Goal: Find specific page/section: Find specific page/section

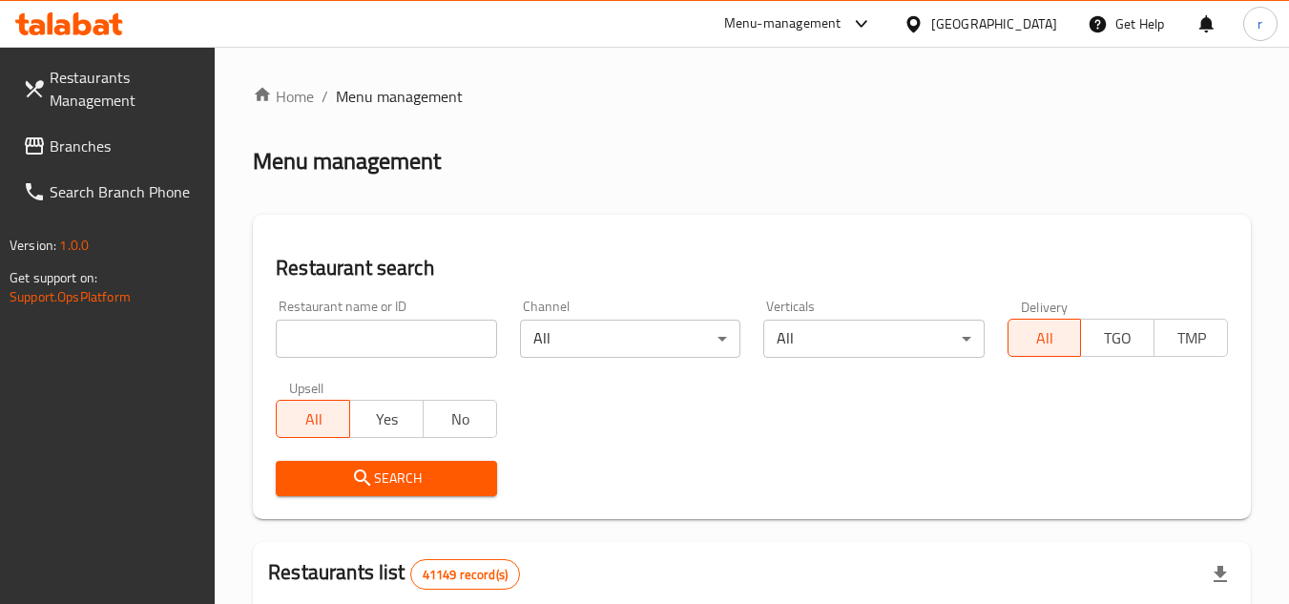
click at [984, 19] on div "United Arab Emirates" at bounding box center [994, 23] width 126 height 21
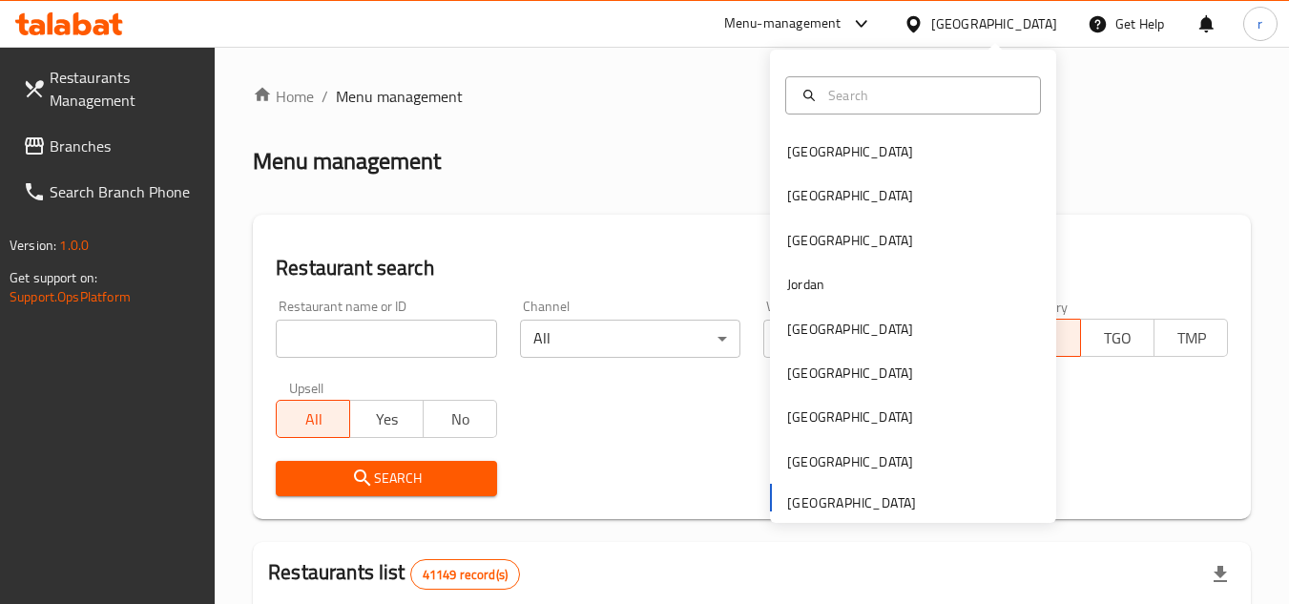
drag, startPoint x: 63, startPoint y: 134, endPoint x: 85, endPoint y: 135, distance: 22.0
click at [63, 135] on span "Branches" at bounding box center [125, 146] width 151 height 23
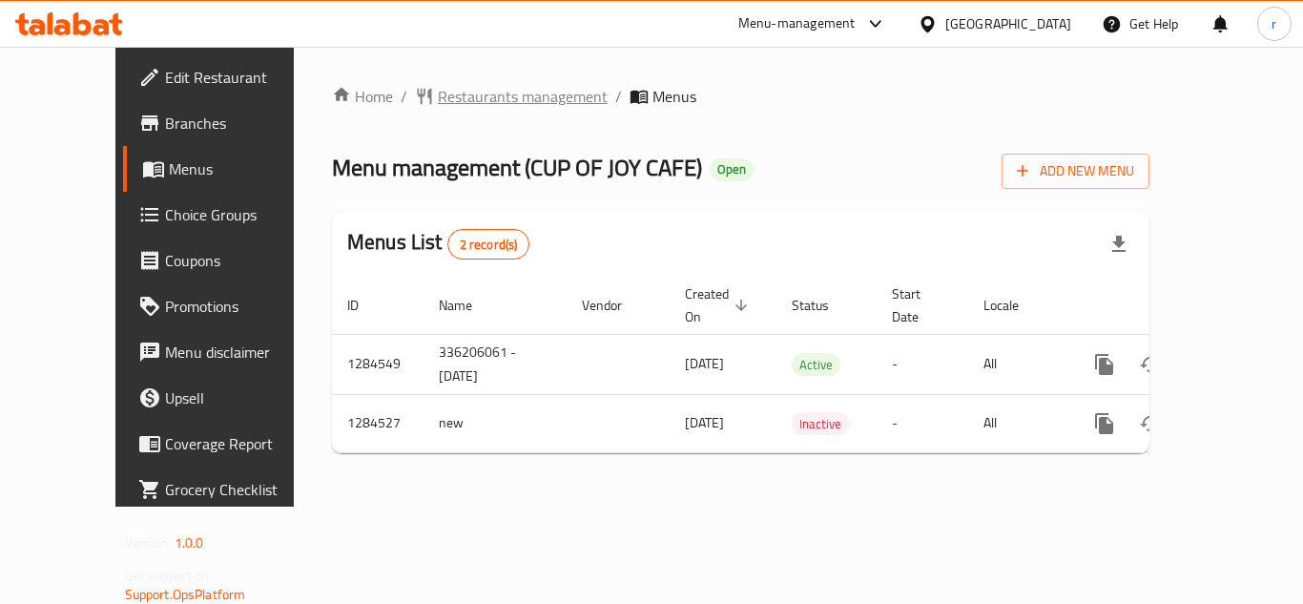
click at [438, 95] on span "Restaurants management" at bounding box center [523, 96] width 170 height 23
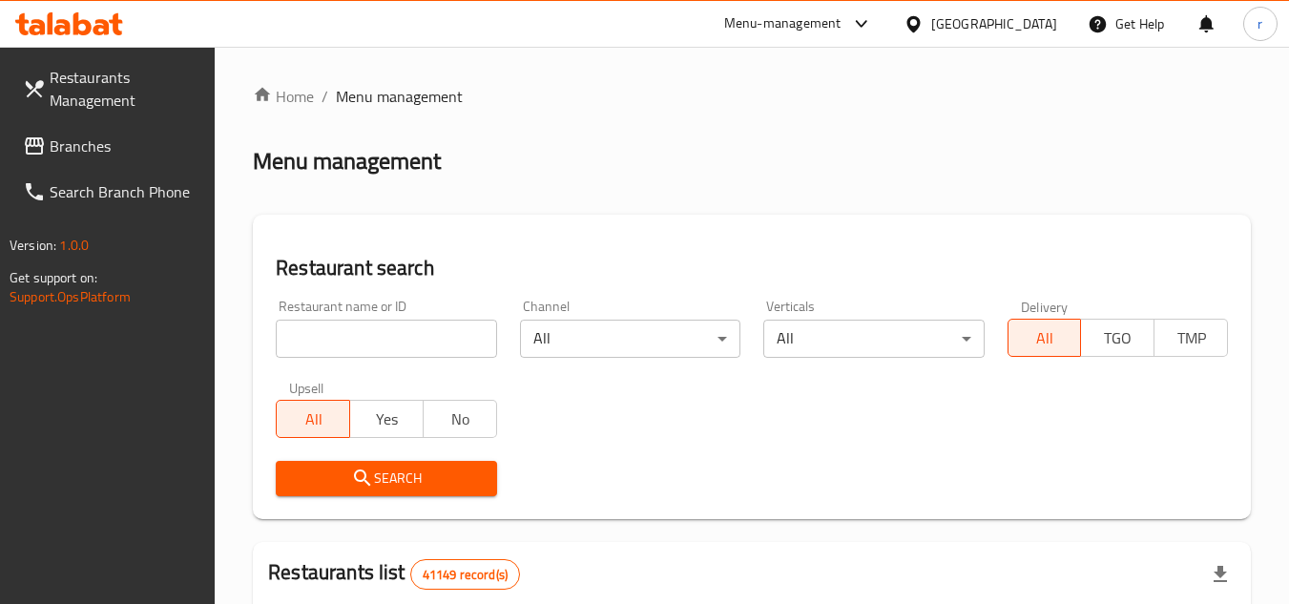
click at [355, 344] on input "search" at bounding box center [386, 339] width 220 height 38
paste input "695699"
type input "695699"
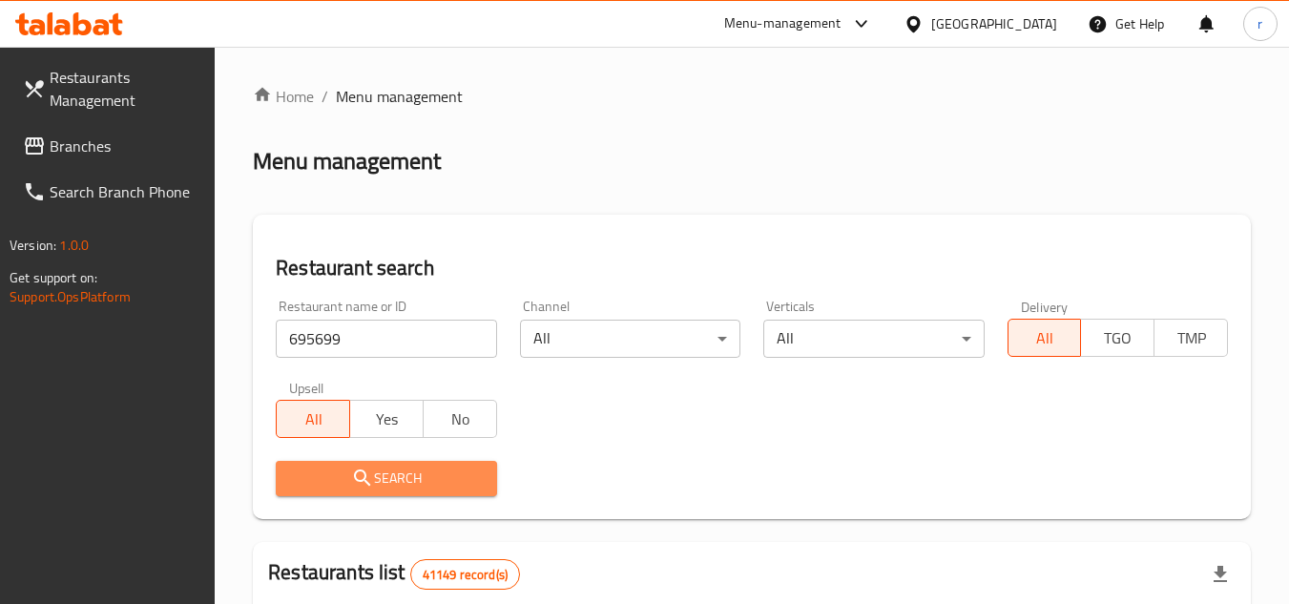
click at [329, 466] on span "Search" at bounding box center [386, 478] width 190 height 24
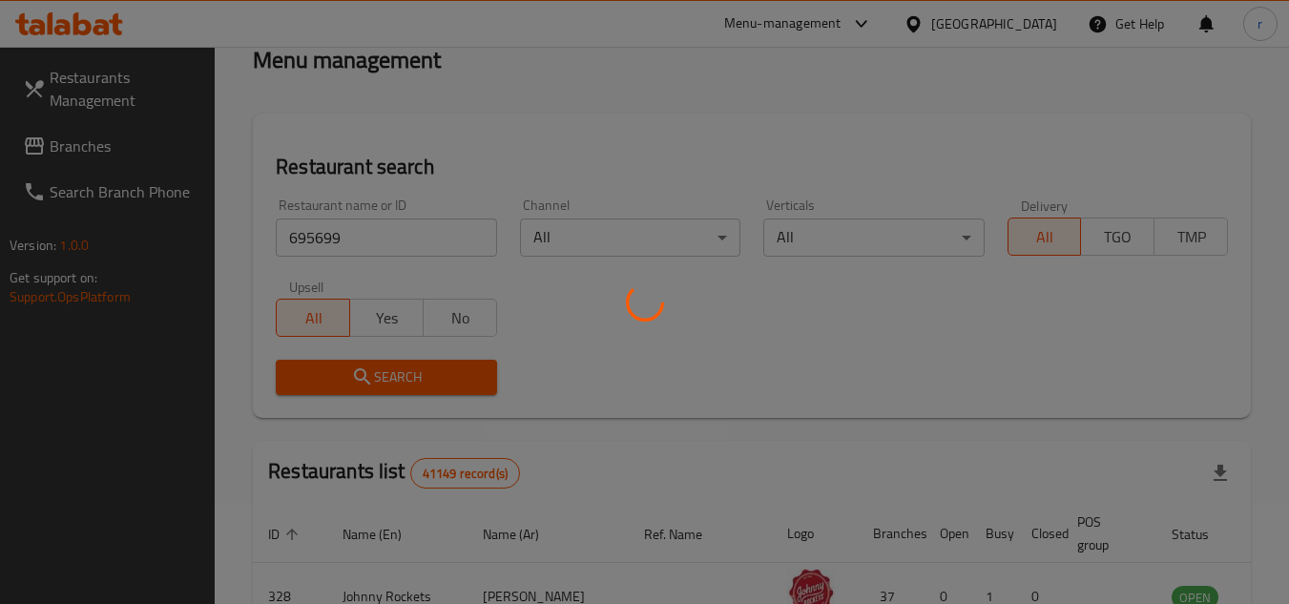
scroll to position [191, 0]
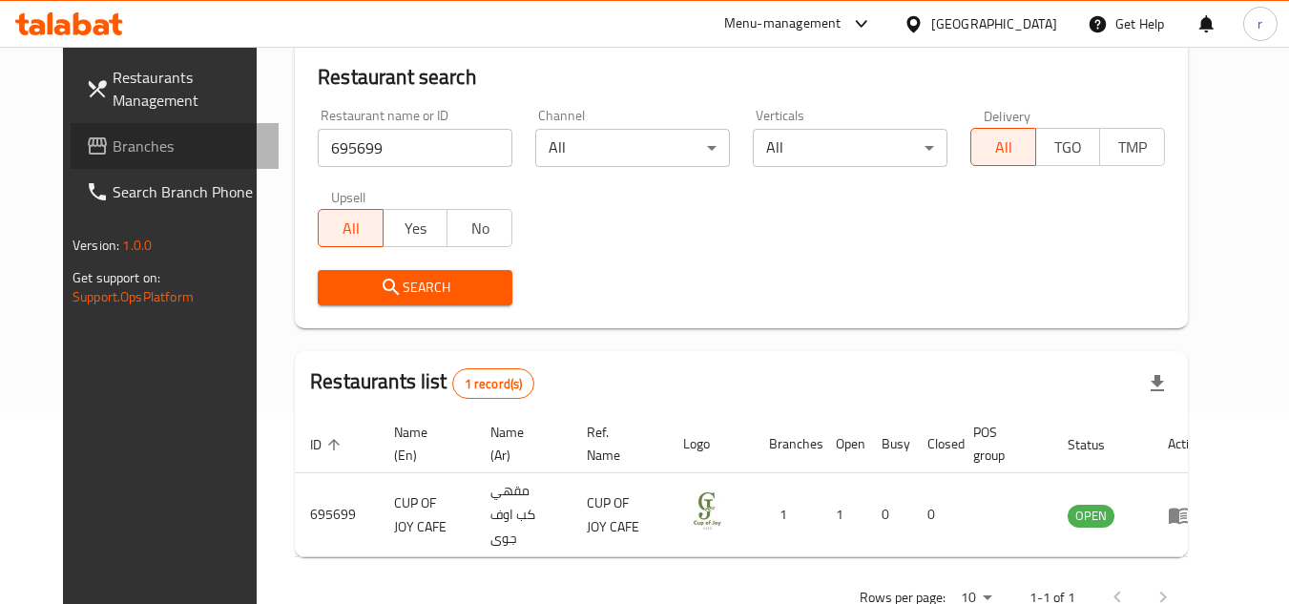
click at [86, 151] on span at bounding box center [99, 146] width 27 height 23
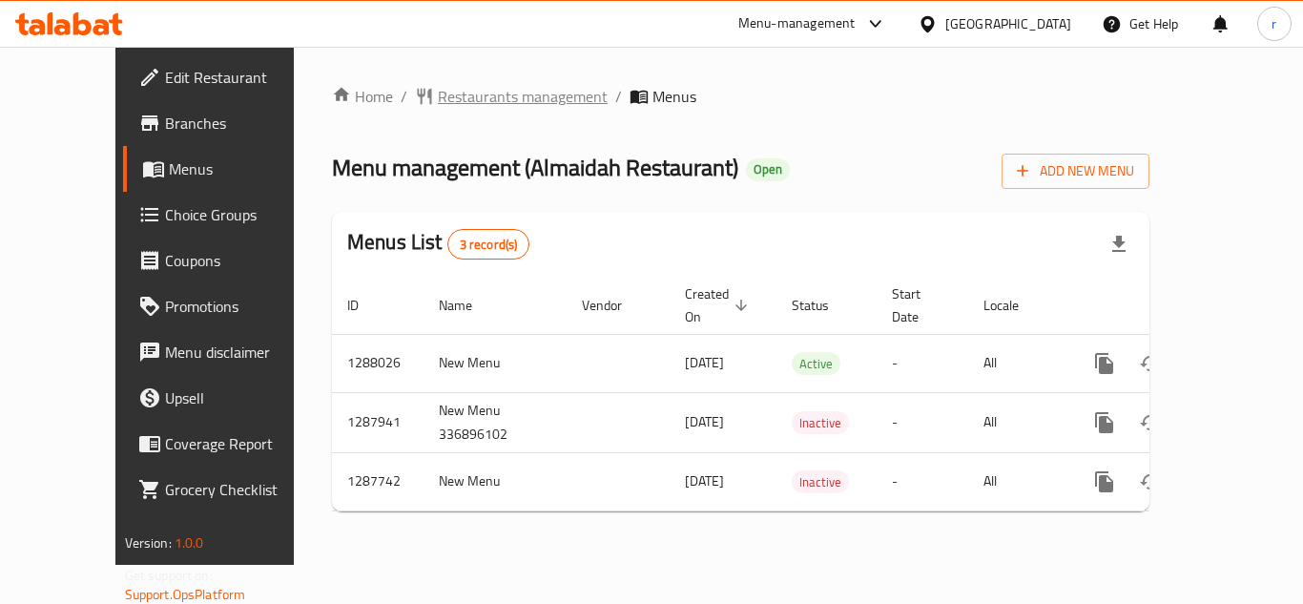
click at [441, 87] on span "Restaurants management" at bounding box center [523, 96] width 170 height 23
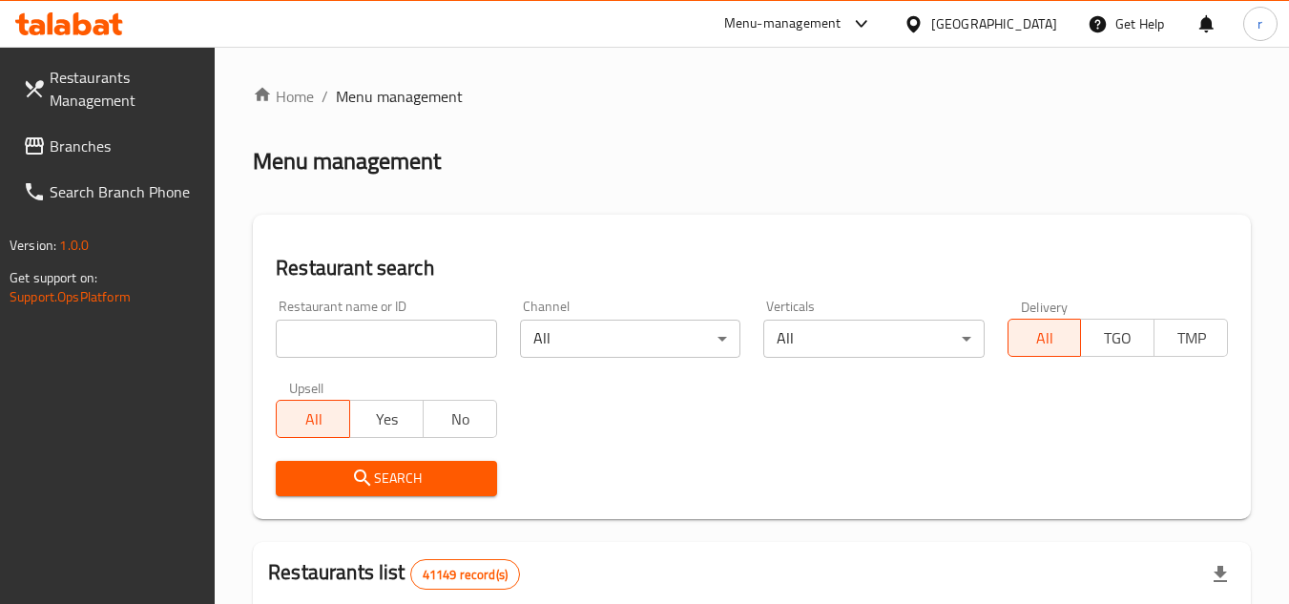
click at [385, 333] on input "search" at bounding box center [386, 339] width 220 height 38
paste input "696876"
type input "696876"
drag, startPoint x: 342, startPoint y: 471, endPoint x: 406, endPoint y: 379, distance: 112.5
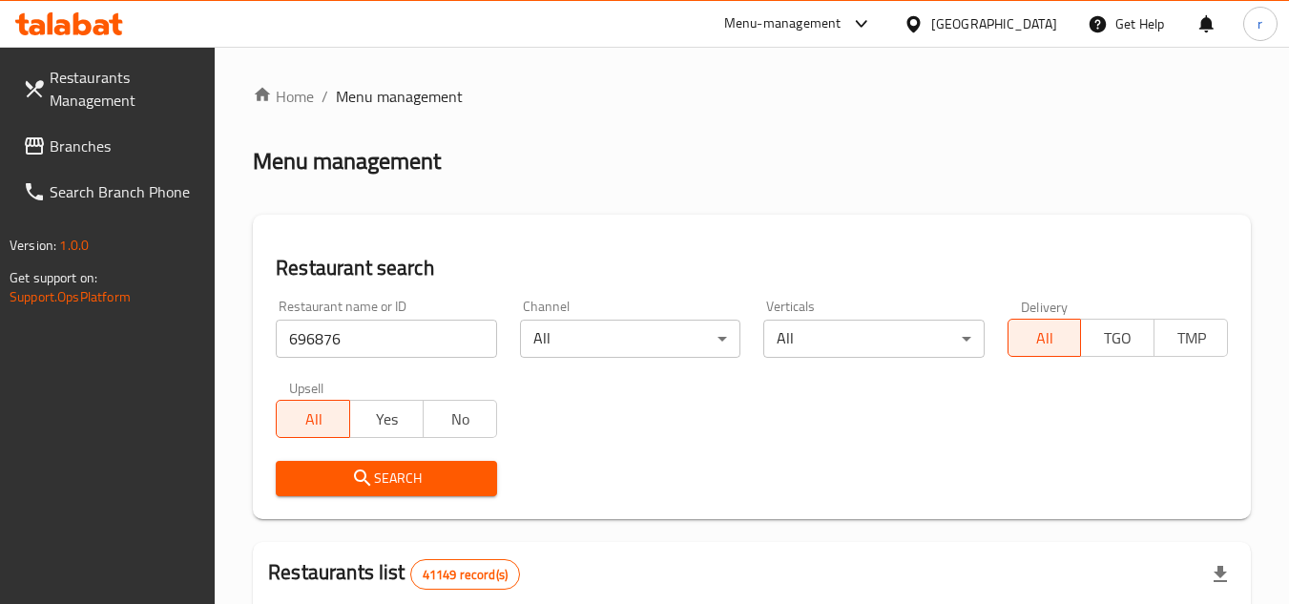
click at [353, 456] on div "Search" at bounding box center [385, 478] width 243 height 58
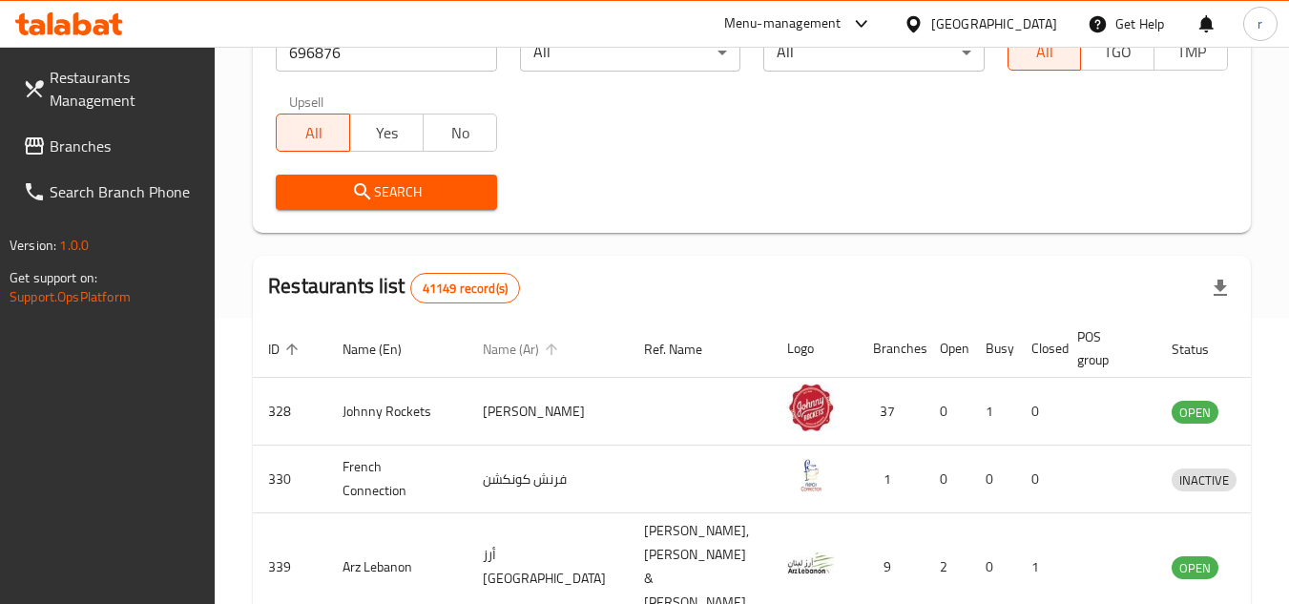
scroll to position [191, 0]
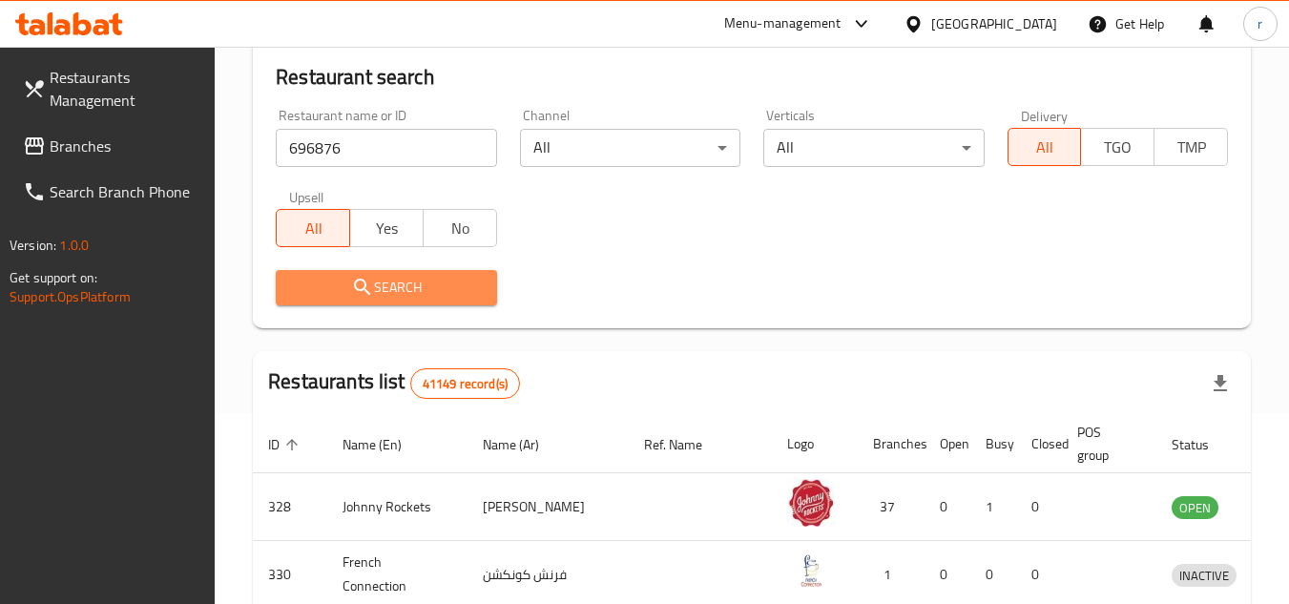
click at [431, 292] on span "Search" at bounding box center [386, 288] width 190 height 24
click at [431, 292] on div at bounding box center [644, 302] width 1289 height 604
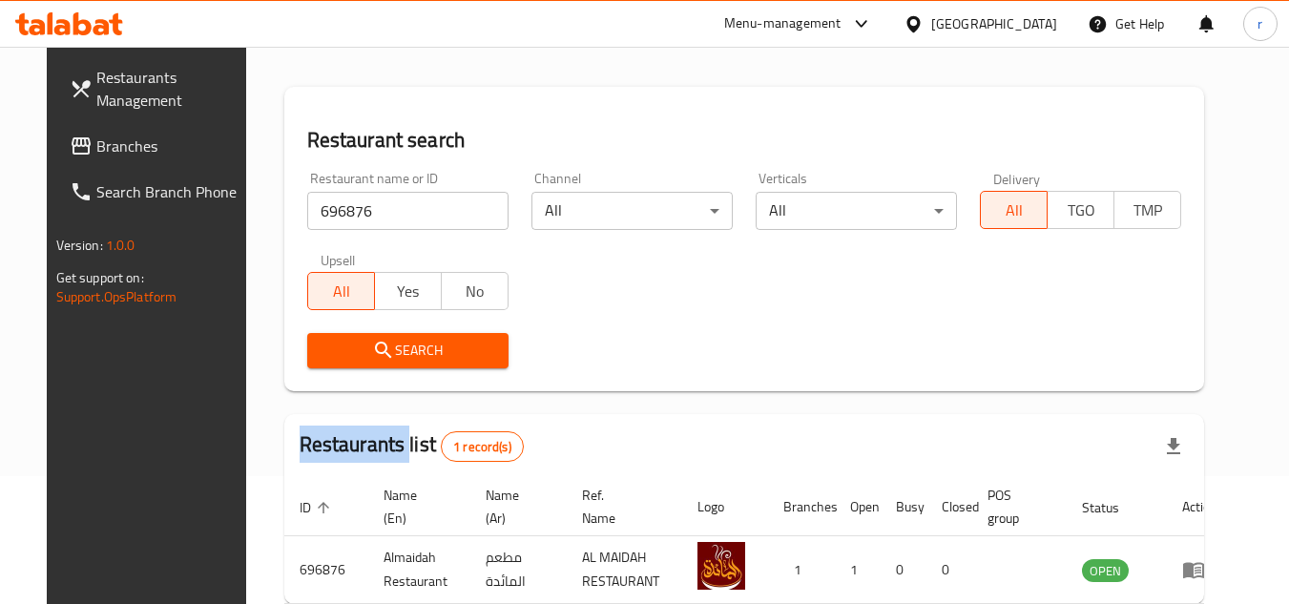
scroll to position [40, 0]
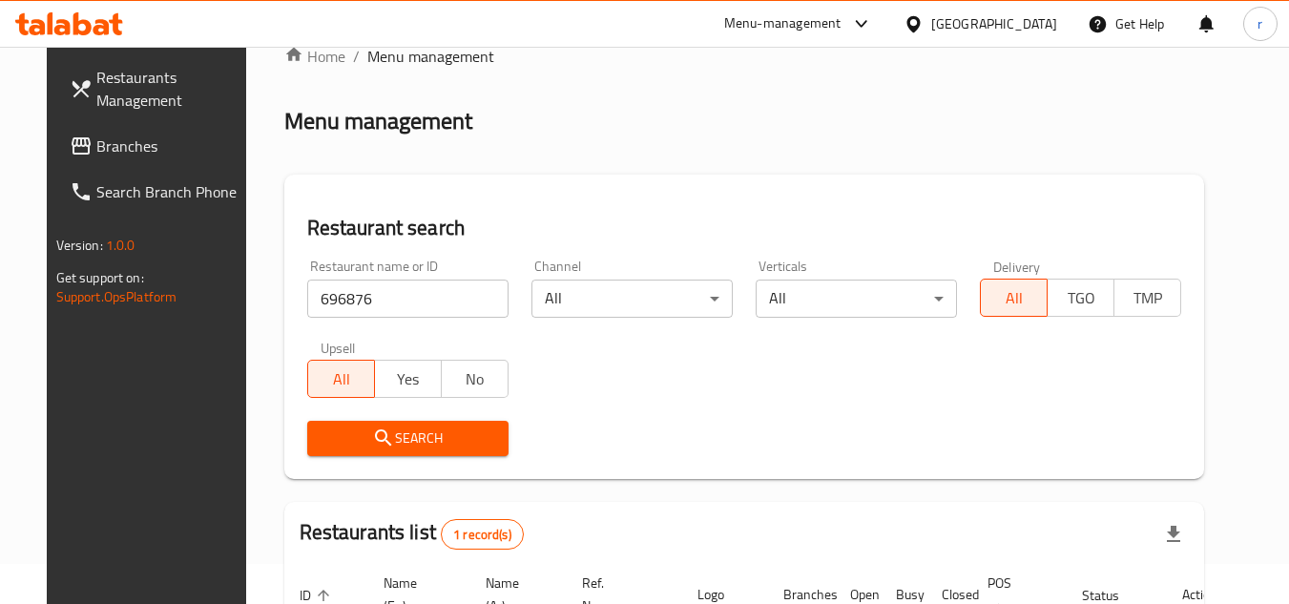
click at [1012, 30] on div "[GEOGRAPHIC_DATA]" at bounding box center [994, 23] width 126 height 21
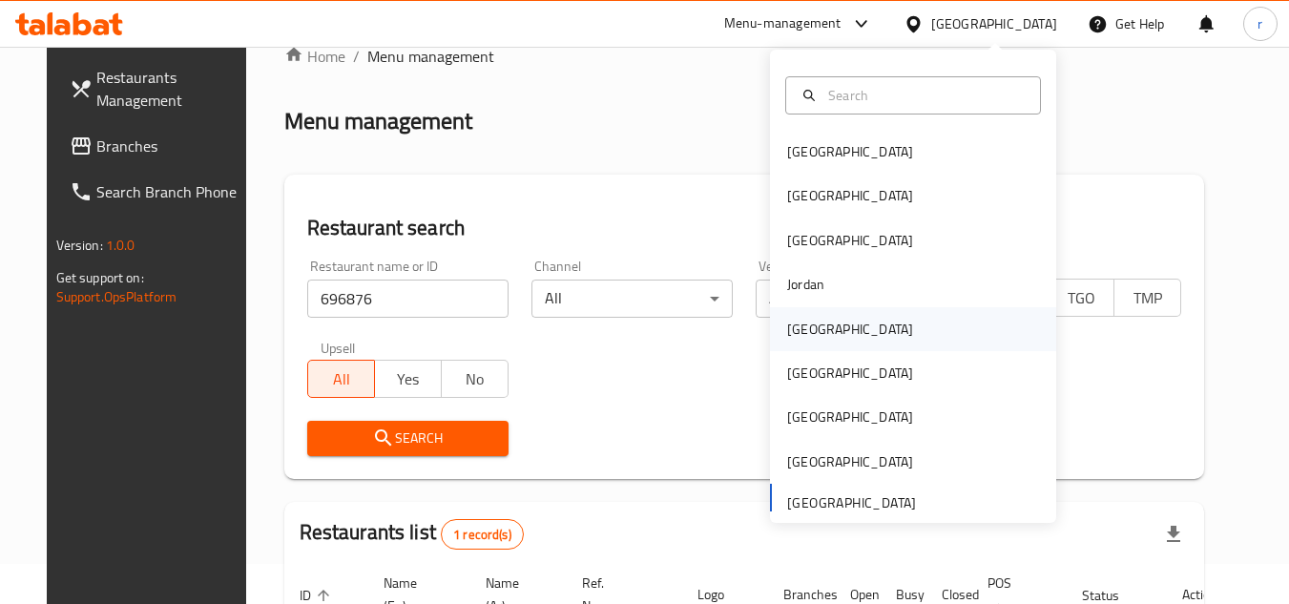
click at [787, 323] on div "[GEOGRAPHIC_DATA]" at bounding box center [850, 329] width 126 height 21
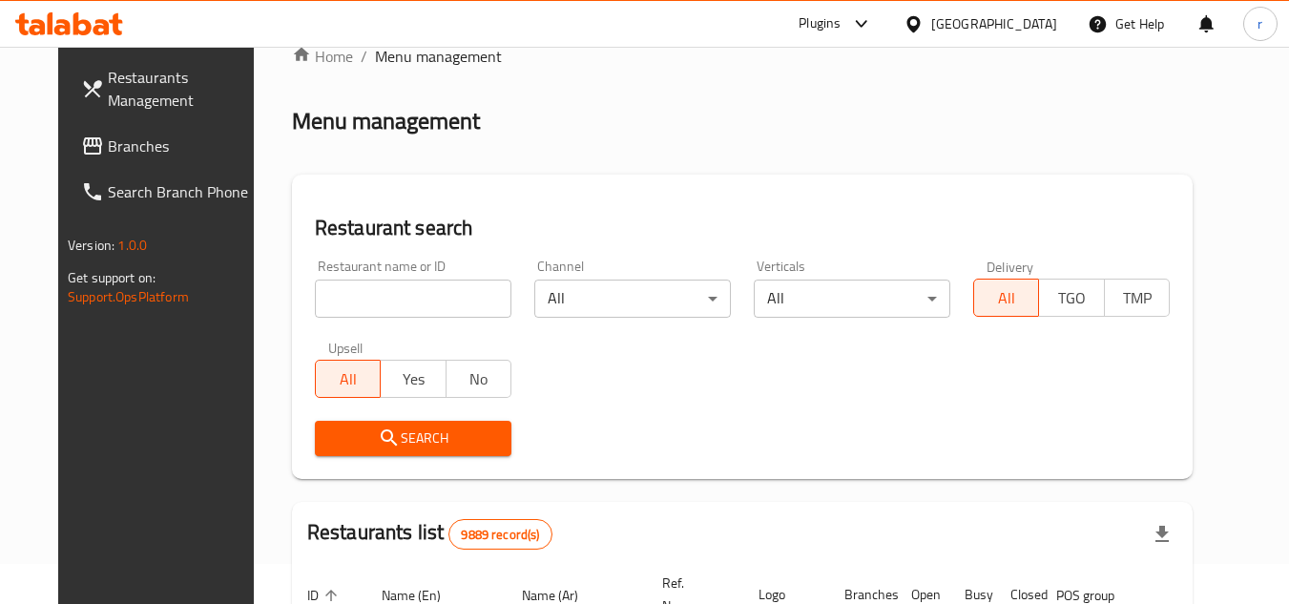
click at [108, 155] on span "Branches" at bounding box center [183, 146] width 151 height 23
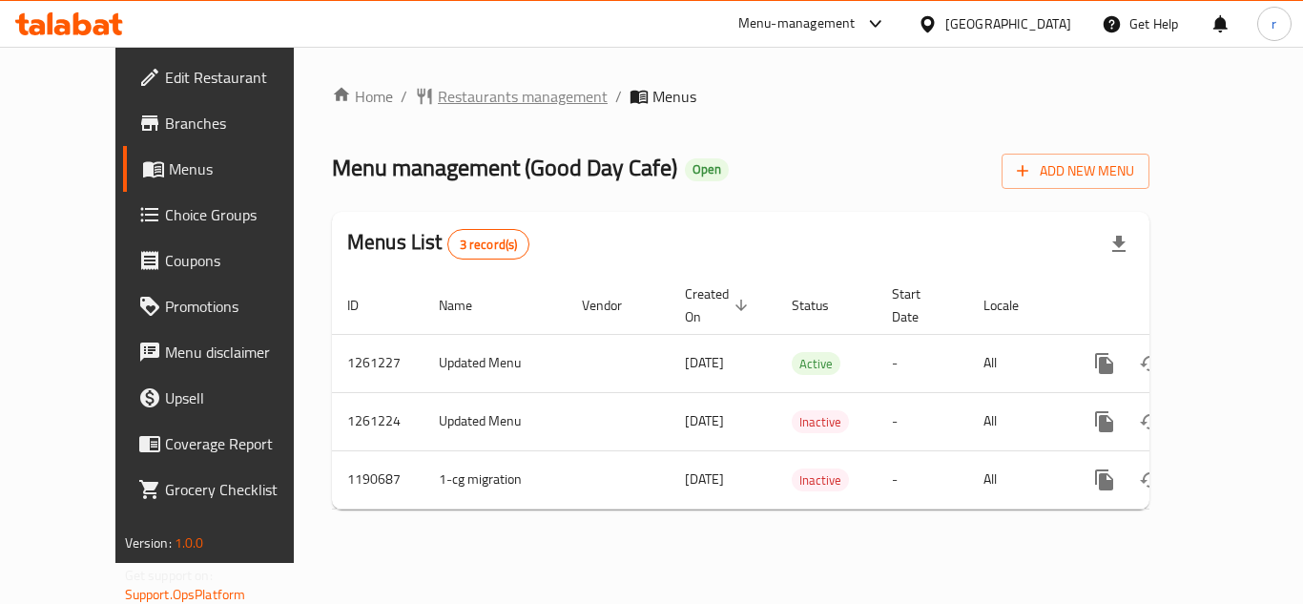
click at [443, 97] on span "Restaurants management" at bounding box center [523, 96] width 170 height 23
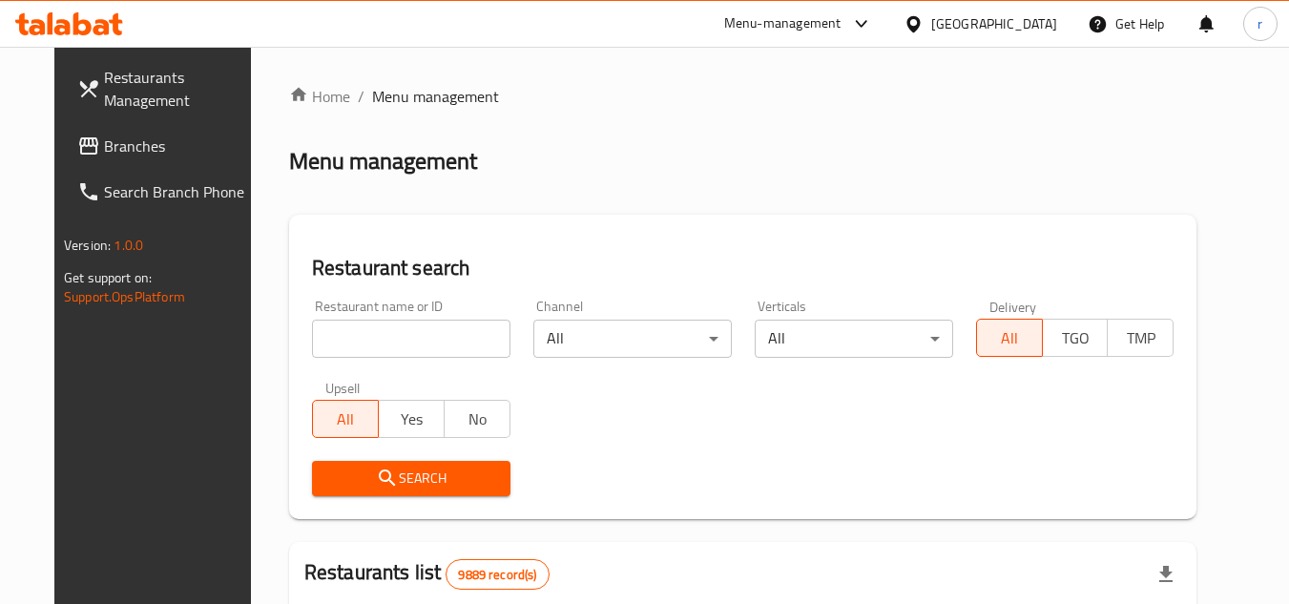
click at [359, 342] on div at bounding box center [644, 302] width 1289 height 604
click at [359, 342] on input "search" at bounding box center [411, 339] width 198 height 38
paste input "655893"
type input "655893"
click at [342, 477] on span "Search" at bounding box center [411, 478] width 168 height 24
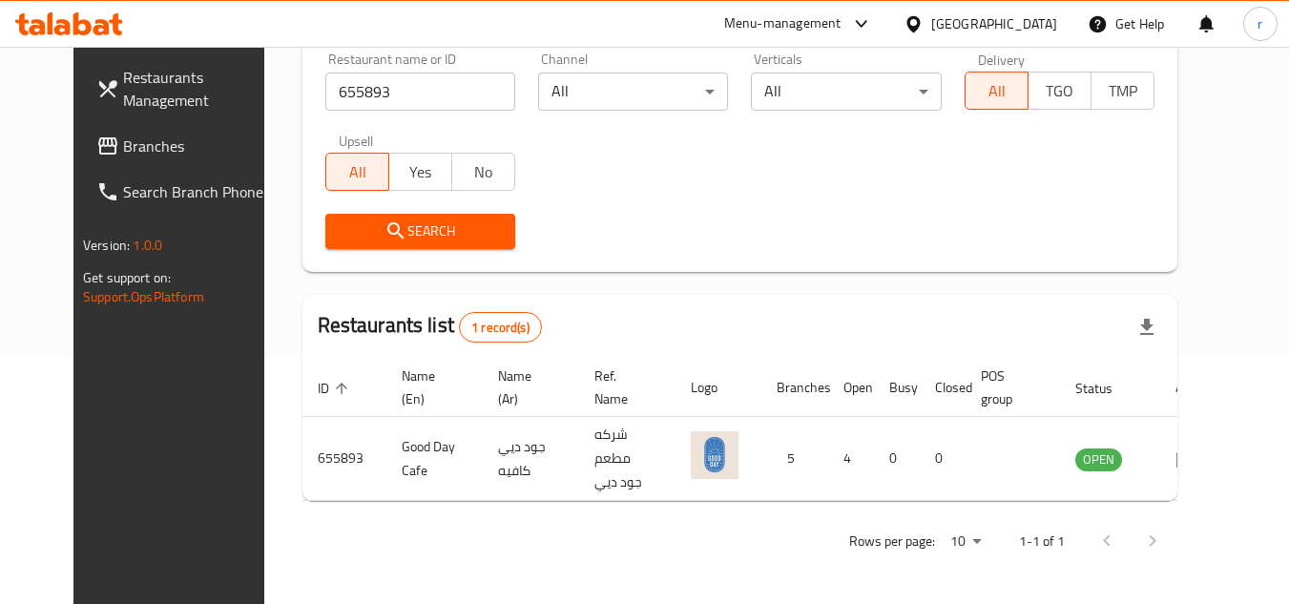
scroll to position [231, 0]
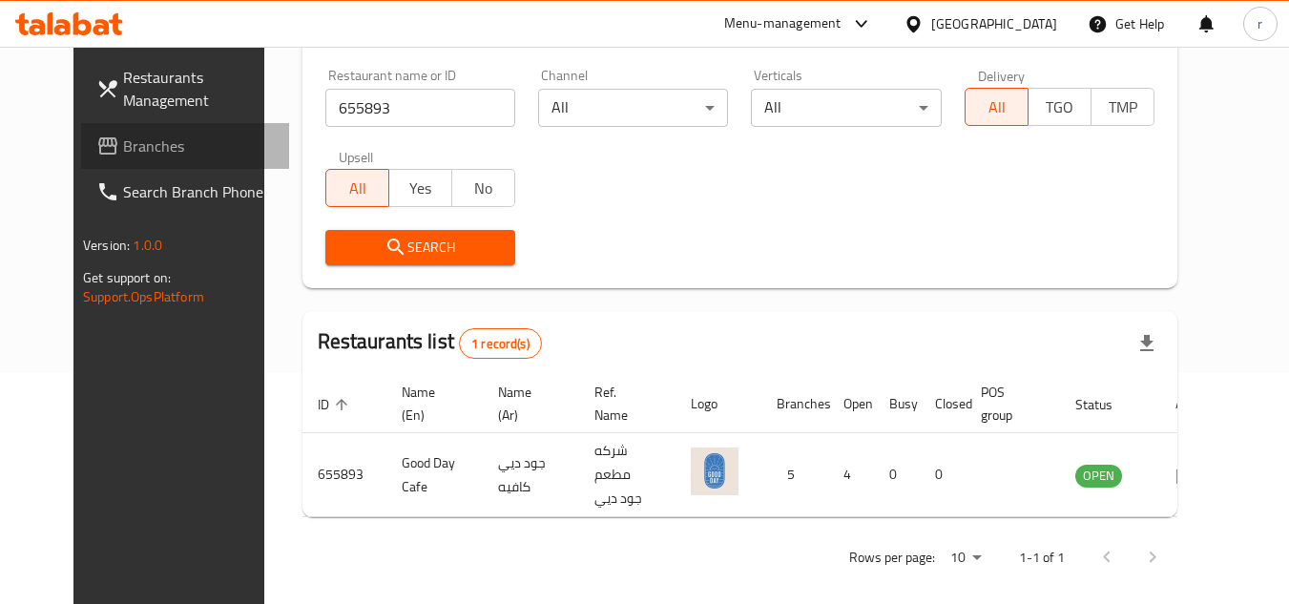
click at [123, 147] on span "Branches" at bounding box center [198, 146] width 151 height 23
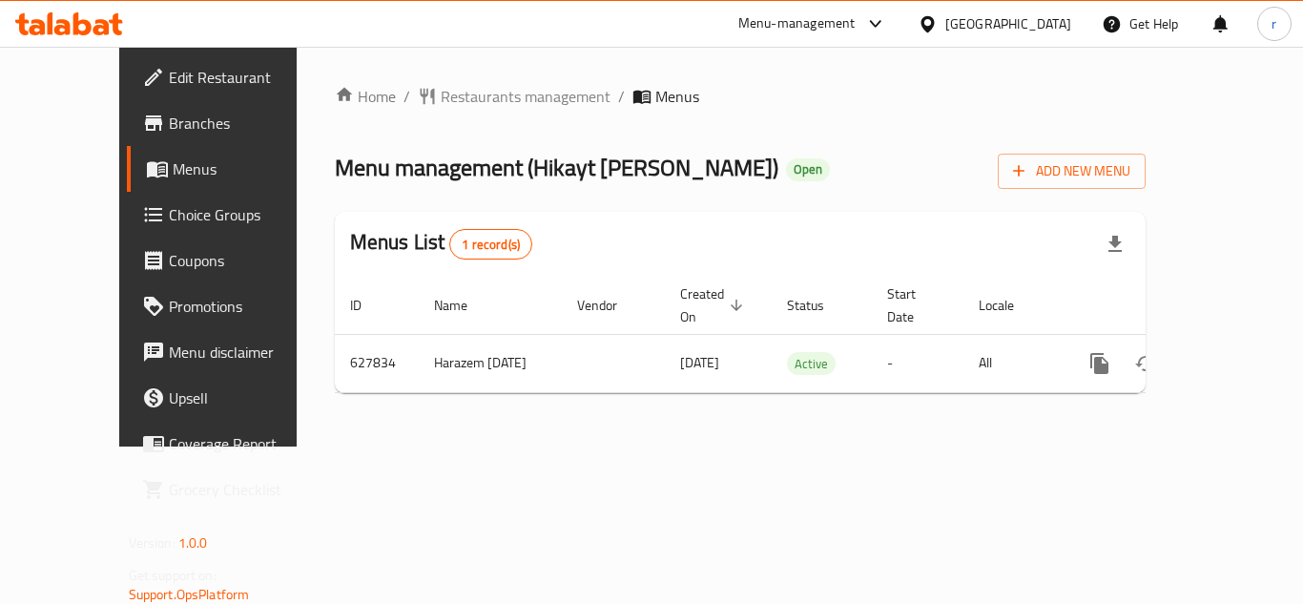
click at [446, 92] on span "Restaurants management" at bounding box center [526, 96] width 170 height 23
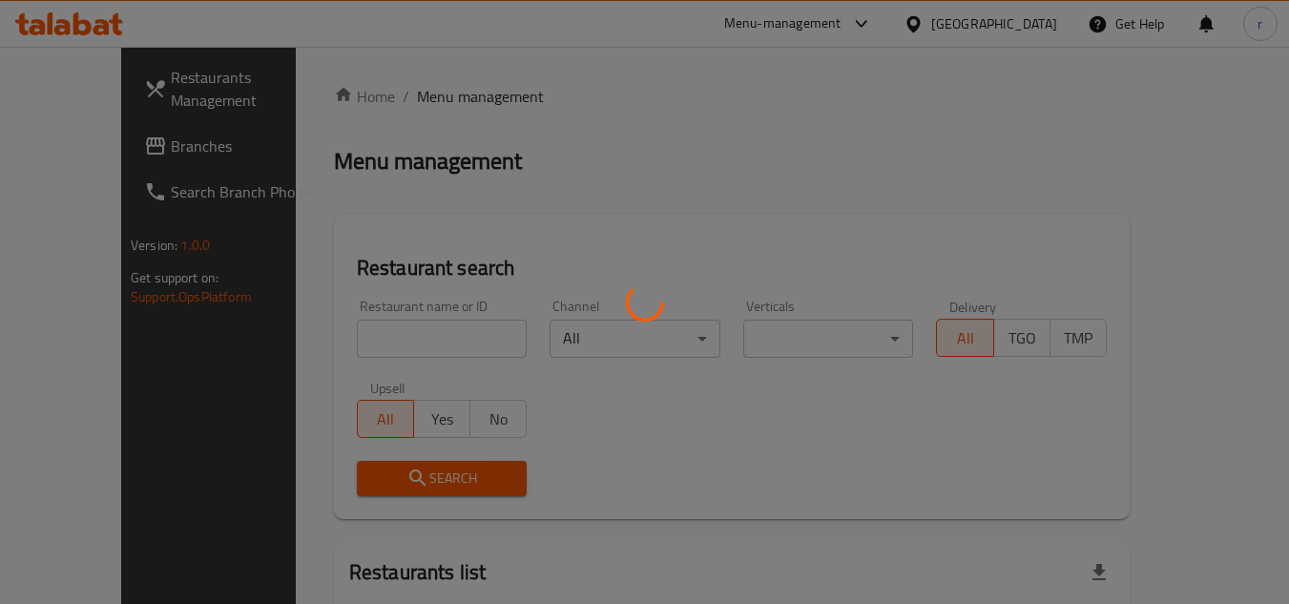
click at [342, 333] on div at bounding box center [644, 302] width 1289 height 604
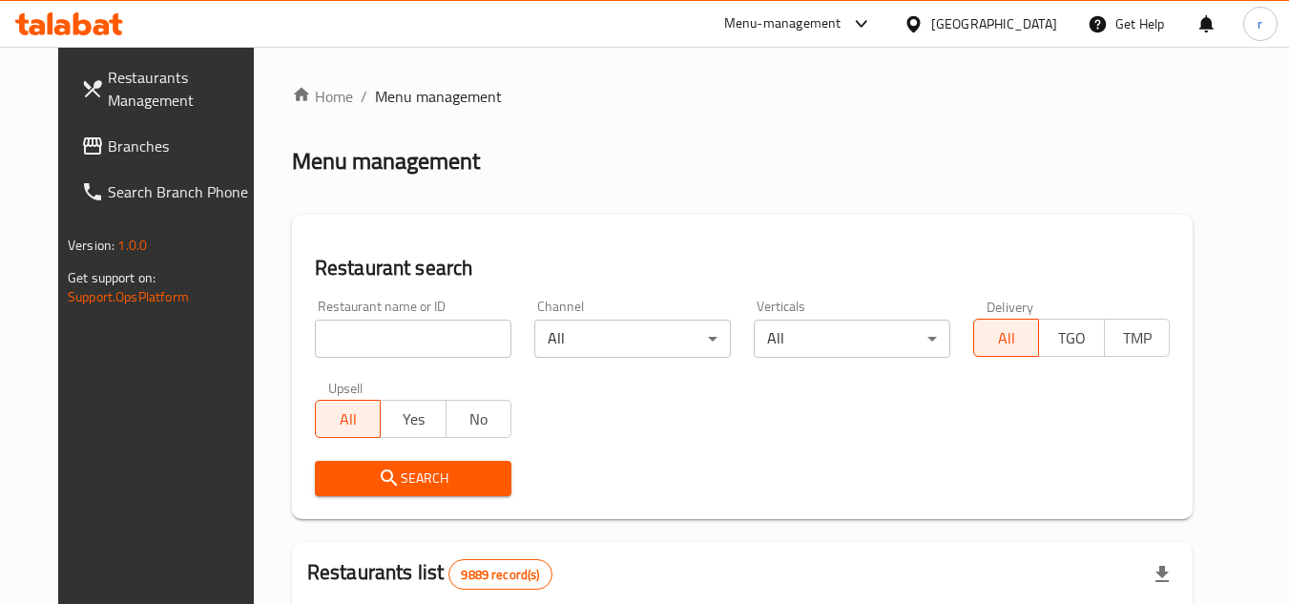
click at [342, 333] on input "search" at bounding box center [413, 339] width 197 height 38
paste input "639427"
type input "639427"
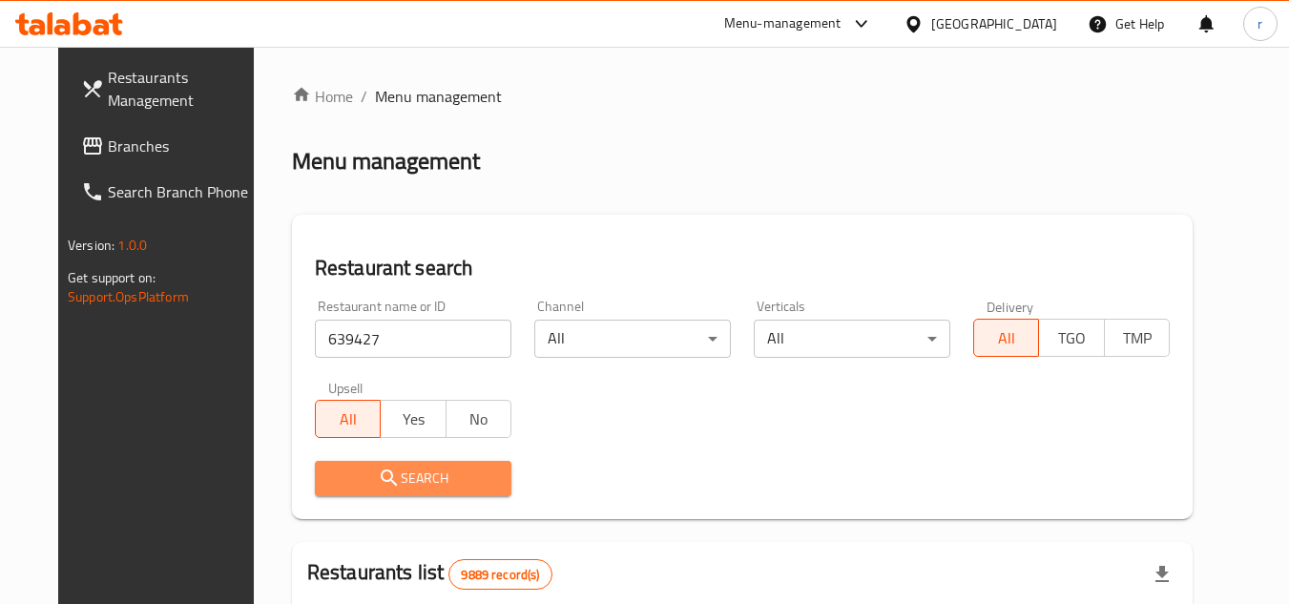
click at [330, 477] on span "Search" at bounding box center [413, 478] width 166 height 24
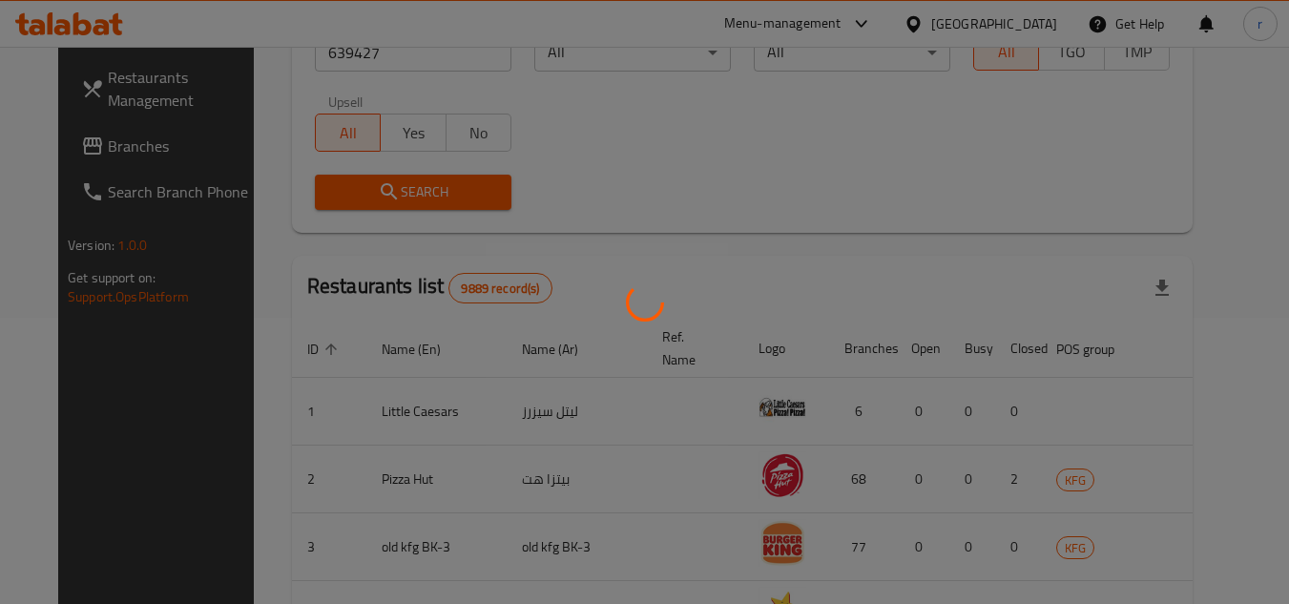
scroll to position [231, 0]
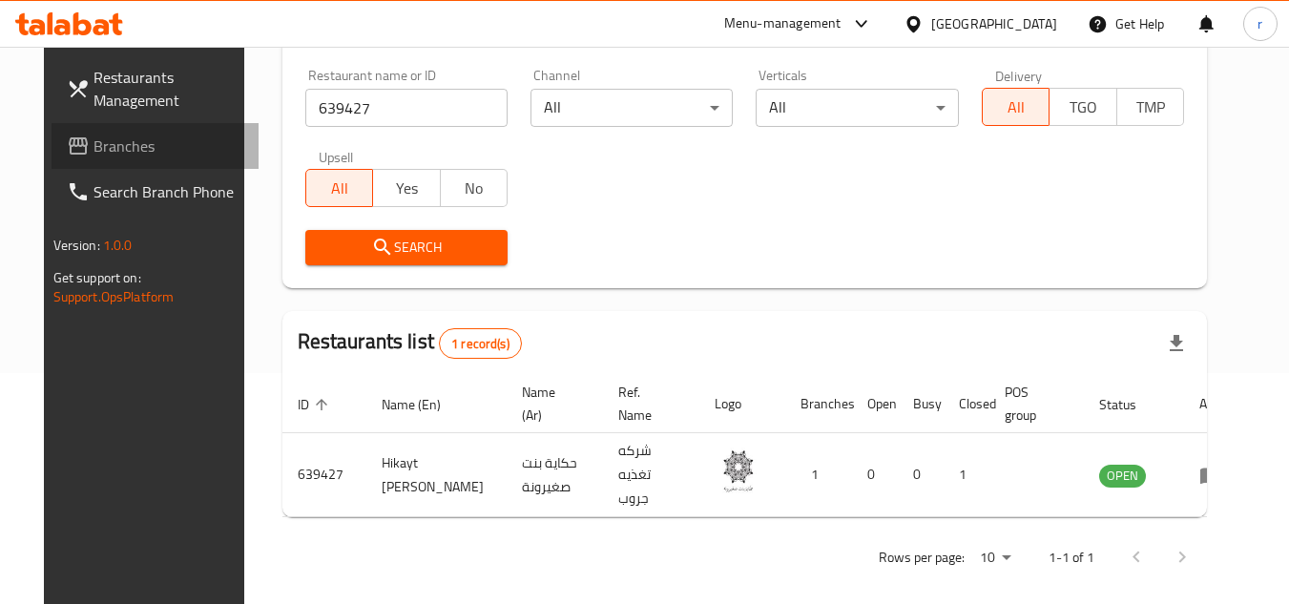
click at [132, 148] on span "Branches" at bounding box center [168, 146] width 151 height 23
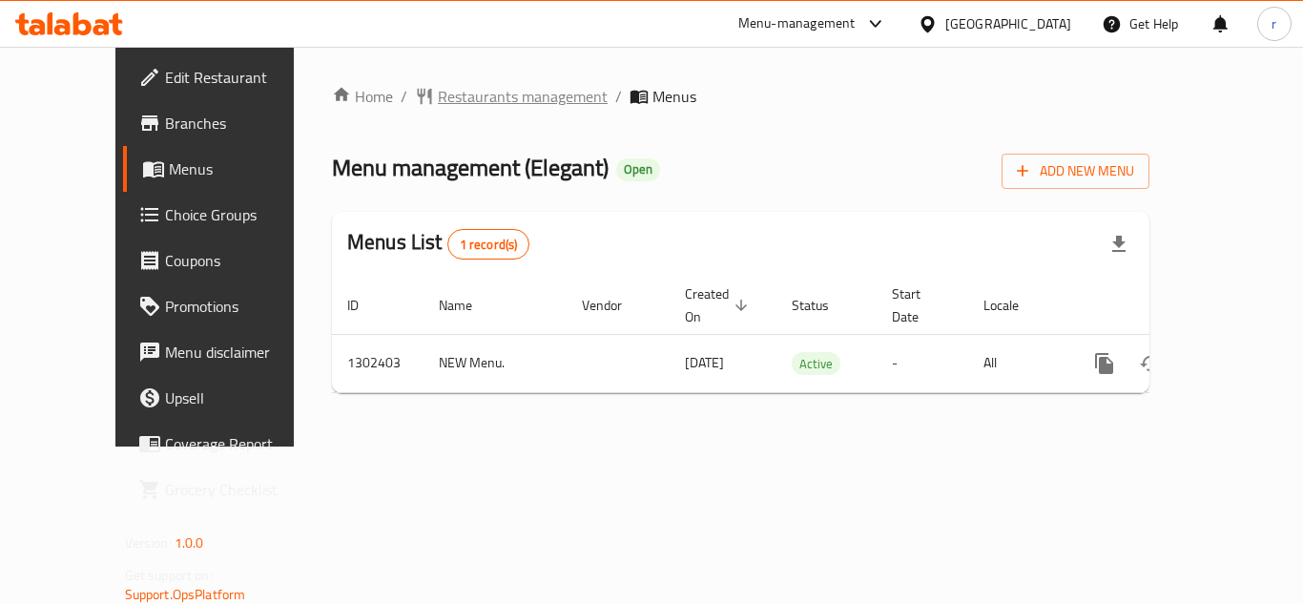
click at [449, 97] on span "Restaurants management" at bounding box center [523, 96] width 170 height 23
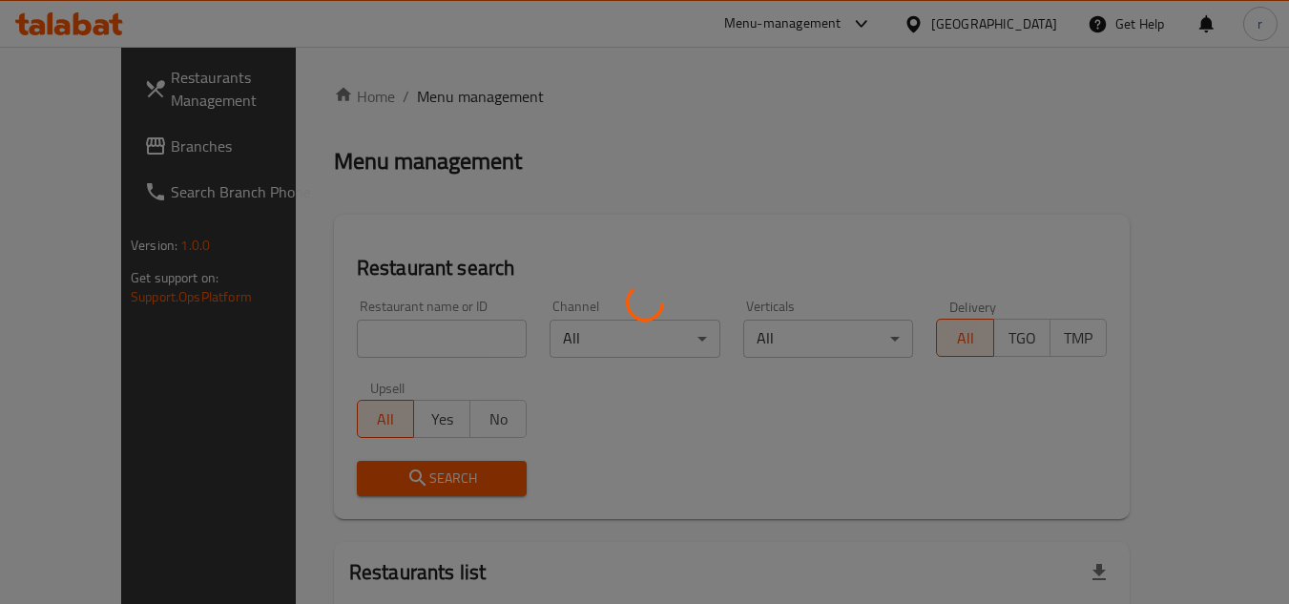
click at [381, 329] on div at bounding box center [644, 302] width 1289 height 604
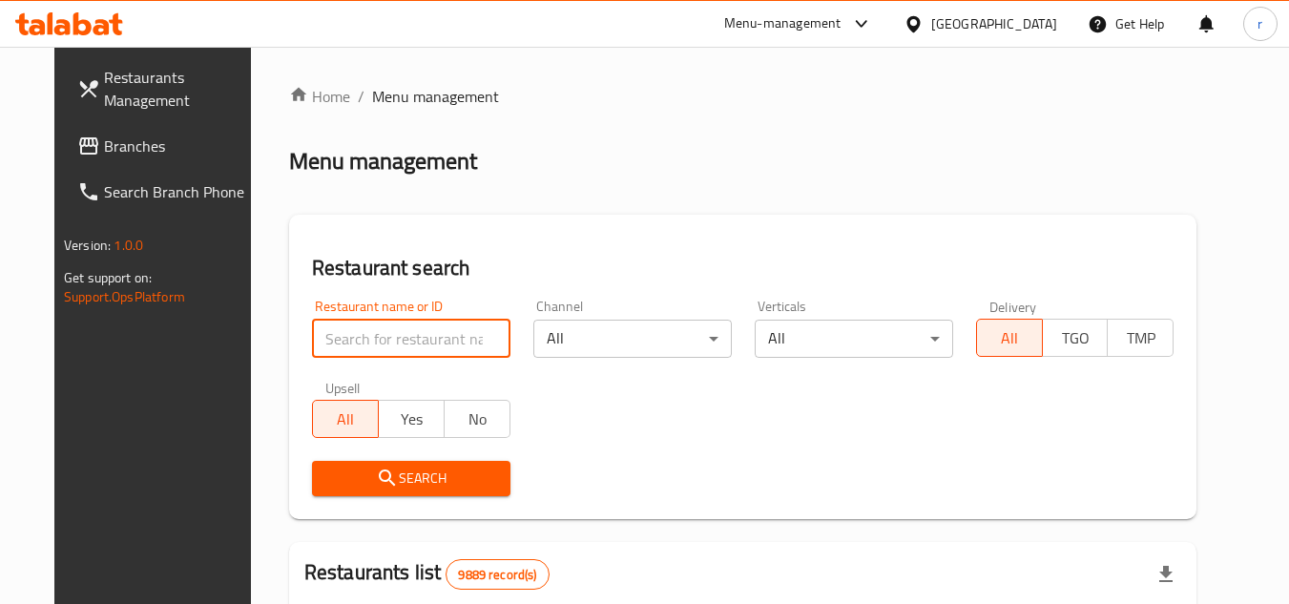
click at [367, 335] on input "search" at bounding box center [411, 339] width 198 height 38
paste input "702406"
type input "702406"
click at [328, 482] on span "Search" at bounding box center [411, 478] width 168 height 24
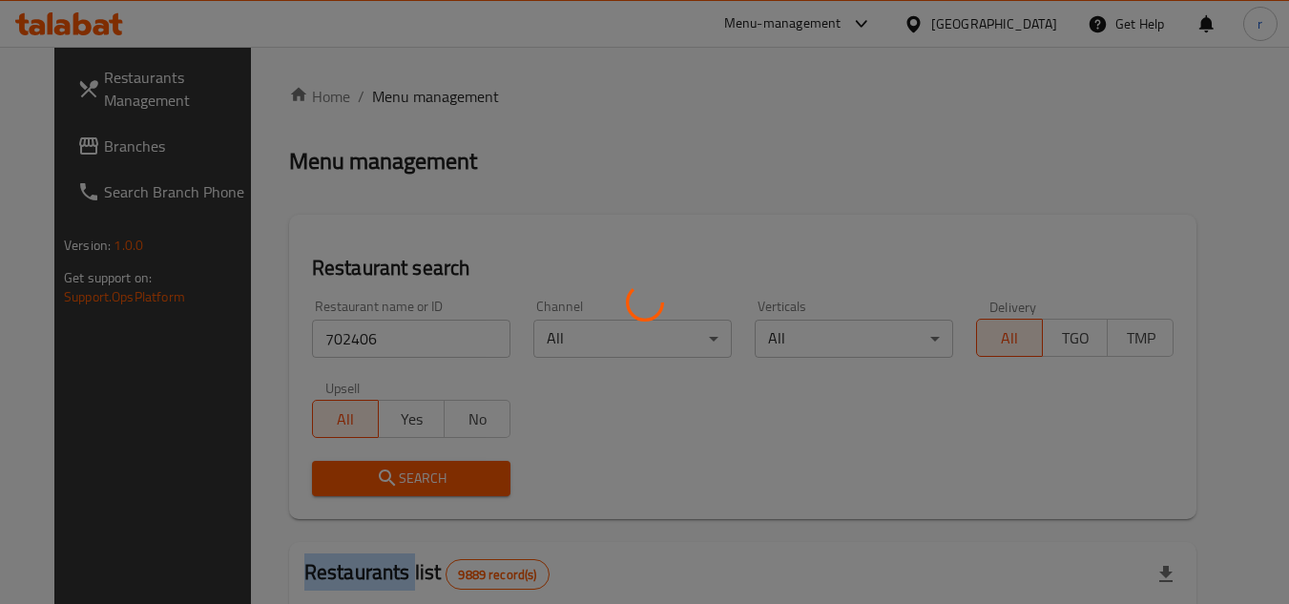
click at [328, 482] on div at bounding box center [644, 302] width 1289 height 604
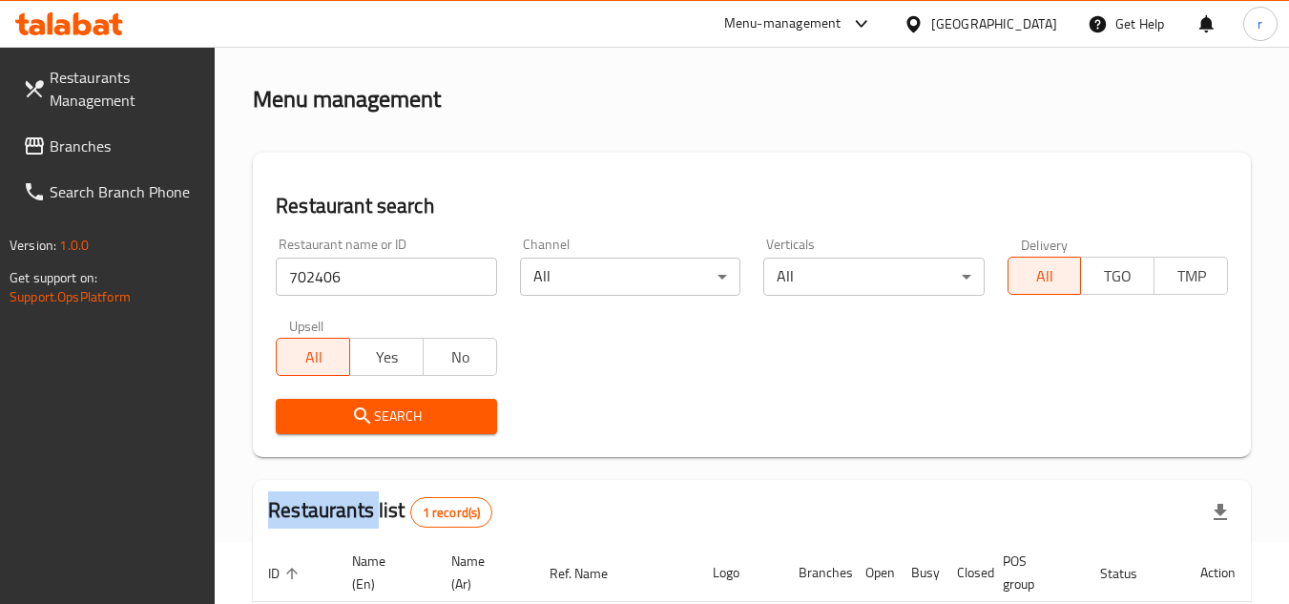
scroll to position [56, 0]
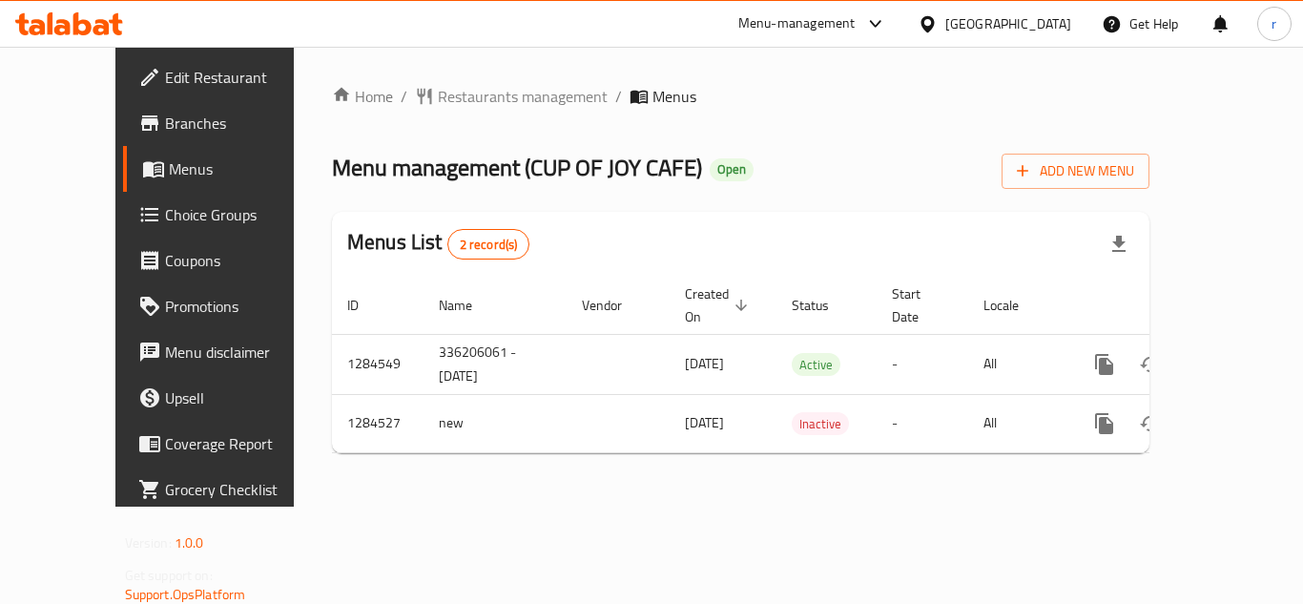
click at [438, 90] on span "Restaurants management" at bounding box center [523, 96] width 170 height 23
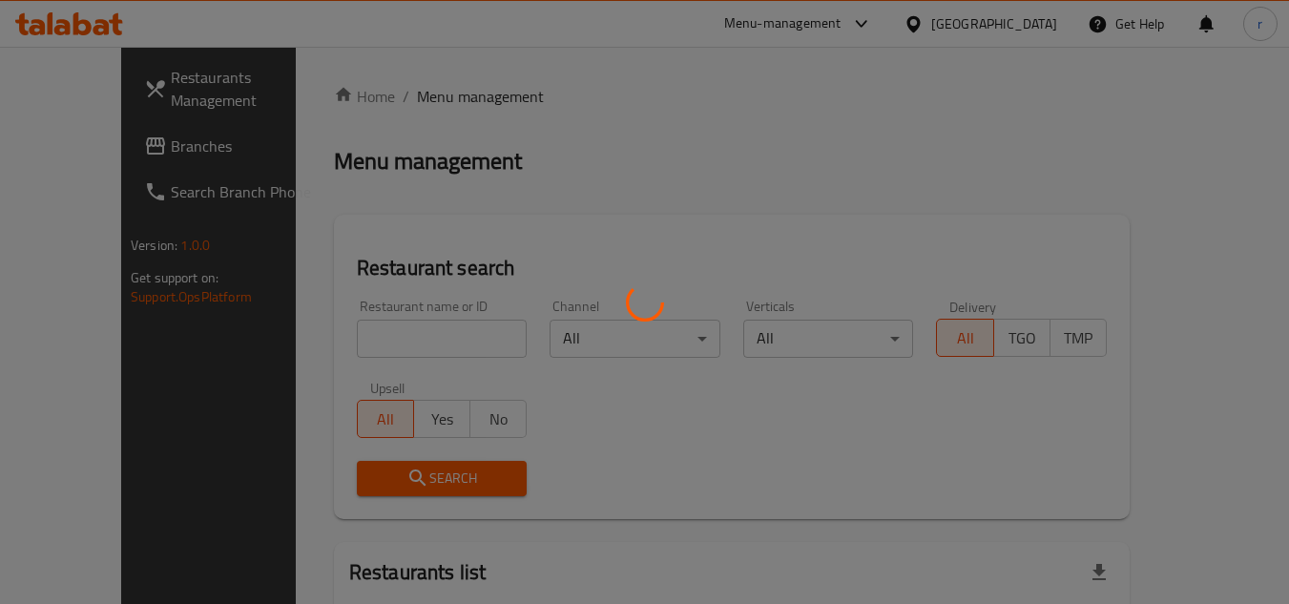
click at [360, 337] on div at bounding box center [644, 302] width 1289 height 604
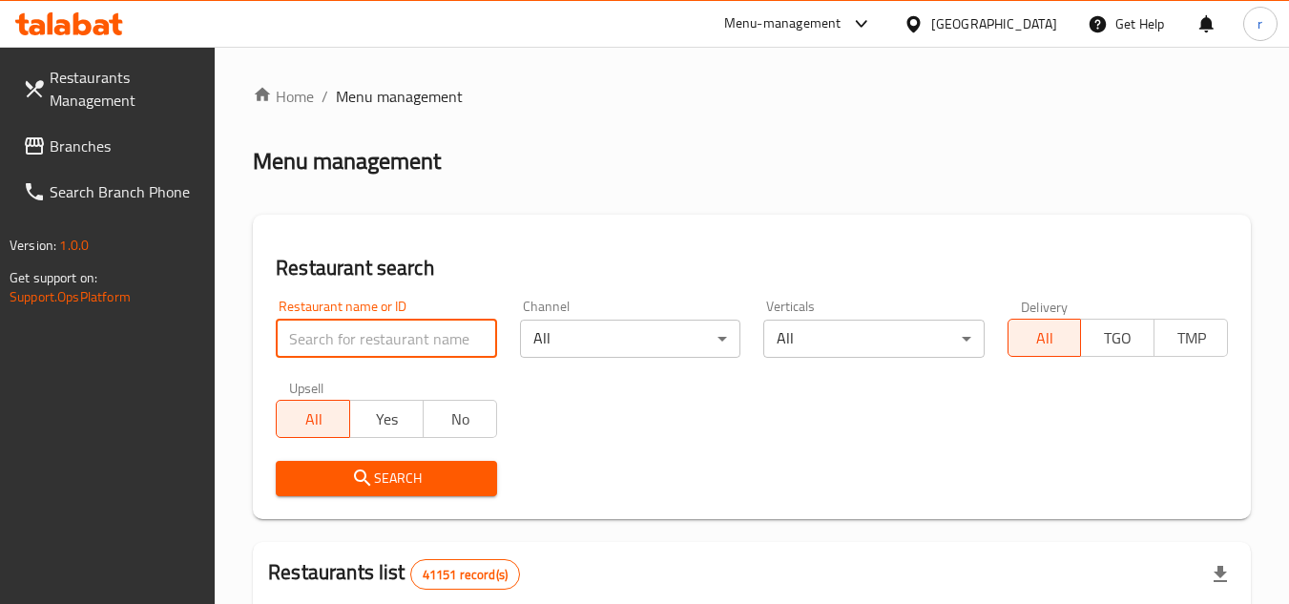
click at [362, 332] on input "search" at bounding box center [386, 339] width 220 height 38
paste input "695699"
type input "695699"
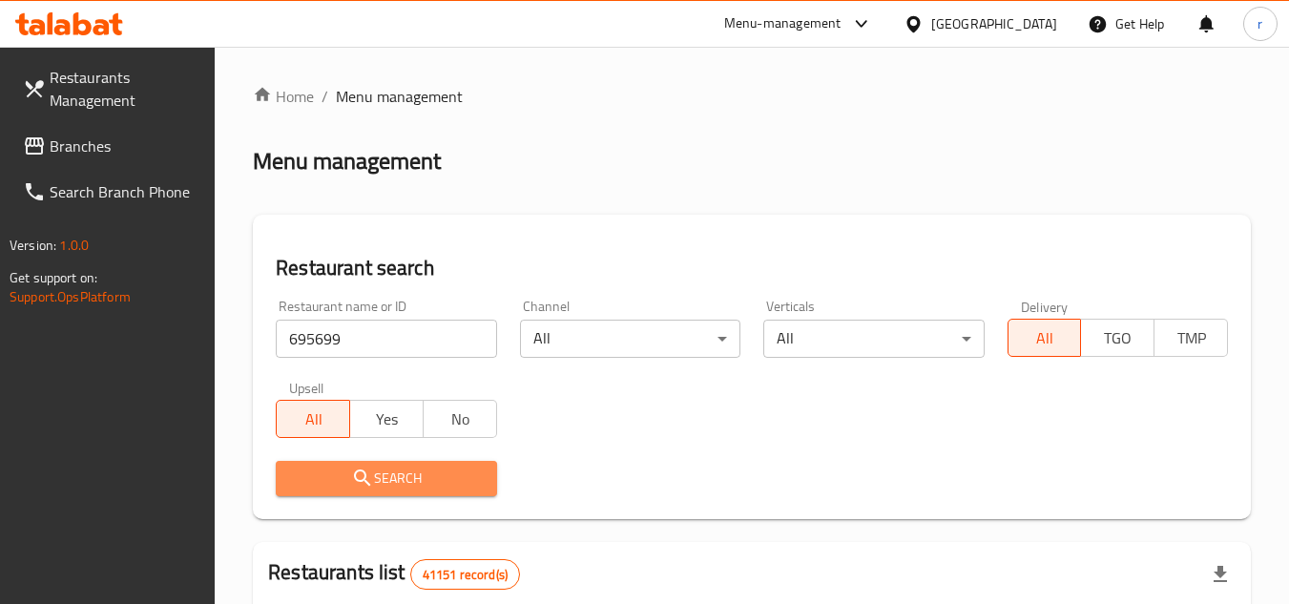
click at [314, 470] on span "Search" at bounding box center [386, 478] width 190 height 24
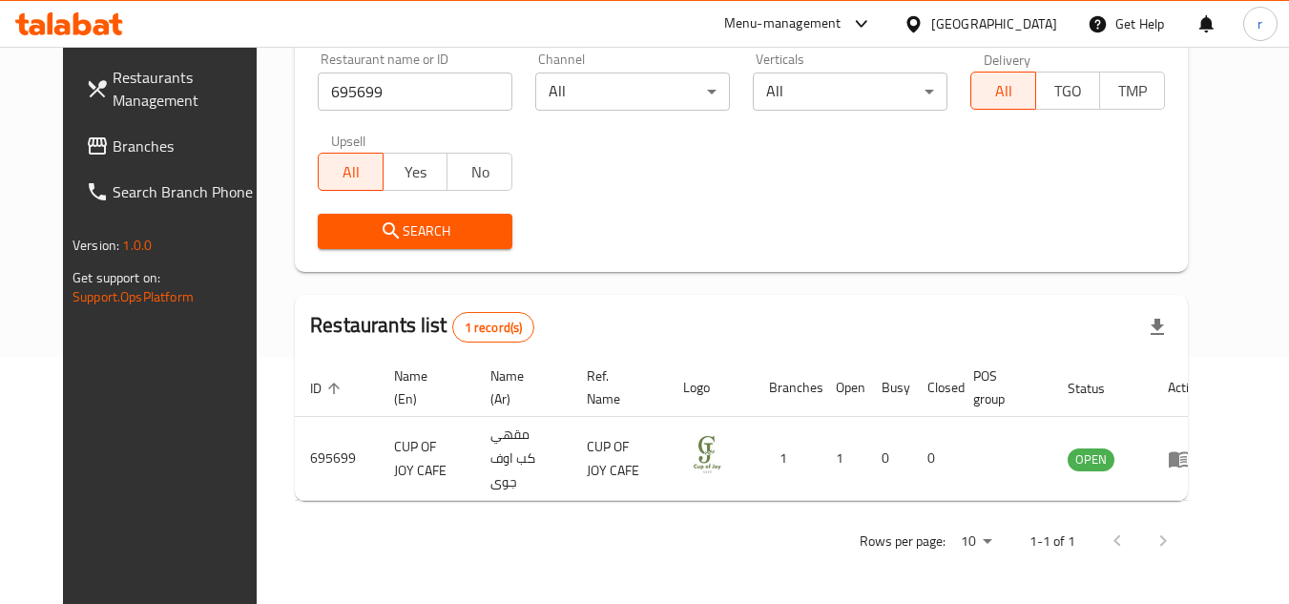
scroll to position [231, 0]
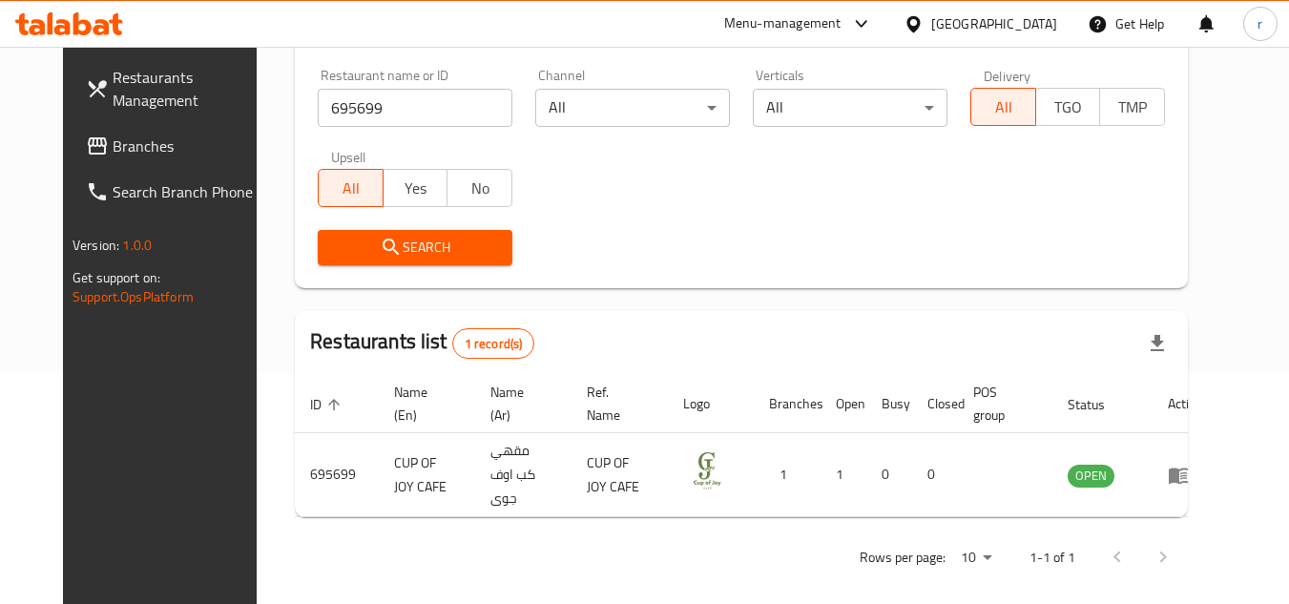
click at [1001, 31] on div "[GEOGRAPHIC_DATA]" at bounding box center [994, 23] width 126 height 21
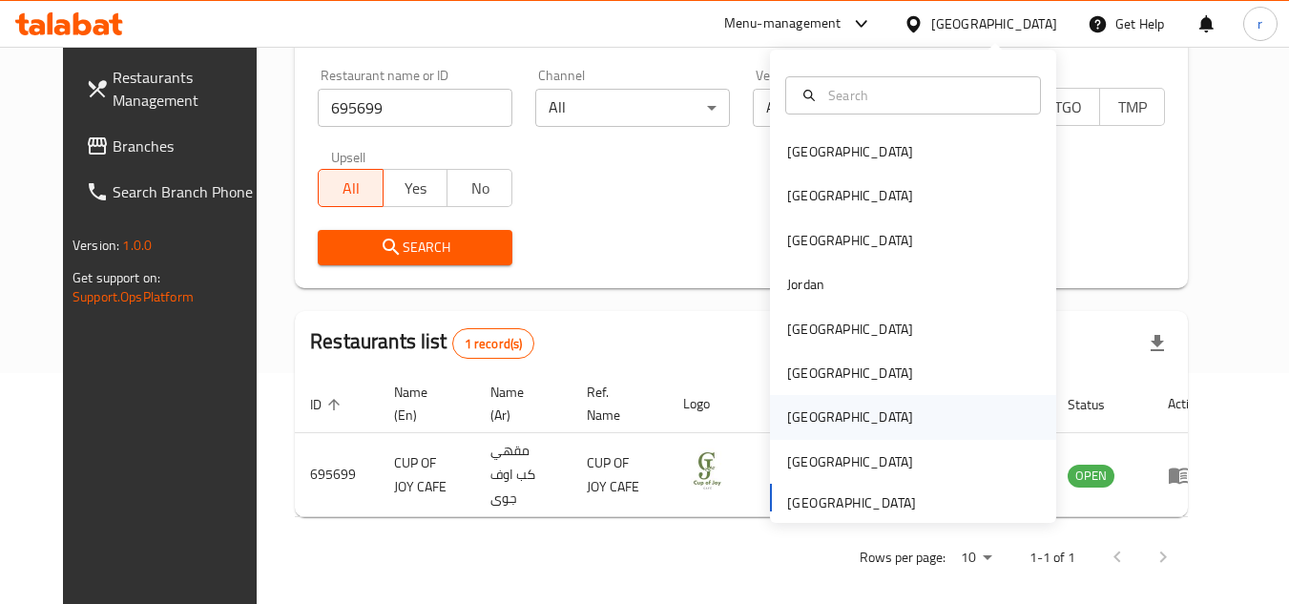
click at [787, 406] on div "Qatar" at bounding box center [850, 416] width 126 height 21
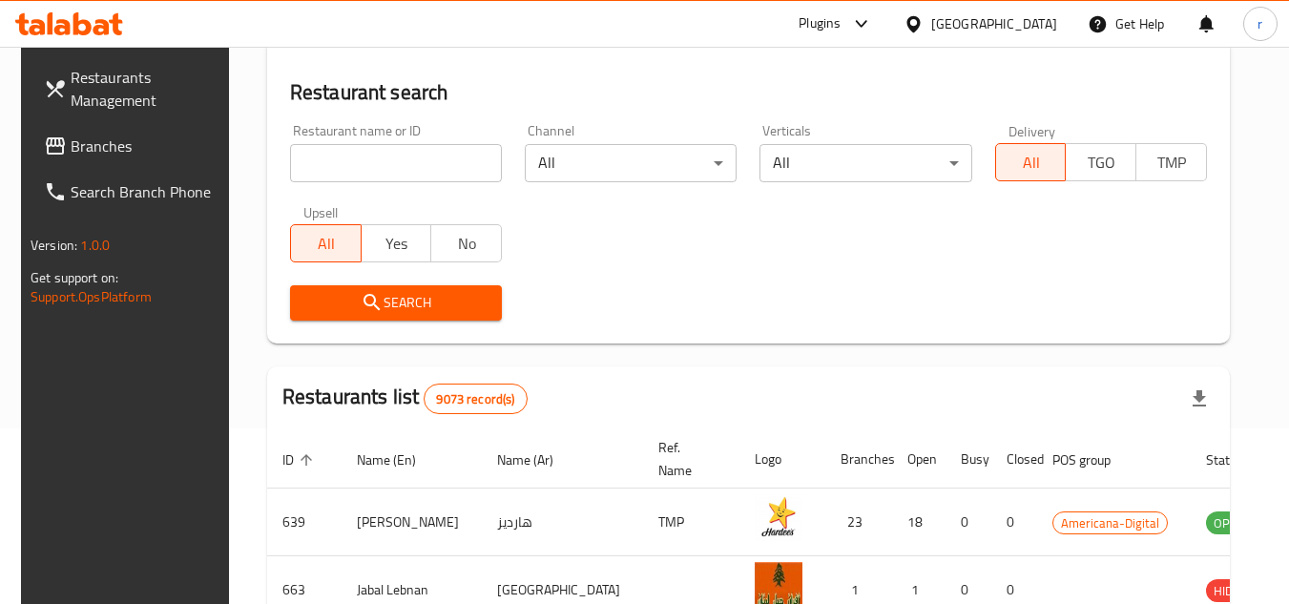
scroll to position [231, 0]
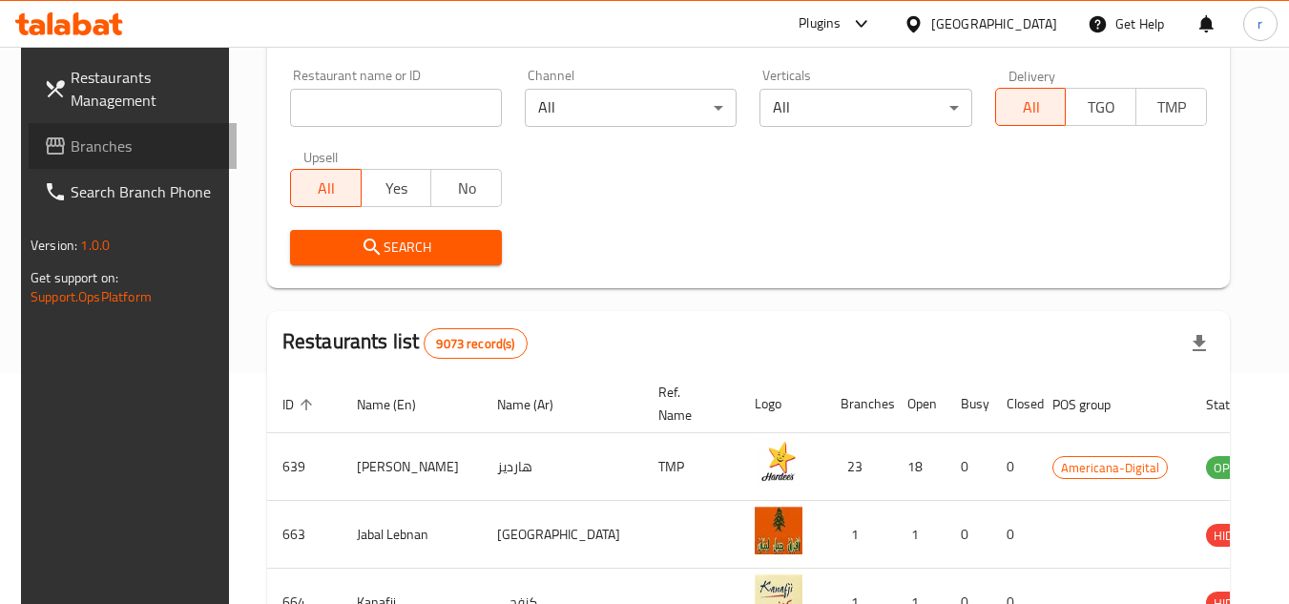
click at [79, 131] on link "Branches" at bounding box center [133, 146] width 208 height 46
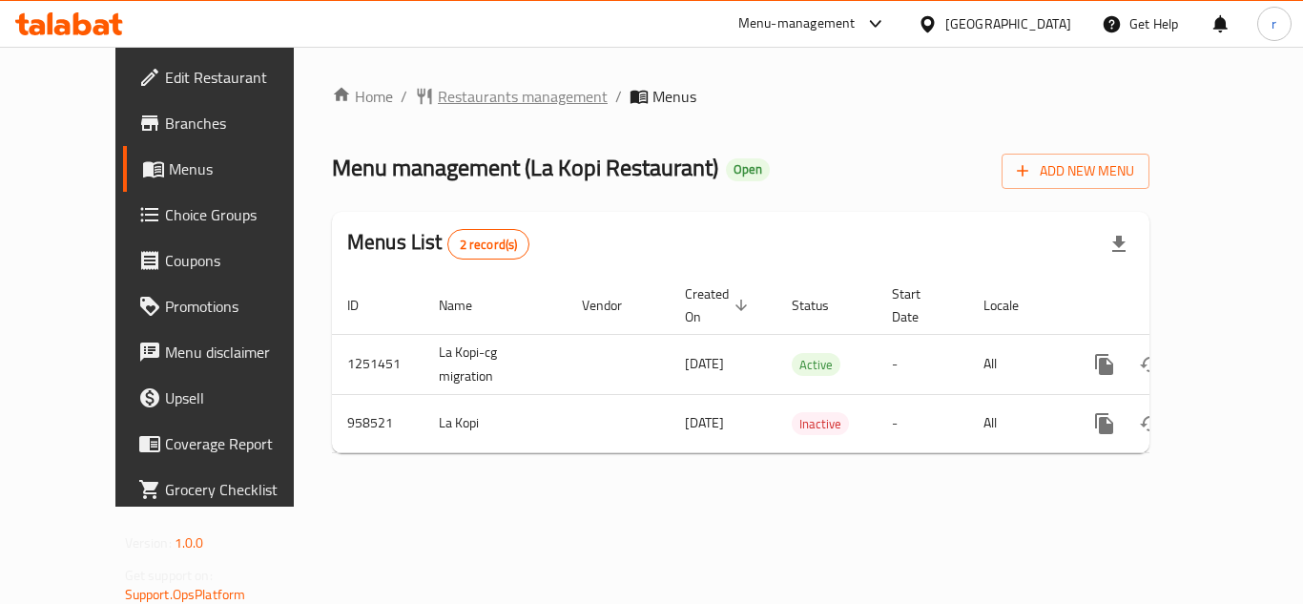
click at [438, 106] on span "Restaurants management" at bounding box center [523, 96] width 170 height 23
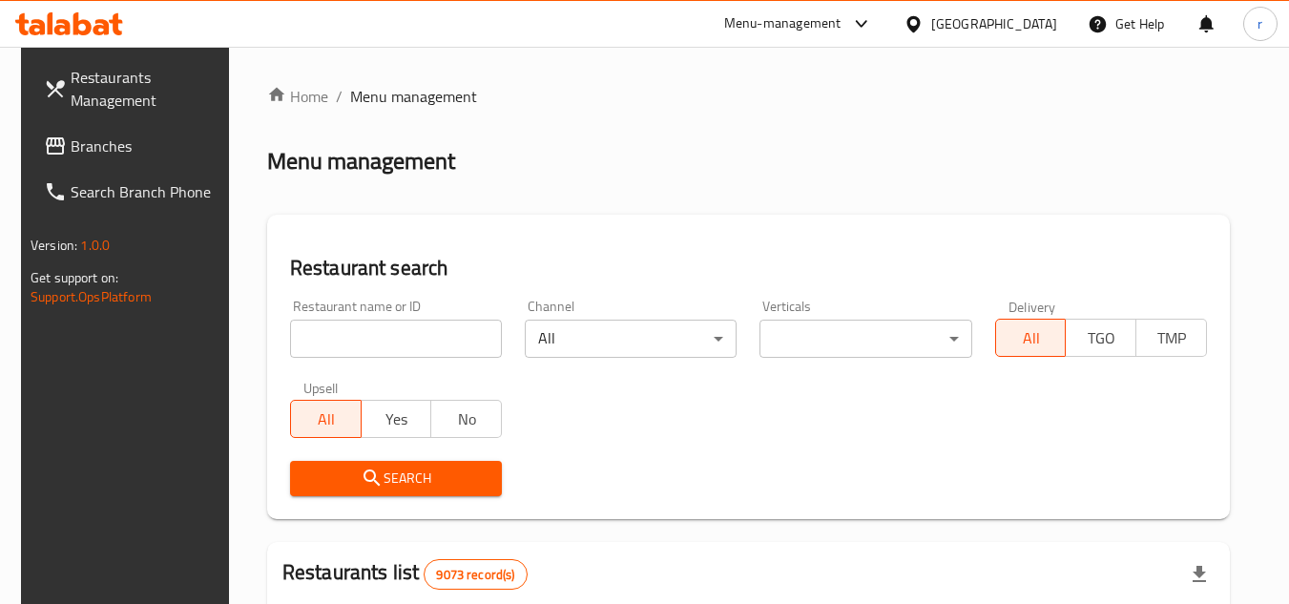
click at [365, 327] on div at bounding box center [644, 302] width 1289 height 604
click at [365, 327] on input "search" at bounding box center [396, 339] width 212 height 38
paste input "659593"
type input "659593"
click at [347, 466] on span "Search" at bounding box center [395, 478] width 181 height 24
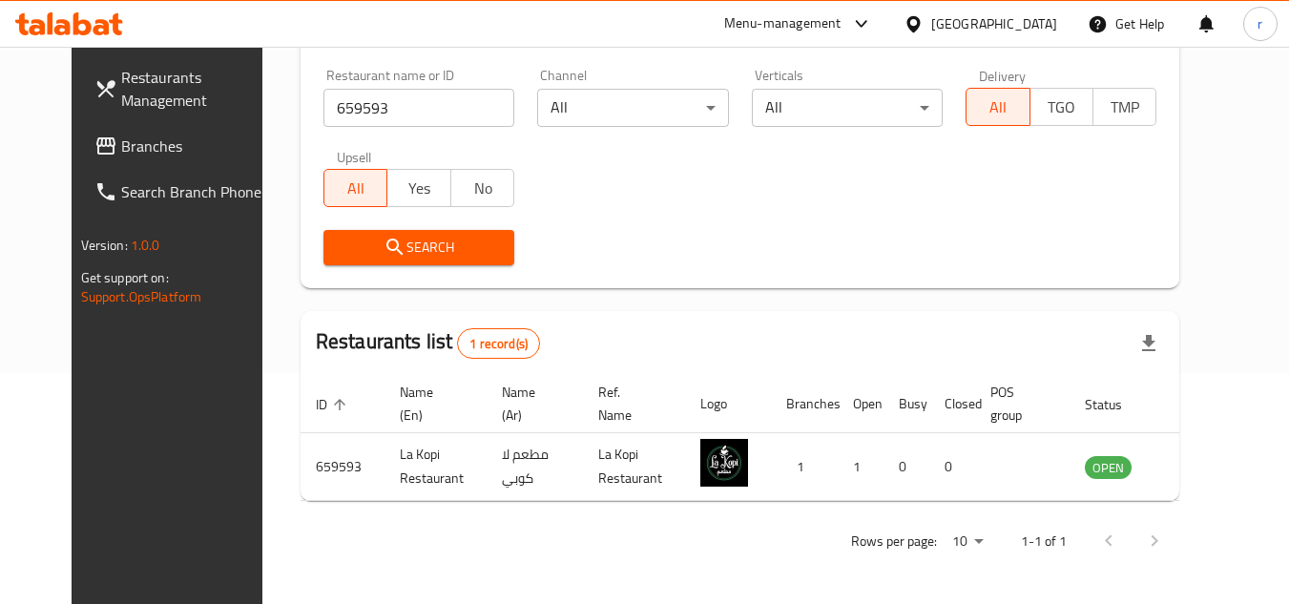
scroll to position [231, 0]
click at [1042, 13] on div "Qatar" at bounding box center [994, 23] width 126 height 21
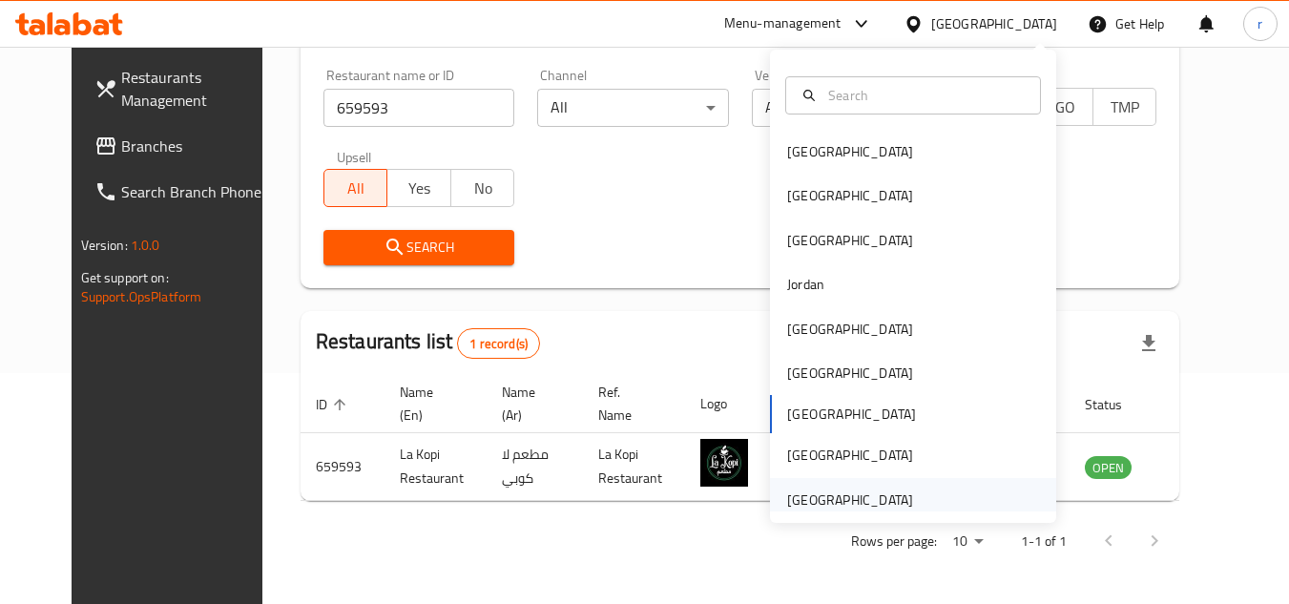
click at [796, 486] on div "United Arab Emirates" at bounding box center [850, 500] width 156 height 44
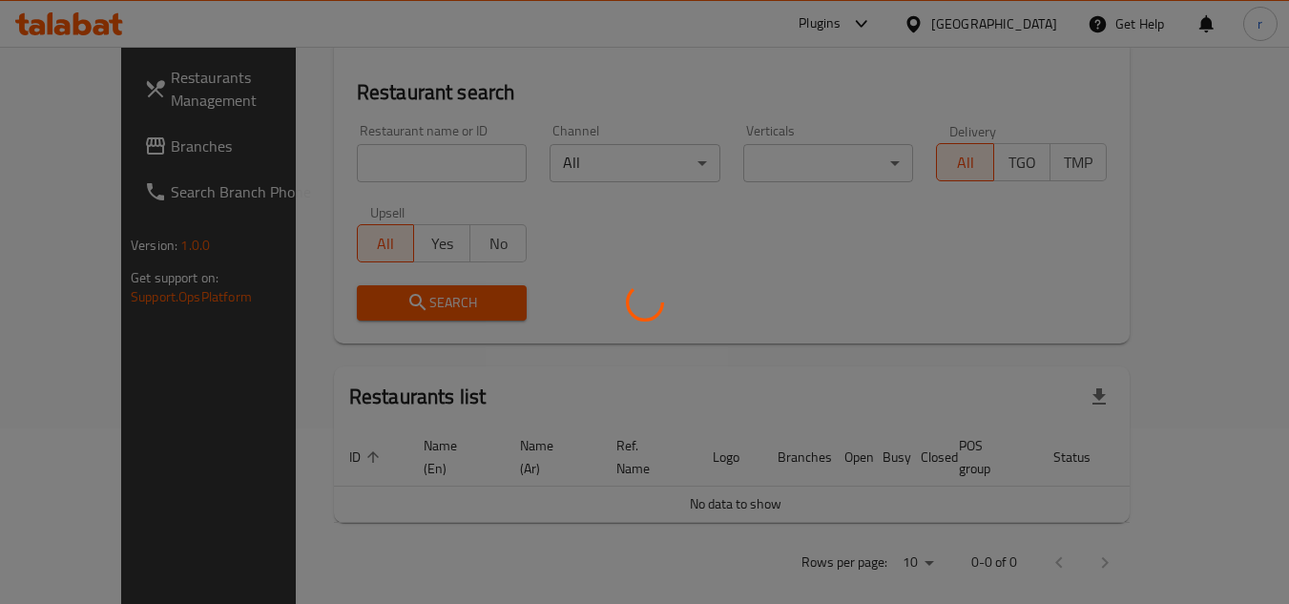
scroll to position [231, 0]
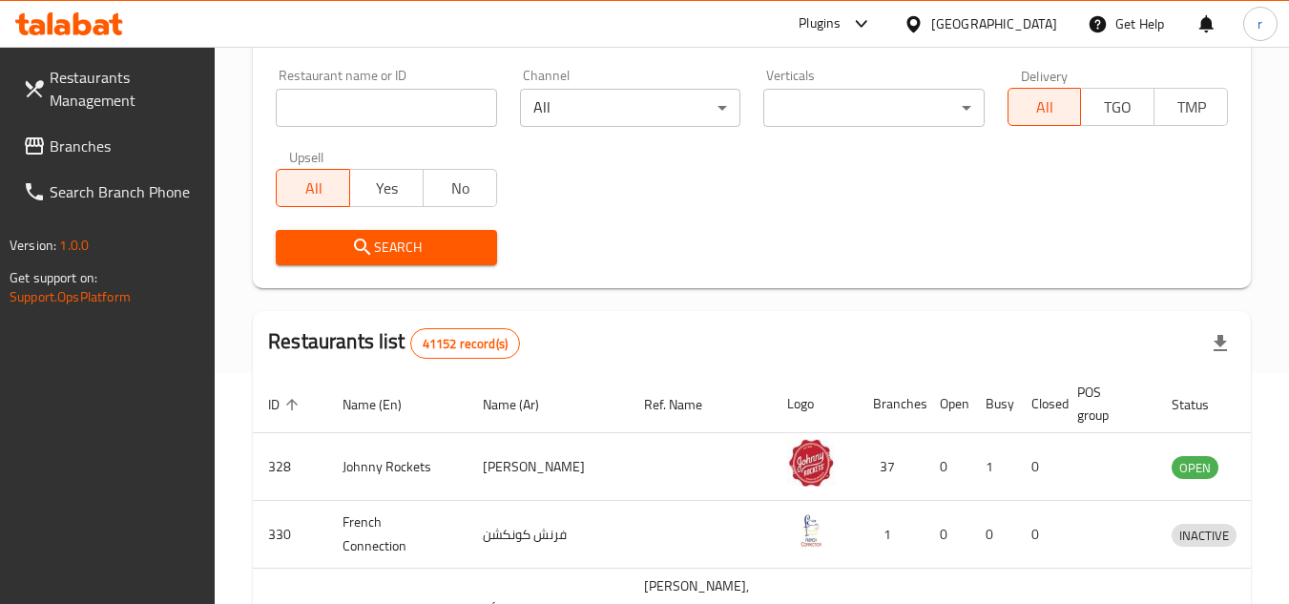
drag, startPoint x: 152, startPoint y: 158, endPoint x: 175, endPoint y: 121, distance: 43.7
click at [152, 158] on link "Branches" at bounding box center [112, 146] width 208 height 46
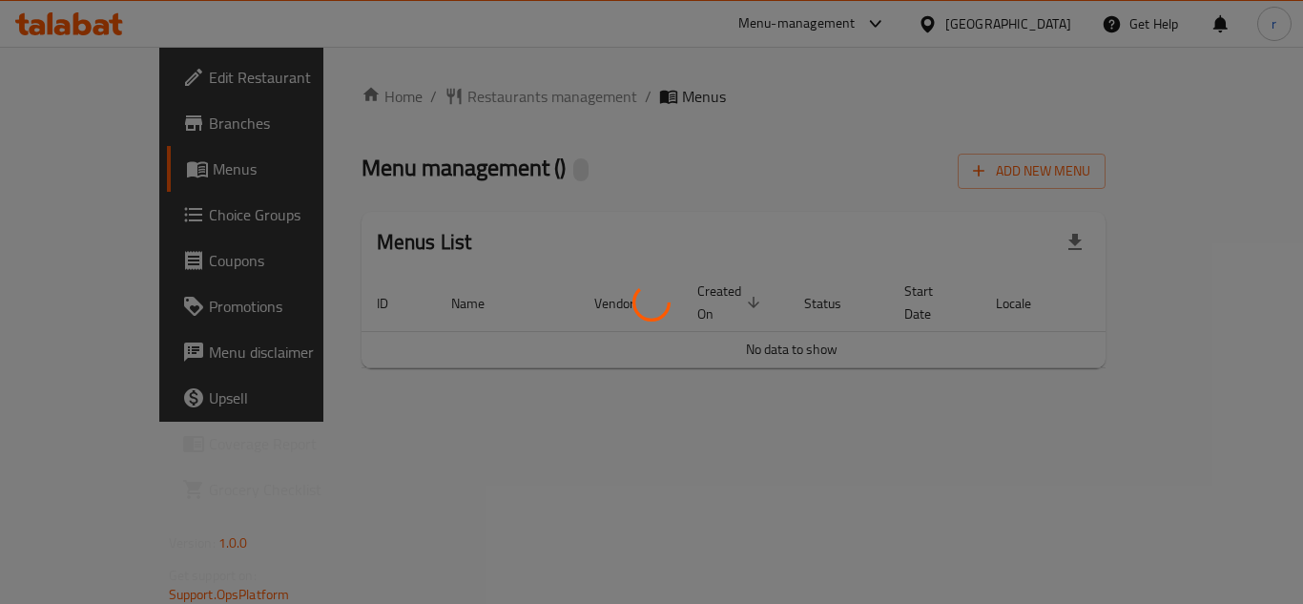
click at [444, 95] on div at bounding box center [651, 302] width 1303 height 604
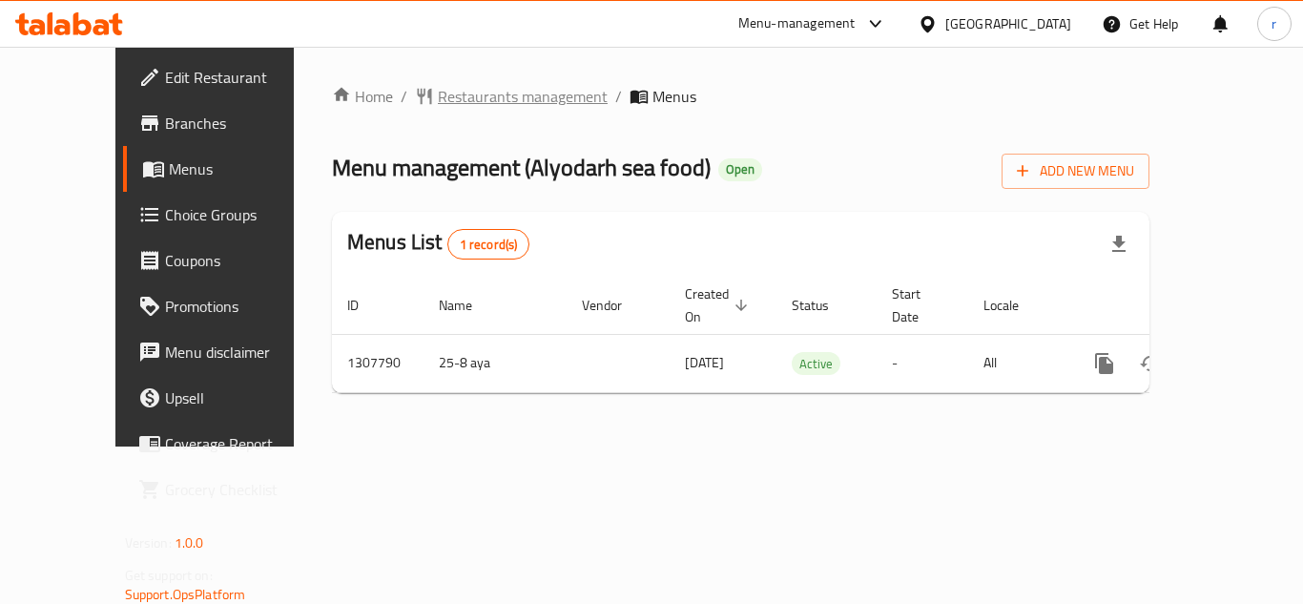
click at [445, 98] on span "Restaurants management" at bounding box center [523, 96] width 170 height 23
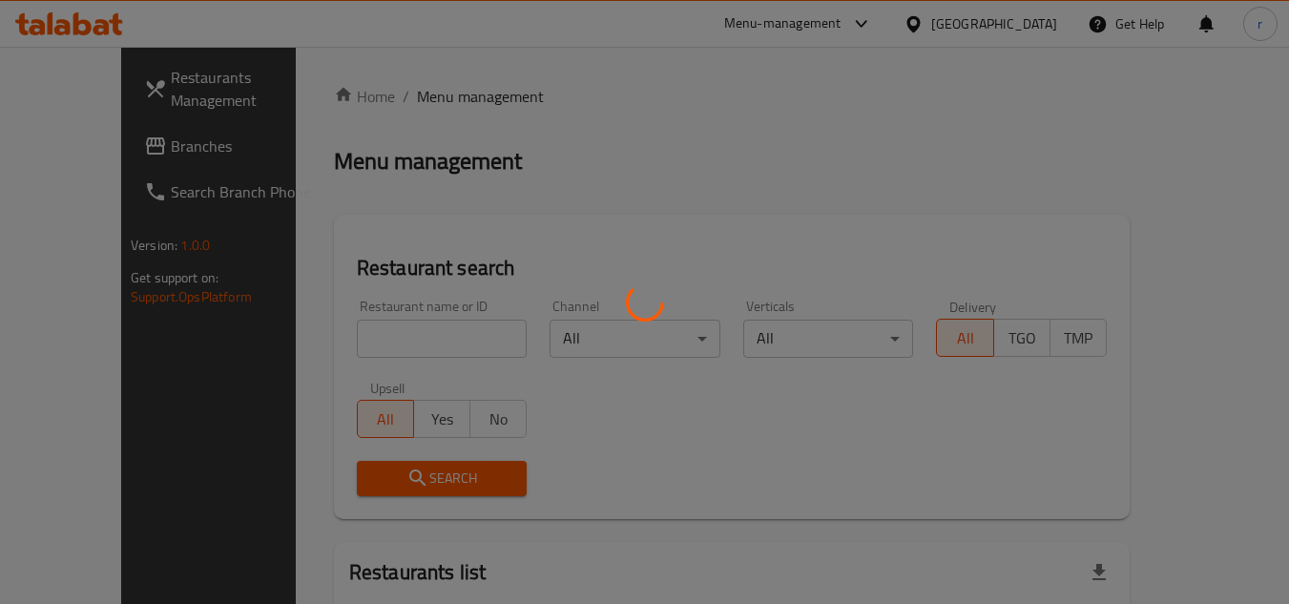
click at [327, 327] on div at bounding box center [644, 302] width 1289 height 604
click at [326, 333] on div at bounding box center [644, 302] width 1289 height 604
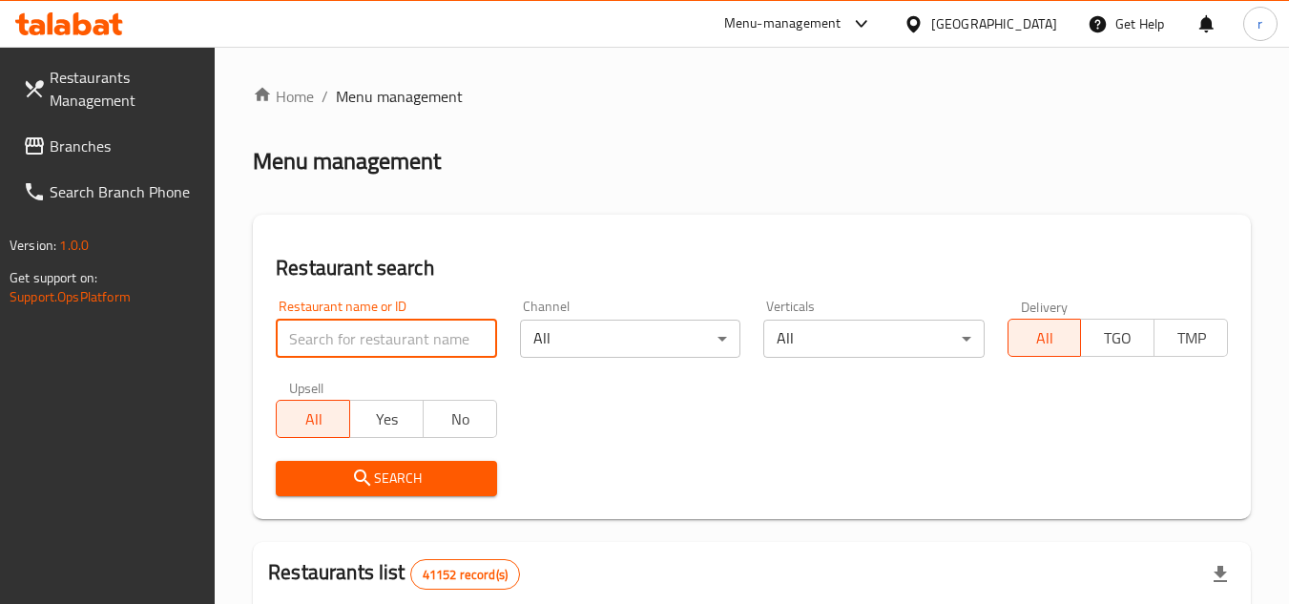
click at [310, 339] on input "search" at bounding box center [386, 339] width 220 height 38
paste input "704419"
type input "704419"
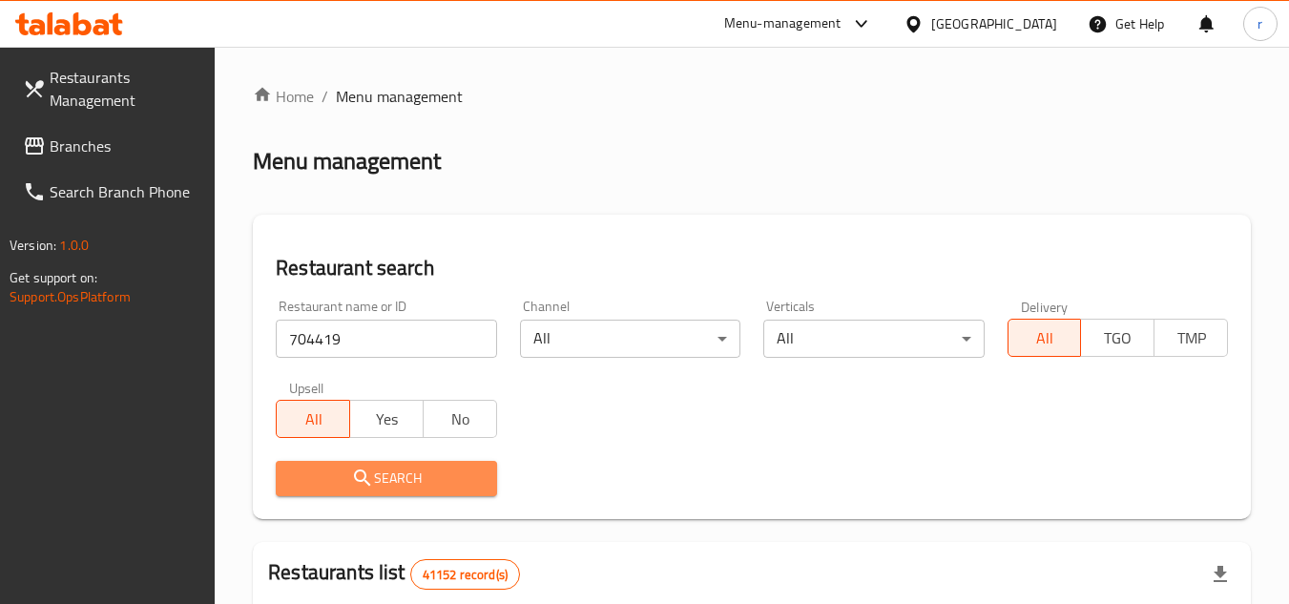
click at [323, 476] on span "Search" at bounding box center [386, 478] width 190 height 24
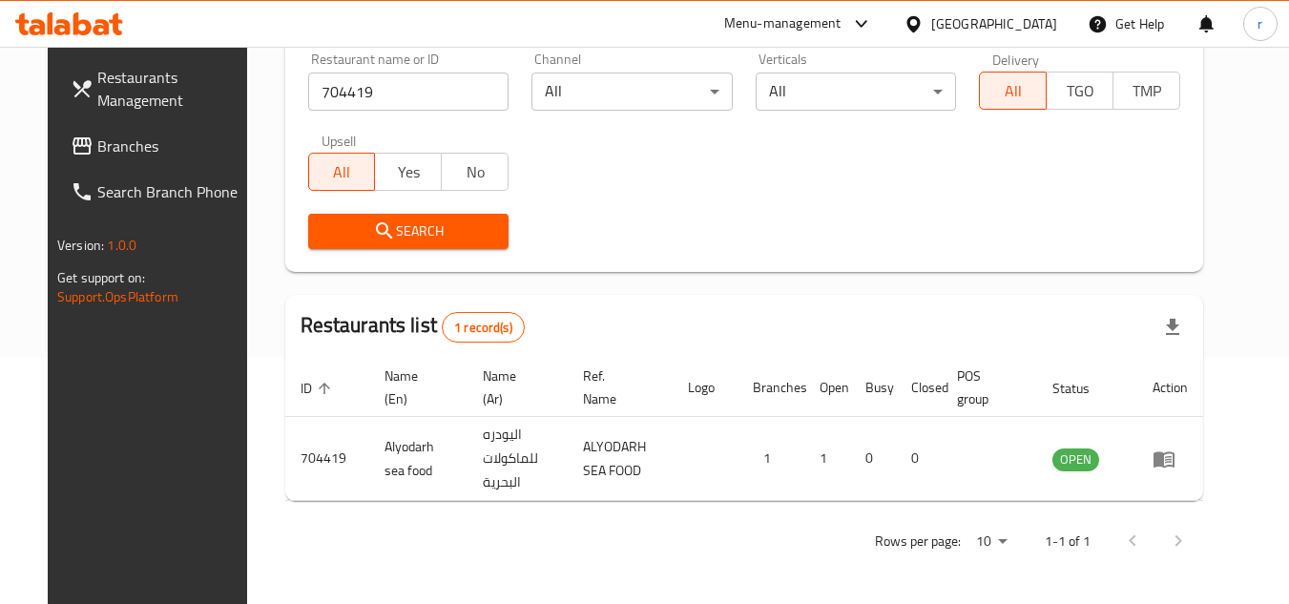
scroll to position [247, 0]
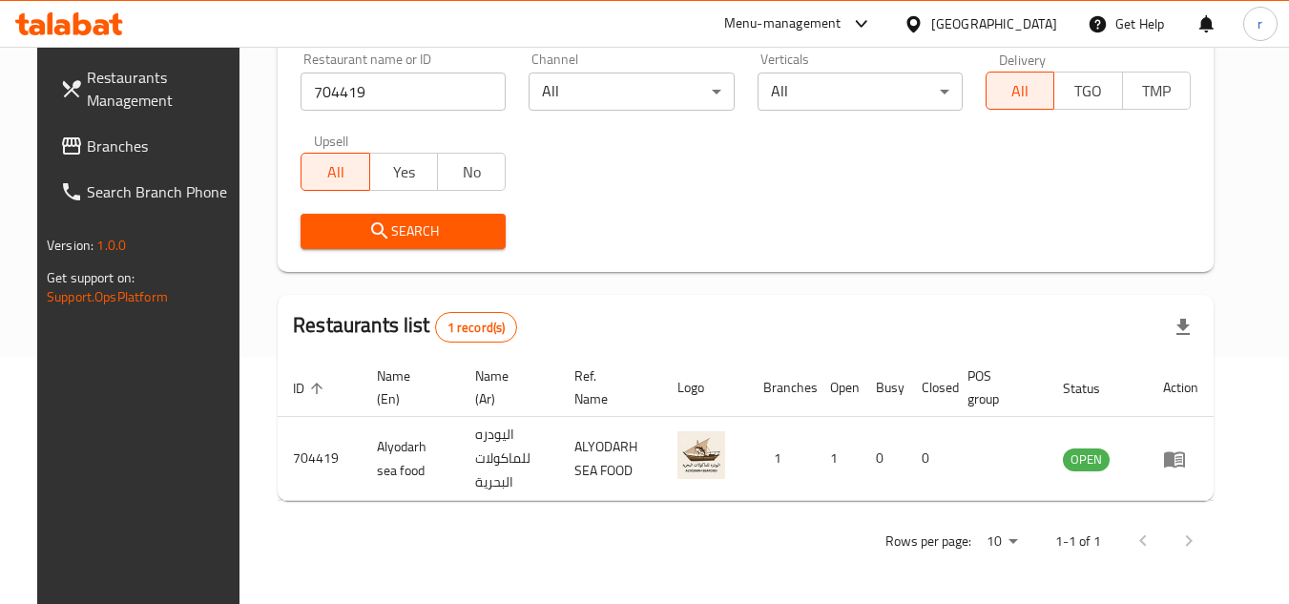
click at [921, 16] on icon at bounding box center [913, 24] width 20 height 20
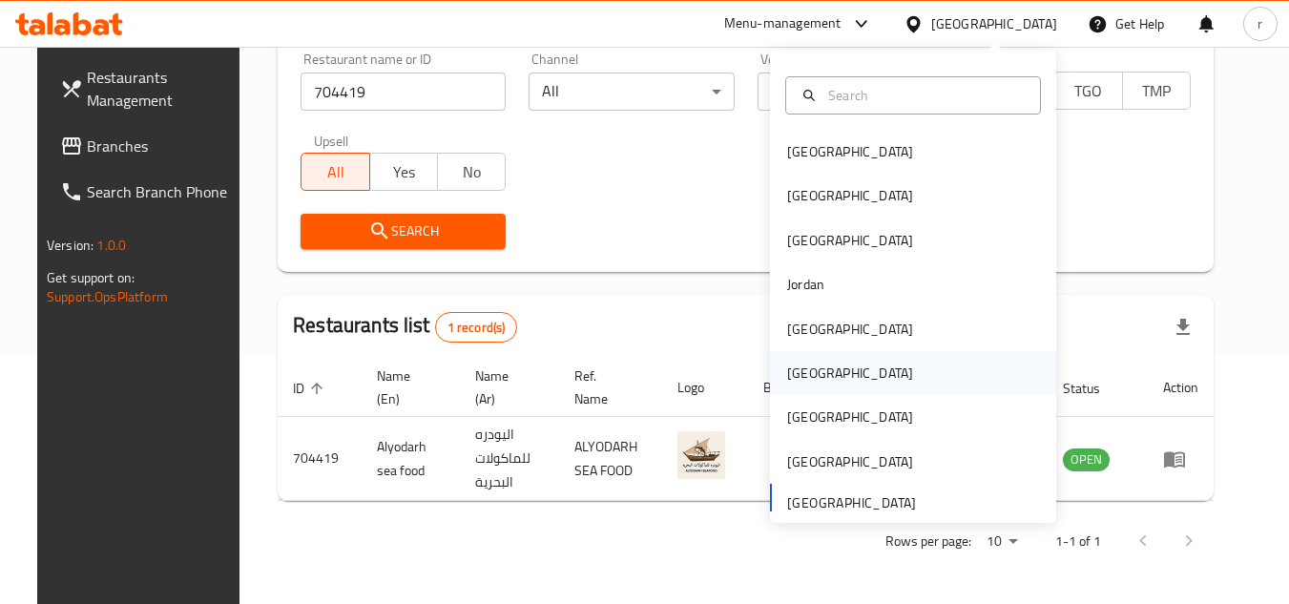
click at [838, 373] on div "[GEOGRAPHIC_DATA]" at bounding box center [913, 373] width 286 height 44
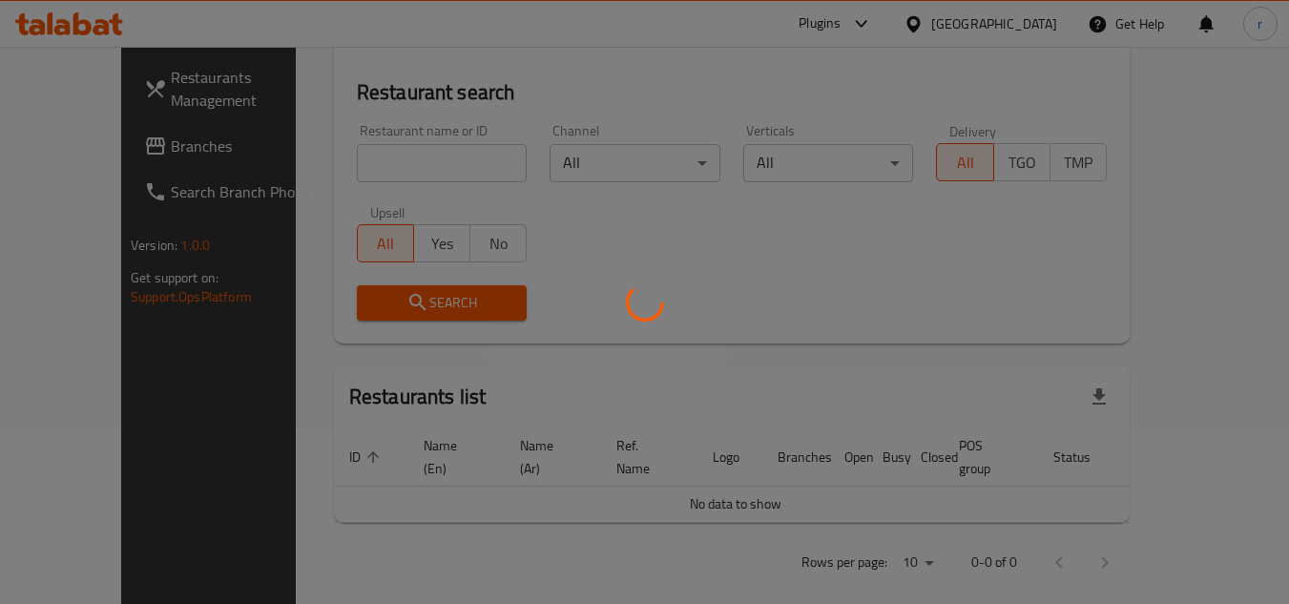
scroll to position [247, 0]
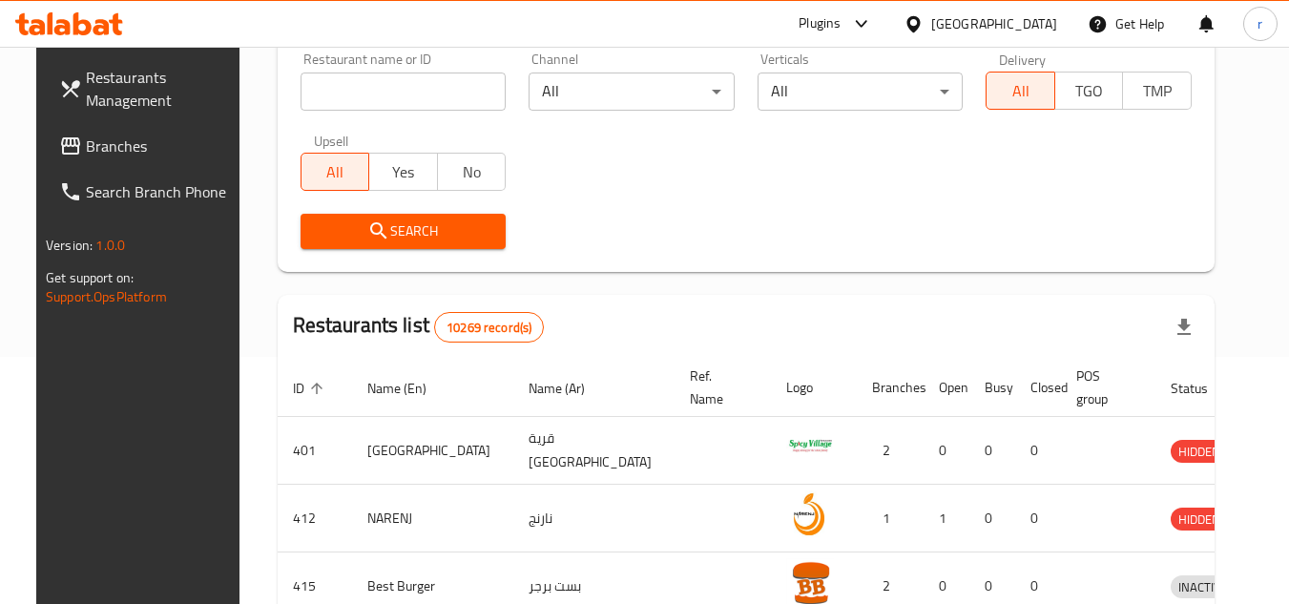
click at [94, 155] on span "Branches" at bounding box center [161, 146] width 151 height 23
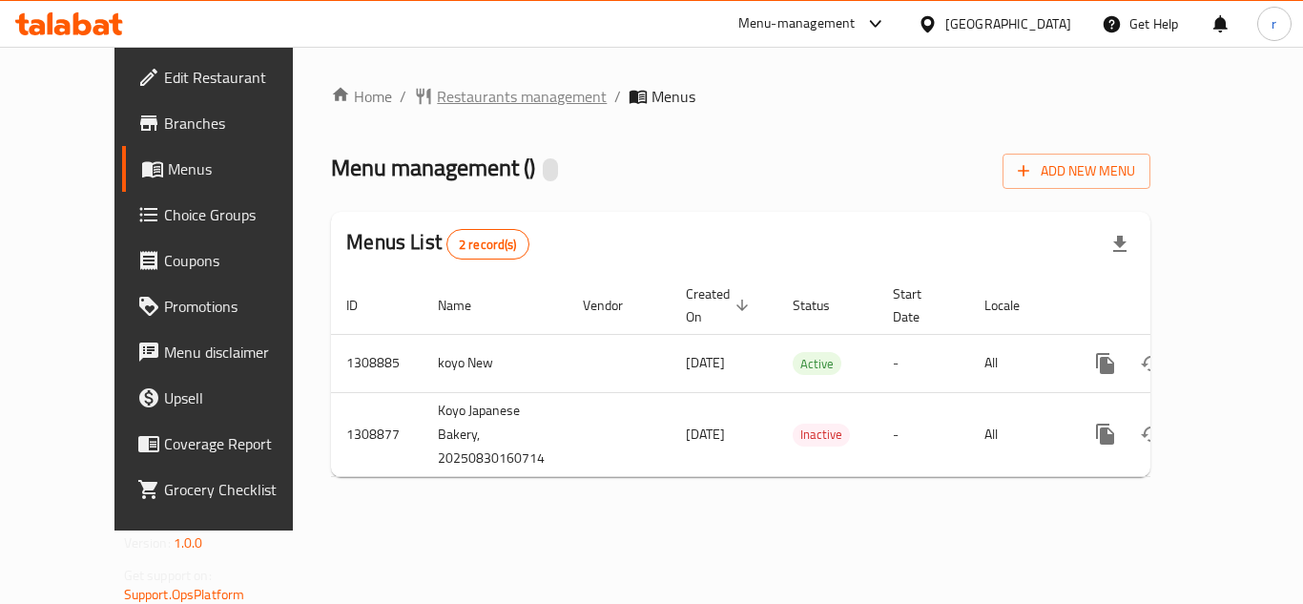
click at [471, 108] on span "Restaurants management" at bounding box center [522, 96] width 170 height 23
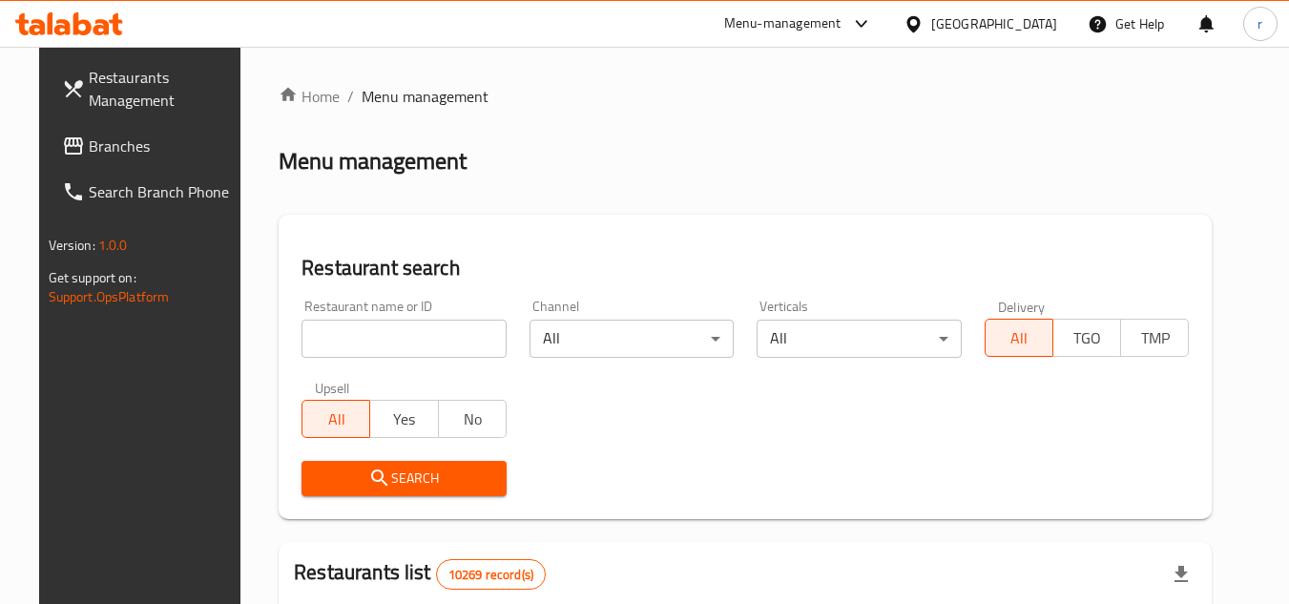
click at [362, 314] on div "Restaurant name or ID Restaurant name or ID" at bounding box center [403, 329] width 205 height 58
click at [360, 331] on input "search" at bounding box center [403, 339] width 205 height 38
paste input "705084"
type input "705084"
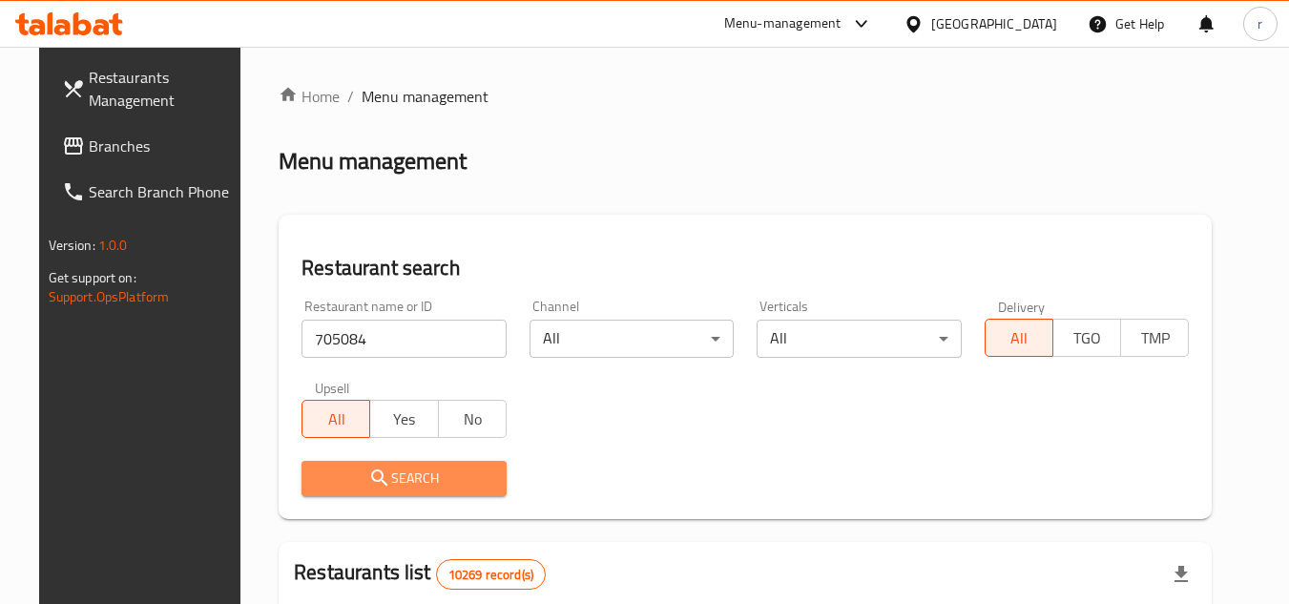
click at [344, 480] on span "Search" at bounding box center [404, 478] width 175 height 24
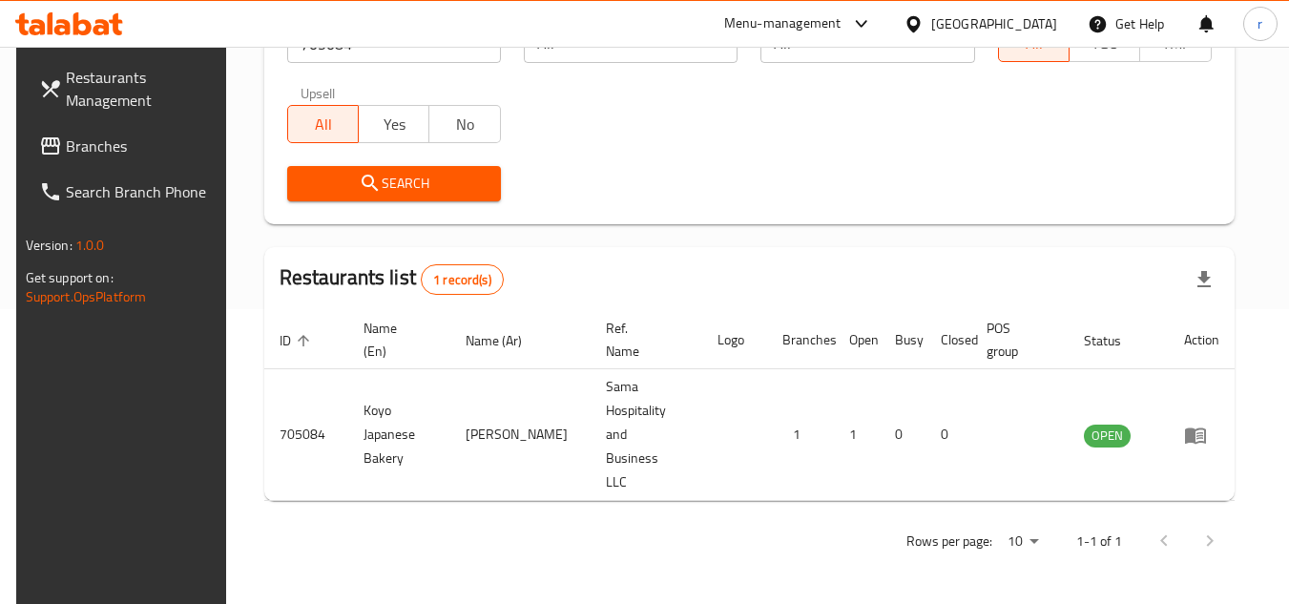
scroll to position [247, 0]
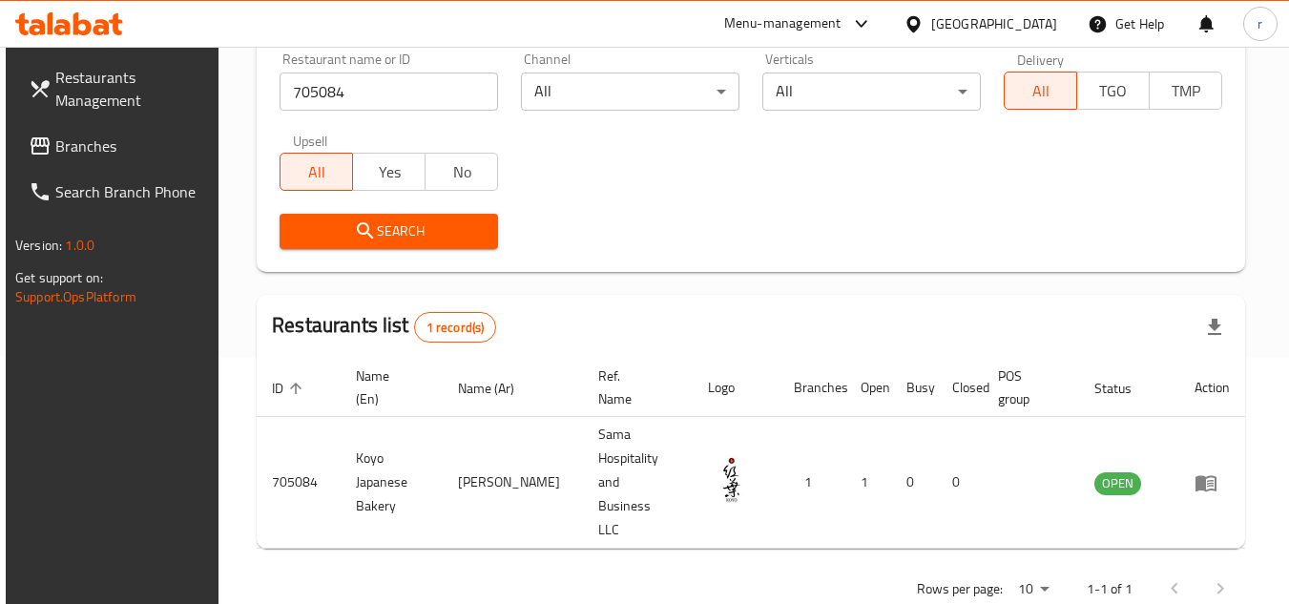
click at [1046, 25] on div "[GEOGRAPHIC_DATA]" at bounding box center [994, 23] width 126 height 21
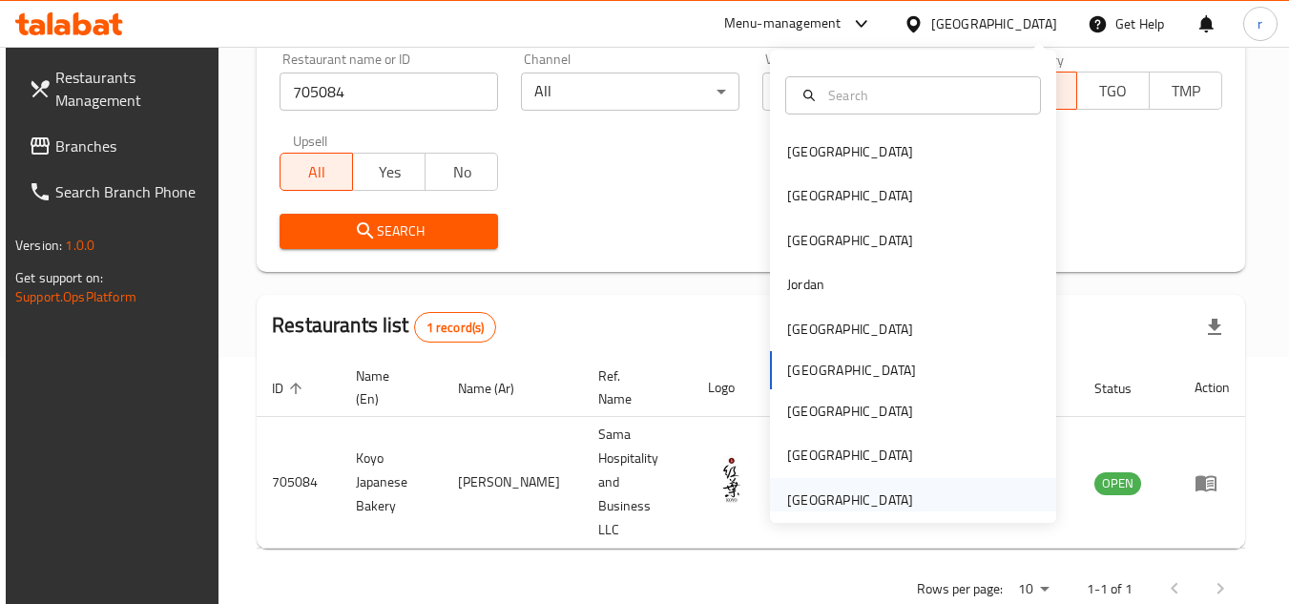
click at [851, 494] on div "[GEOGRAPHIC_DATA]" at bounding box center [850, 499] width 126 height 21
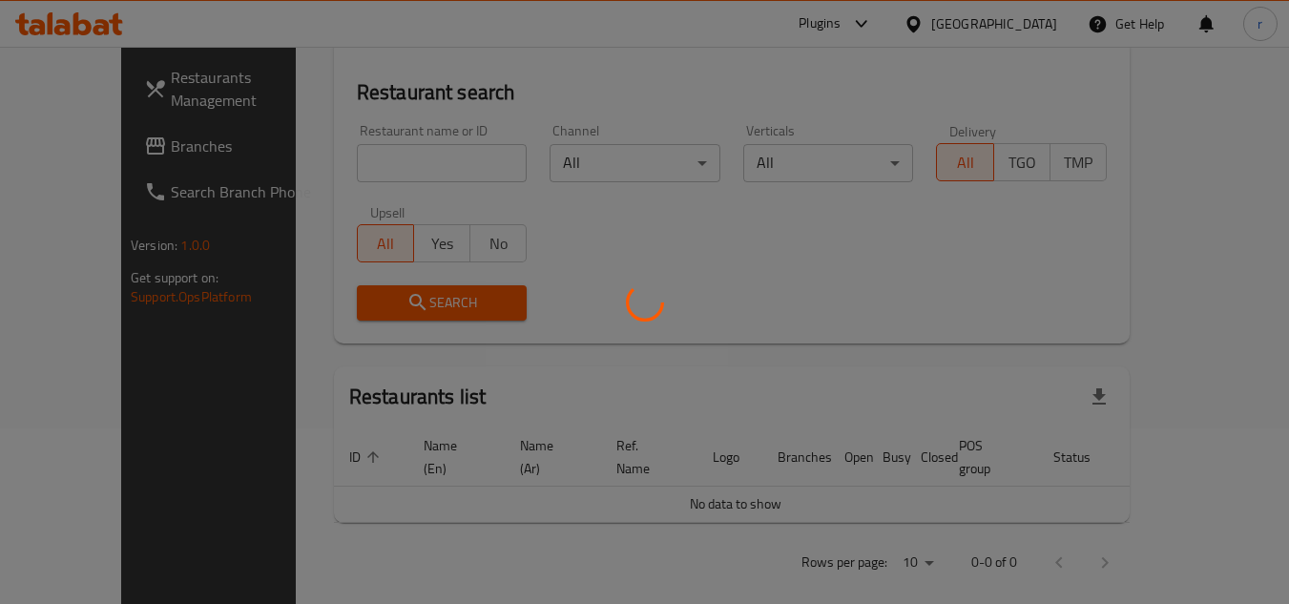
scroll to position [247, 0]
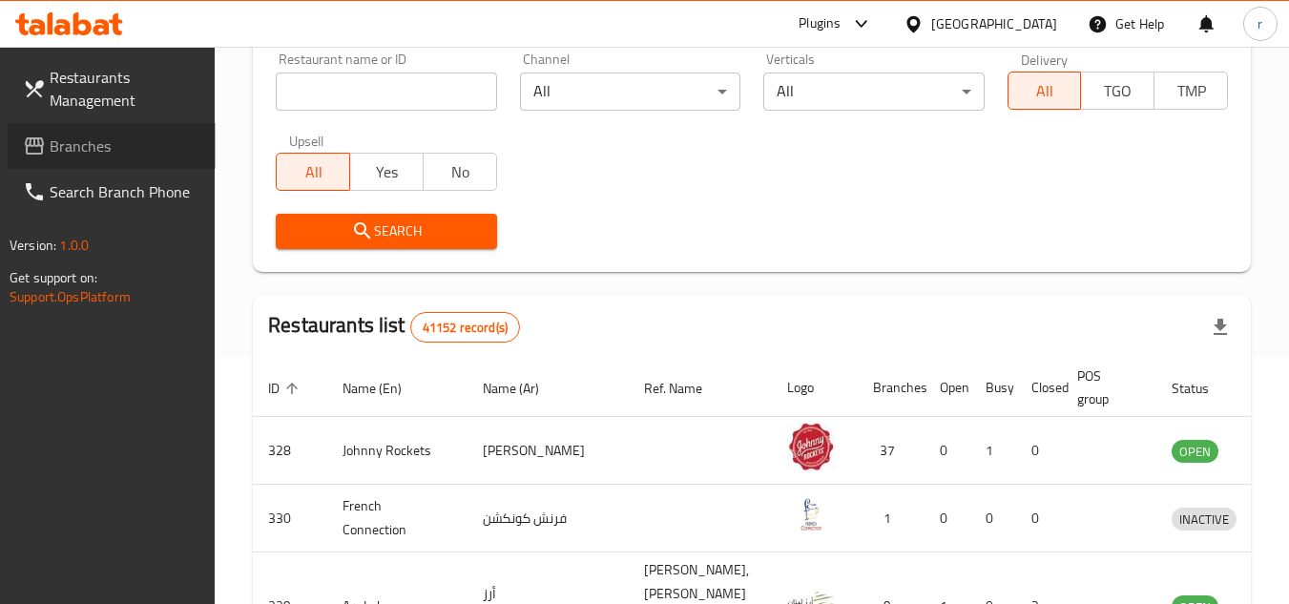
drag, startPoint x: 83, startPoint y: 147, endPoint x: 119, endPoint y: 151, distance: 36.4
click at [83, 147] on span "Branches" at bounding box center [125, 146] width 151 height 23
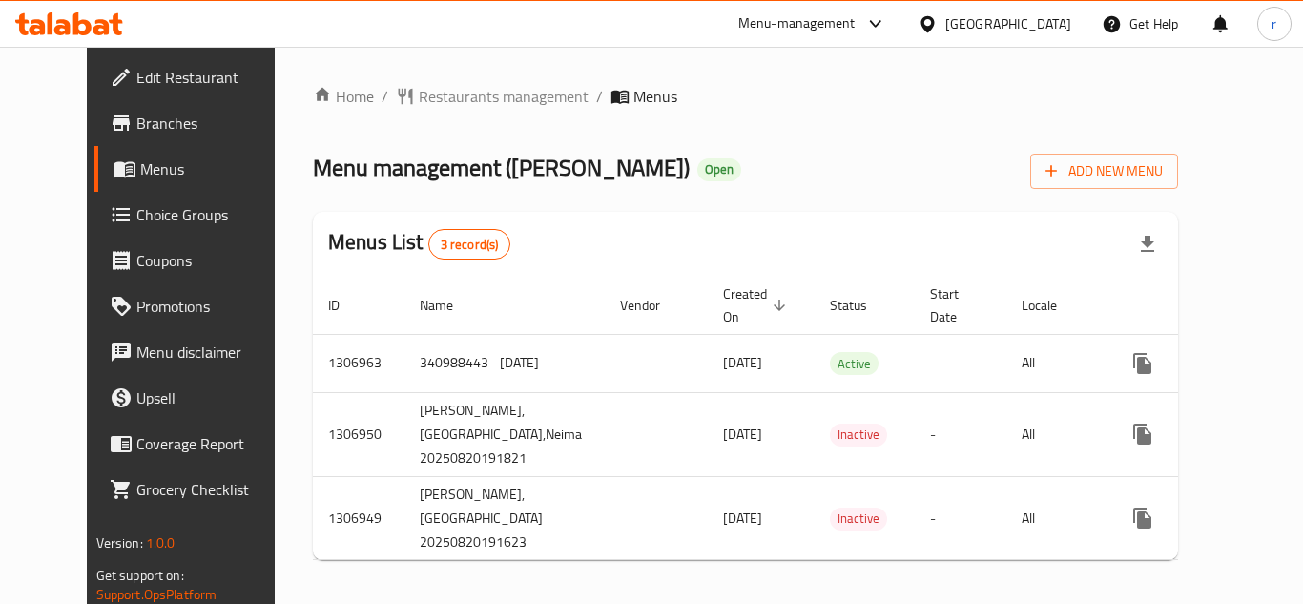
click at [486, 95] on span "Restaurants management" at bounding box center [504, 96] width 170 height 23
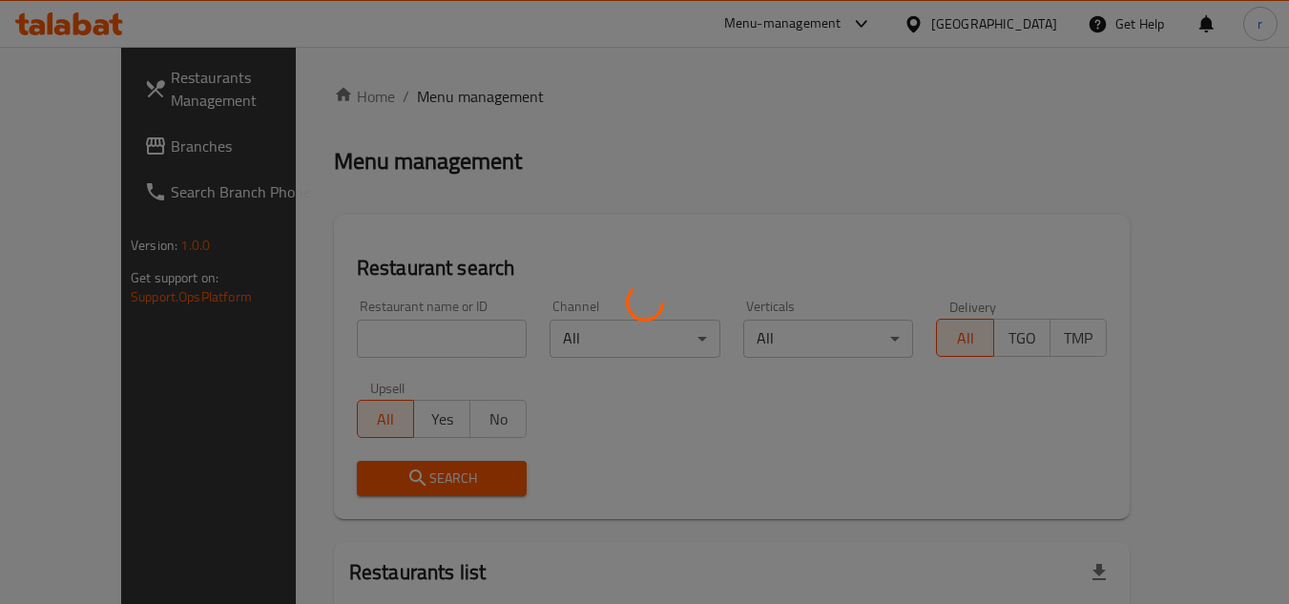
click at [358, 332] on div at bounding box center [644, 302] width 1289 height 604
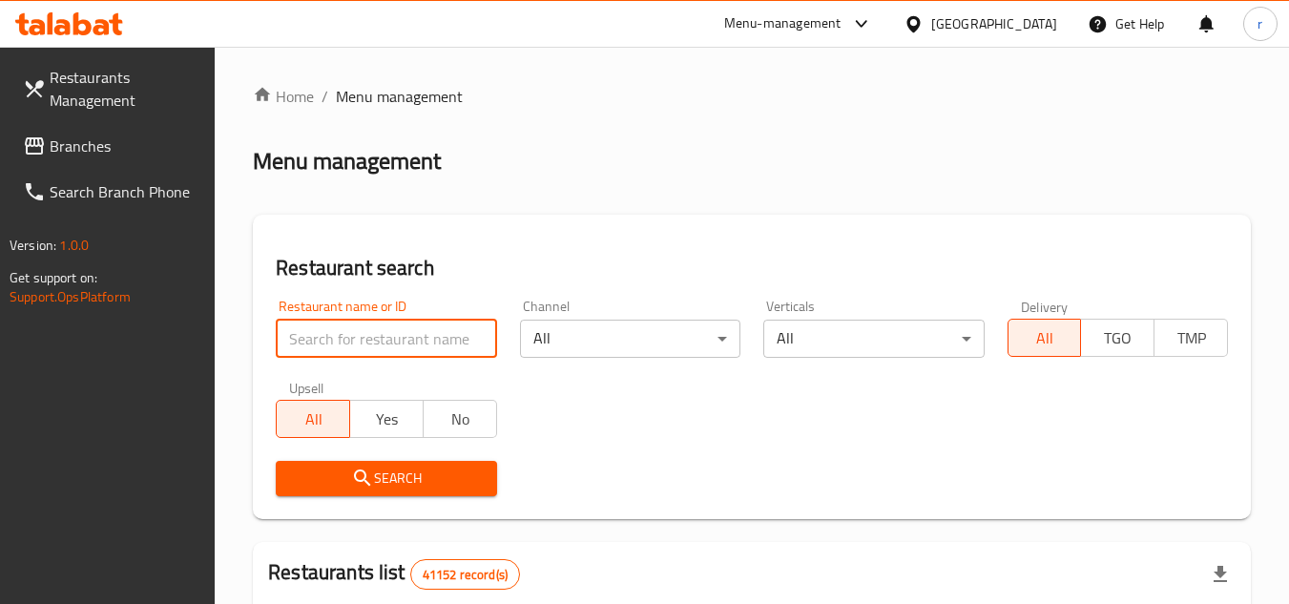
click at [358, 332] on input "search" at bounding box center [386, 339] width 220 height 38
paste input "704241"
type input "704241"
click at [342, 474] on span "Search" at bounding box center [386, 478] width 190 height 24
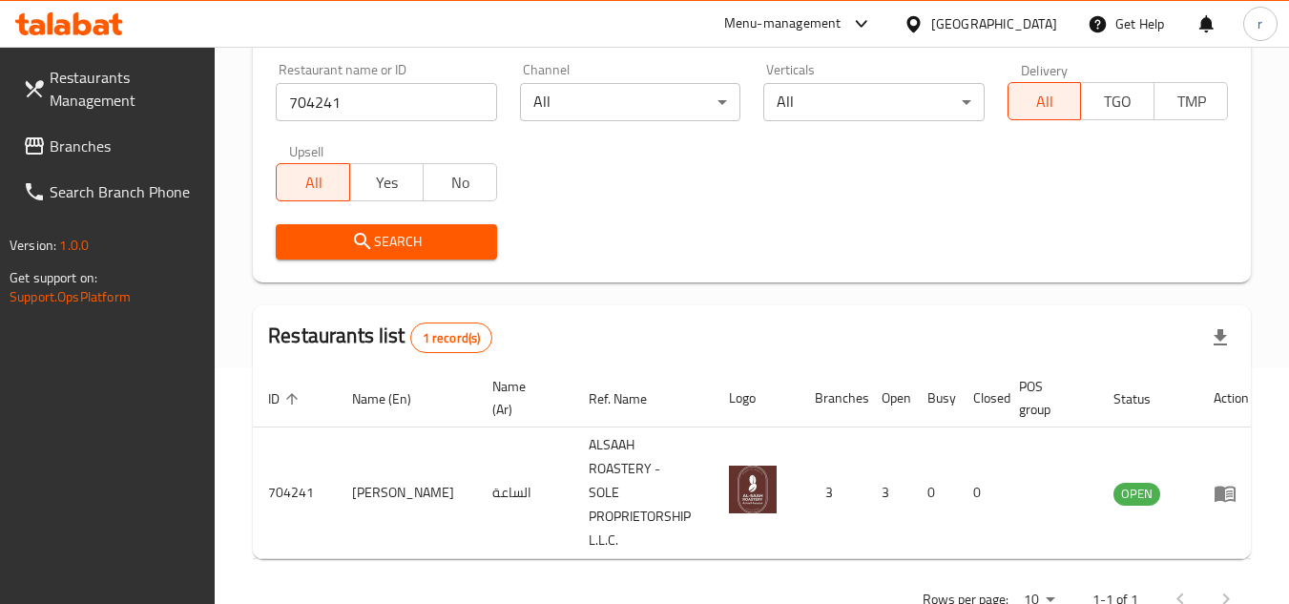
scroll to position [271, 0]
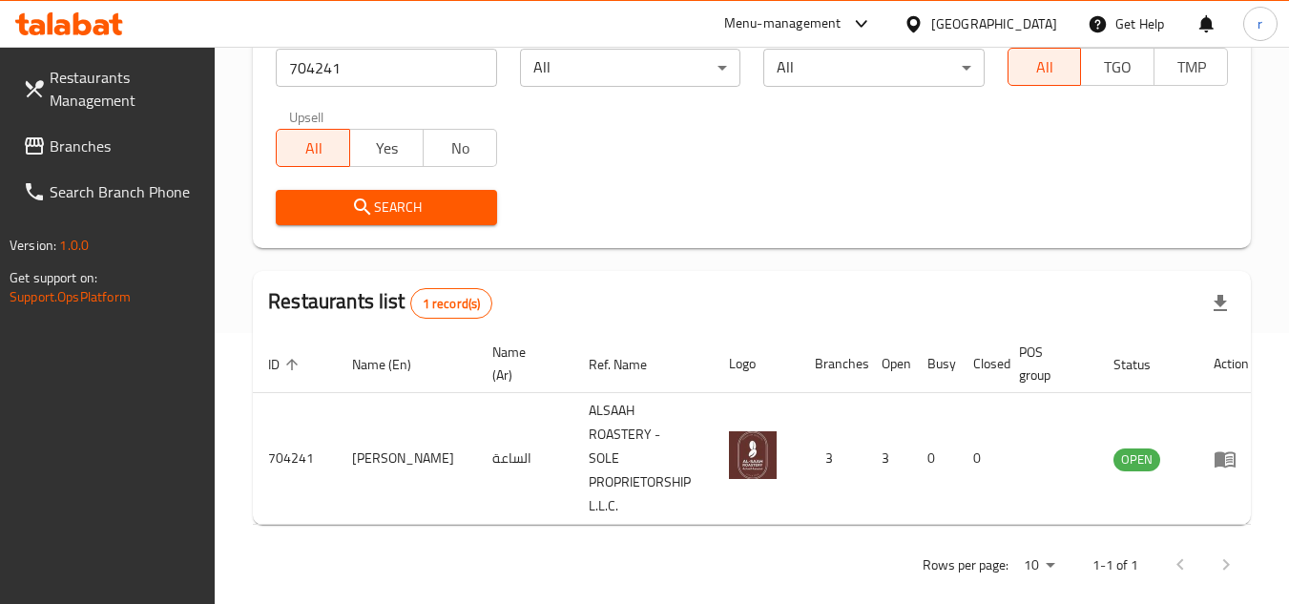
click at [958, 31] on div "[GEOGRAPHIC_DATA]" at bounding box center [994, 23] width 126 height 21
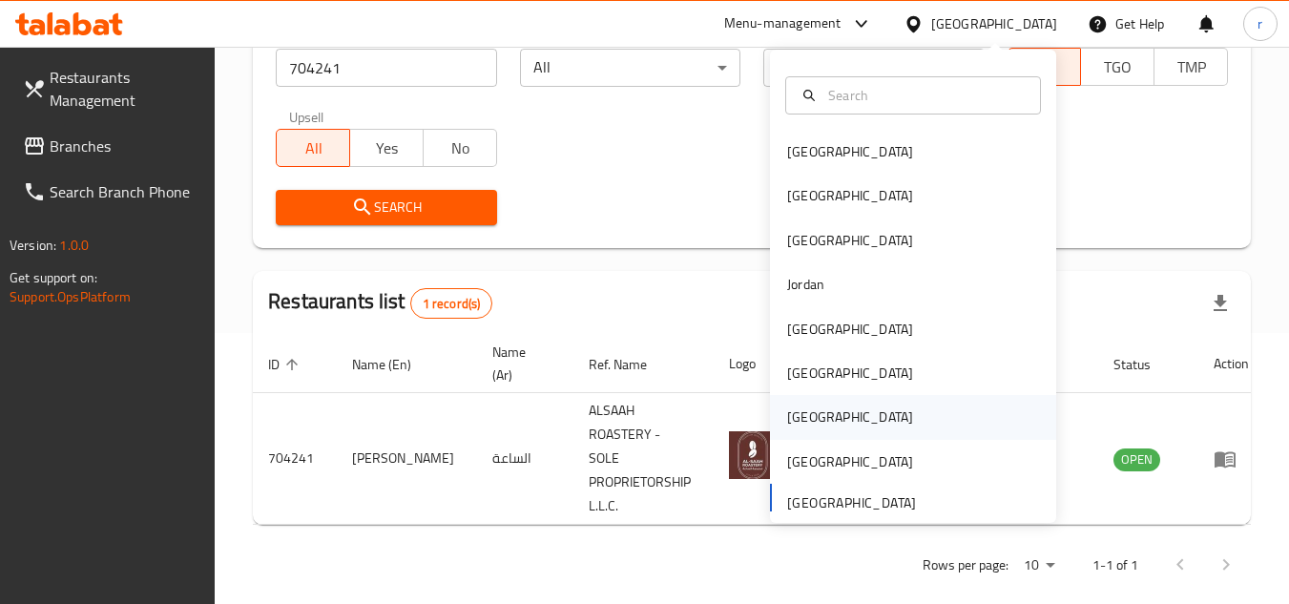
click at [817, 411] on div "[GEOGRAPHIC_DATA]" at bounding box center [850, 417] width 156 height 44
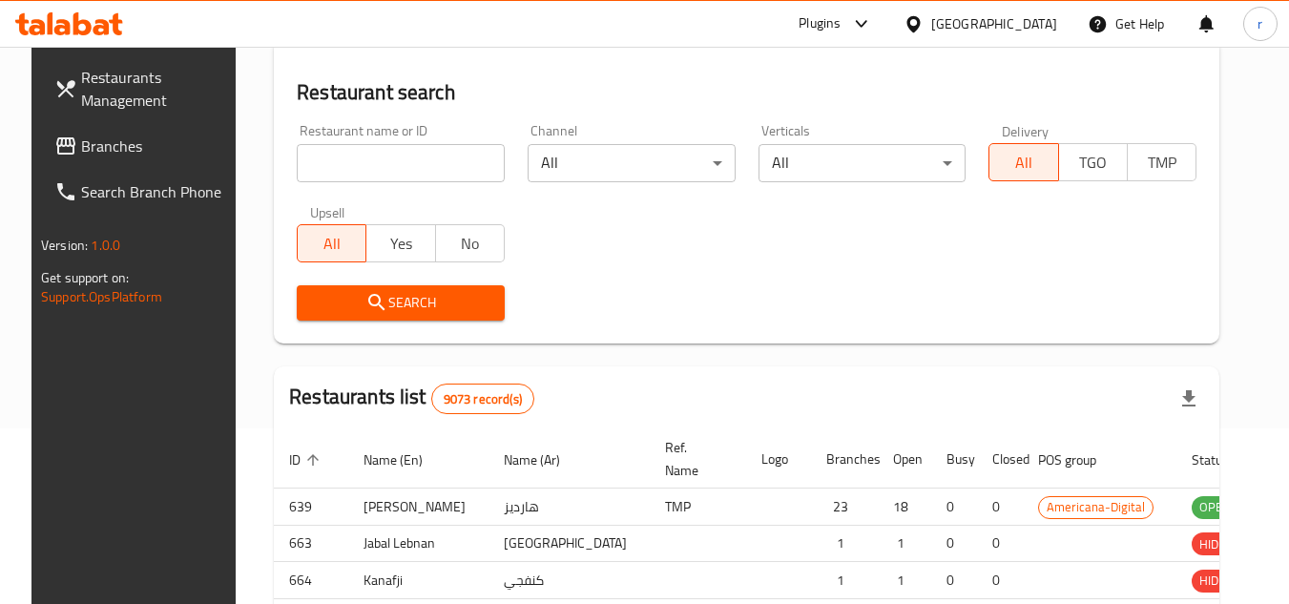
scroll to position [271, 0]
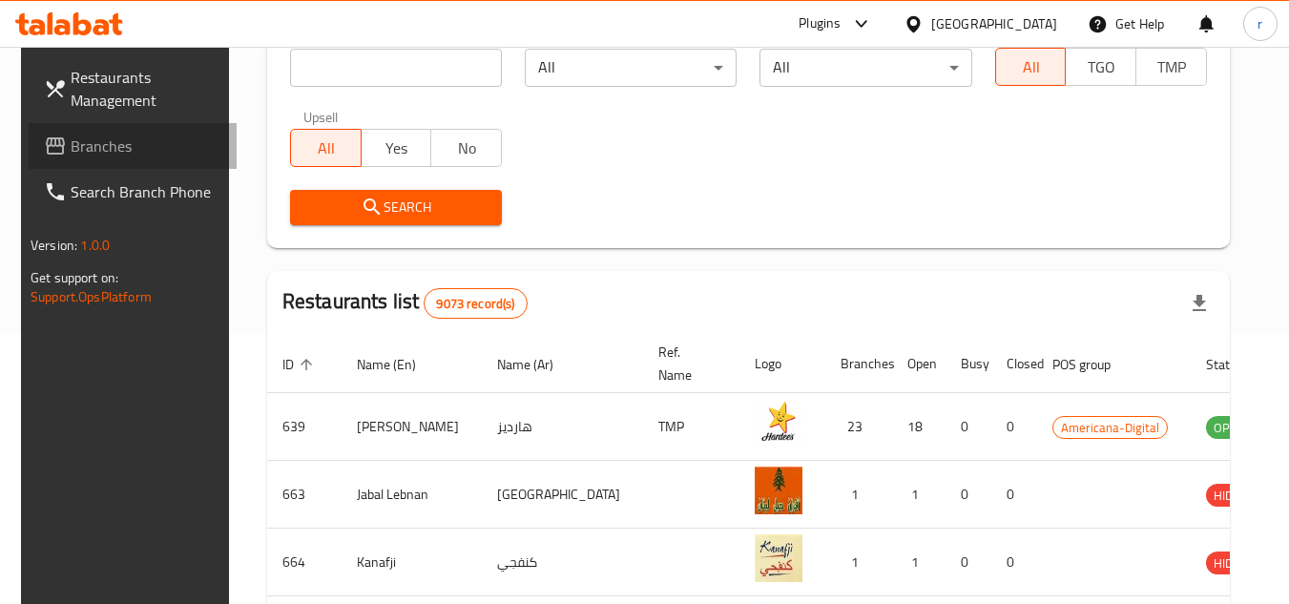
click at [96, 135] on span "Branches" at bounding box center [146, 146] width 151 height 23
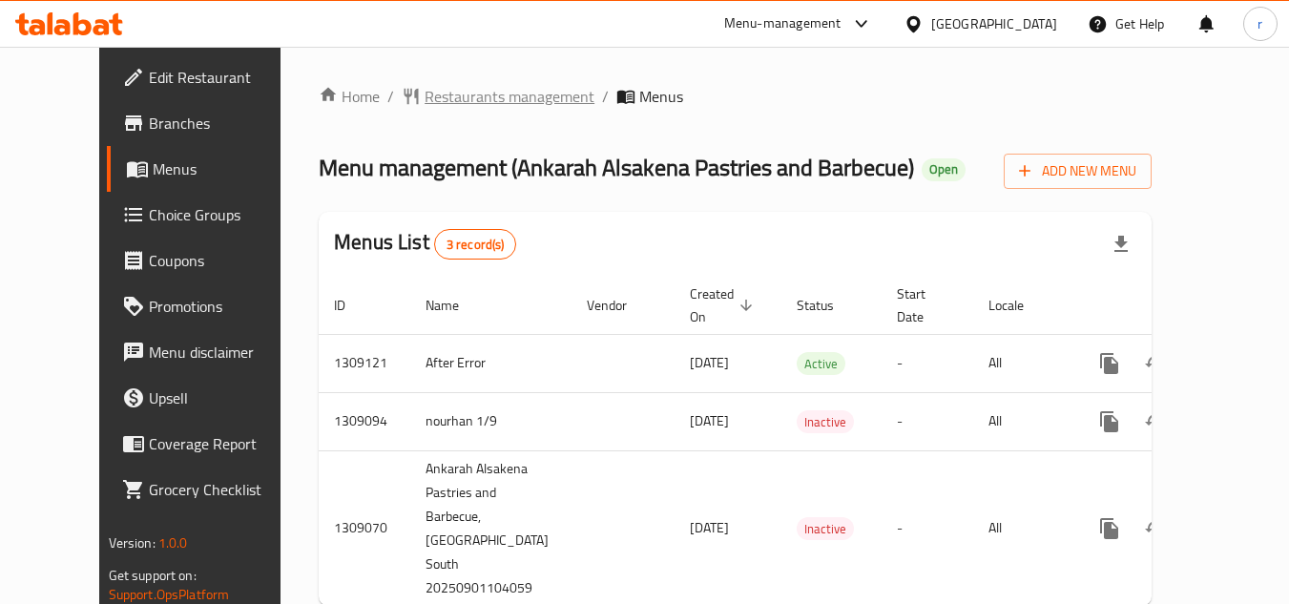
click at [450, 97] on span "Restaurants management" at bounding box center [510, 96] width 170 height 23
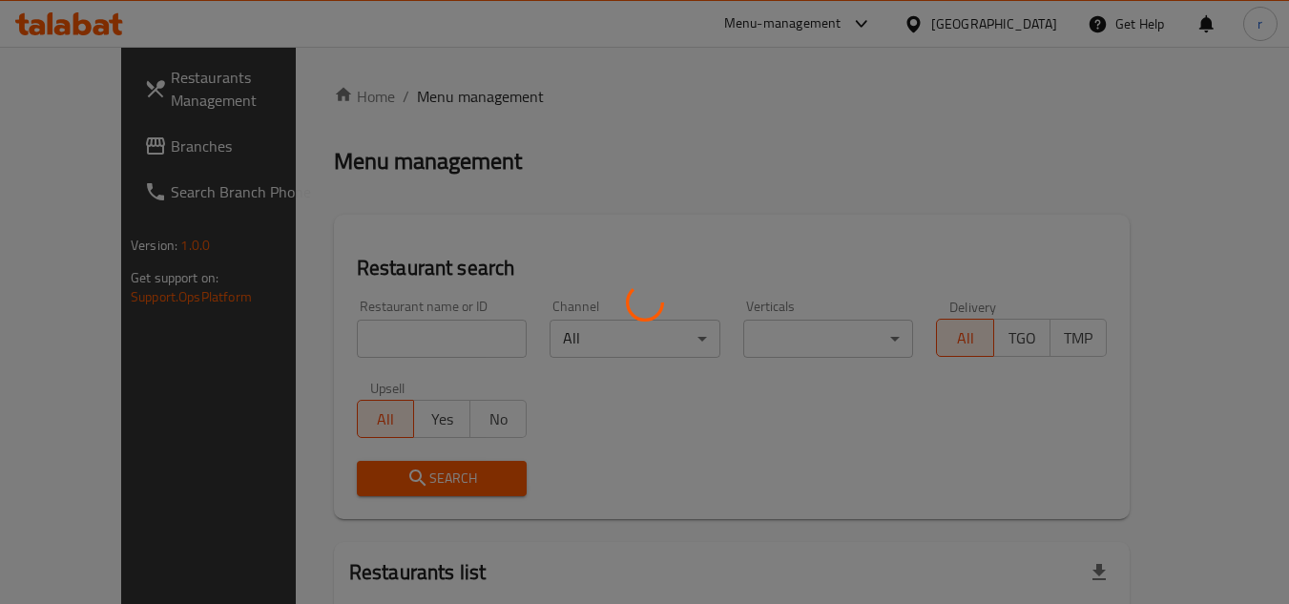
click at [362, 336] on div at bounding box center [644, 302] width 1289 height 604
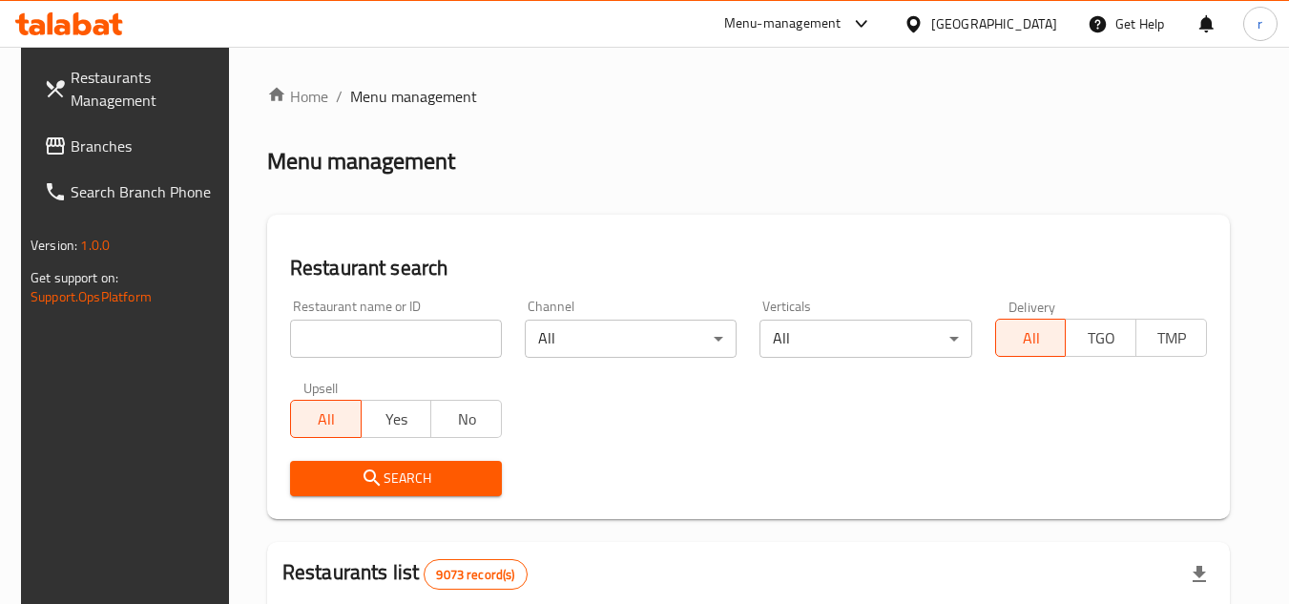
click at [362, 336] on input "search" at bounding box center [396, 339] width 212 height 38
paste input "705147"
type input "705147"
click at [361, 468] on icon "submit" at bounding box center [372, 477] width 23 height 23
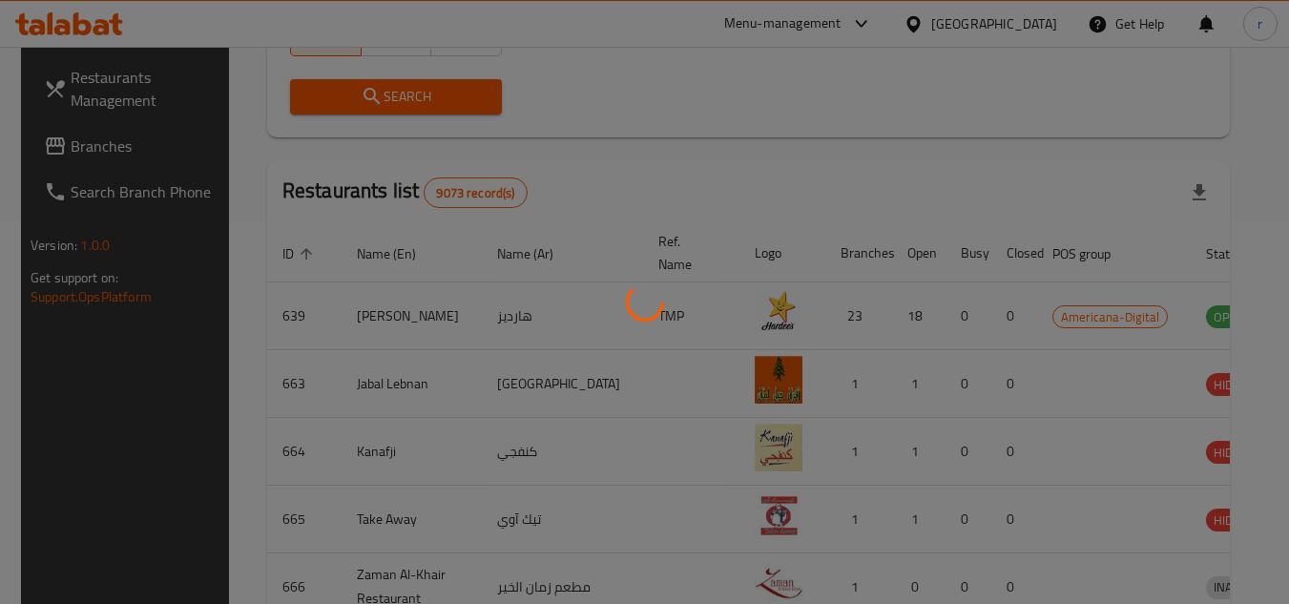
scroll to position [271, 0]
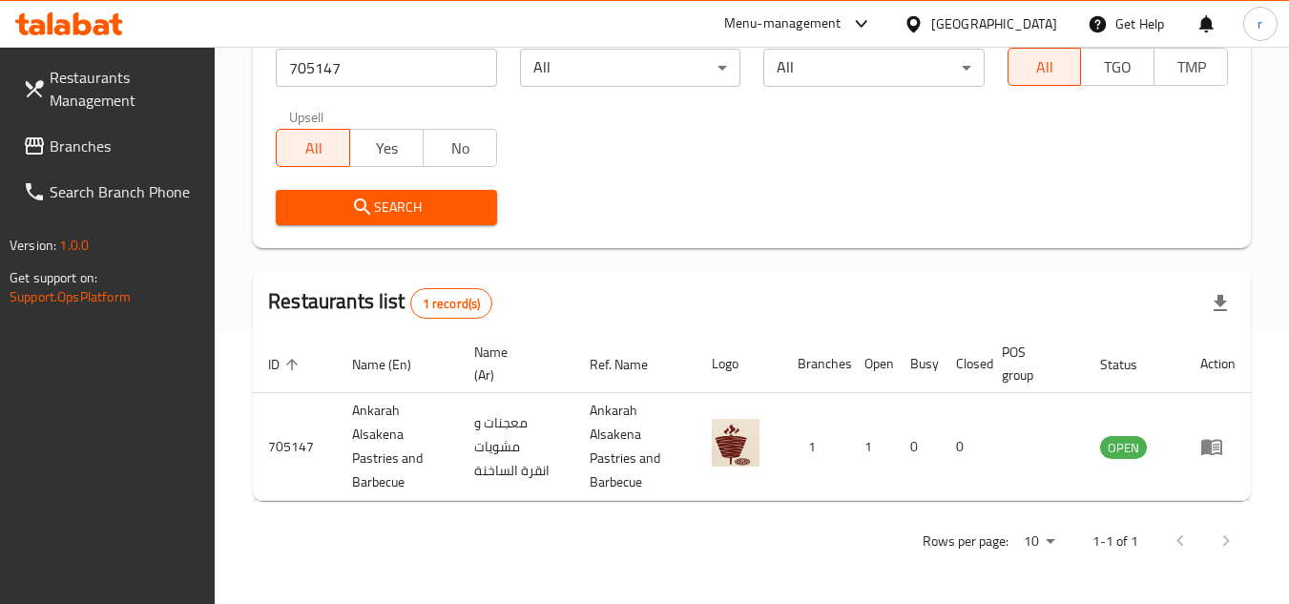
click at [1027, 24] on div "[GEOGRAPHIC_DATA]" at bounding box center [994, 23] width 126 height 21
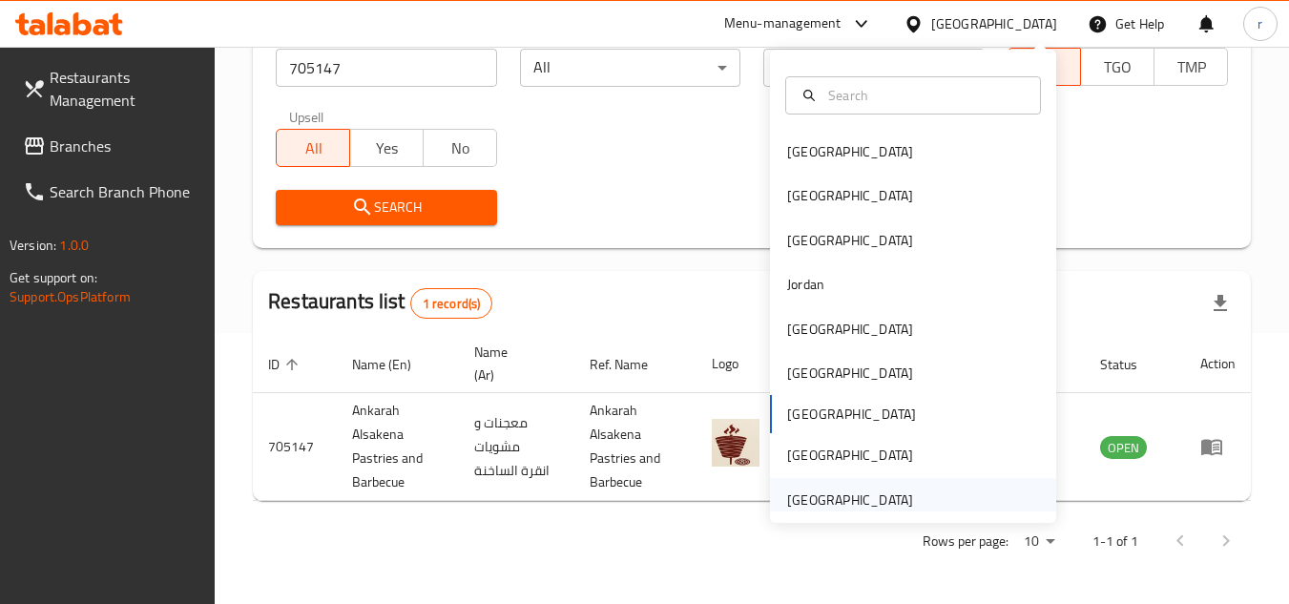
click at [840, 495] on div "[GEOGRAPHIC_DATA]" at bounding box center [850, 499] width 126 height 21
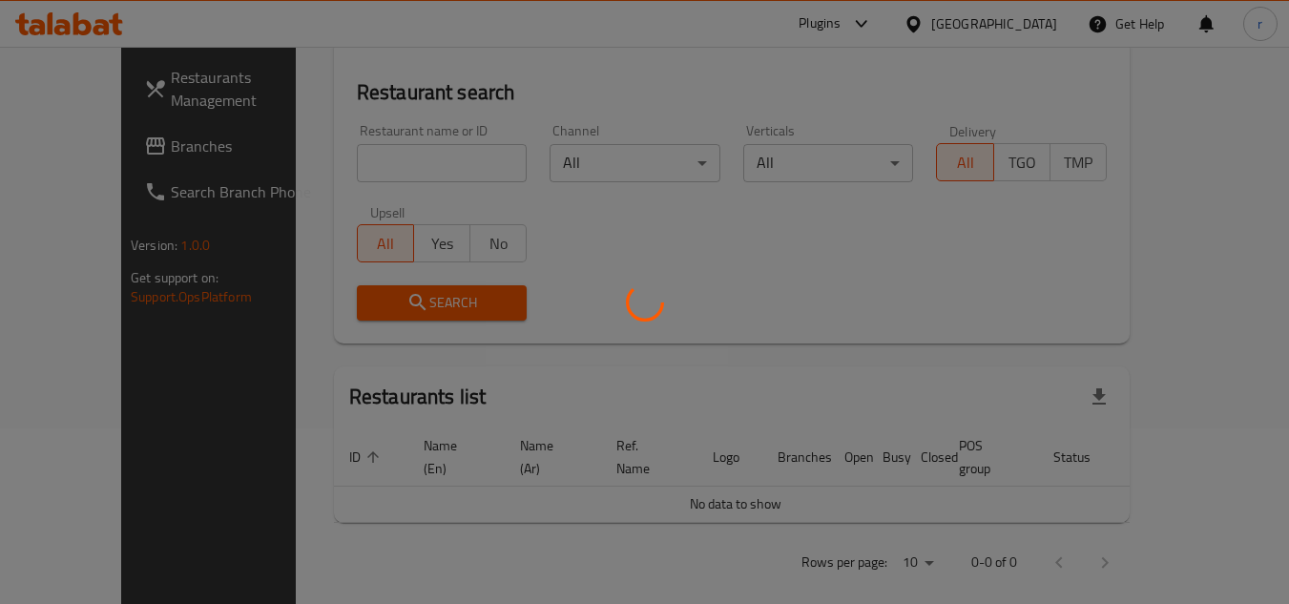
scroll to position [271, 0]
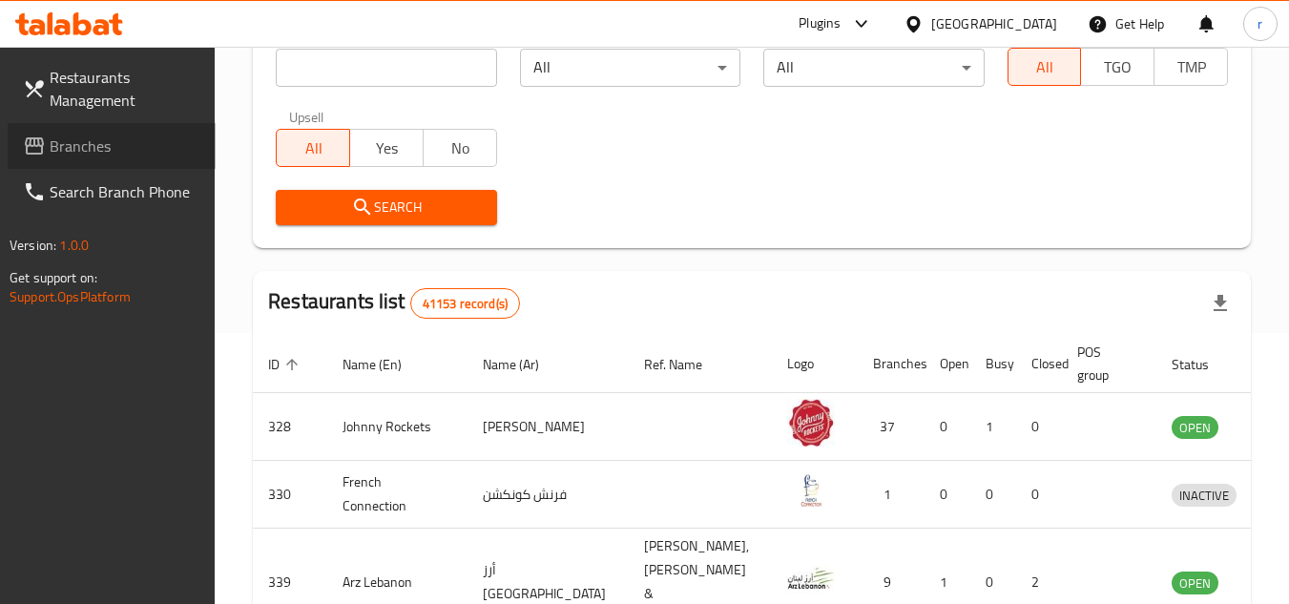
drag, startPoint x: 76, startPoint y: 149, endPoint x: 147, endPoint y: 132, distance: 72.6
click at [76, 149] on span "Branches" at bounding box center [125, 146] width 151 height 23
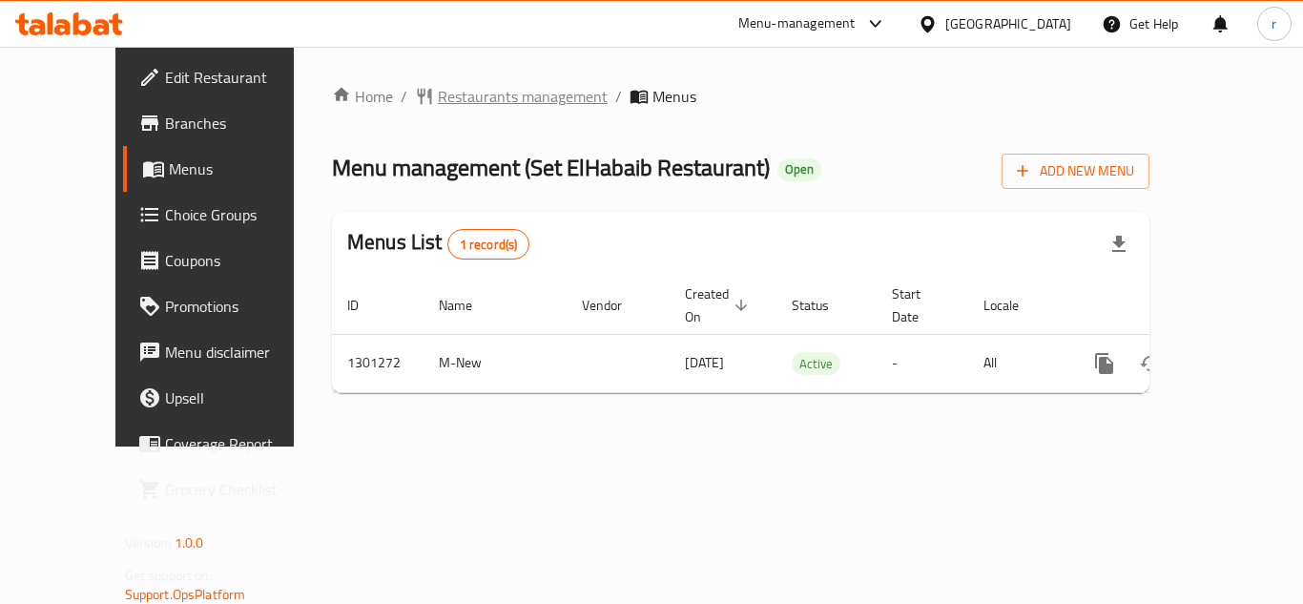
click at [438, 90] on span "Restaurants management" at bounding box center [523, 96] width 170 height 23
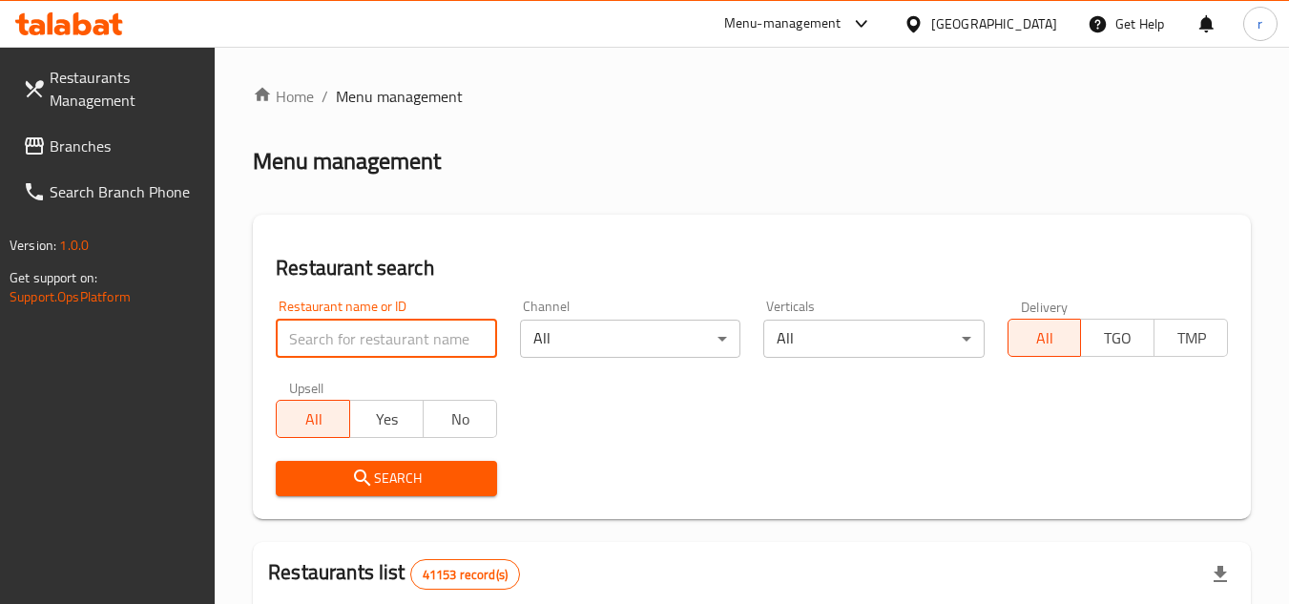
click at [362, 342] on input "search" at bounding box center [386, 339] width 220 height 38
paste input "701319"
type input "701319"
click at [386, 474] on span "Search" at bounding box center [386, 478] width 190 height 24
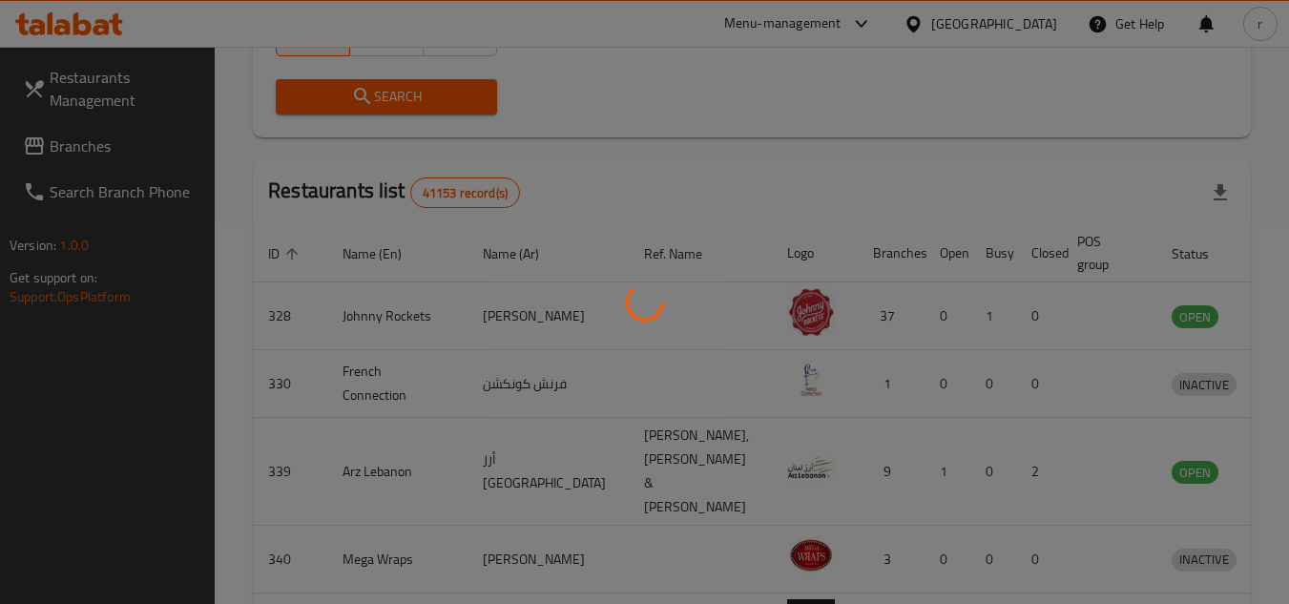
scroll to position [247, 0]
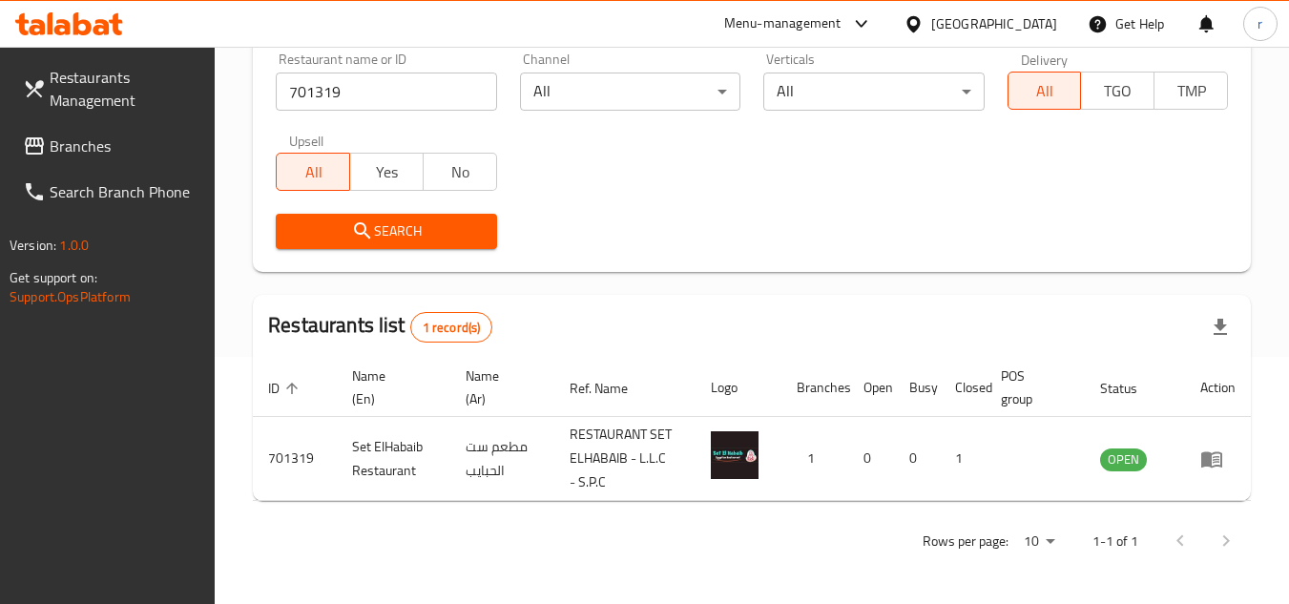
drag, startPoint x: 117, startPoint y: 141, endPoint x: 635, endPoint y: 43, distance: 527.2
click at [117, 141] on span "Branches" at bounding box center [125, 146] width 151 height 23
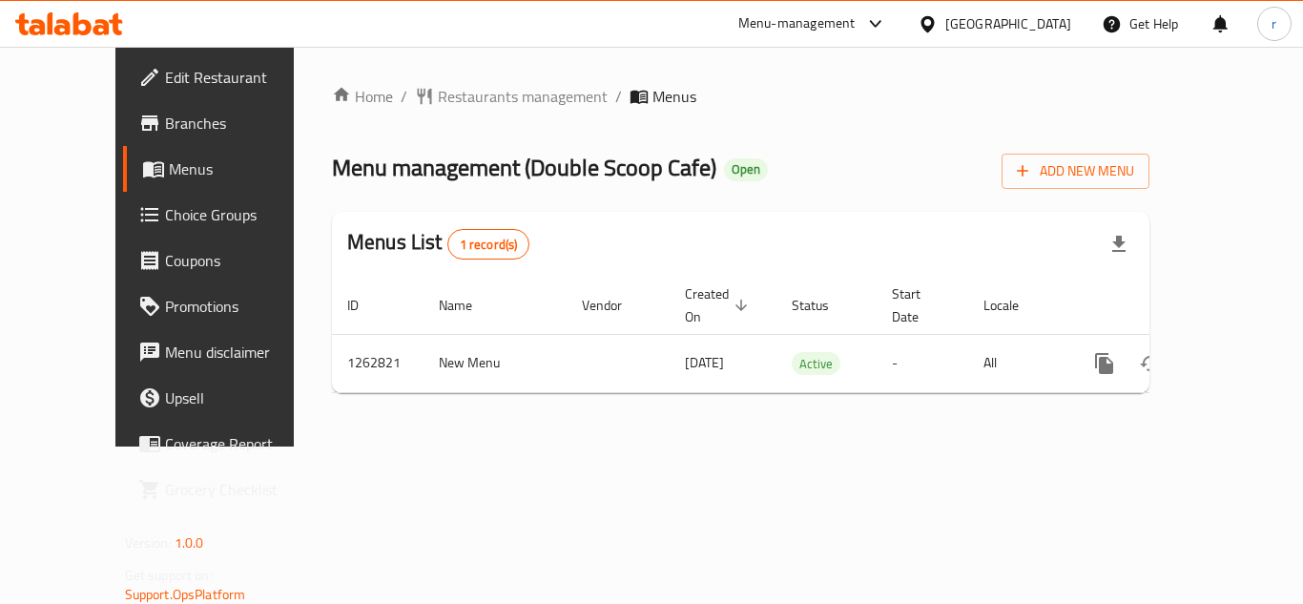
click at [452, 92] on span "Restaurants management" at bounding box center [523, 96] width 170 height 23
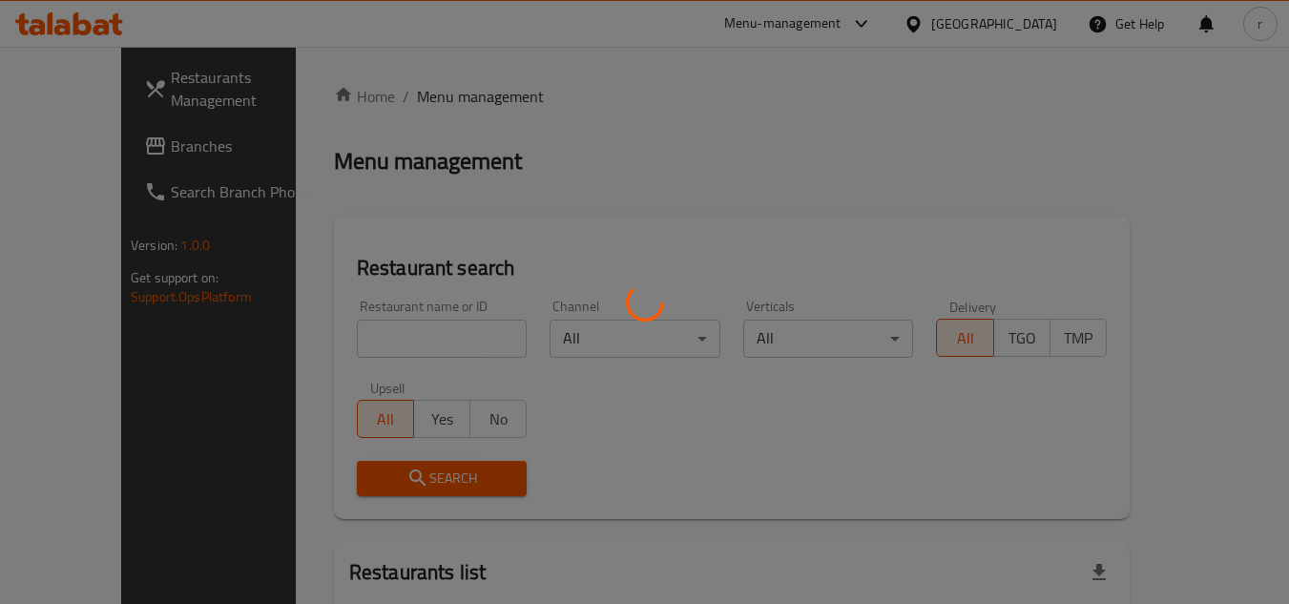
click at [383, 327] on div at bounding box center [644, 302] width 1289 height 604
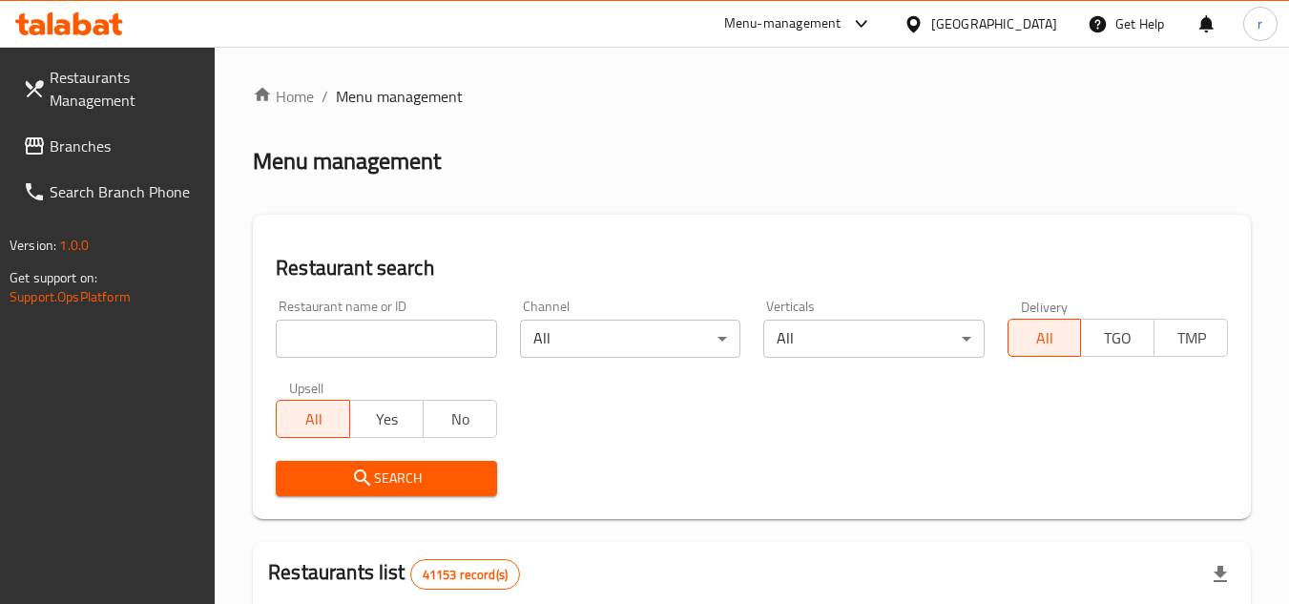
click at [378, 327] on input "search" at bounding box center [386, 339] width 220 height 38
paste input "685190"
type input "685190"
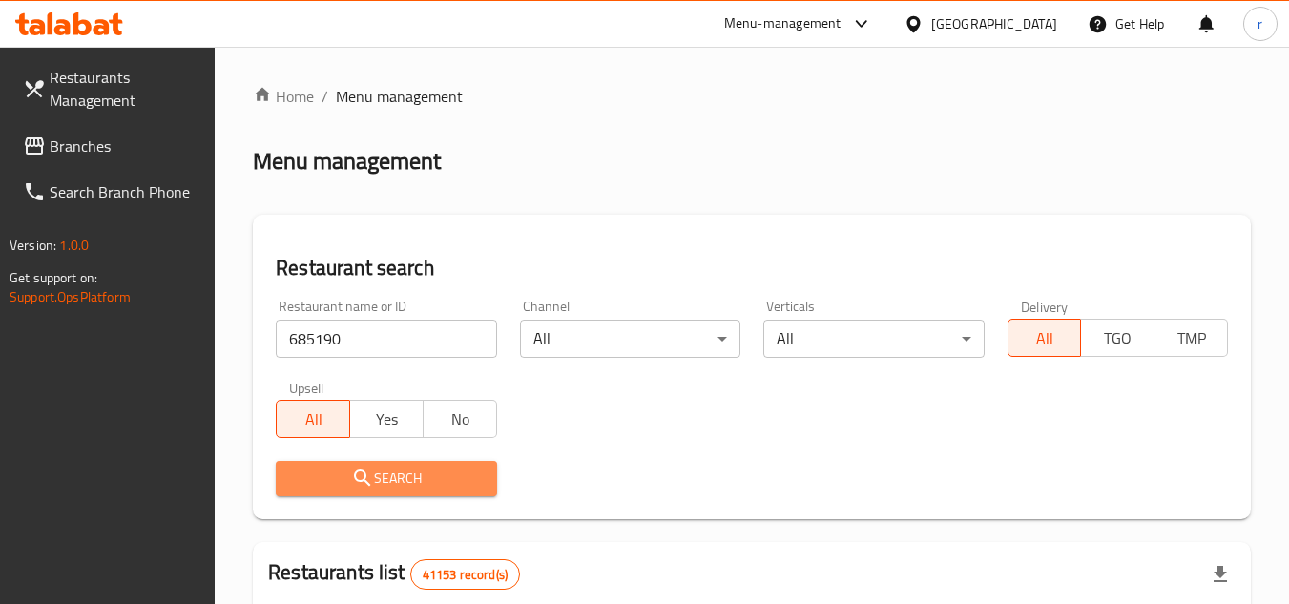
click at [356, 475] on icon "submit" at bounding box center [362, 477] width 16 height 16
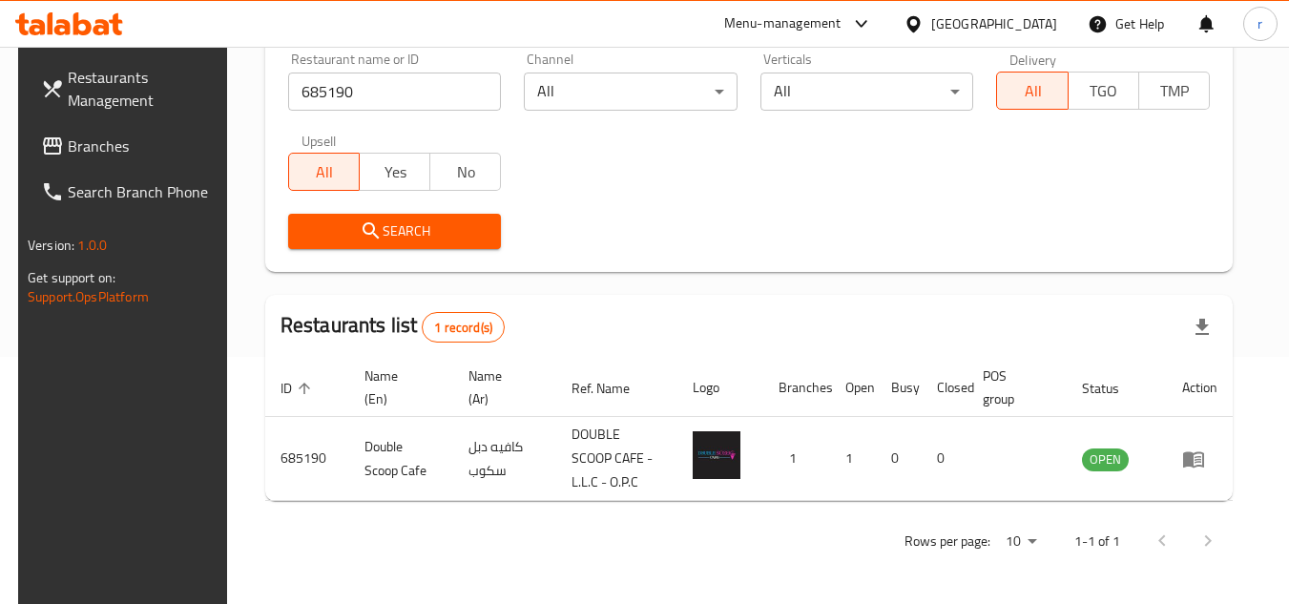
scroll to position [247, 0]
click at [973, 20] on div "[GEOGRAPHIC_DATA]" at bounding box center [994, 23] width 126 height 21
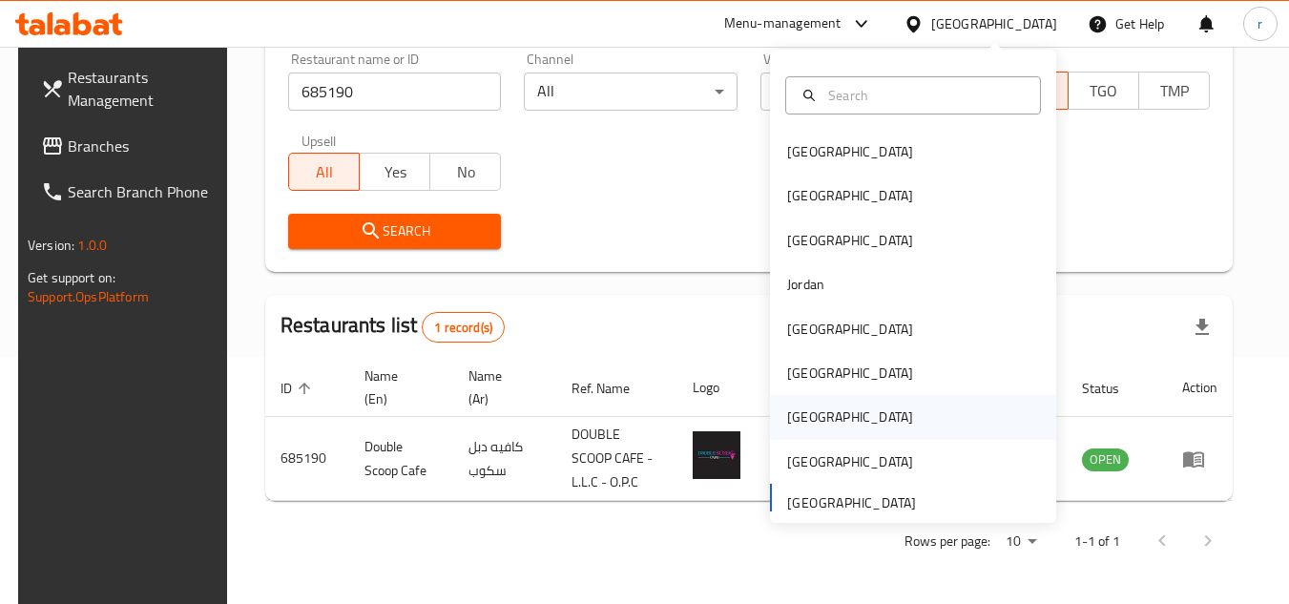
click at [835, 417] on div "[GEOGRAPHIC_DATA]" at bounding box center [913, 417] width 286 height 44
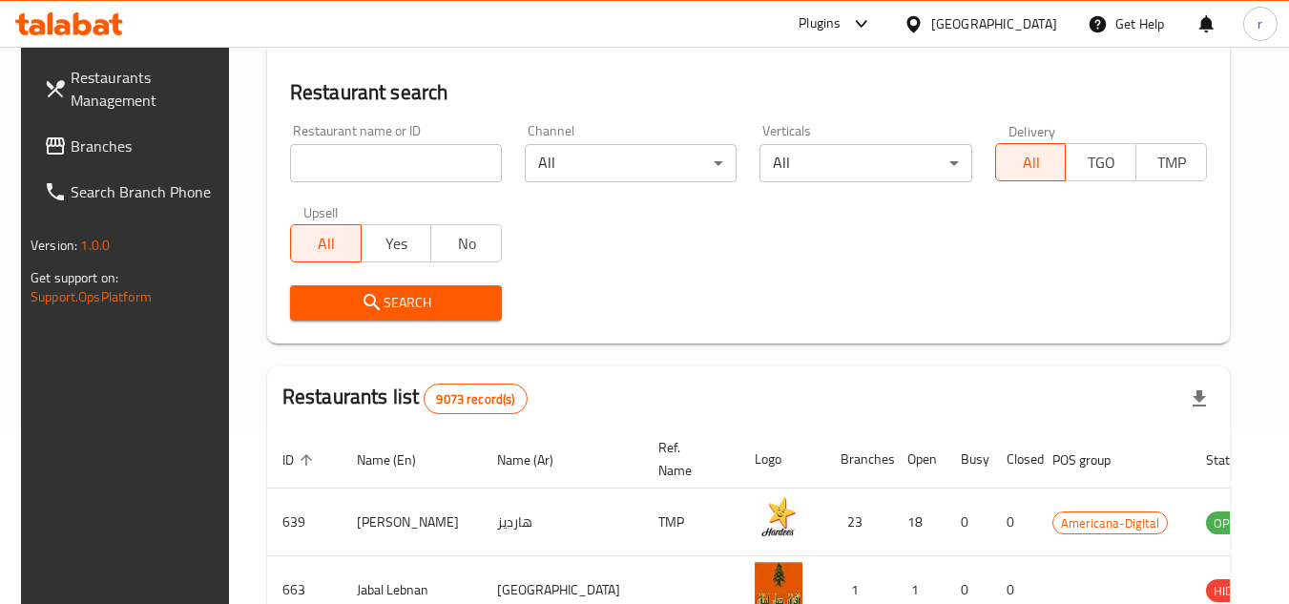
scroll to position [247, 0]
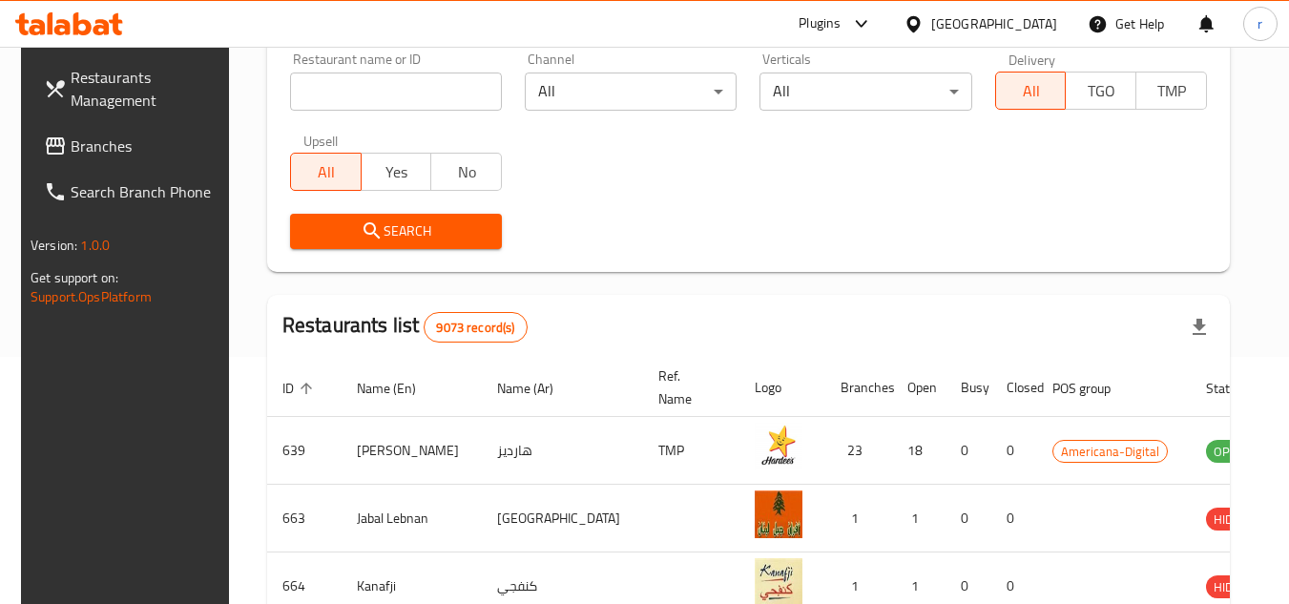
click at [71, 154] on span "Branches" at bounding box center [146, 146] width 151 height 23
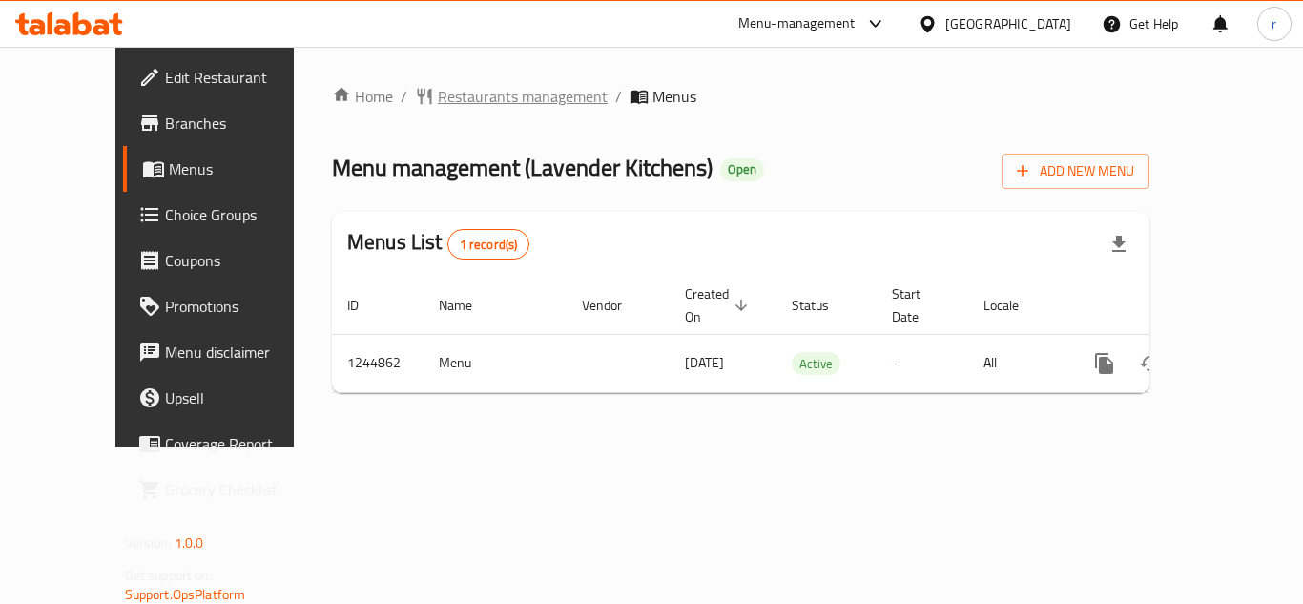
click at [447, 99] on span "Restaurants management" at bounding box center [523, 96] width 170 height 23
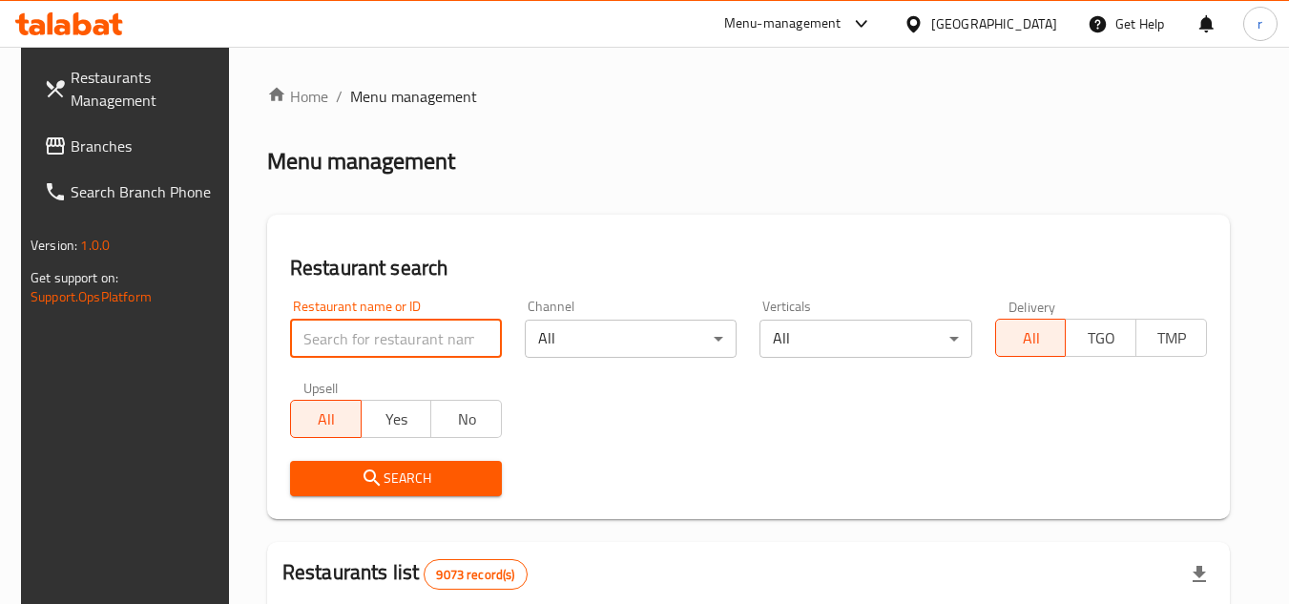
click at [427, 340] on input "search" at bounding box center [396, 339] width 212 height 38
paste input "682253"
type input "682253"
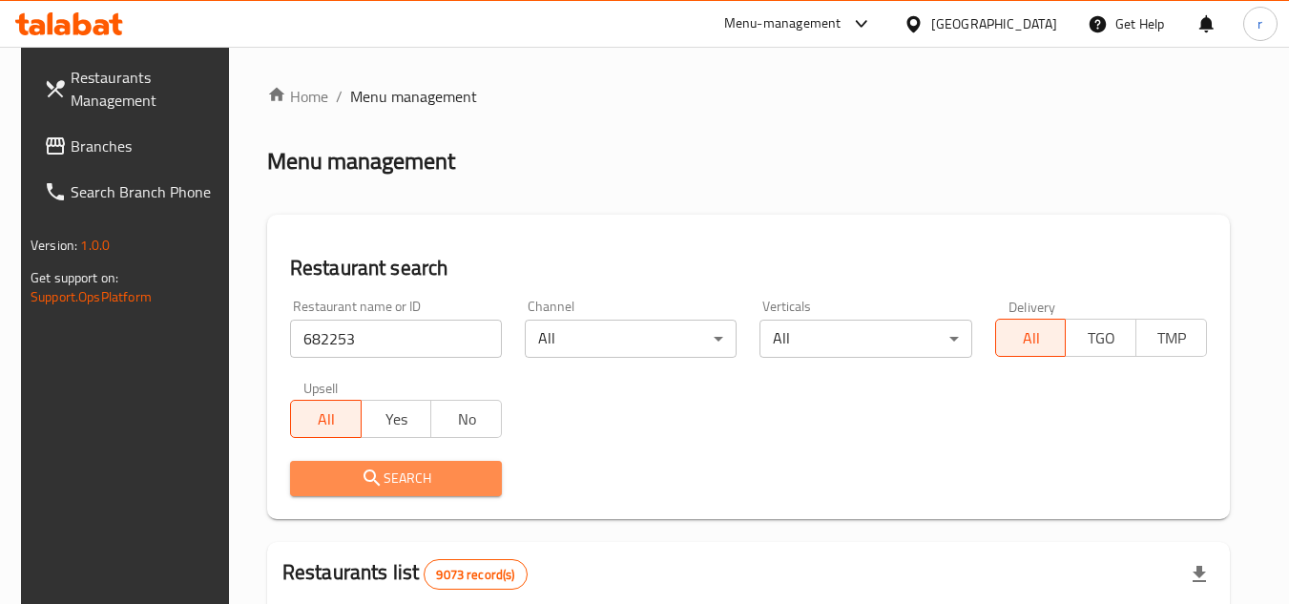
click at [396, 485] on span "Search" at bounding box center [395, 478] width 181 height 24
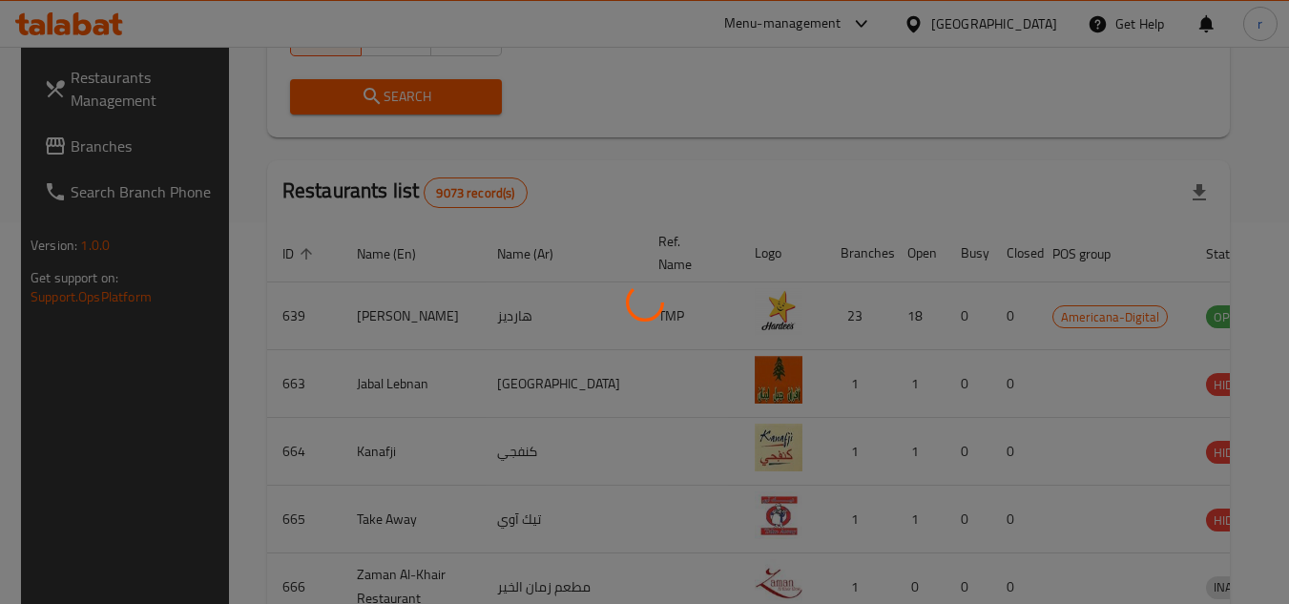
scroll to position [231, 0]
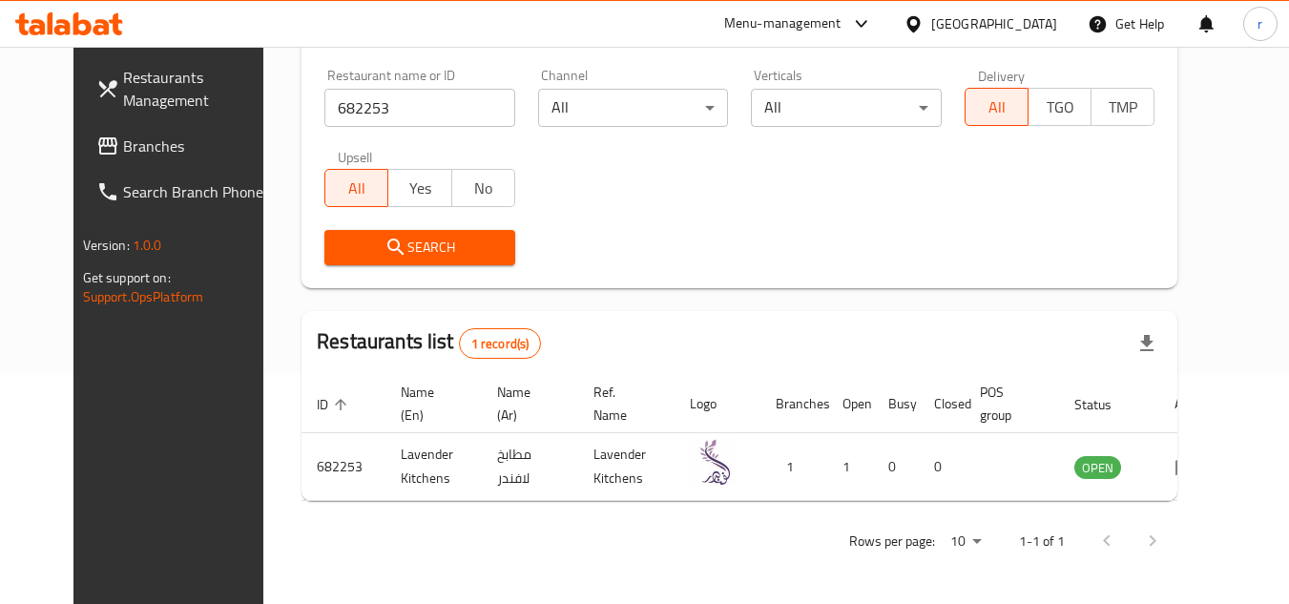
click at [931, 28] on div at bounding box center [917, 23] width 28 height 21
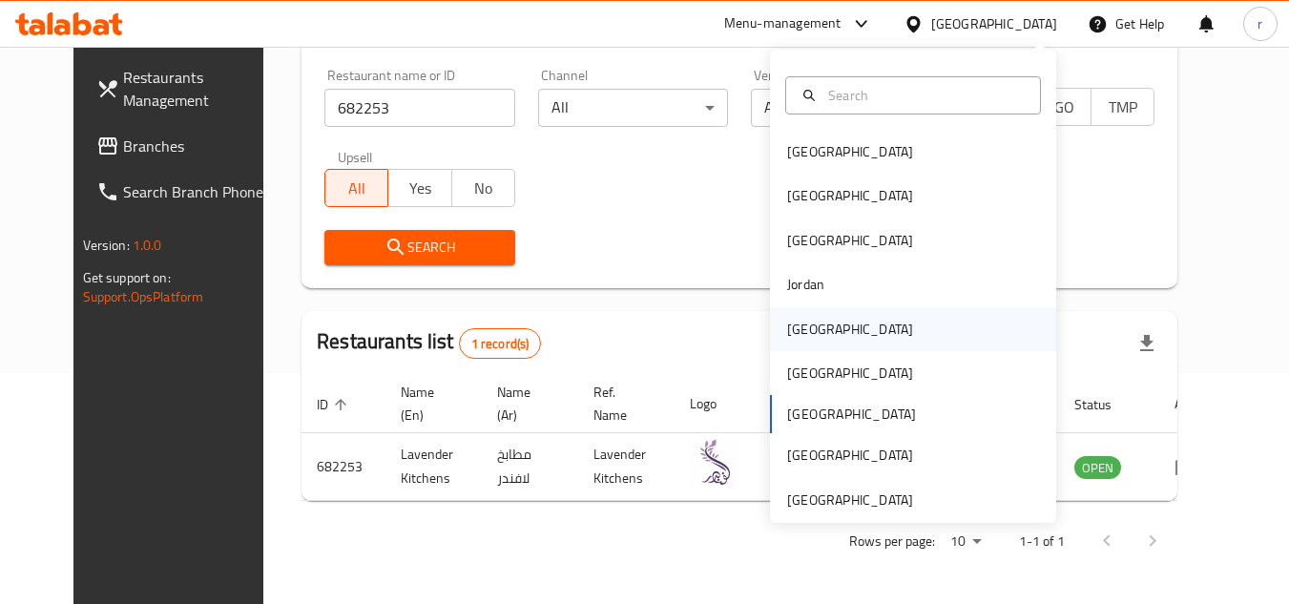
click at [828, 329] on div "[GEOGRAPHIC_DATA]" at bounding box center [913, 329] width 286 height 44
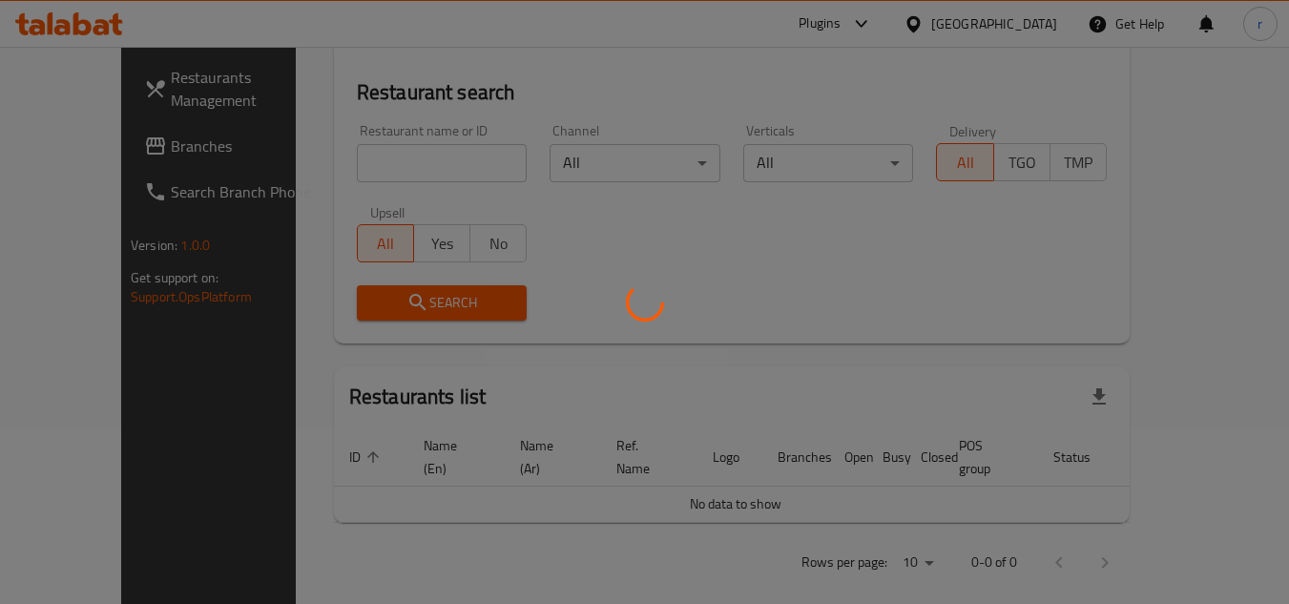
scroll to position [231, 0]
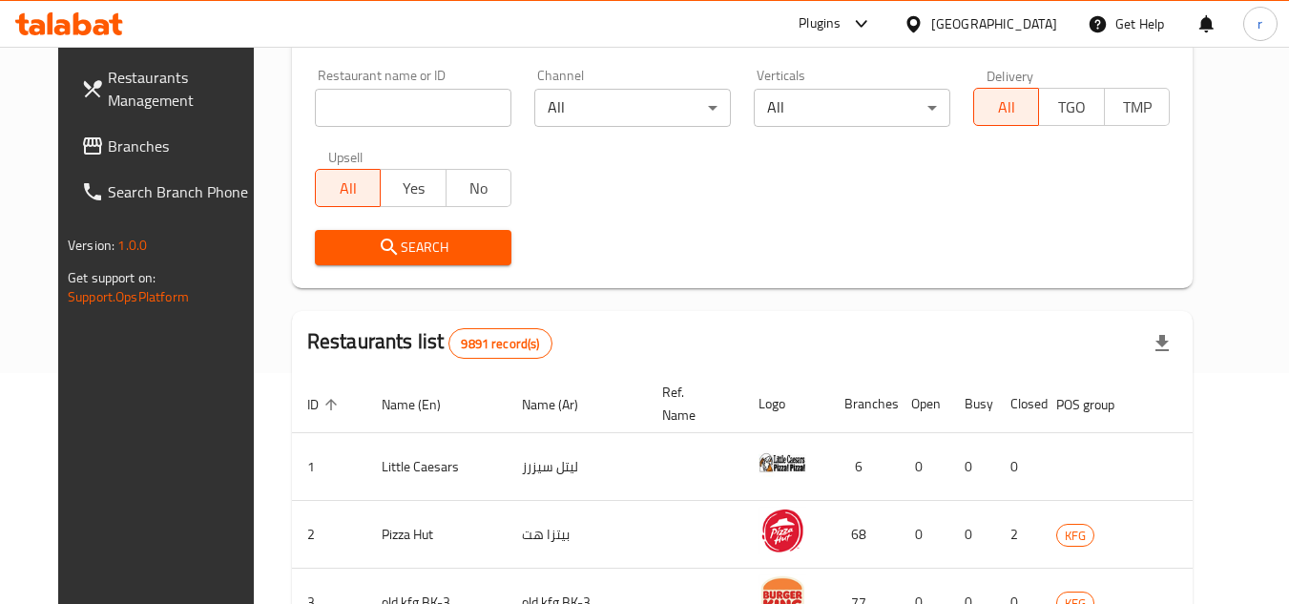
click at [124, 135] on span "Branches" at bounding box center [183, 146] width 151 height 23
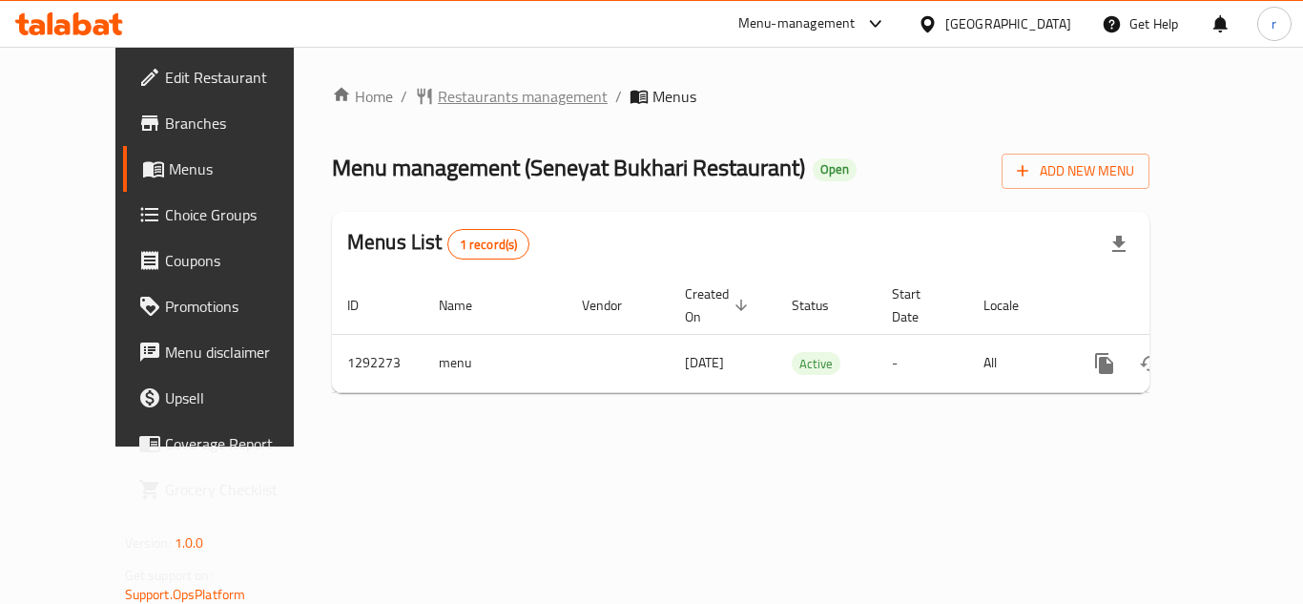
click at [440, 97] on span "Restaurants management" at bounding box center [523, 96] width 170 height 23
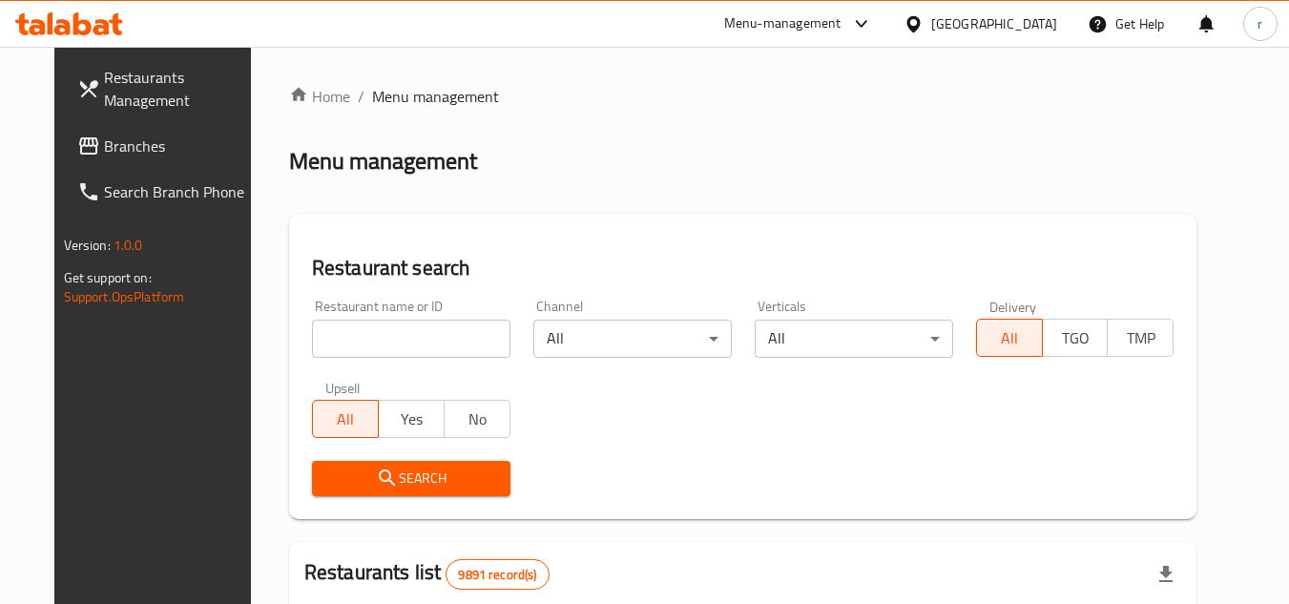
click at [331, 333] on input "search" at bounding box center [411, 339] width 198 height 38
paste input "698759"
type input "698759"
click at [375, 474] on span "Search" at bounding box center [411, 478] width 168 height 24
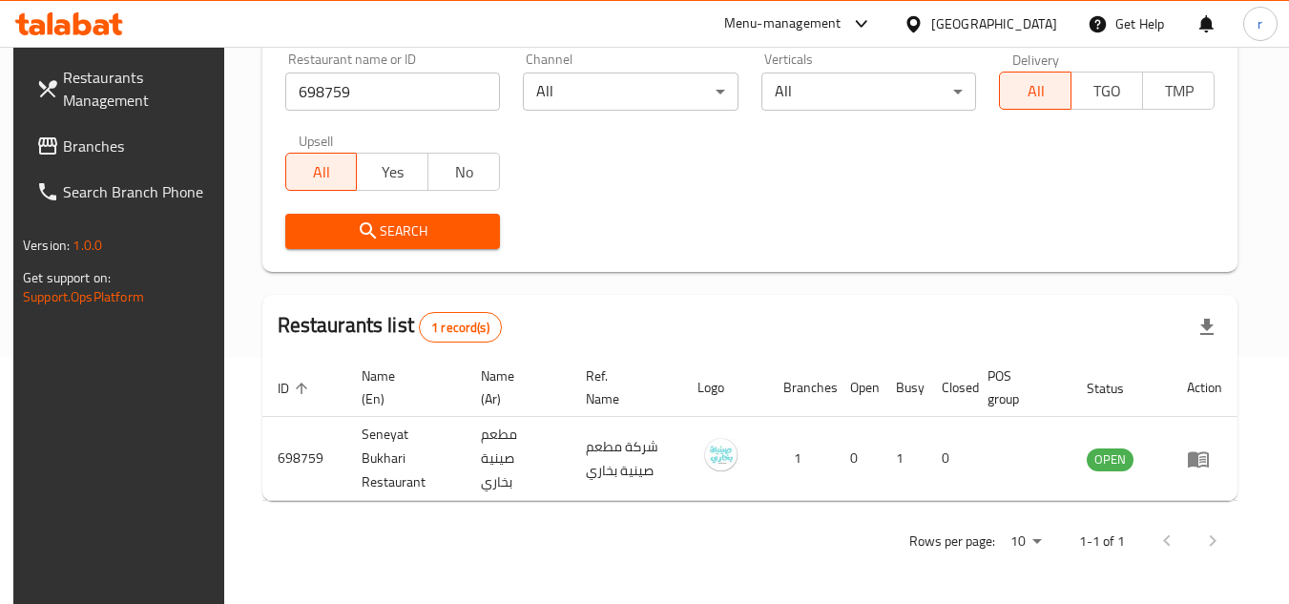
scroll to position [247, 0]
click at [1016, 19] on div "[GEOGRAPHIC_DATA]" at bounding box center [994, 23] width 126 height 21
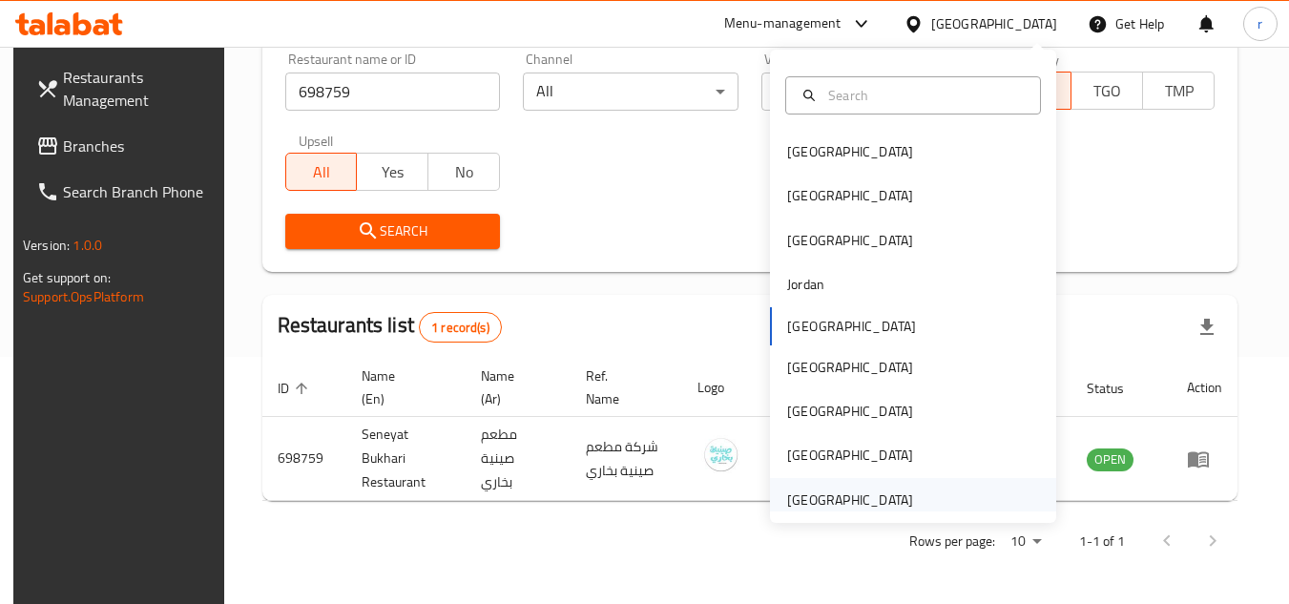
click at [806, 495] on div "[GEOGRAPHIC_DATA]" at bounding box center [850, 499] width 126 height 21
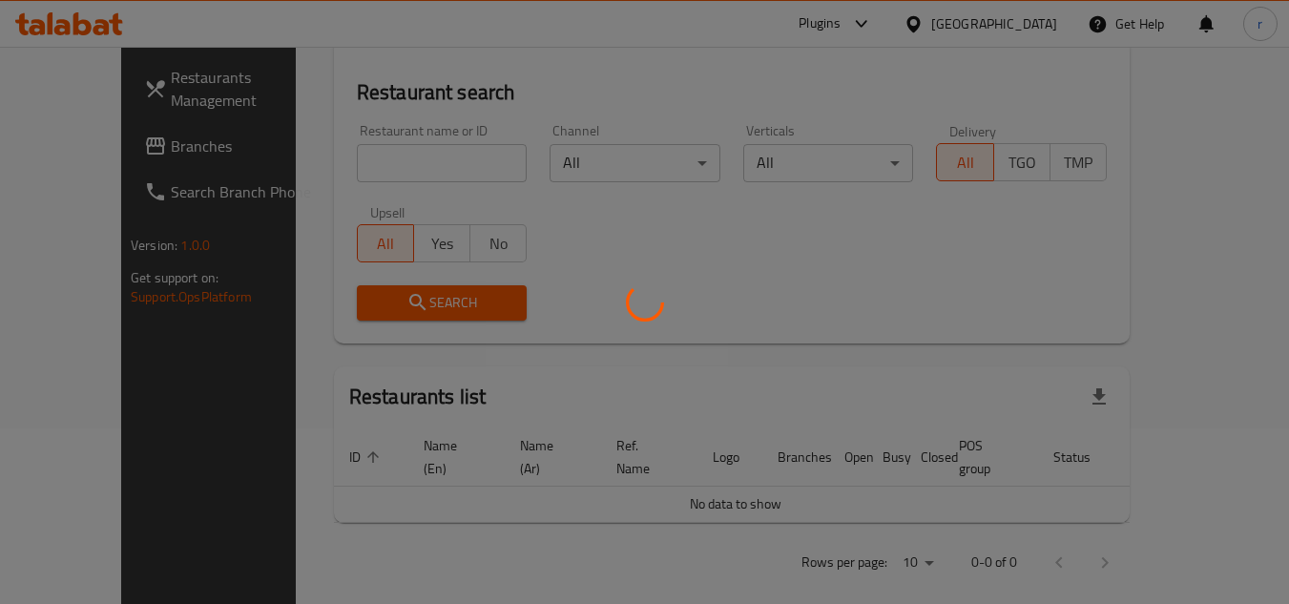
scroll to position [247, 0]
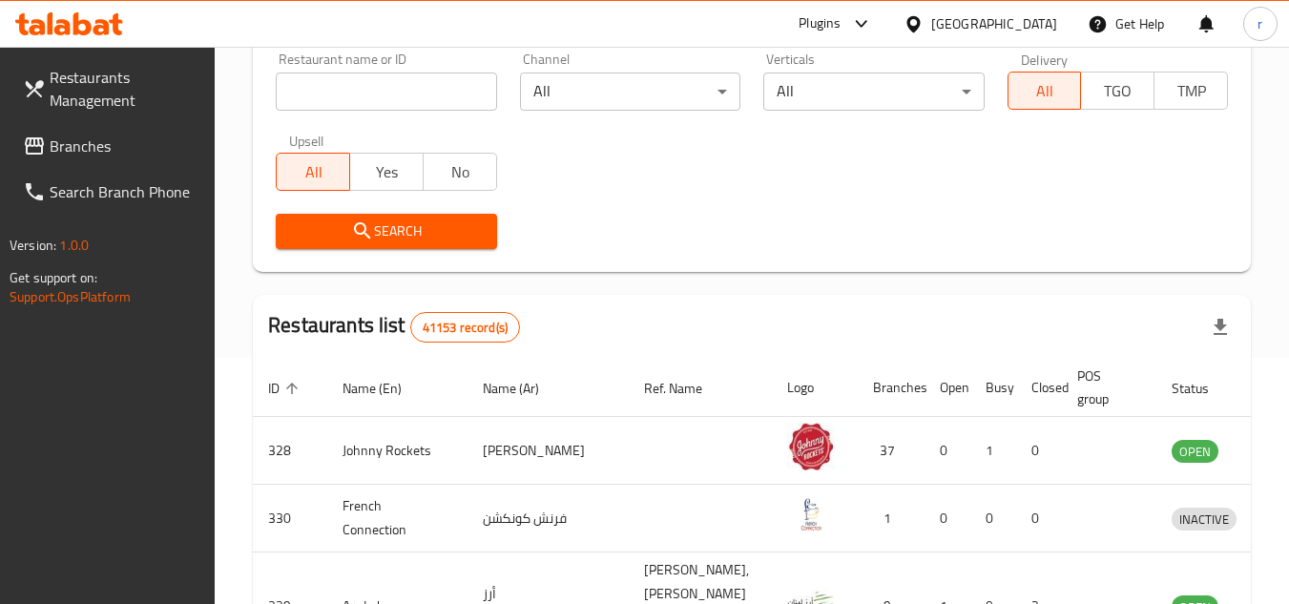
click at [87, 157] on span "Branches" at bounding box center [125, 146] width 151 height 23
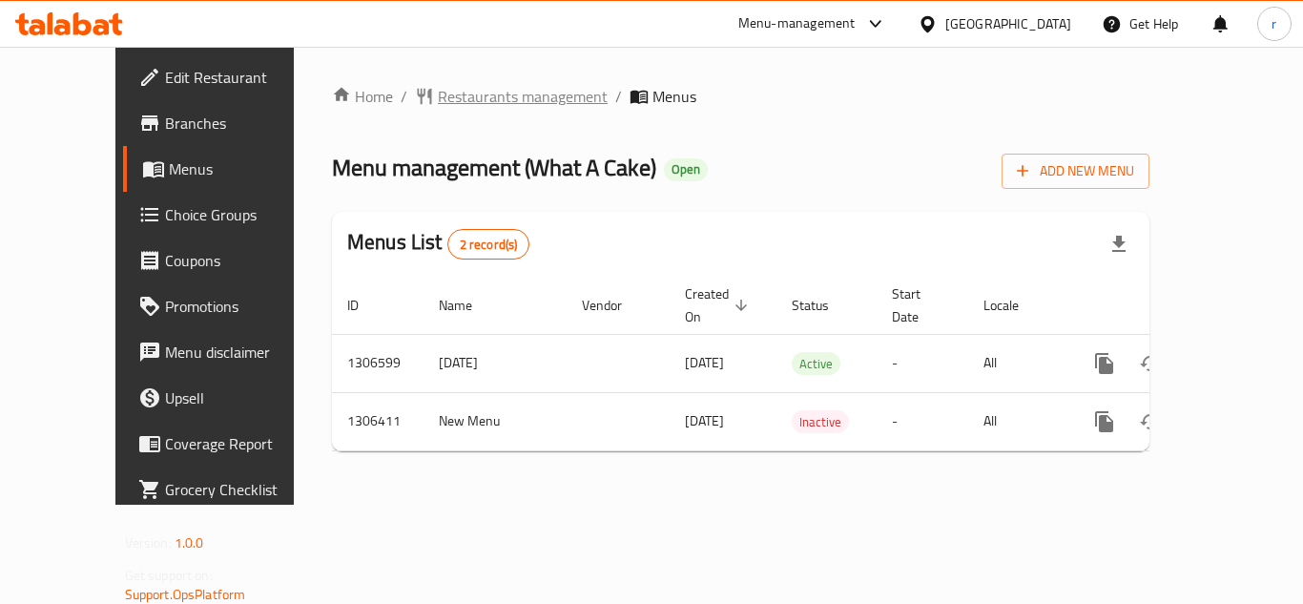
click at [449, 95] on span "Restaurants management" at bounding box center [523, 96] width 170 height 23
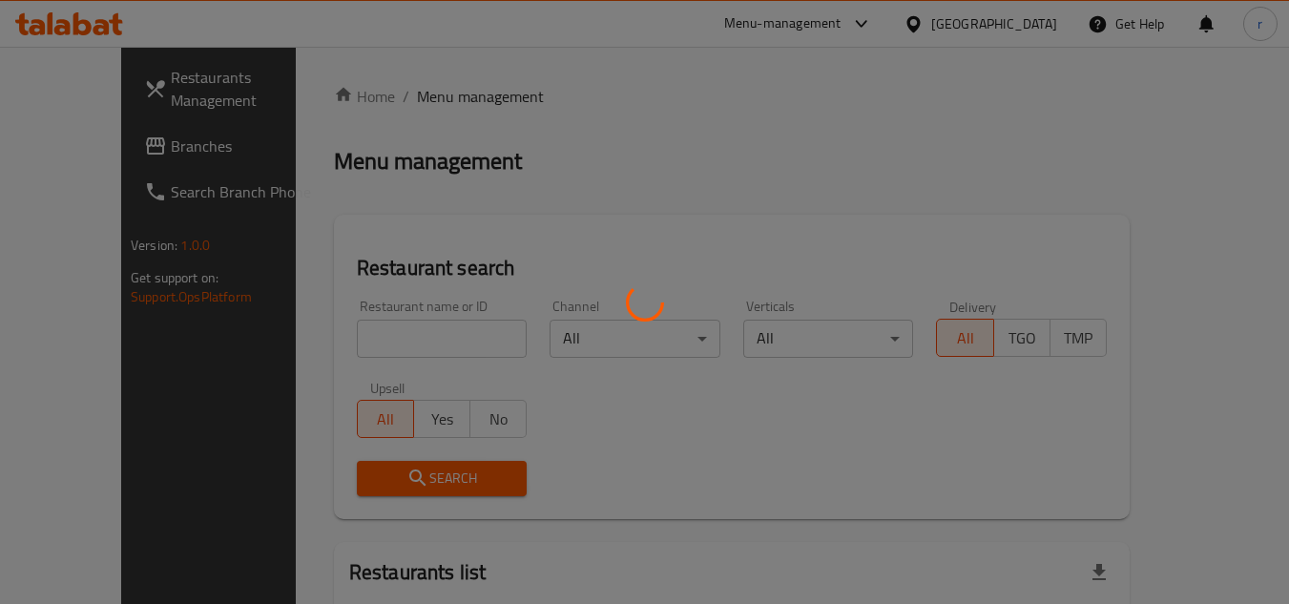
click at [404, 339] on div at bounding box center [644, 302] width 1289 height 604
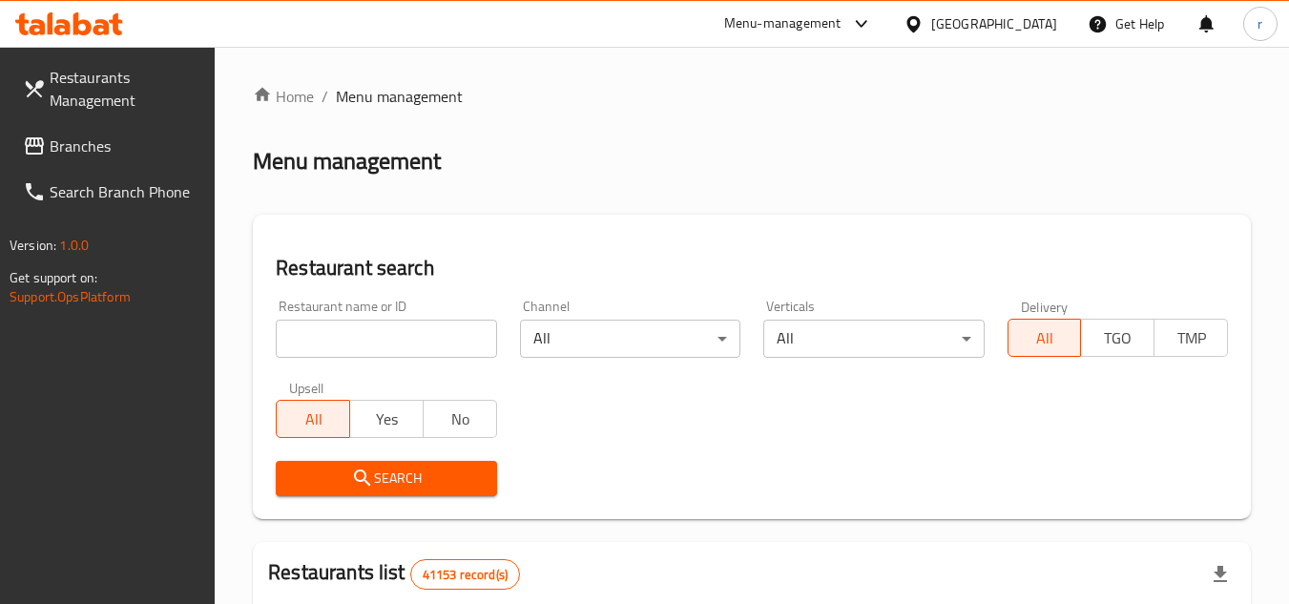
click at [394, 364] on div "Restaurant name or ID Restaurant name or ID" at bounding box center [385, 328] width 243 height 81
click at [401, 343] on input "search" at bounding box center [386, 339] width 220 height 38
paste input "704025"
type input "704025"
click at [407, 474] on span "Search" at bounding box center [386, 478] width 190 height 24
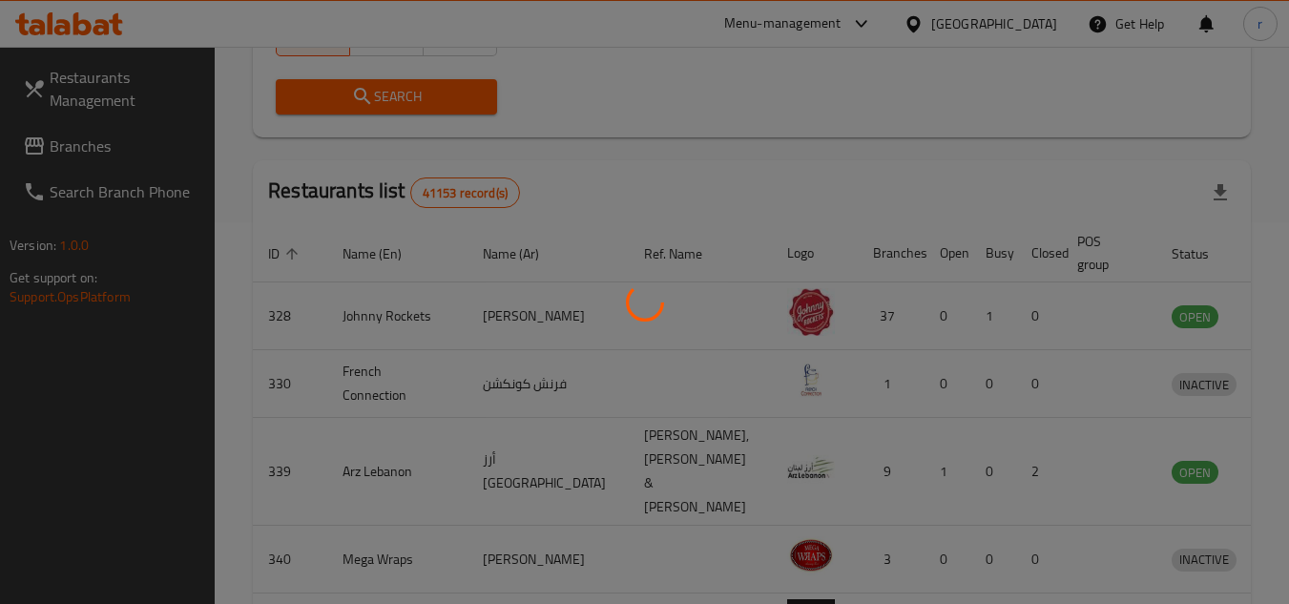
scroll to position [247, 0]
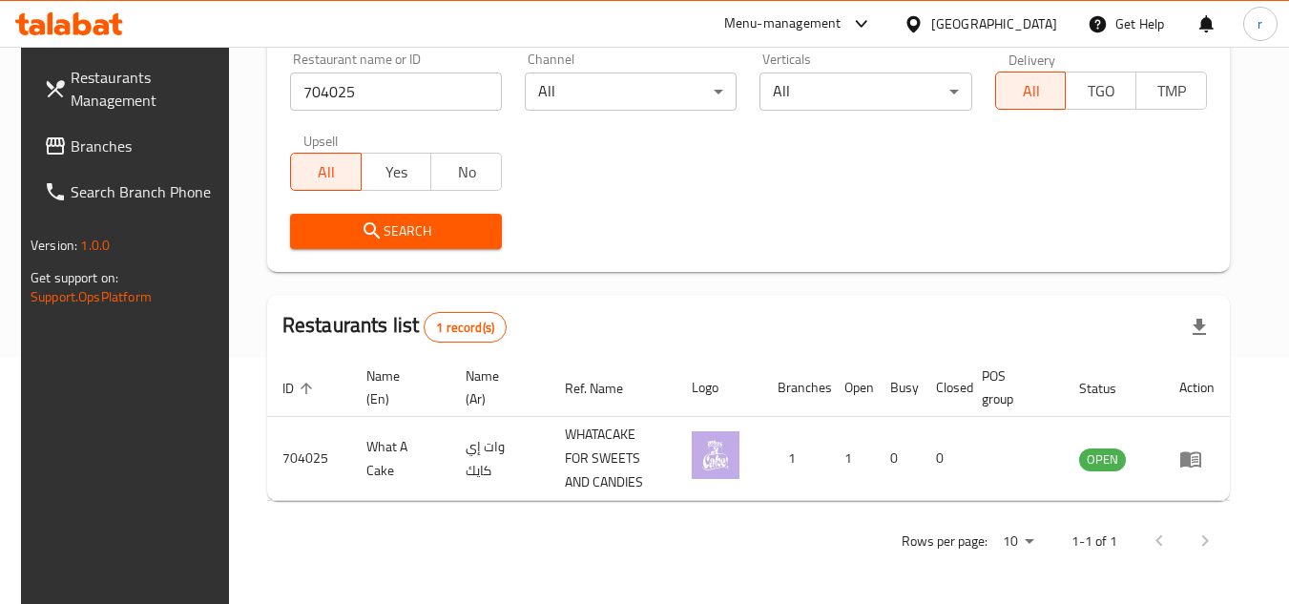
click at [928, 21] on div at bounding box center [917, 23] width 28 height 21
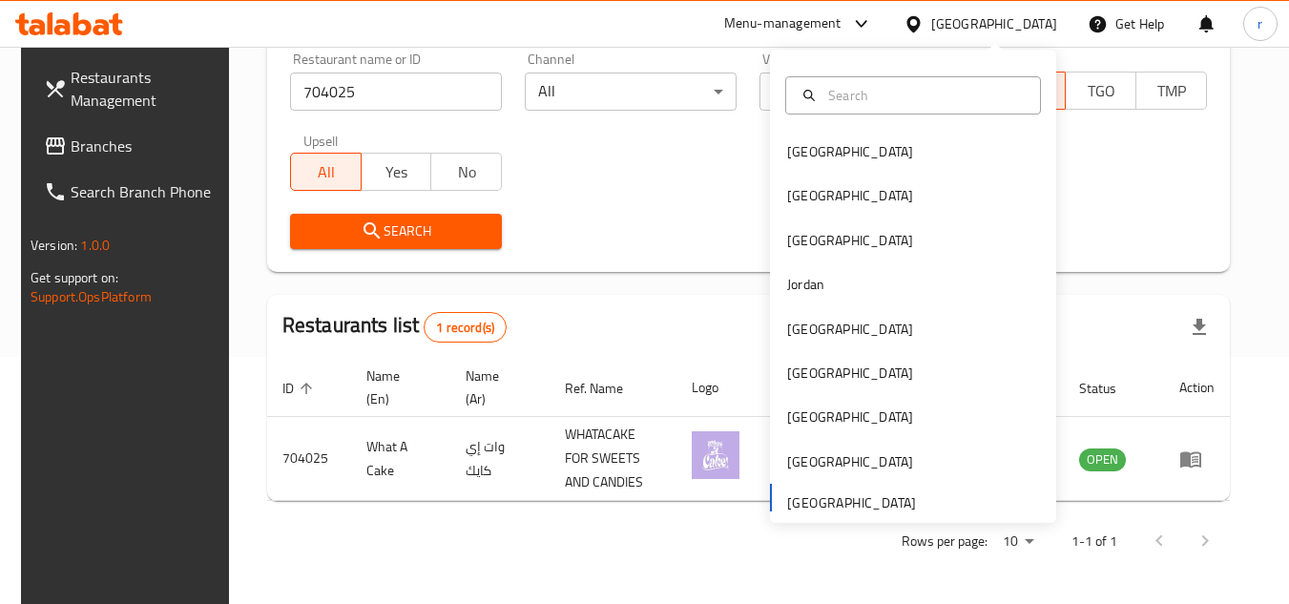
click at [879, 516] on div "Bahrain Egypt Iraq Jordan Kuwait Oman Qatar Saudi Arabia United Arab Emirates" at bounding box center [913, 286] width 286 height 473
click at [816, 413] on div "[GEOGRAPHIC_DATA]" at bounding box center [850, 417] width 156 height 44
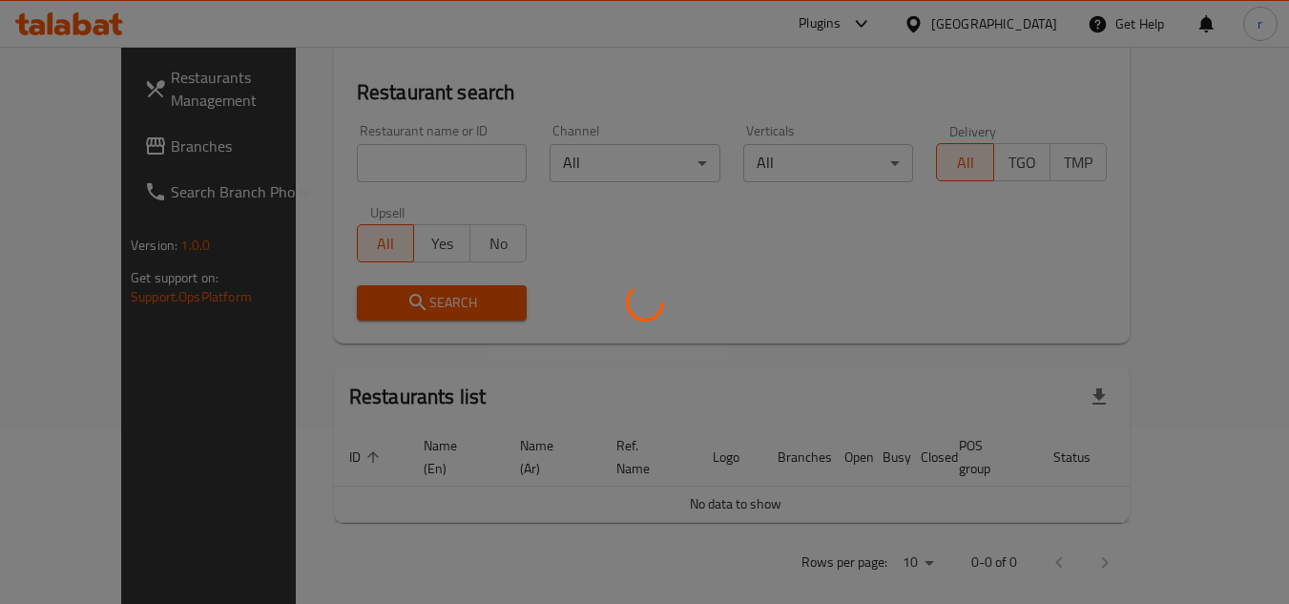
scroll to position [247, 0]
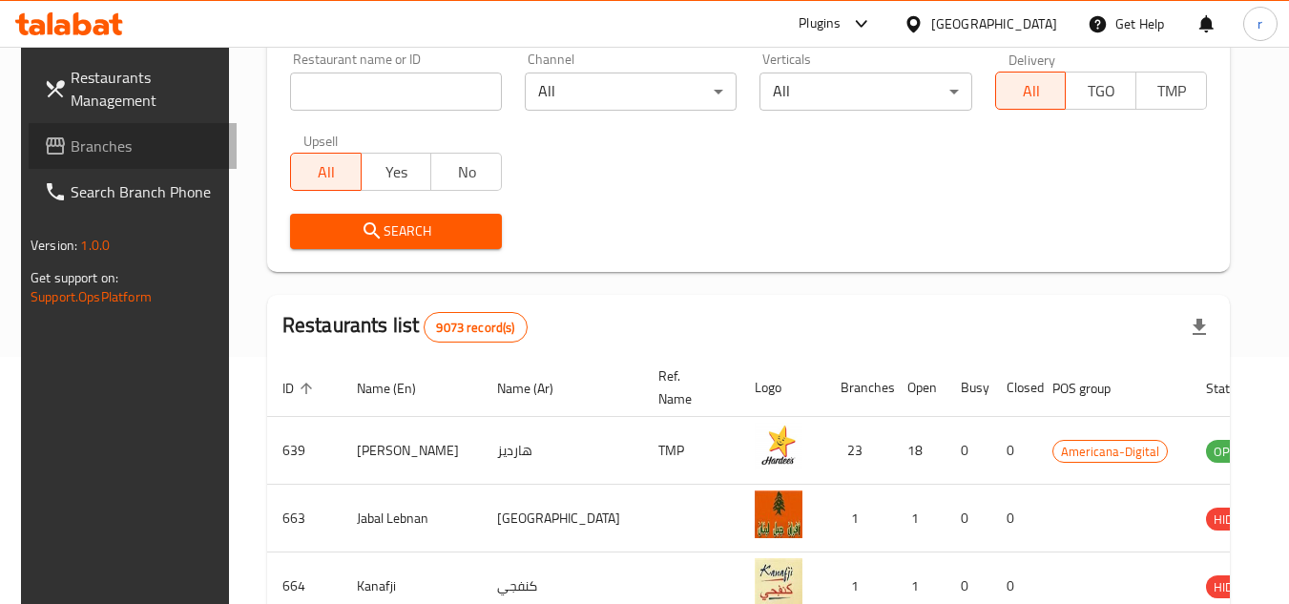
click at [106, 140] on span "Branches" at bounding box center [146, 146] width 151 height 23
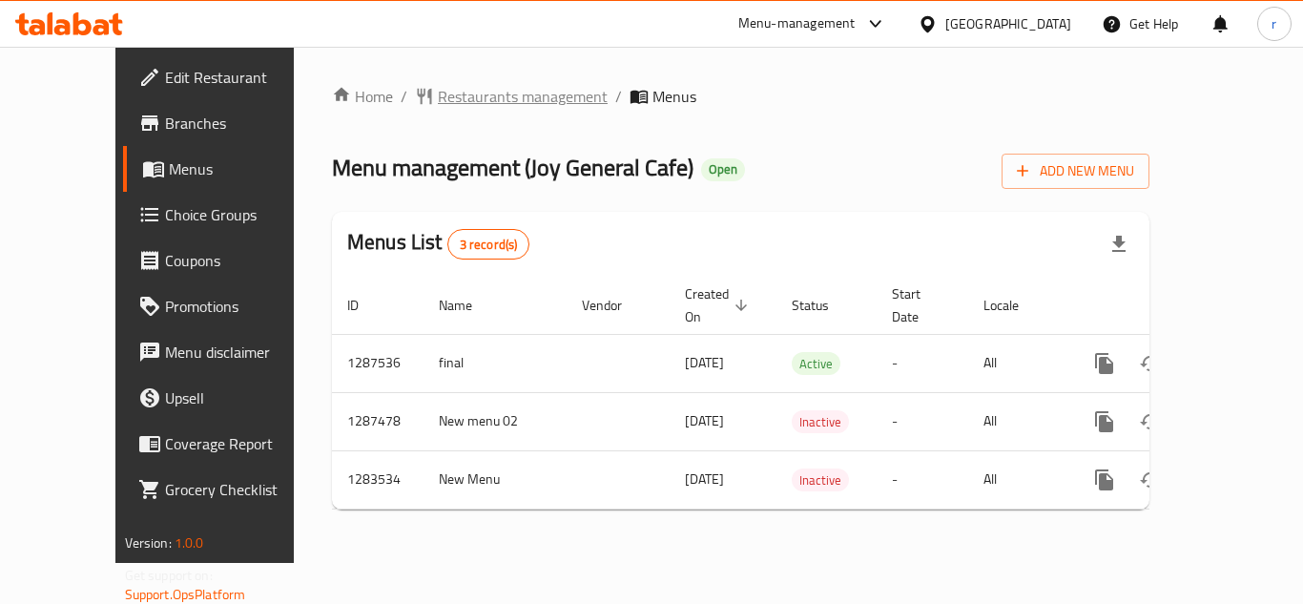
click at [459, 86] on span "Restaurants management" at bounding box center [523, 96] width 170 height 23
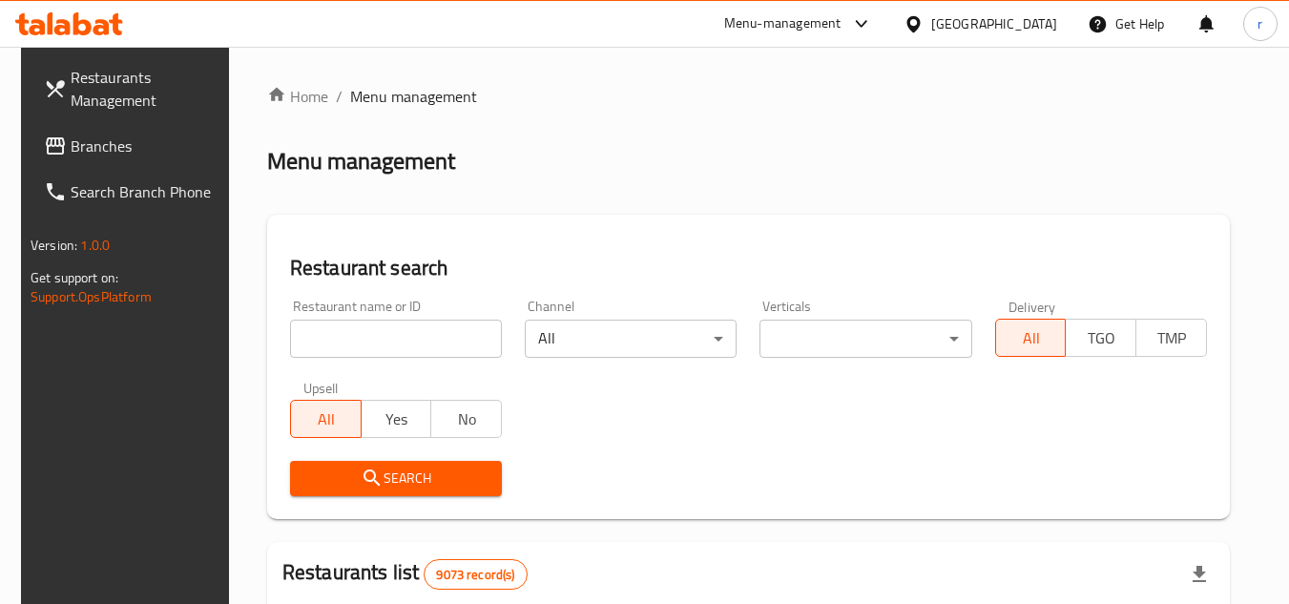
click at [464, 329] on input "search" at bounding box center [396, 339] width 212 height 38
paste input "695161"
type input "695161"
click at [467, 444] on div "Upsell All Yes No" at bounding box center [396, 409] width 235 height 80
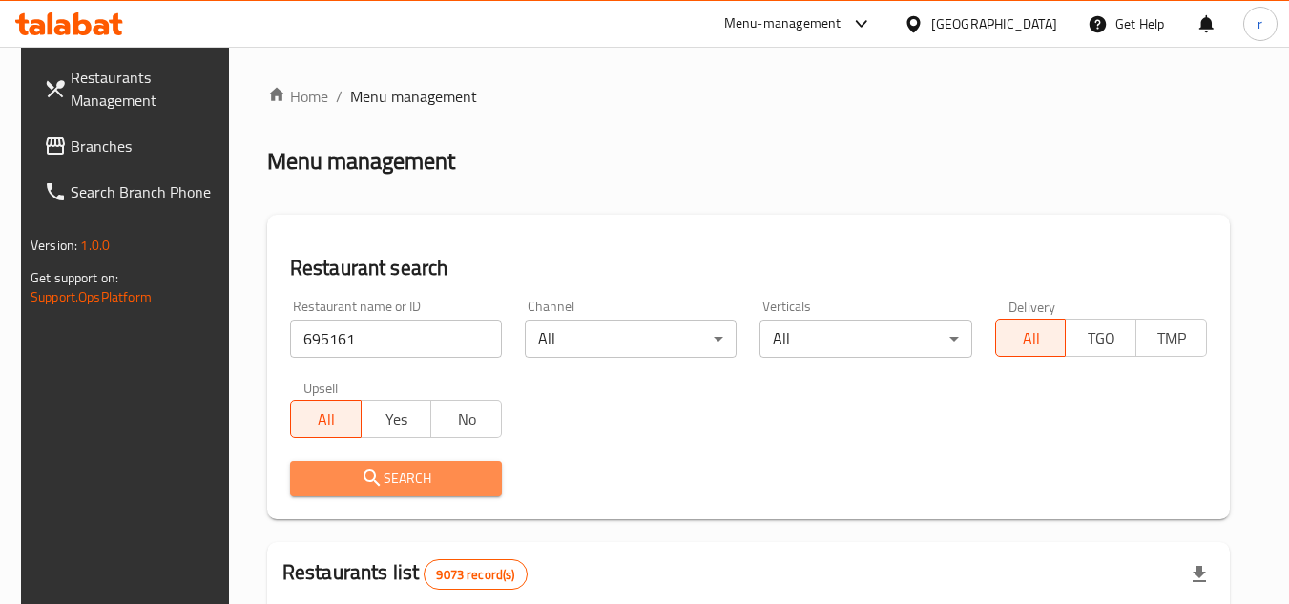
click at [463, 474] on span "Search" at bounding box center [395, 478] width 181 height 24
click at [463, 474] on div at bounding box center [644, 302] width 1289 height 604
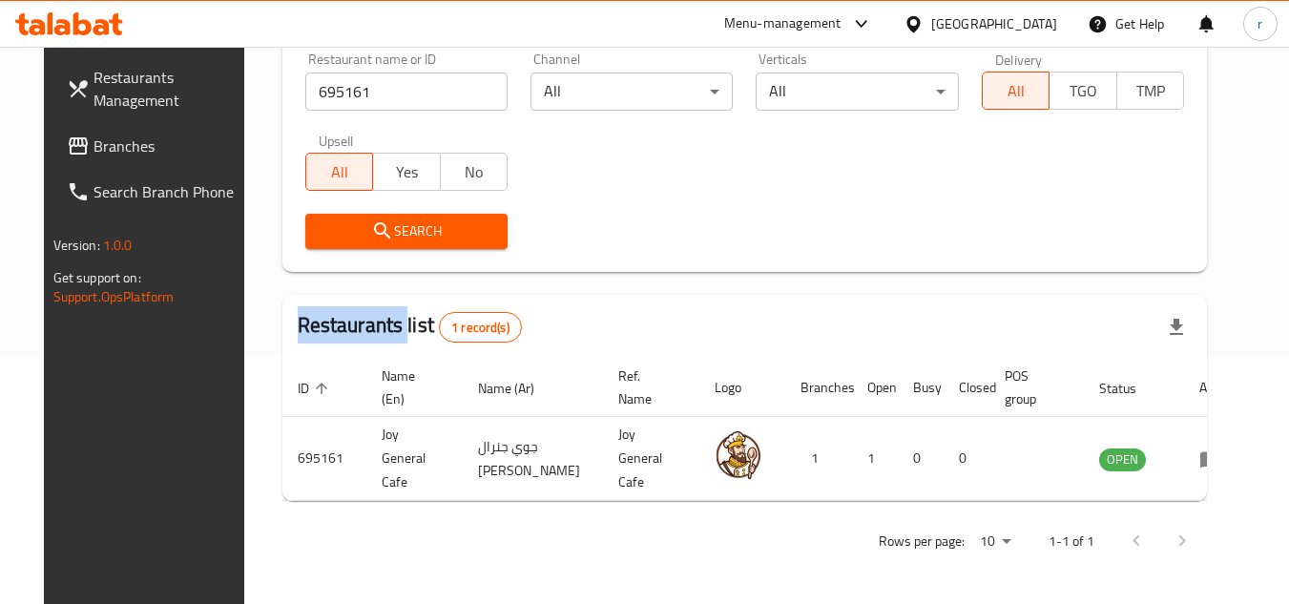
scroll to position [231, 0]
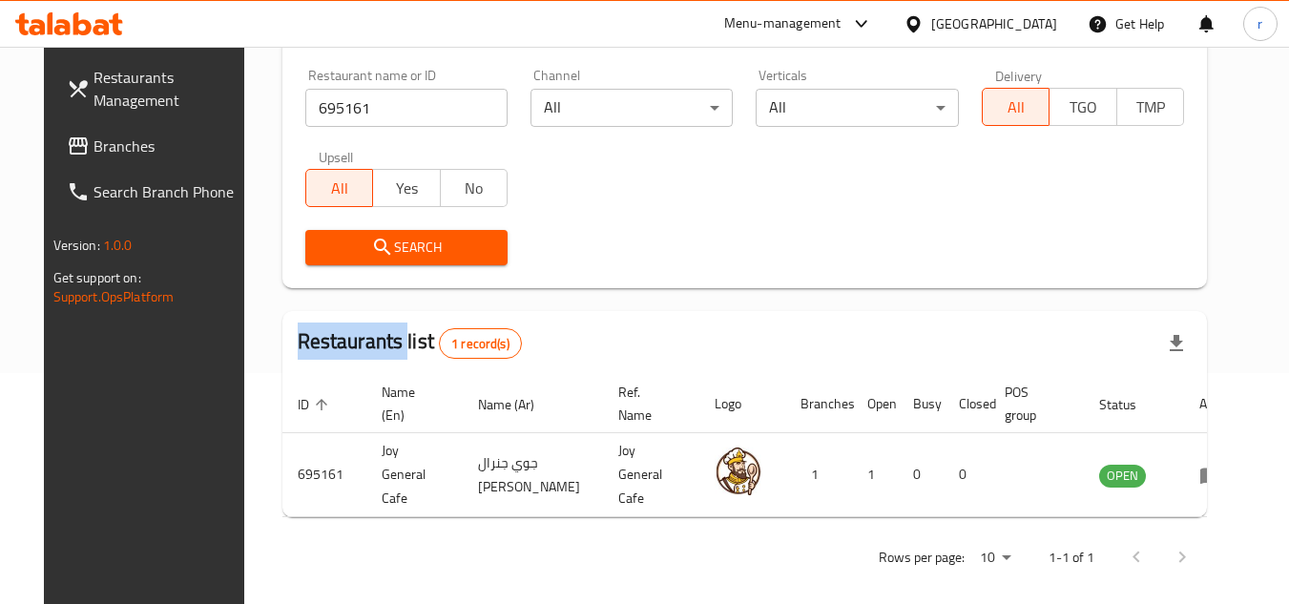
click at [920, 22] on icon at bounding box center [912, 23] width 13 height 16
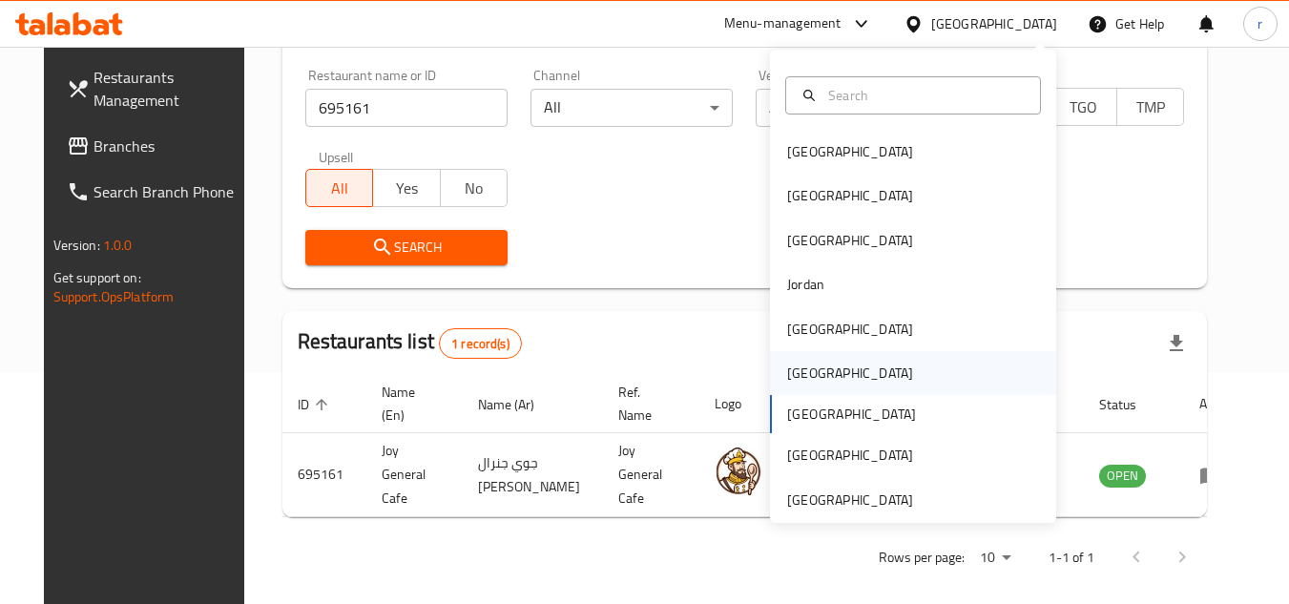
click at [818, 364] on div "[GEOGRAPHIC_DATA]" at bounding box center [850, 373] width 156 height 44
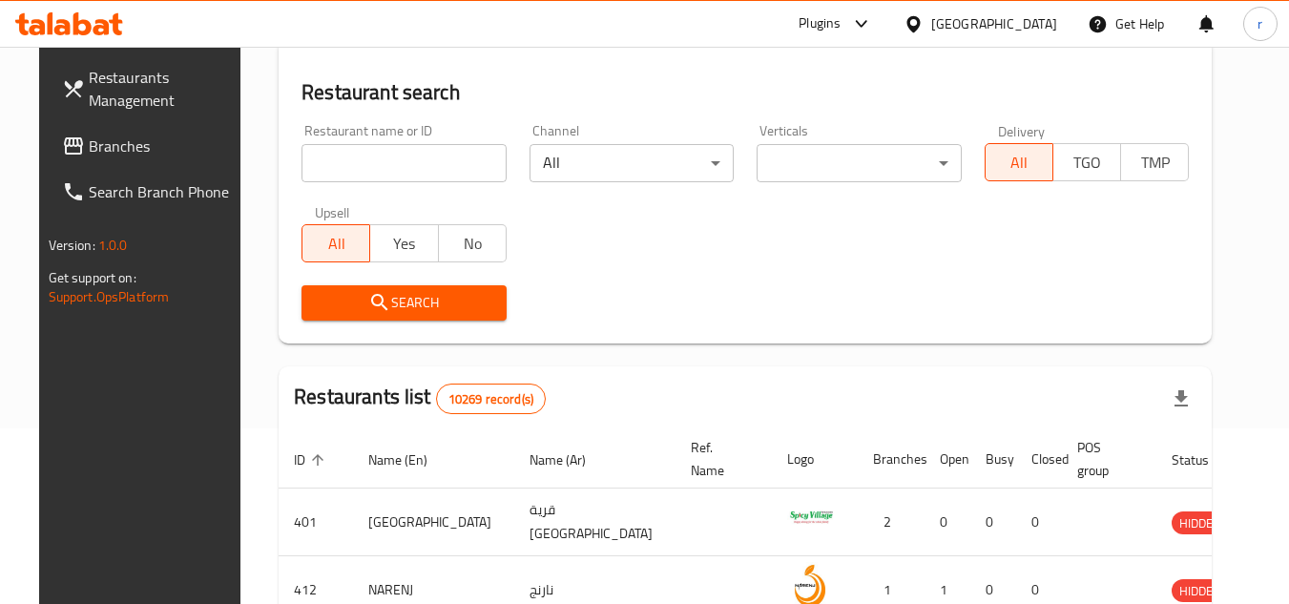
scroll to position [231, 0]
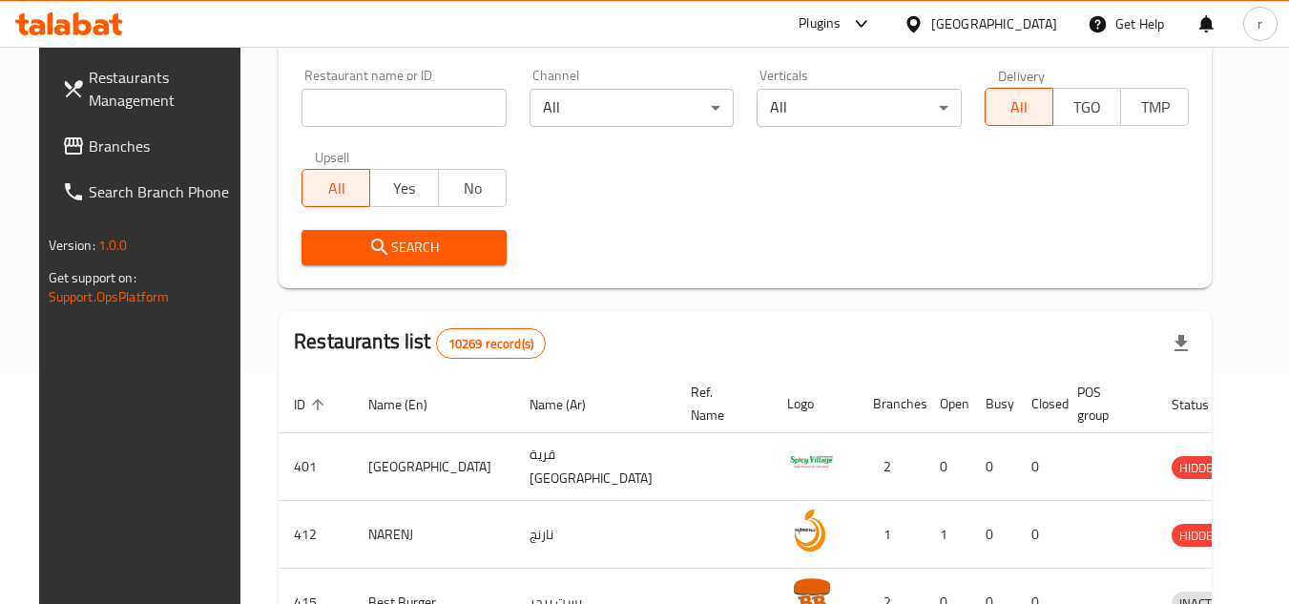
click at [89, 154] on span "Branches" at bounding box center [164, 146] width 151 height 23
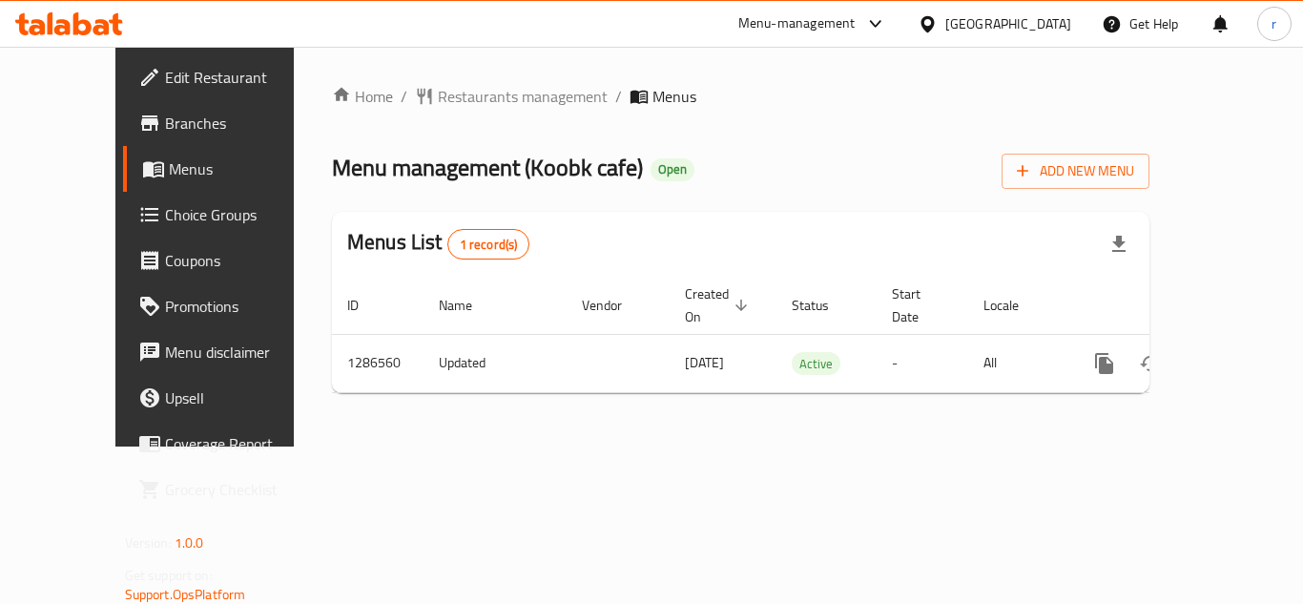
click at [438, 101] on span "Restaurants management" at bounding box center [523, 96] width 170 height 23
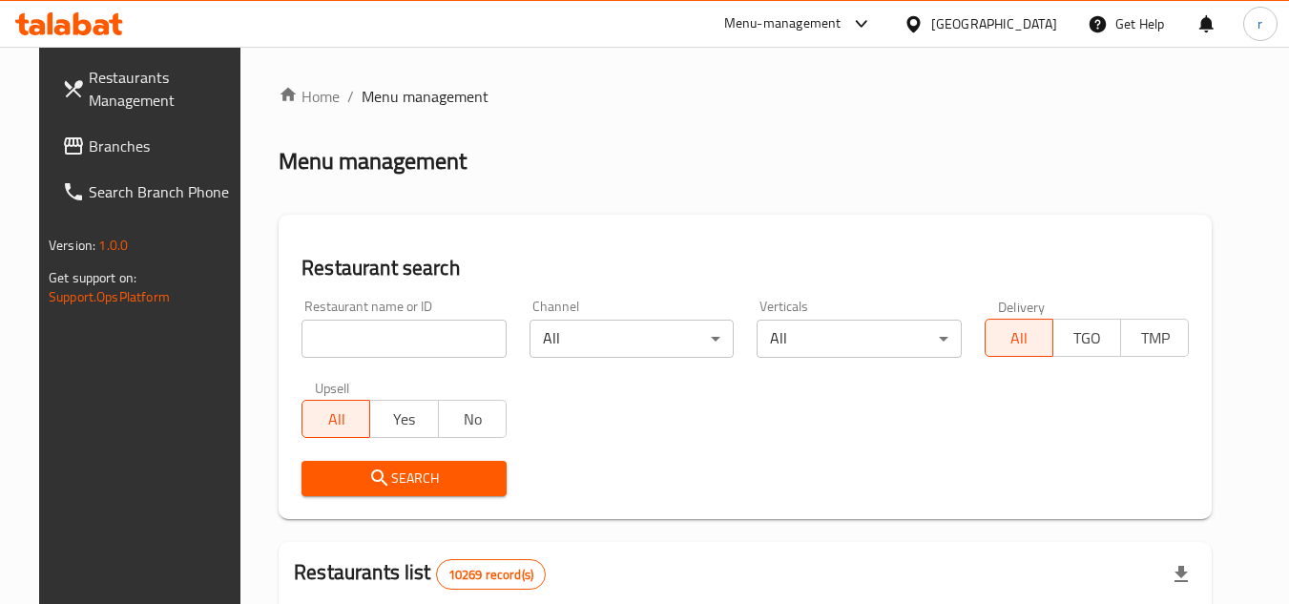
click at [383, 330] on div at bounding box center [644, 302] width 1289 height 604
click at [382, 331] on input "search" at bounding box center [403, 339] width 205 height 38
paste input "696383"
type input "696383"
drag, startPoint x: 357, startPoint y: 493, endPoint x: 373, endPoint y: 458, distance: 38.8
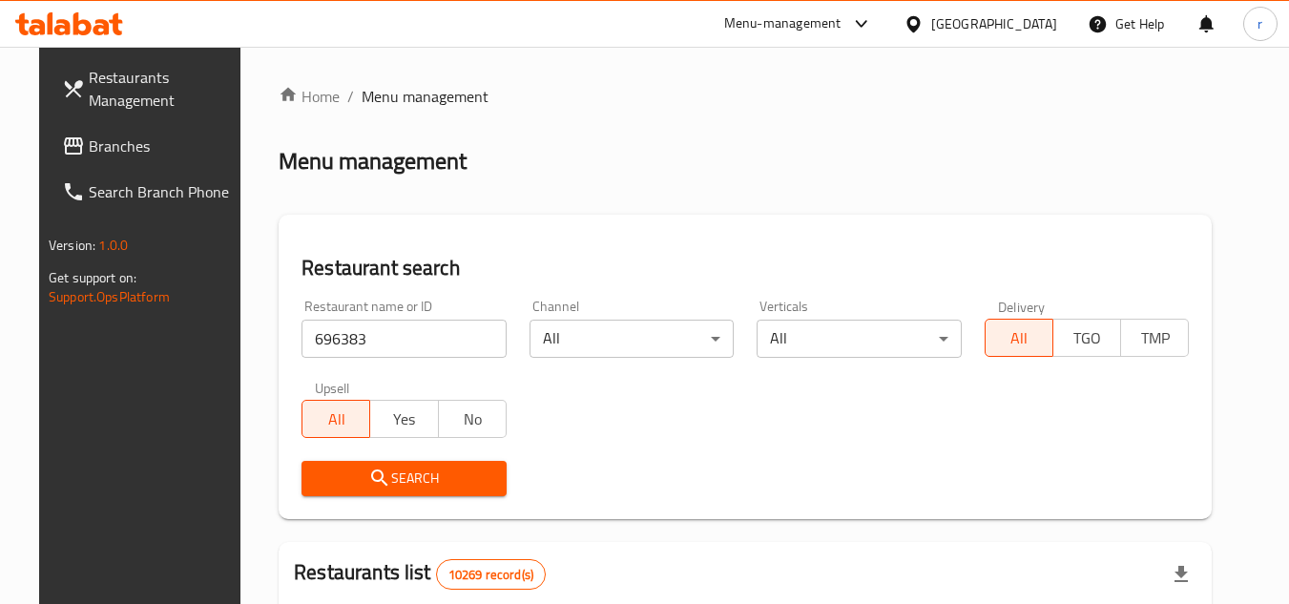
click at [357, 489] on button "Search" at bounding box center [403, 478] width 205 height 35
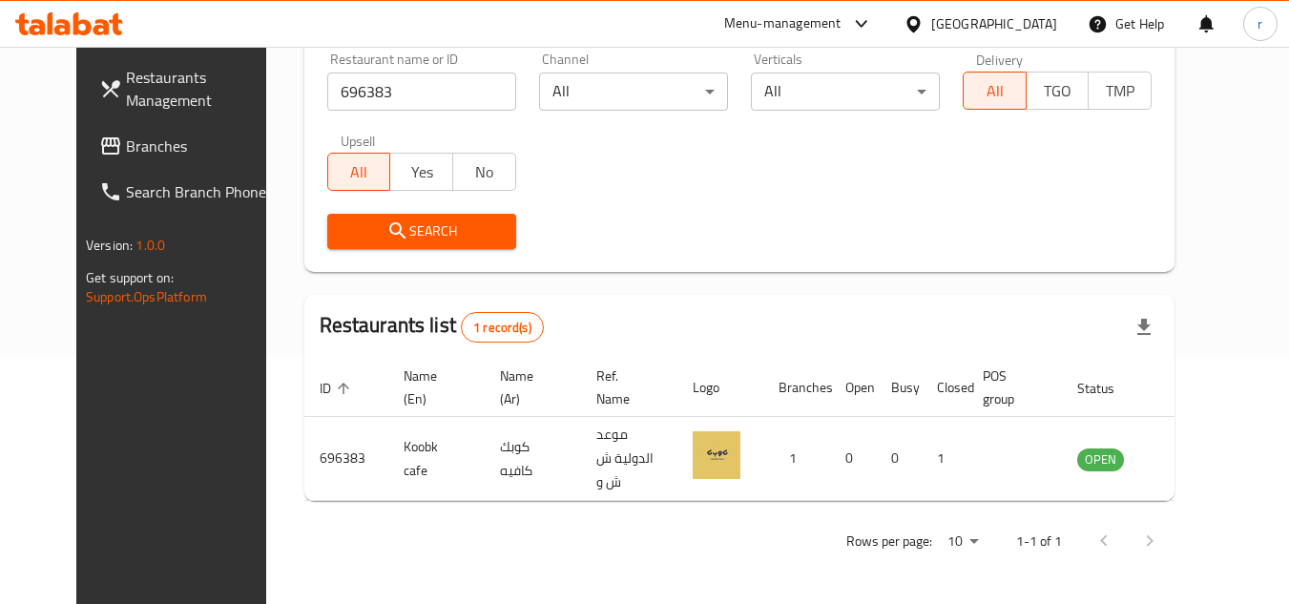
scroll to position [231, 0]
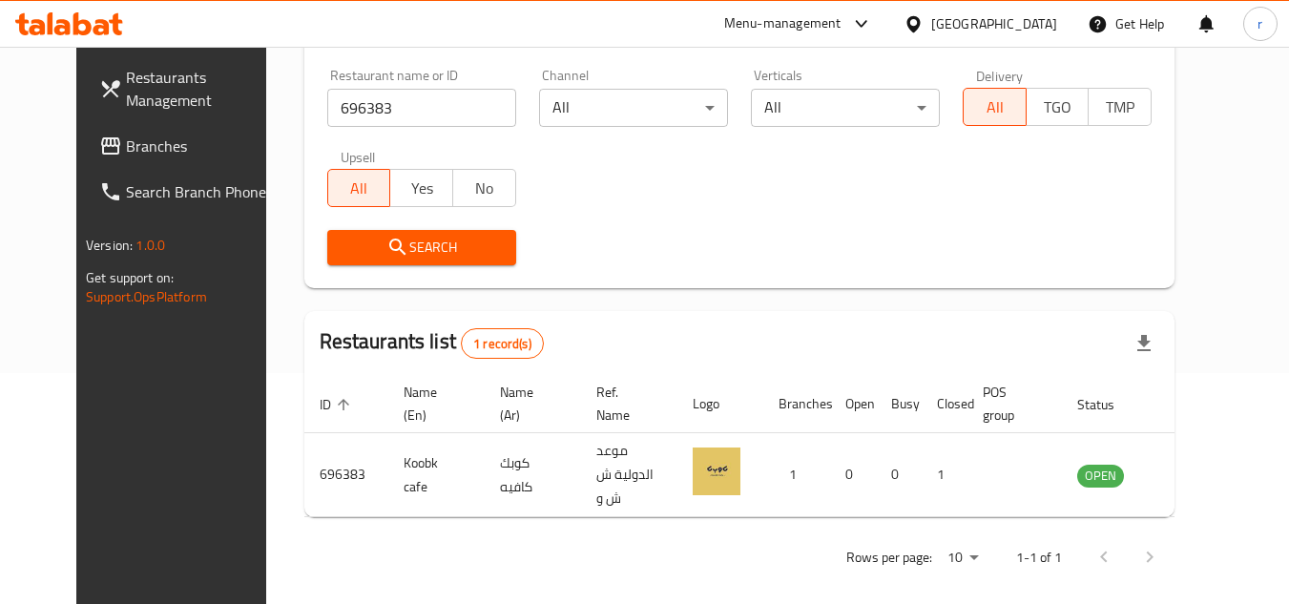
click at [1023, 16] on div "Oman" at bounding box center [994, 23] width 126 height 21
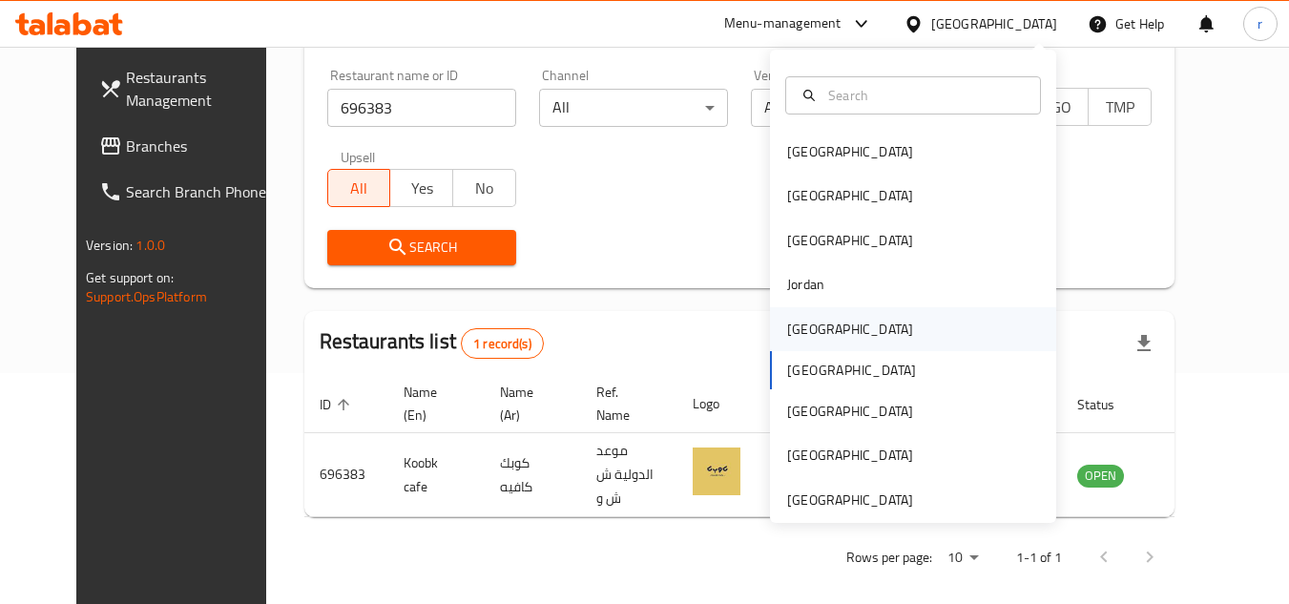
click at [817, 325] on div "Kuwait" at bounding box center [850, 329] width 156 height 44
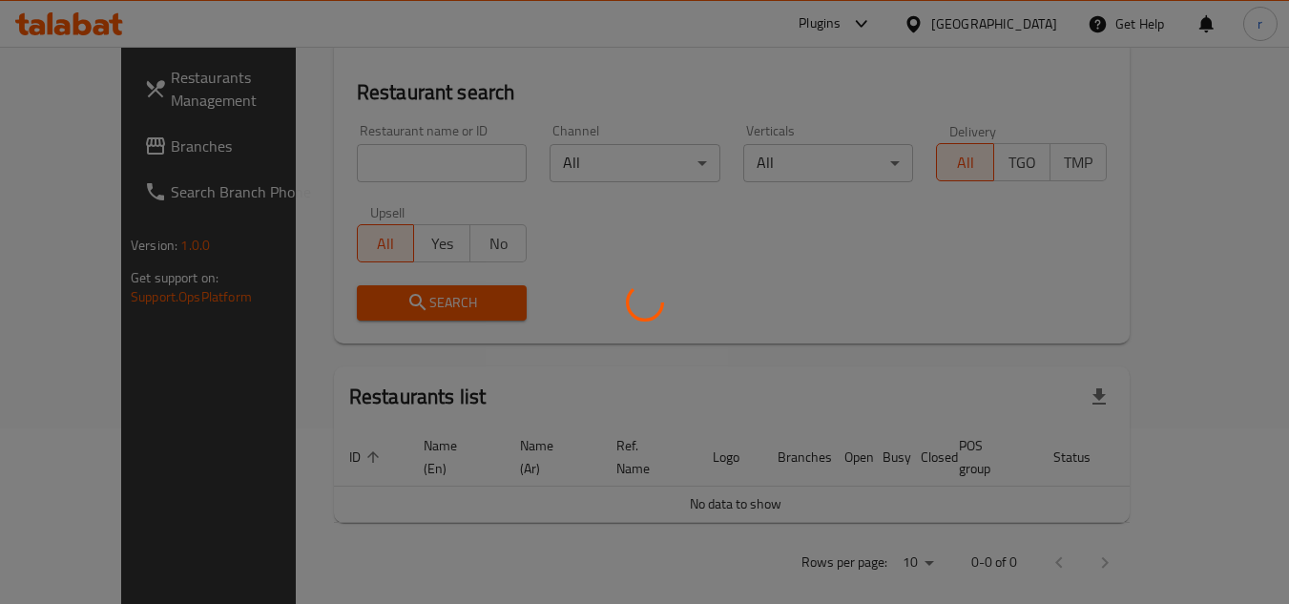
scroll to position [231, 0]
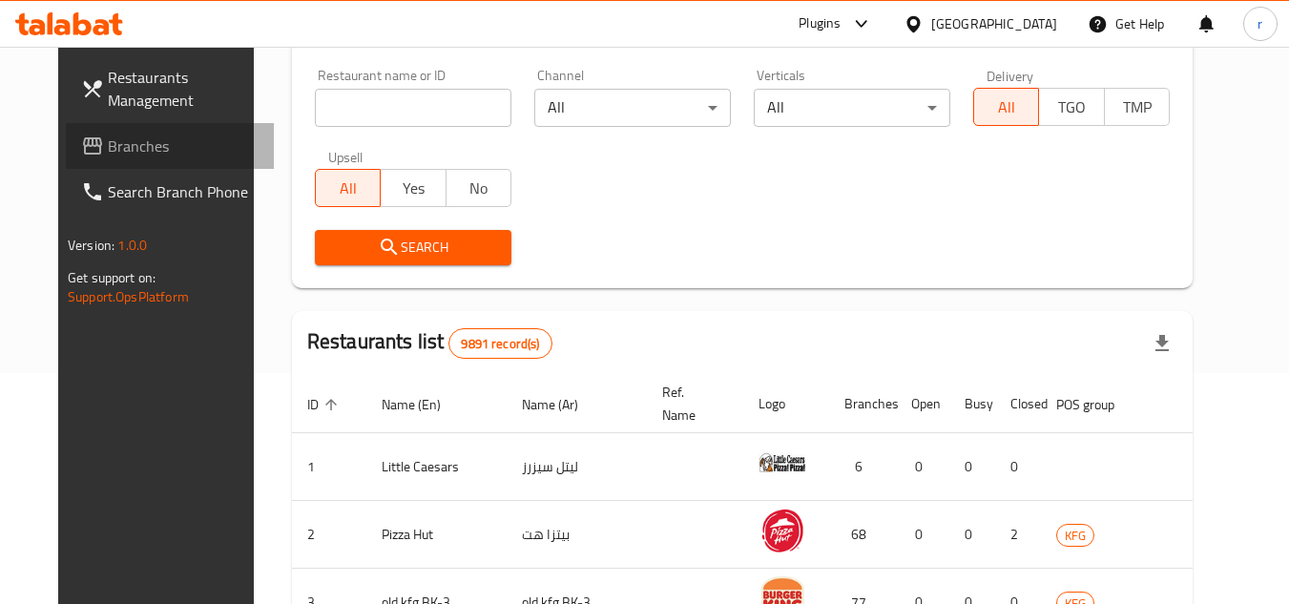
click at [108, 139] on span "Branches" at bounding box center [183, 146] width 151 height 23
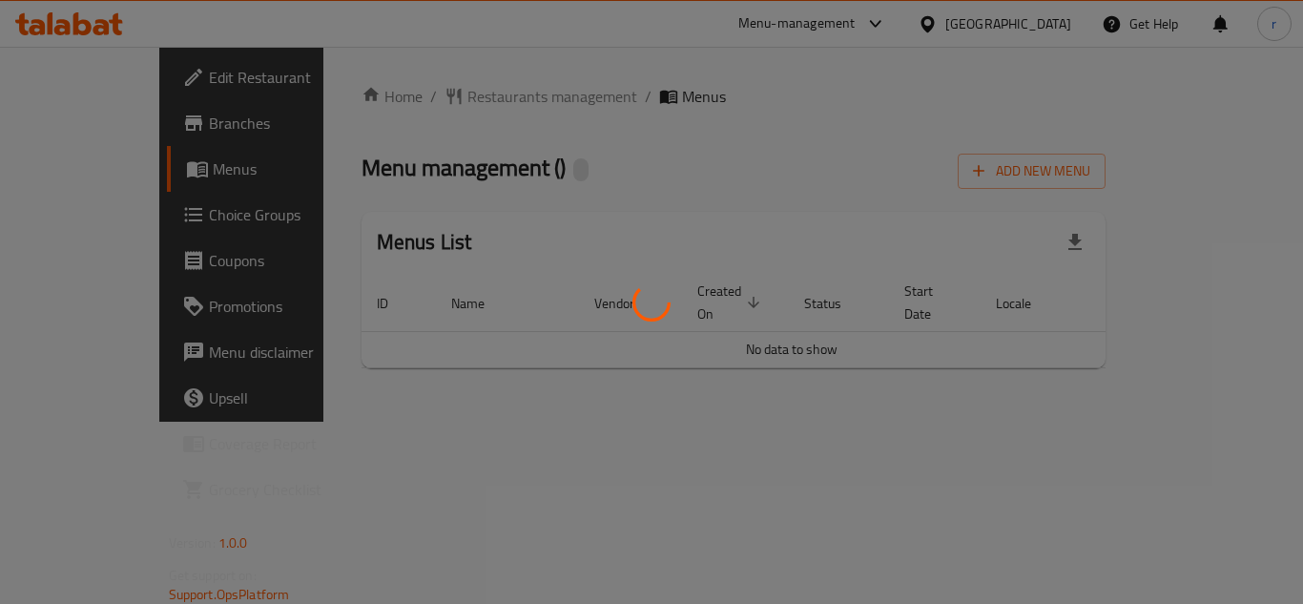
click at [469, 96] on div at bounding box center [651, 302] width 1303 height 604
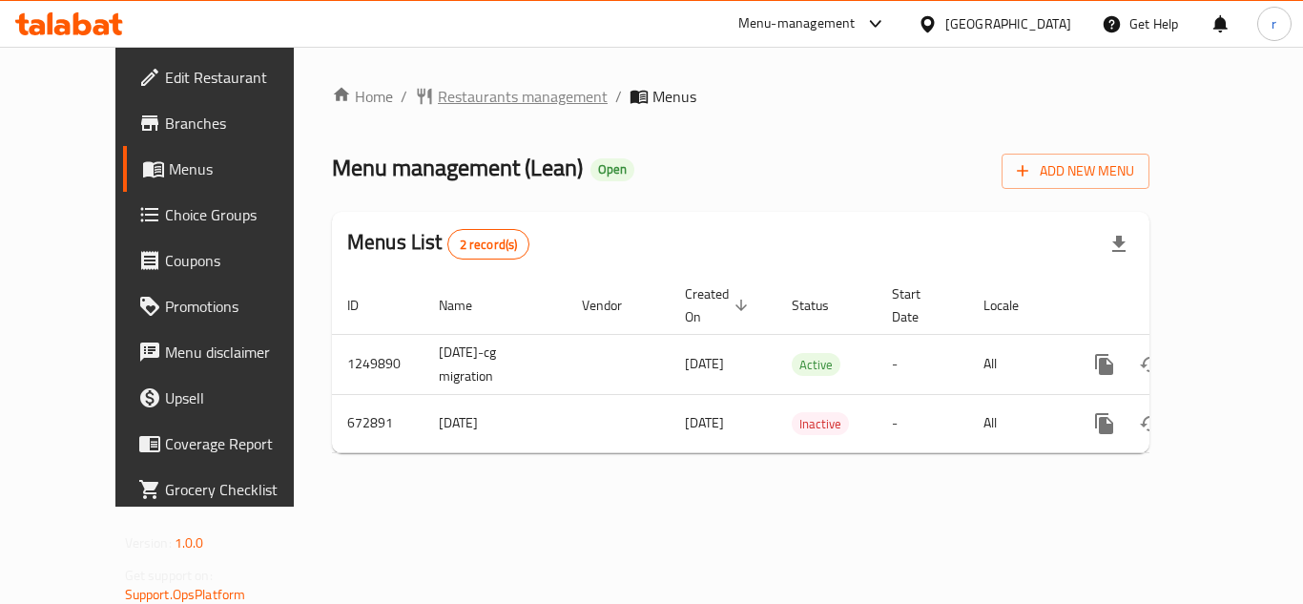
click at [470, 96] on span "Restaurants management" at bounding box center [523, 96] width 170 height 23
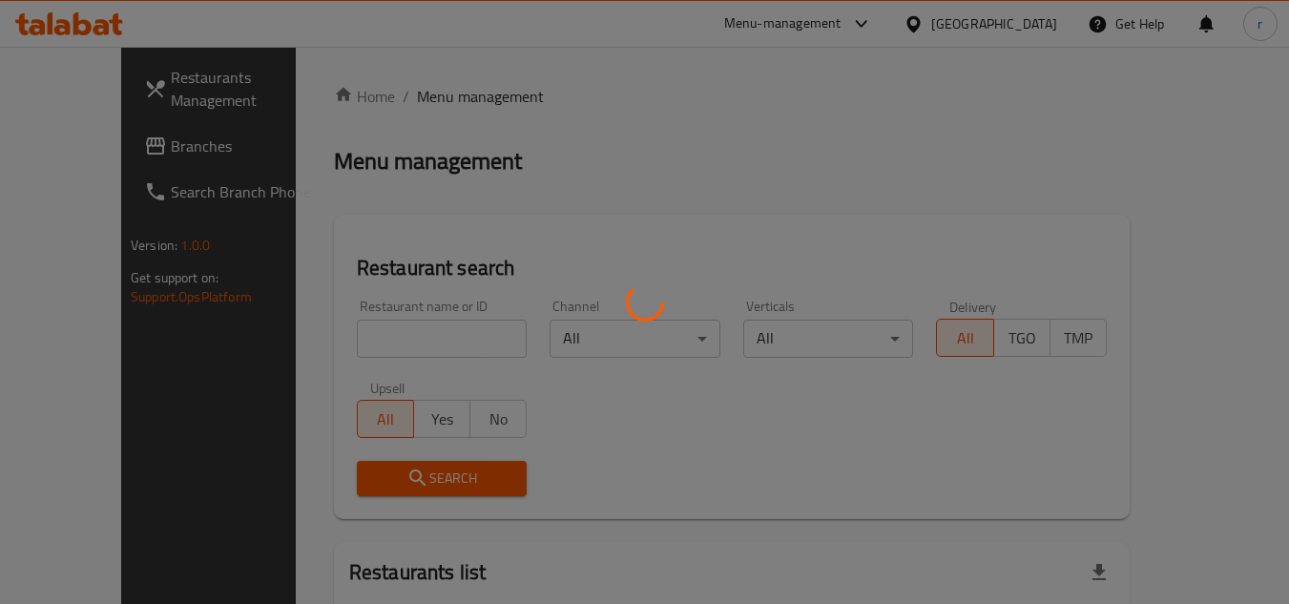
click at [383, 329] on div at bounding box center [644, 302] width 1289 height 604
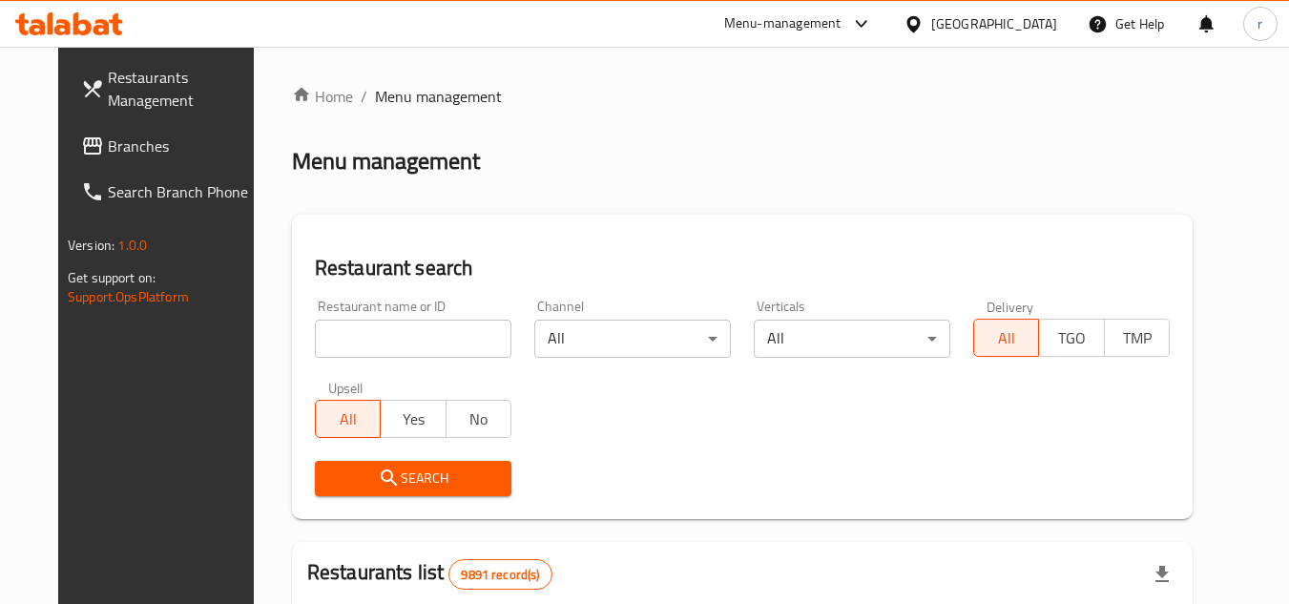
click at [383, 329] on input "search" at bounding box center [413, 339] width 197 height 38
paste input "642305"
type input "642305"
click at [378, 489] on icon "submit" at bounding box center [389, 477] width 23 height 23
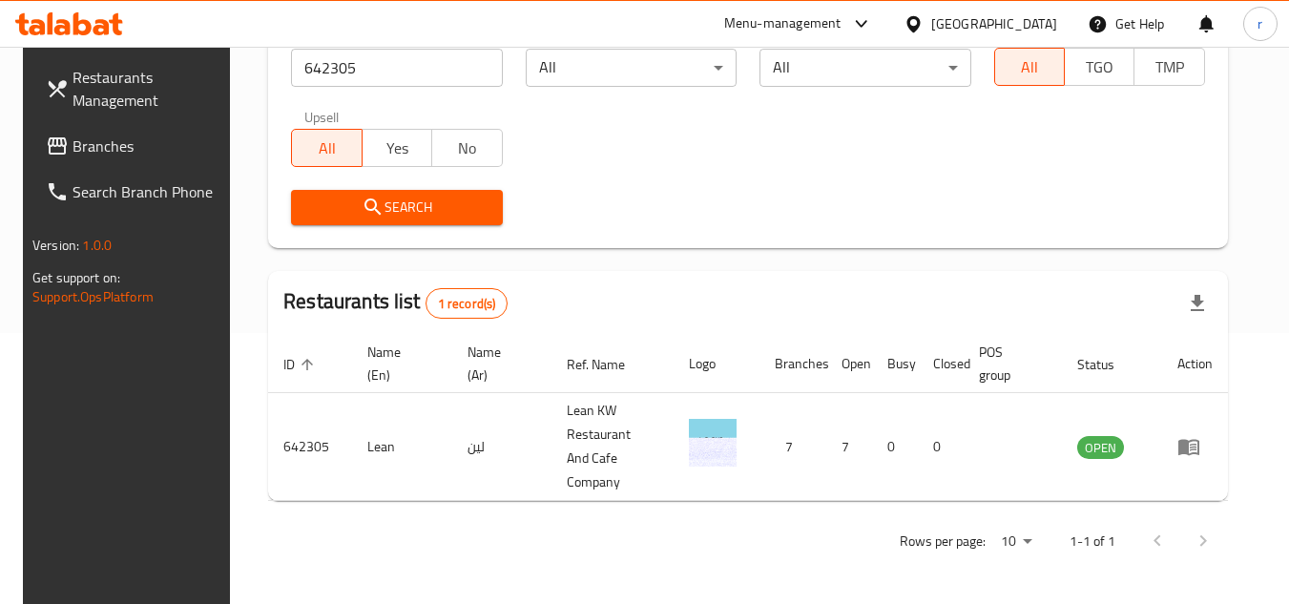
scroll to position [247, 0]
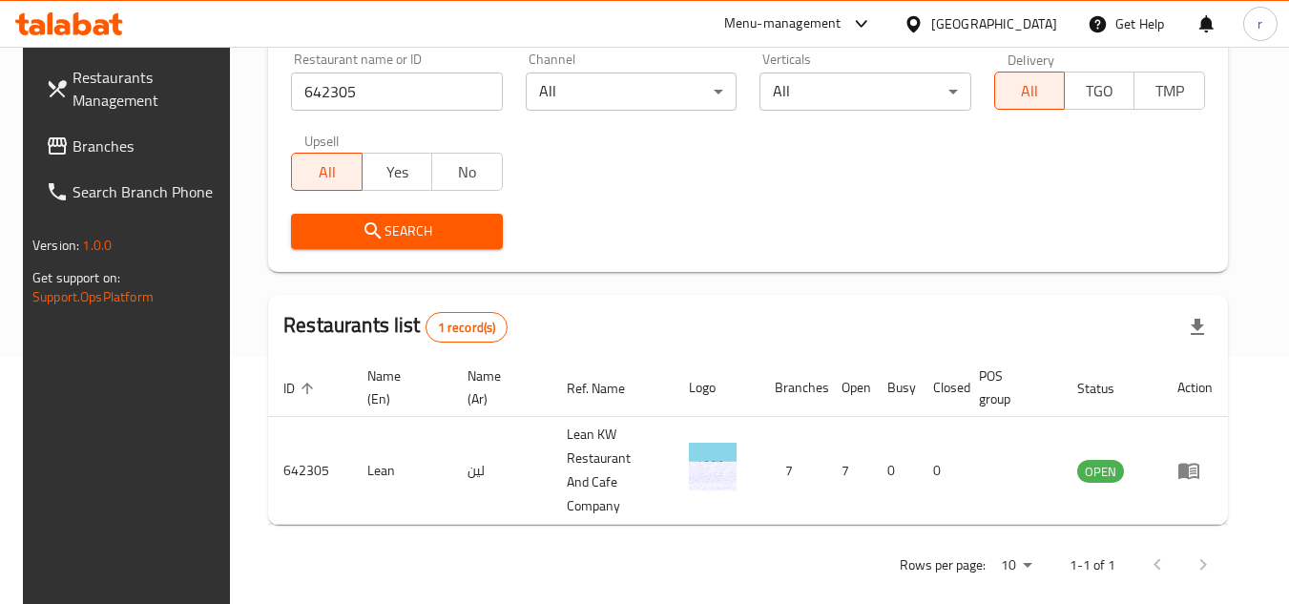
click at [1046, 29] on div "[GEOGRAPHIC_DATA]" at bounding box center [994, 23] width 126 height 21
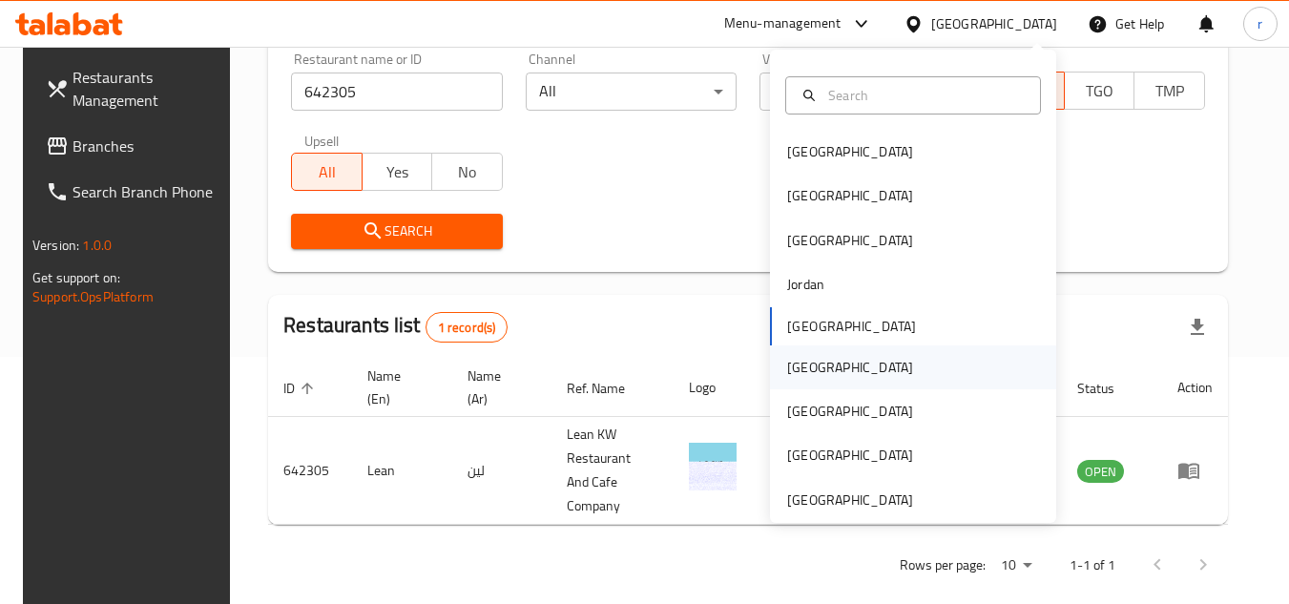
click at [802, 360] on div "[GEOGRAPHIC_DATA]" at bounding box center [850, 367] width 126 height 21
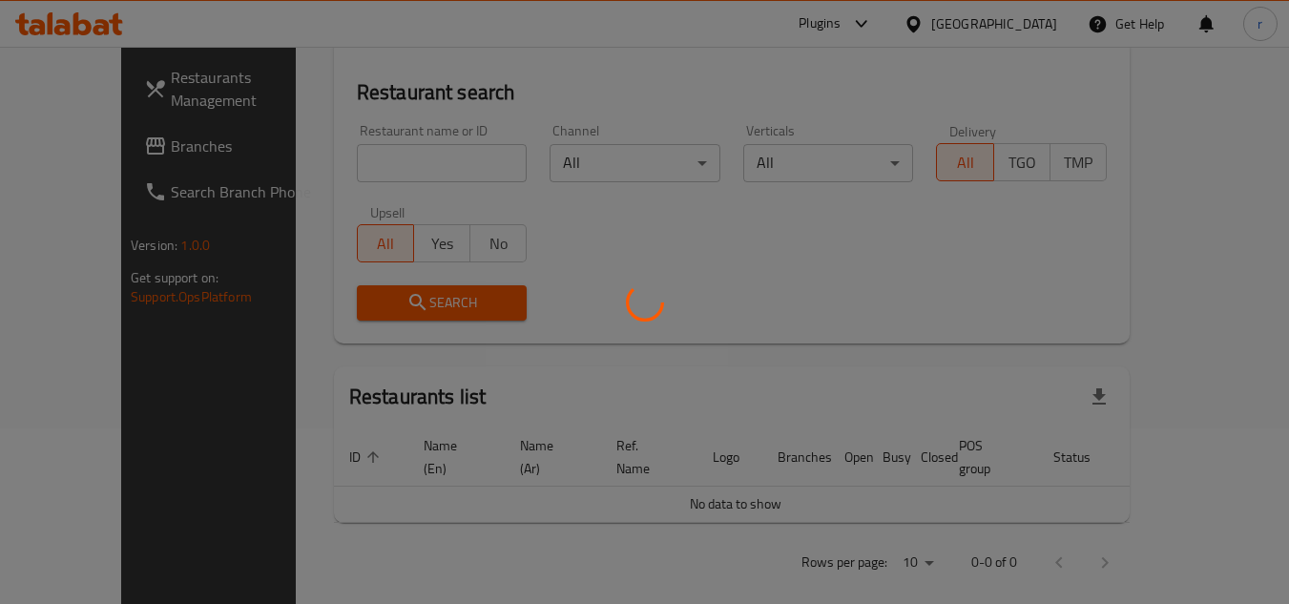
scroll to position [247, 0]
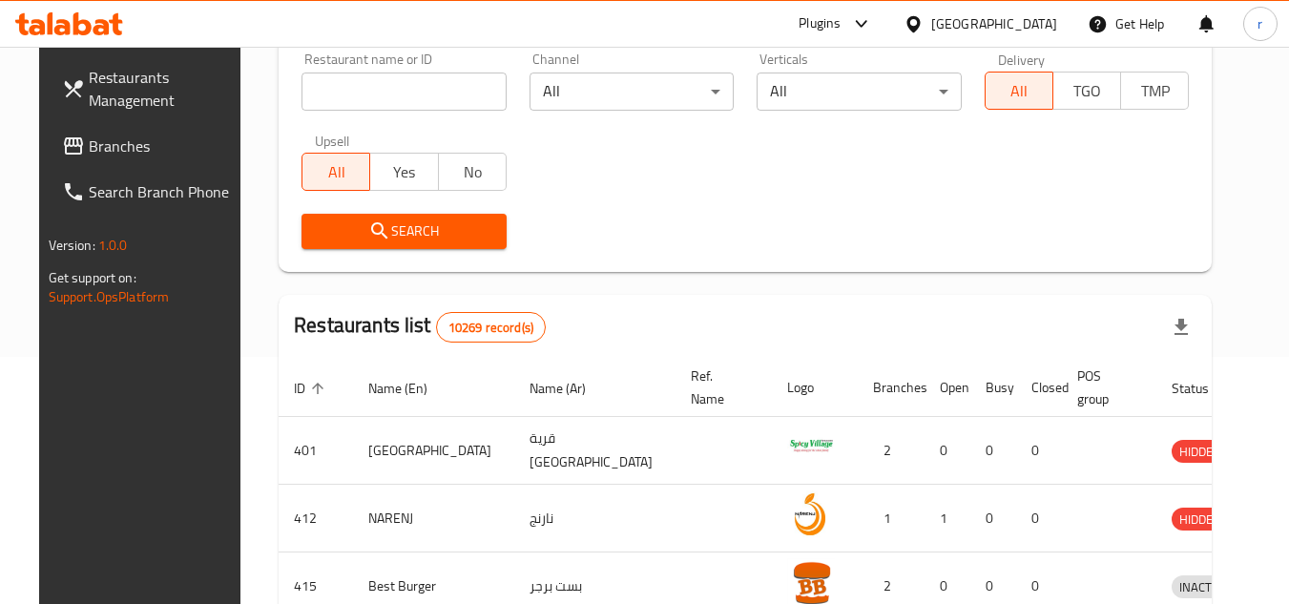
click at [95, 135] on span "Branches" at bounding box center [164, 146] width 151 height 23
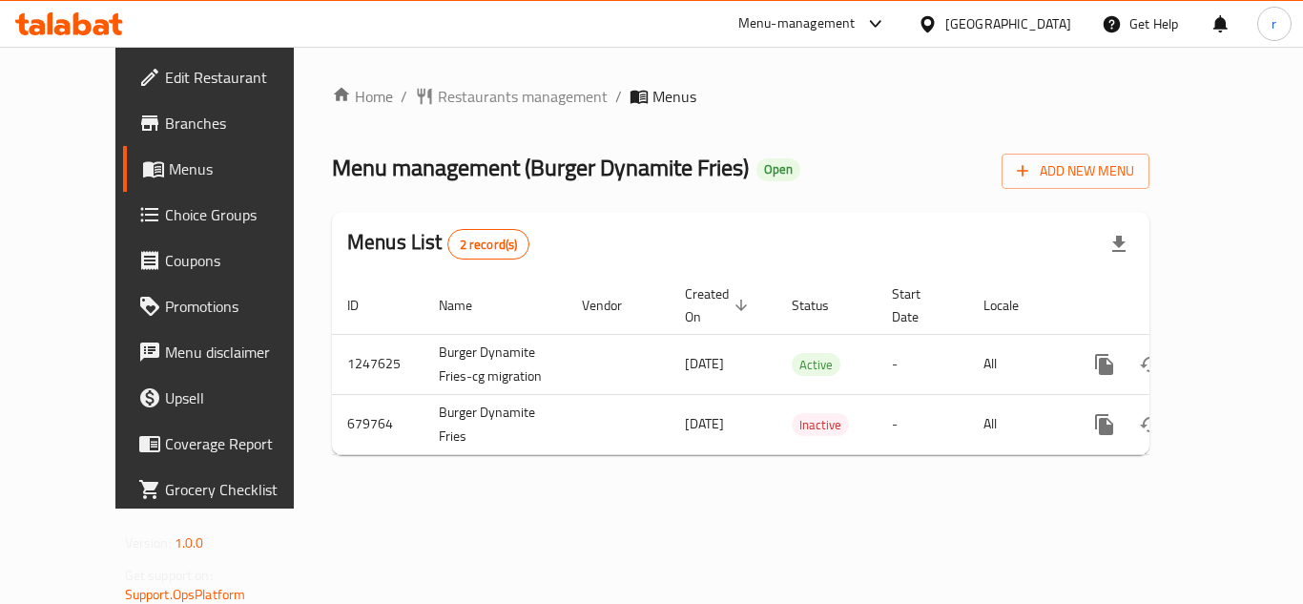
click at [453, 99] on span "Restaurants management" at bounding box center [523, 96] width 170 height 23
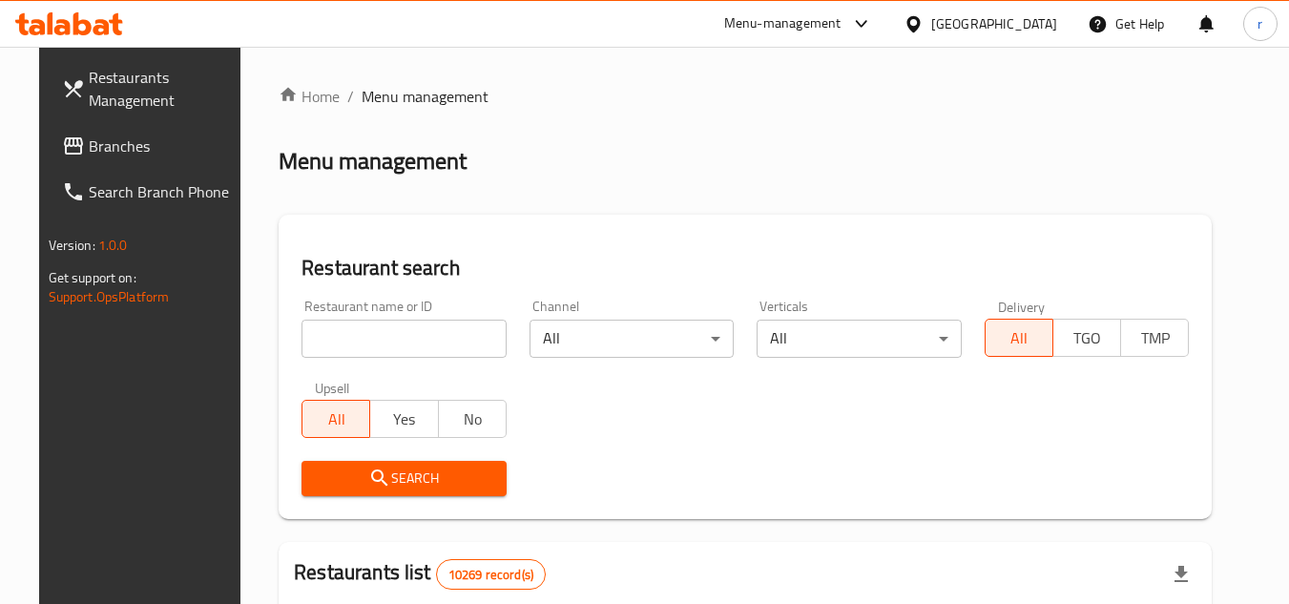
click at [362, 320] on input "search" at bounding box center [403, 339] width 205 height 38
paste input "642523"
type input "642523"
click at [350, 470] on span "Search" at bounding box center [404, 478] width 175 height 24
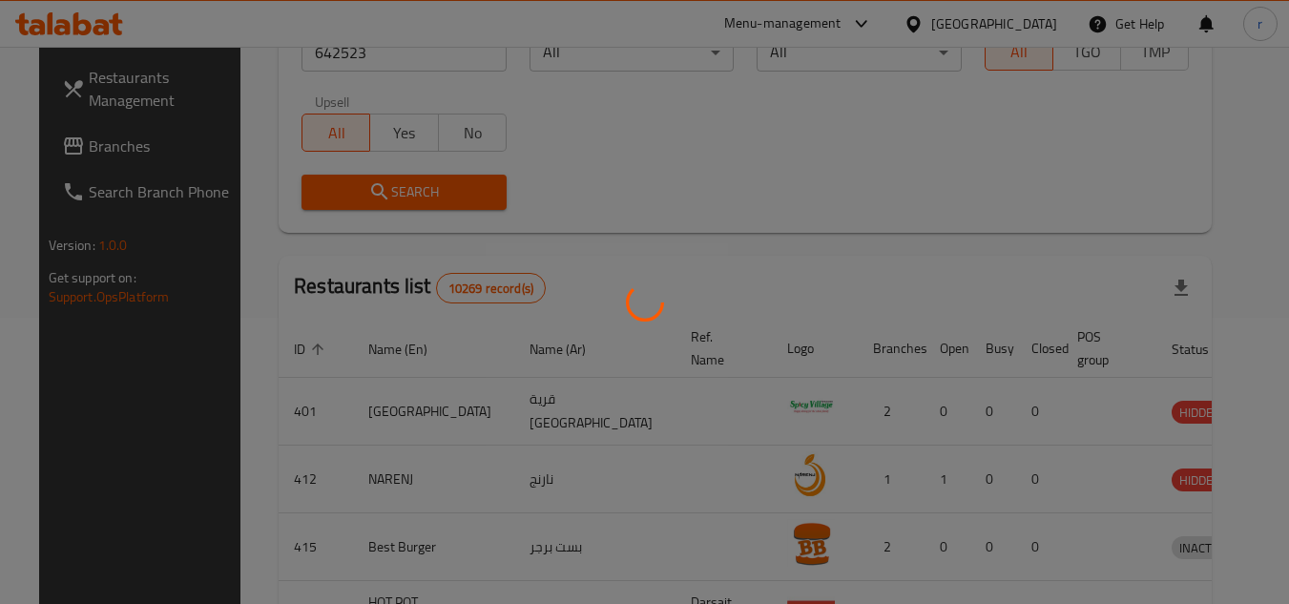
scroll to position [247, 0]
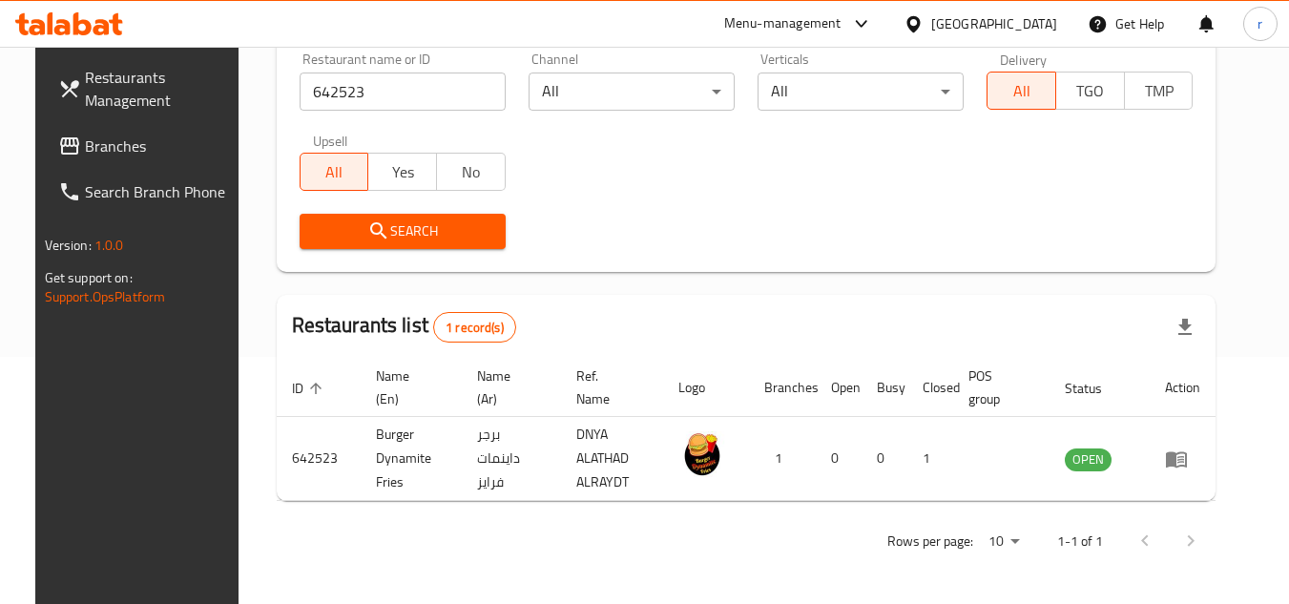
click at [923, 19] on icon at bounding box center [913, 24] width 20 height 20
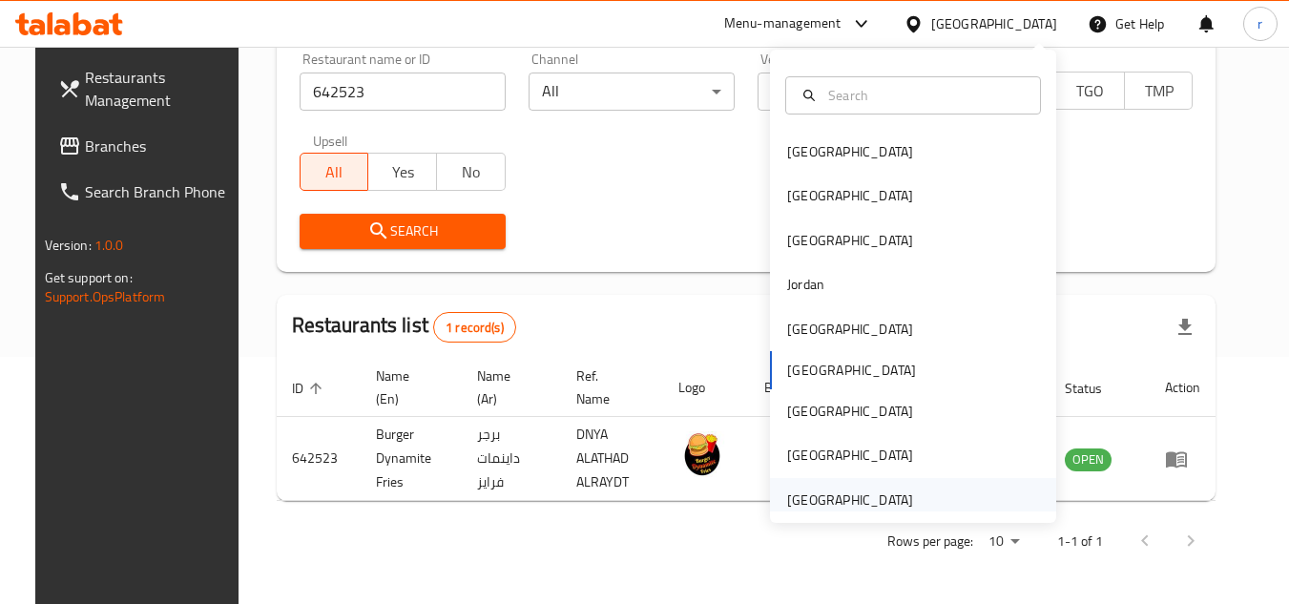
click at [789, 510] on div "[GEOGRAPHIC_DATA]" at bounding box center [850, 499] width 126 height 21
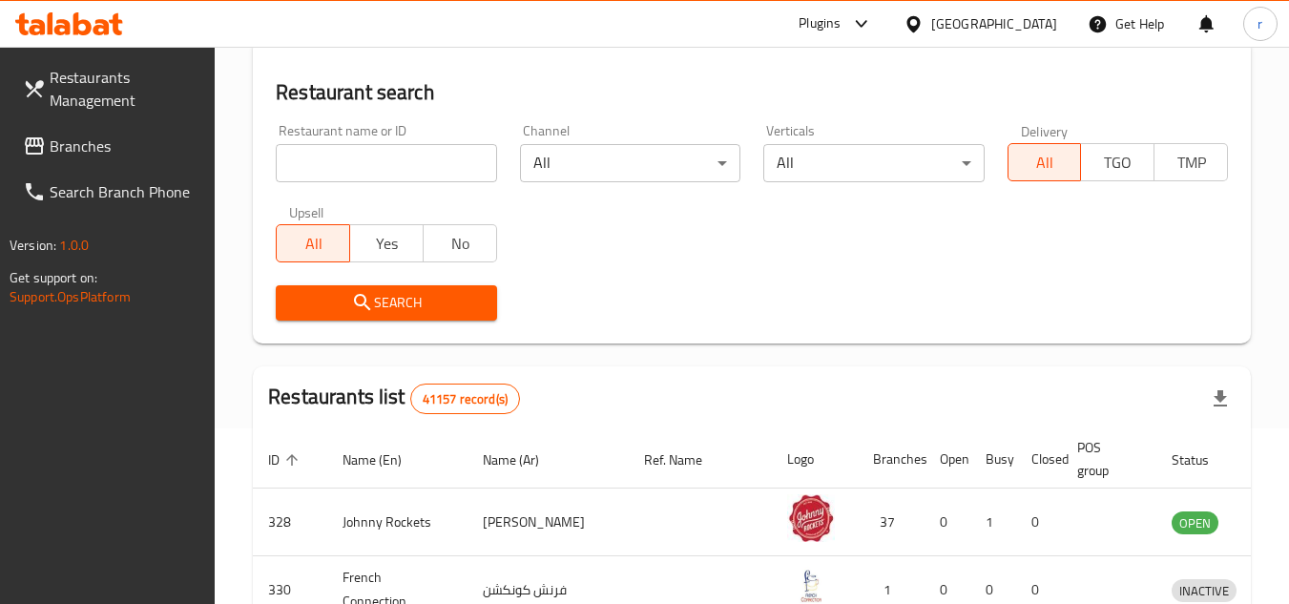
scroll to position [247, 0]
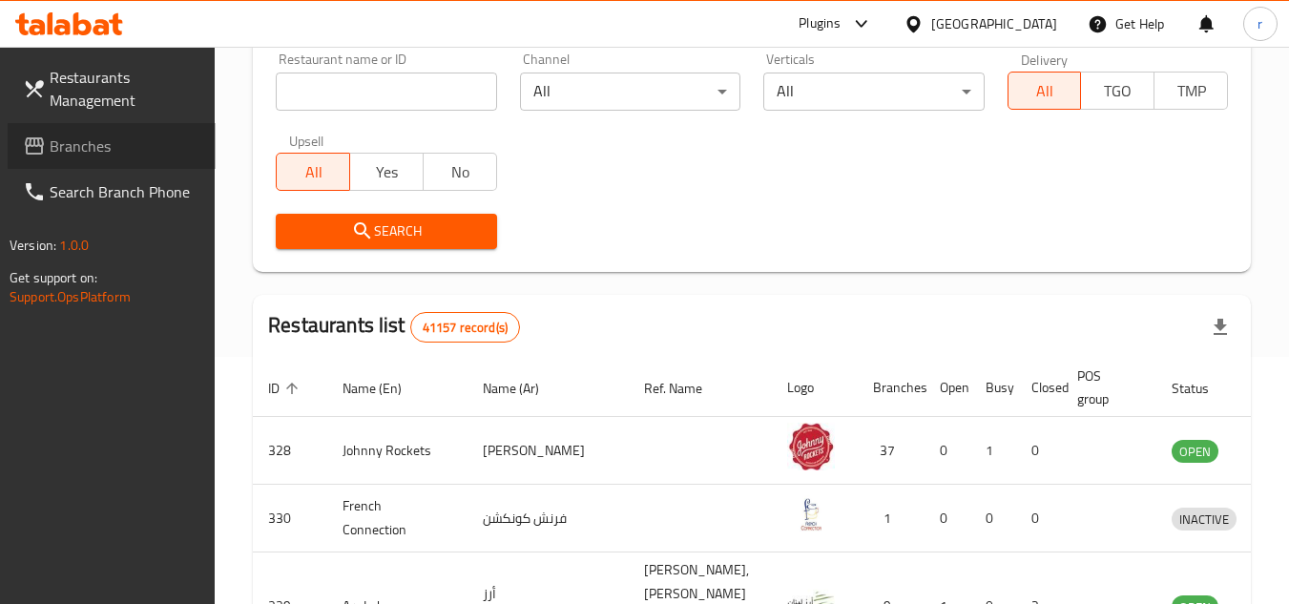
click at [76, 148] on span "Branches" at bounding box center [125, 146] width 151 height 23
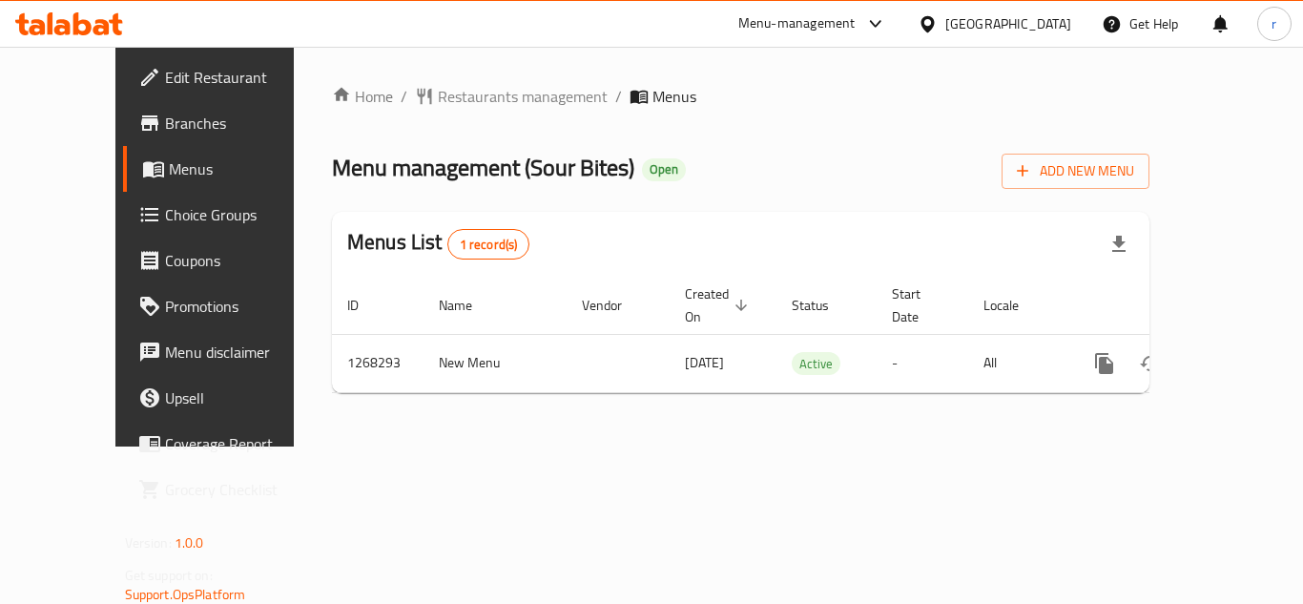
click at [438, 93] on span "Restaurants management" at bounding box center [523, 96] width 170 height 23
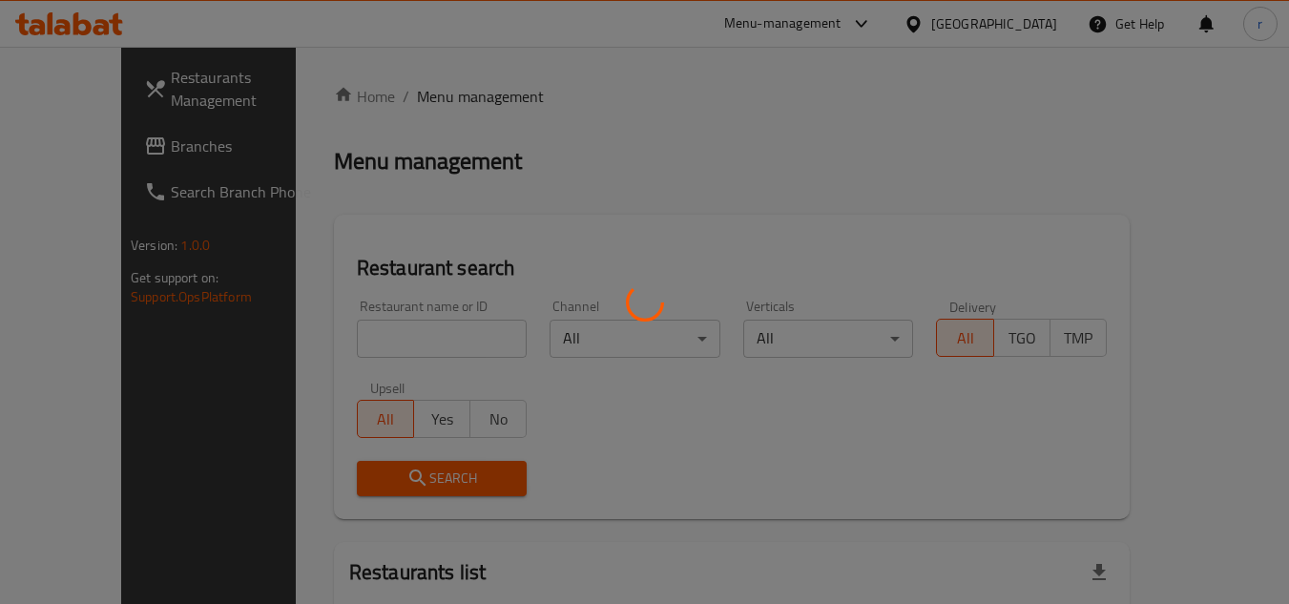
click at [362, 332] on div at bounding box center [644, 302] width 1289 height 604
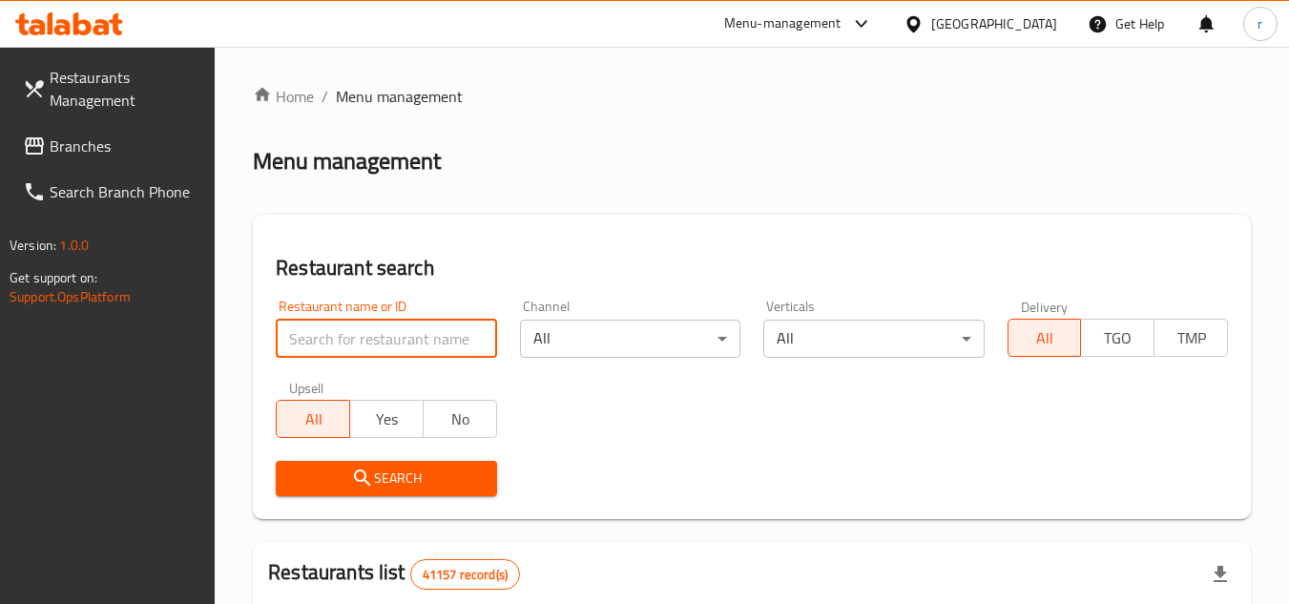
click at [362, 332] on input "search" at bounding box center [386, 339] width 220 height 38
paste input "688045"
type input "688045"
click at [345, 479] on span "Search" at bounding box center [386, 478] width 190 height 24
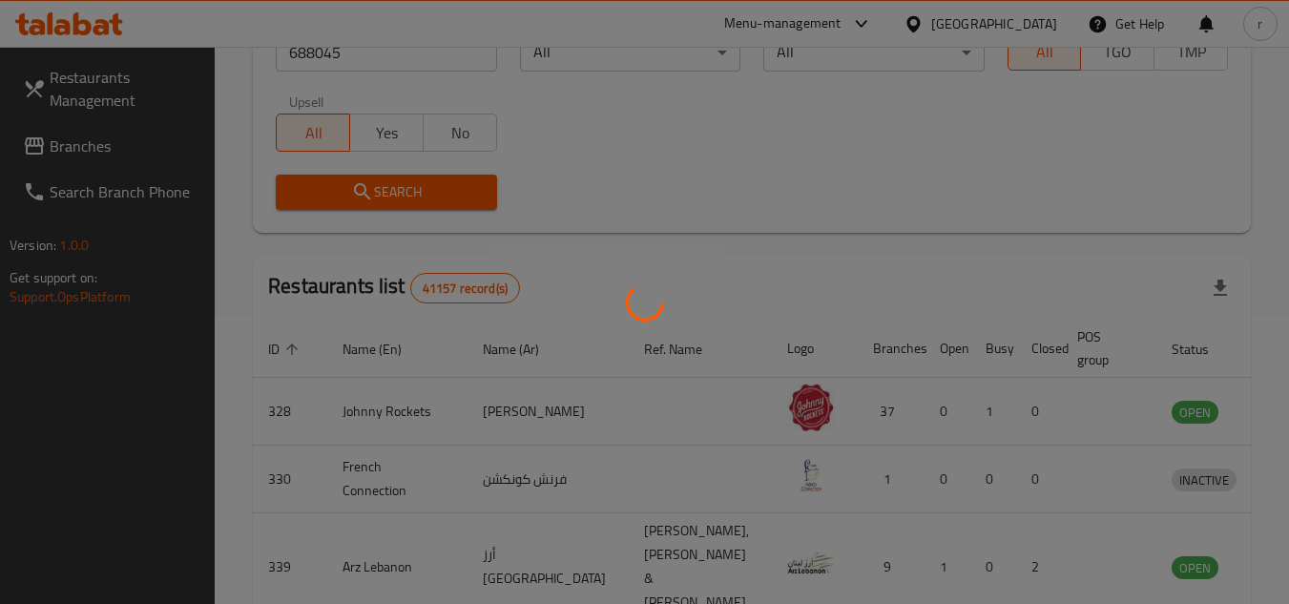
scroll to position [231, 0]
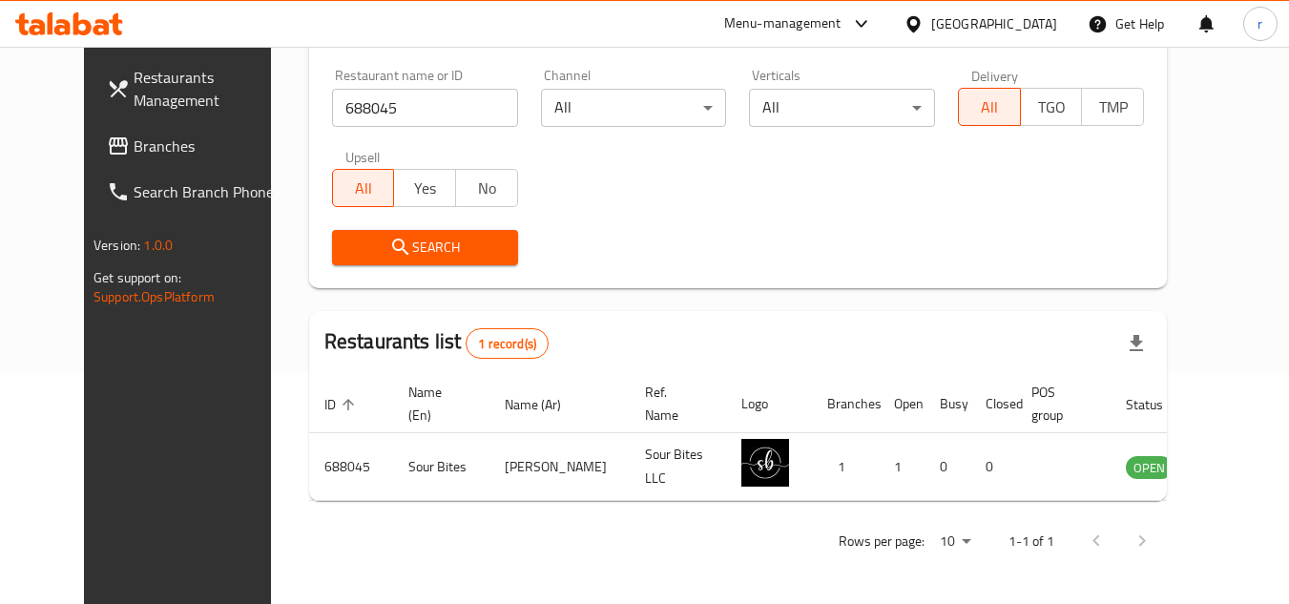
click at [933, 26] on div "[GEOGRAPHIC_DATA]" at bounding box center [994, 23] width 126 height 21
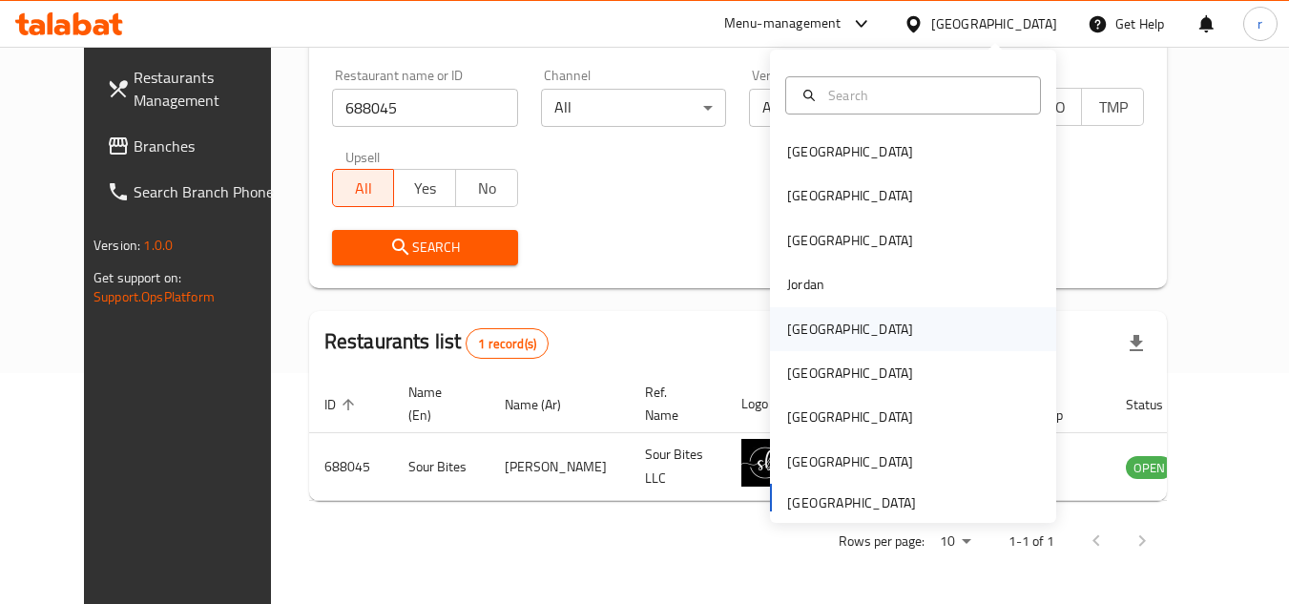
click at [790, 313] on div "[GEOGRAPHIC_DATA]" at bounding box center [850, 329] width 156 height 44
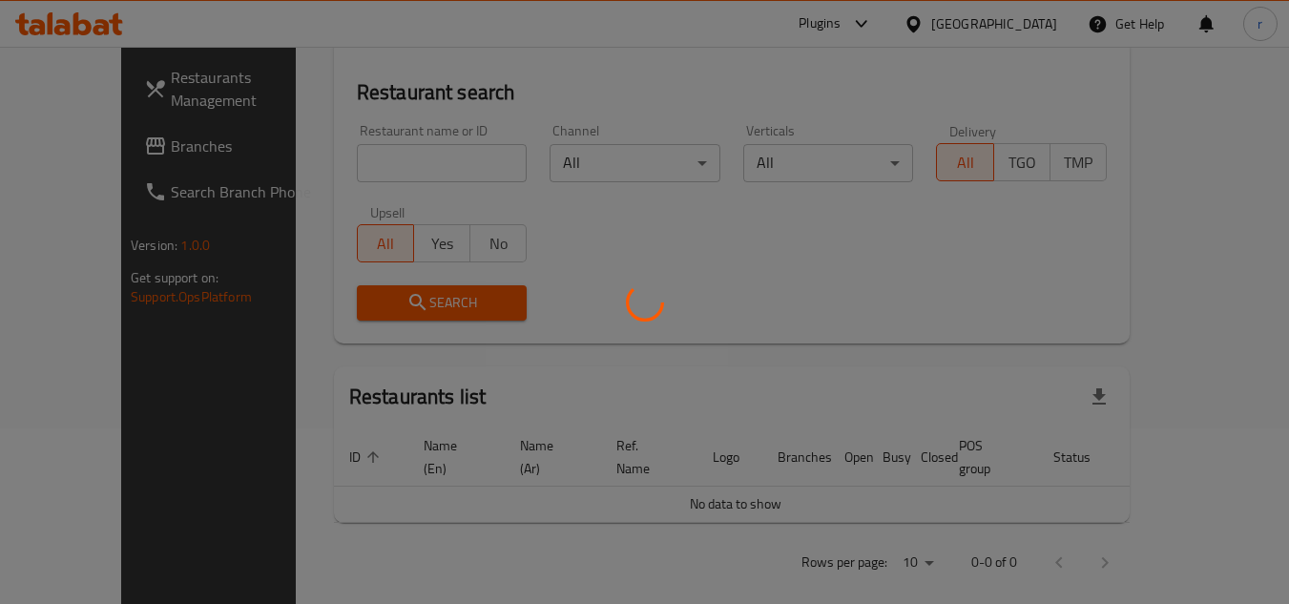
scroll to position [231, 0]
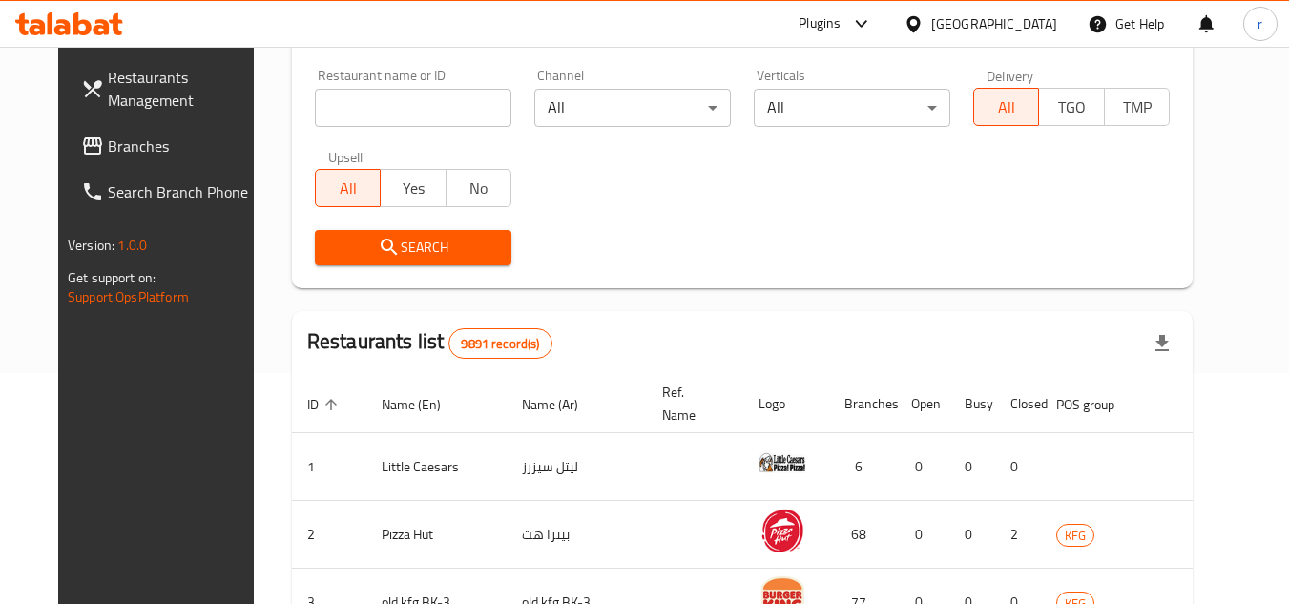
drag, startPoint x: 93, startPoint y: 140, endPoint x: 104, endPoint y: 139, distance: 11.5
click at [108, 140] on span "Branches" at bounding box center [183, 146] width 151 height 23
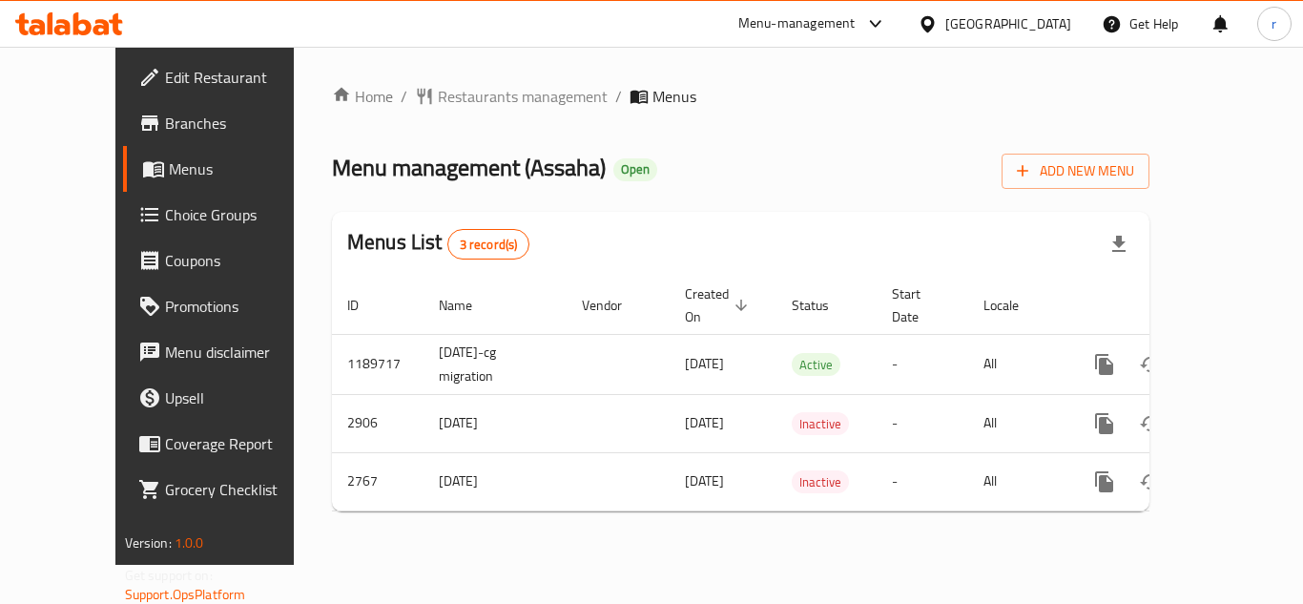
click at [438, 100] on span "Restaurants management" at bounding box center [523, 96] width 170 height 23
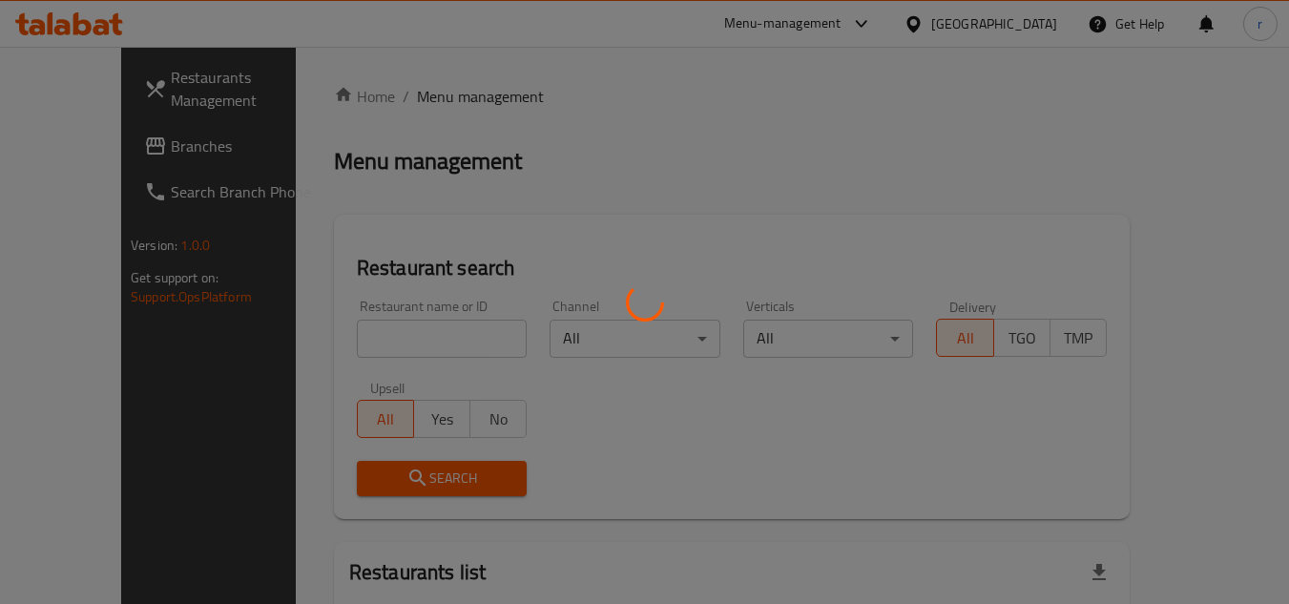
click at [349, 338] on div at bounding box center [644, 302] width 1289 height 604
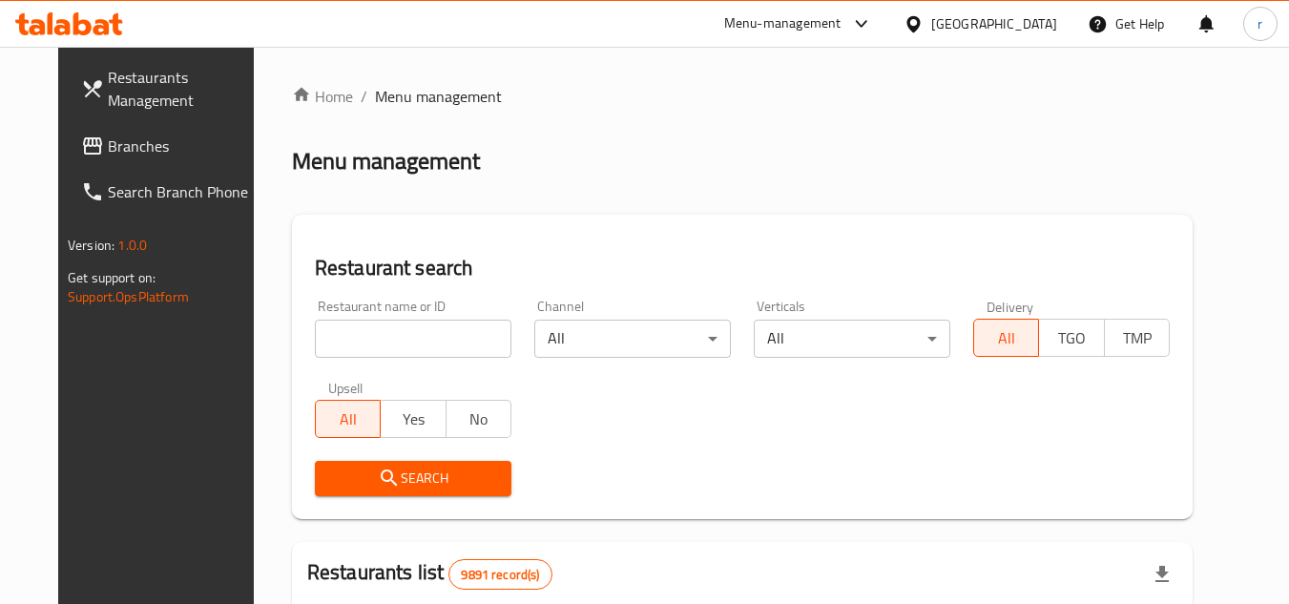
click at [352, 338] on input "search" at bounding box center [413, 339] width 197 height 38
paste input "1844"
type input "1844"
click at [330, 486] on span "Search" at bounding box center [413, 478] width 166 height 24
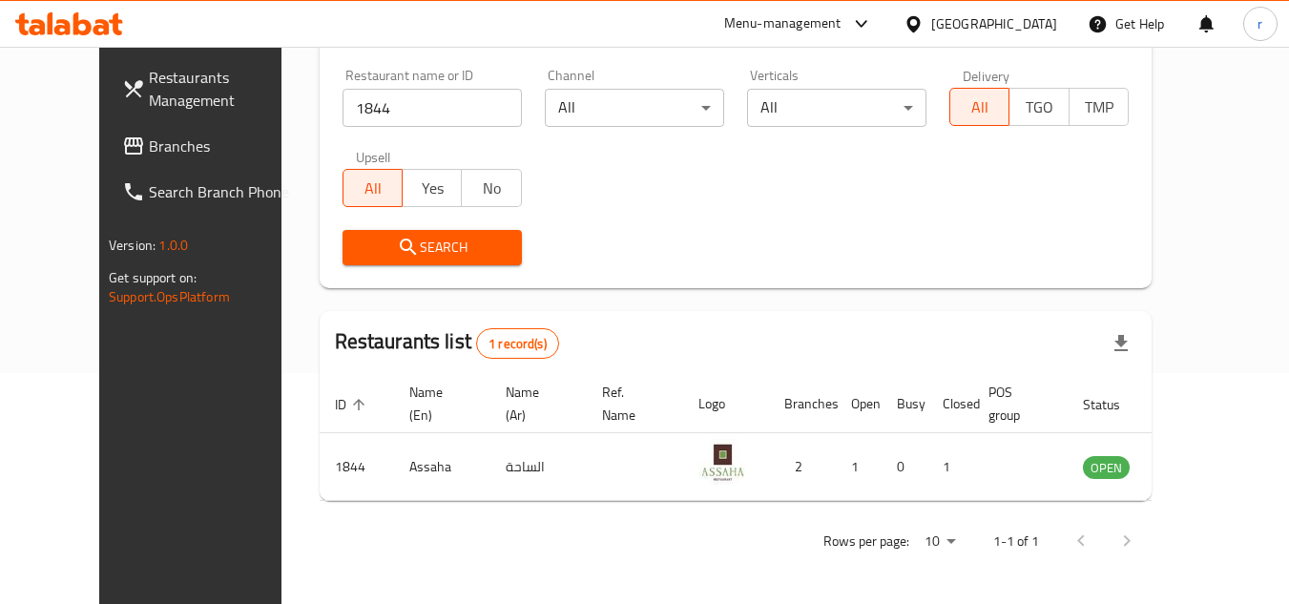
scroll to position [231, 0]
click at [923, 21] on icon at bounding box center [913, 24] width 20 height 20
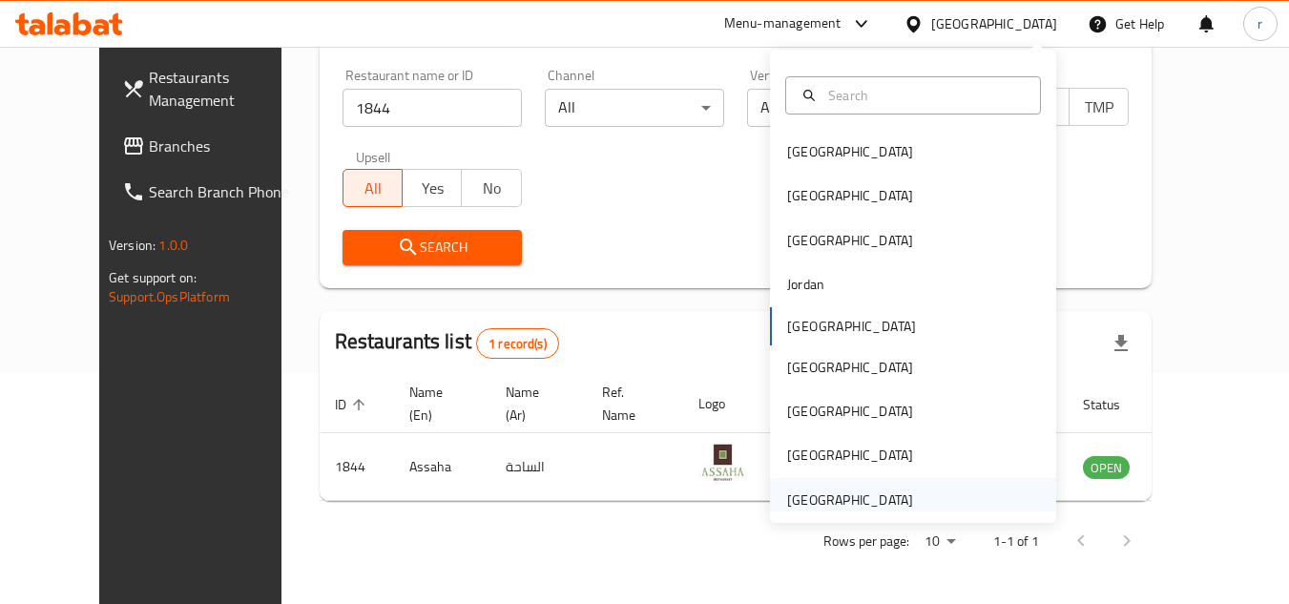
click at [849, 494] on div "[GEOGRAPHIC_DATA]" at bounding box center [850, 499] width 126 height 21
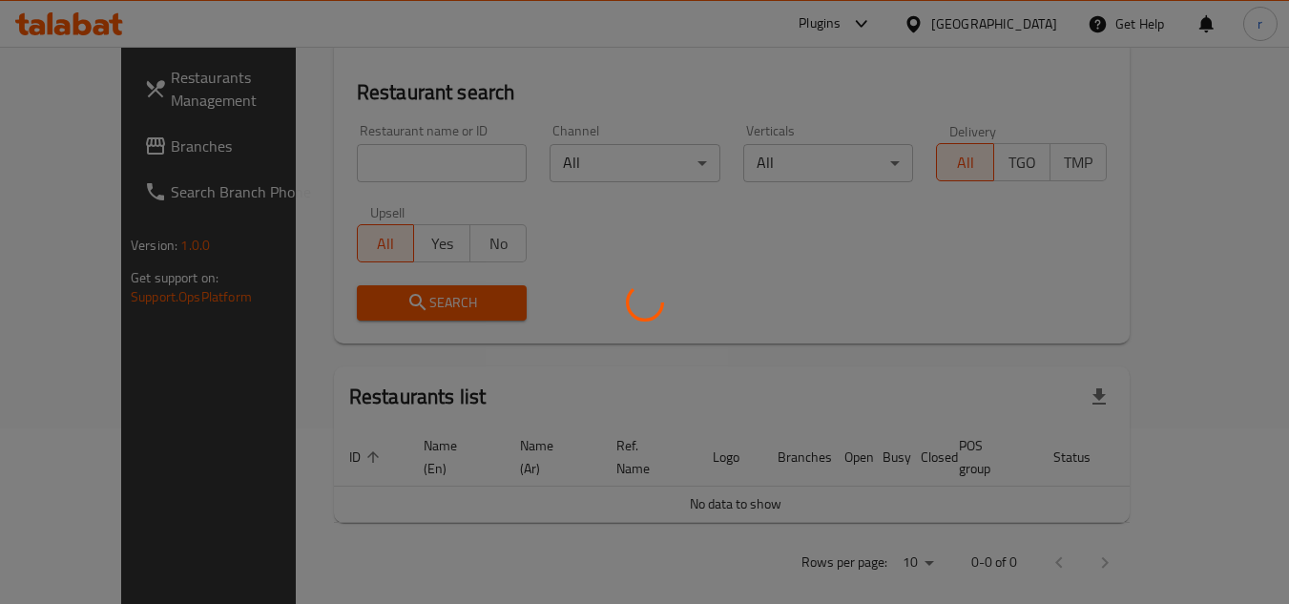
scroll to position [231, 0]
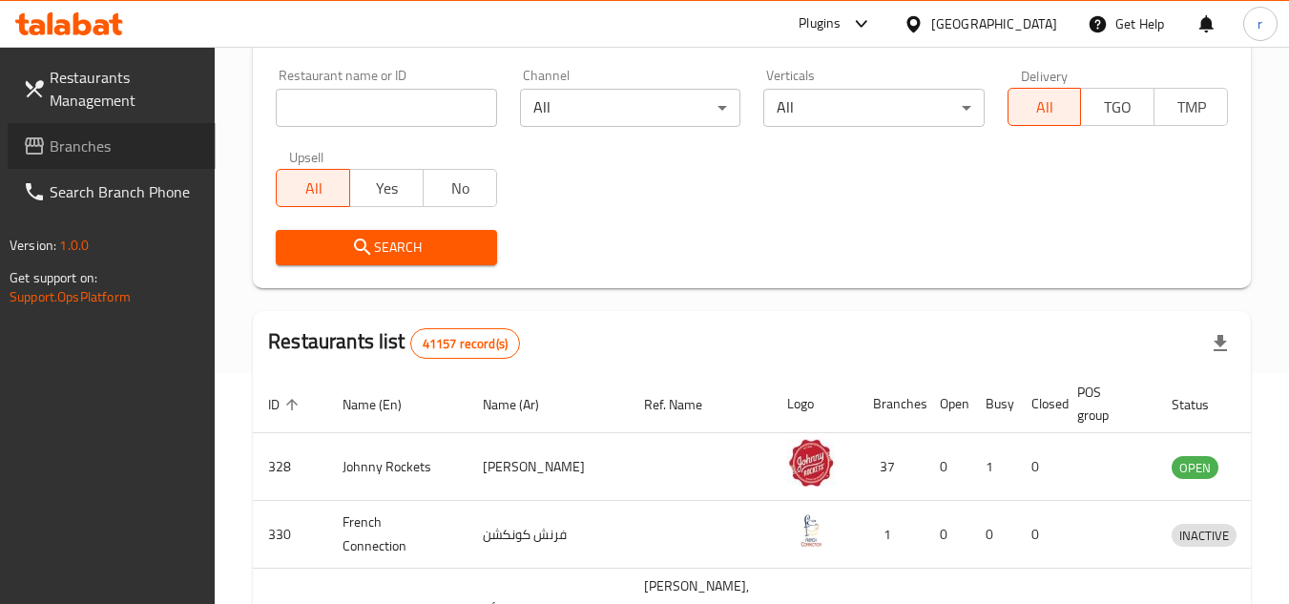
click at [90, 157] on span "Branches" at bounding box center [125, 146] width 151 height 23
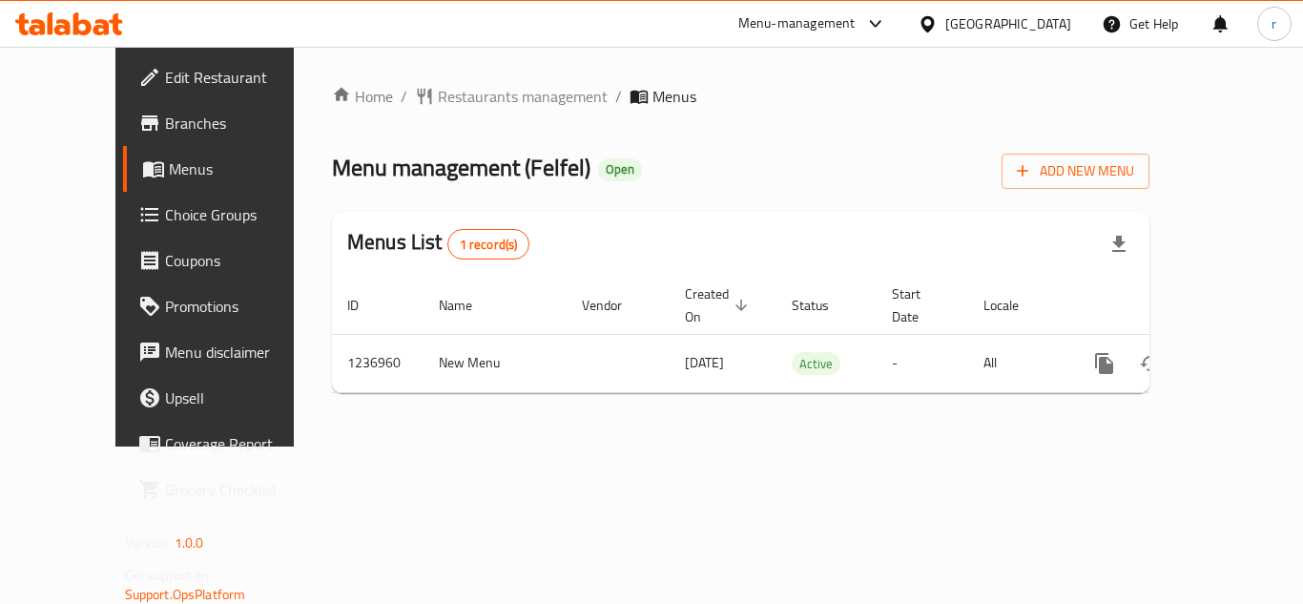
click at [461, 99] on span "Restaurants management" at bounding box center [523, 96] width 170 height 23
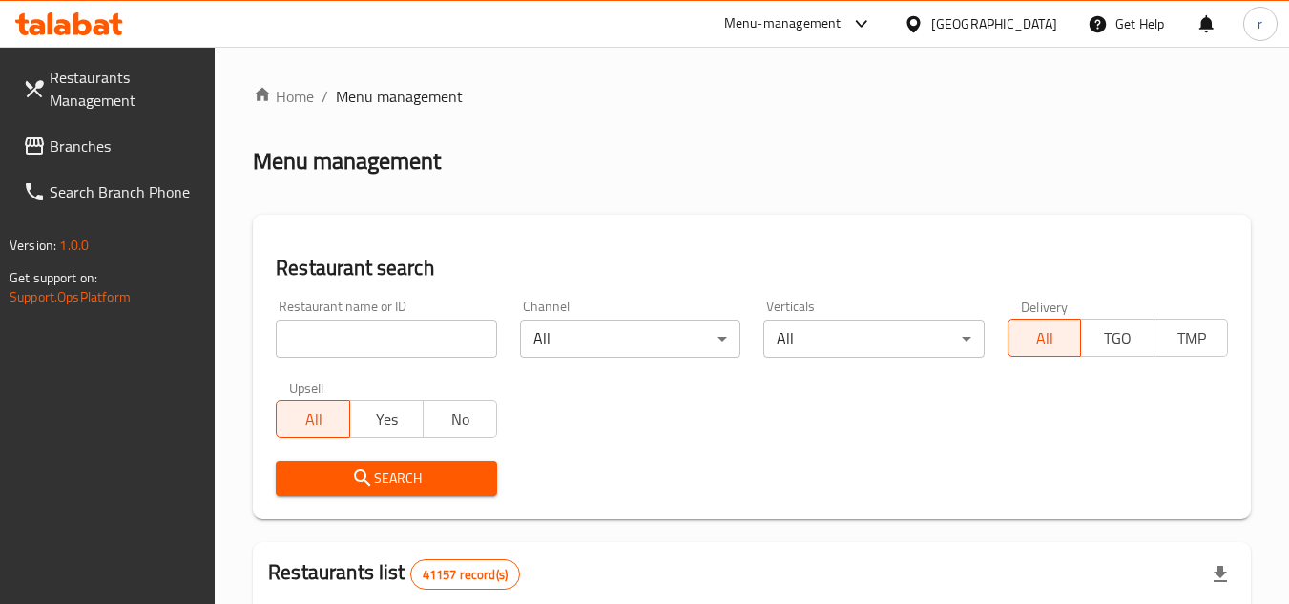
click at [383, 333] on input "search" at bounding box center [386, 339] width 220 height 38
paste input "679218"
type input "679218"
click at [368, 471] on icon "submit" at bounding box center [362, 477] width 23 height 23
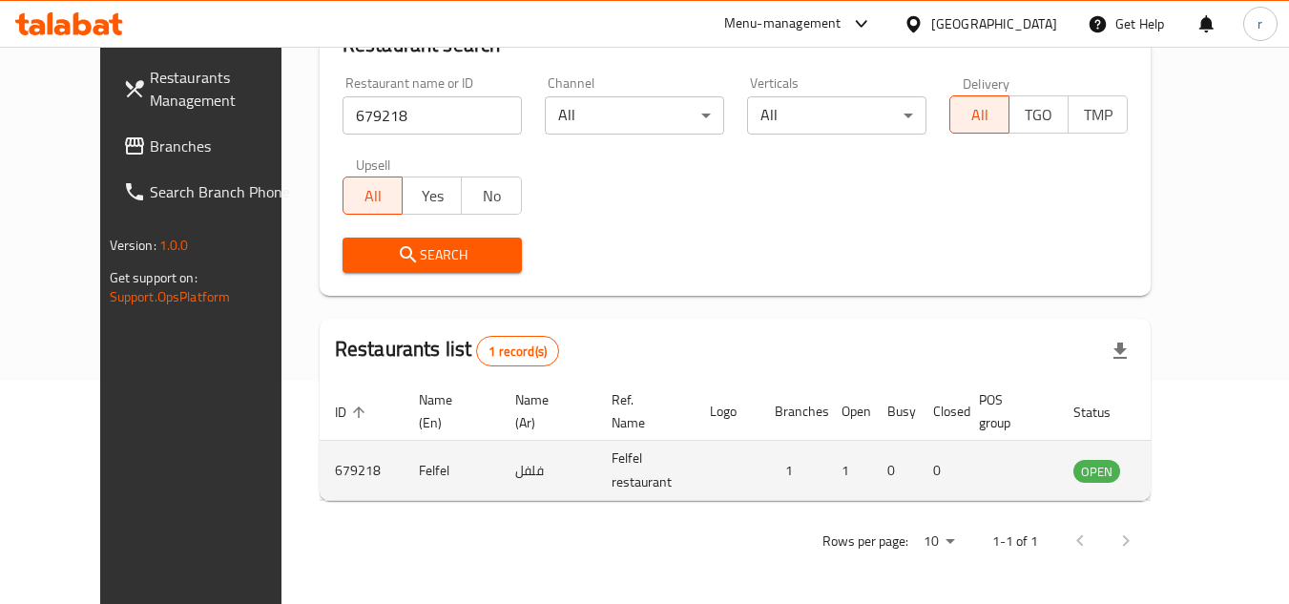
scroll to position [231, 0]
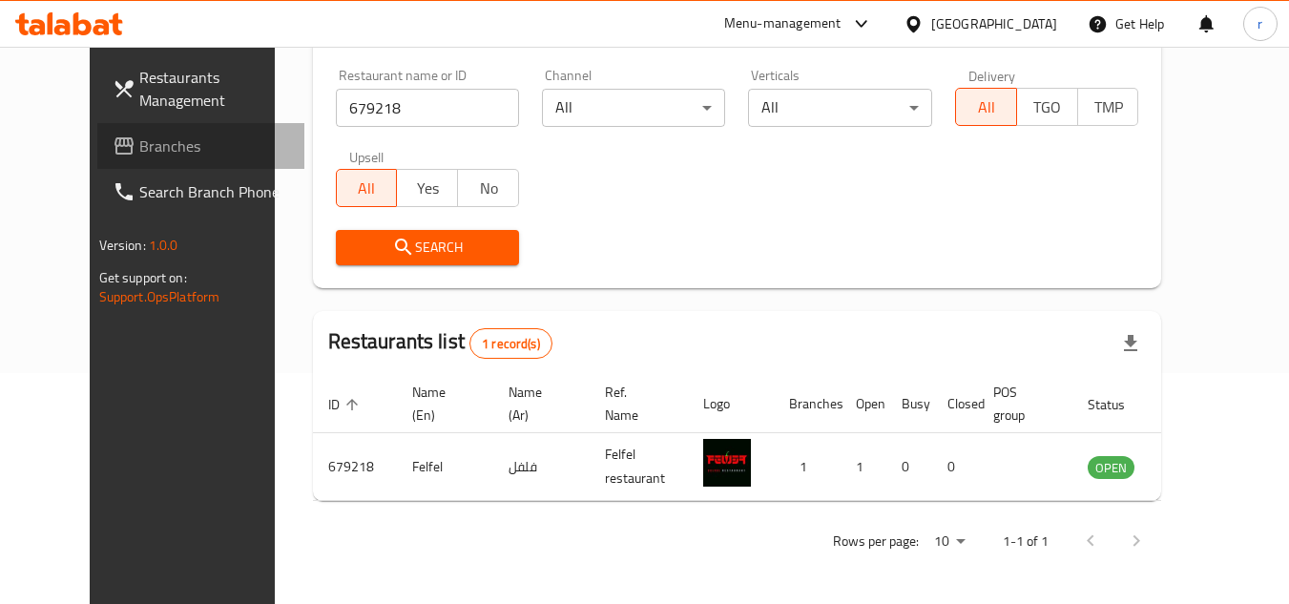
click at [194, 131] on link "Branches" at bounding box center [201, 146] width 208 height 46
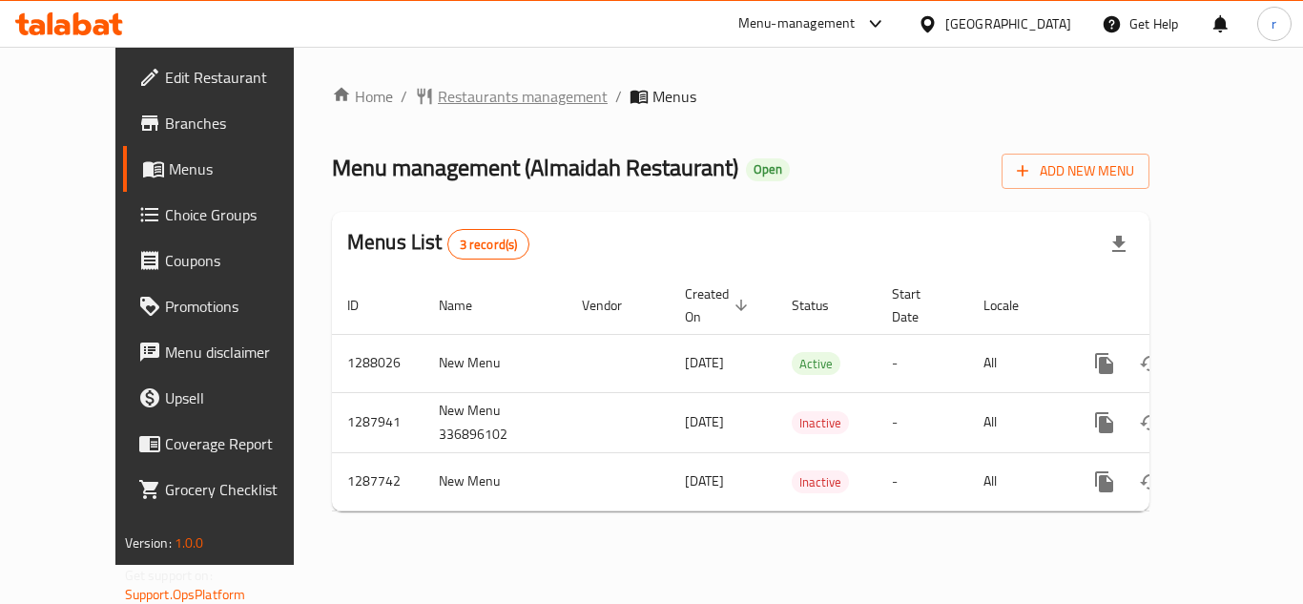
click at [438, 101] on span "Restaurants management" at bounding box center [523, 96] width 170 height 23
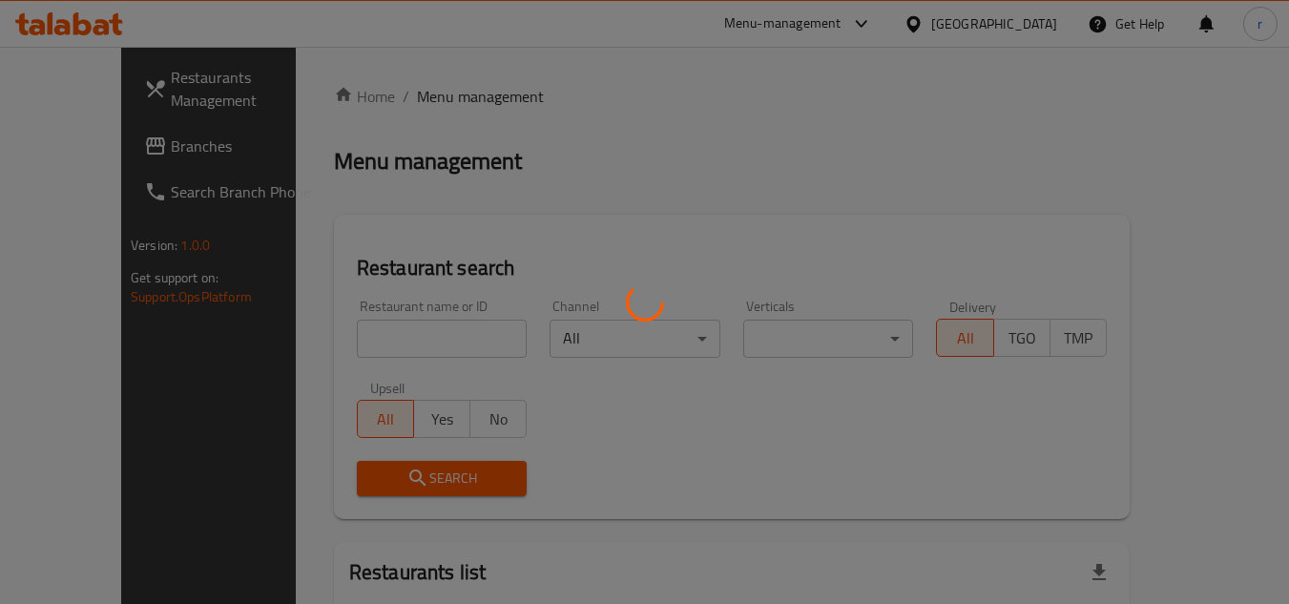
click at [348, 336] on div at bounding box center [644, 302] width 1289 height 604
click at [348, 335] on div at bounding box center [644, 302] width 1289 height 604
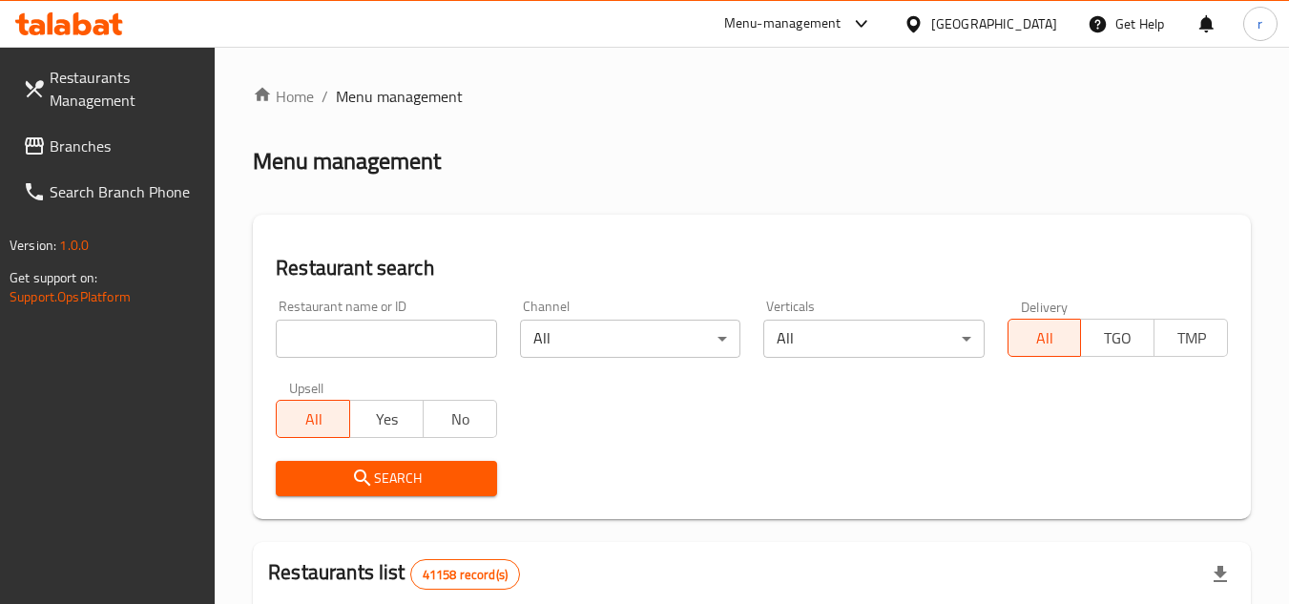
click at [348, 335] on input "search" at bounding box center [386, 339] width 220 height 38
paste input "696876"
type input "696876"
click at [301, 468] on span "Search" at bounding box center [386, 478] width 190 height 24
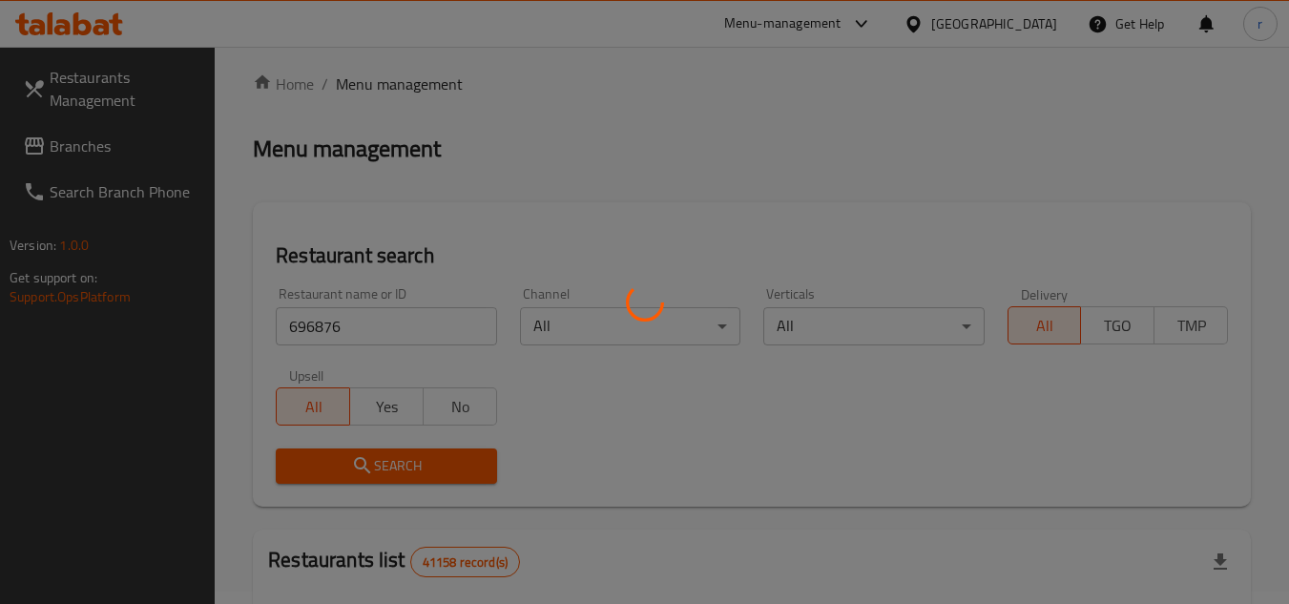
scroll to position [191, 0]
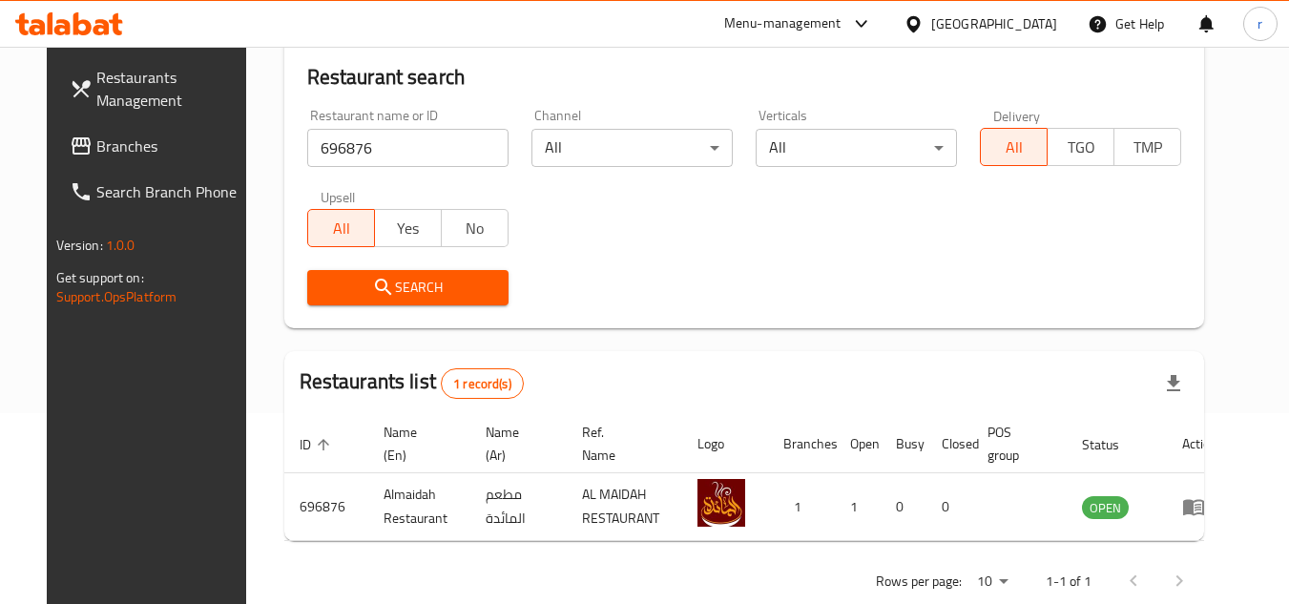
drag, startPoint x: 115, startPoint y: 137, endPoint x: 153, endPoint y: 157, distance: 42.3
click at [115, 137] on span "Branches" at bounding box center [171, 146] width 151 height 23
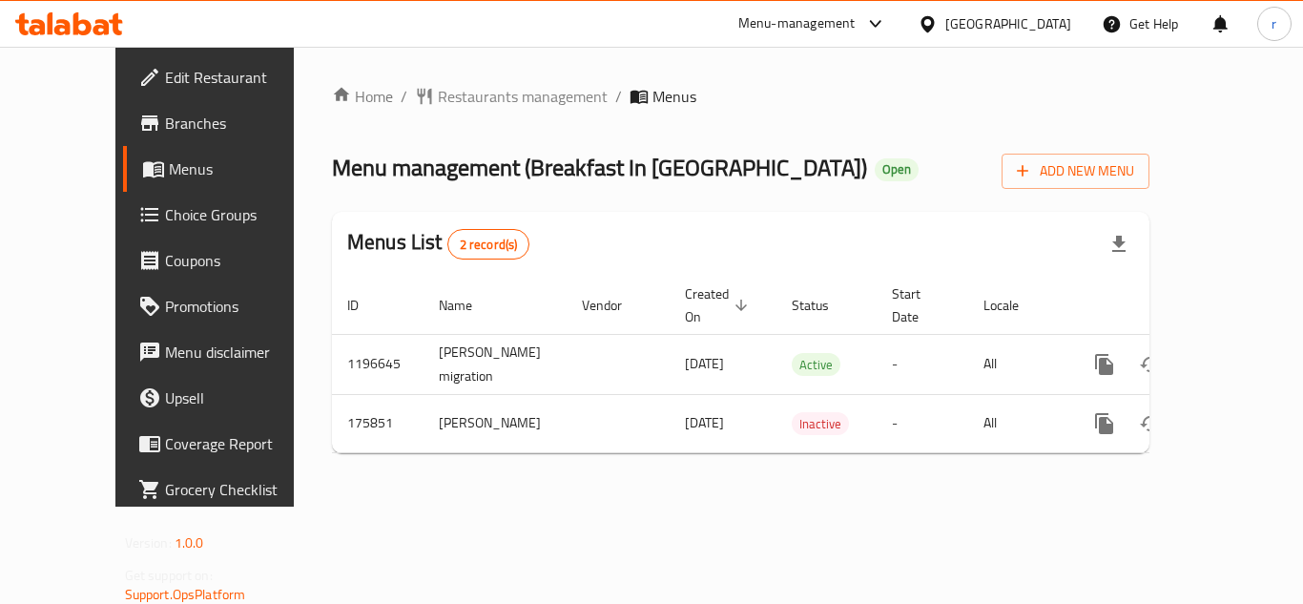
click at [438, 94] on span "Restaurants management" at bounding box center [523, 96] width 170 height 23
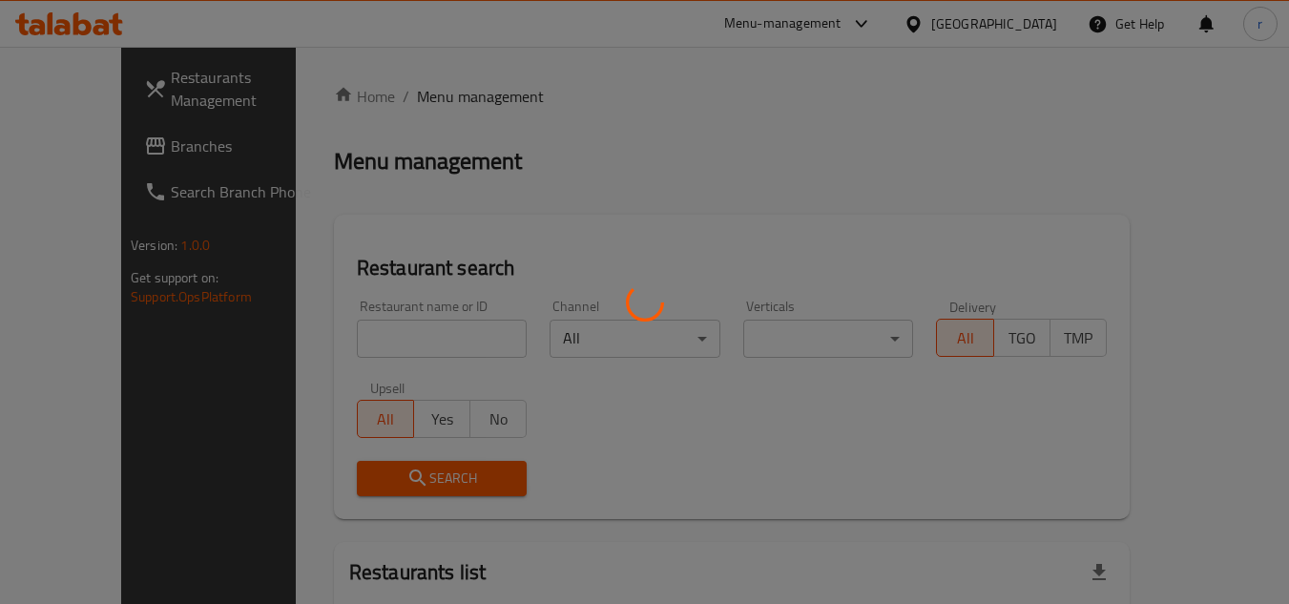
click at [379, 351] on div at bounding box center [644, 302] width 1289 height 604
click at [399, 330] on div at bounding box center [644, 302] width 1289 height 604
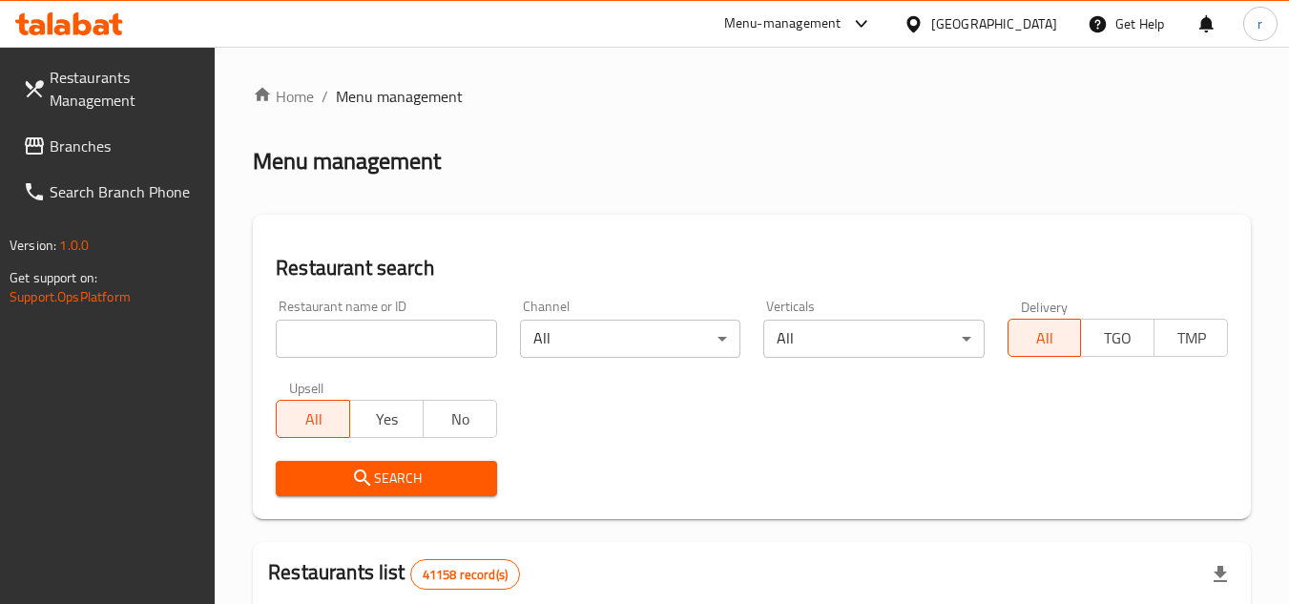
click at [399, 330] on input "search" at bounding box center [386, 339] width 220 height 38
paste input "617786"
type input "617786"
click at [327, 483] on span "Search" at bounding box center [386, 478] width 190 height 24
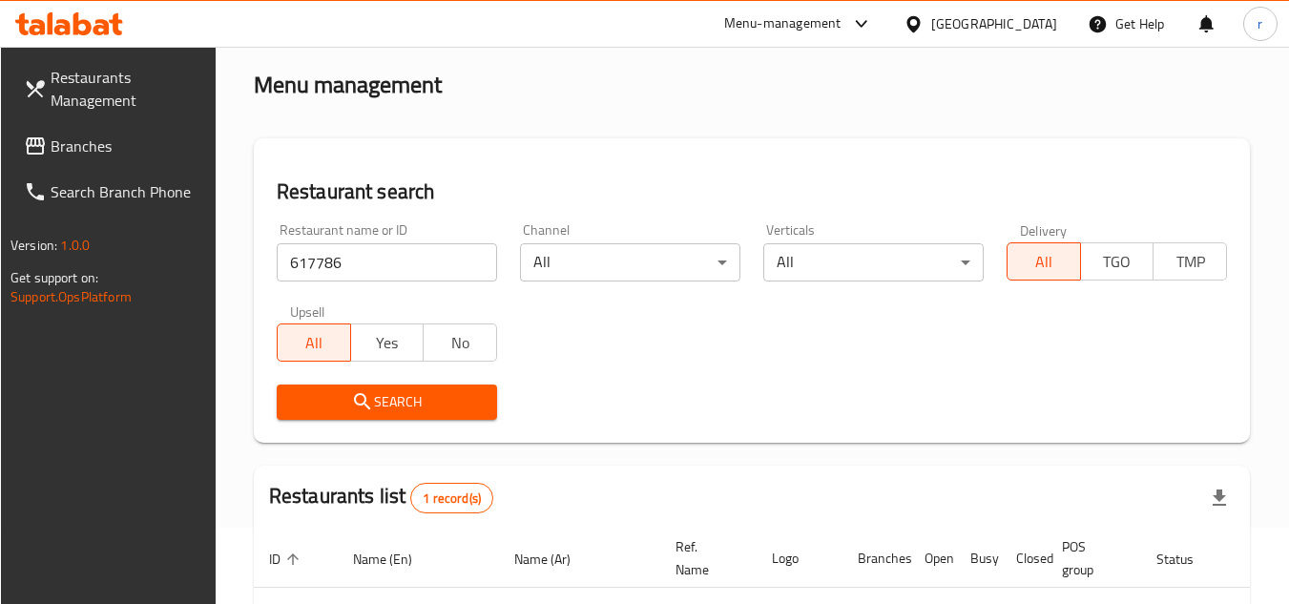
scroll to position [231, 0]
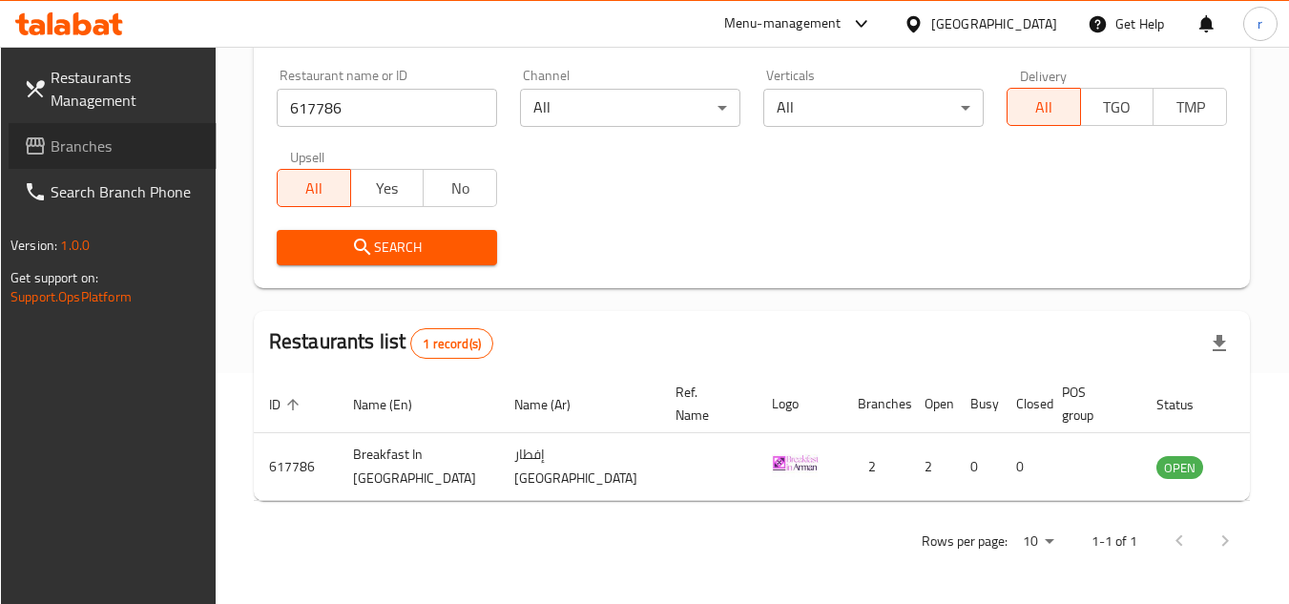
click at [109, 130] on link "Branches" at bounding box center [113, 146] width 208 height 46
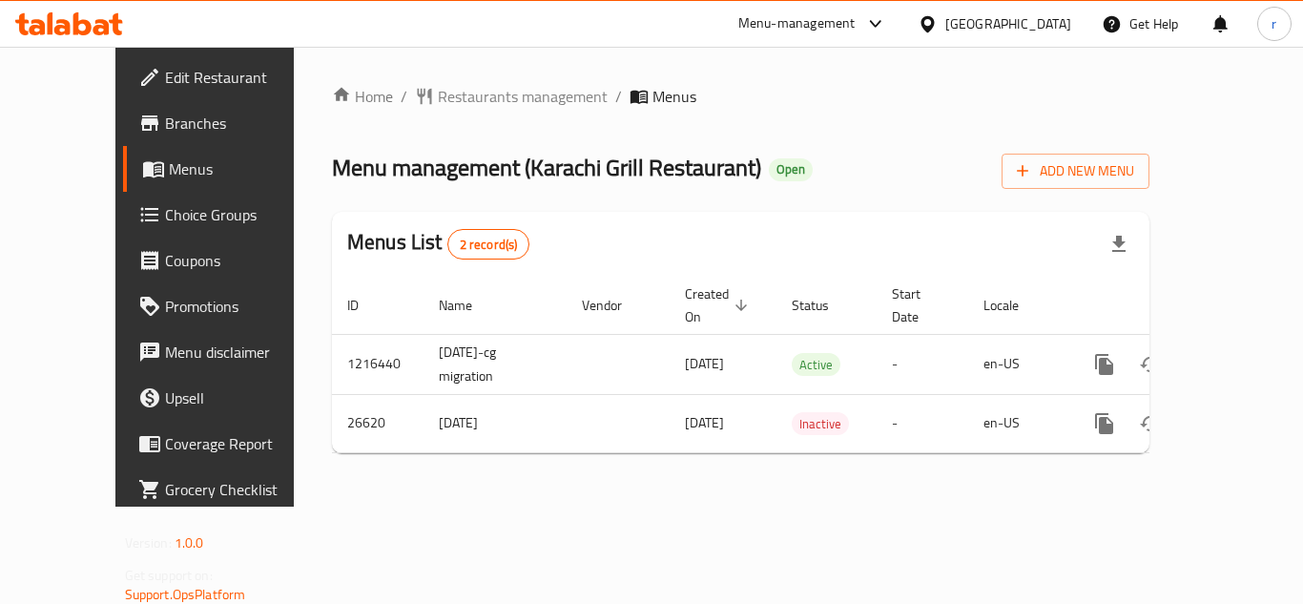
click at [463, 93] on span "Restaurants management" at bounding box center [523, 96] width 170 height 23
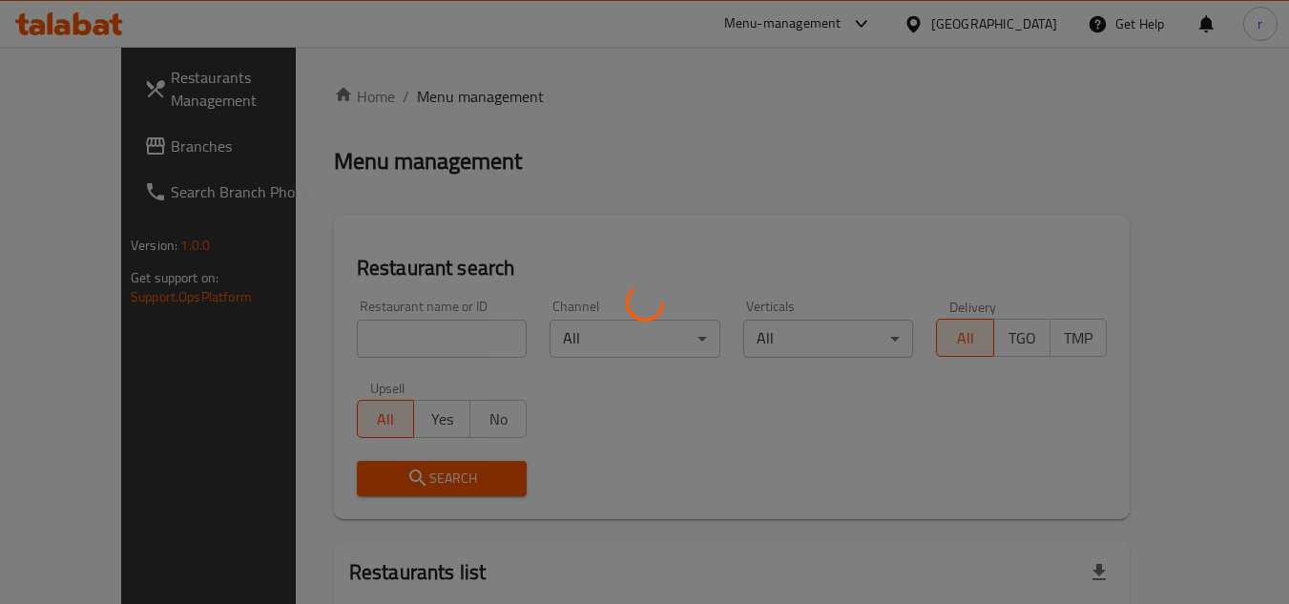
click at [378, 337] on div at bounding box center [644, 302] width 1289 height 604
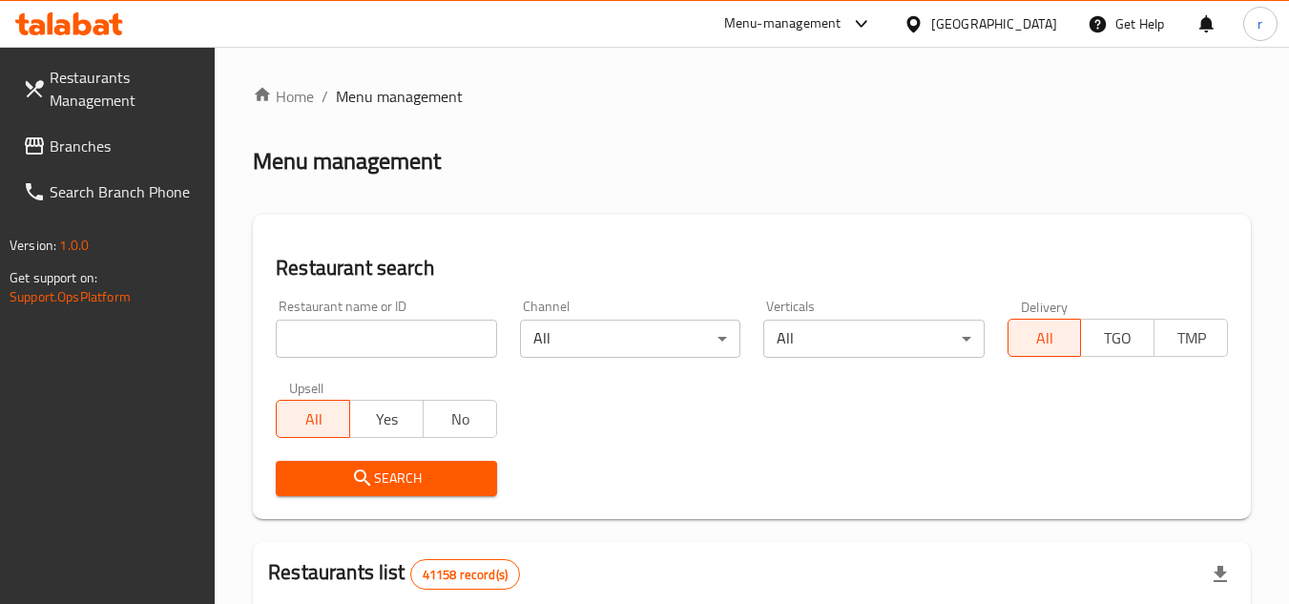
click at [381, 333] on input "search" at bounding box center [386, 339] width 220 height 38
paste input "13838"
type input "13838"
click at [410, 466] on span "Search" at bounding box center [386, 478] width 190 height 24
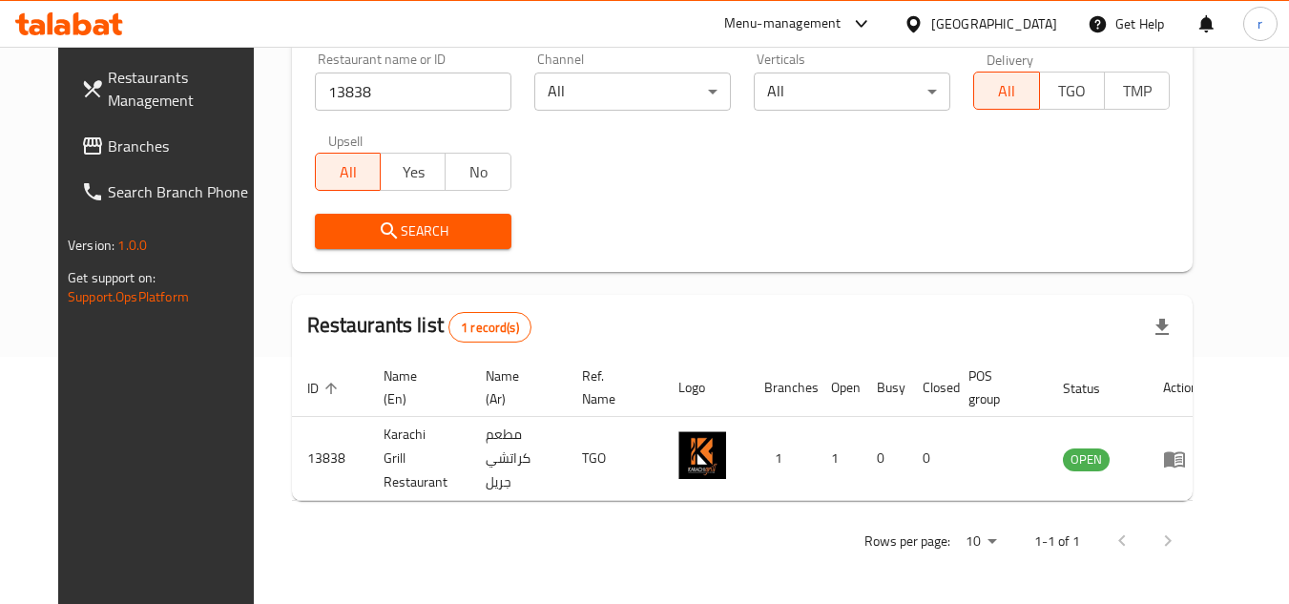
scroll to position [231, 0]
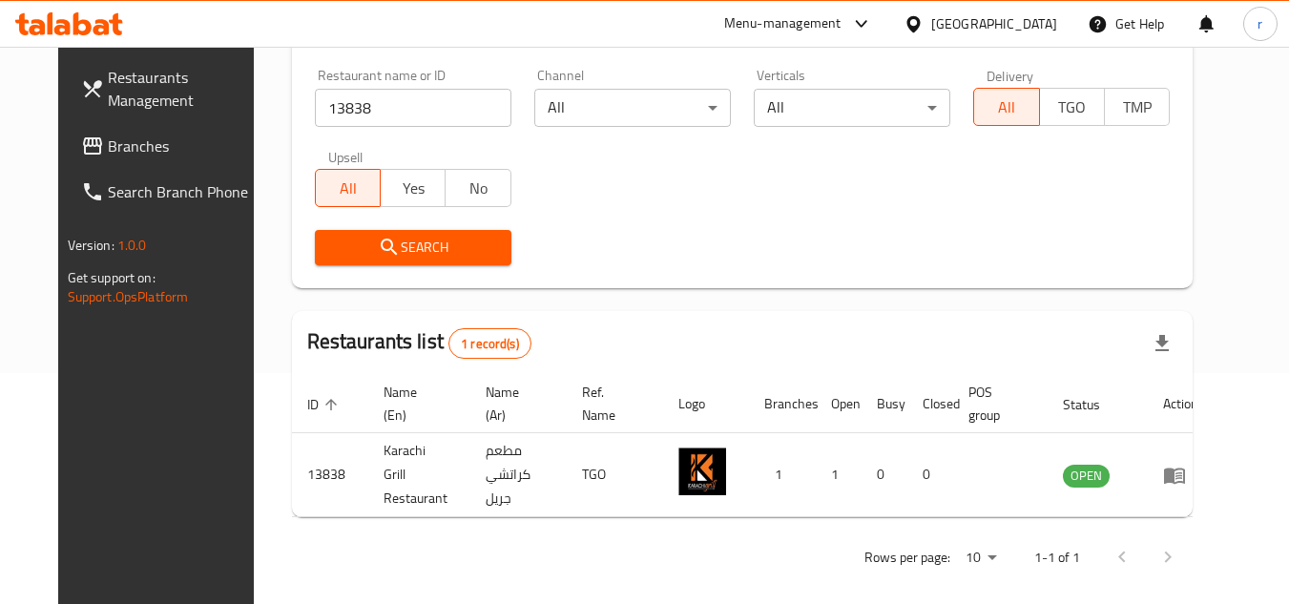
click at [108, 148] on span "Branches" at bounding box center [183, 146] width 151 height 23
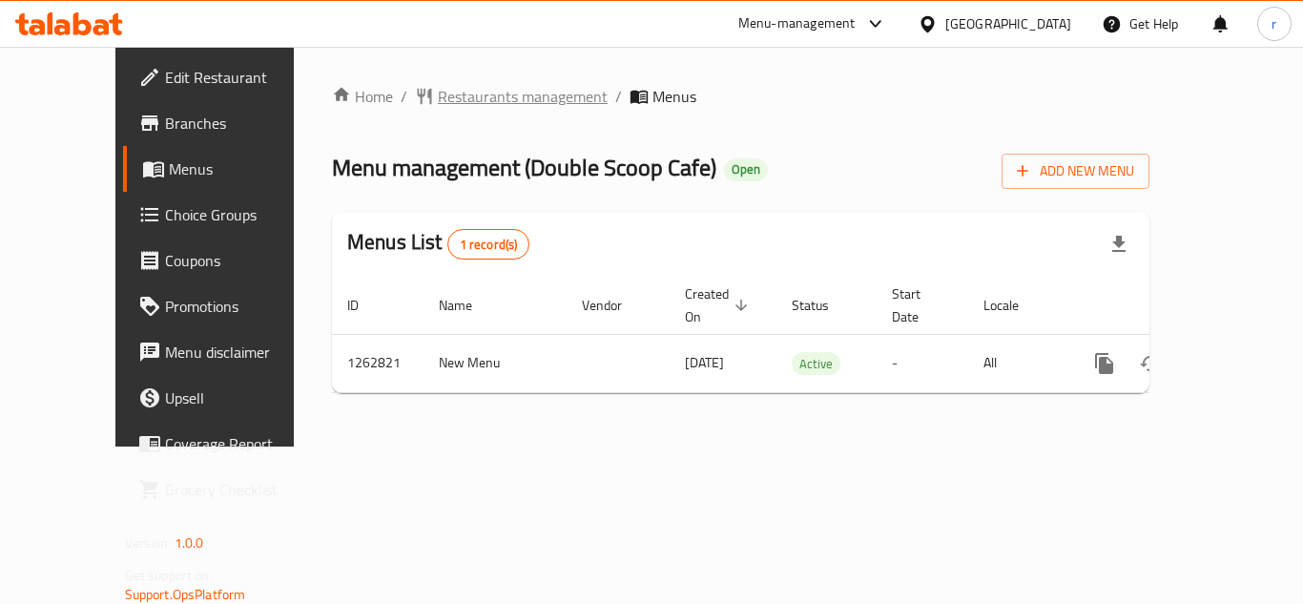
click at [438, 90] on span "Restaurants management" at bounding box center [523, 96] width 170 height 23
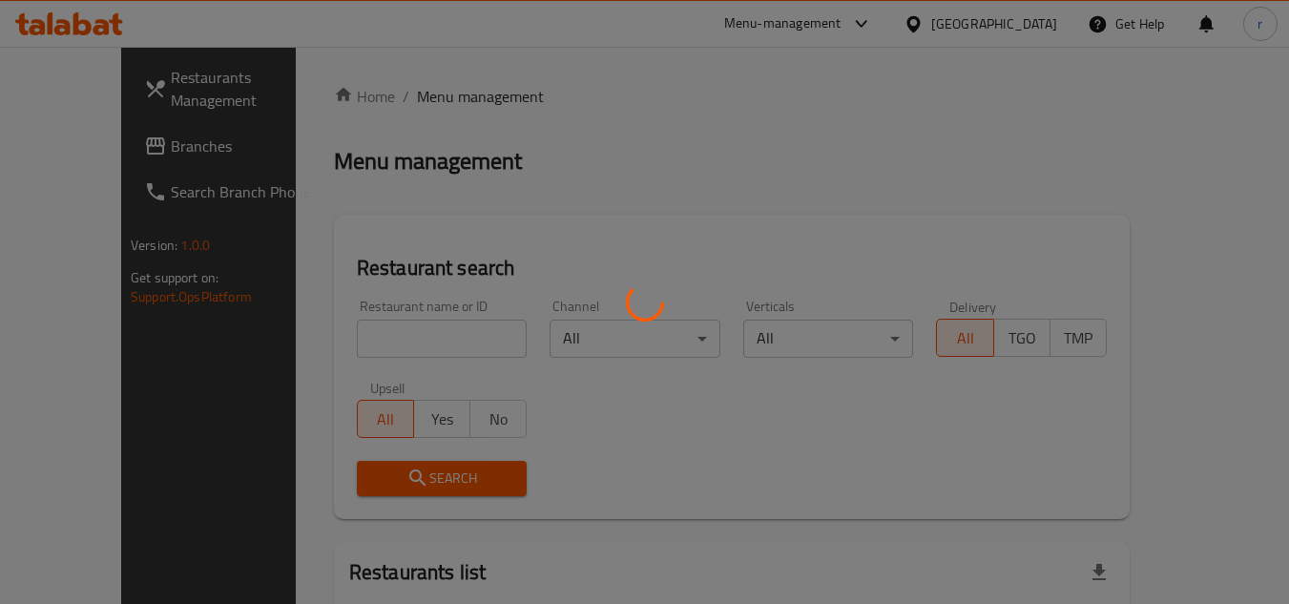
click at [404, 335] on div at bounding box center [644, 302] width 1289 height 604
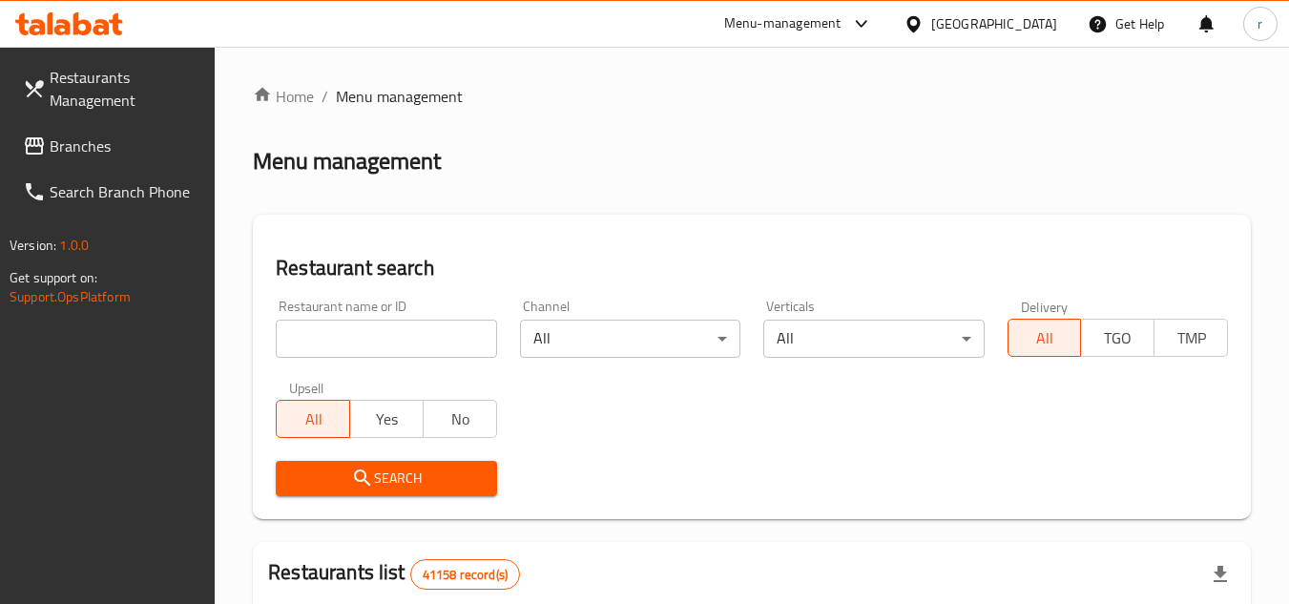
click at [404, 335] on div at bounding box center [644, 302] width 1289 height 604
click at [404, 335] on input "search" at bounding box center [386, 339] width 220 height 38
paste input "685190"
type input "685190"
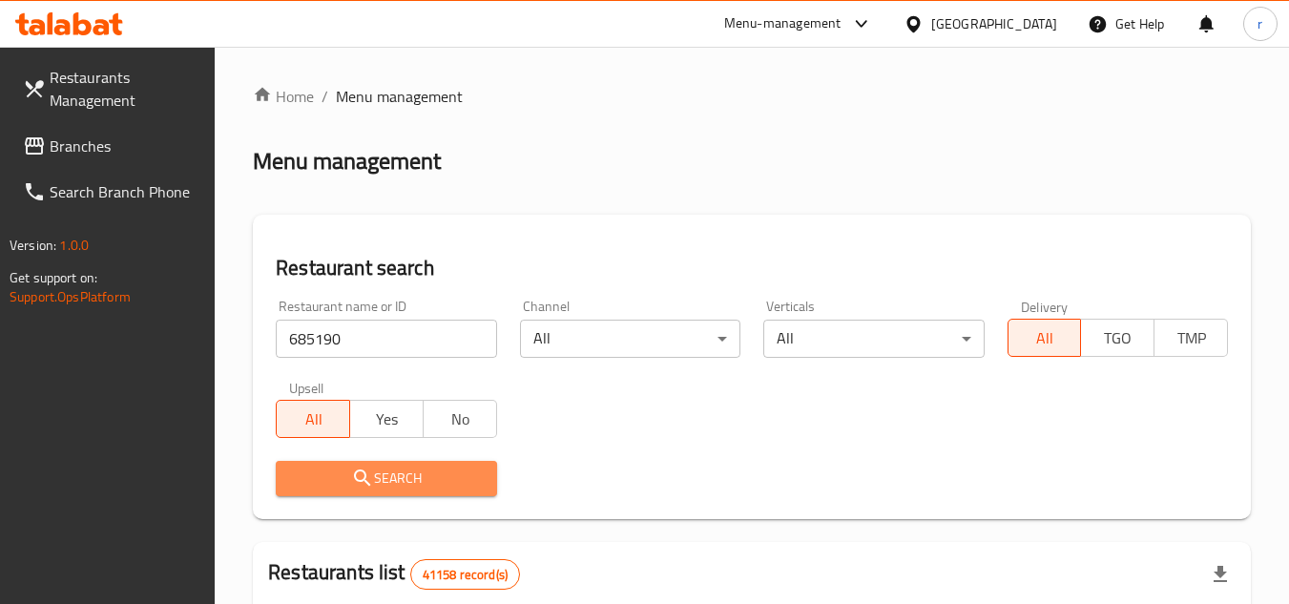
click at [351, 465] on button "Search" at bounding box center [386, 478] width 220 height 35
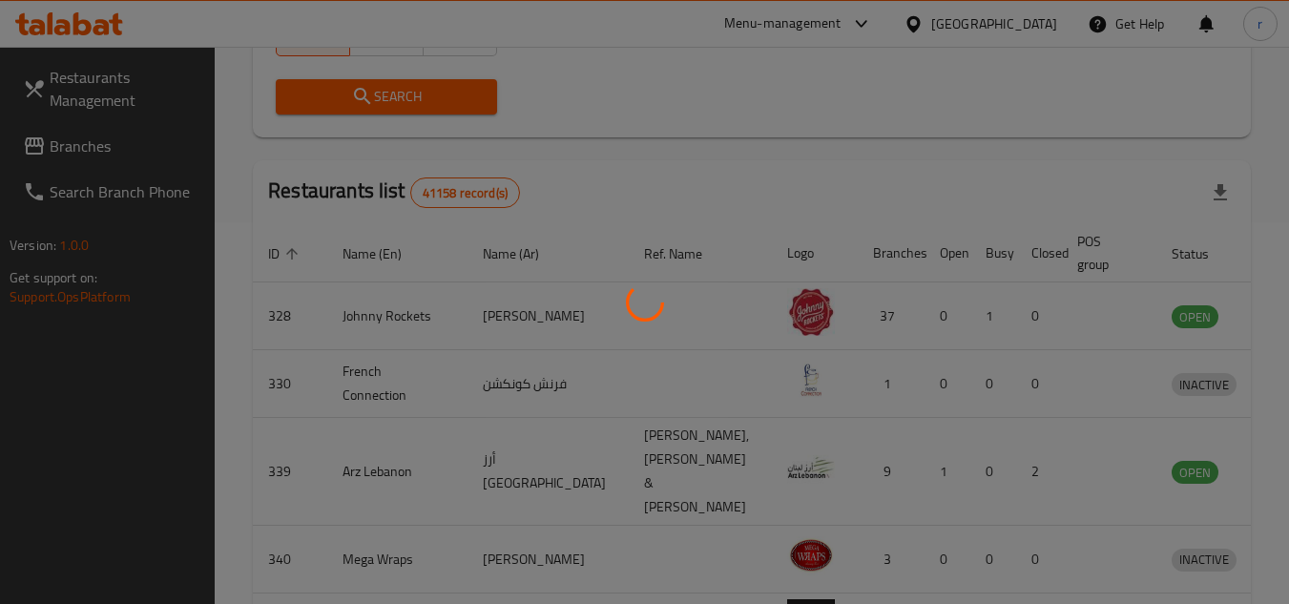
scroll to position [247, 0]
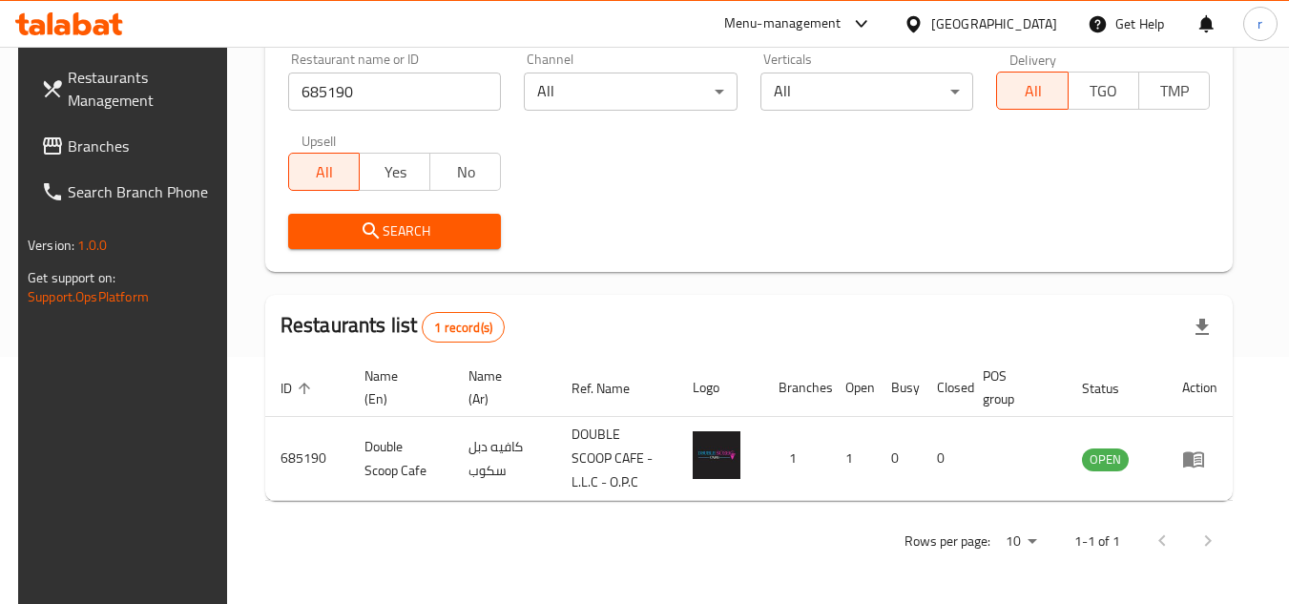
click at [68, 157] on span "Branches" at bounding box center [143, 146] width 151 height 23
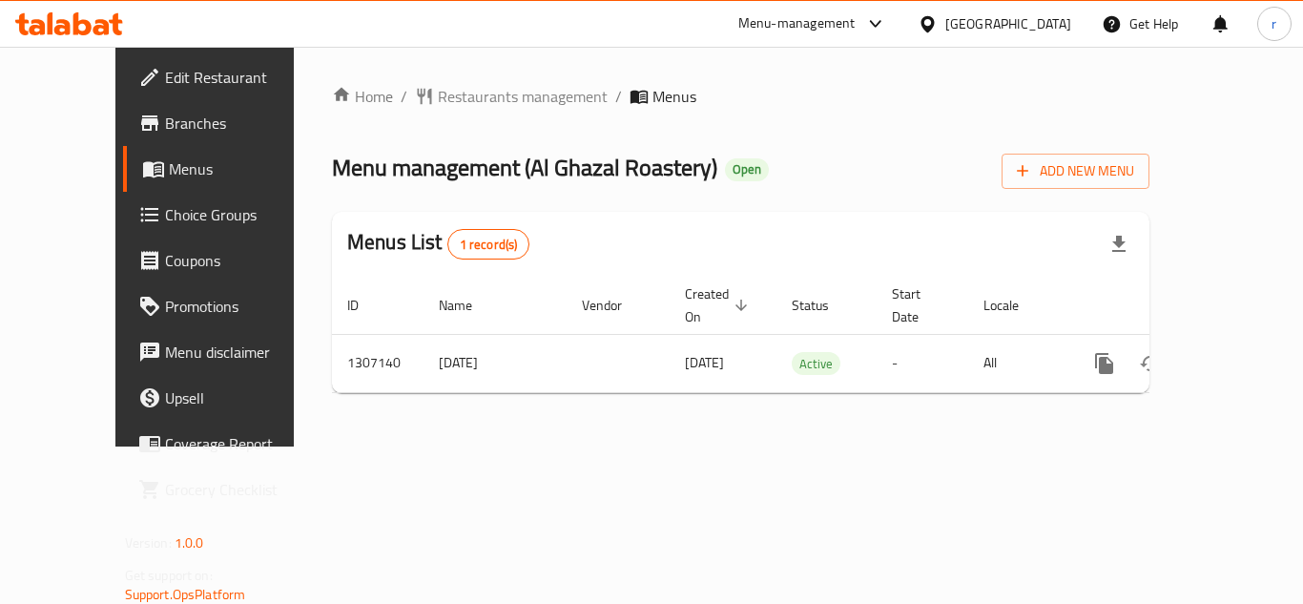
click at [416, 81] on div "Home / Restaurants management / Menus Menu management ( Al Ghazal Roastery ) Op…" at bounding box center [741, 247] width 894 height 400
click at [438, 97] on span "Restaurants management" at bounding box center [523, 96] width 170 height 23
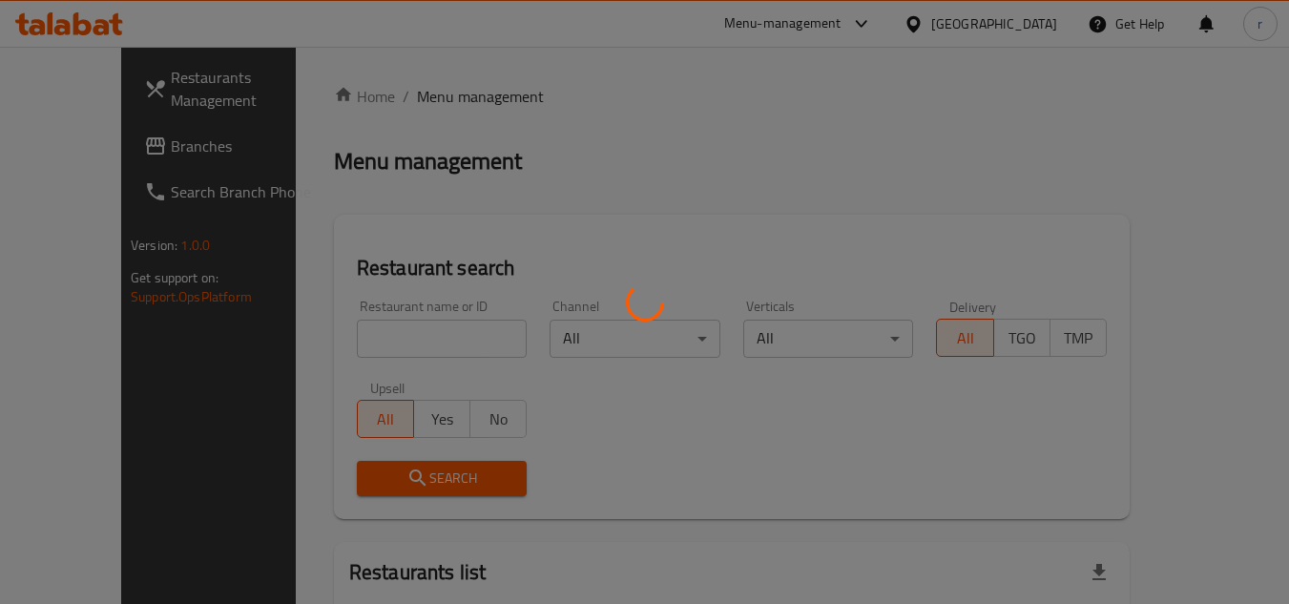
click at [302, 334] on div at bounding box center [644, 302] width 1289 height 604
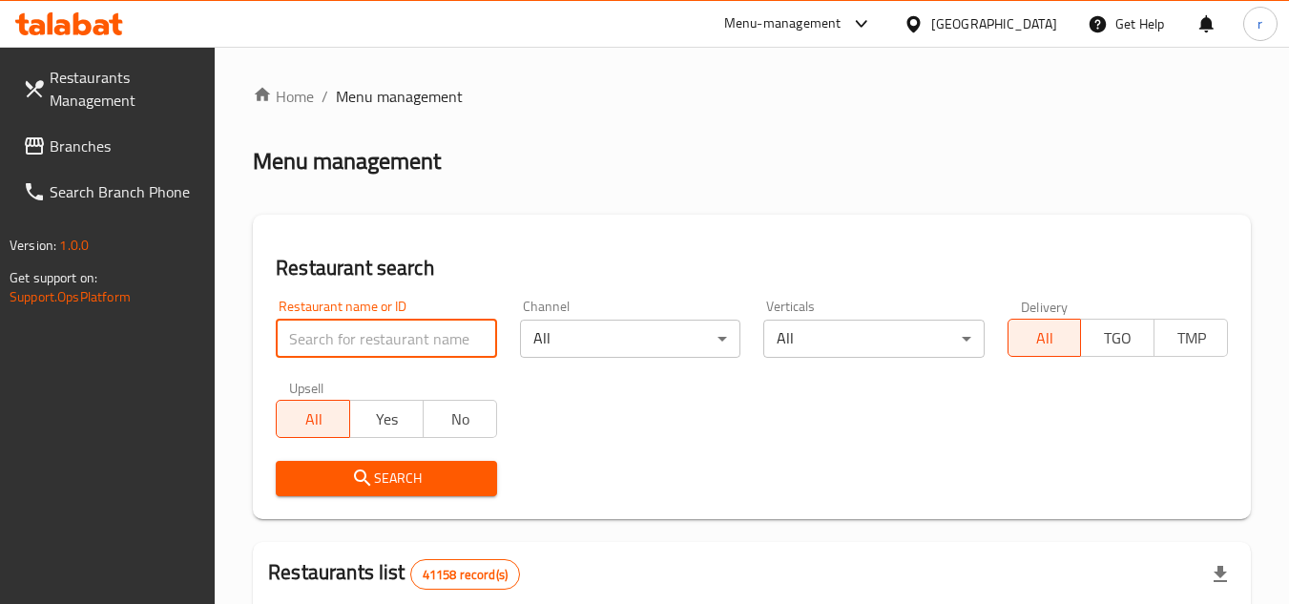
click at [318, 336] on input "search" at bounding box center [386, 339] width 220 height 38
paste input "704156"
type input "704156"
click at [370, 462] on button "Search" at bounding box center [386, 478] width 220 height 35
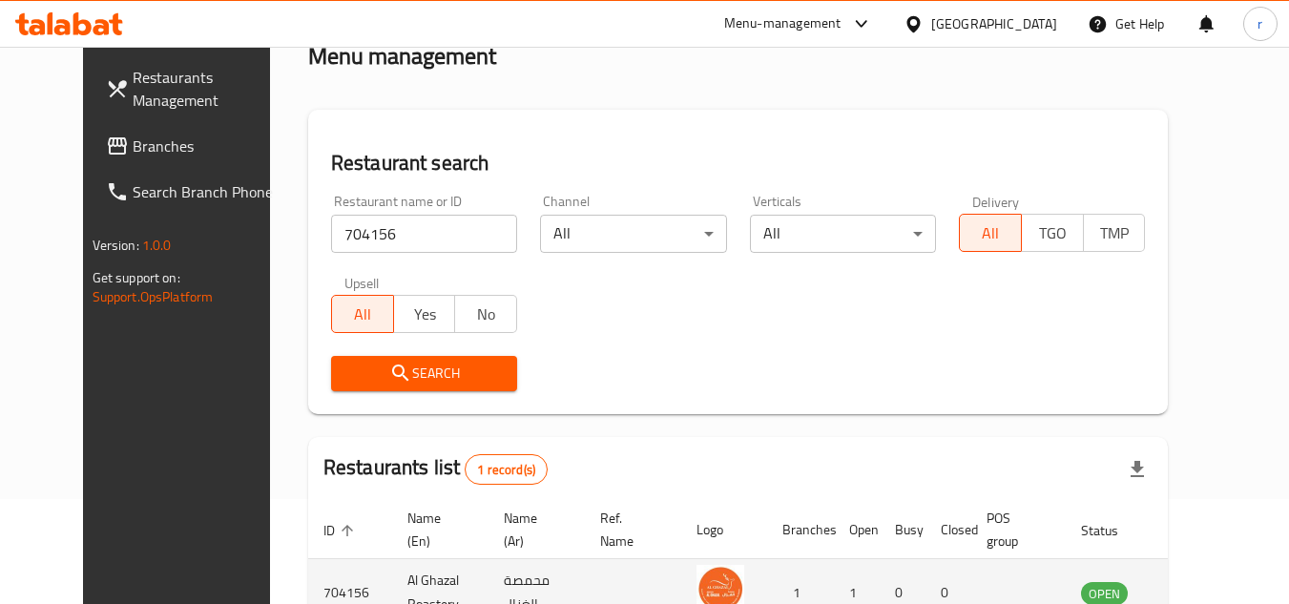
scroll to position [231, 0]
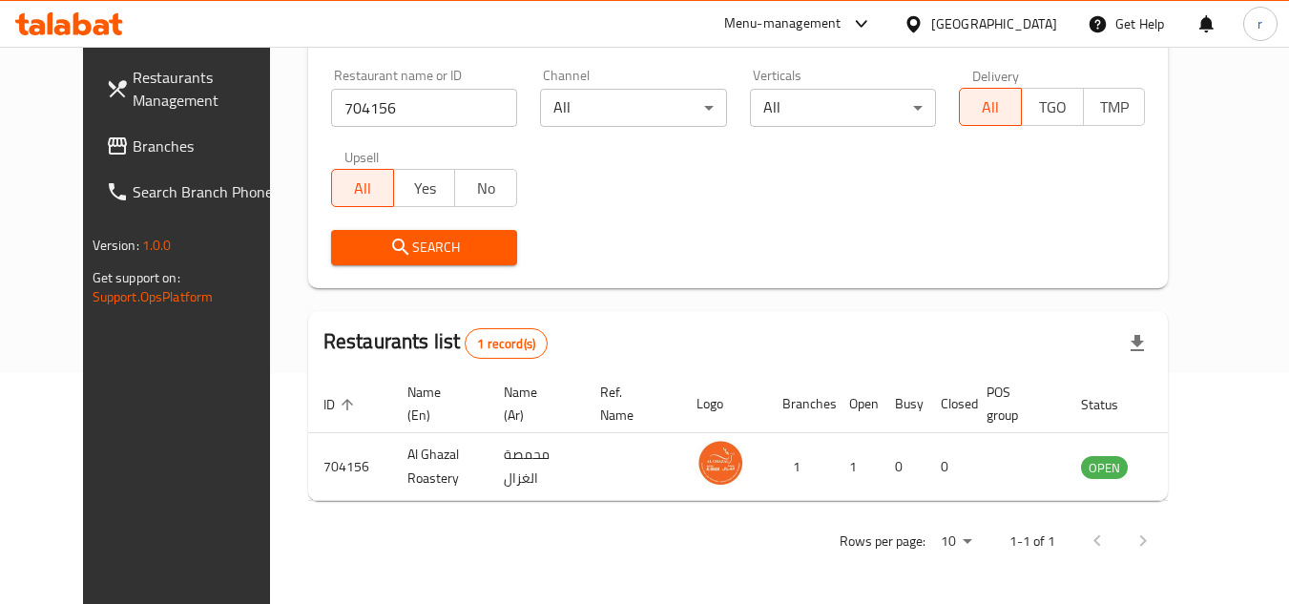
click at [135, 161] on link "Branches" at bounding box center [195, 146] width 208 height 46
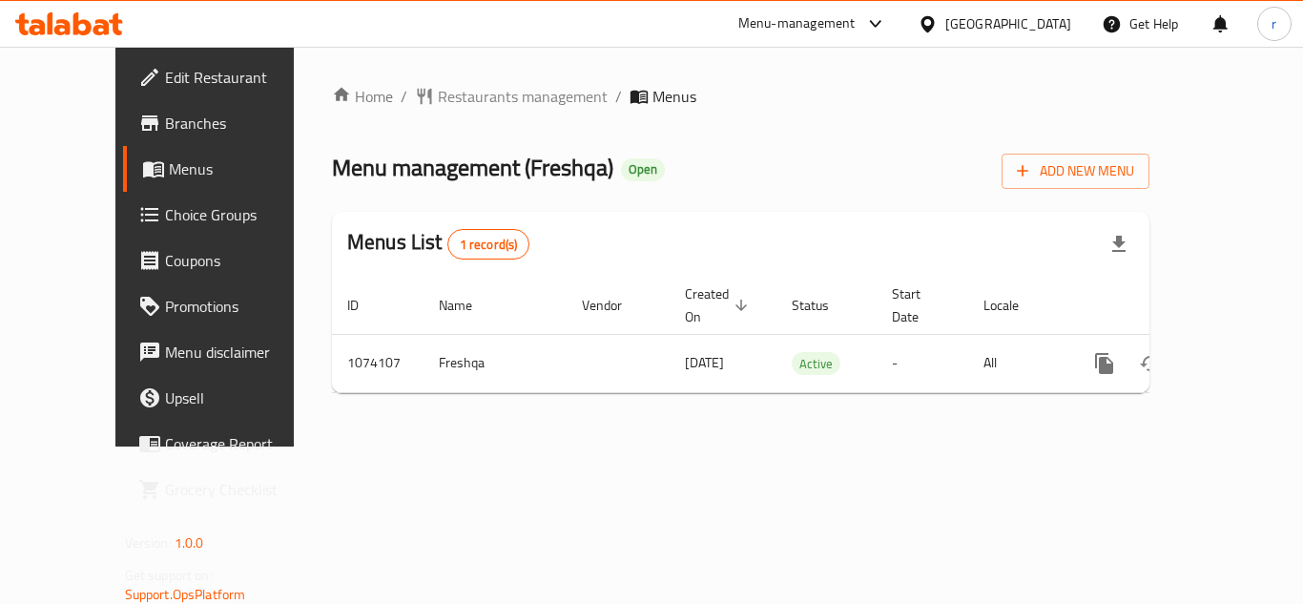
click at [438, 97] on span "Restaurants management" at bounding box center [523, 96] width 170 height 23
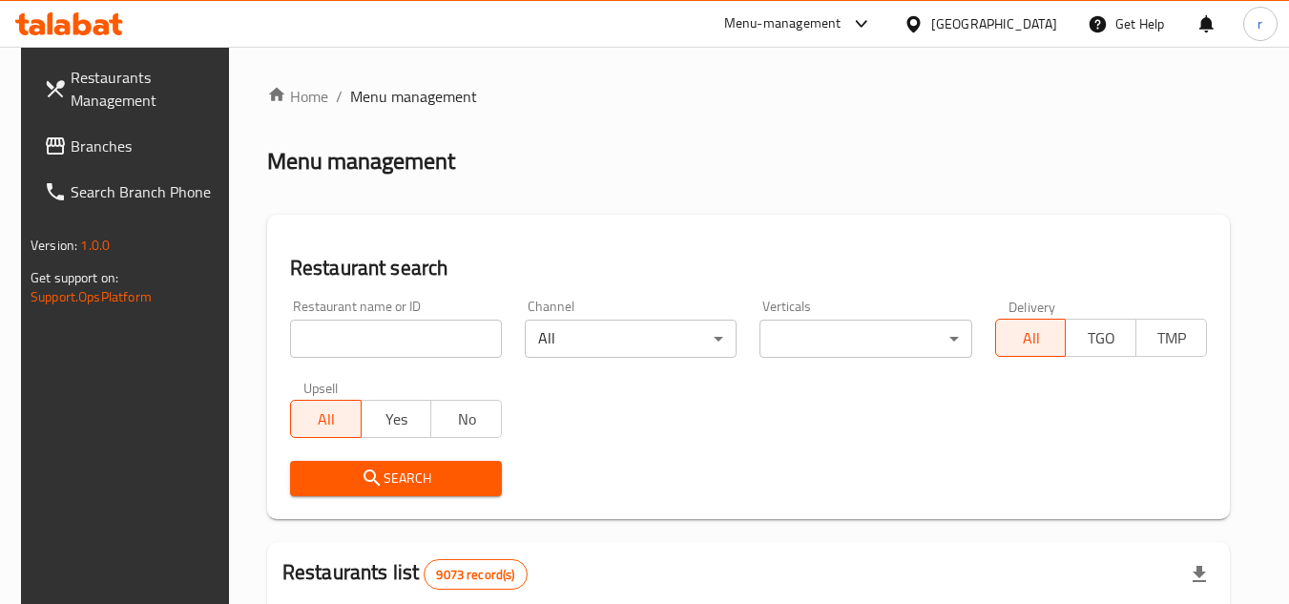
click at [353, 330] on input "search" at bounding box center [396, 339] width 212 height 38
paste input "663845"
type input "663845"
click at [361, 471] on icon "submit" at bounding box center [372, 477] width 23 height 23
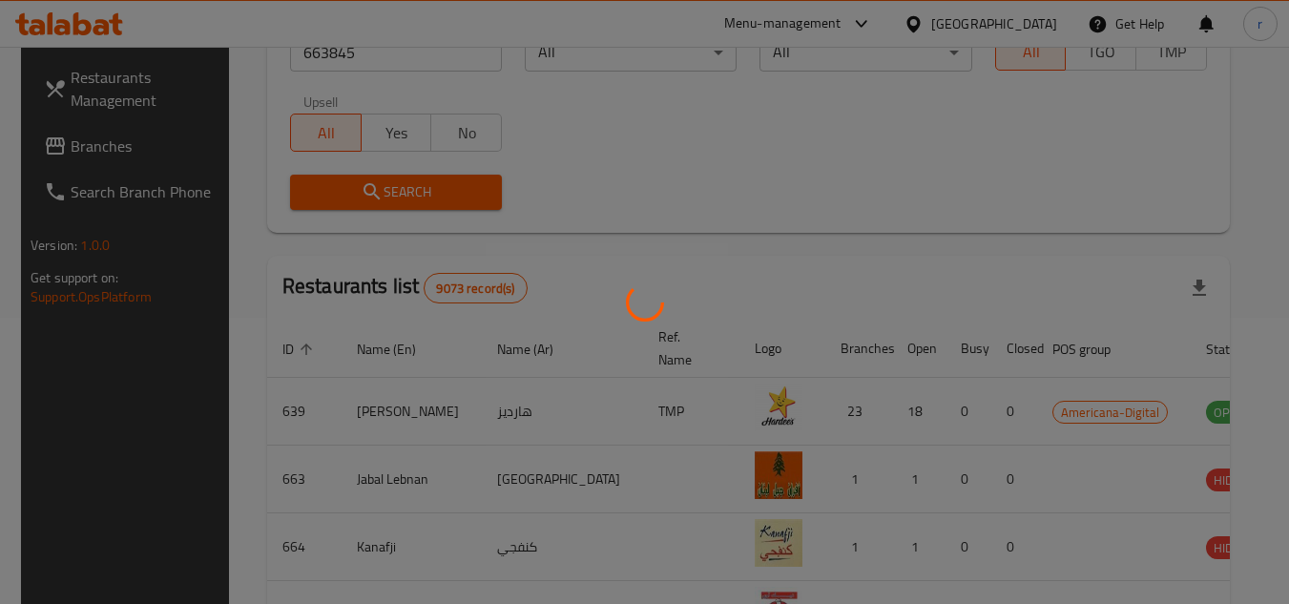
scroll to position [231, 0]
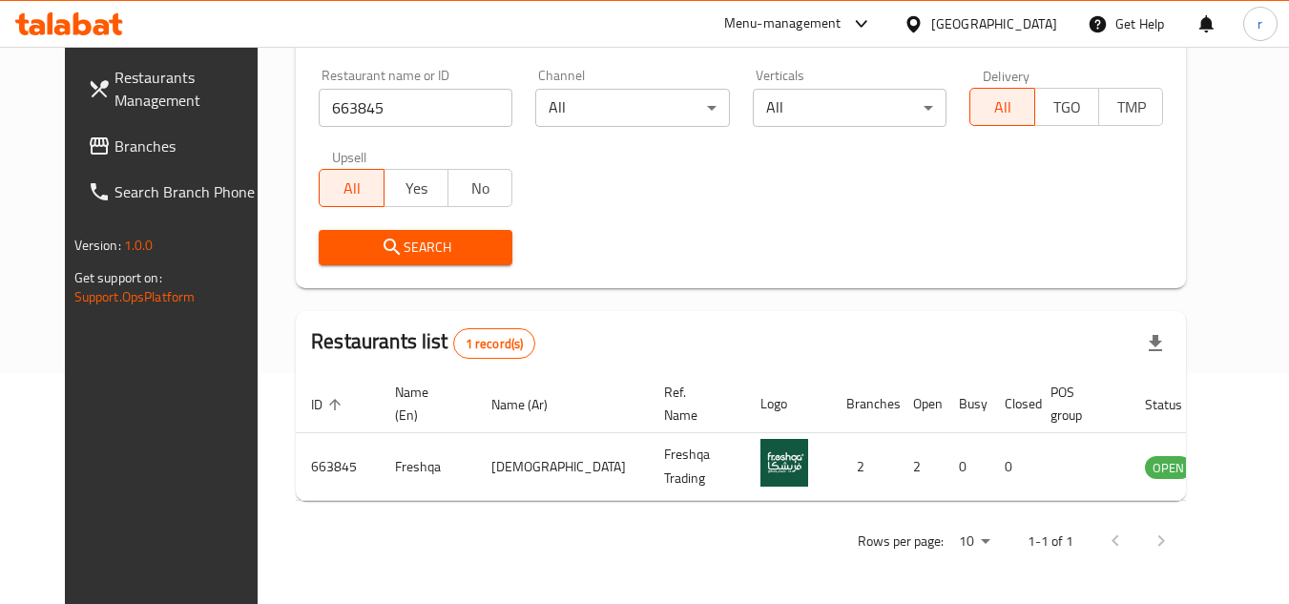
click at [1040, 14] on div "[GEOGRAPHIC_DATA]" at bounding box center [994, 23] width 126 height 21
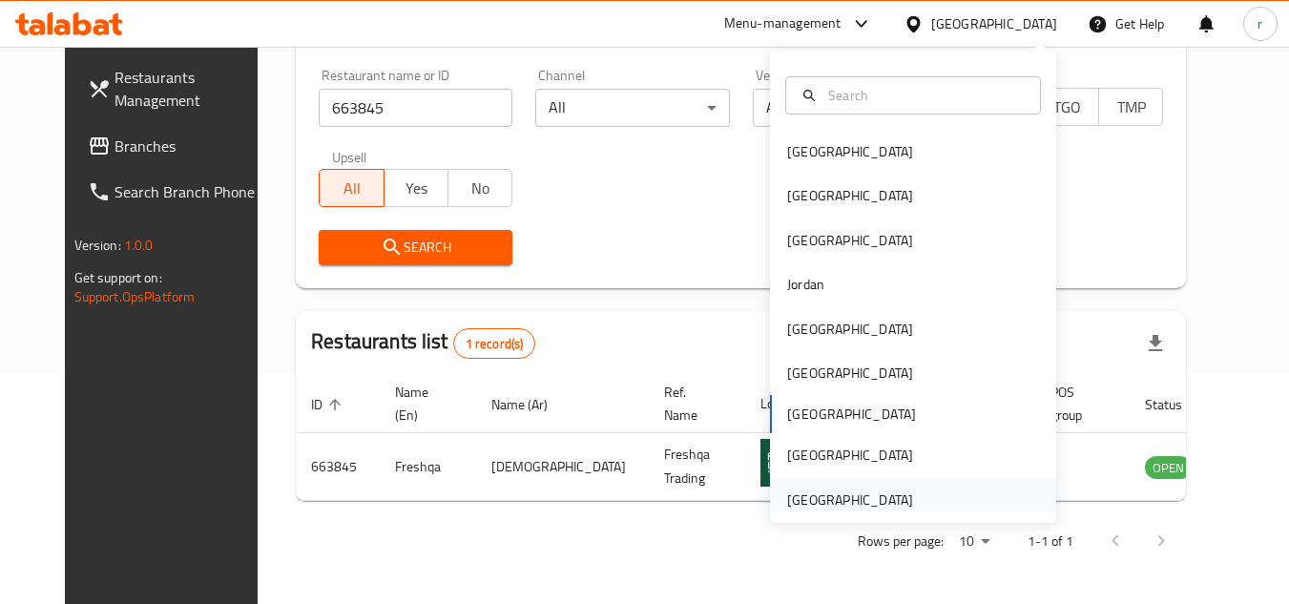
click at [787, 489] on div "[GEOGRAPHIC_DATA]" at bounding box center [850, 499] width 126 height 21
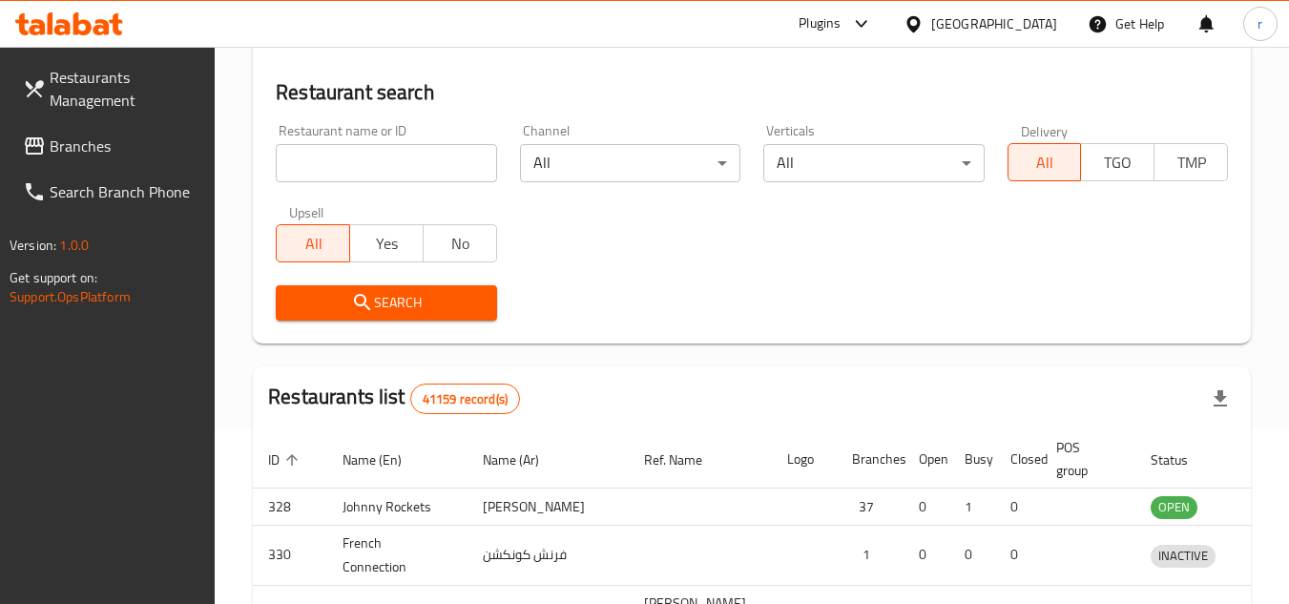
scroll to position [231, 0]
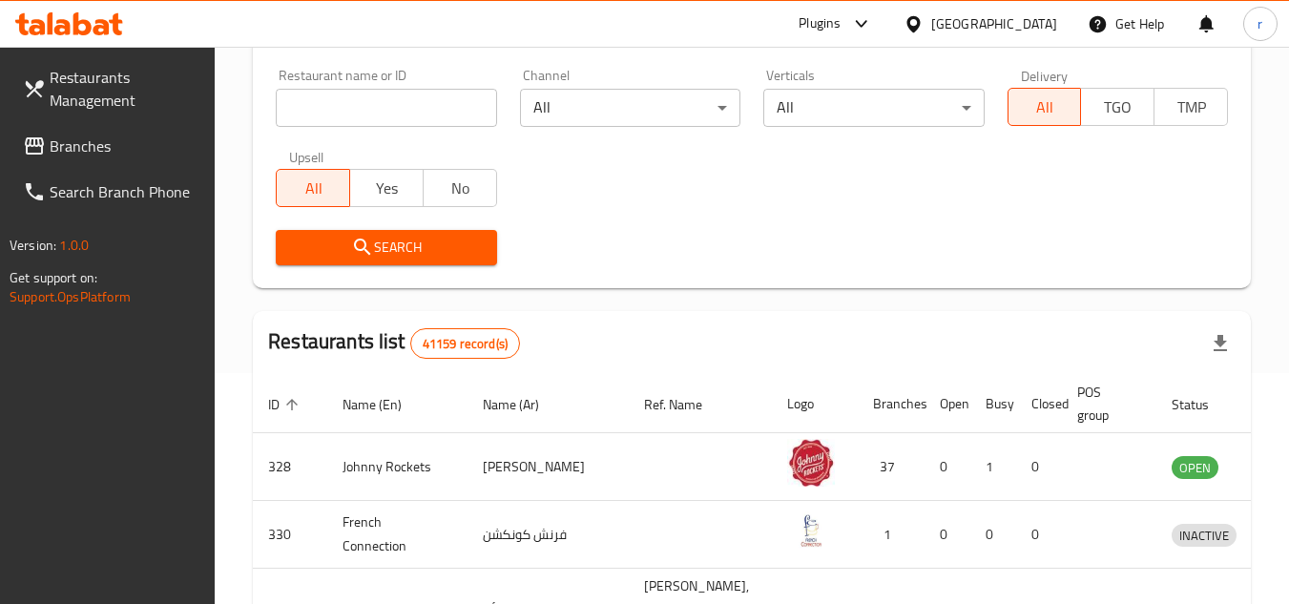
click at [109, 135] on span "Branches" at bounding box center [125, 146] width 151 height 23
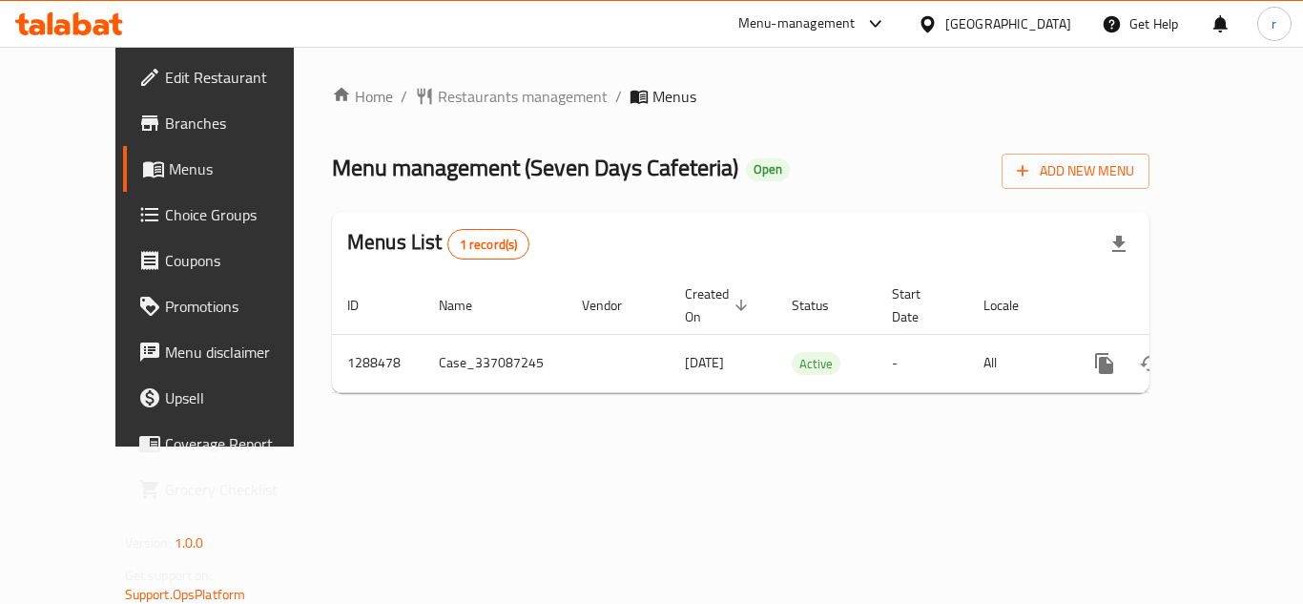
click at [473, 102] on span "Restaurants management" at bounding box center [523, 96] width 170 height 23
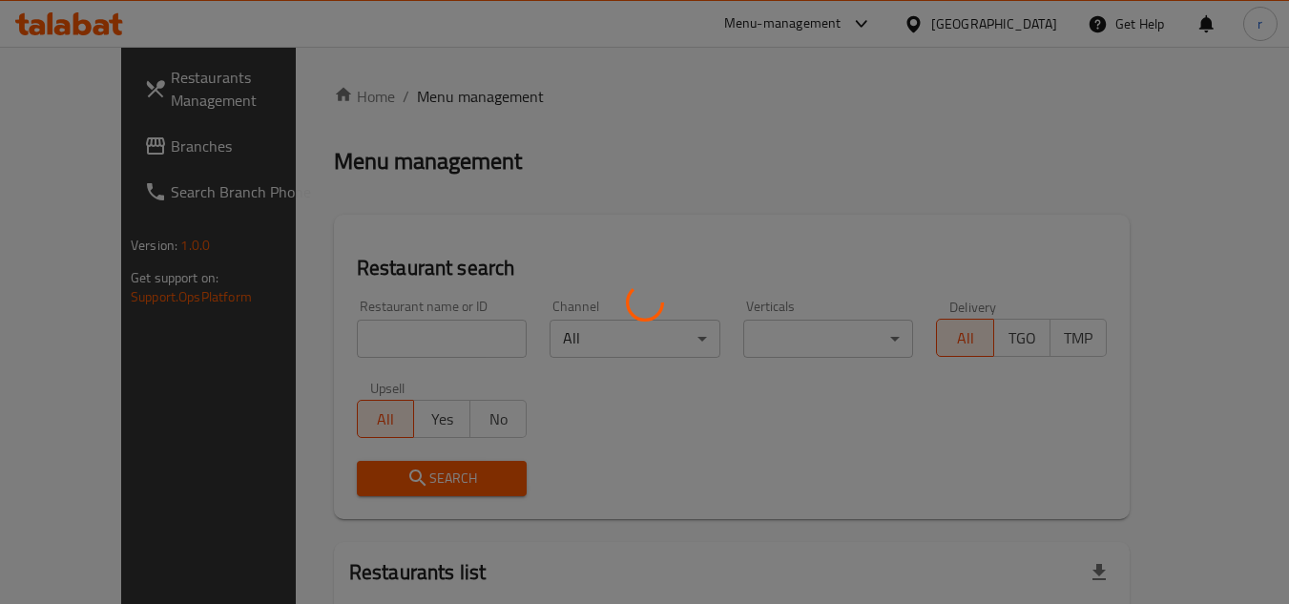
click at [341, 335] on div at bounding box center [644, 302] width 1289 height 604
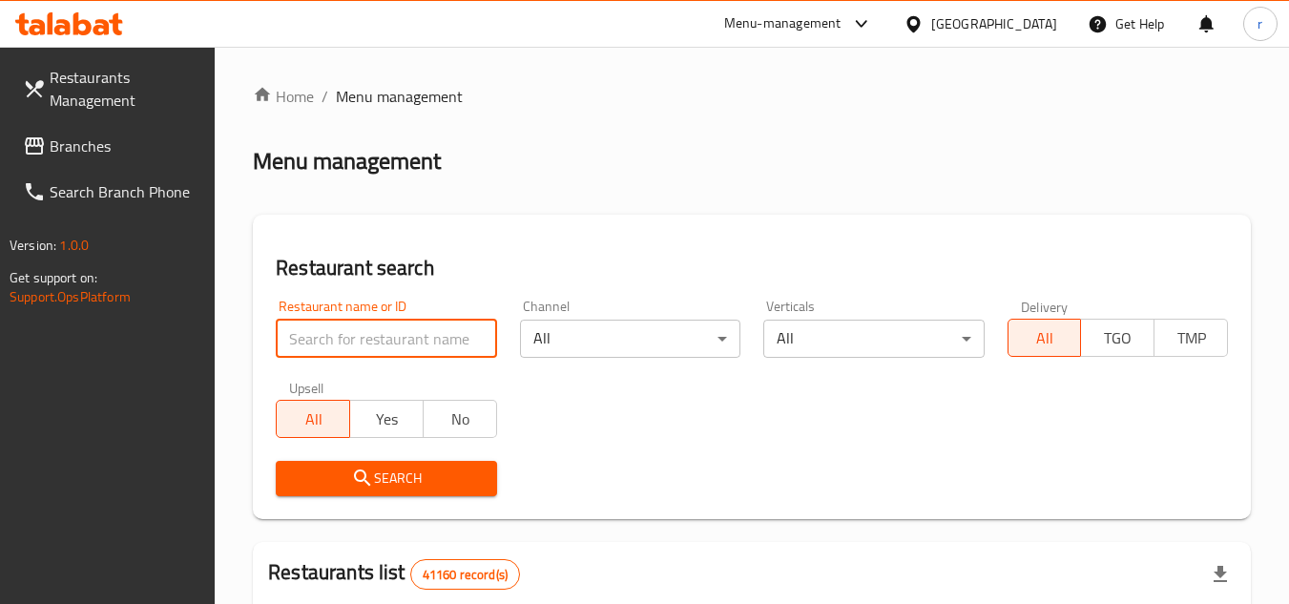
click at [342, 331] on input "search" at bounding box center [386, 339] width 220 height 38
paste input "697181"
type input "697181"
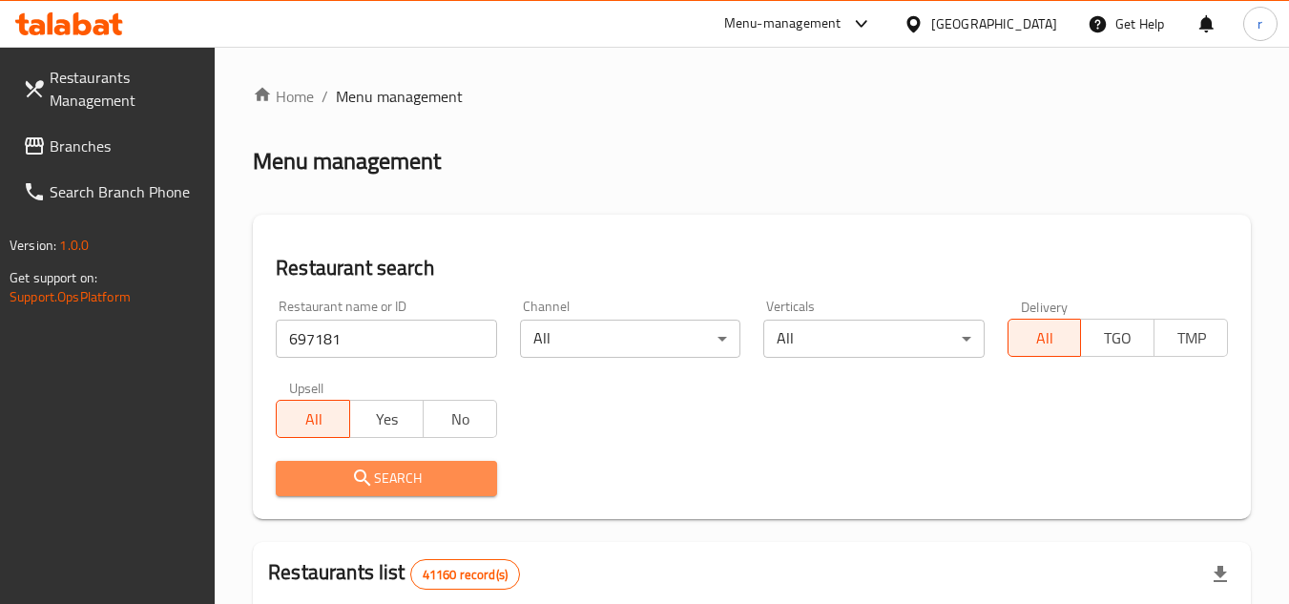
click at [289, 474] on button "Search" at bounding box center [386, 478] width 220 height 35
click at [289, 474] on div at bounding box center [644, 302] width 1289 height 604
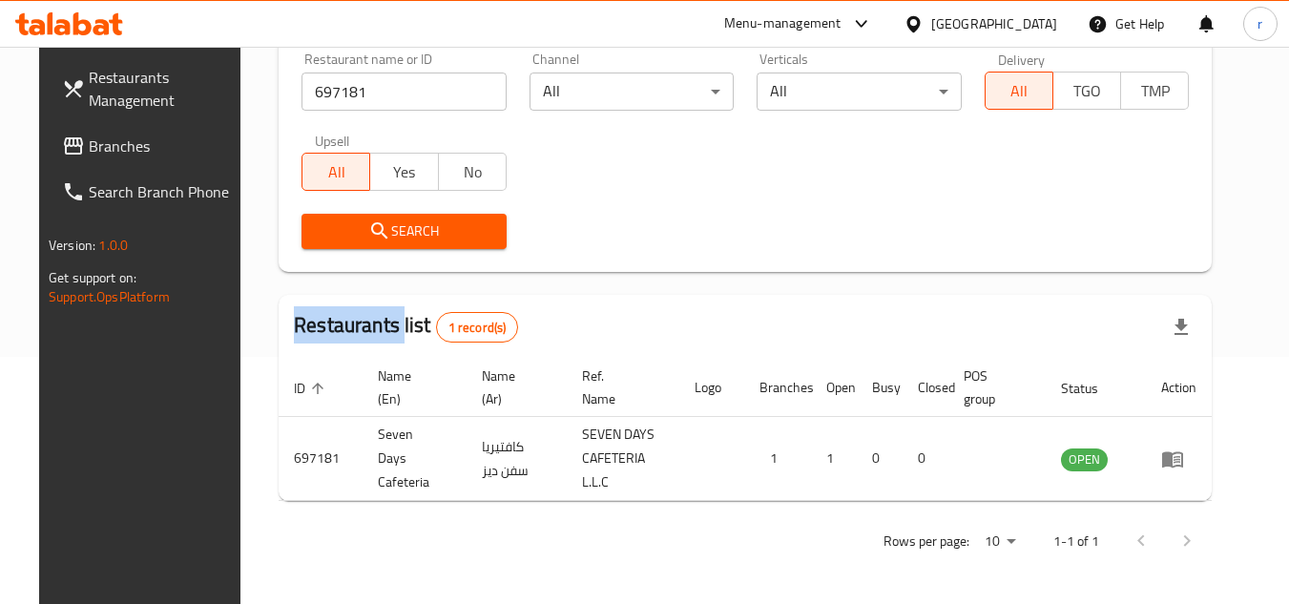
scroll to position [231, 0]
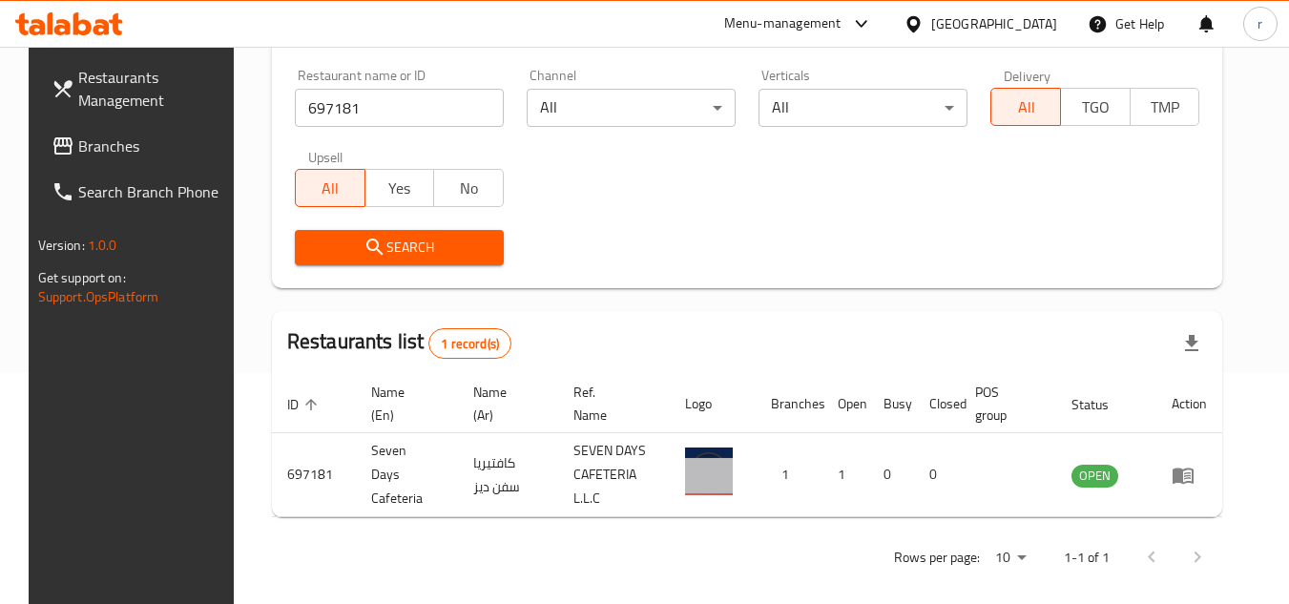
click at [983, 16] on div "[GEOGRAPHIC_DATA]" at bounding box center [994, 23] width 126 height 21
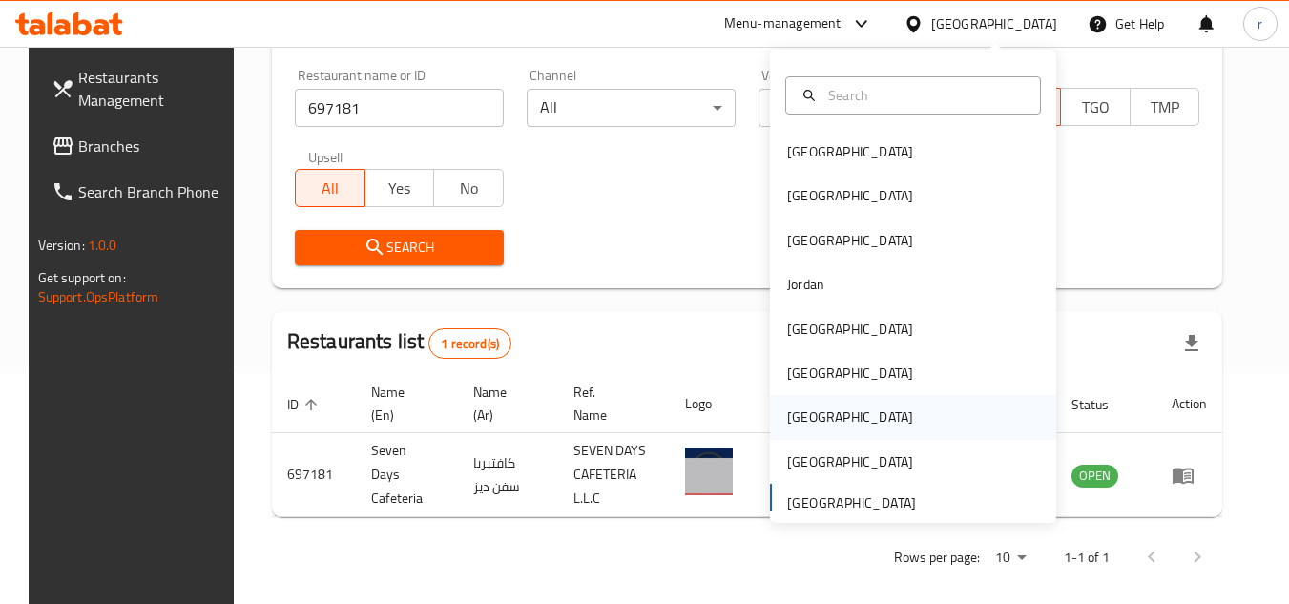
click at [797, 408] on div "[GEOGRAPHIC_DATA]" at bounding box center [850, 416] width 126 height 21
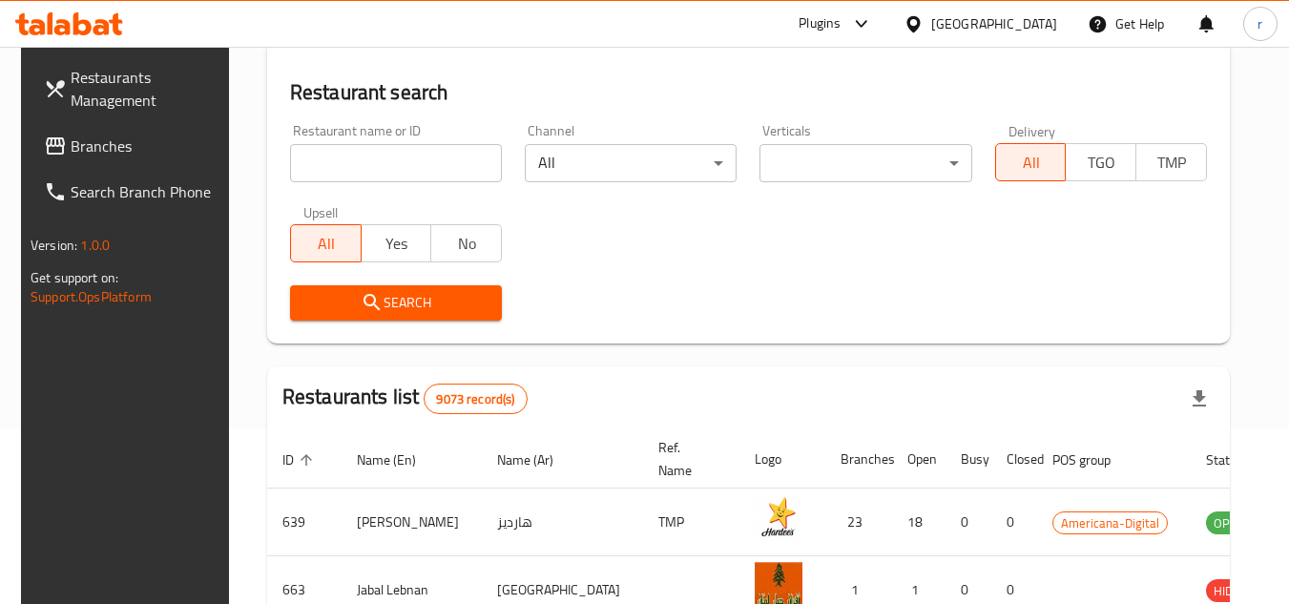
scroll to position [231, 0]
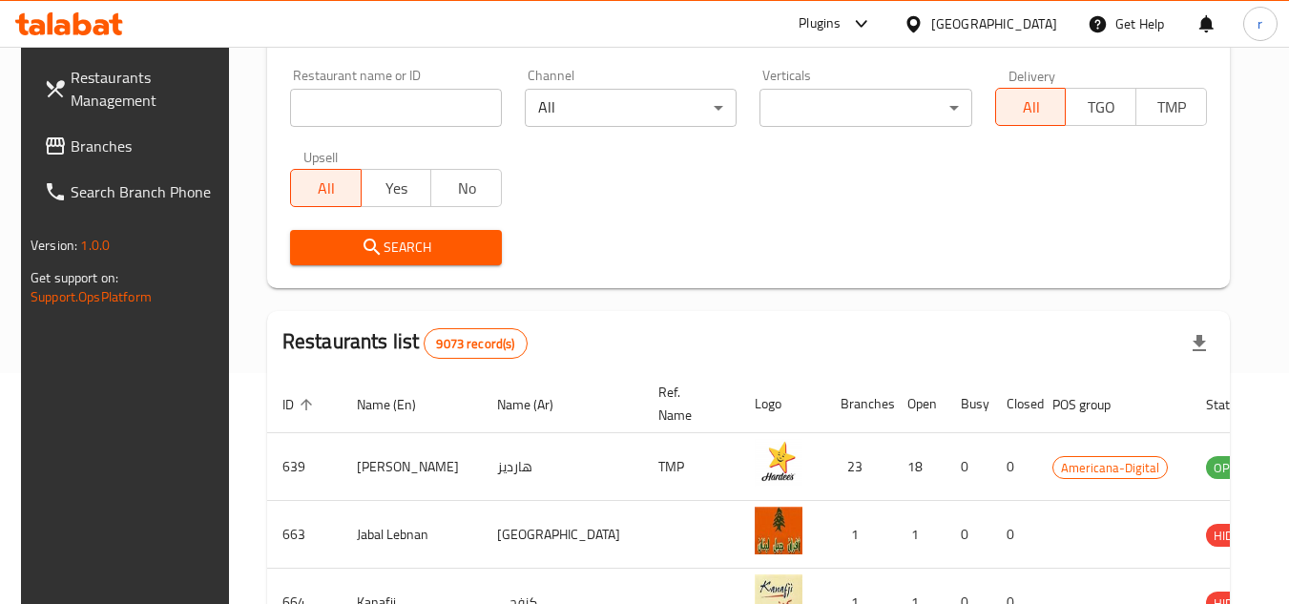
click at [71, 149] on span "Branches" at bounding box center [146, 146] width 151 height 23
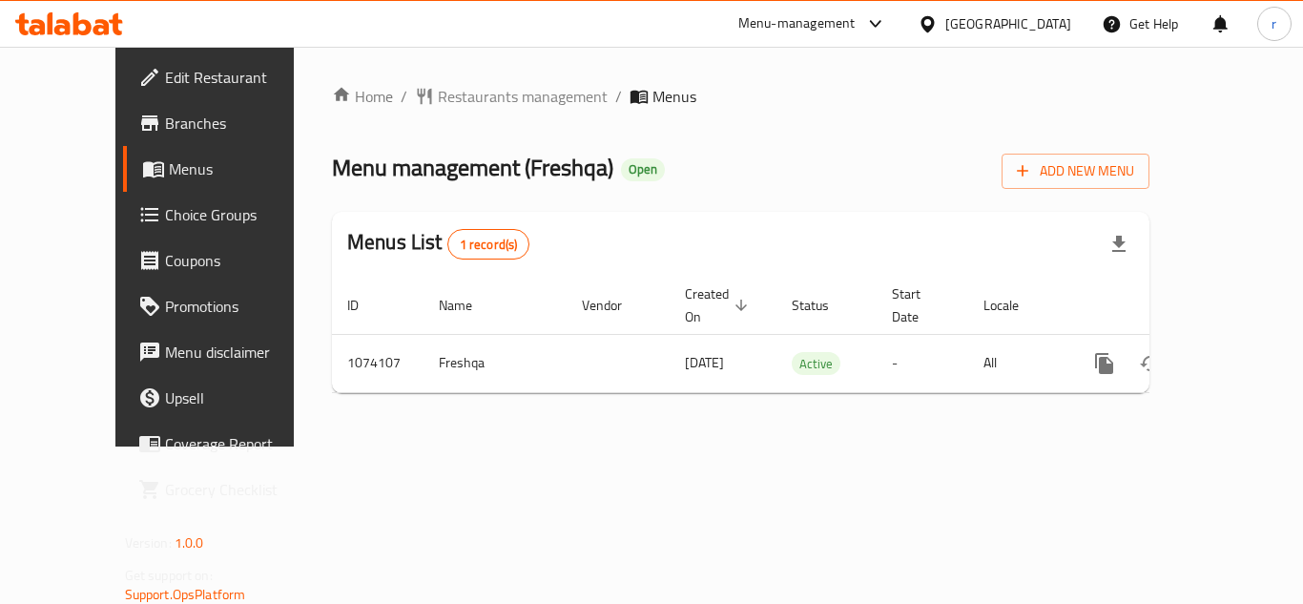
click at [498, 90] on div at bounding box center [651, 302] width 1303 height 604
click at [462, 96] on span "Restaurants management" at bounding box center [523, 96] width 170 height 23
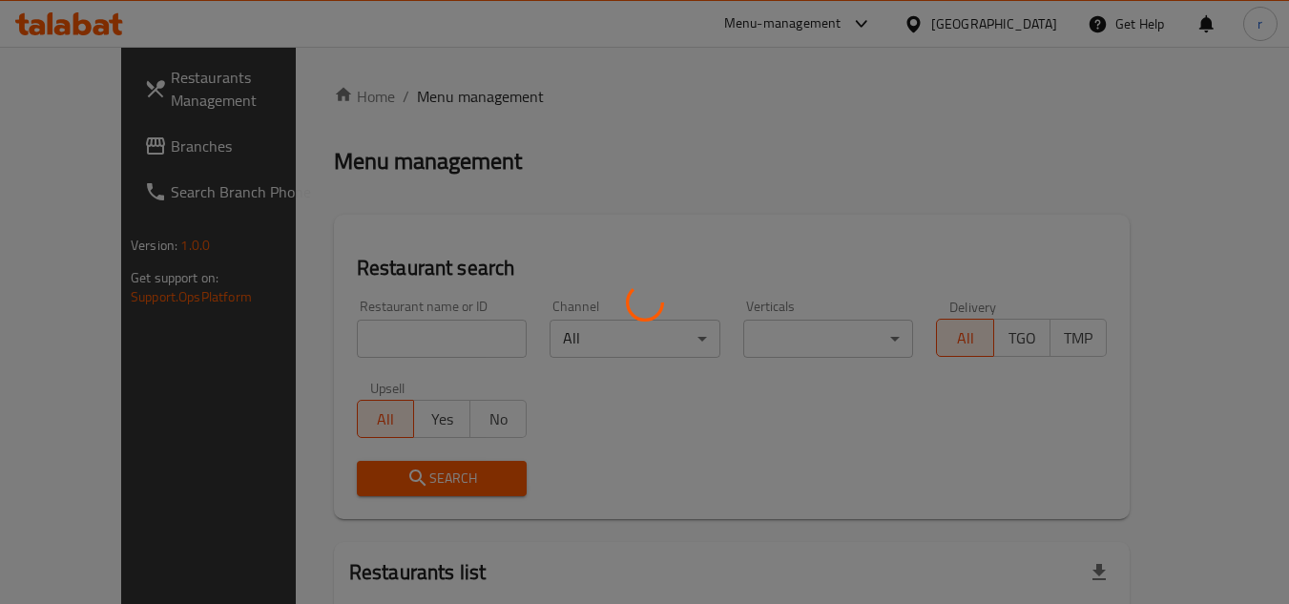
click at [392, 327] on div at bounding box center [644, 302] width 1289 height 604
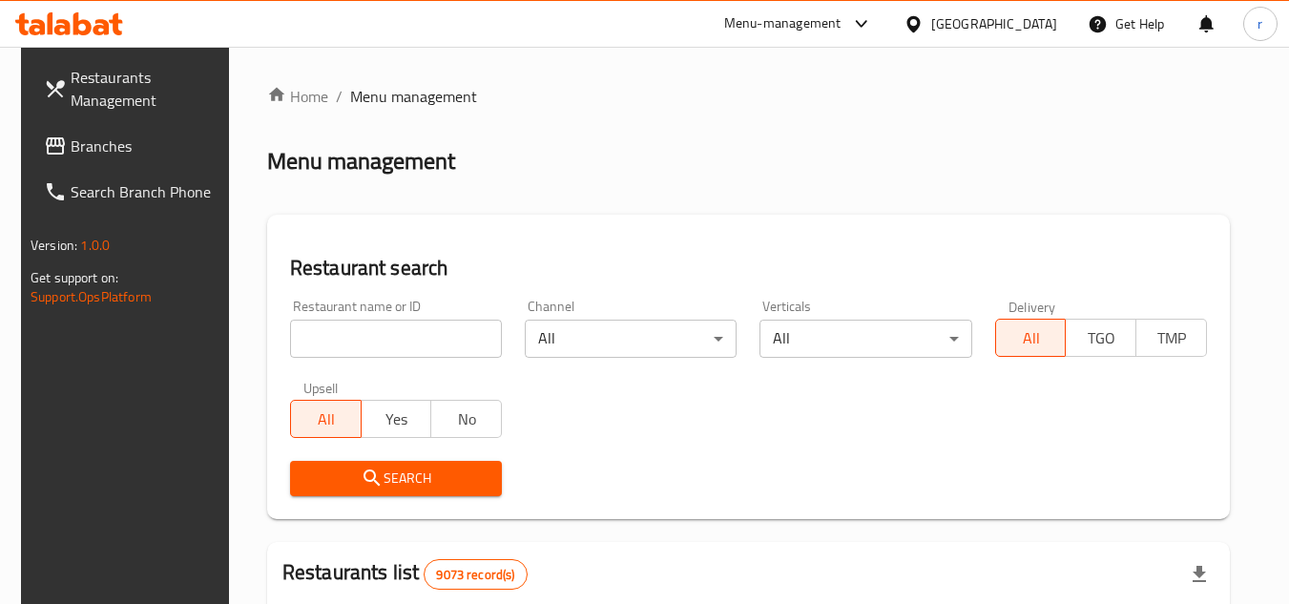
click at [392, 327] on input "search" at bounding box center [396, 339] width 212 height 38
paste input "663845"
type input "663845"
click at [379, 466] on span "Search" at bounding box center [395, 478] width 181 height 24
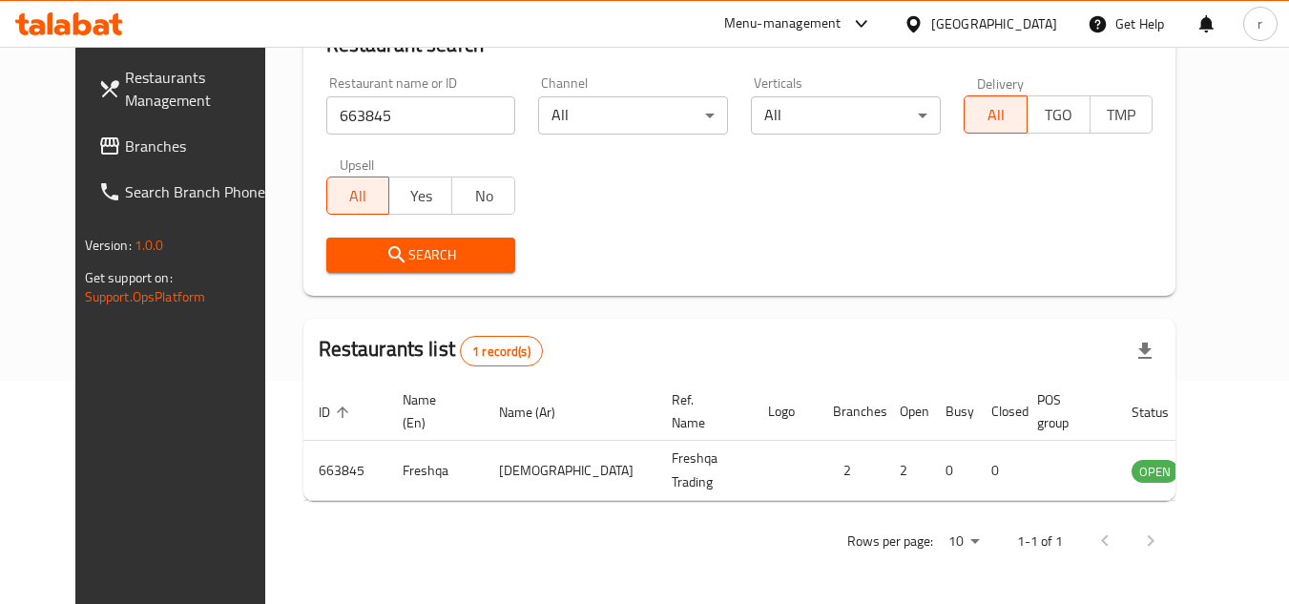
scroll to position [231, 0]
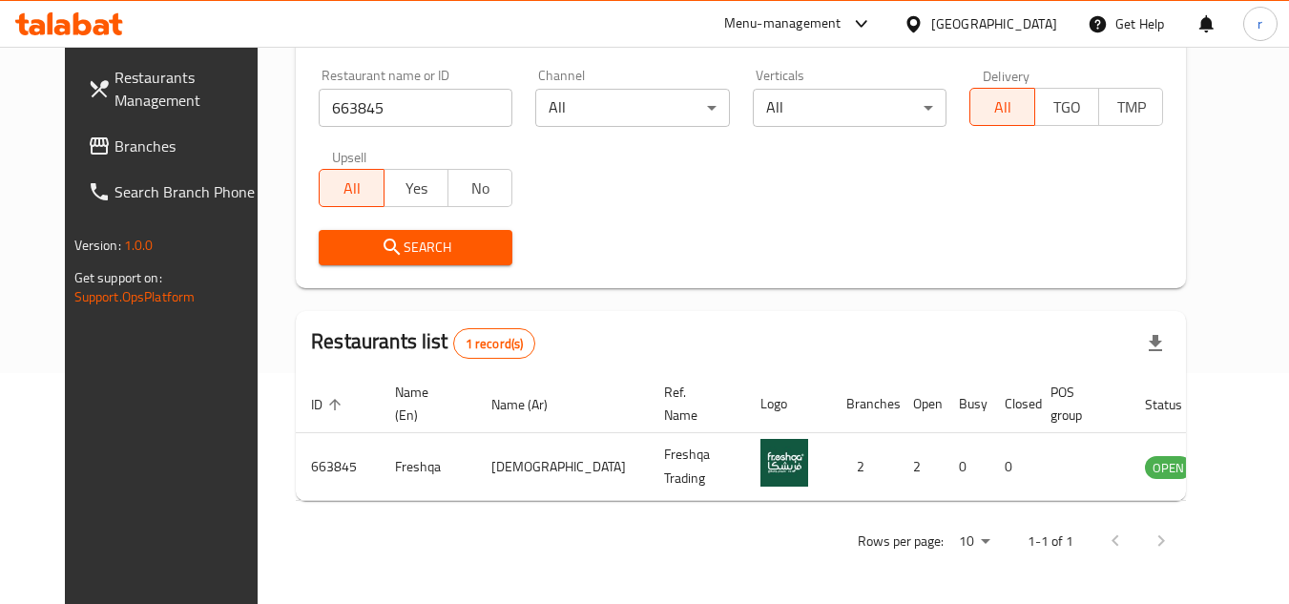
click at [1040, 27] on div "Qatar" at bounding box center [994, 23] width 126 height 21
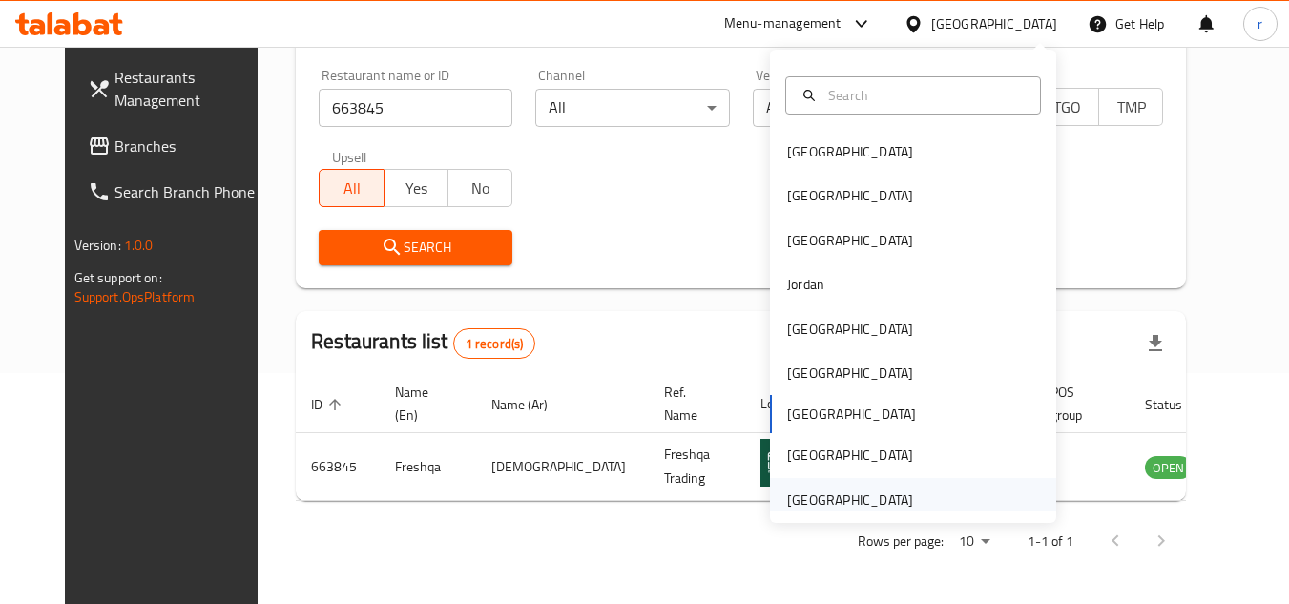
click at [800, 500] on div "[GEOGRAPHIC_DATA]" at bounding box center [850, 499] width 126 height 21
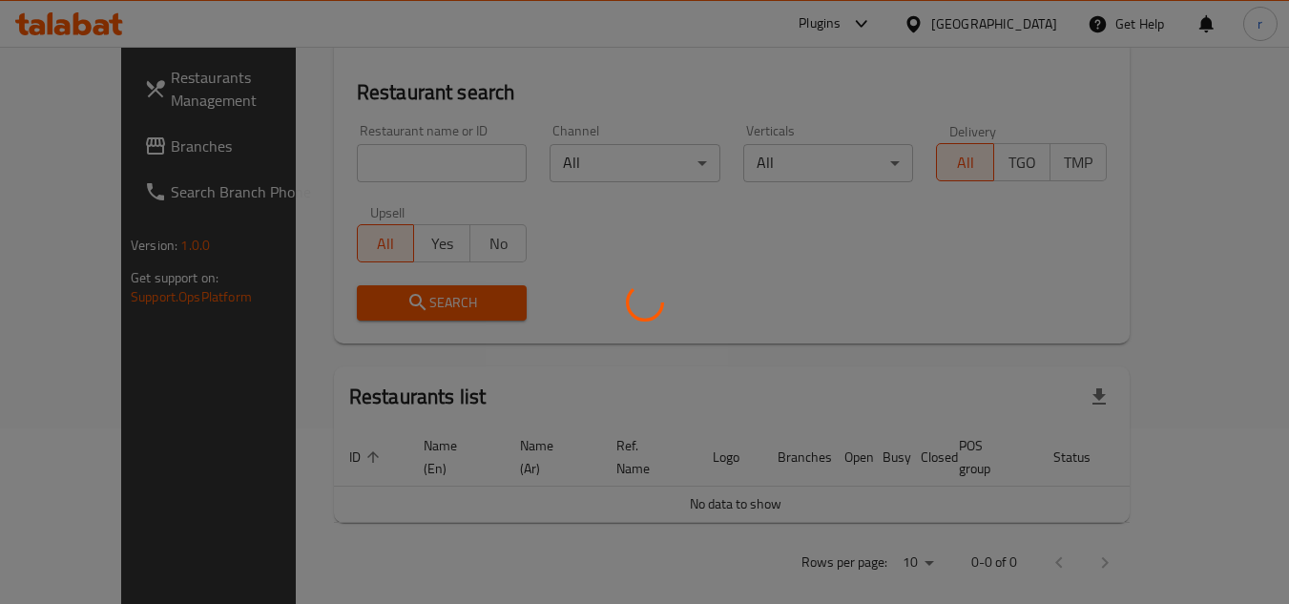
scroll to position [231, 0]
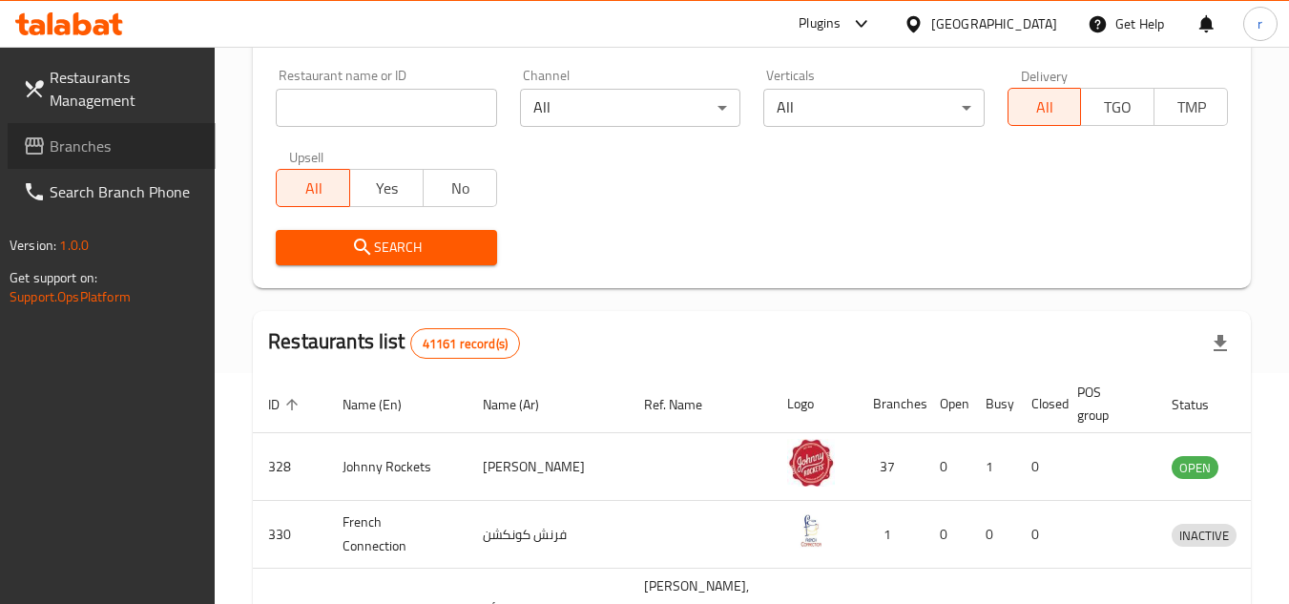
click at [87, 149] on span "Branches" at bounding box center [125, 146] width 151 height 23
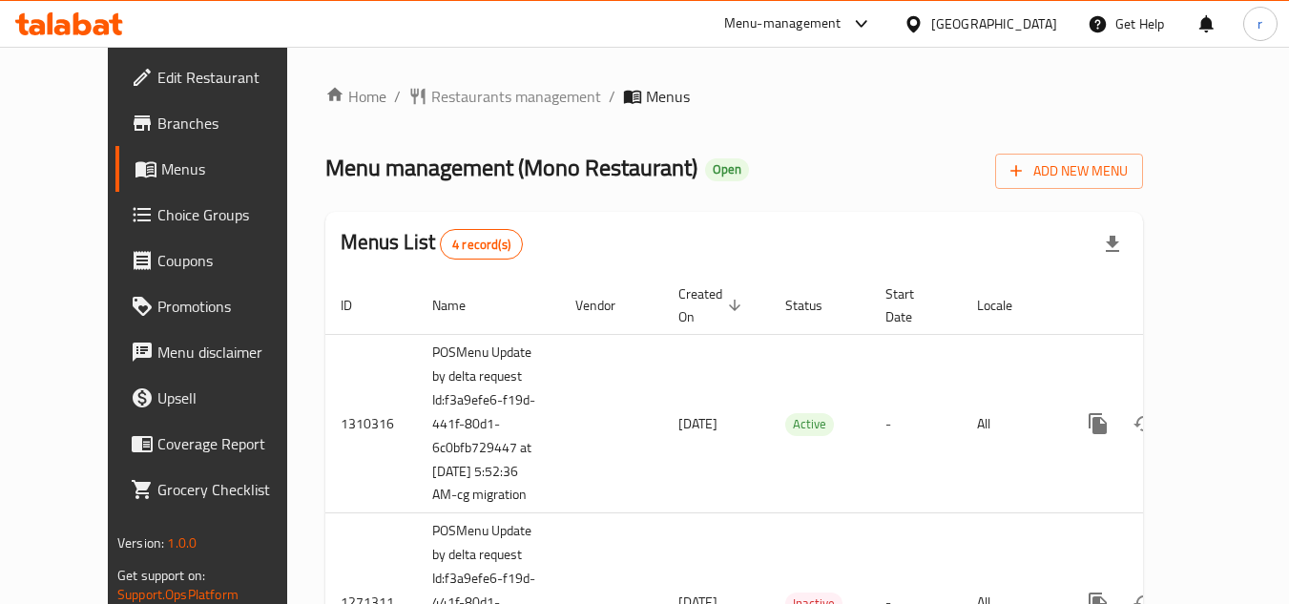
click at [473, 102] on span "Restaurants management" at bounding box center [516, 96] width 170 height 23
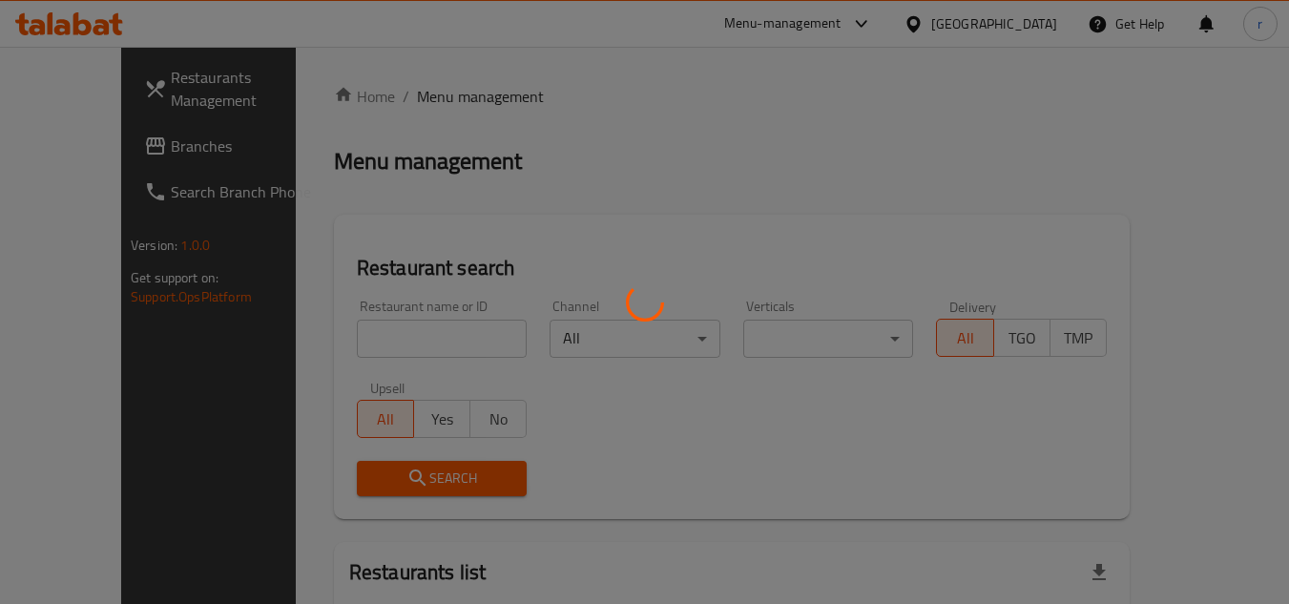
click at [376, 341] on div at bounding box center [644, 302] width 1289 height 604
click at [379, 336] on div at bounding box center [644, 302] width 1289 height 604
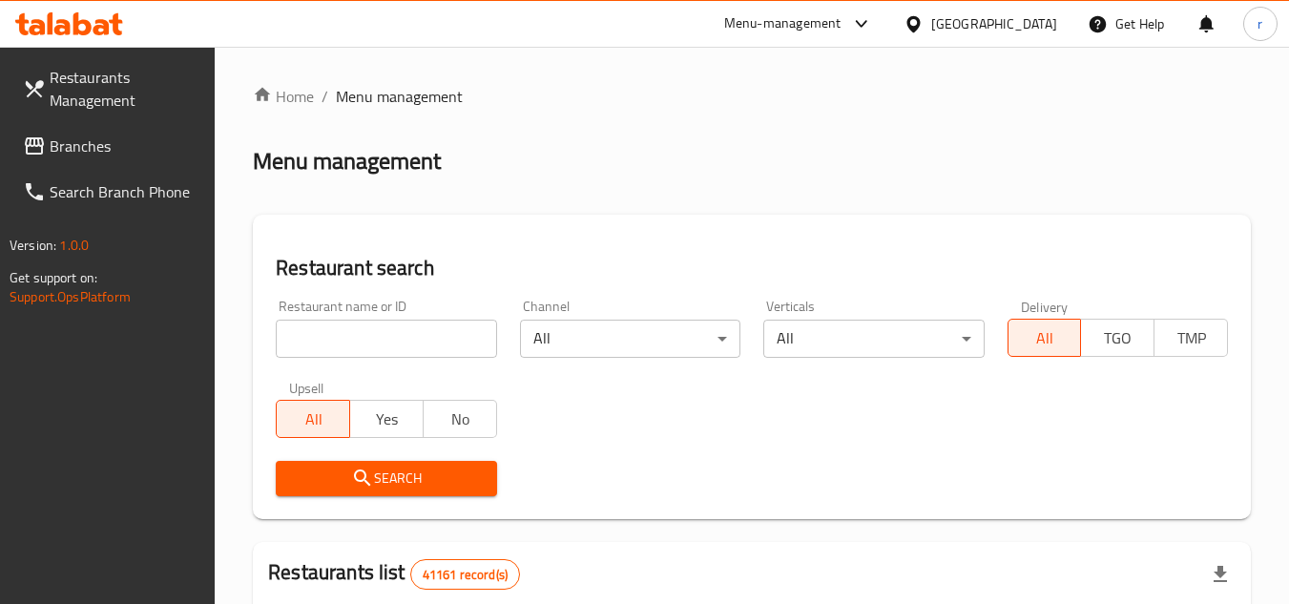
click at [379, 336] on input "search" at bounding box center [386, 339] width 220 height 38
paste input "654551"
type input "654551"
click at [362, 473] on icon "submit" at bounding box center [362, 477] width 23 height 23
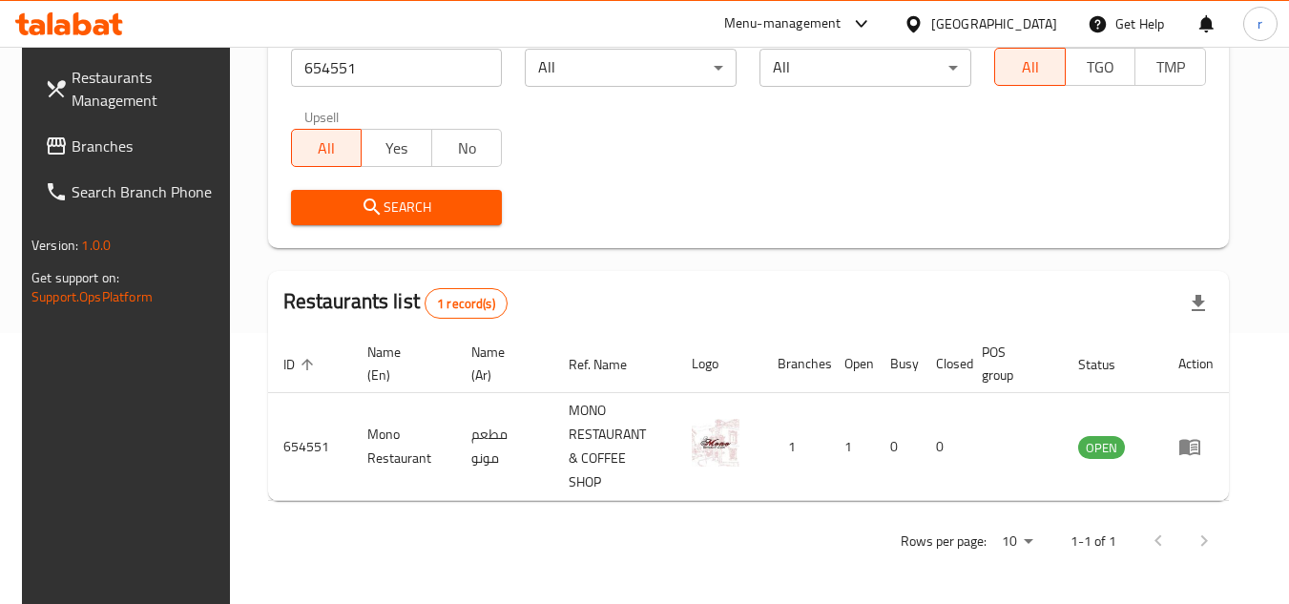
scroll to position [247, 0]
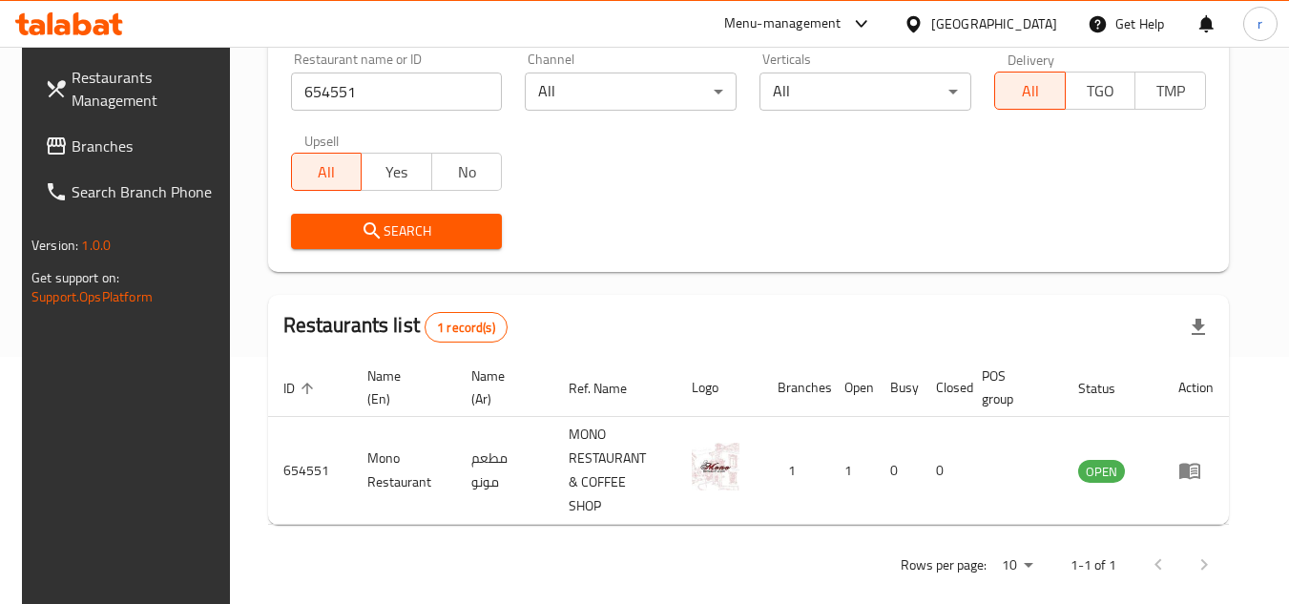
drag, startPoint x: 91, startPoint y: 141, endPoint x: 100, endPoint y: 135, distance: 11.6
click at [91, 141] on span "Branches" at bounding box center [147, 146] width 151 height 23
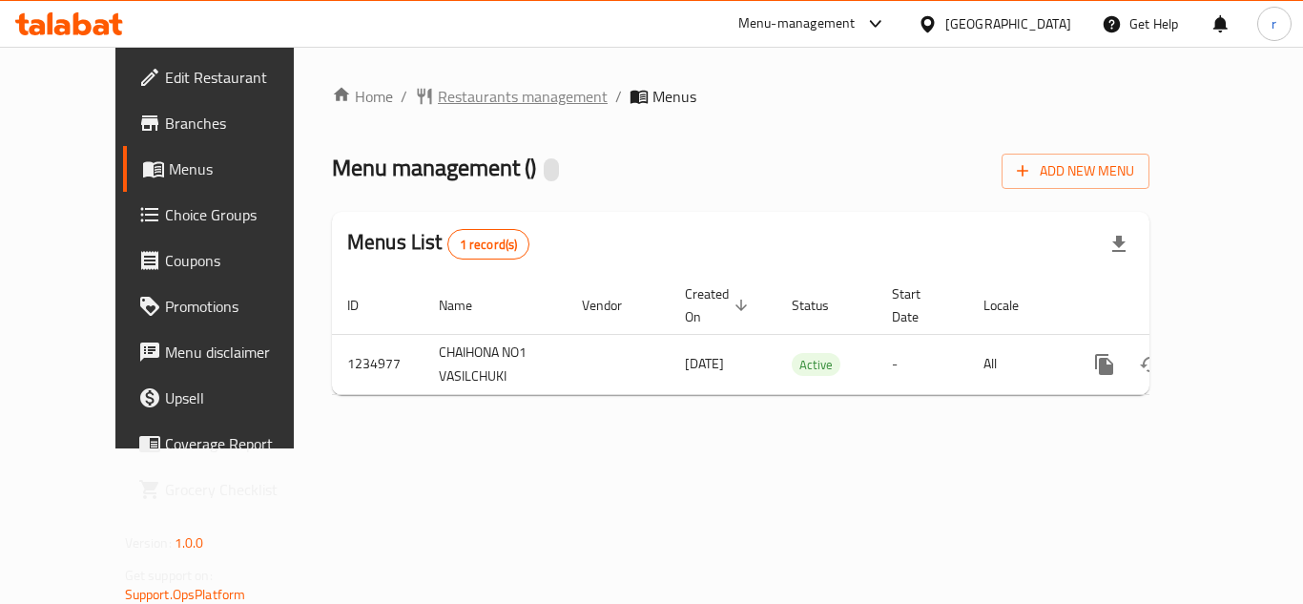
click at [438, 99] on span "Restaurants management" at bounding box center [523, 96] width 170 height 23
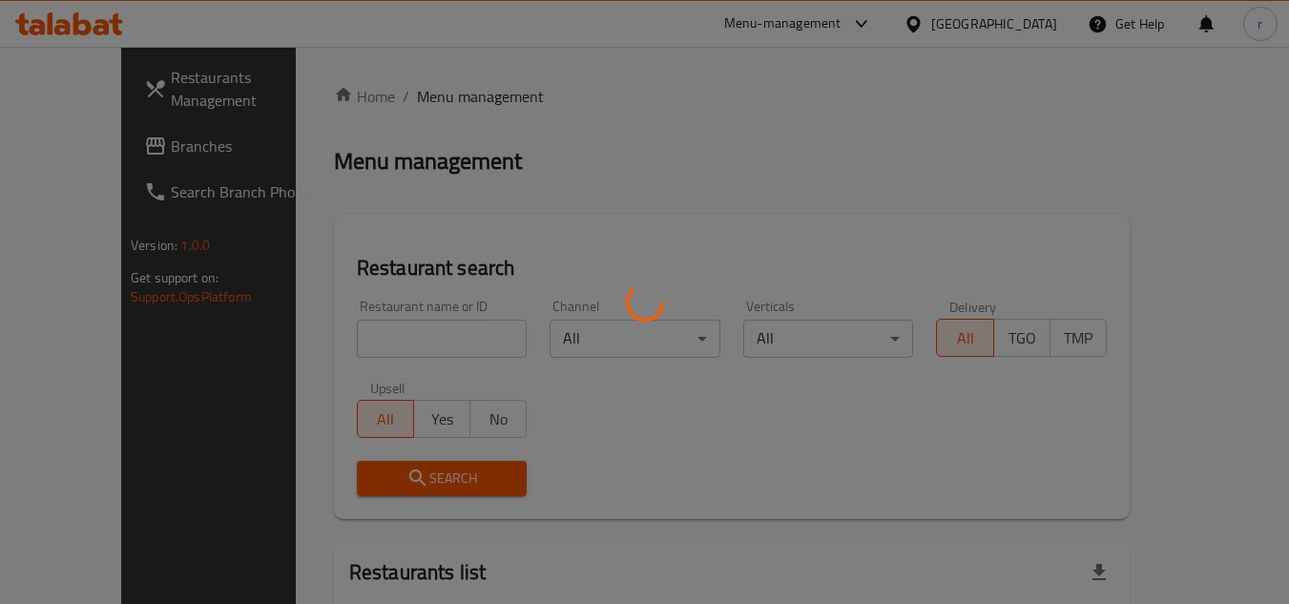
click at [362, 342] on div at bounding box center [644, 302] width 1289 height 604
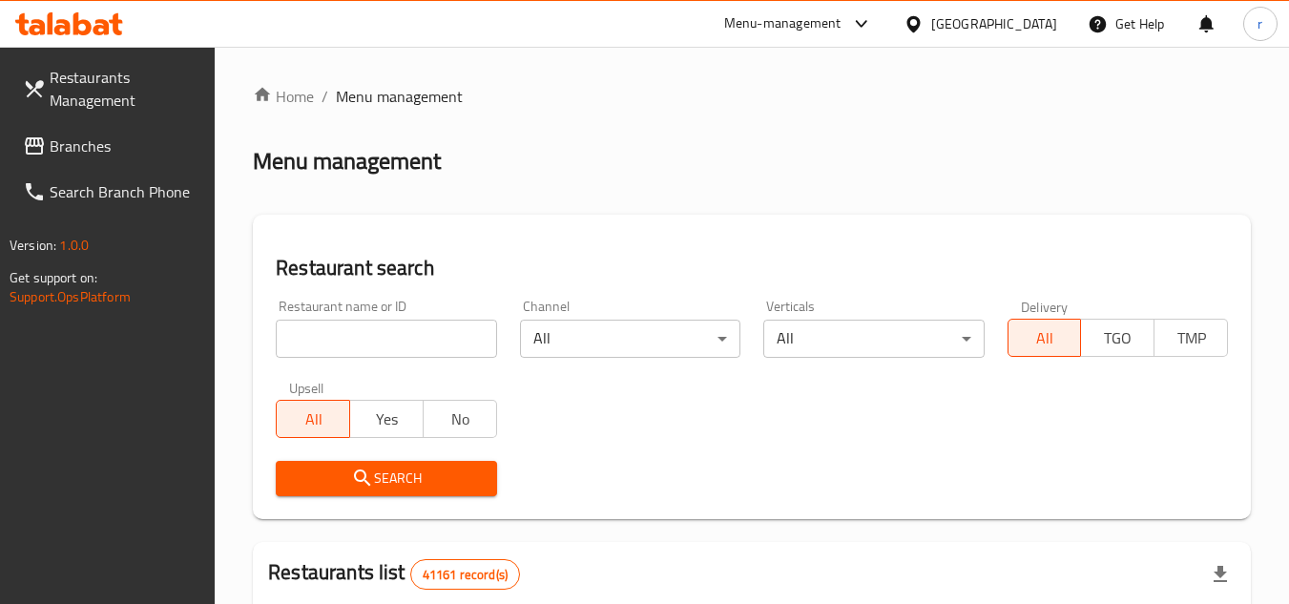
click at [366, 339] on input "search" at bounding box center [386, 339] width 220 height 38
paste input "678528"
type input "678528"
click at [319, 478] on span "Search" at bounding box center [386, 478] width 190 height 24
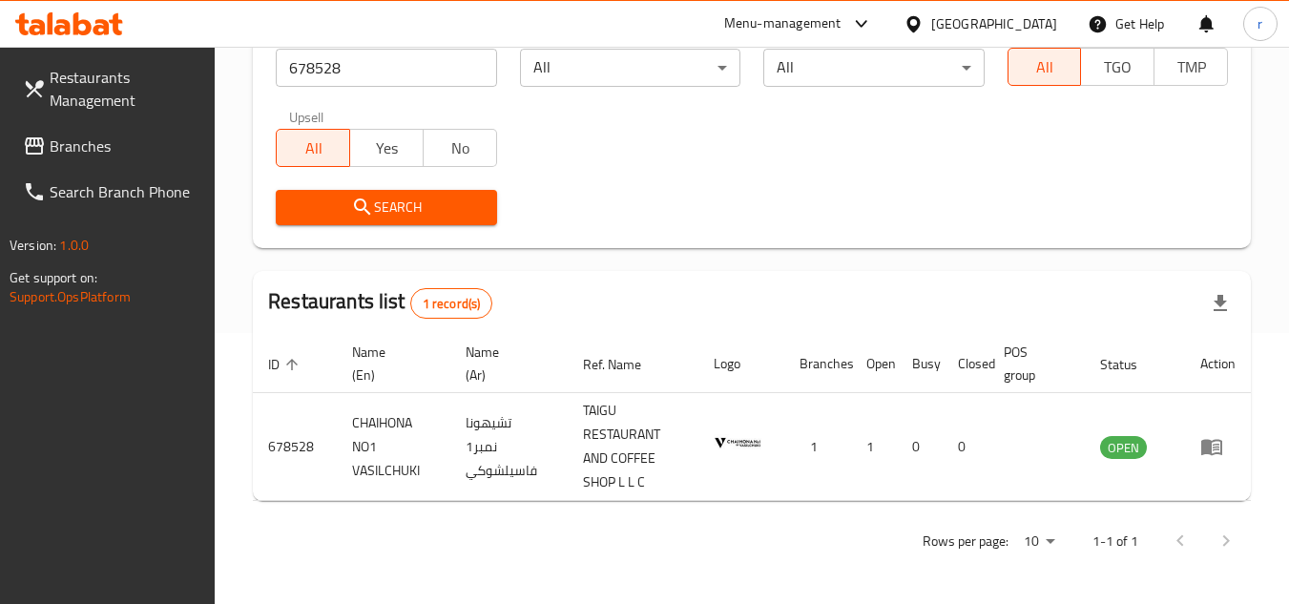
scroll to position [271, 0]
click at [931, 11] on div "[GEOGRAPHIC_DATA]" at bounding box center [980, 24] width 184 height 46
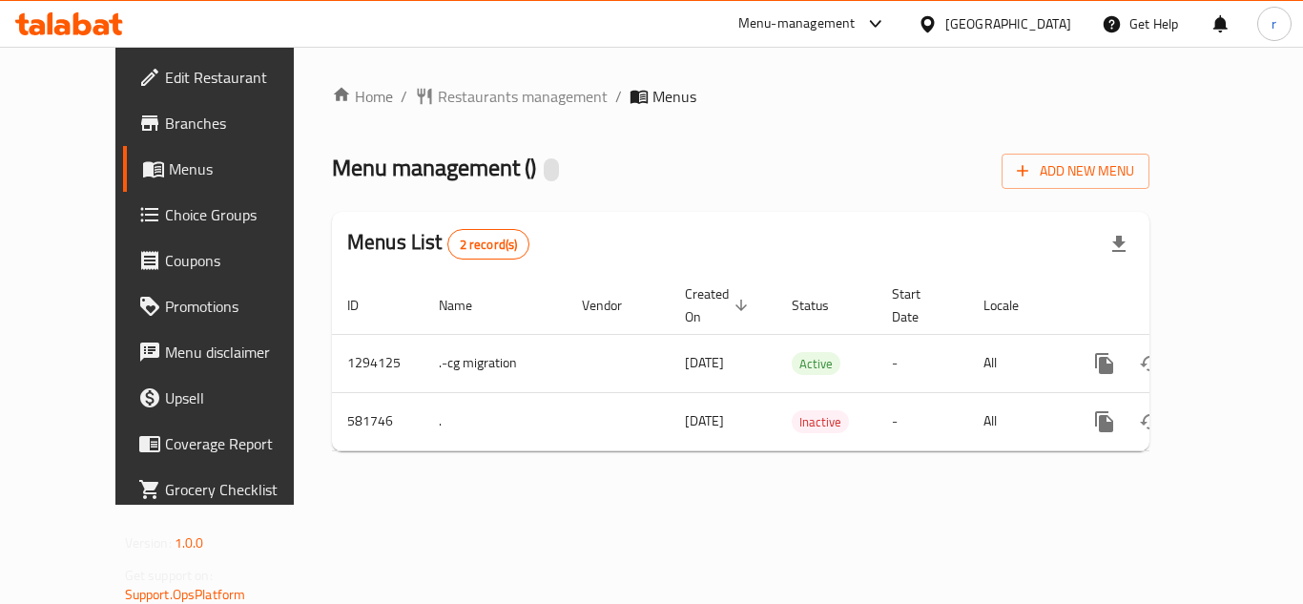
click at [446, 99] on span "Restaurants management" at bounding box center [523, 96] width 170 height 23
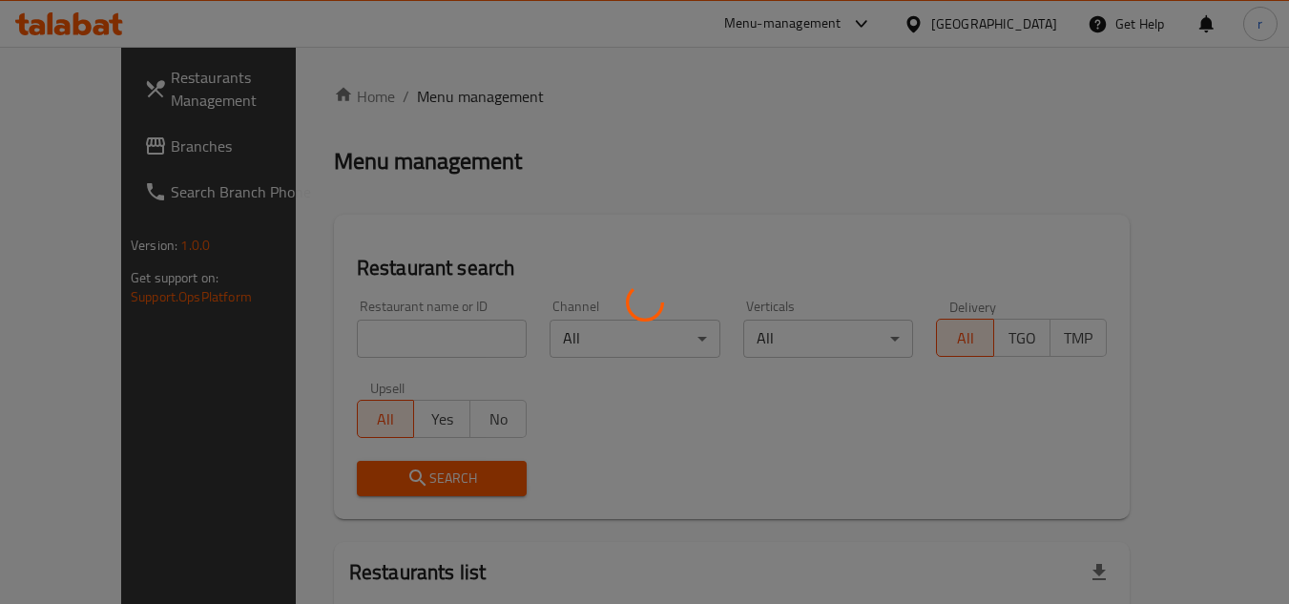
click at [398, 324] on div at bounding box center [644, 302] width 1289 height 604
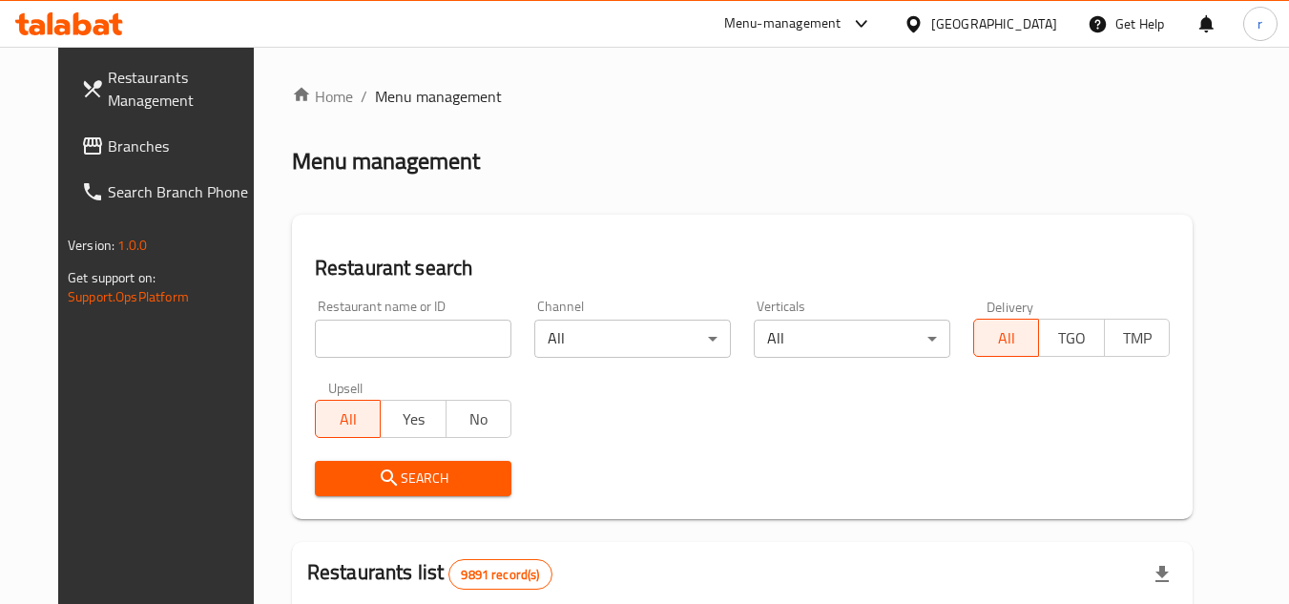
click at [393, 341] on input "search" at bounding box center [413, 339] width 197 height 38
paste input "636874"
type input "636874"
click at [321, 464] on button "Search" at bounding box center [413, 478] width 197 height 35
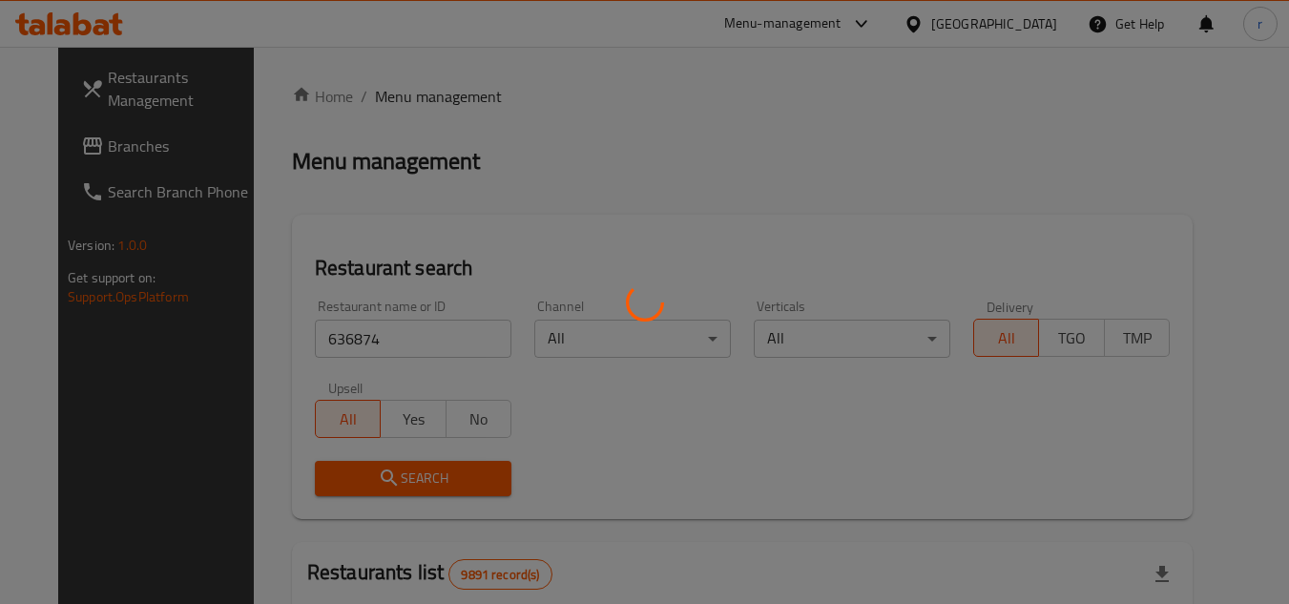
scroll to position [191, 0]
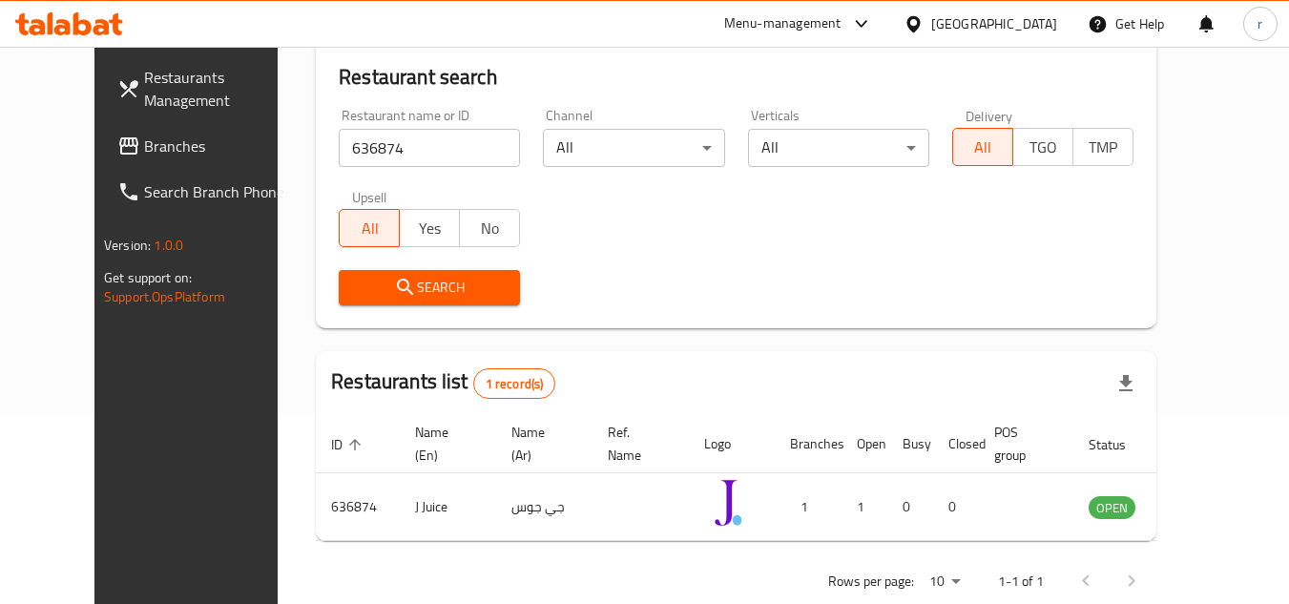
click at [144, 140] on span "Branches" at bounding box center [219, 146] width 151 height 23
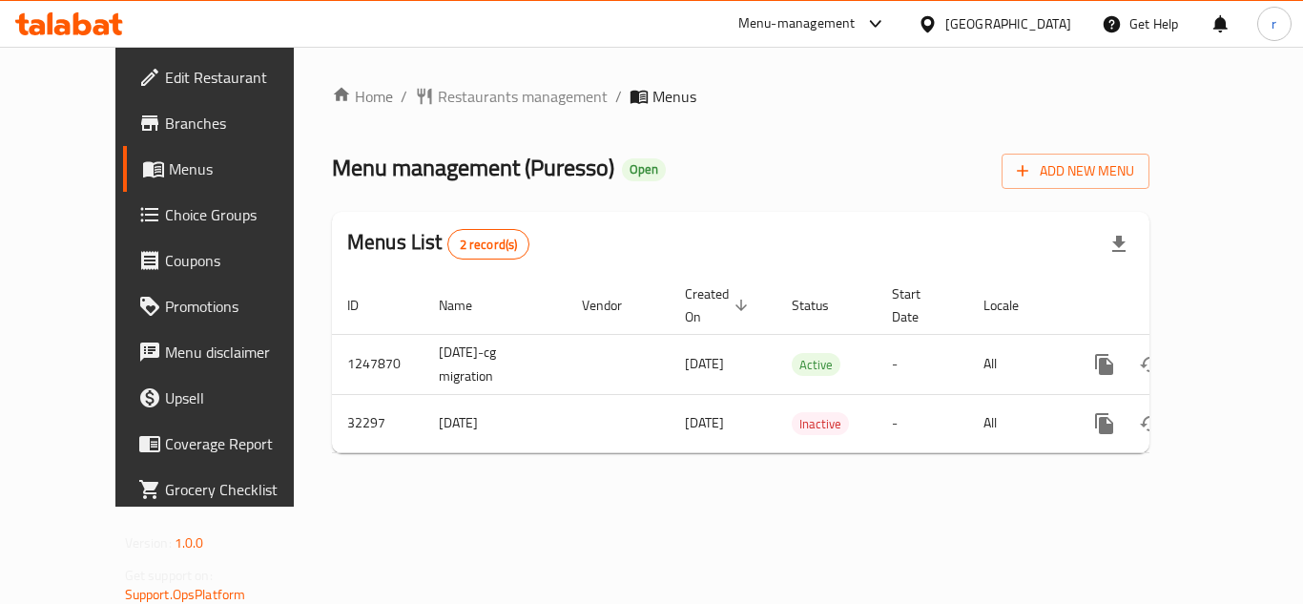
click at [438, 100] on span "Restaurants management" at bounding box center [523, 96] width 170 height 23
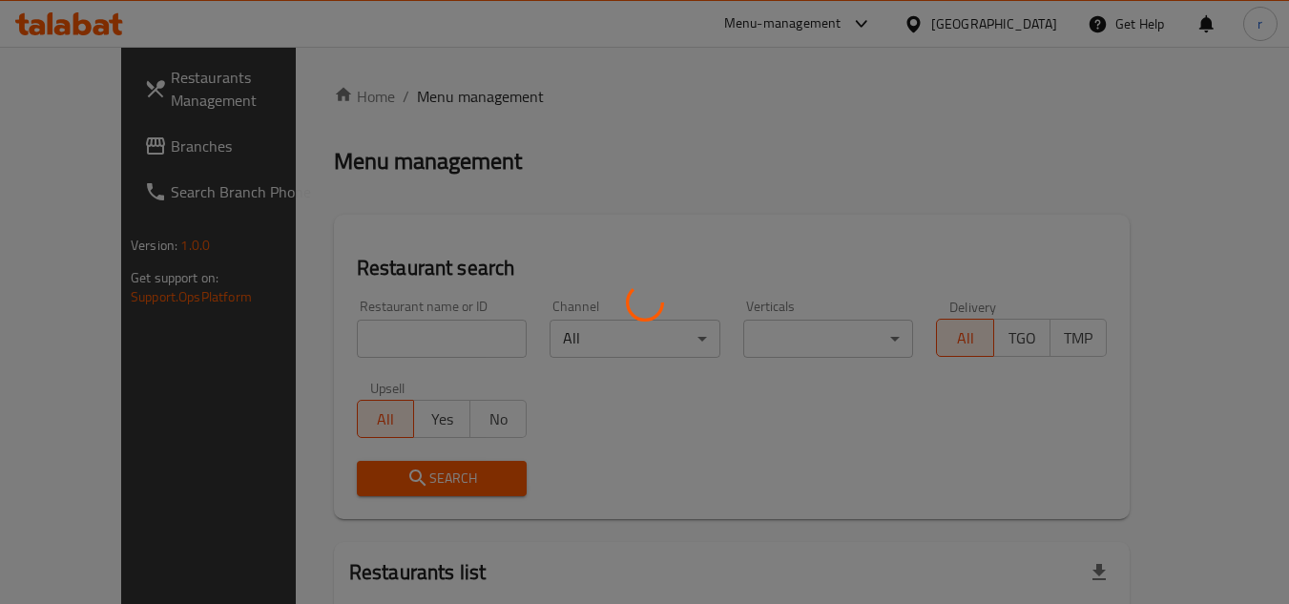
click at [374, 328] on div at bounding box center [644, 302] width 1289 height 604
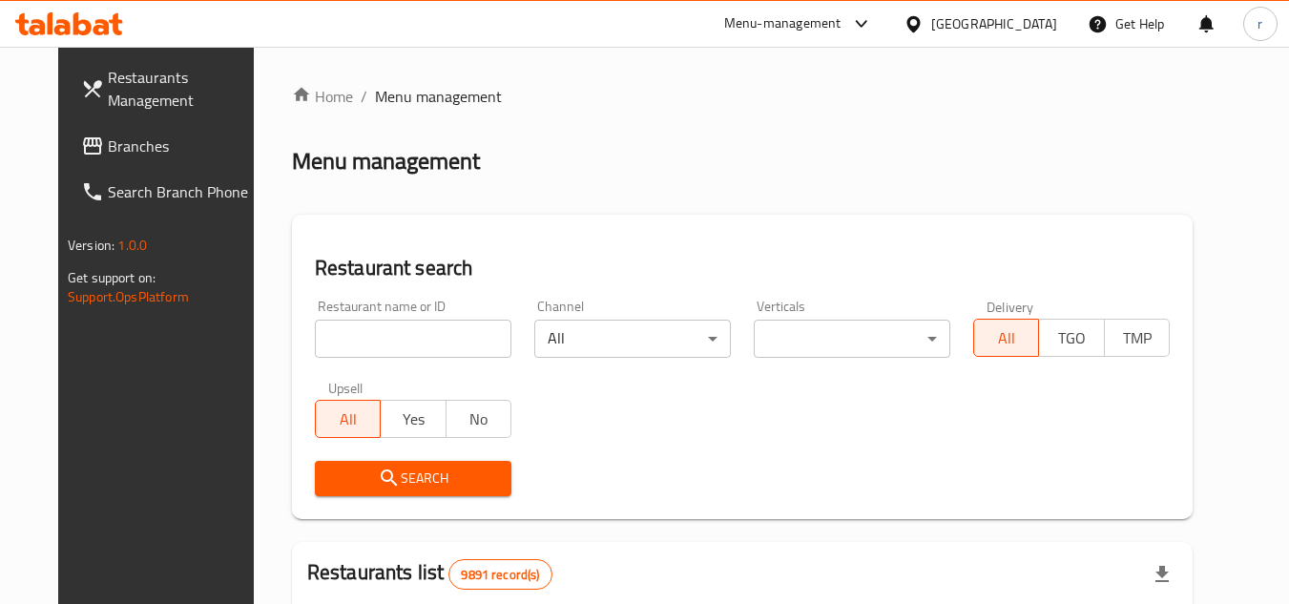
click at [374, 328] on input "search" at bounding box center [413, 339] width 197 height 38
paste input "16525"
type input "16525"
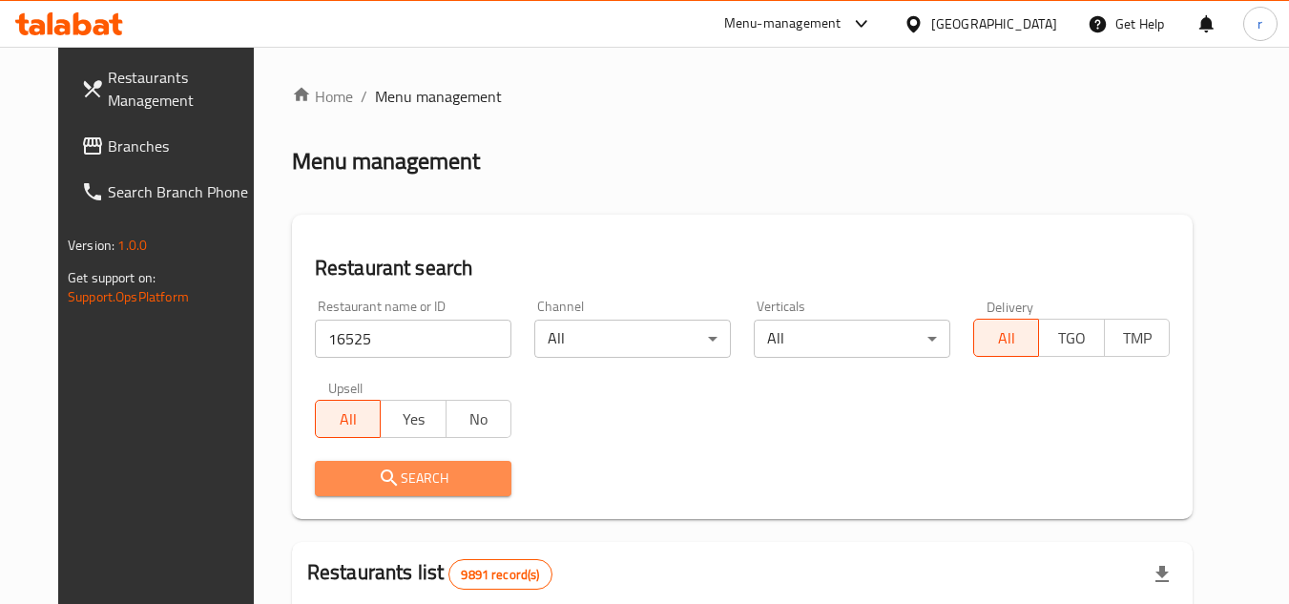
click at [362, 462] on button "Search" at bounding box center [413, 478] width 197 height 35
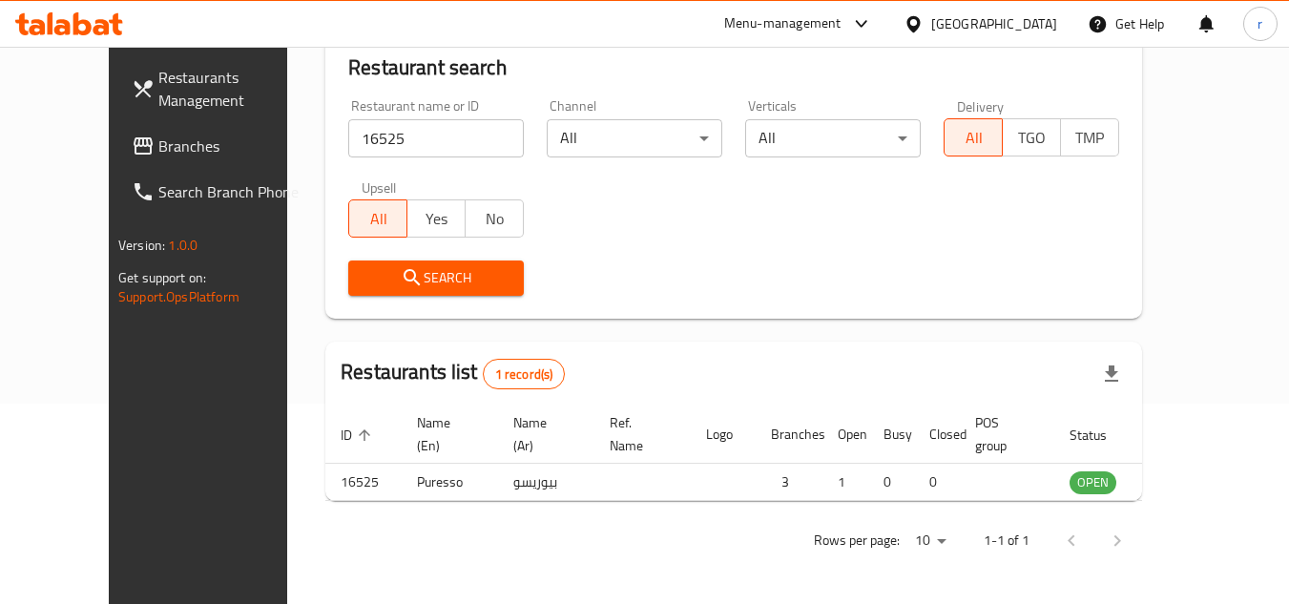
scroll to position [231, 0]
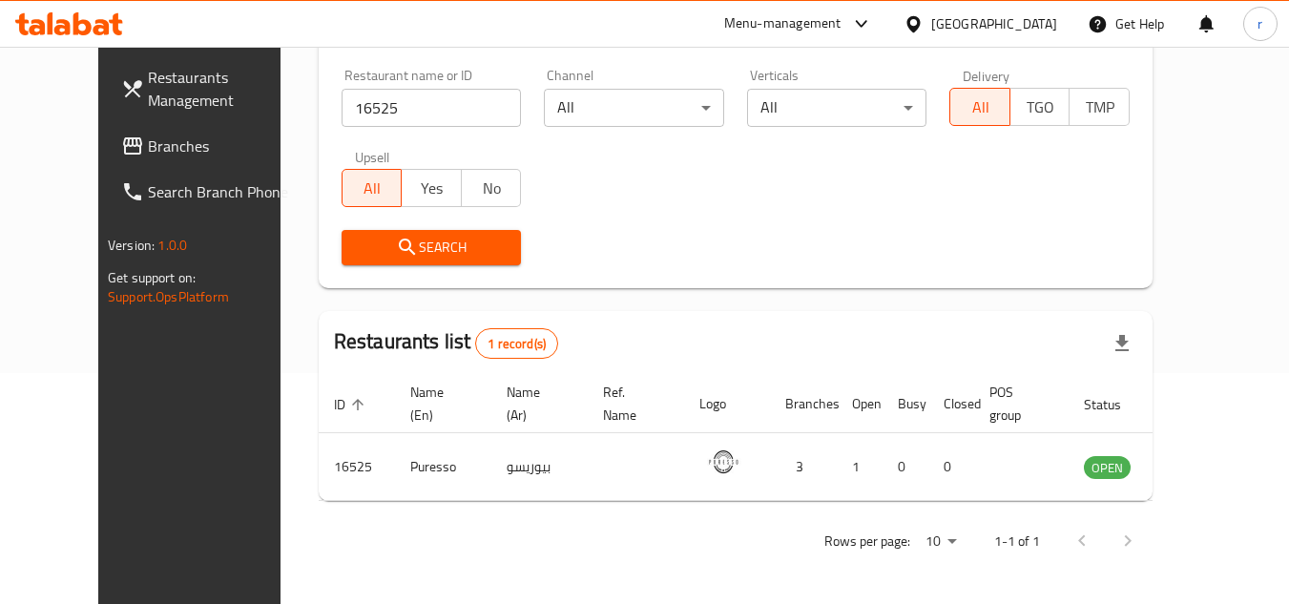
click at [1050, 35] on div "[GEOGRAPHIC_DATA]" at bounding box center [980, 24] width 184 height 46
click at [920, 24] on icon at bounding box center [912, 23] width 13 height 16
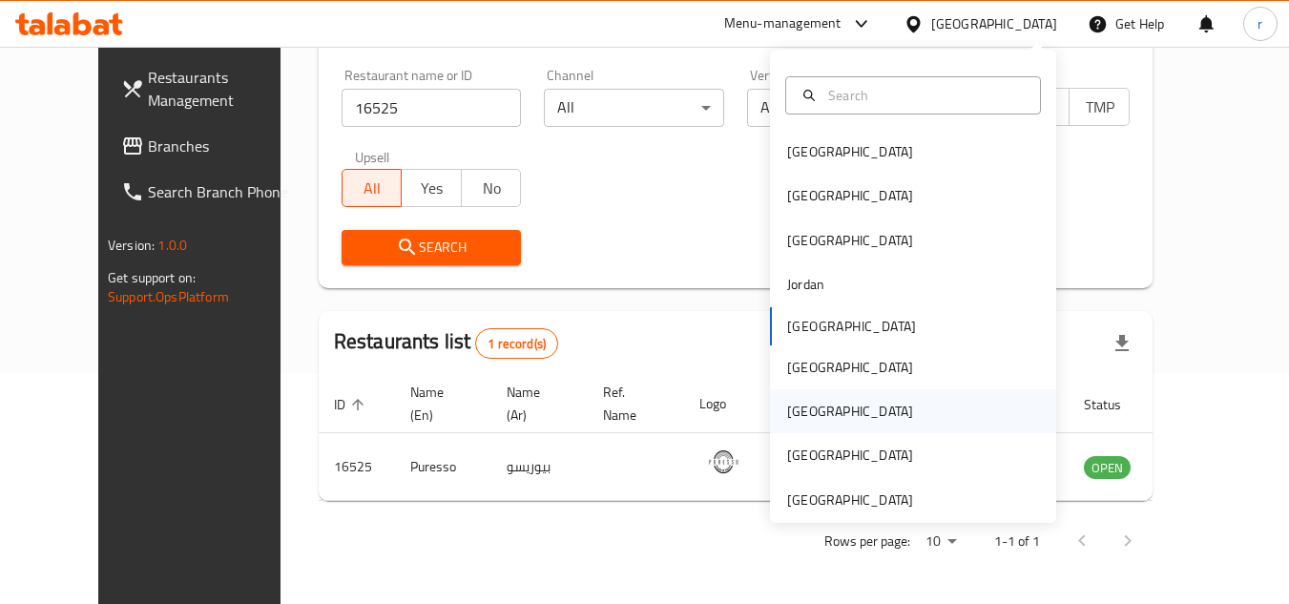
click at [840, 411] on div "Qatar" at bounding box center [913, 411] width 286 height 44
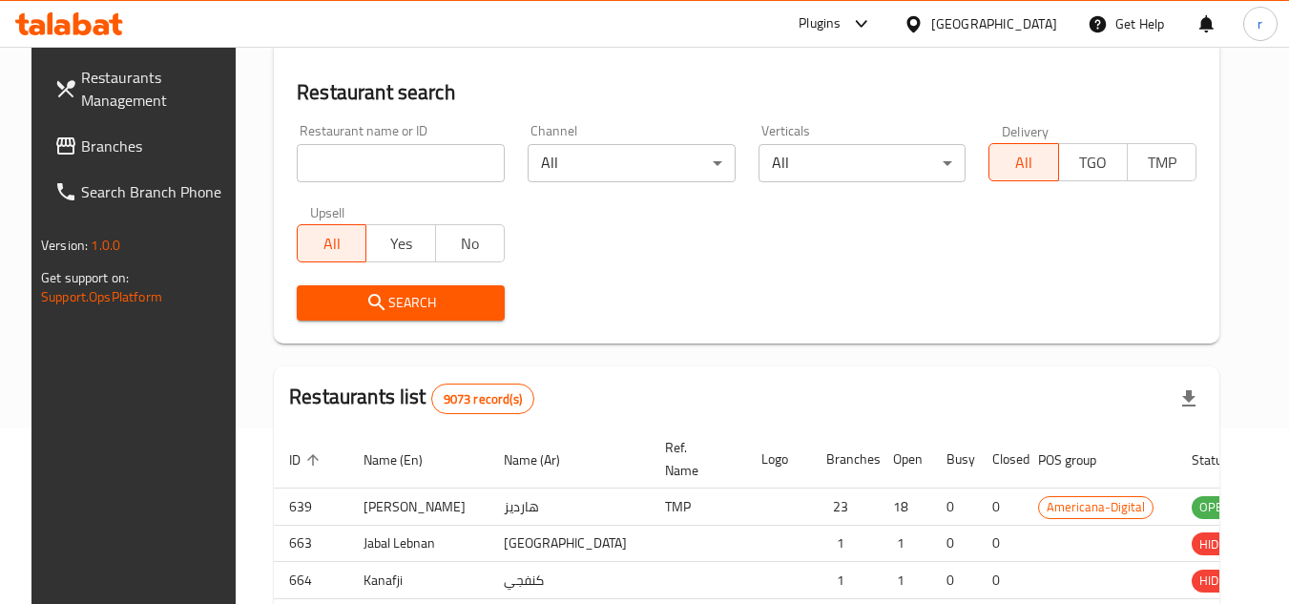
scroll to position [231, 0]
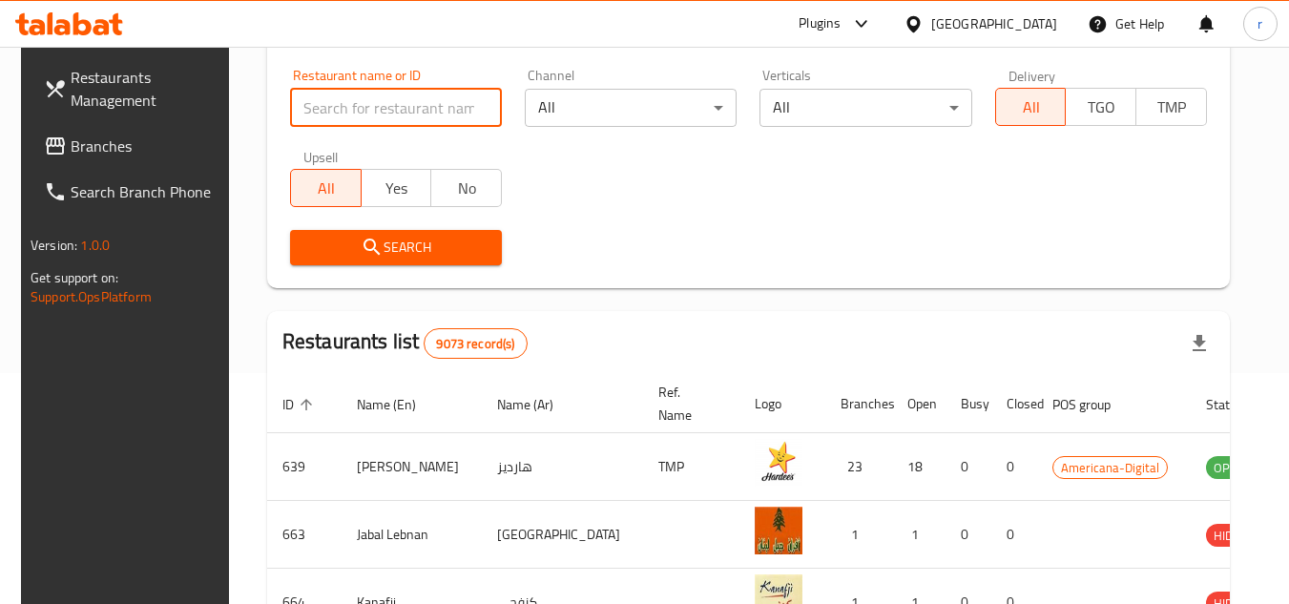
click at [406, 108] on input "search" at bounding box center [396, 108] width 212 height 38
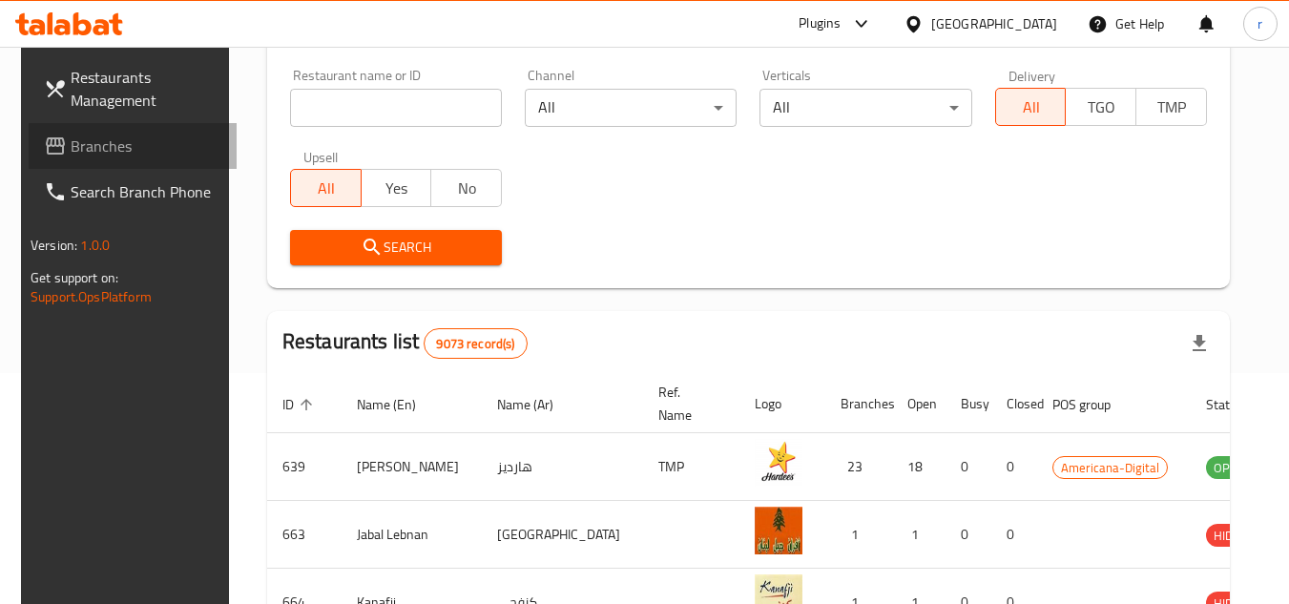
click at [93, 161] on link "Branches" at bounding box center [133, 146] width 208 height 46
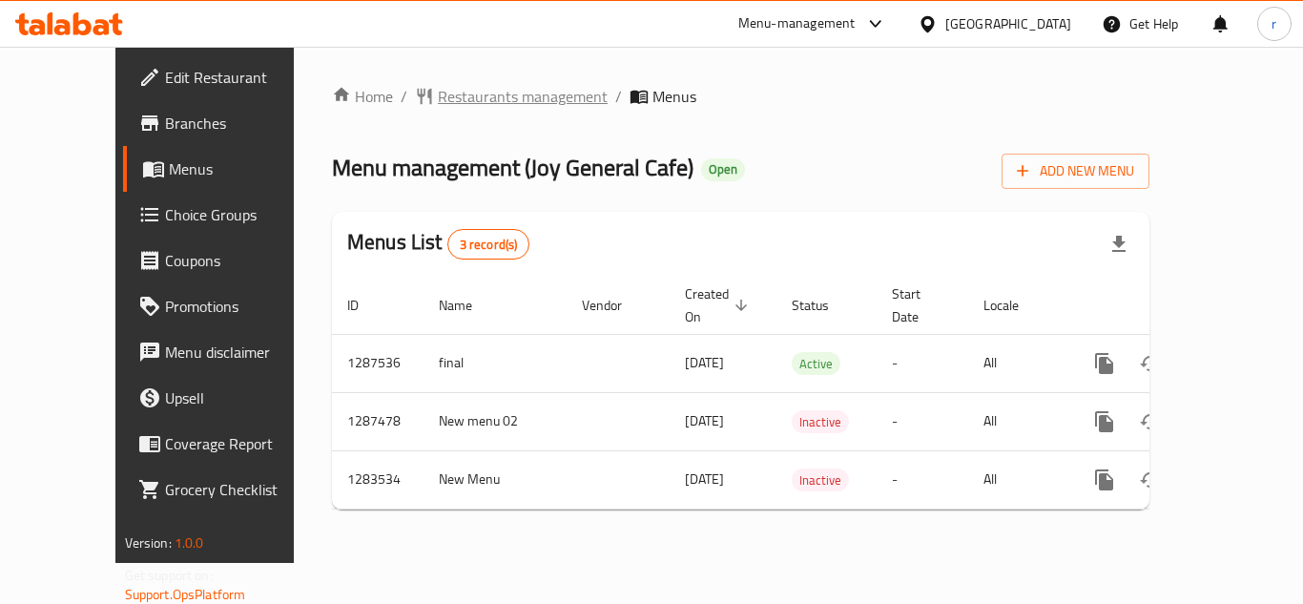
click at [453, 105] on span "Restaurants management" at bounding box center [523, 96] width 170 height 23
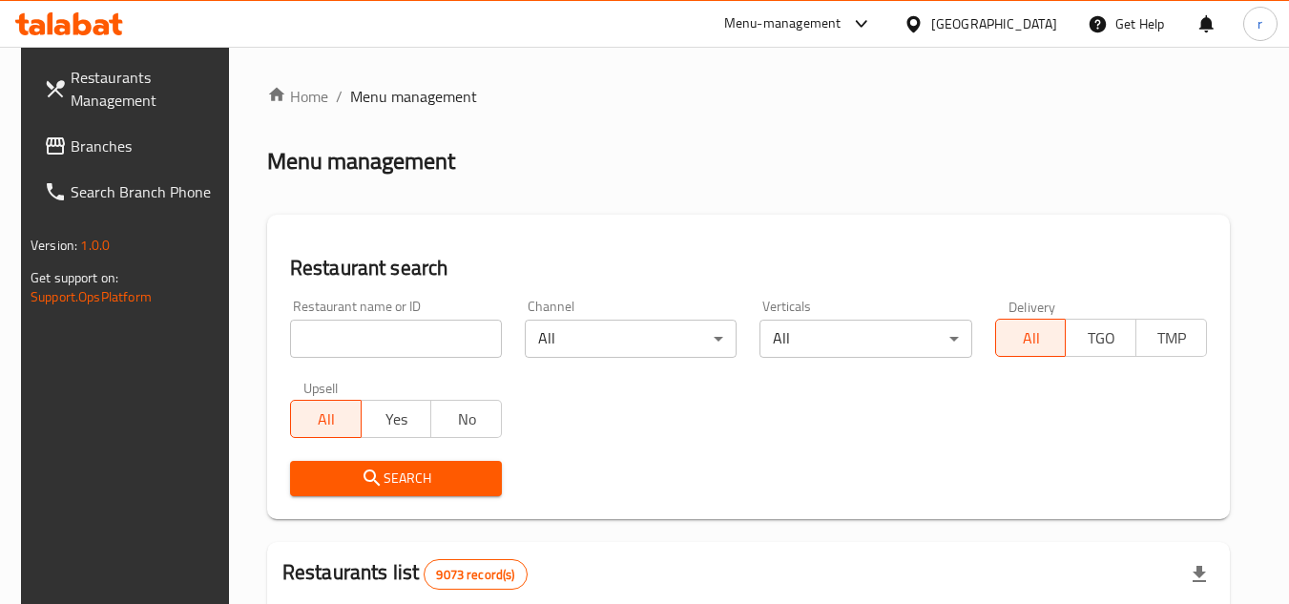
click at [322, 327] on input "search" at bounding box center [396, 339] width 212 height 38
paste input "695161"
type input "695161"
click at [312, 468] on span "Search" at bounding box center [395, 478] width 181 height 24
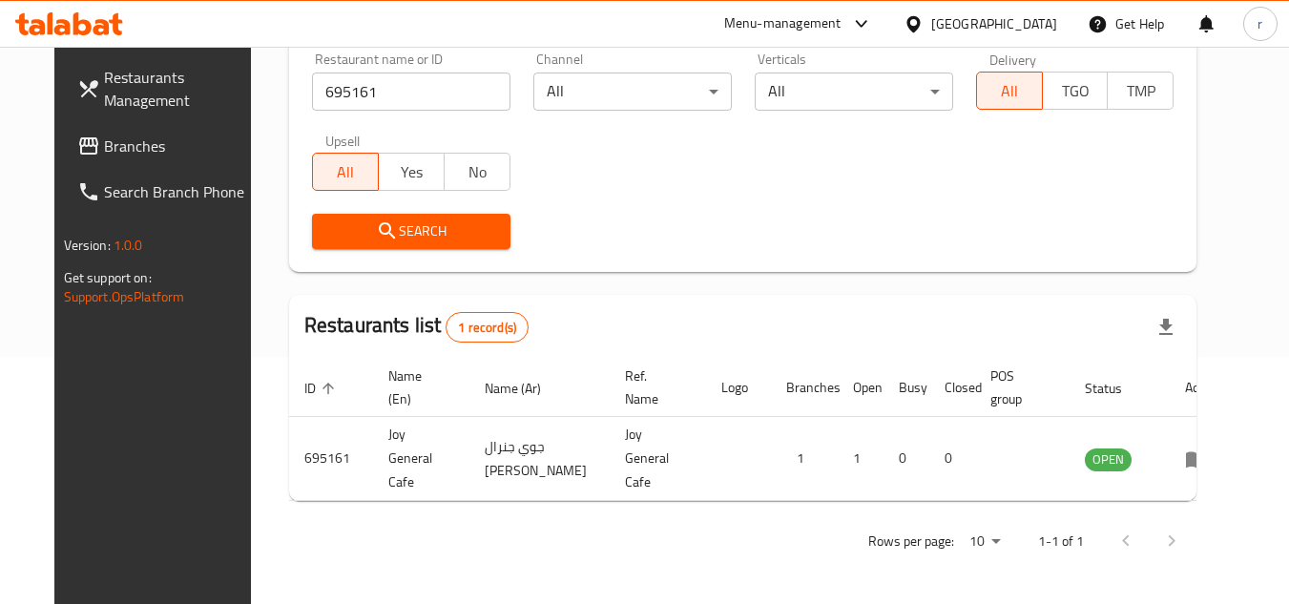
scroll to position [231, 0]
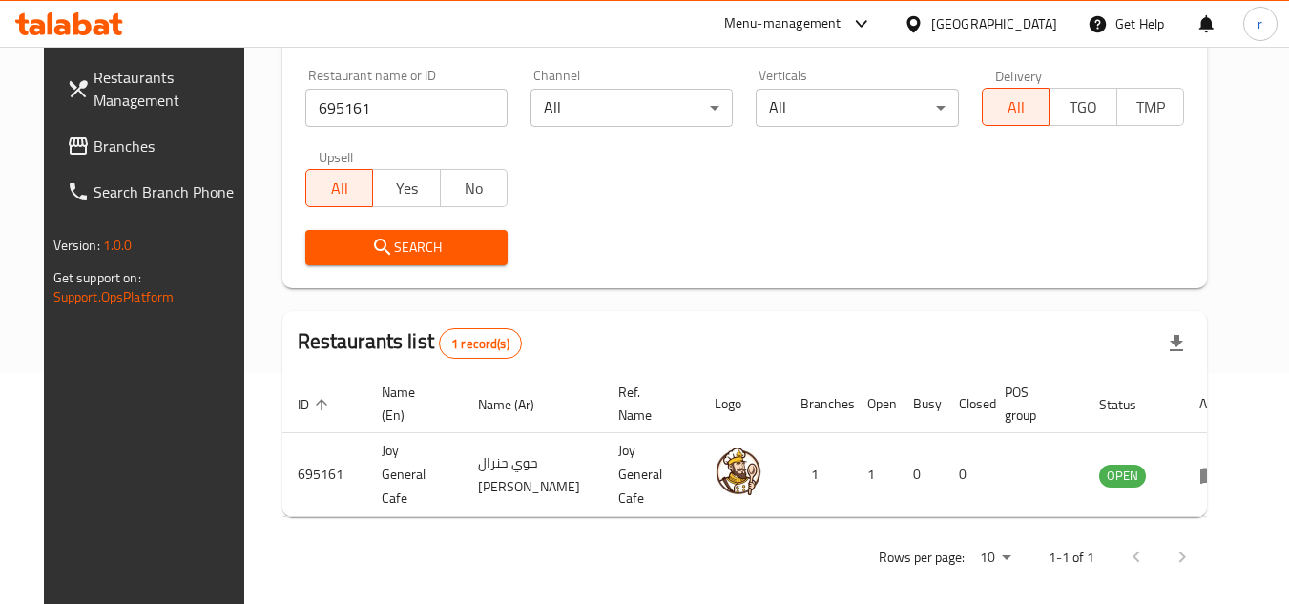
click at [931, 31] on div at bounding box center [917, 23] width 28 height 21
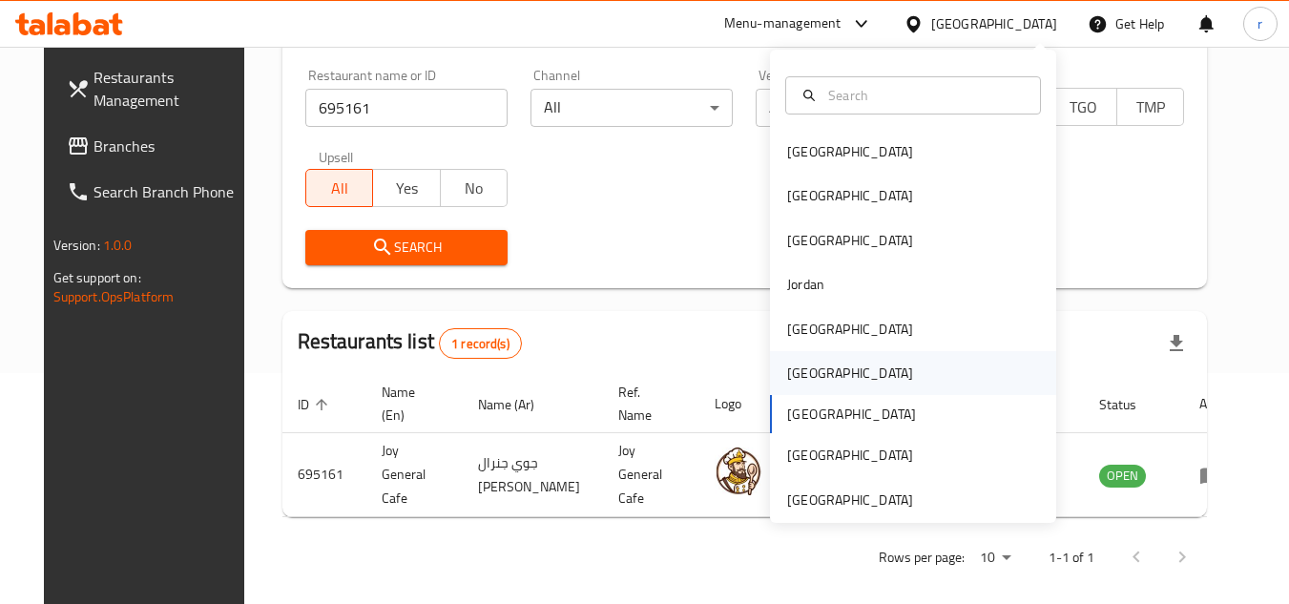
click at [823, 380] on div "[GEOGRAPHIC_DATA]" at bounding box center [913, 373] width 286 height 44
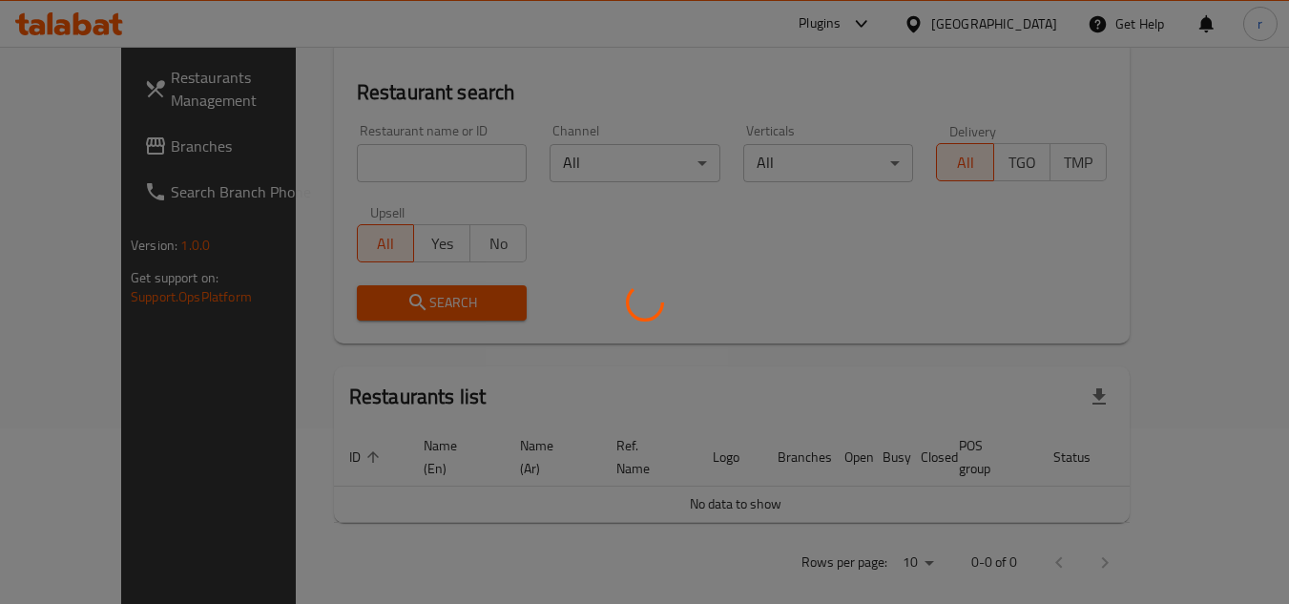
scroll to position [231, 0]
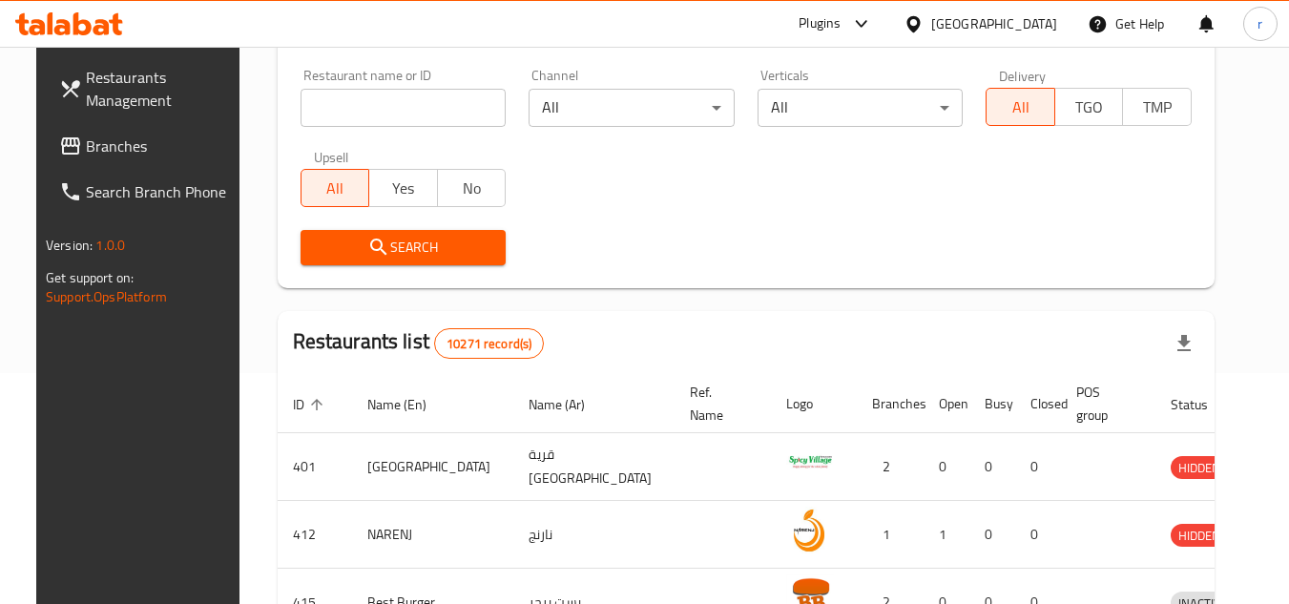
click at [86, 154] on span "Branches" at bounding box center [161, 146] width 151 height 23
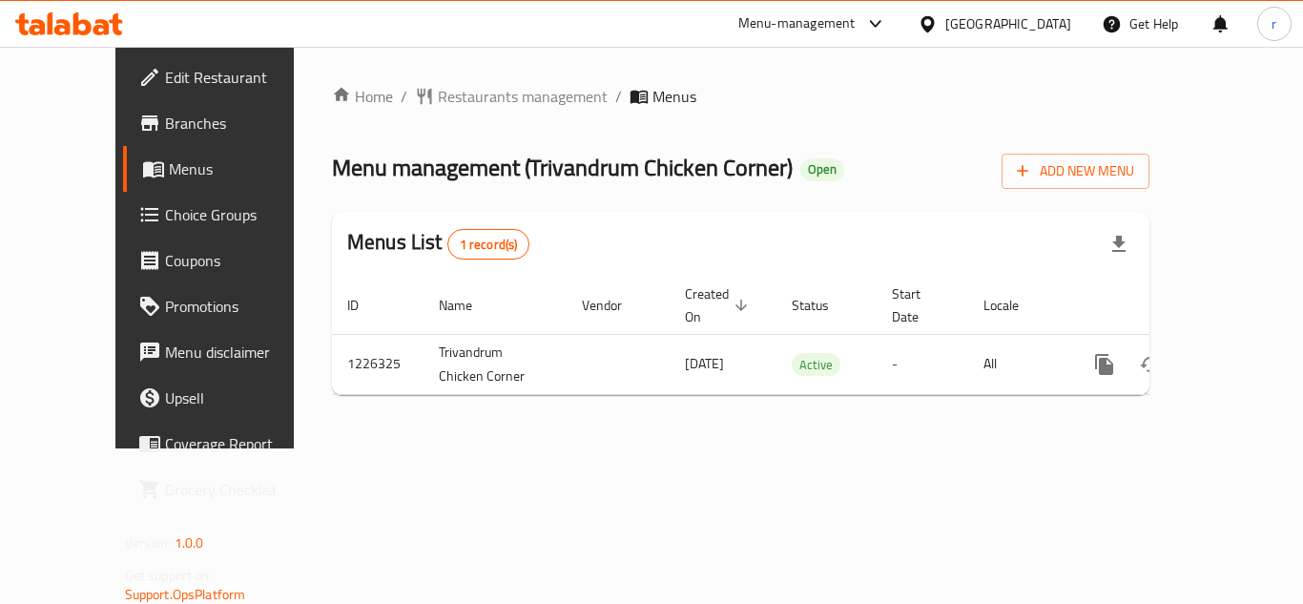
click at [438, 101] on span "Restaurants management" at bounding box center [523, 96] width 170 height 23
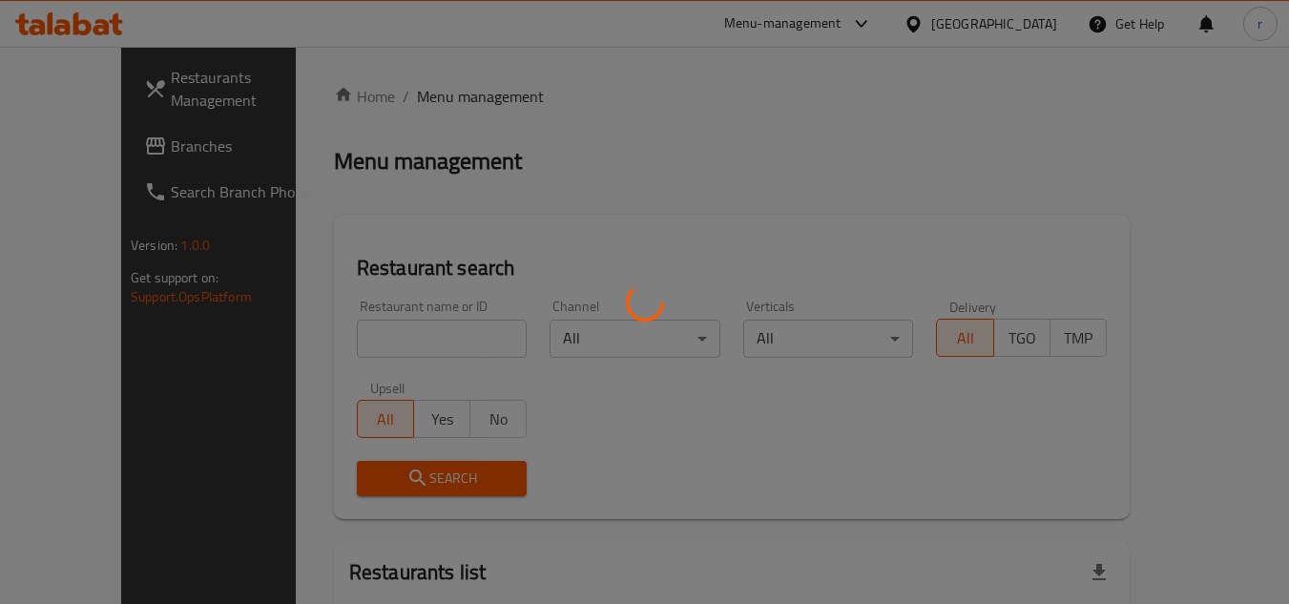
click at [377, 342] on div at bounding box center [644, 302] width 1289 height 604
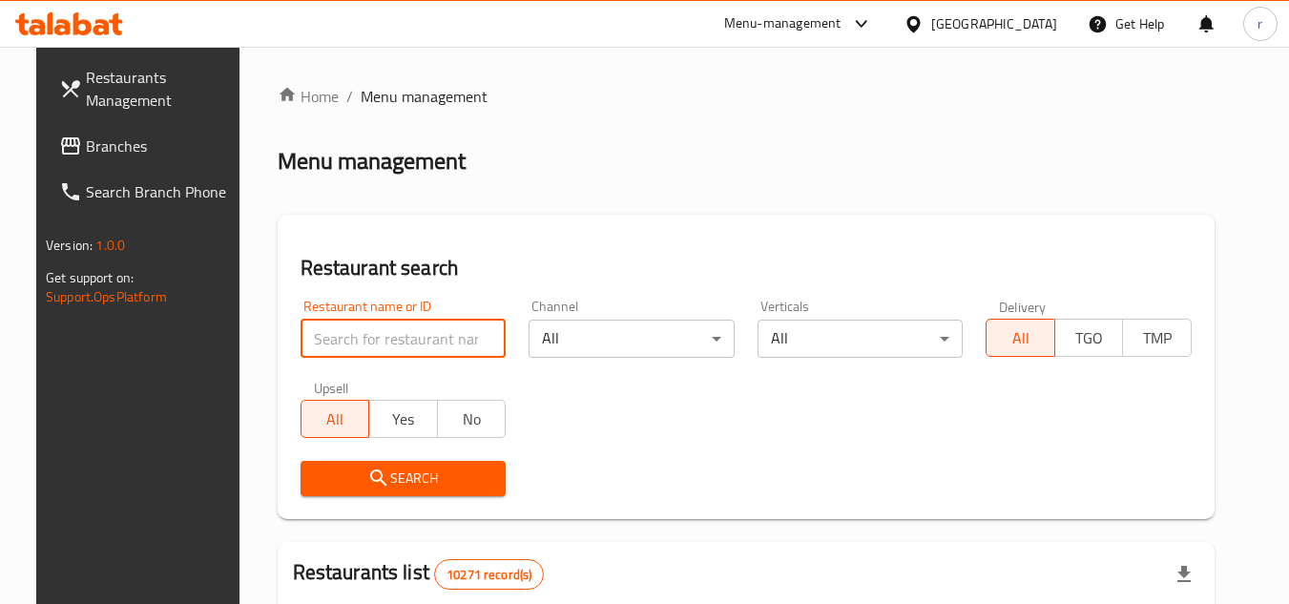
click at [377, 342] on input "search" at bounding box center [403, 339] width 206 height 38
paste input "675642"
type input "675642"
click at [367, 482] on icon "submit" at bounding box center [378, 477] width 23 height 23
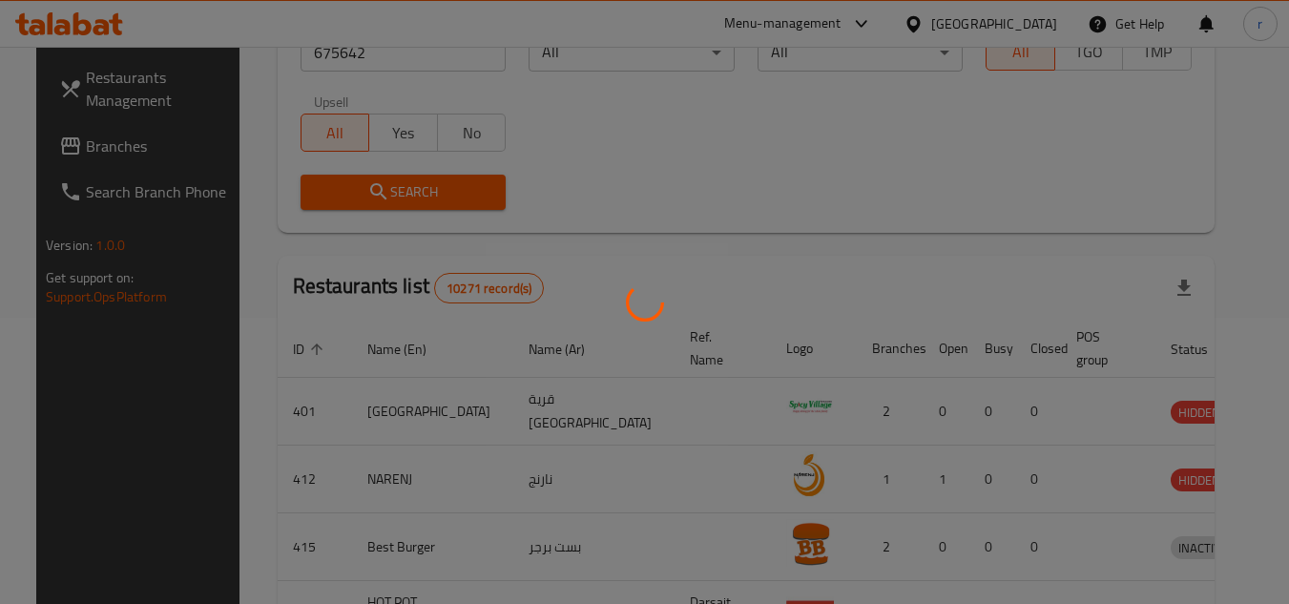
scroll to position [231, 0]
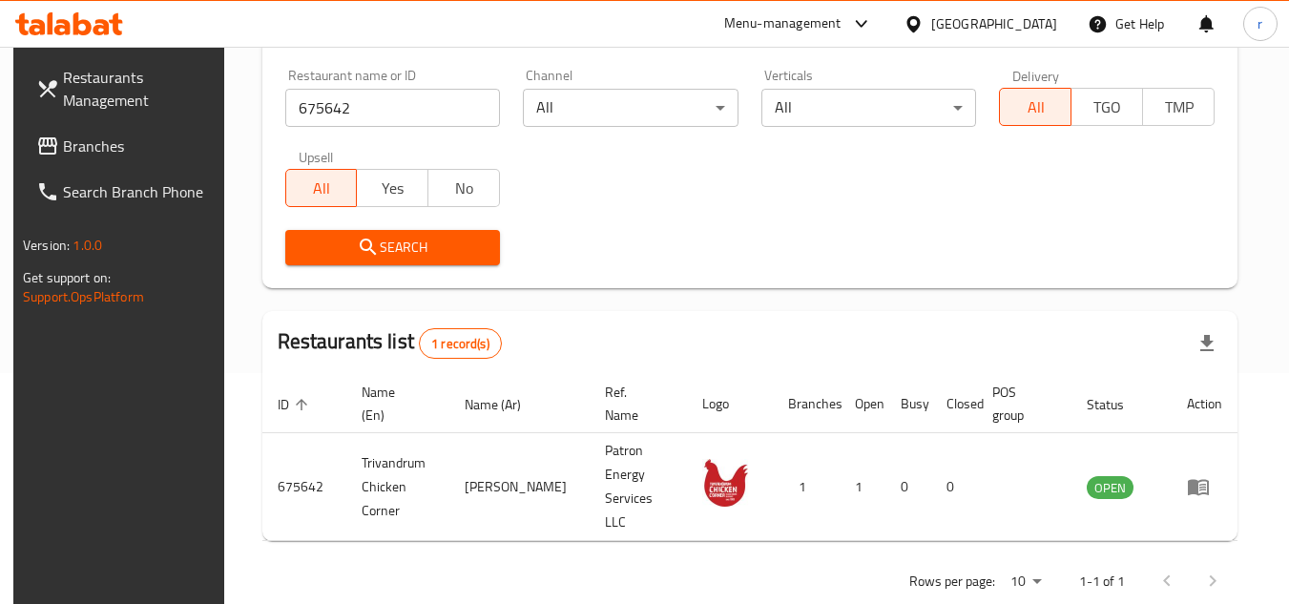
click at [923, 16] on icon at bounding box center [913, 24] width 20 height 20
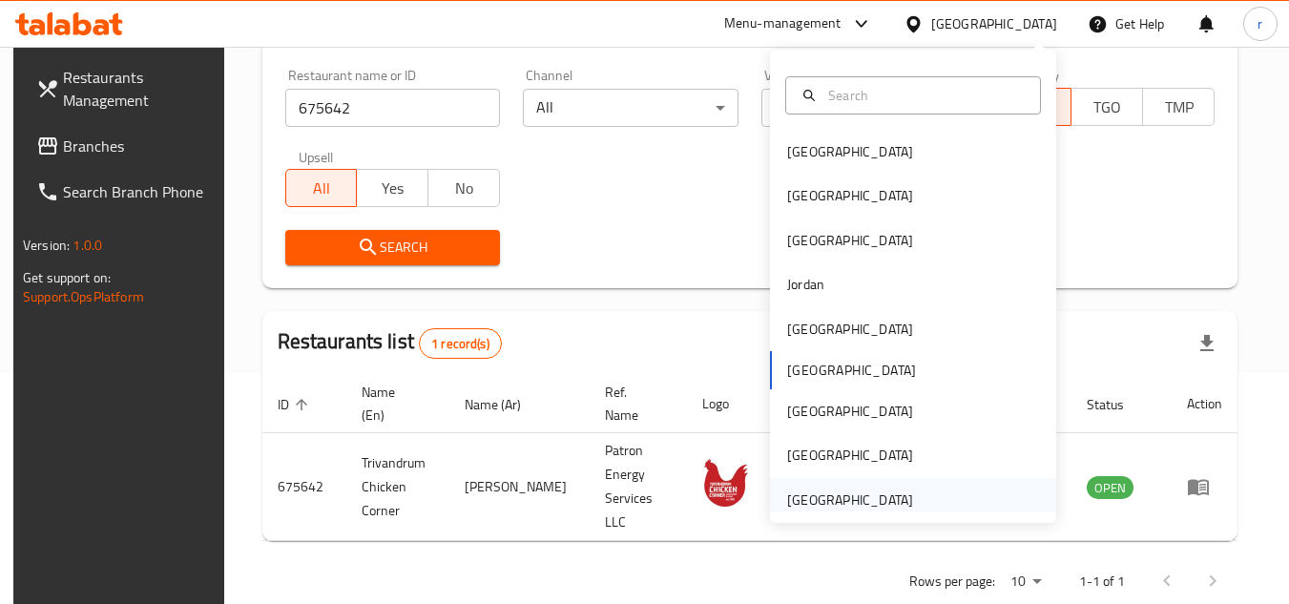
click at [833, 495] on div "[GEOGRAPHIC_DATA]" at bounding box center [850, 499] width 126 height 21
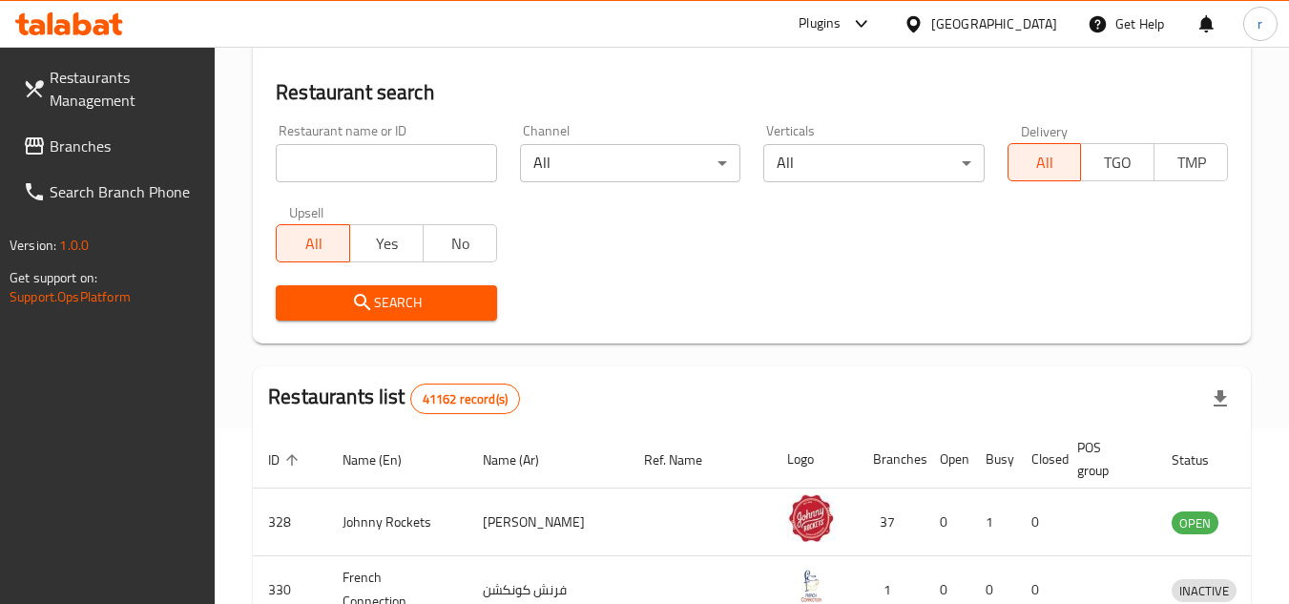
scroll to position [231, 0]
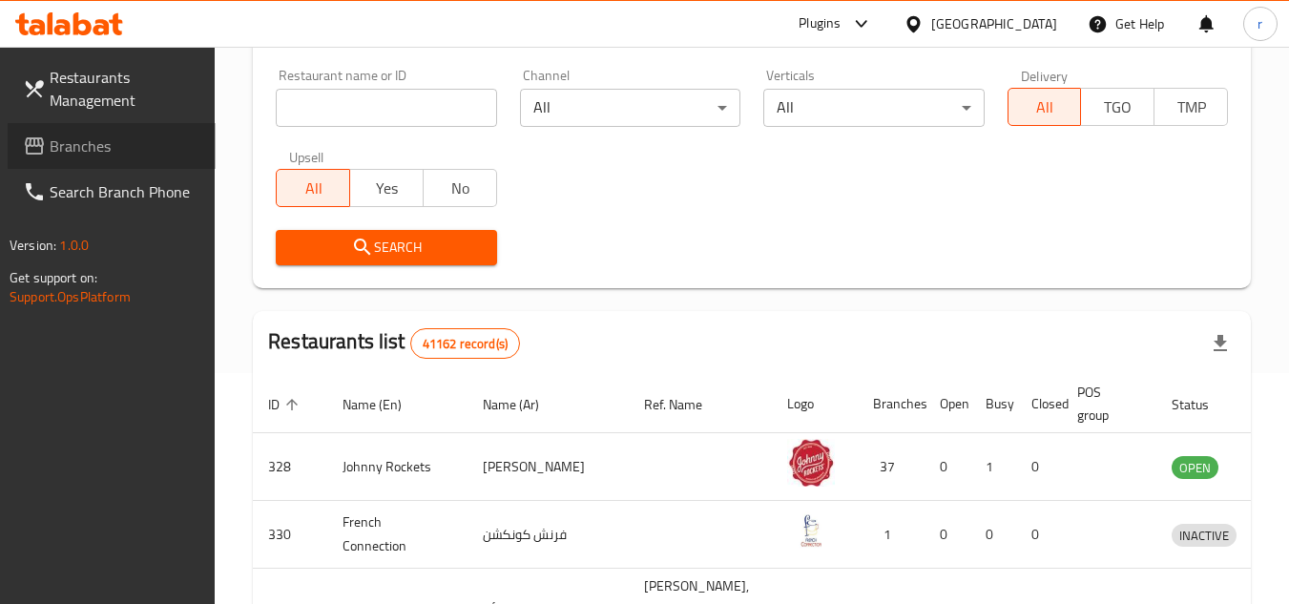
click at [142, 143] on span "Branches" at bounding box center [125, 146] width 151 height 23
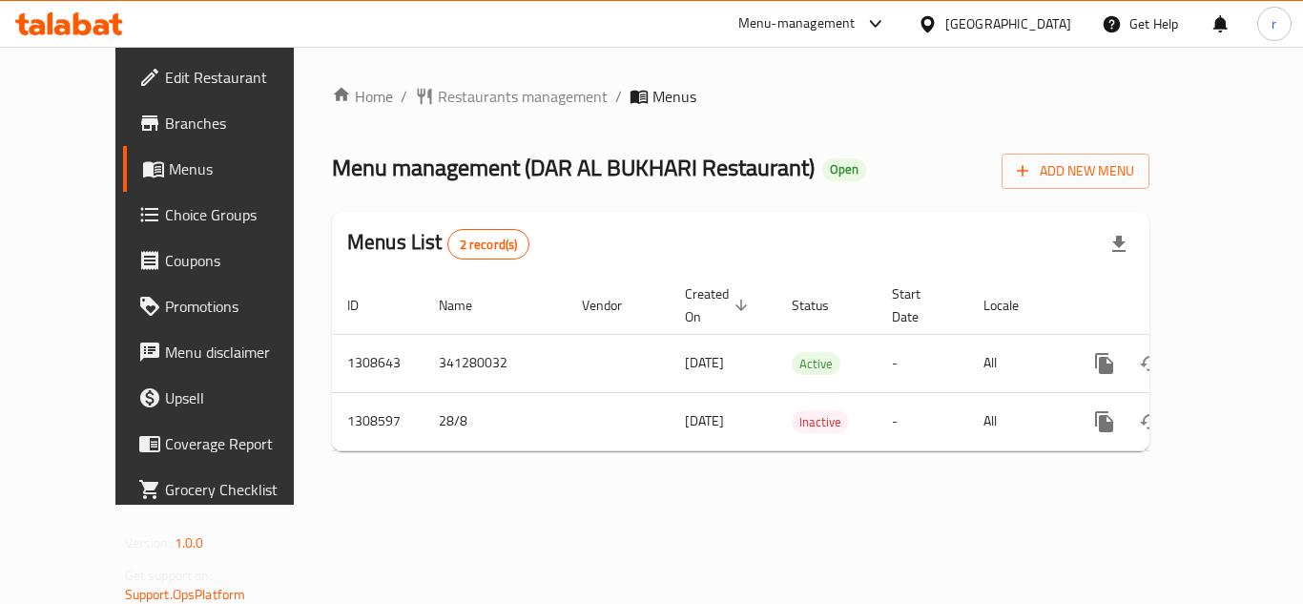
click at [470, 101] on span "Restaurants management" at bounding box center [523, 96] width 170 height 23
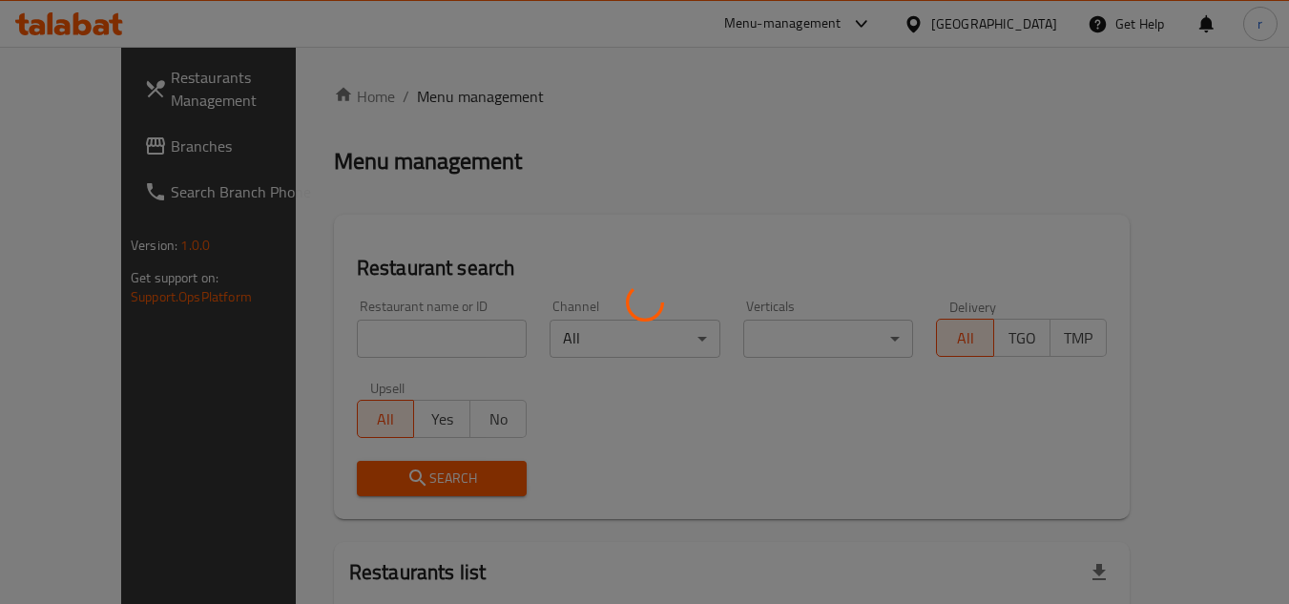
click at [371, 322] on div at bounding box center [644, 302] width 1289 height 604
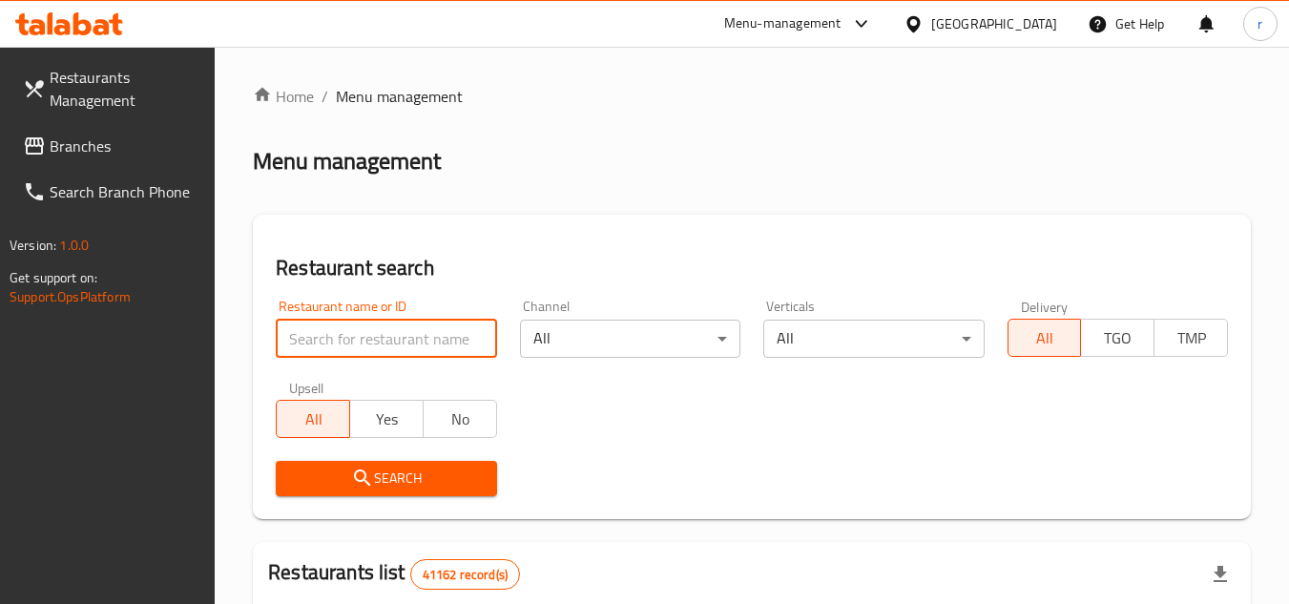
click at [366, 331] on input "search" at bounding box center [386, 339] width 220 height 38
paste input "704952"
type input "704952"
drag, startPoint x: 354, startPoint y: 490, endPoint x: 364, endPoint y: 482, distance: 13.6
click at [354, 489] on button "Search" at bounding box center [386, 478] width 220 height 35
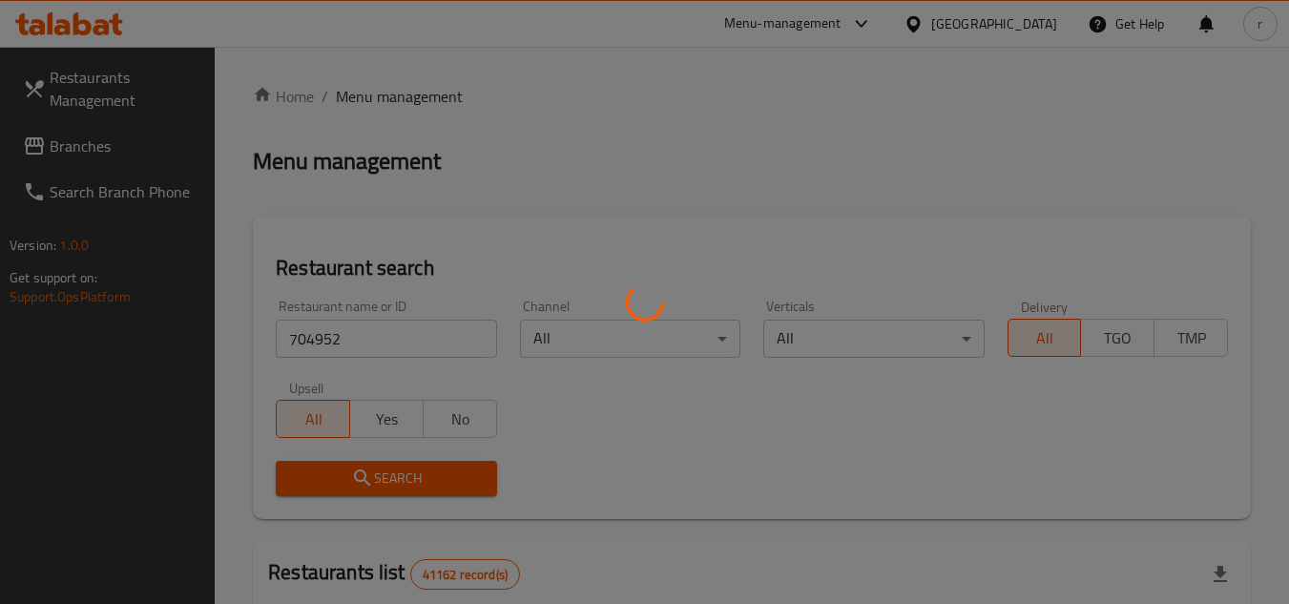
click at [364, 482] on div at bounding box center [644, 302] width 1289 height 604
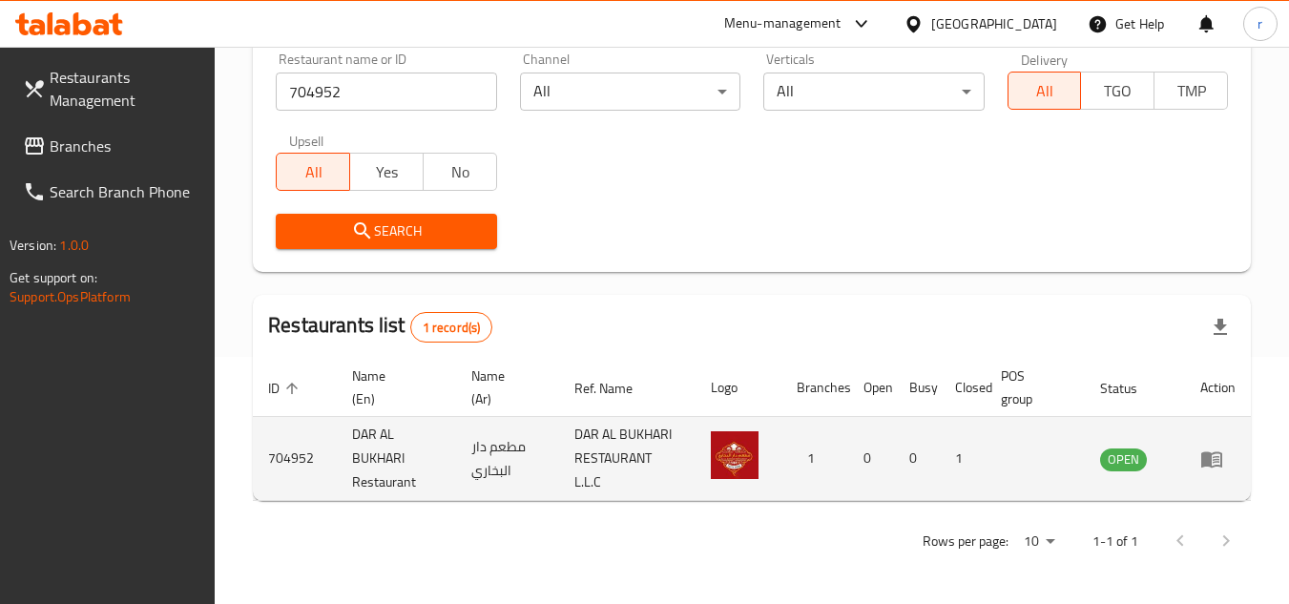
scroll to position [247, 0]
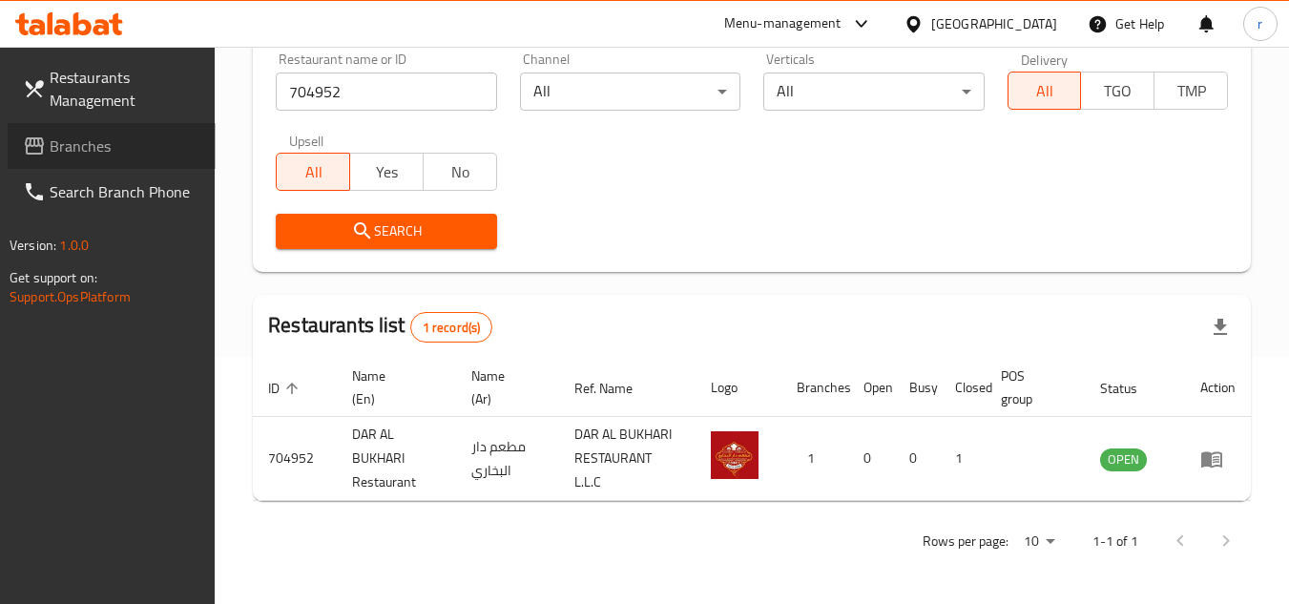
click at [45, 133] on link "Branches" at bounding box center [112, 146] width 208 height 46
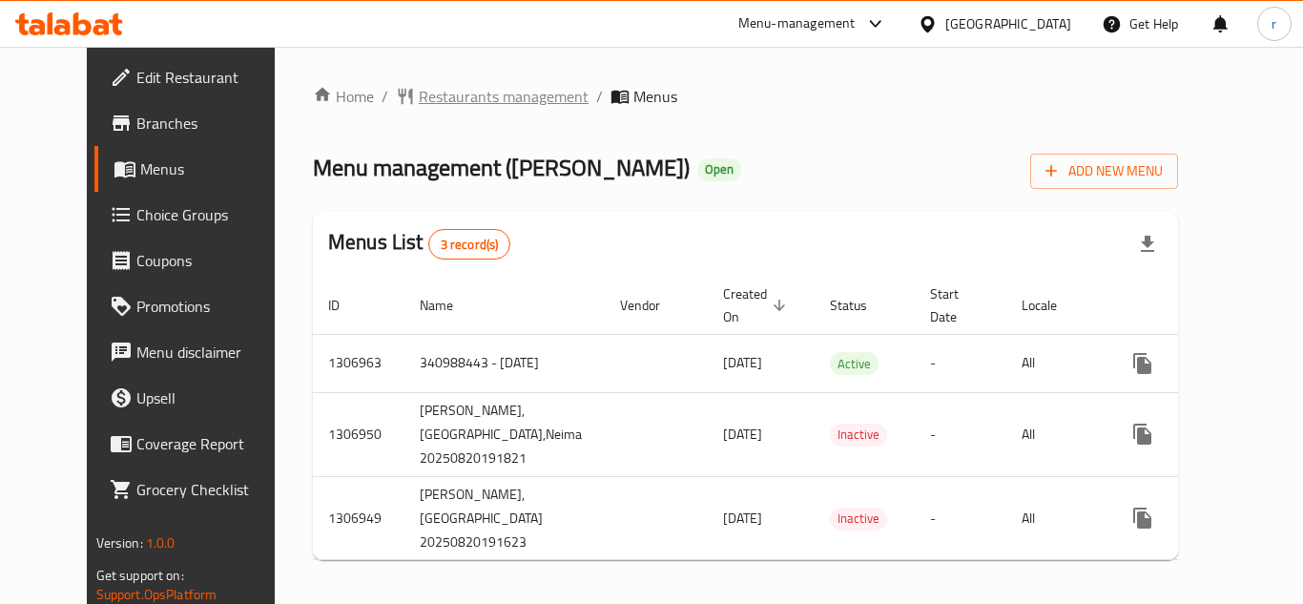
click at [419, 100] on span "Restaurants management" at bounding box center [504, 96] width 170 height 23
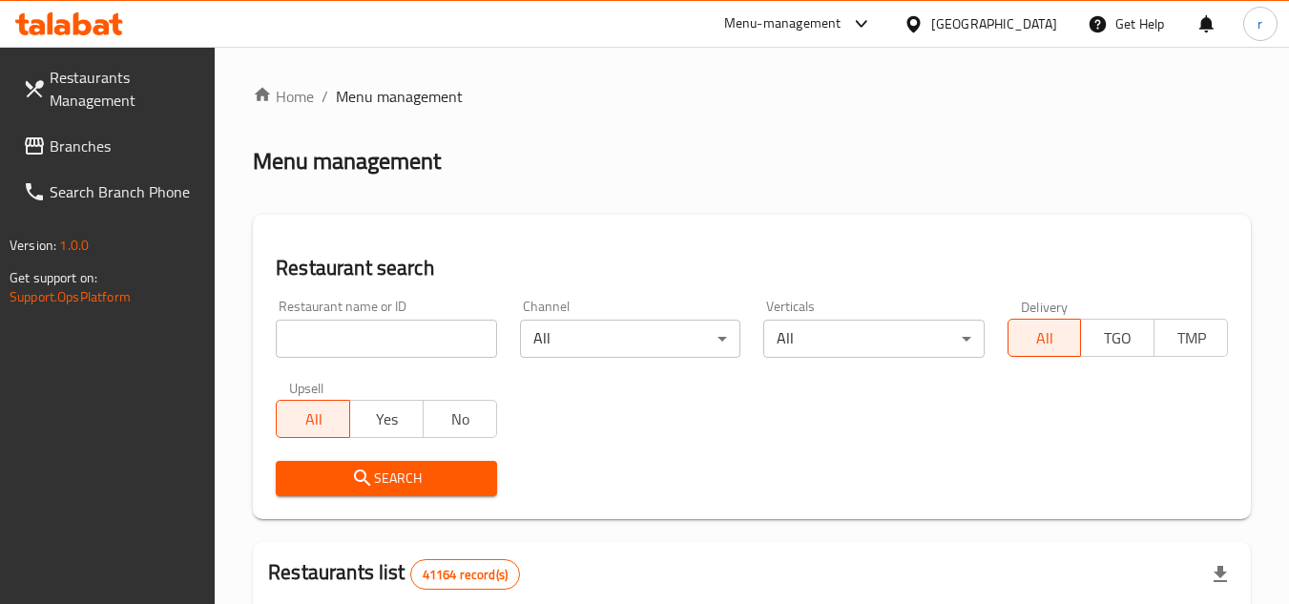
click at [407, 330] on input "search" at bounding box center [386, 339] width 220 height 38
paste input "704241"
type input "704241"
click at [372, 471] on icon "submit" at bounding box center [362, 477] width 23 height 23
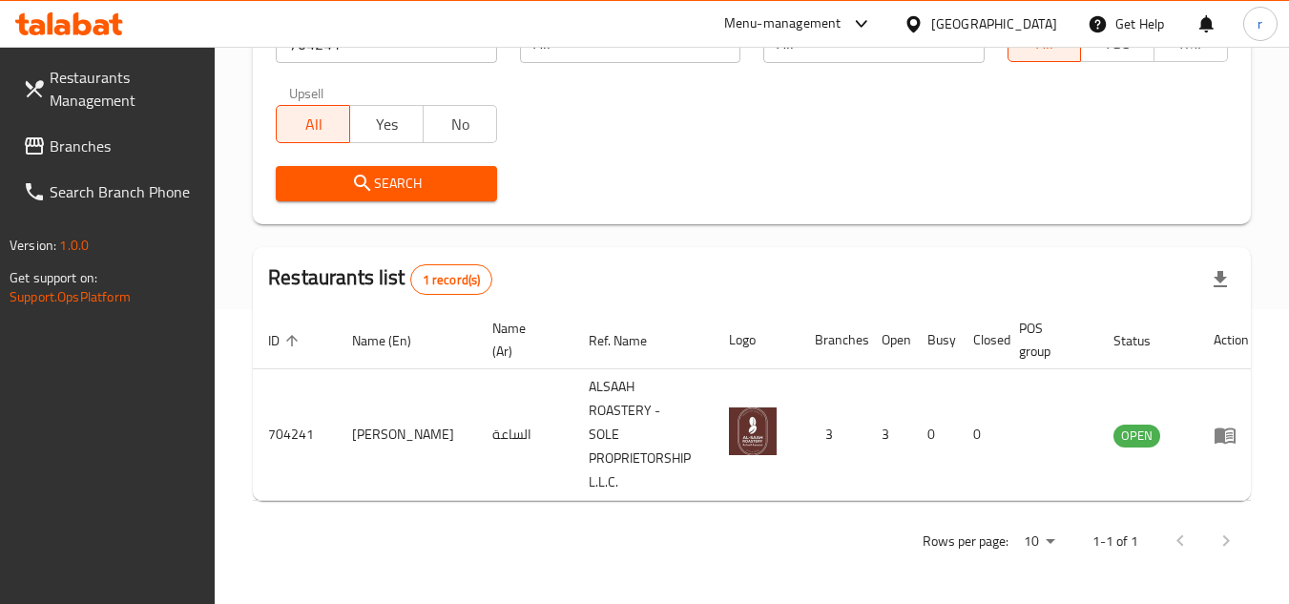
scroll to position [271, 0]
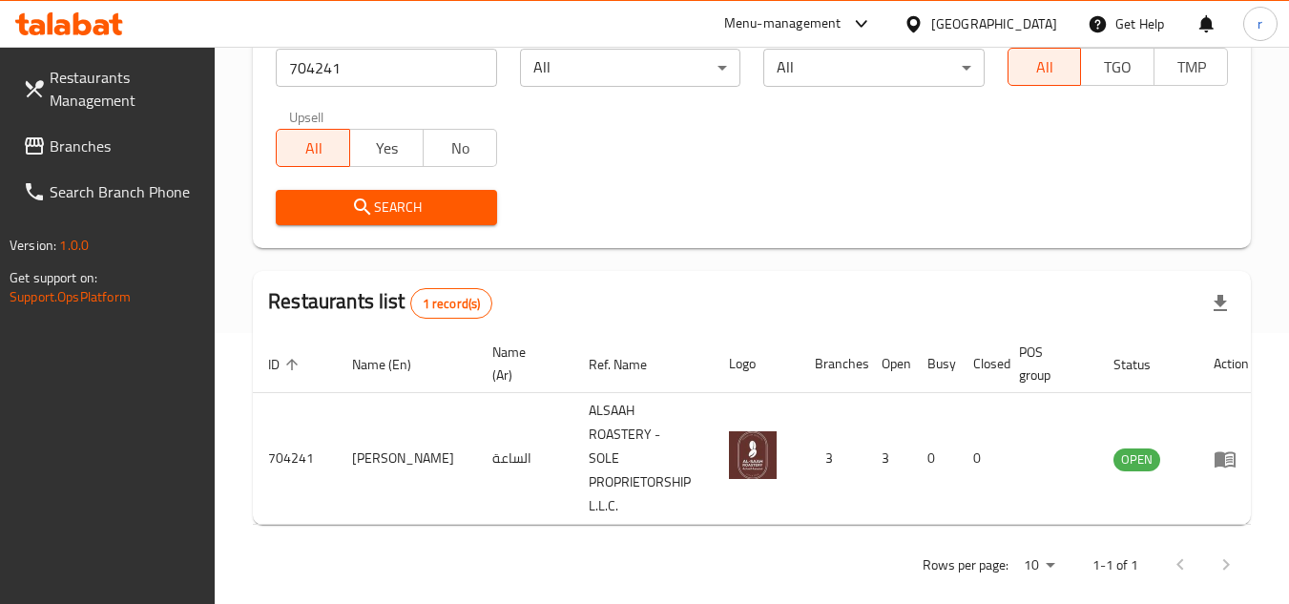
click at [919, 22] on icon at bounding box center [913, 24] width 20 height 20
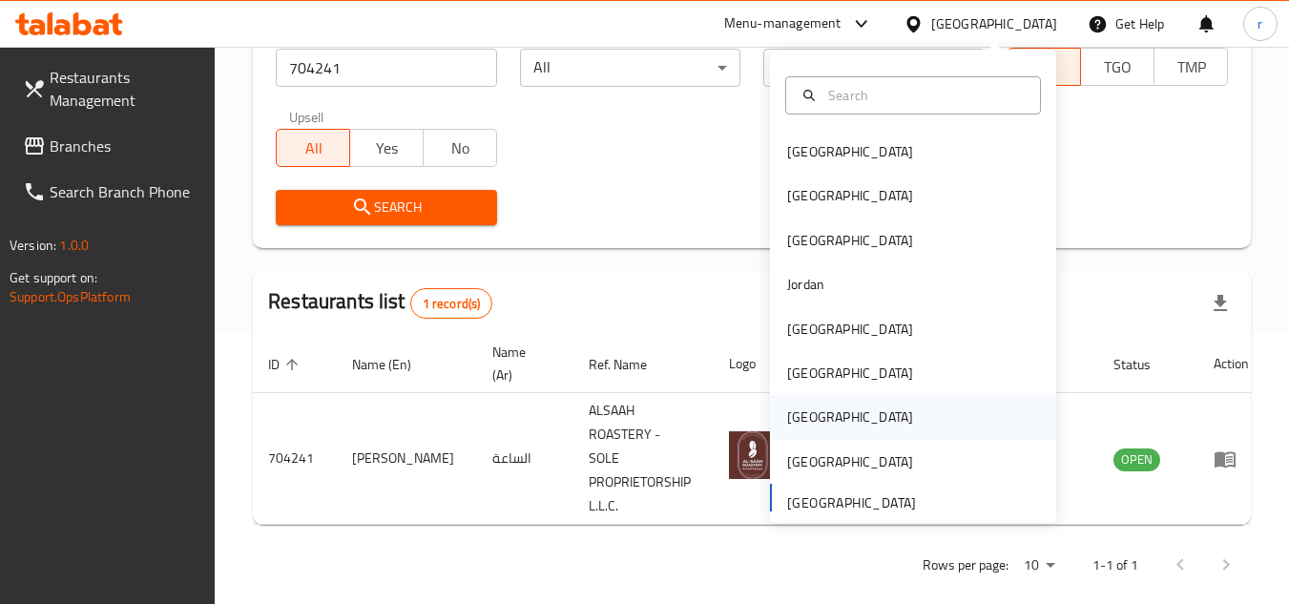
click at [810, 425] on div "Qatar" at bounding box center [850, 417] width 156 height 44
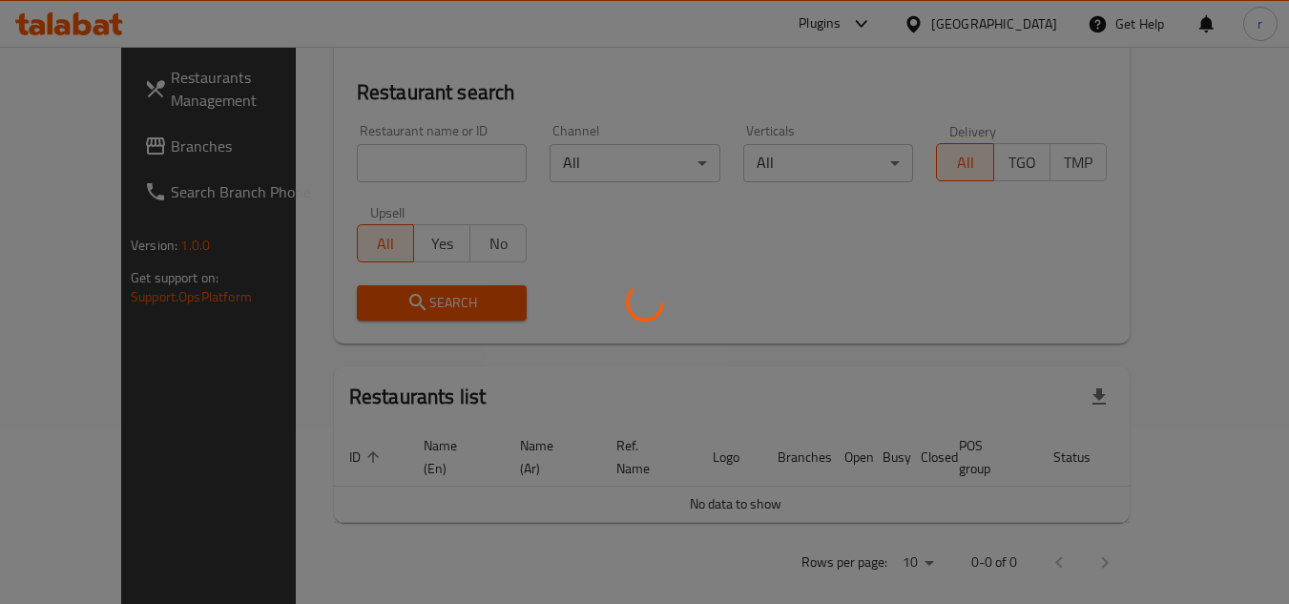
scroll to position [271, 0]
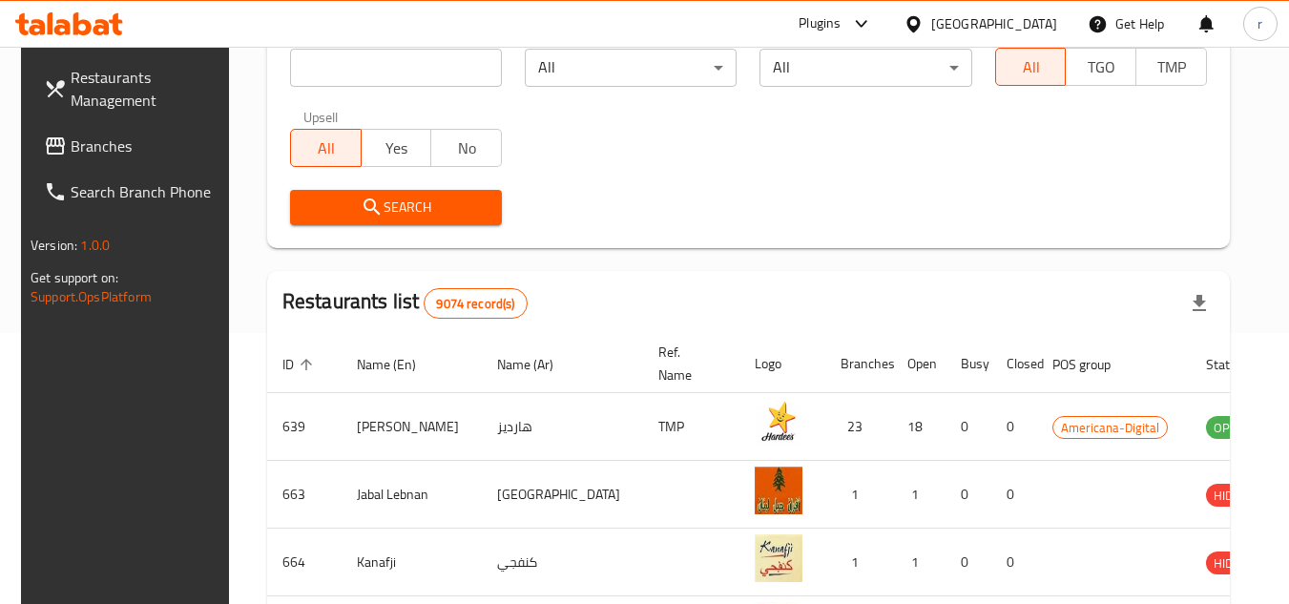
click at [150, 153] on span "Branches" at bounding box center [146, 146] width 151 height 23
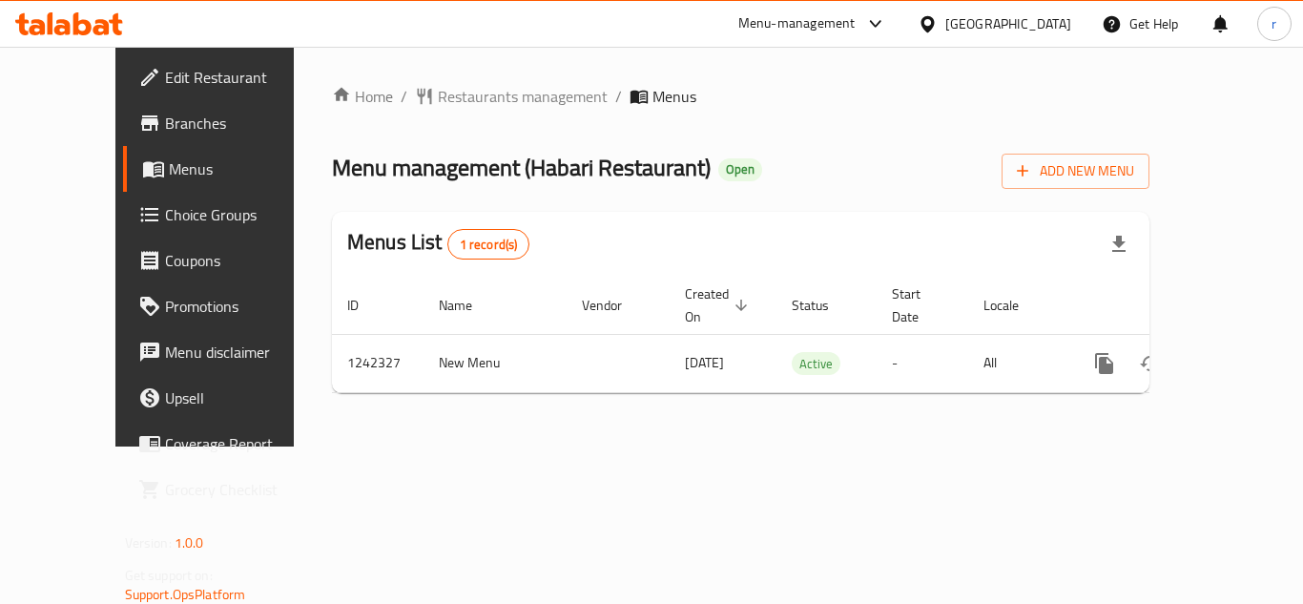
click at [481, 106] on span "Restaurants management" at bounding box center [523, 96] width 170 height 23
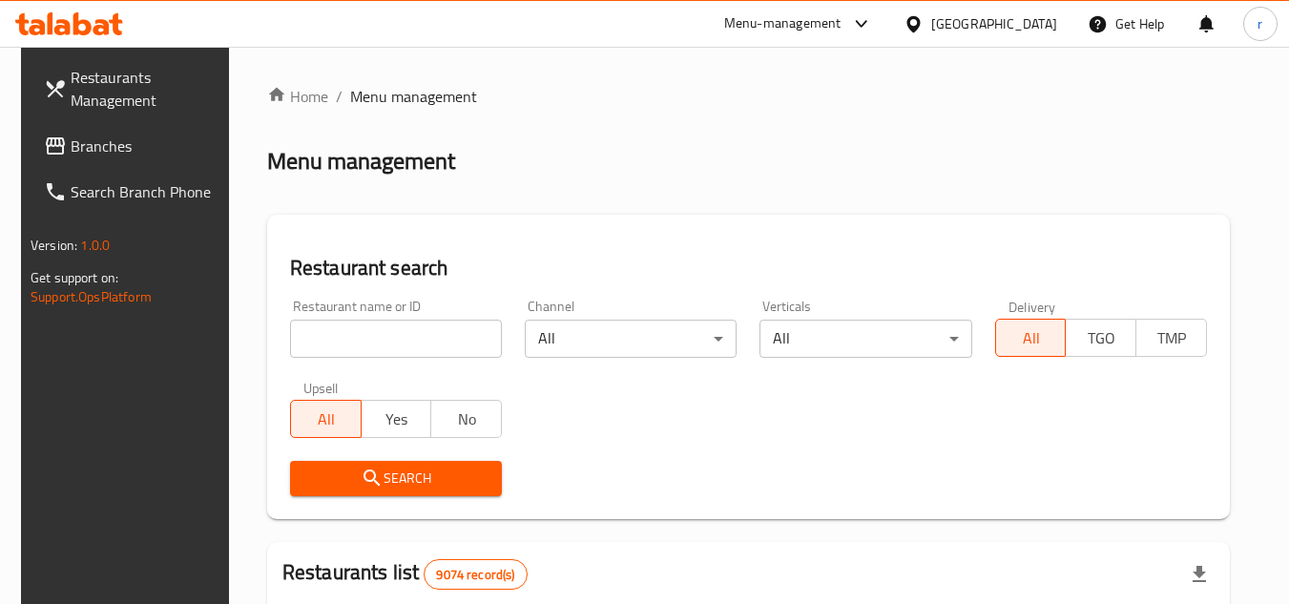
click at [406, 336] on div at bounding box center [644, 302] width 1289 height 604
click at [406, 336] on input "search" at bounding box center [396, 339] width 212 height 38
paste input "681098"
type input "681098"
click at [363, 487] on icon "submit" at bounding box center [372, 477] width 23 height 23
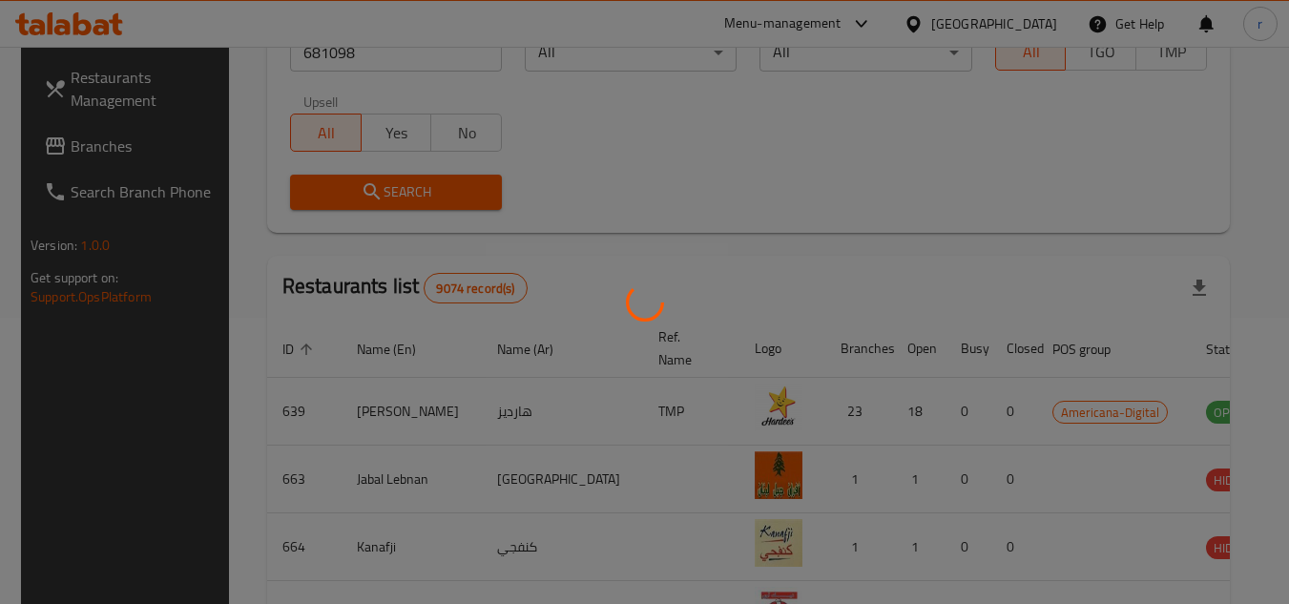
scroll to position [231, 0]
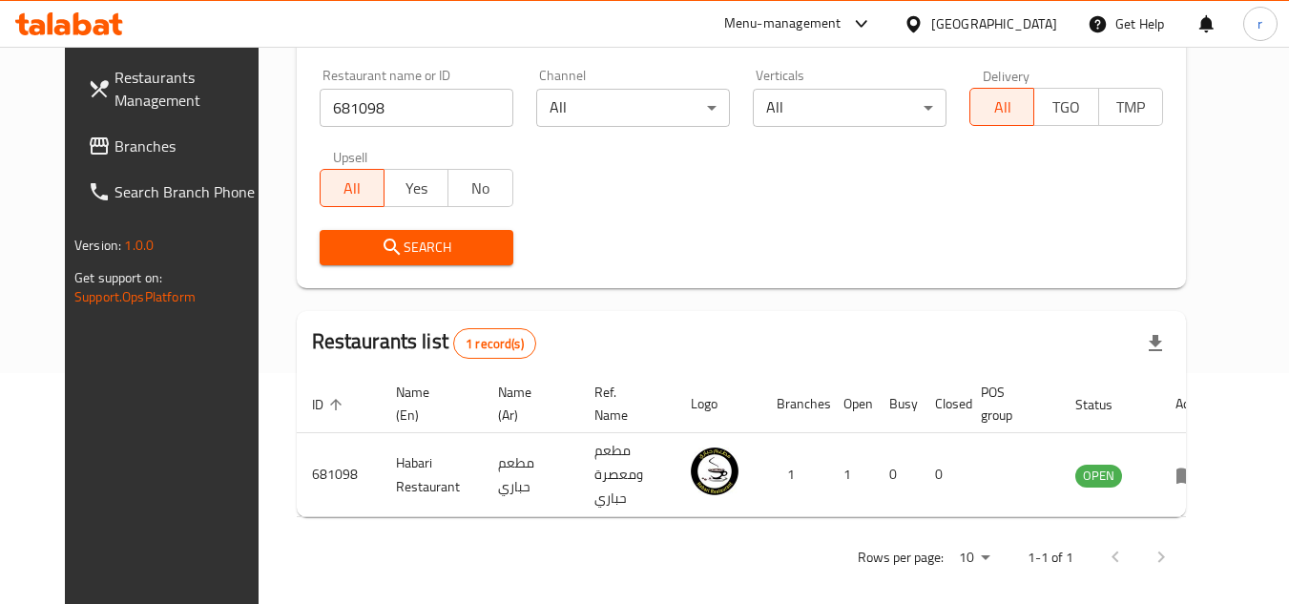
click at [1024, 30] on div "[GEOGRAPHIC_DATA]" at bounding box center [994, 23] width 126 height 21
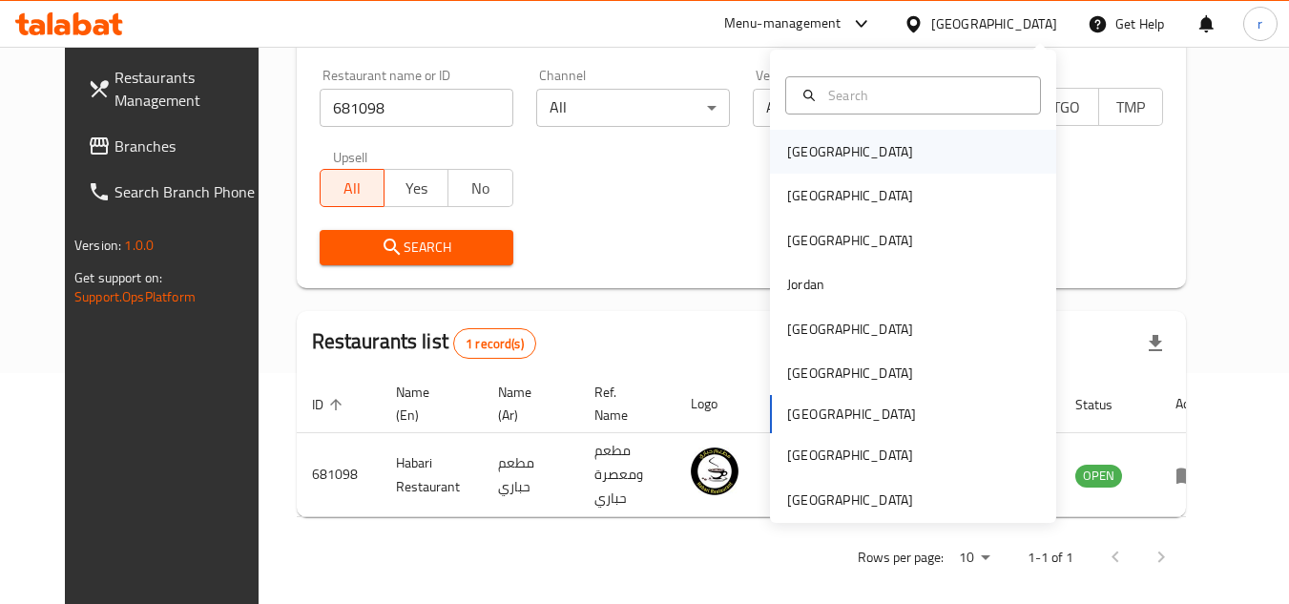
click at [787, 152] on div "[GEOGRAPHIC_DATA]" at bounding box center [850, 151] width 126 height 21
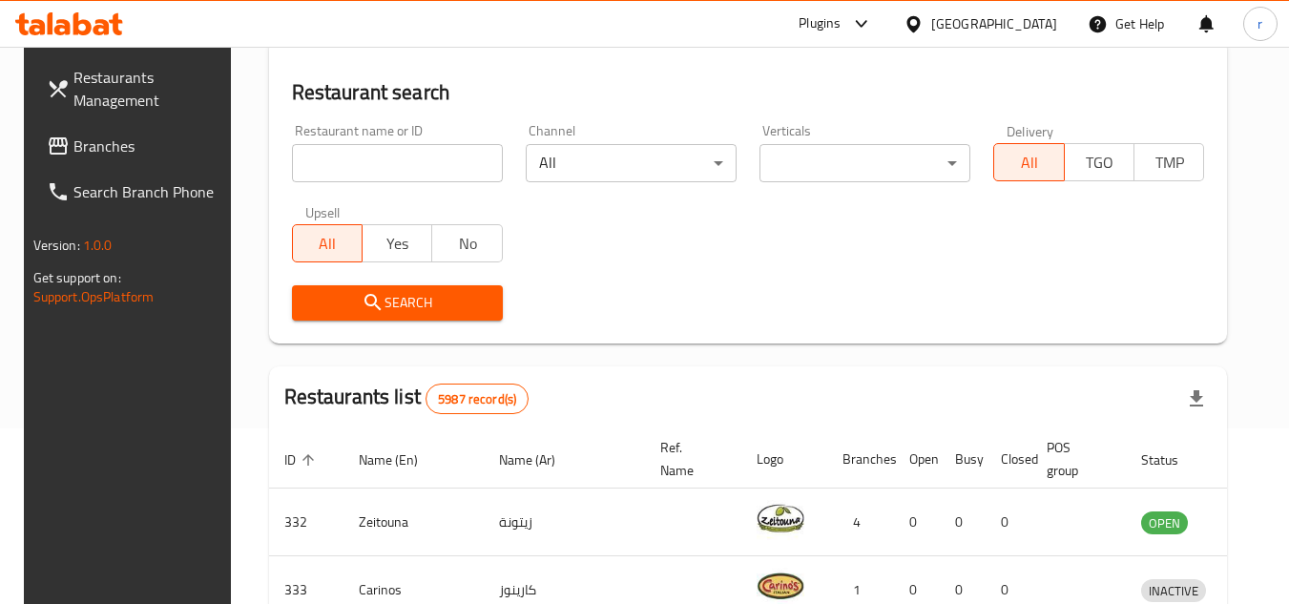
scroll to position [231, 0]
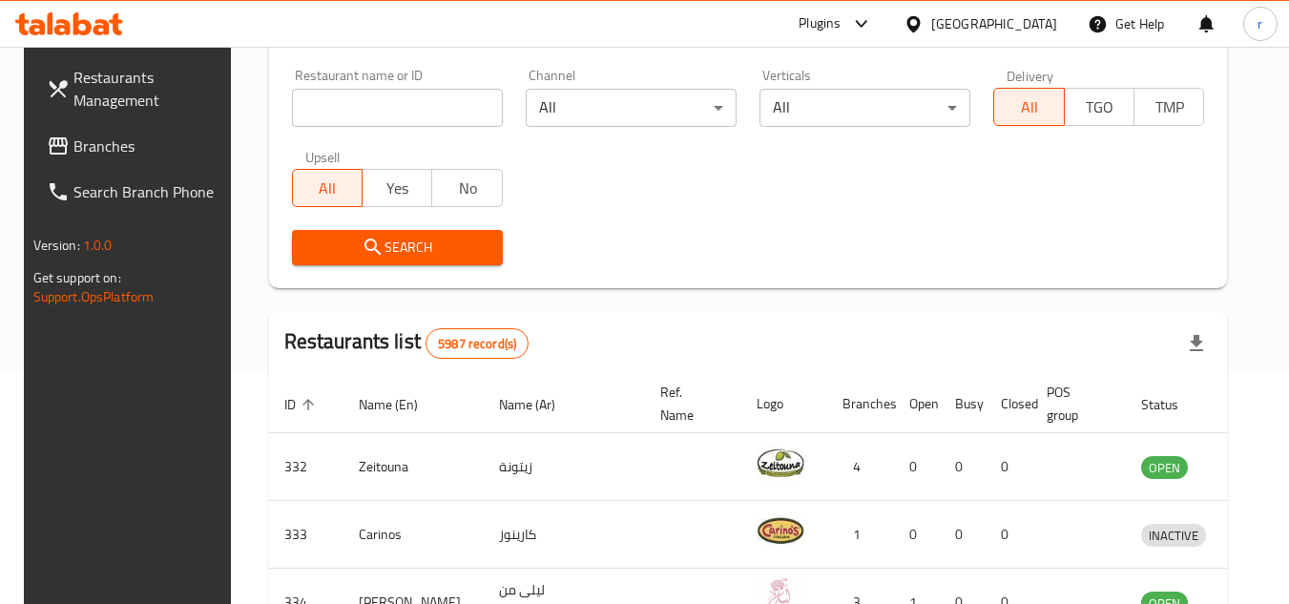
click at [67, 160] on link "Branches" at bounding box center [135, 146] width 208 height 46
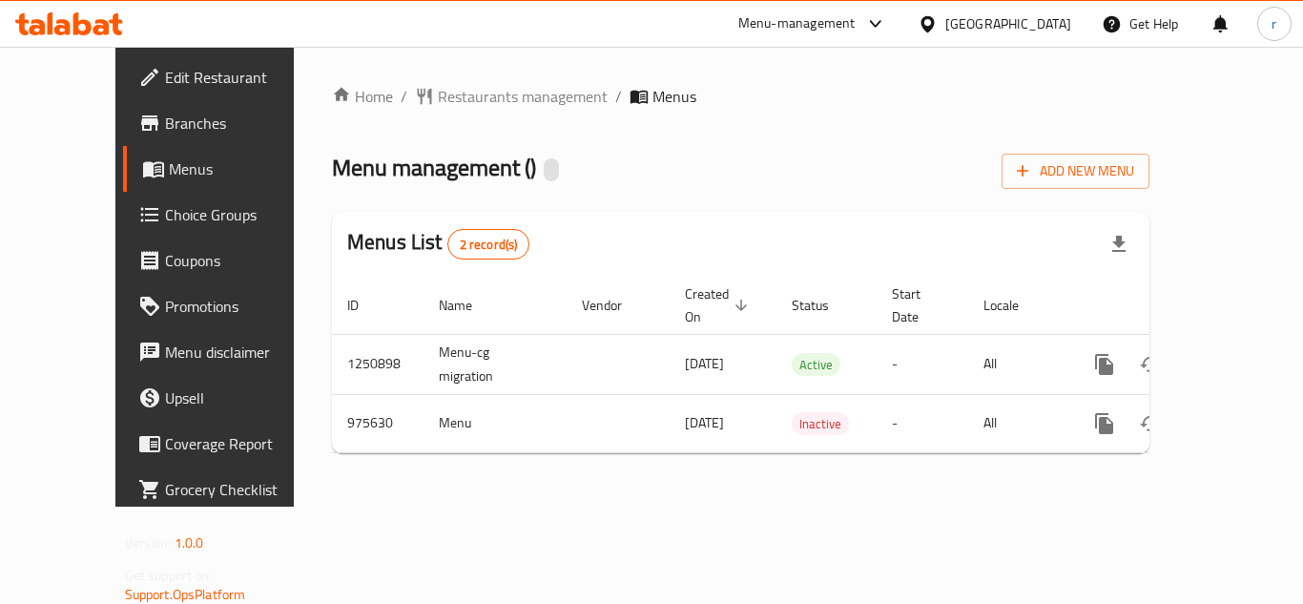
click at [438, 94] on span "Restaurants management" at bounding box center [523, 96] width 170 height 23
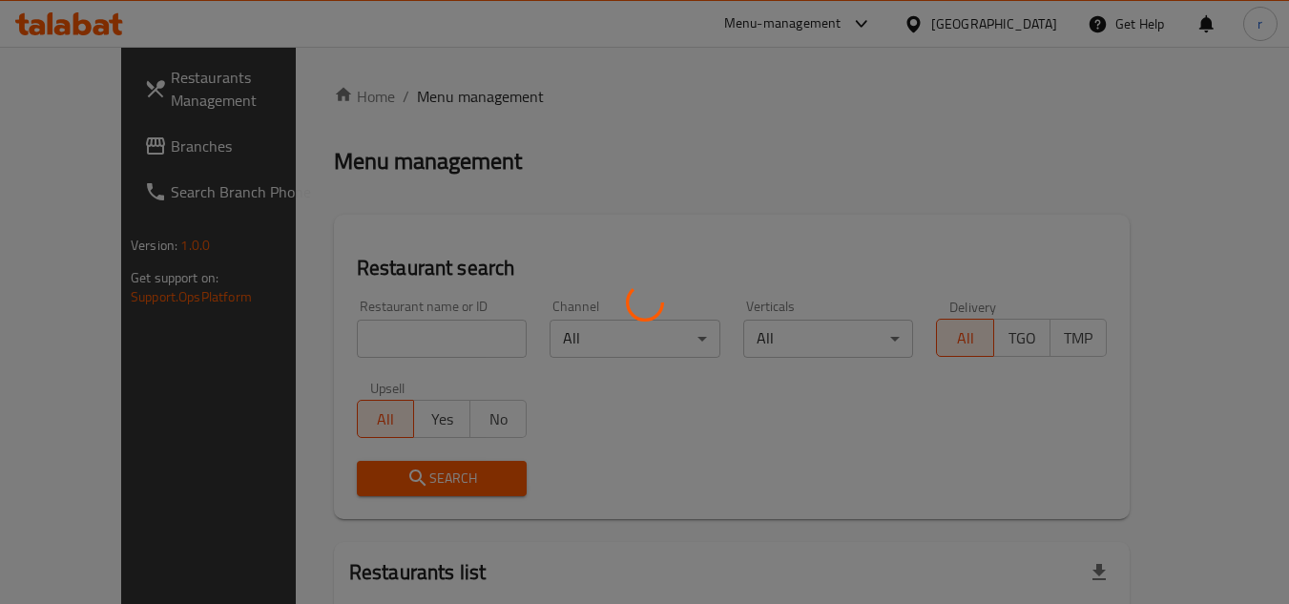
click at [353, 348] on div at bounding box center [644, 302] width 1289 height 604
click at [356, 333] on div at bounding box center [644, 302] width 1289 height 604
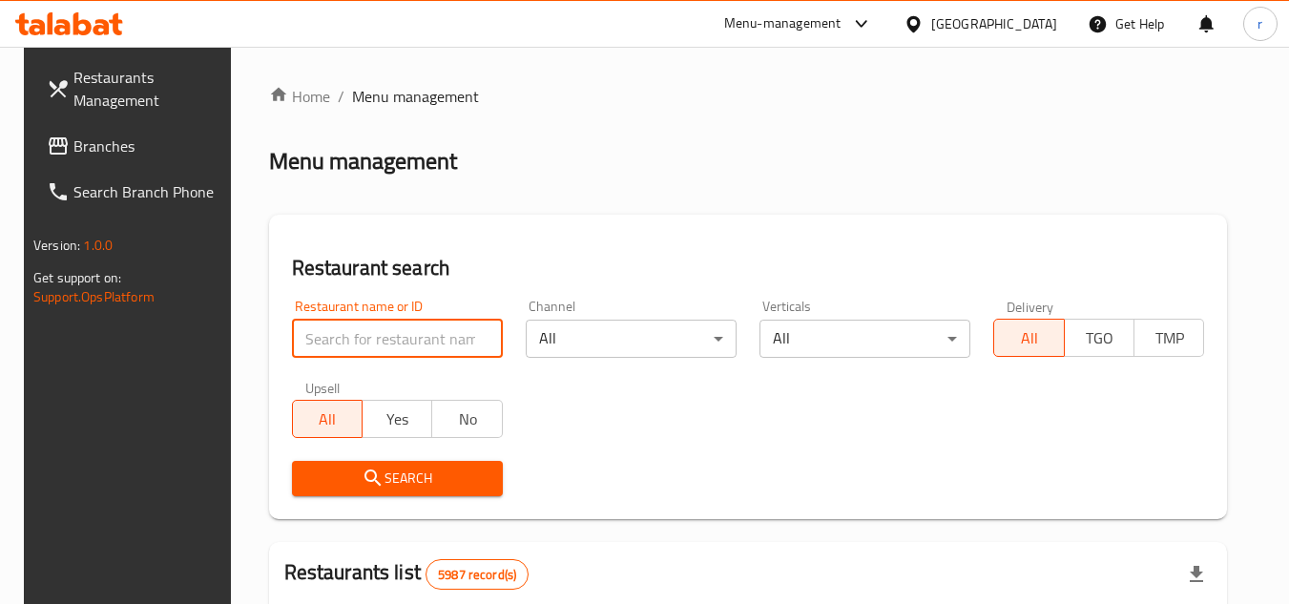
click at [356, 333] on input "search" at bounding box center [397, 339] width 211 height 38
paste input "659998"
type input "659998"
click at [367, 469] on icon "submit" at bounding box center [373, 477] width 23 height 23
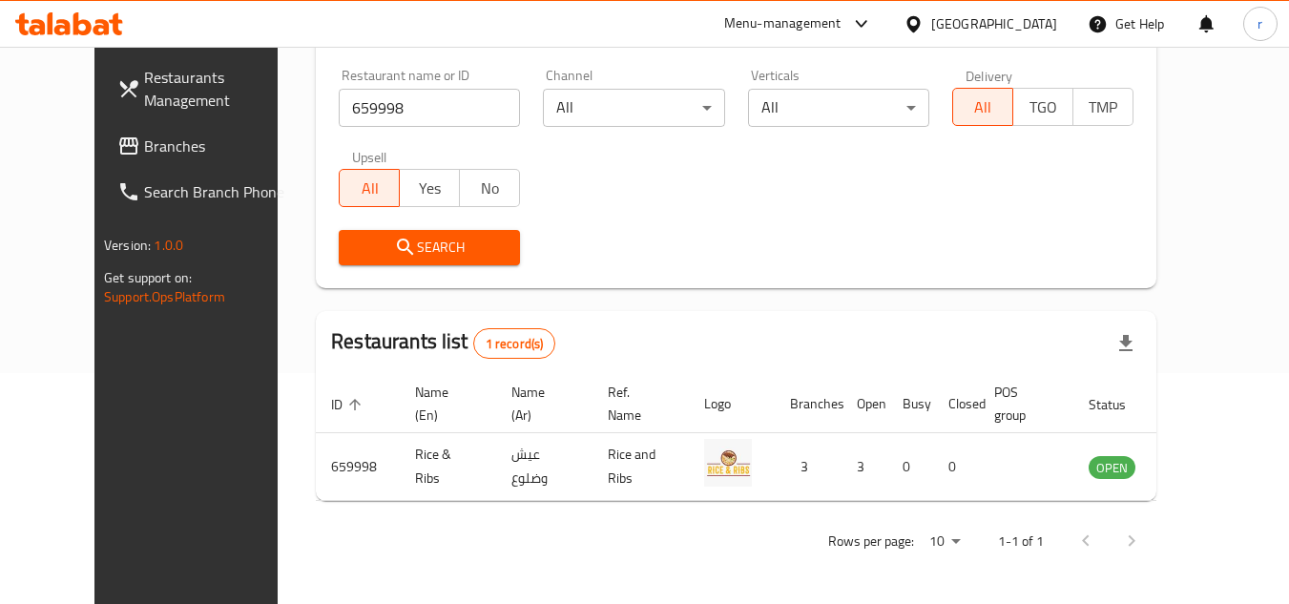
scroll to position [231, 0]
click at [931, 13] on div at bounding box center [917, 23] width 28 height 21
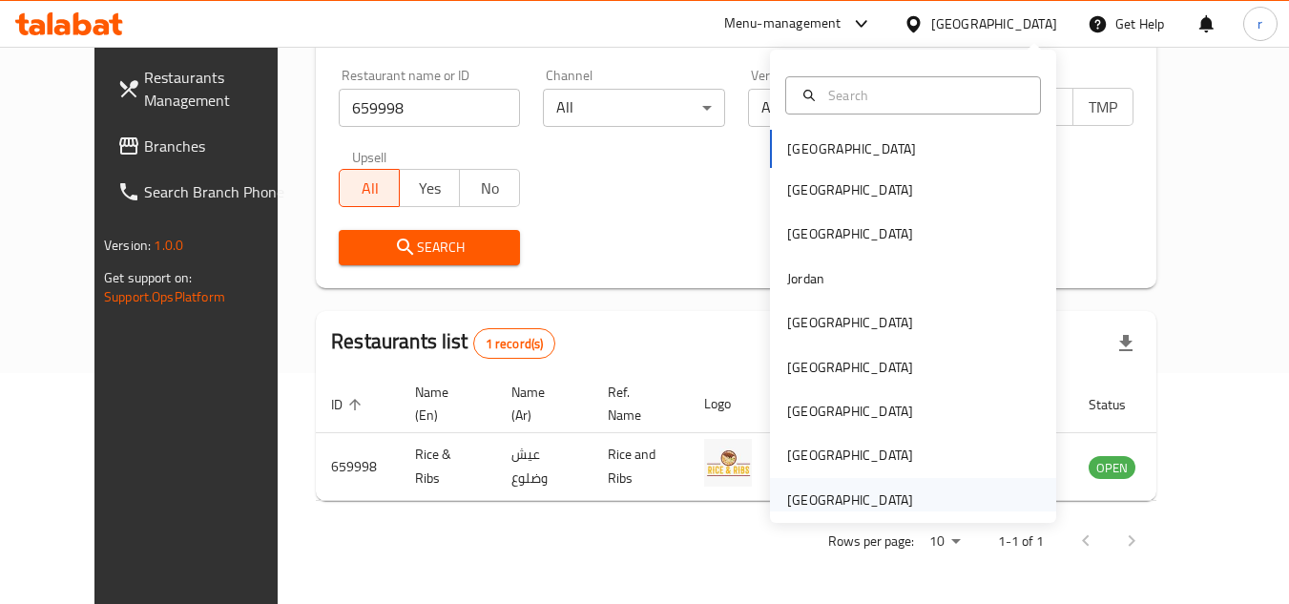
click at [848, 503] on div "[GEOGRAPHIC_DATA]" at bounding box center [850, 499] width 126 height 21
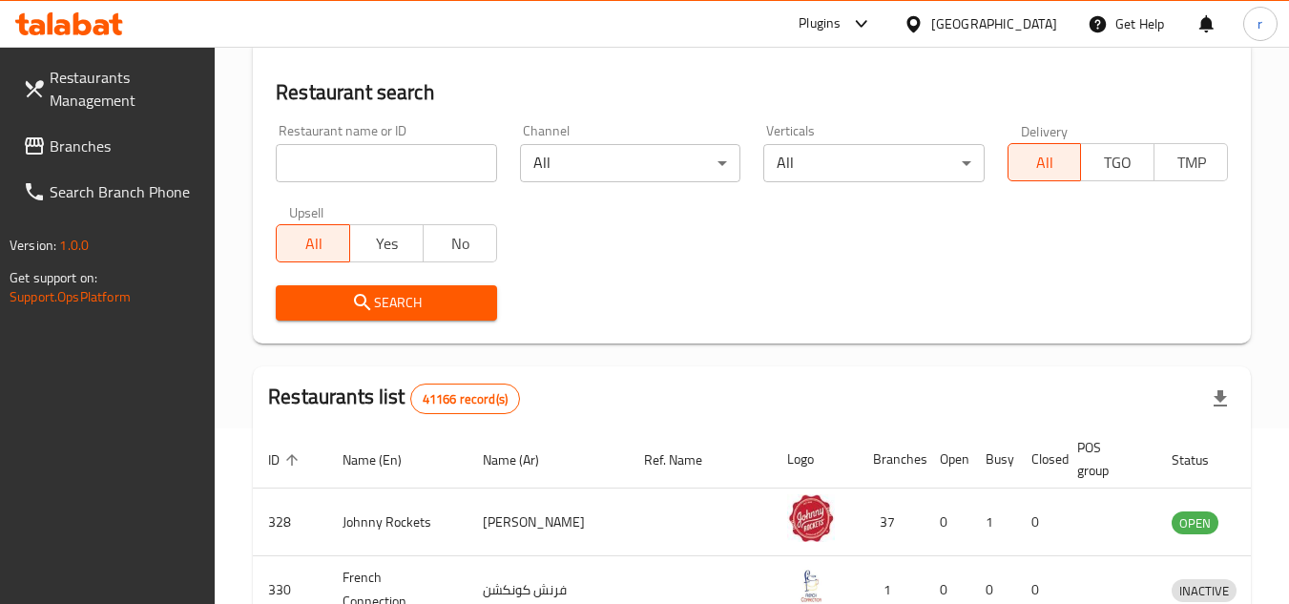
scroll to position [231, 0]
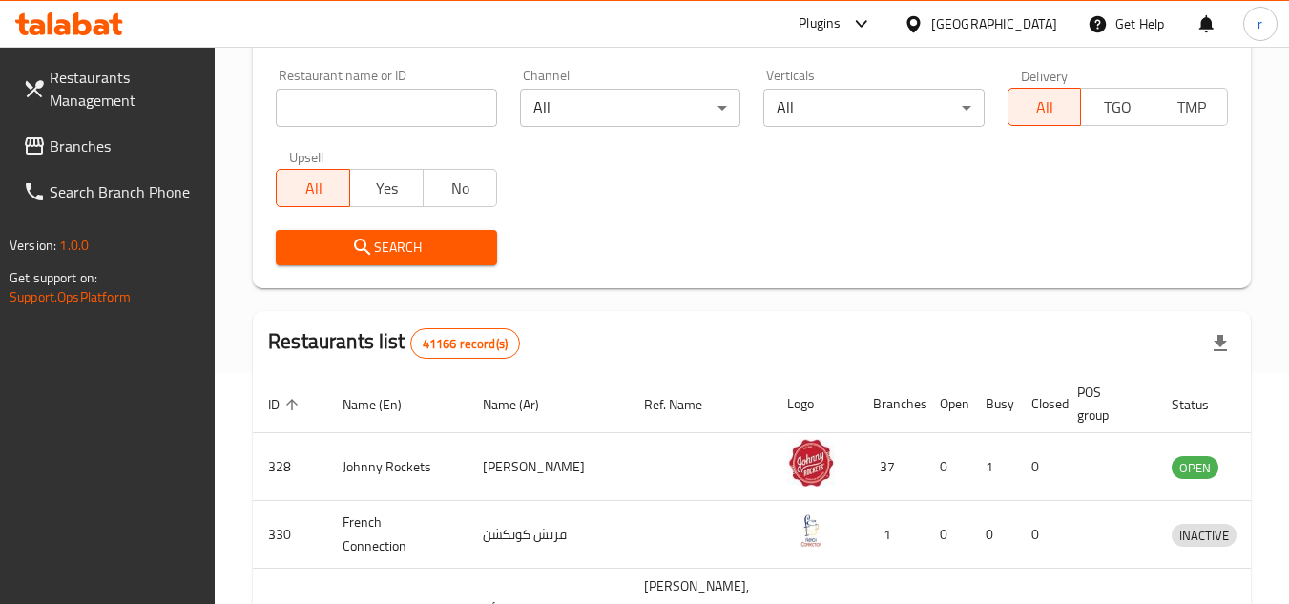
drag, startPoint x: 89, startPoint y: 145, endPoint x: 113, endPoint y: 139, distance: 24.5
click at [89, 145] on span "Branches" at bounding box center [125, 146] width 151 height 23
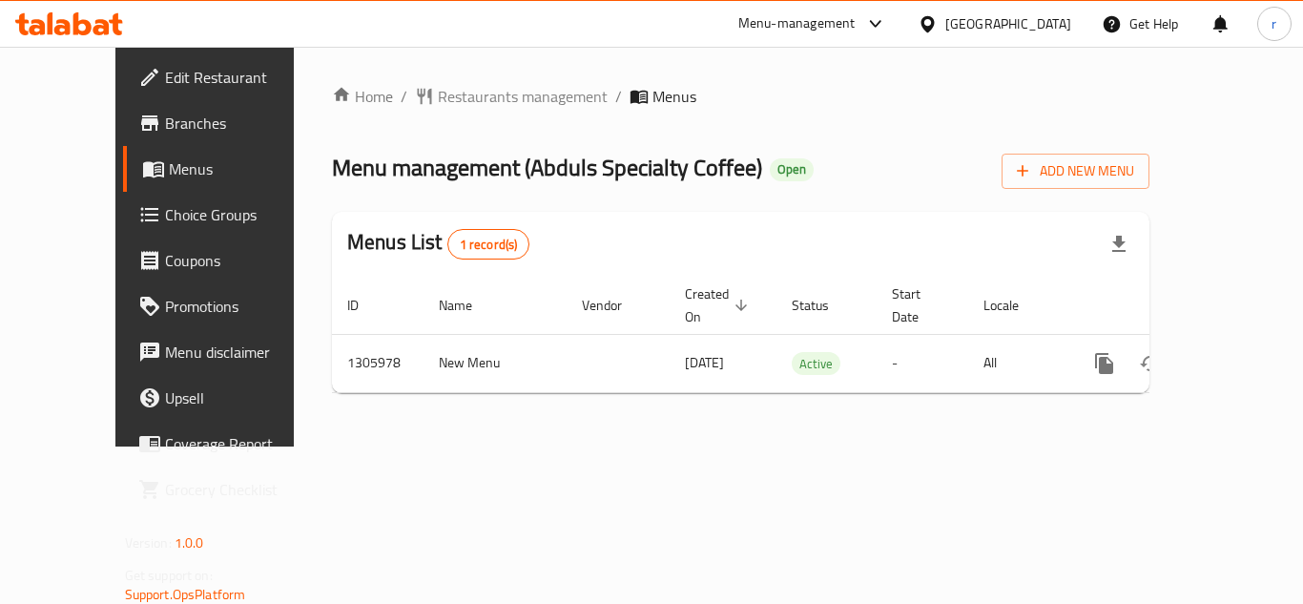
click at [998, 23] on div "[GEOGRAPHIC_DATA]" at bounding box center [1008, 23] width 126 height 21
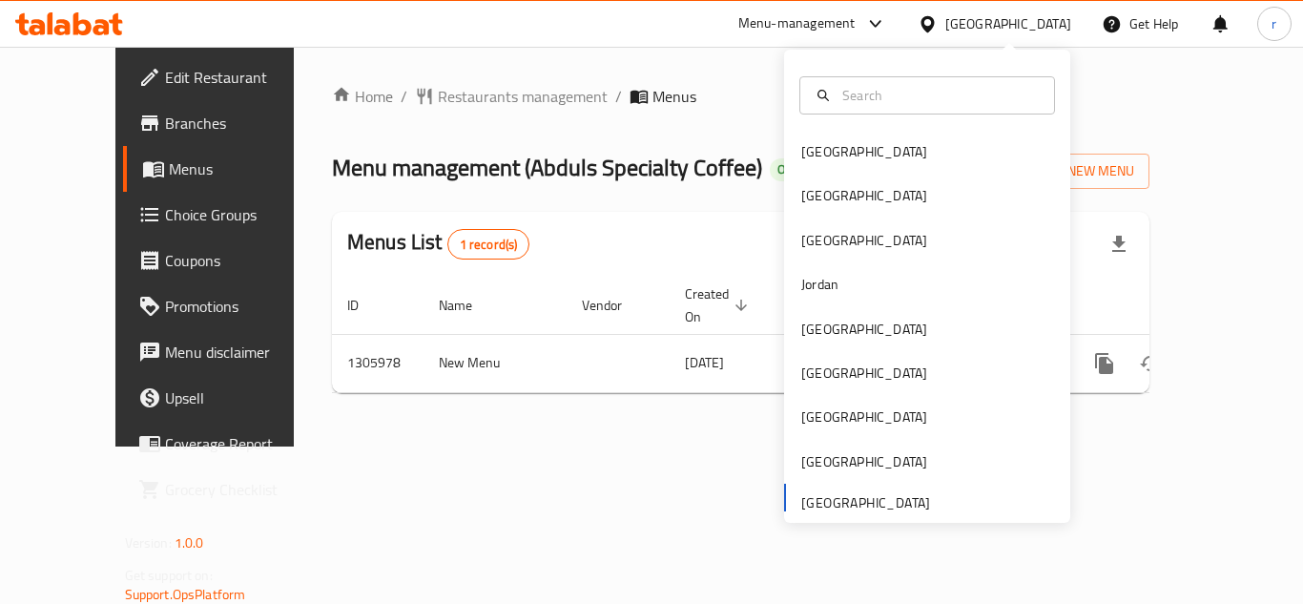
click at [845, 126] on div at bounding box center [927, 95] width 286 height 69
click at [470, 446] on div "Home / Restaurants management / Menus Menu management ( Abduls Specialty Coffee…" at bounding box center [741, 247] width 894 height 400
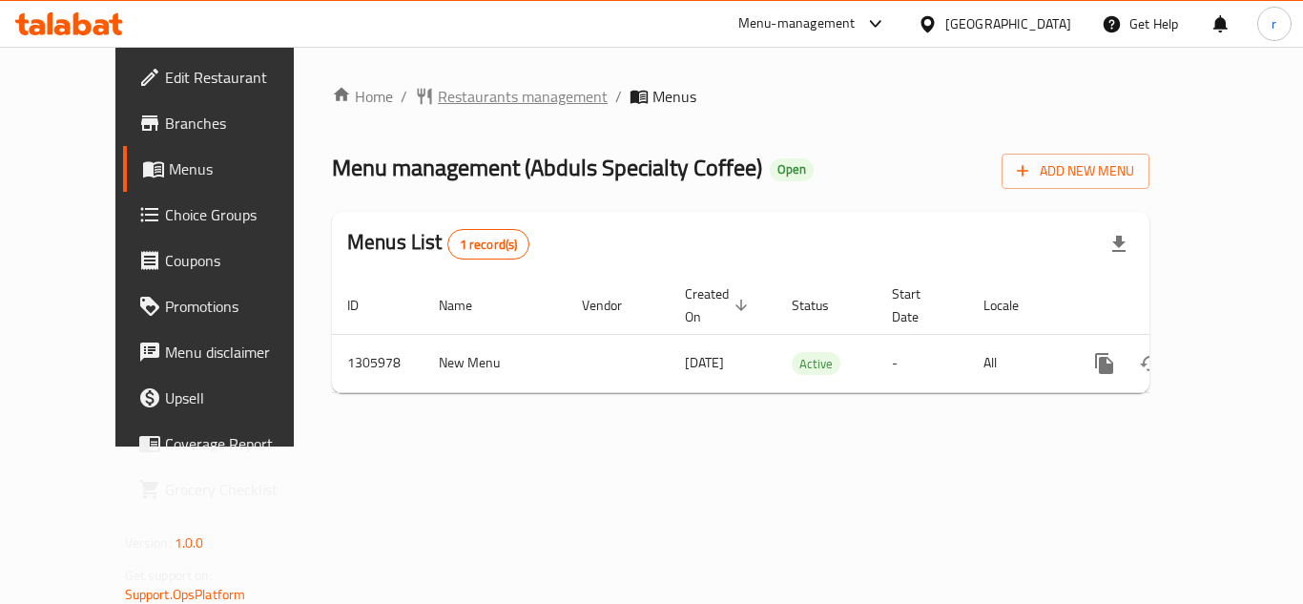
click at [438, 95] on span "Restaurants management" at bounding box center [523, 96] width 170 height 23
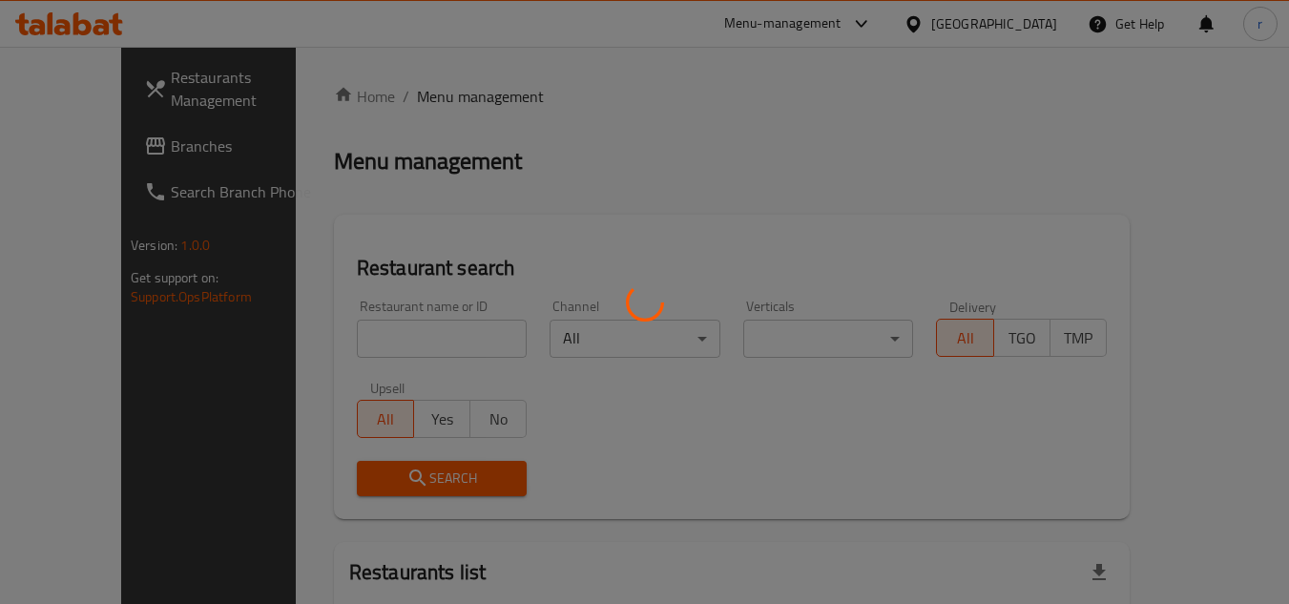
click at [388, 333] on div at bounding box center [644, 302] width 1289 height 604
click at [386, 341] on div at bounding box center [644, 302] width 1289 height 604
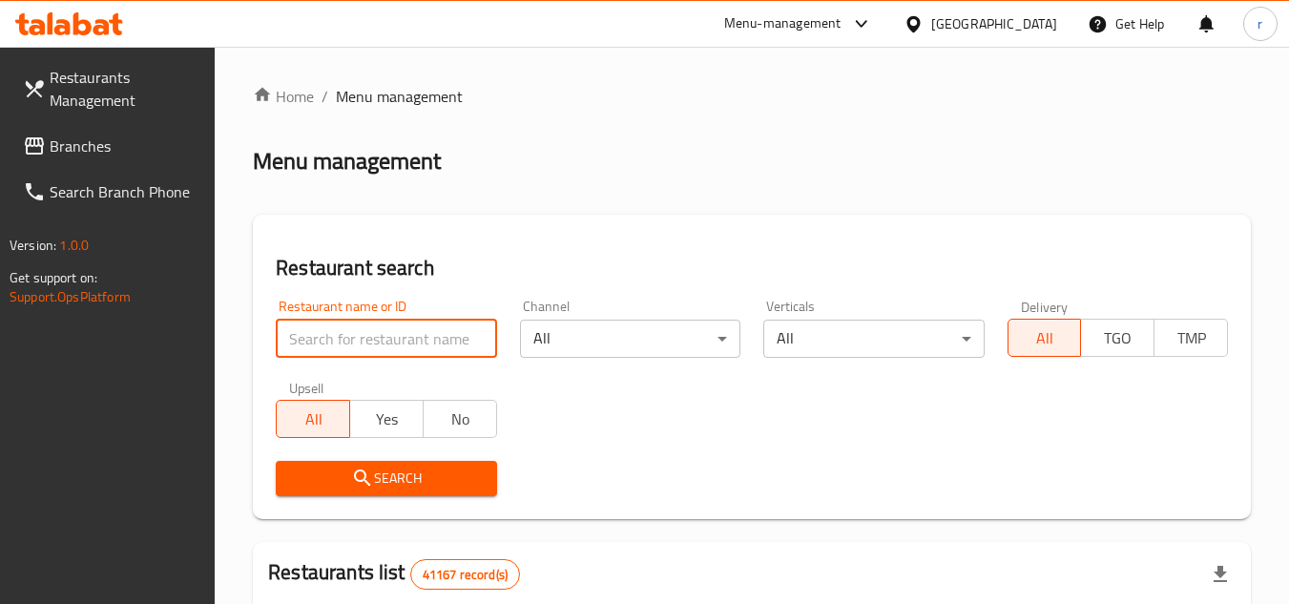
click at [383, 337] on input "search" at bounding box center [386, 339] width 220 height 38
paste input "703926"
type input "703926"
click at [331, 472] on span "Search" at bounding box center [386, 478] width 190 height 24
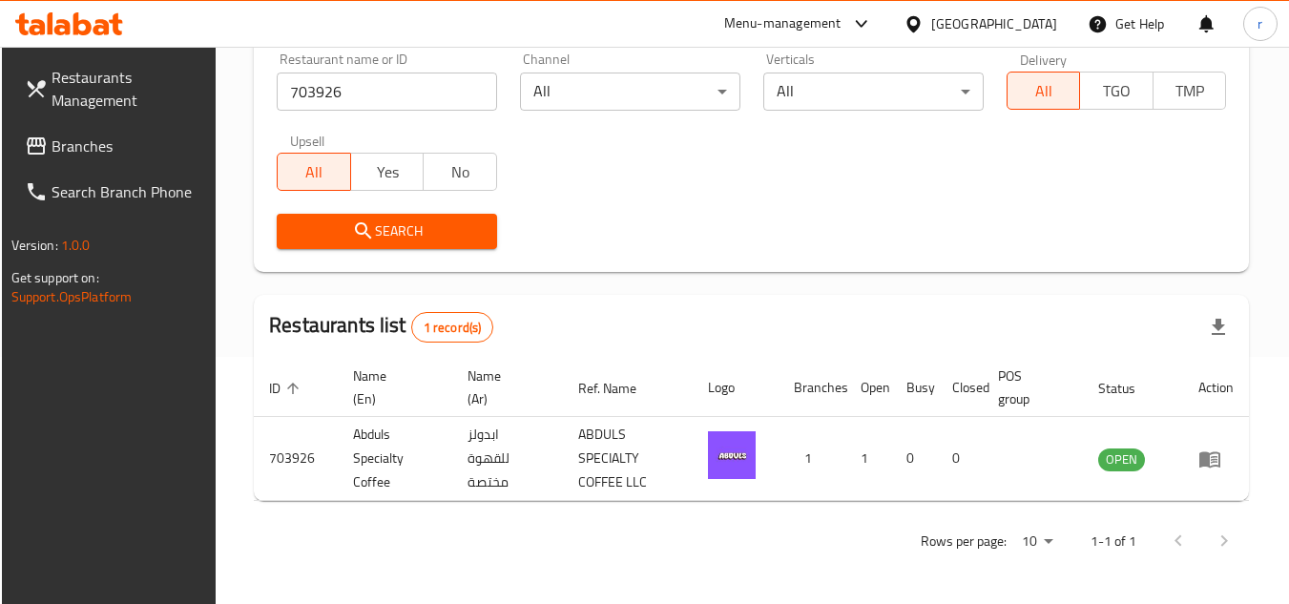
scroll to position [247, 0]
click at [961, 24] on div "[GEOGRAPHIC_DATA]" at bounding box center [994, 23] width 126 height 21
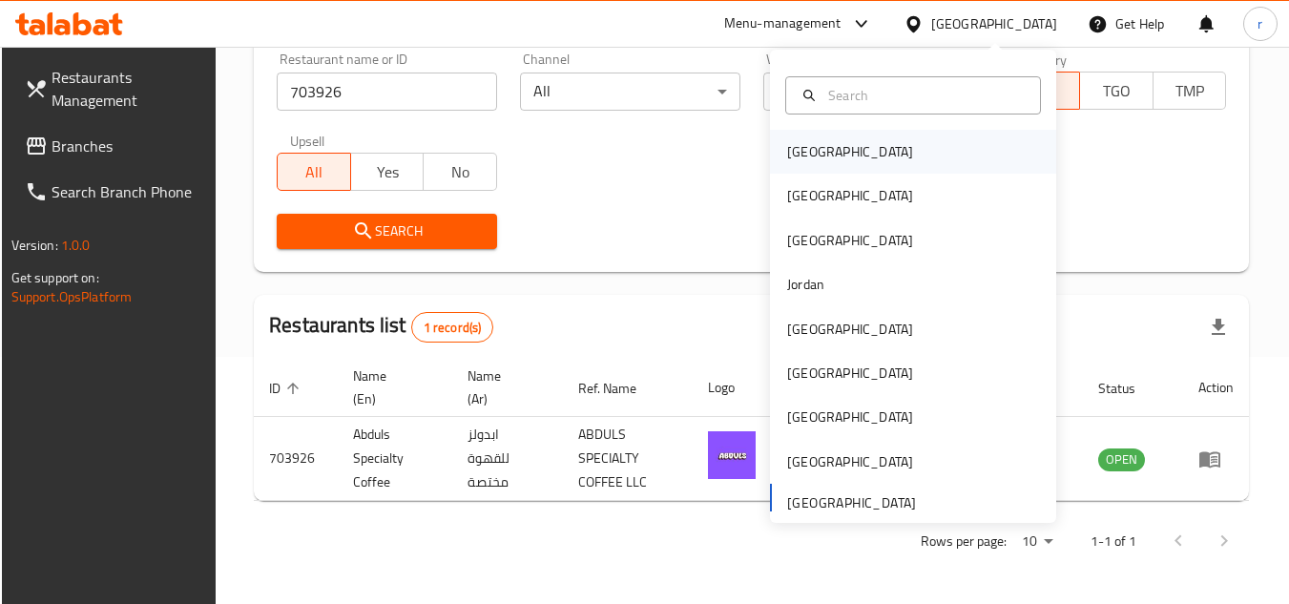
click at [881, 147] on div "[GEOGRAPHIC_DATA]" at bounding box center [913, 152] width 286 height 44
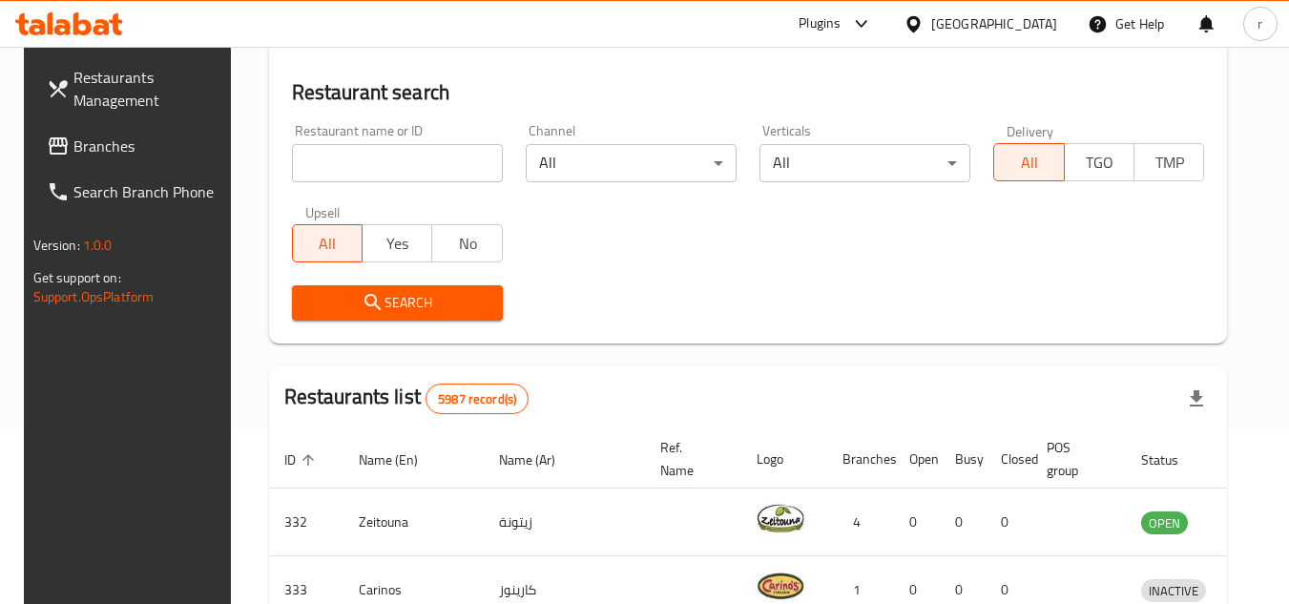
scroll to position [247, 0]
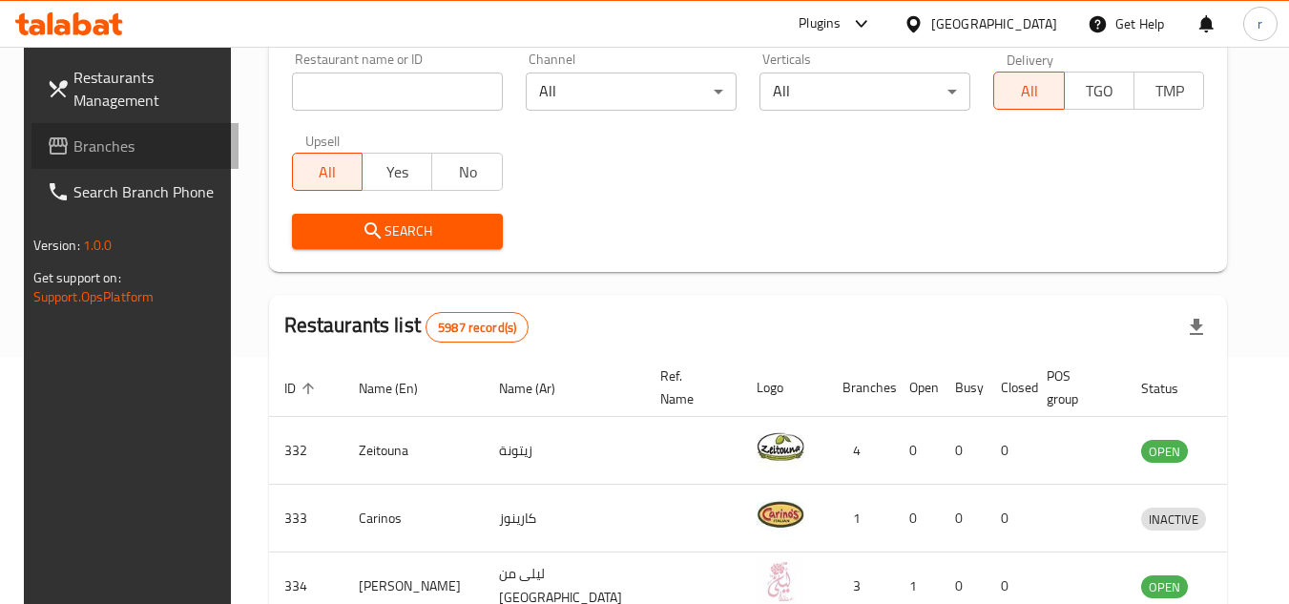
click at [130, 153] on span "Branches" at bounding box center [148, 146] width 151 height 23
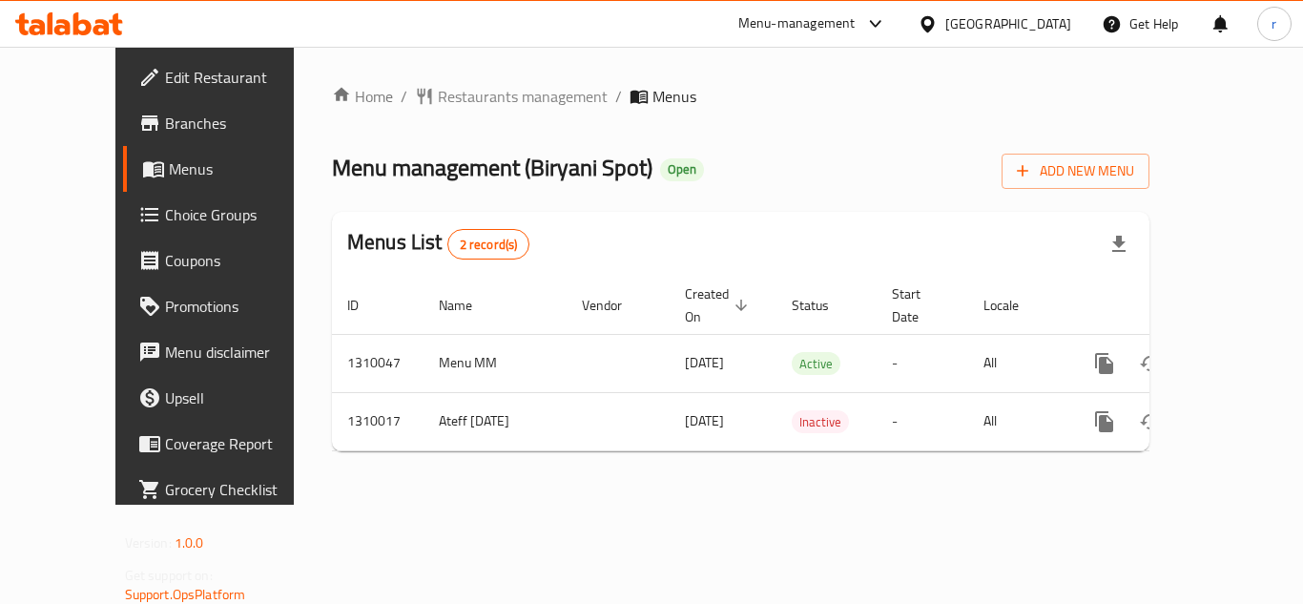
click at [438, 95] on span "Restaurants management" at bounding box center [523, 96] width 170 height 23
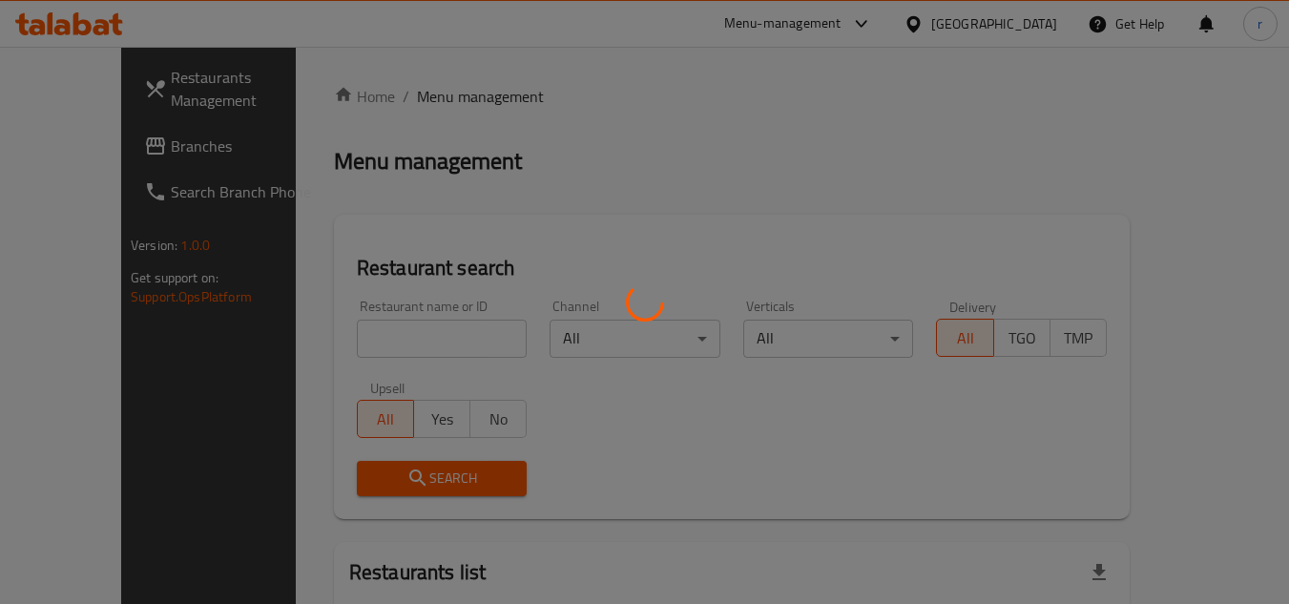
click at [329, 345] on div at bounding box center [644, 302] width 1289 height 604
click at [336, 340] on div at bounding box center [644, 302] width 1289 height 604
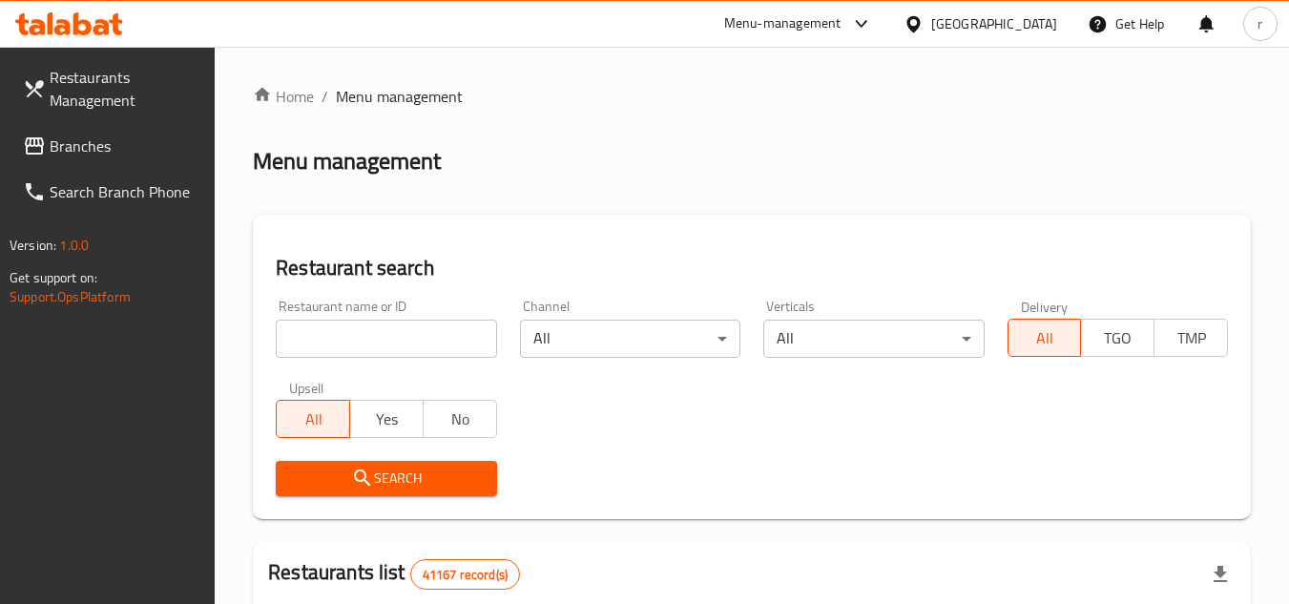
click at [336, 337] on input "search" at bounding box center [386, 339] width 220 height 38
paste input "705315"
type input "705315"
click at [330, 466] on span "Search" at bounding box center [386, 478] width 190 height 24
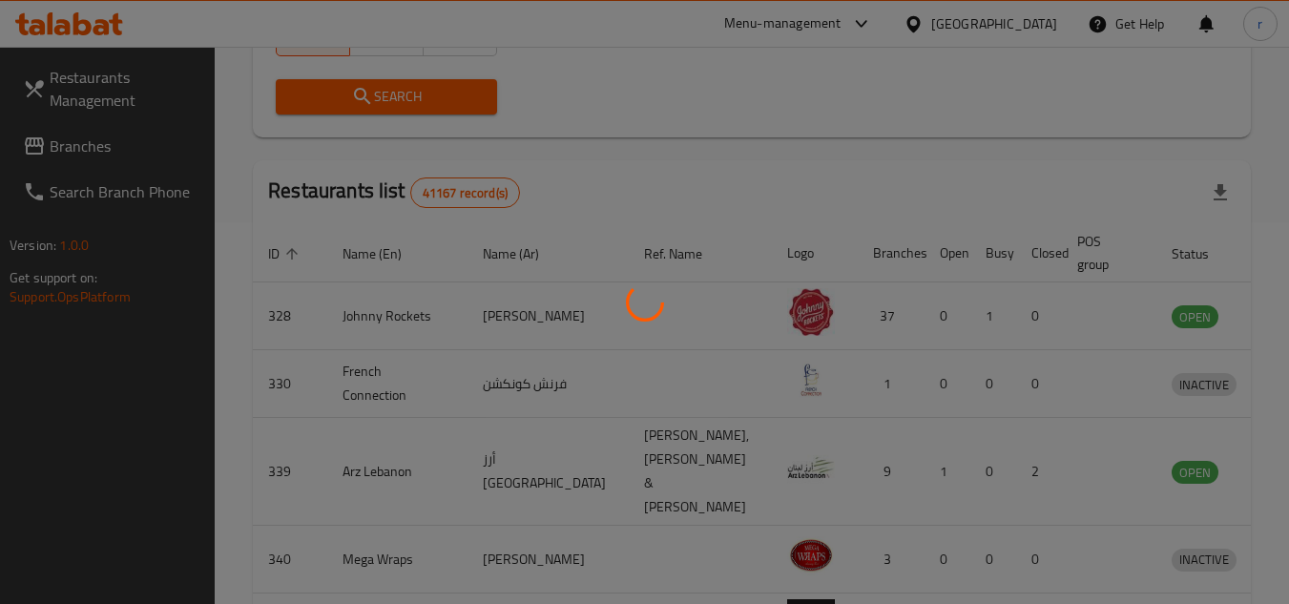
scroll to position [231, 0]
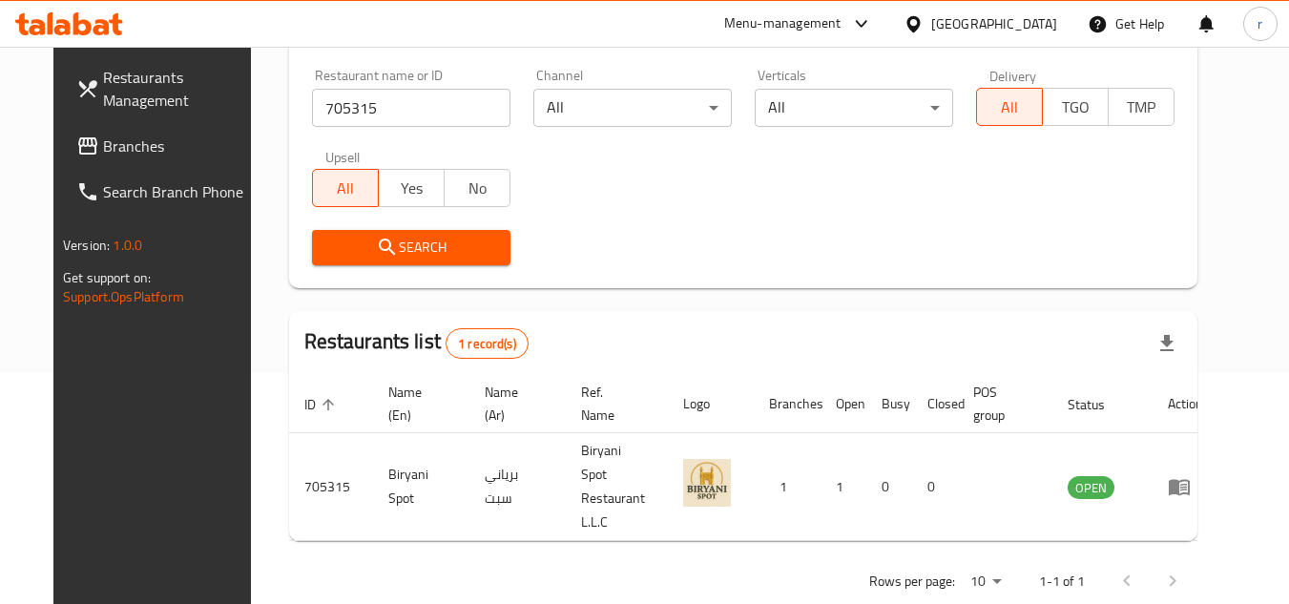
click at [973, 25] on div "[GEOGRAPHIC_DATA]" at bounding box center [994, 23] width 126 height 21
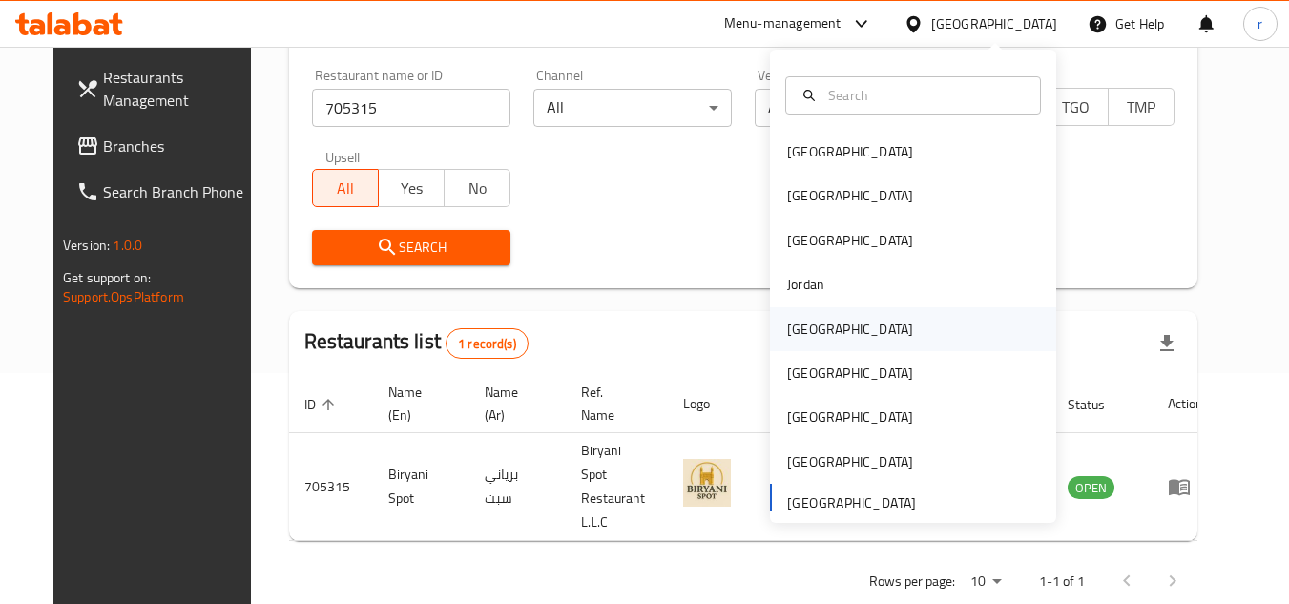
click at [799, 330] on div "[GEOGRAPHIC_DATA]" at bounding box center [850, 329] width 126 height 21
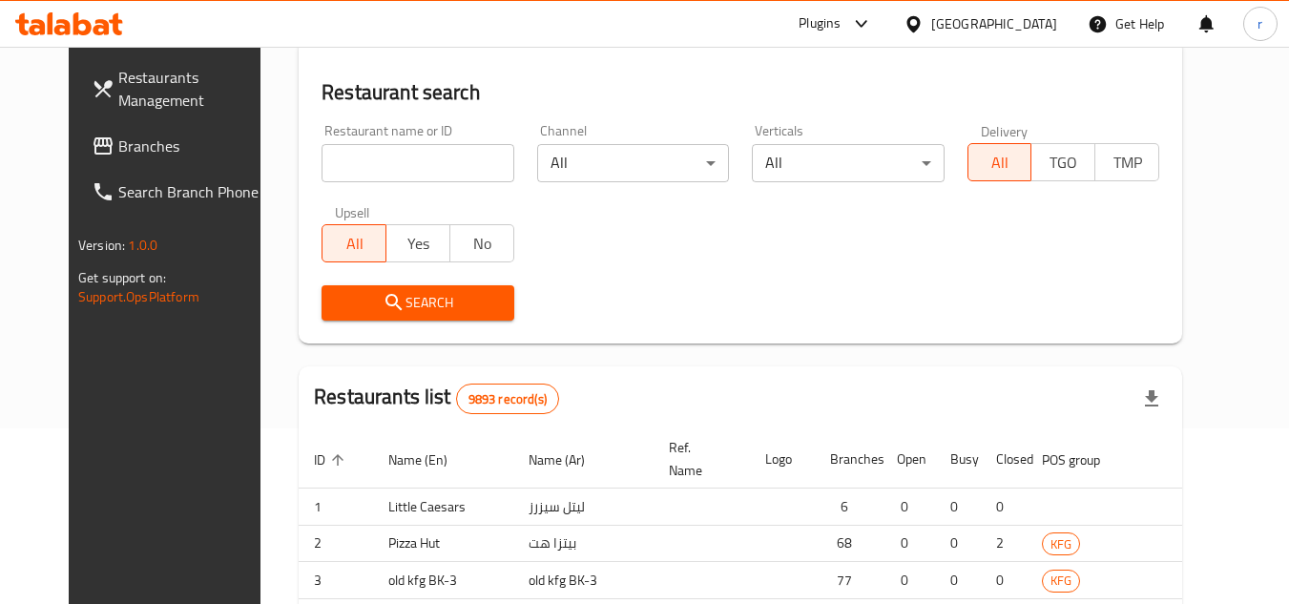
scroll to position [231, 0]
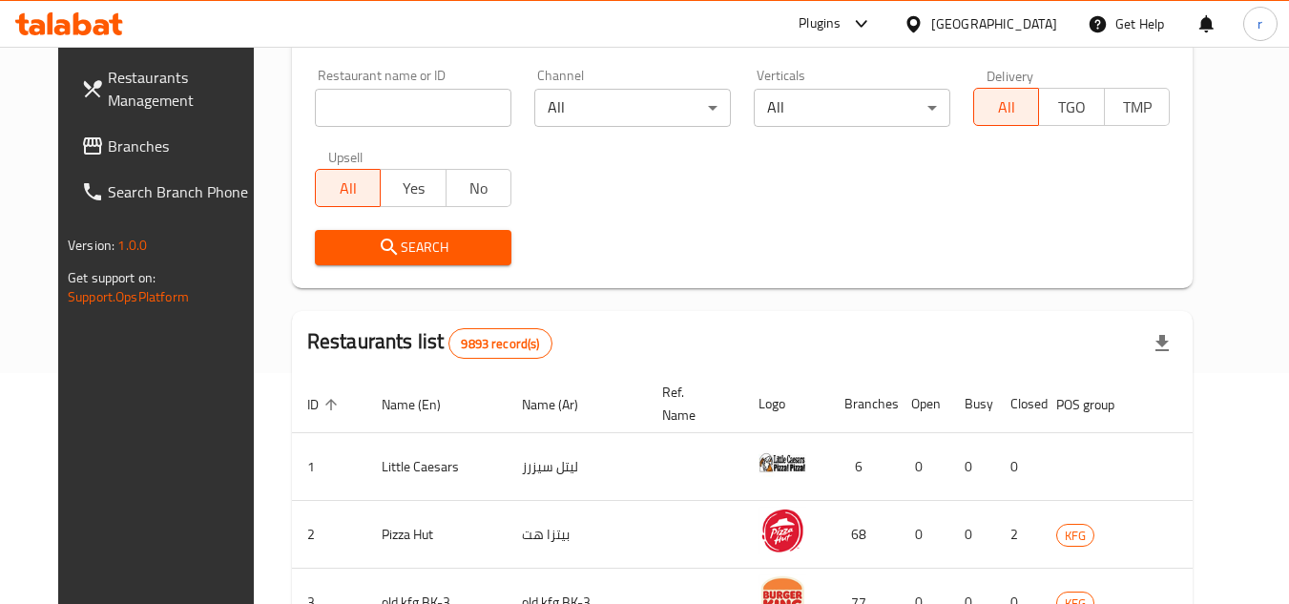
click at [108, 142] on span "Branches" at bounding box center [183, 146] width 151 height 23
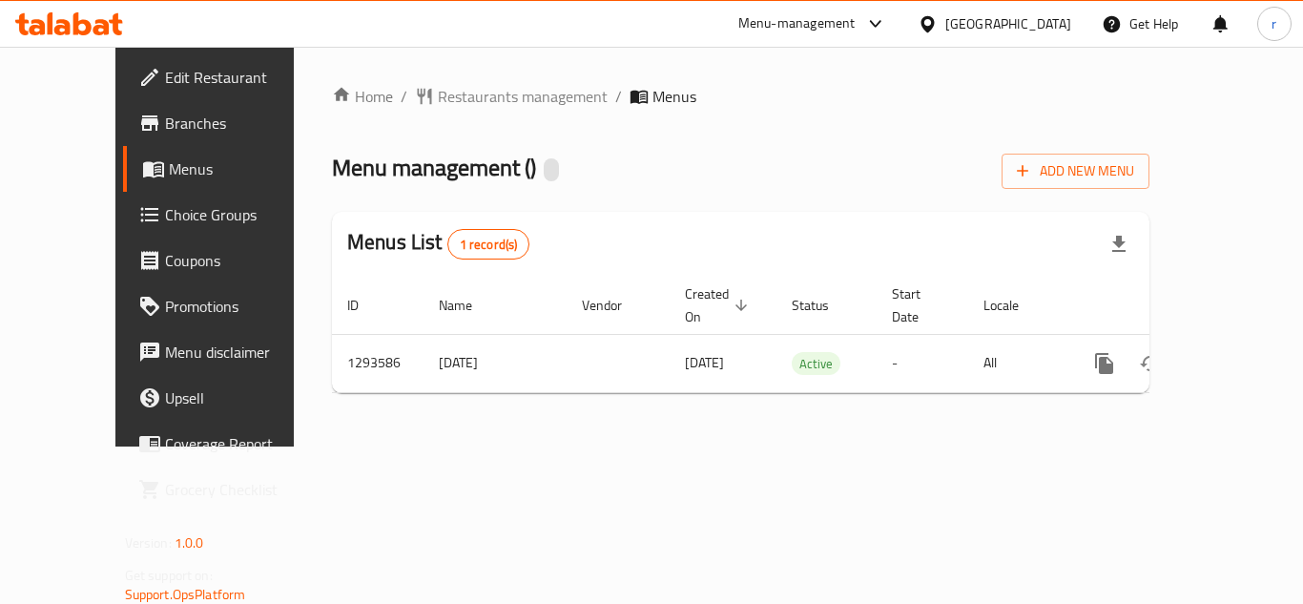
click at [481, 95] on span "Restaurants management" at bounding box center [523, 96] width 170 height 23
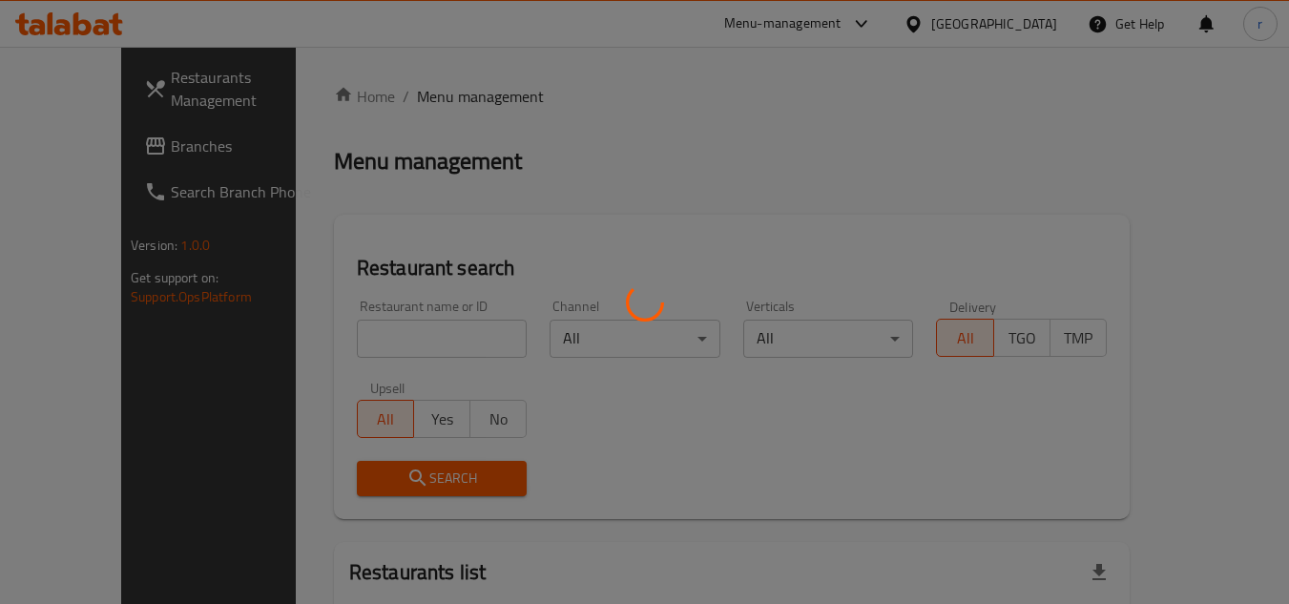
click at [398, 324] on div at bounding box center [644, 302] width 1289 height 604
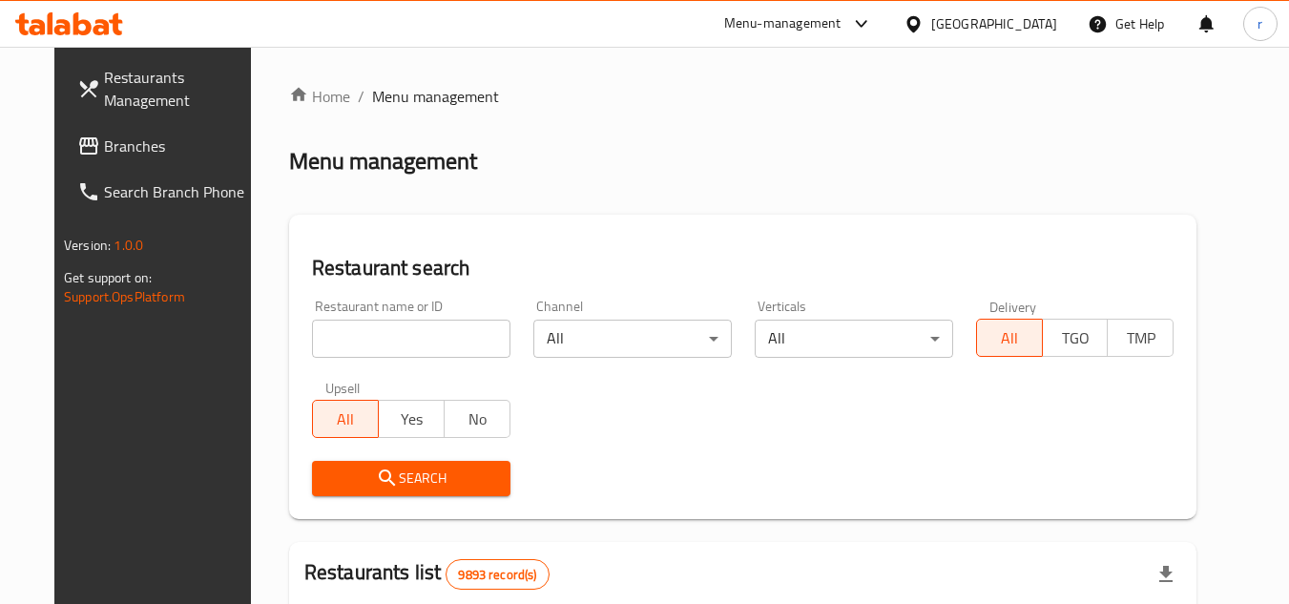
click at [393, 322] on input "search" at bounding box center [411, 339] width 198 height 38
paste input "699618"
type input "699618"
click at [376, 473] on icon "submit" at bounding box center [387, 477] width 23 height 23
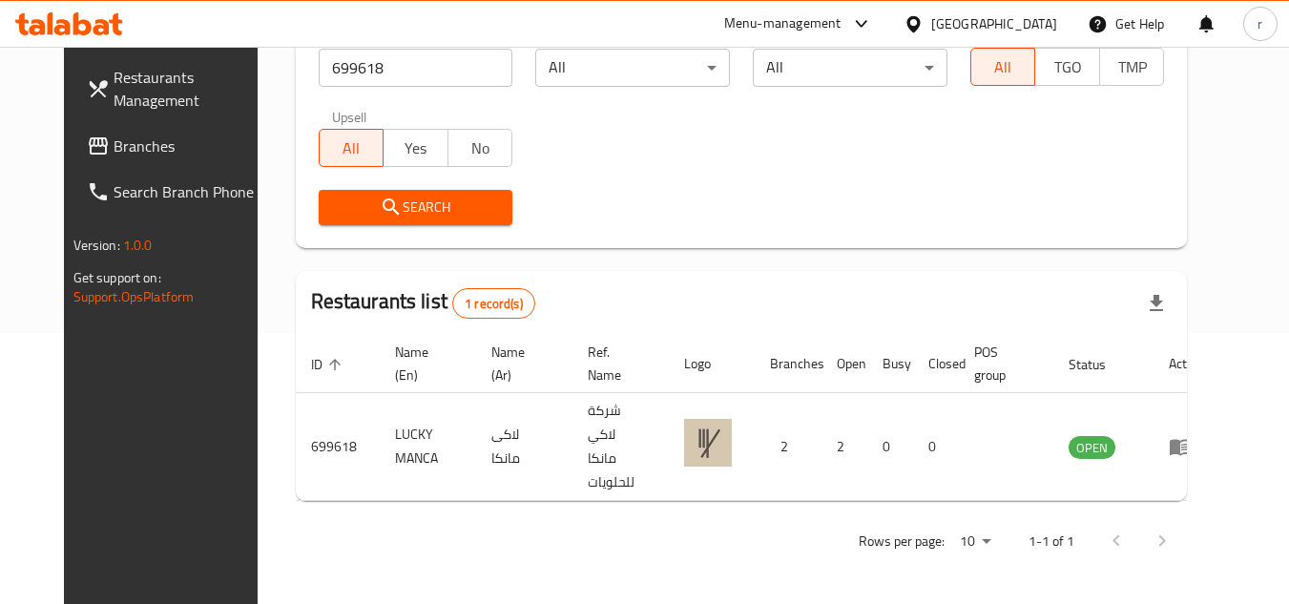
scroll to position [231, 0]
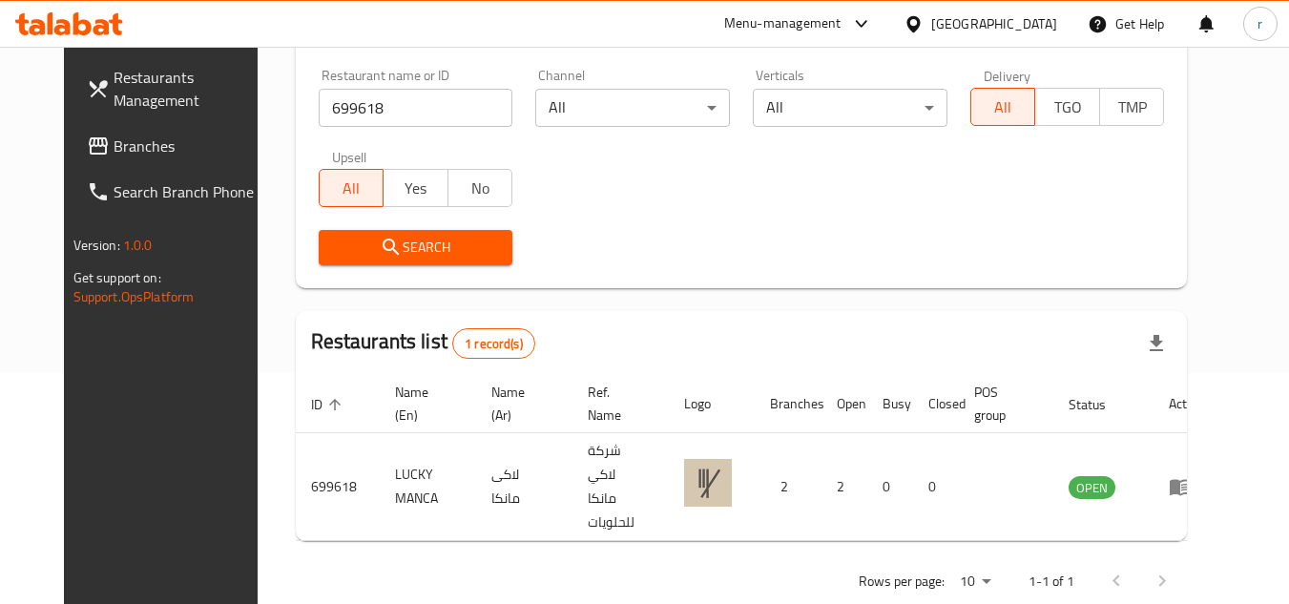
click at [923, 30] on icon at bounding box center [913, 24] width 20 height 20
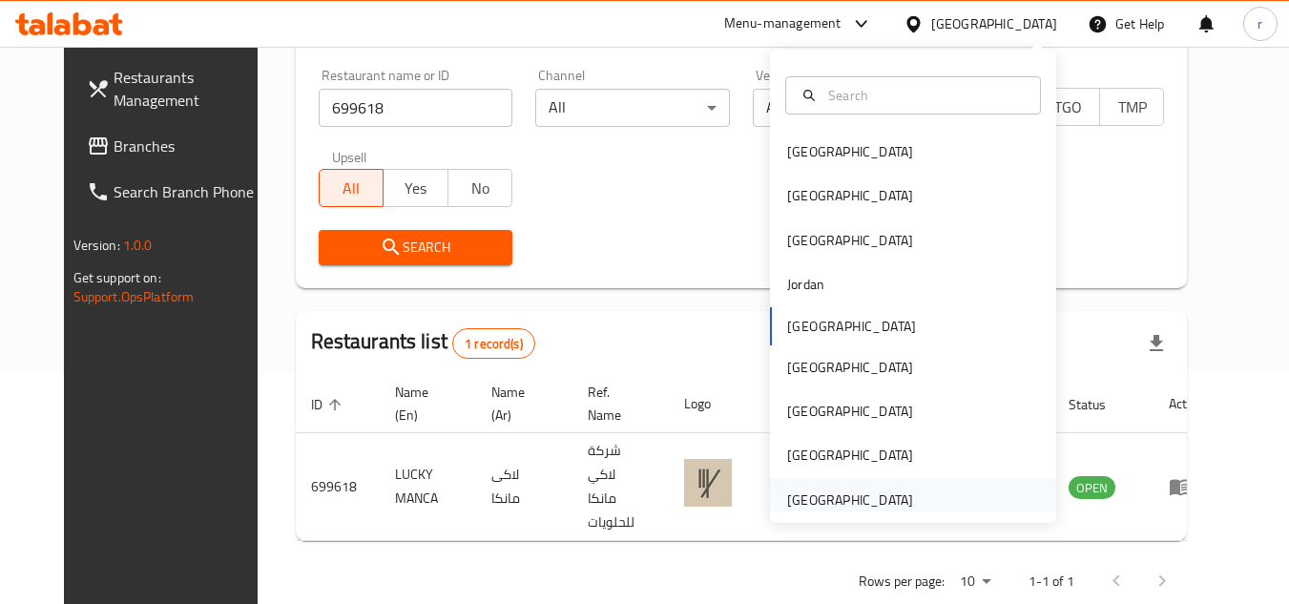
click at [790, 502] on div "[GEOGRAPHIC_DATA]" at bounding box center [850, 499] width 126 height 21
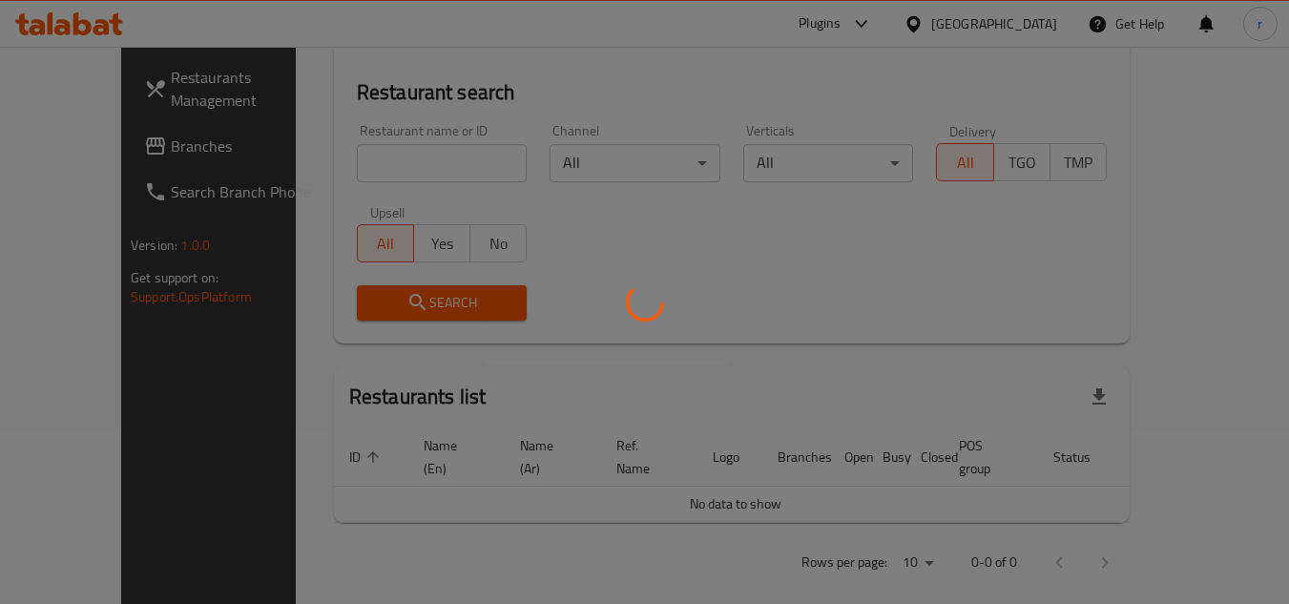
scroll to position [231, 0]
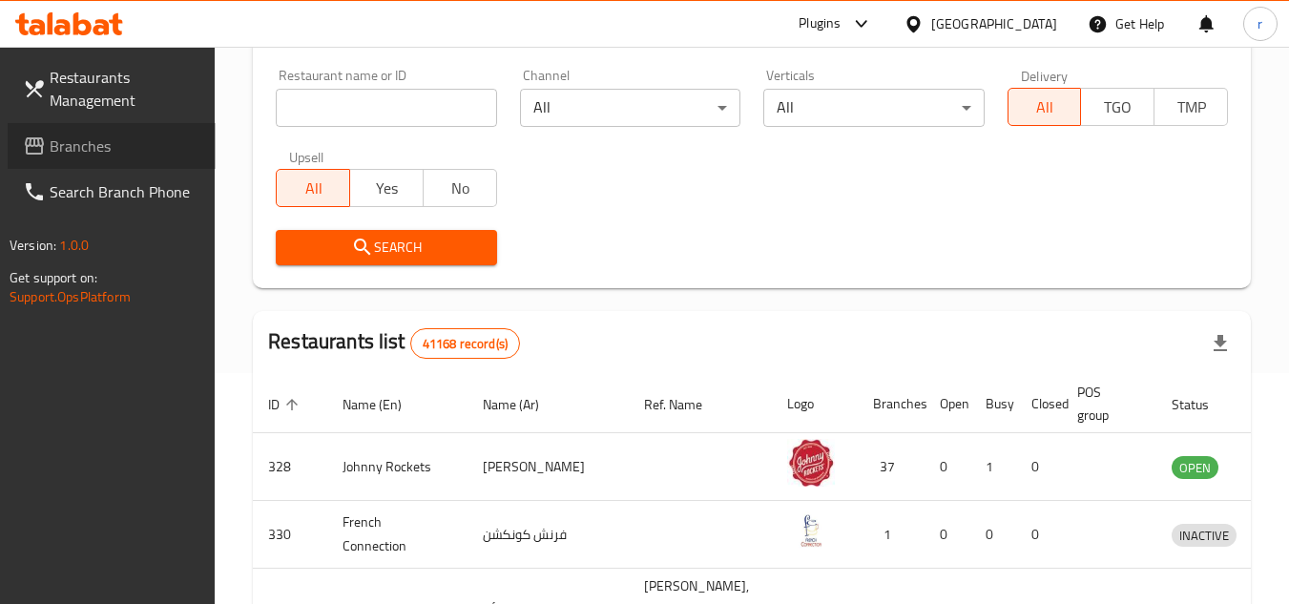
click at [93, 149] on span "Branches" at bounding box center [125, 146] width 151 height 23
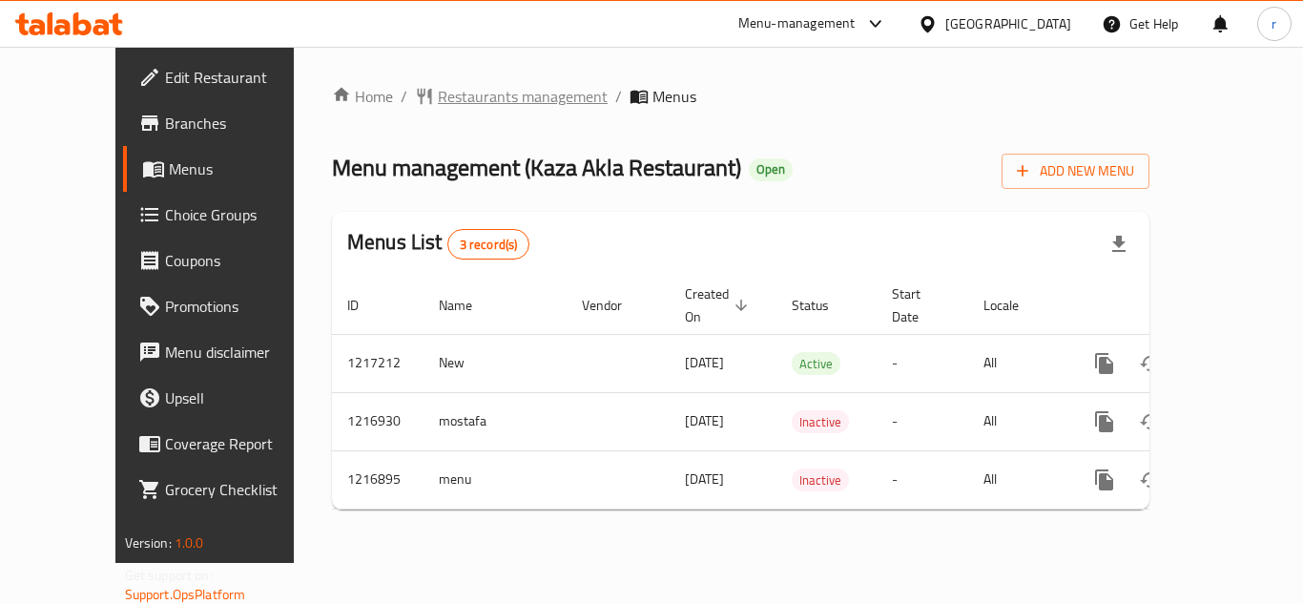
click at [457, 97] on span "Restaurants management" at bounding box center [523, 96] width 170 height 23
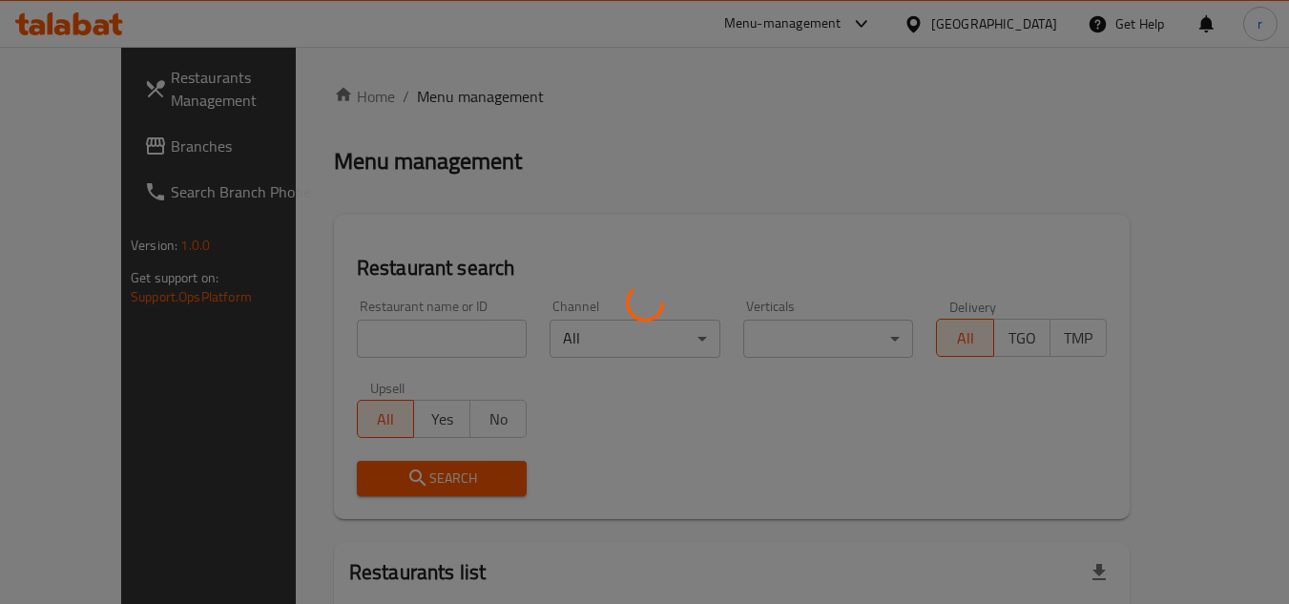
click at [423, 339] on div at bounding box center [644, 302] width 1289 height 604
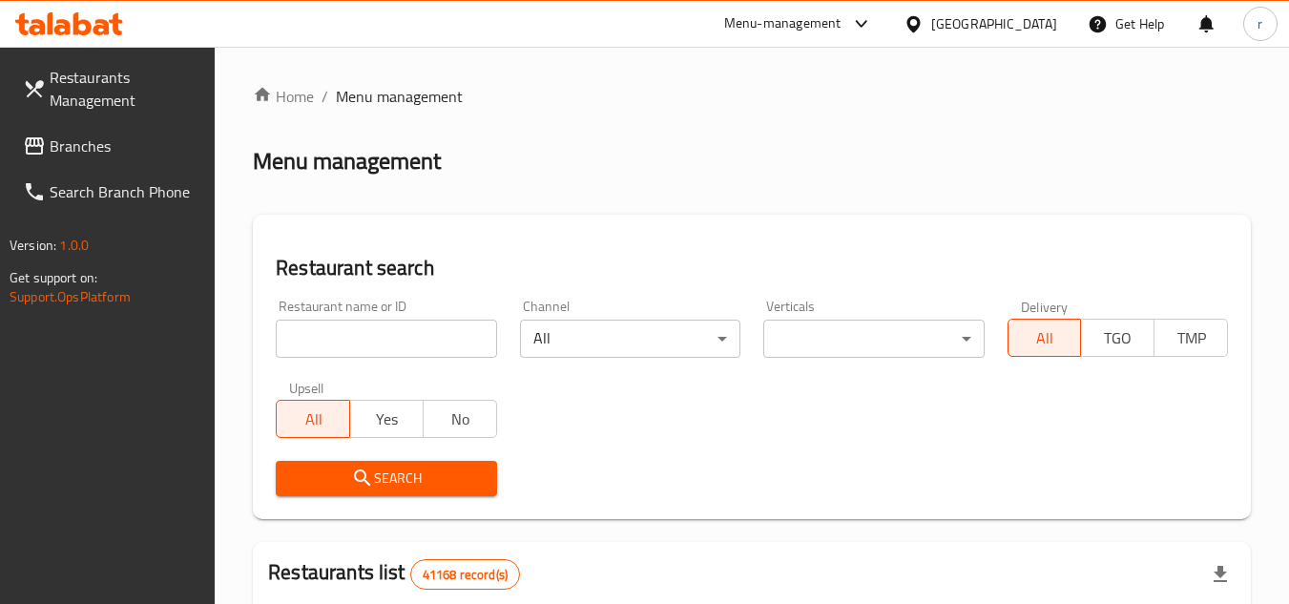
click at [423, 339] on input "search" at bounding box center [386, 339] width 220 height 38
paste input "672544"
type input "672544"
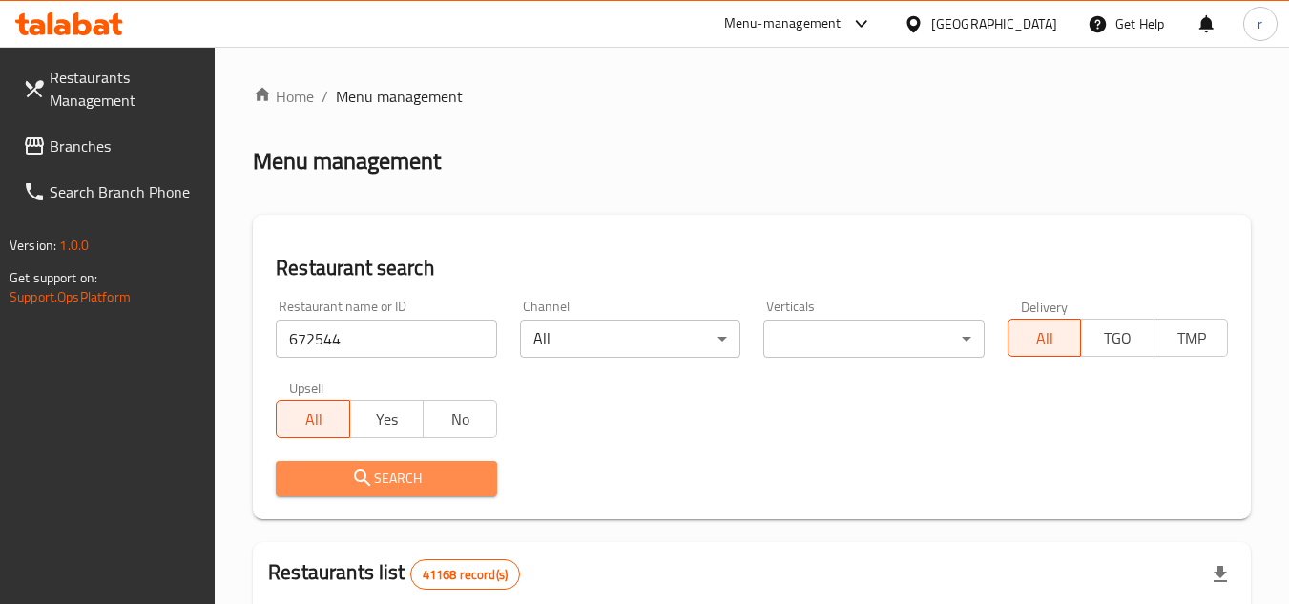
click at [400, 474] on span "Search" at bounding box center [386, 478] width 190 height 24
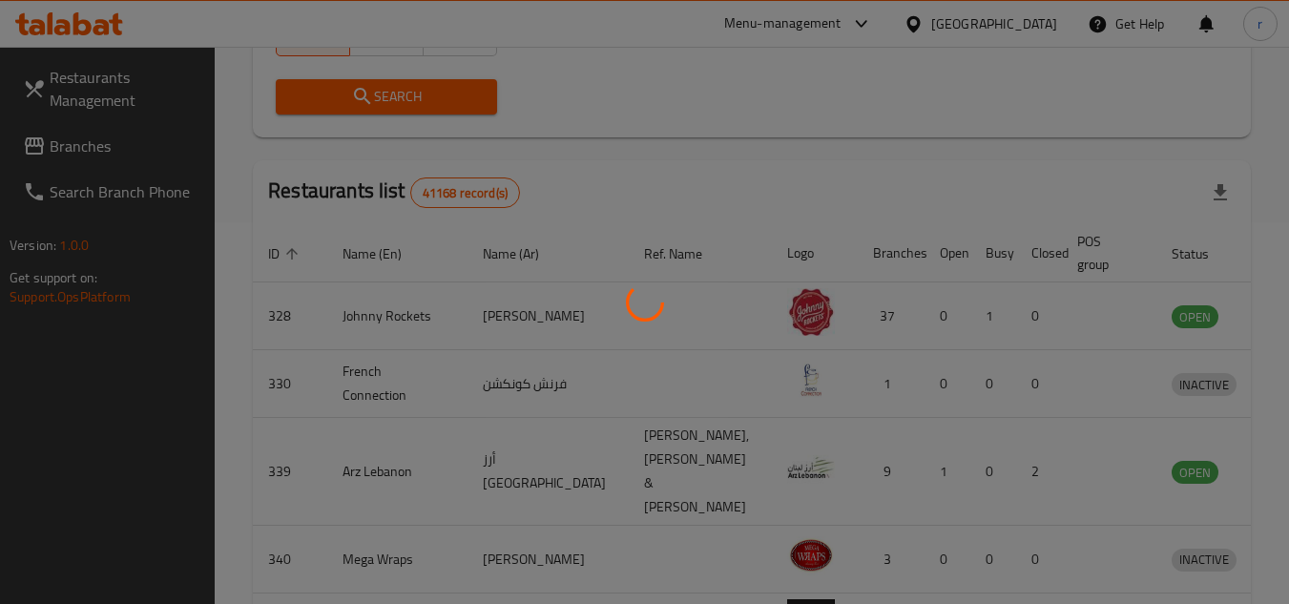
scroll to position [271, 0]
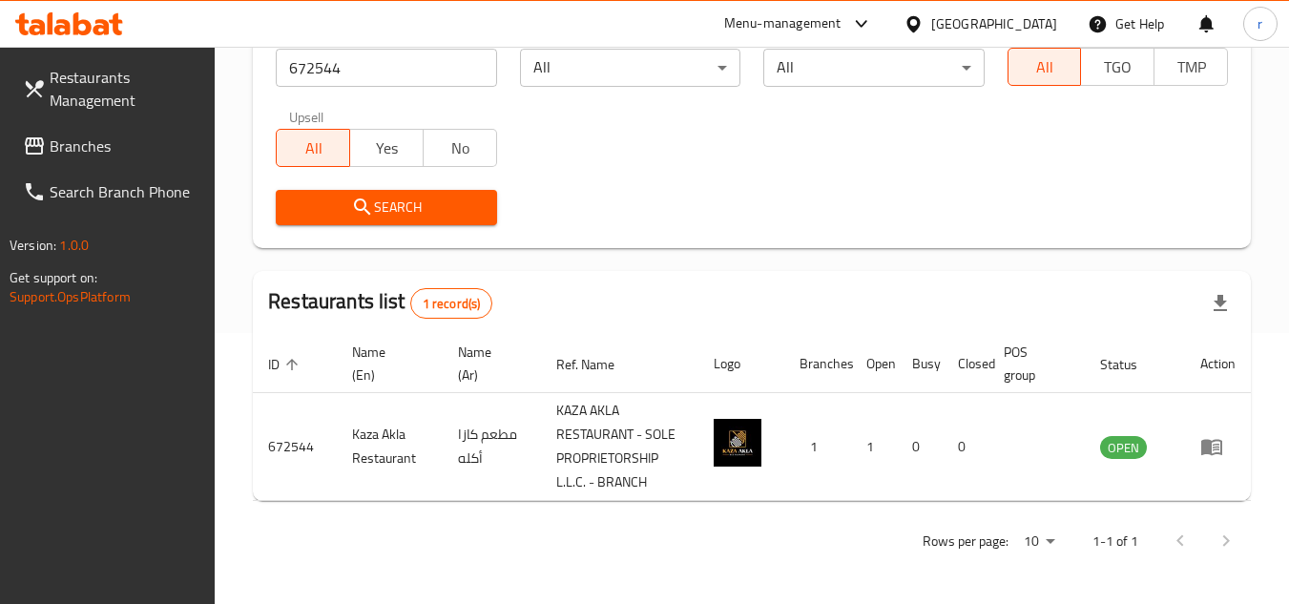
drag, startPoint x: 108, startPoint y: 152, endPoint x: 123, endPoint y: 150, distance: 15.4
click at [108, 152] on span "Branches" at bounding box center [125, 146] width 151 height 23
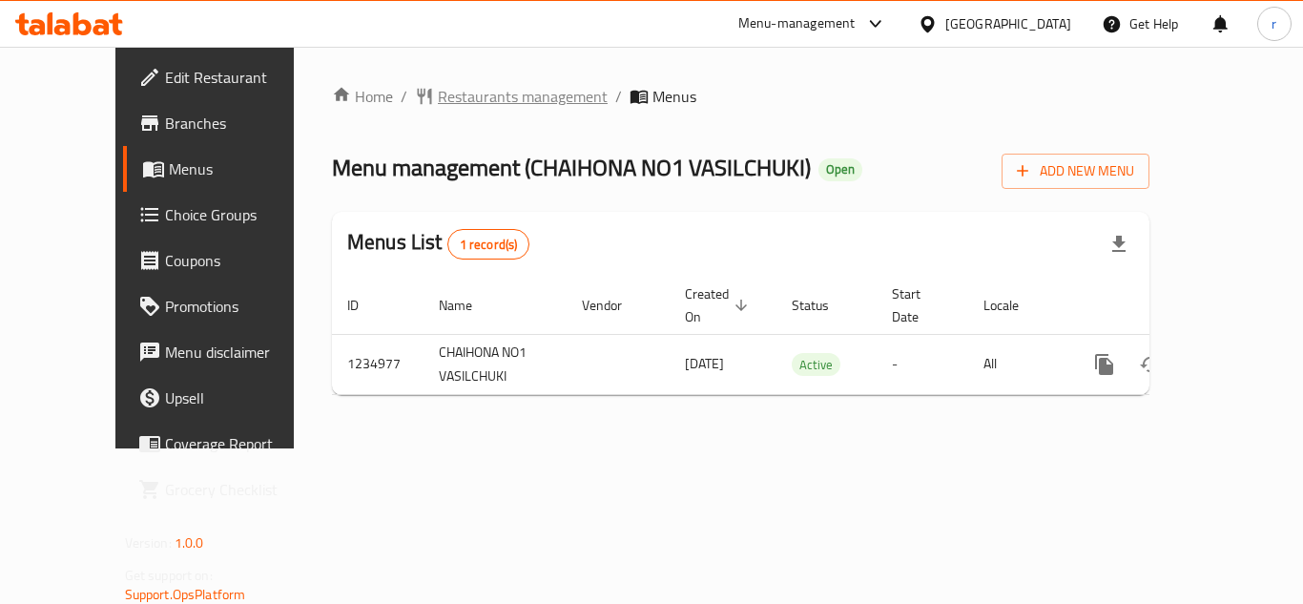
click at [456, 105] on span "Restaurants management" at bounding box center [523, 96] width 170 height 23
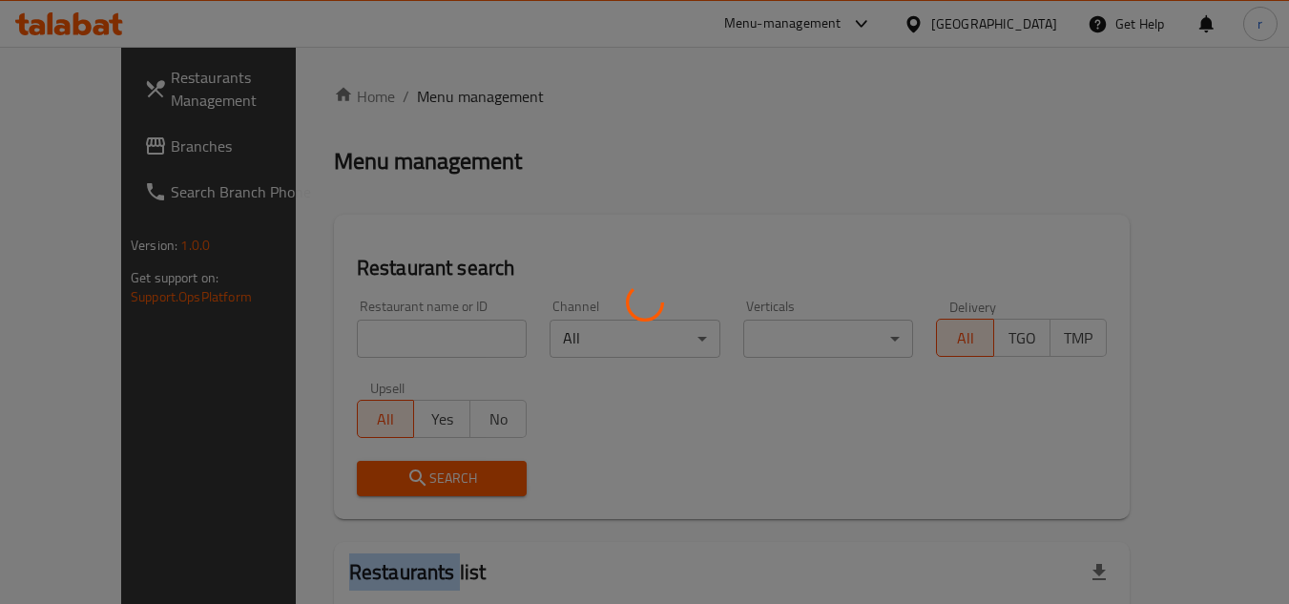
click at [456, 105] on div at bounding box center [644, 302] width 1289 height 604
click at [388, 334] on div at bounding box center [644, 302] width 1289 height 604
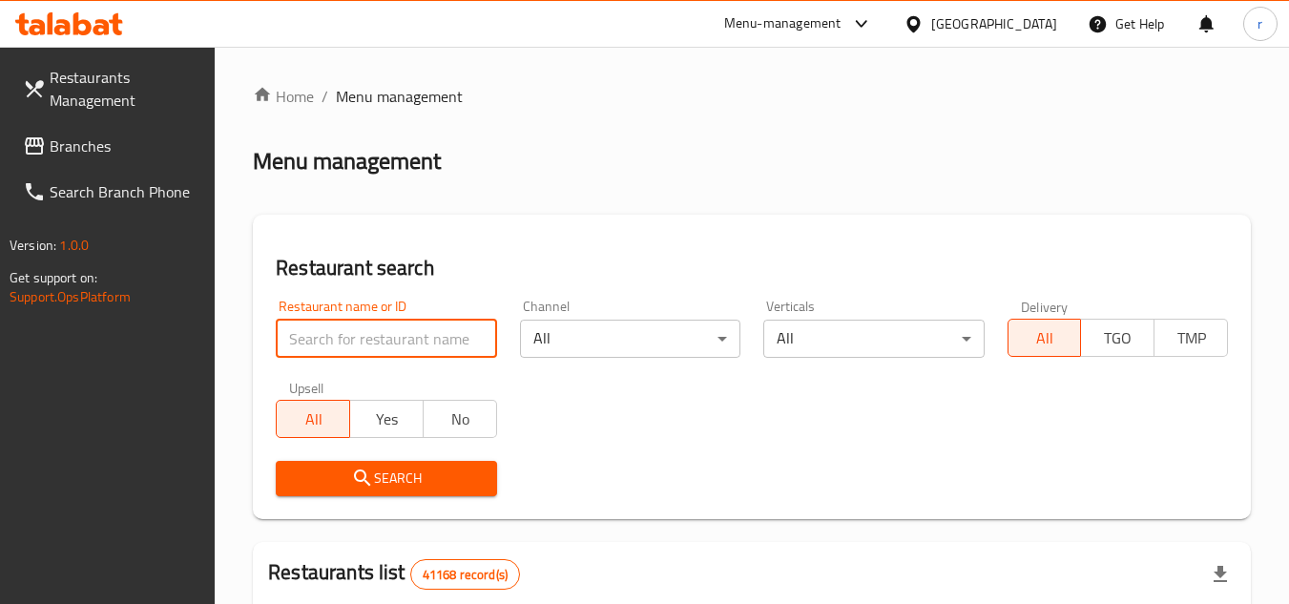
click at [388, 334] on input "search" at bounding box center [386, 339] width 220 height 38
paste input "678528"
type input "678528"
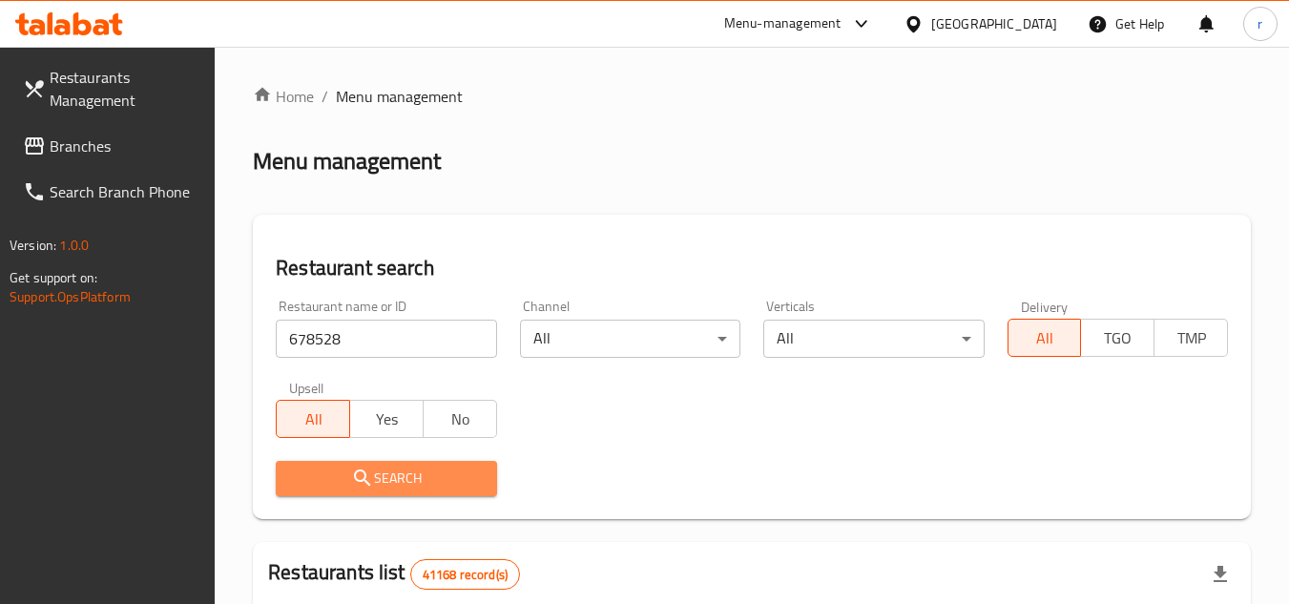
click at [362, 473] on icon "submit" at bounding box center [362, 477] width 23 height 23
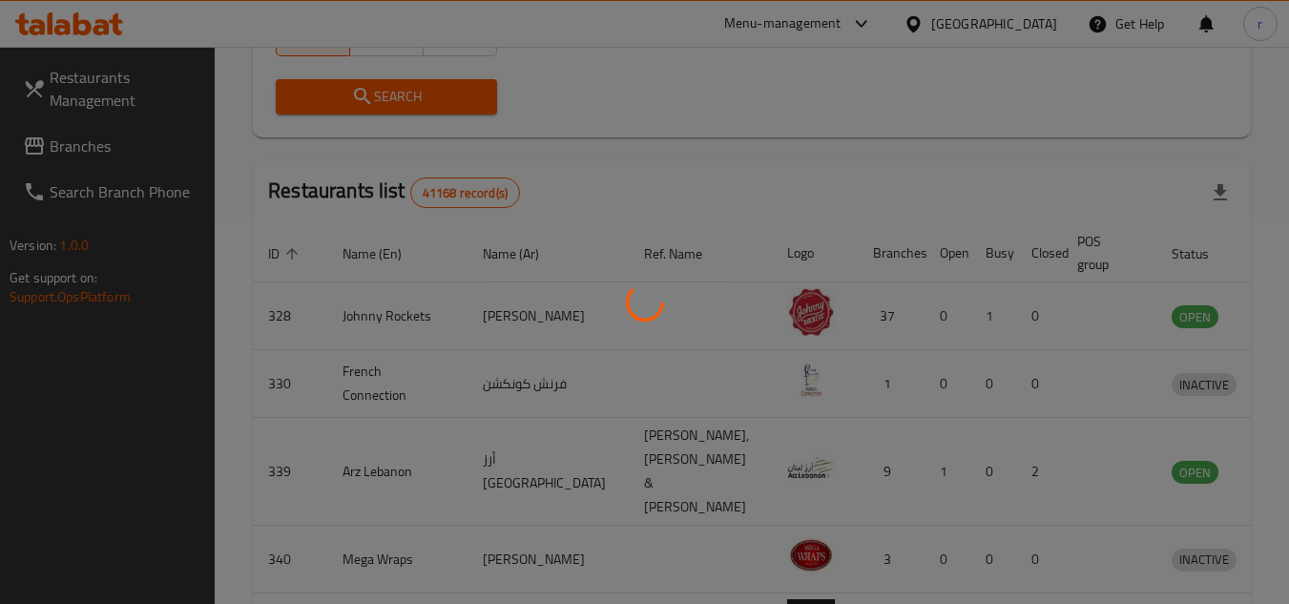
scroll to position [271, 0]
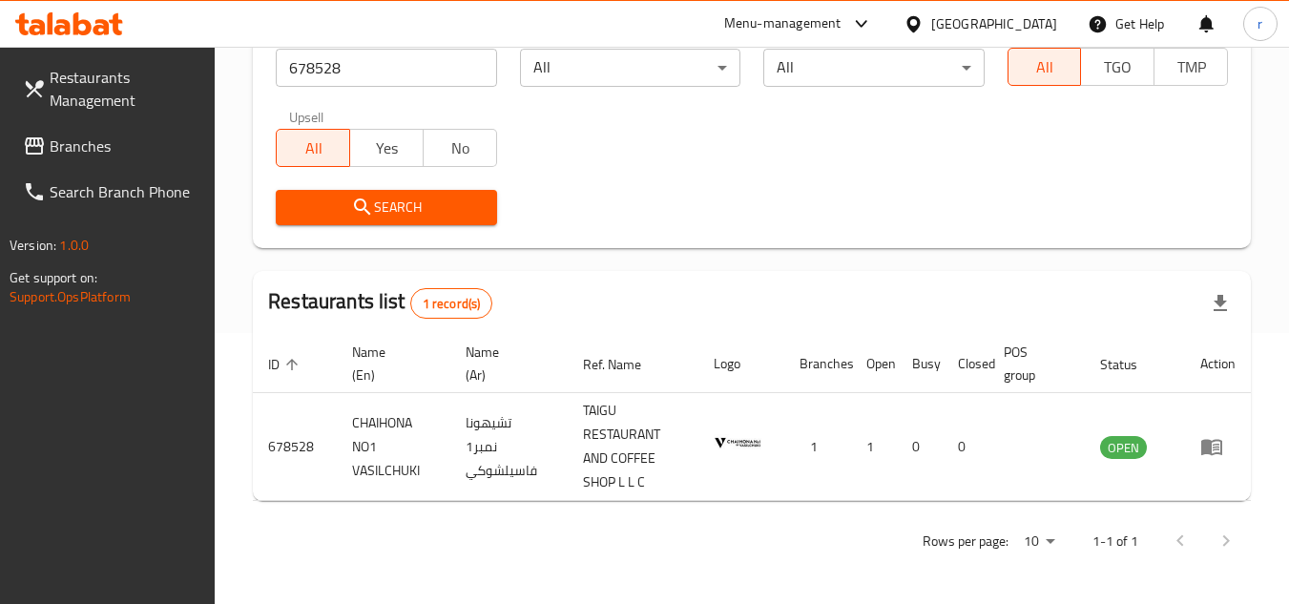
click at [979, 26] on div "[GEOGRAPHIC_DATA]" at bounding box center [994, 23] width 126 height 21
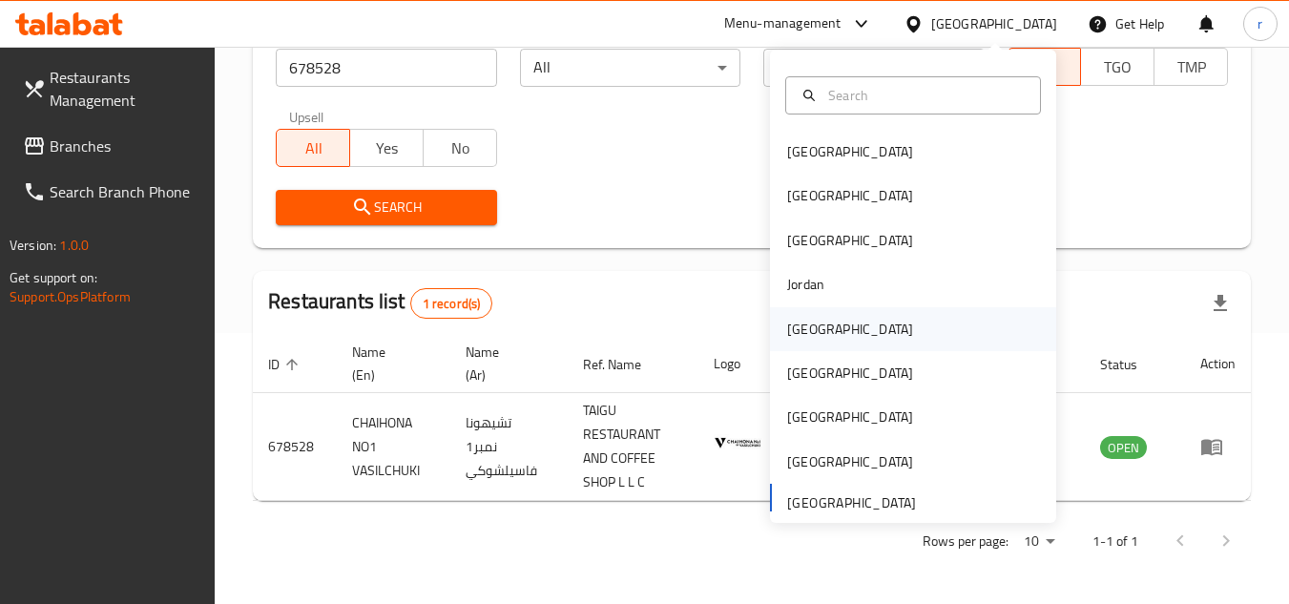
click at [811, 329] on div "Kuwait" at bounding box center [850, 329] width 126 height 21
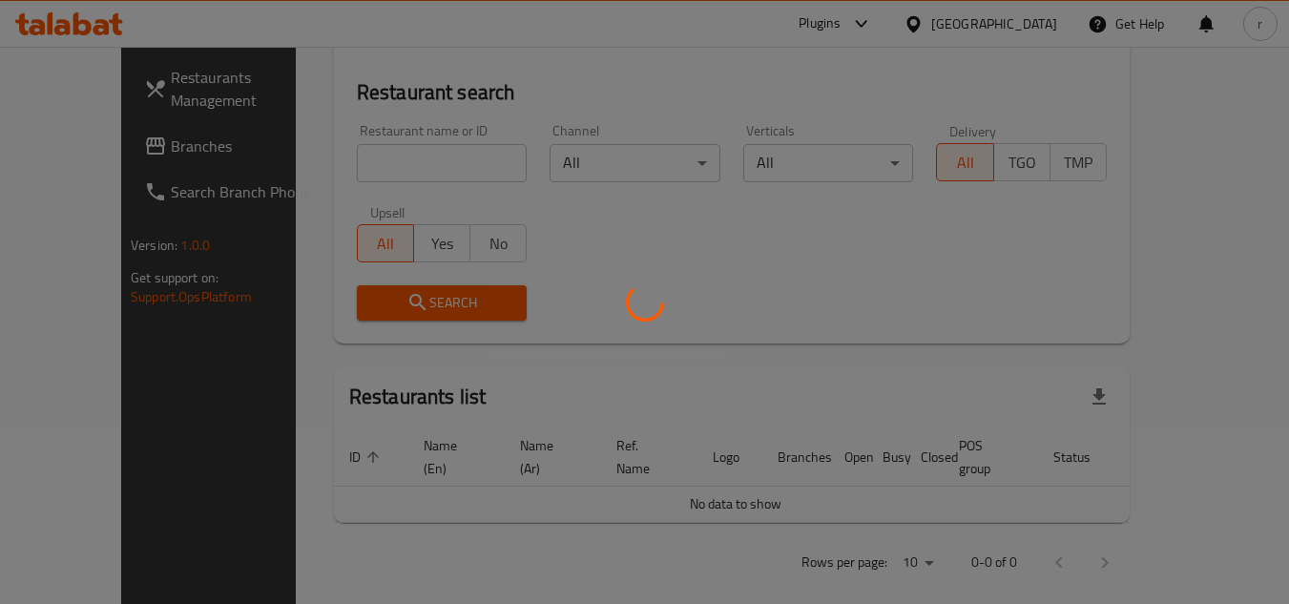
scroll to position [271, 0]
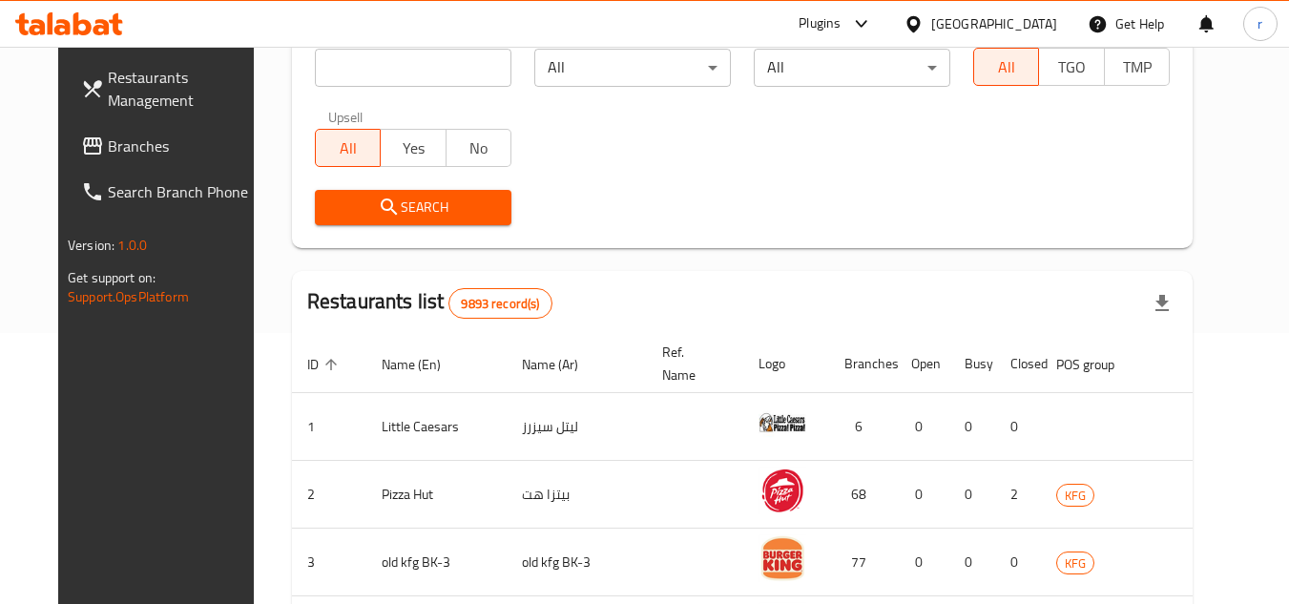
click at [108, 148] on span "Branches" at bounding box center [183, 146] width 151 height 23
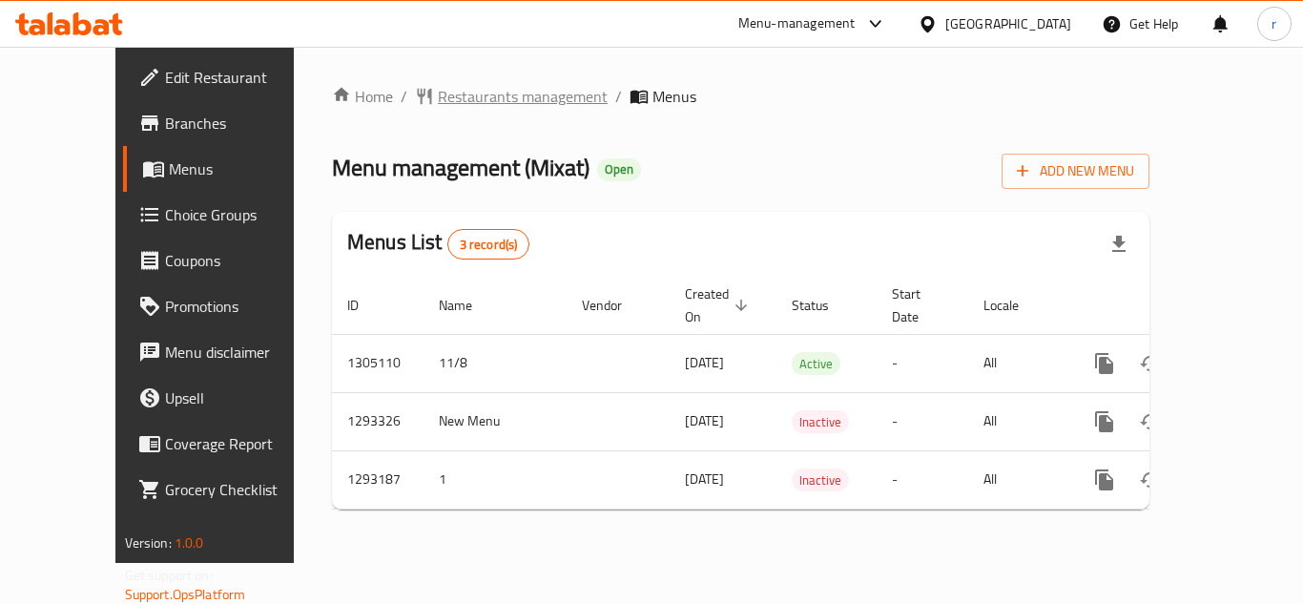
click at [441, 105] on span "Restaurants management" at bounding box center [523, 96] width 170 height 23
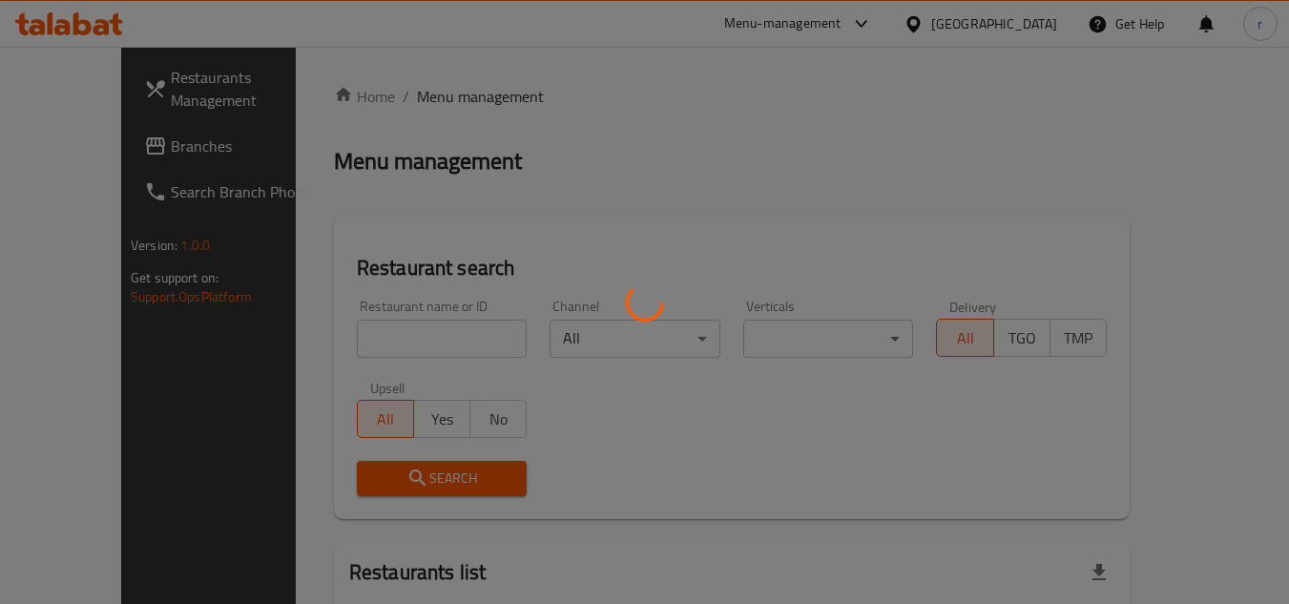
click at [392, 326] on div at bounding box center [644, 302] width 1289 height 604
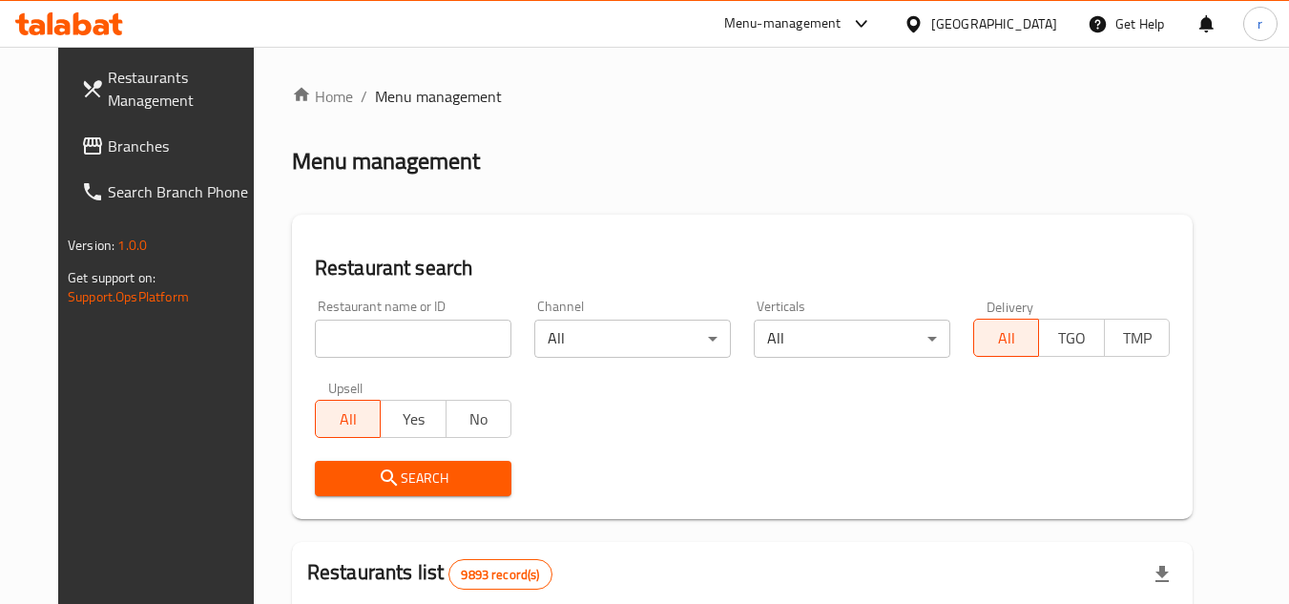
click at [391, 326] on div at bounding box center [644, 302] width 1289 height 604
click at [391, 326] on input "search" at bounding box center [413, 339] width 197 height 38
paste input "699405"
type input "699405"
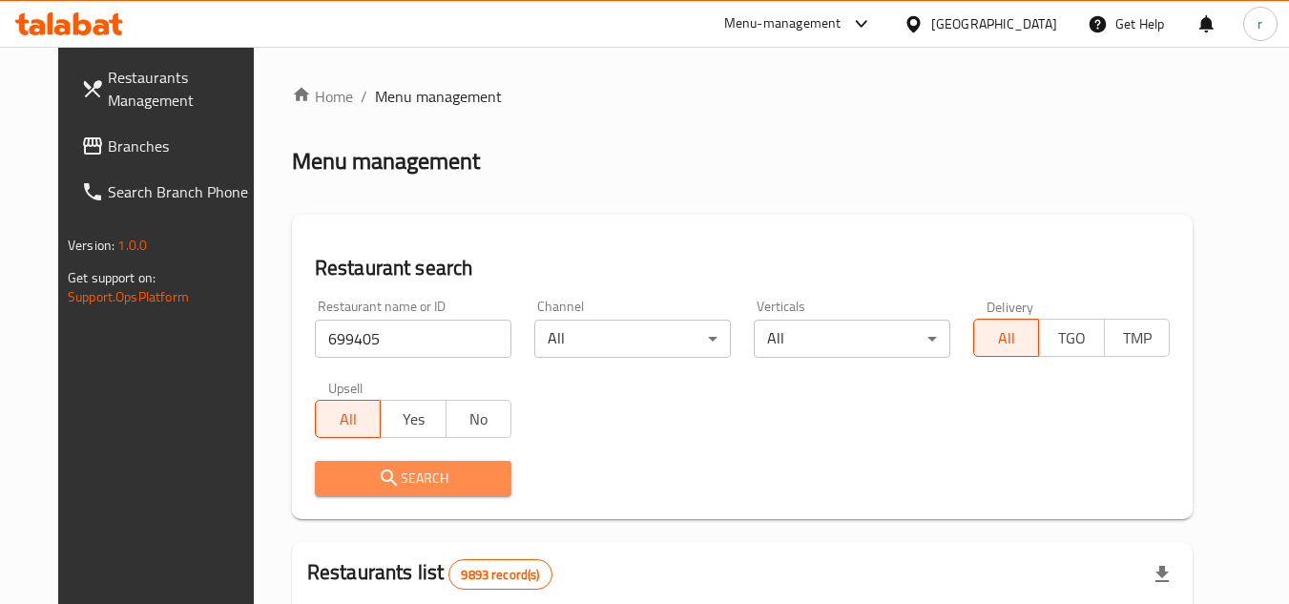
click at [342, 464] on button "Search" at bounding box center [413, 478] width 197 height 35
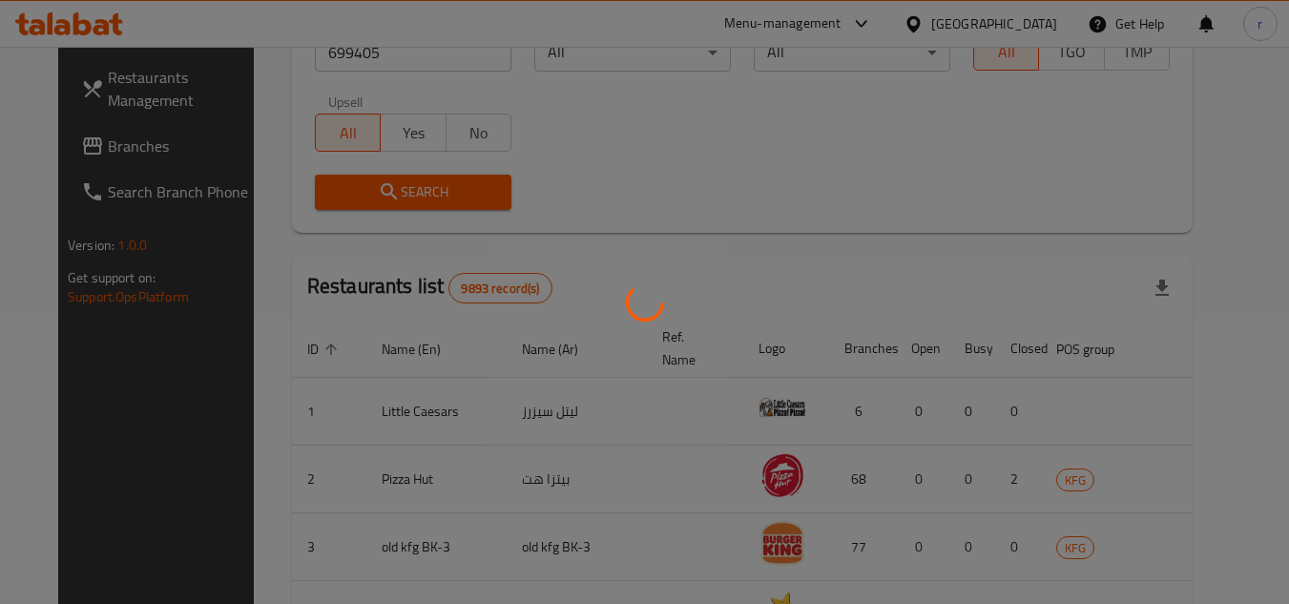
scroll to position [231, 0]
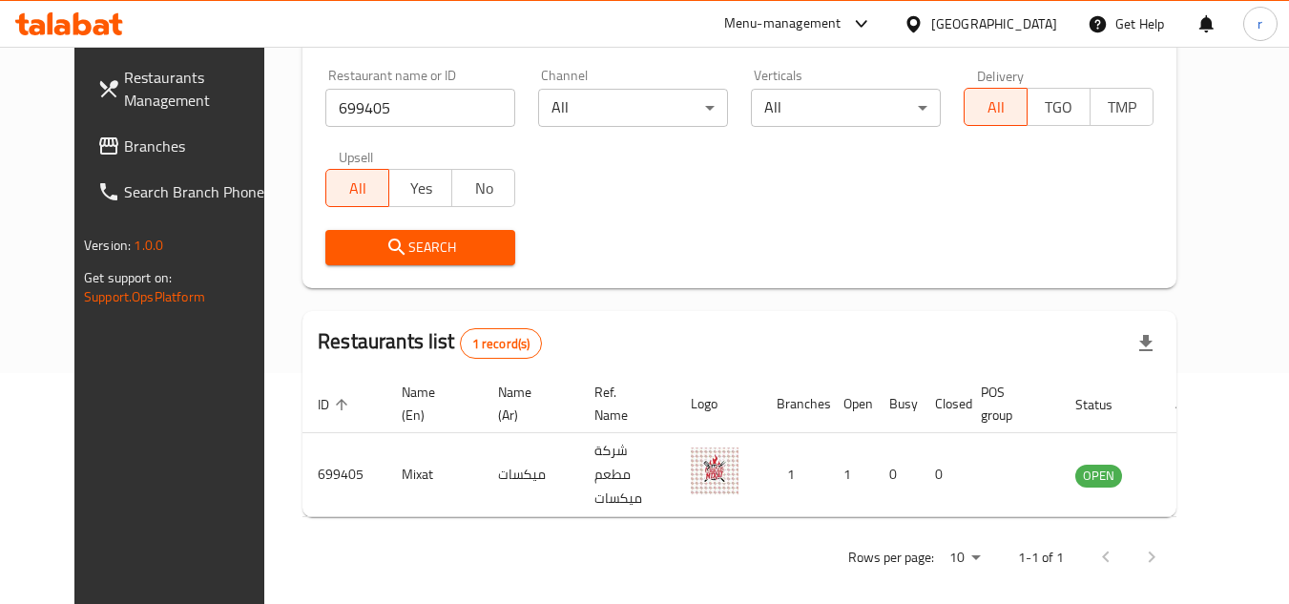
click at [1025, 30] on div "[GEOGRAPHIC_DATA]" at bounding box center [994, 23] width 126 height 21
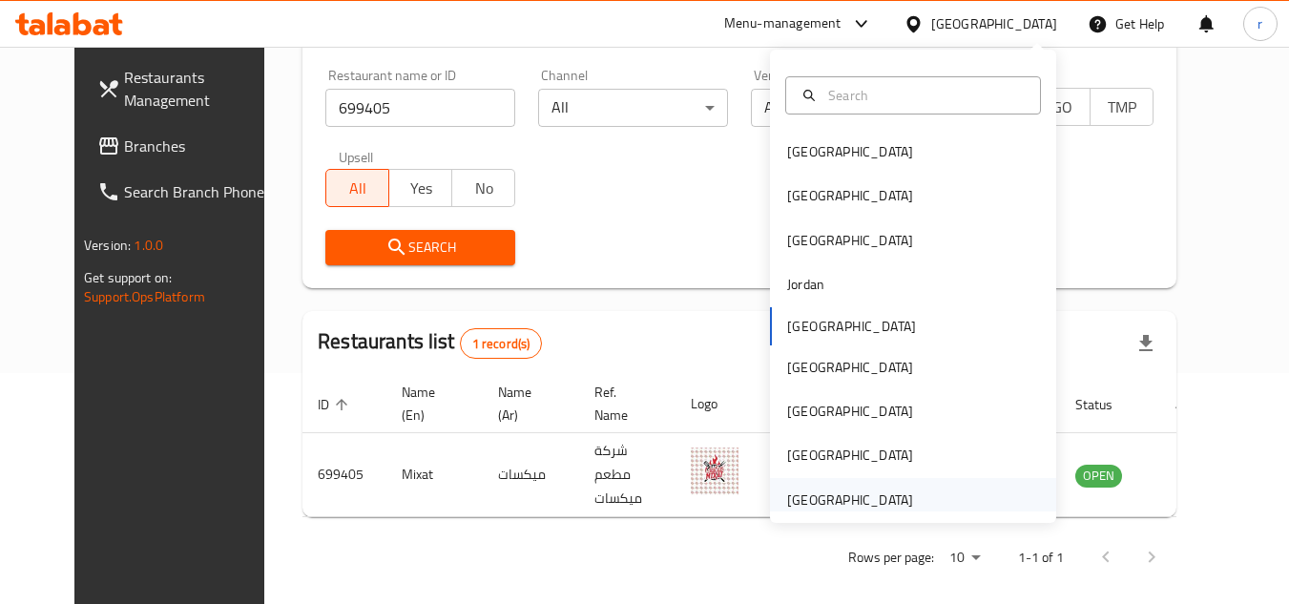
click at [829, 494] on div "[GEOGRAPHIC_DATA]" at bounding box center [850, 499] width 126 height 21
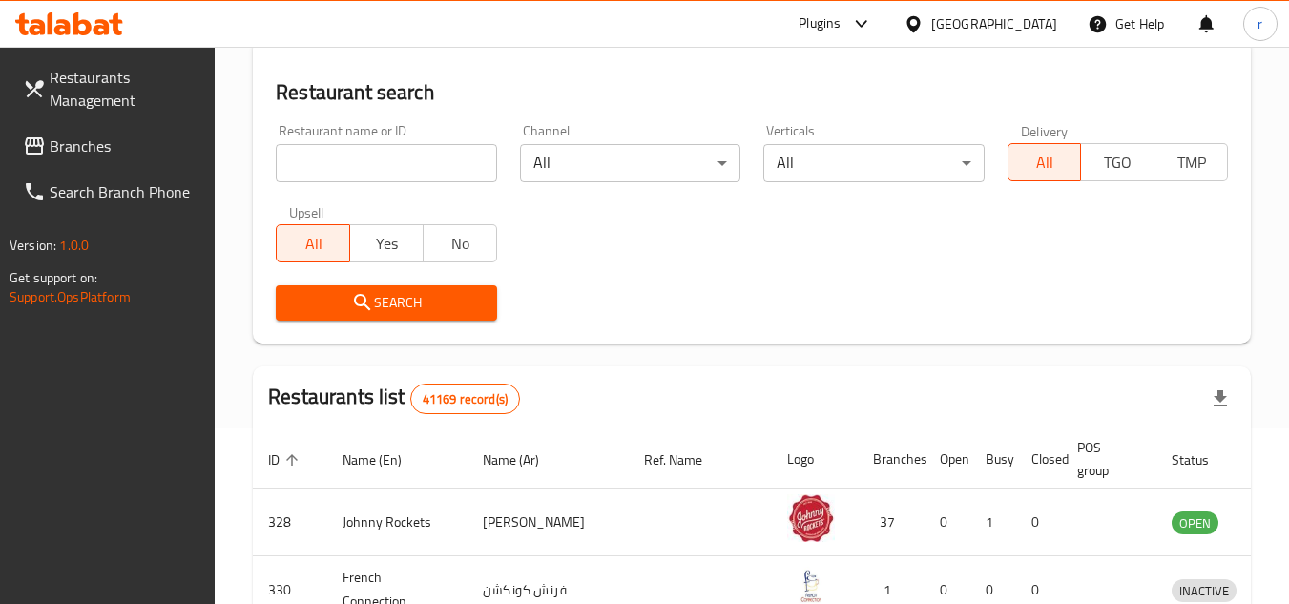
scroll to position [231, 0]
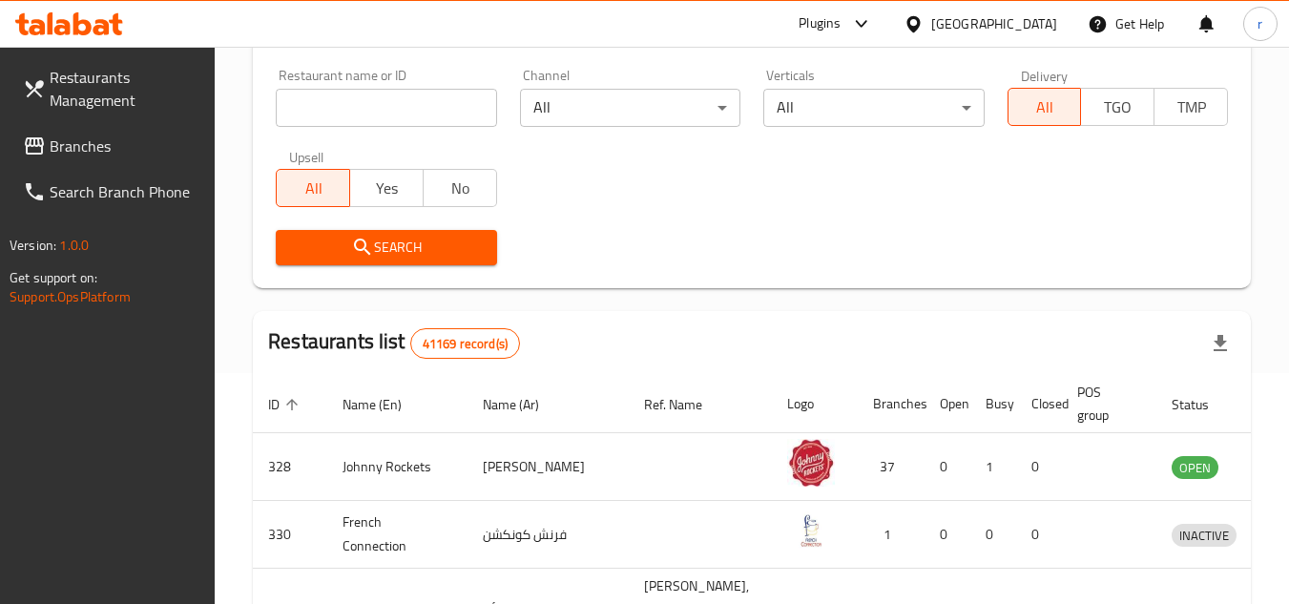
click at [93, 149] on span "Branches" at bounding box center [125, 146] width 151 height 23
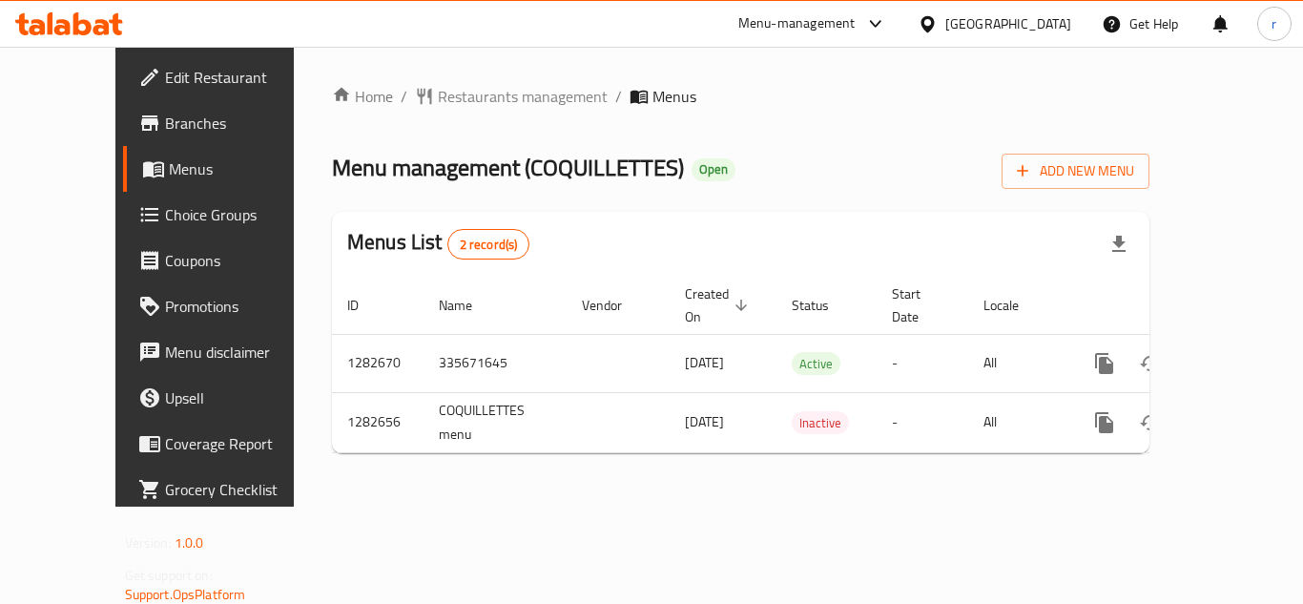
click at [438, 90] on span "Restaurants management" at bounding box center [523, 96] width 170 height 23
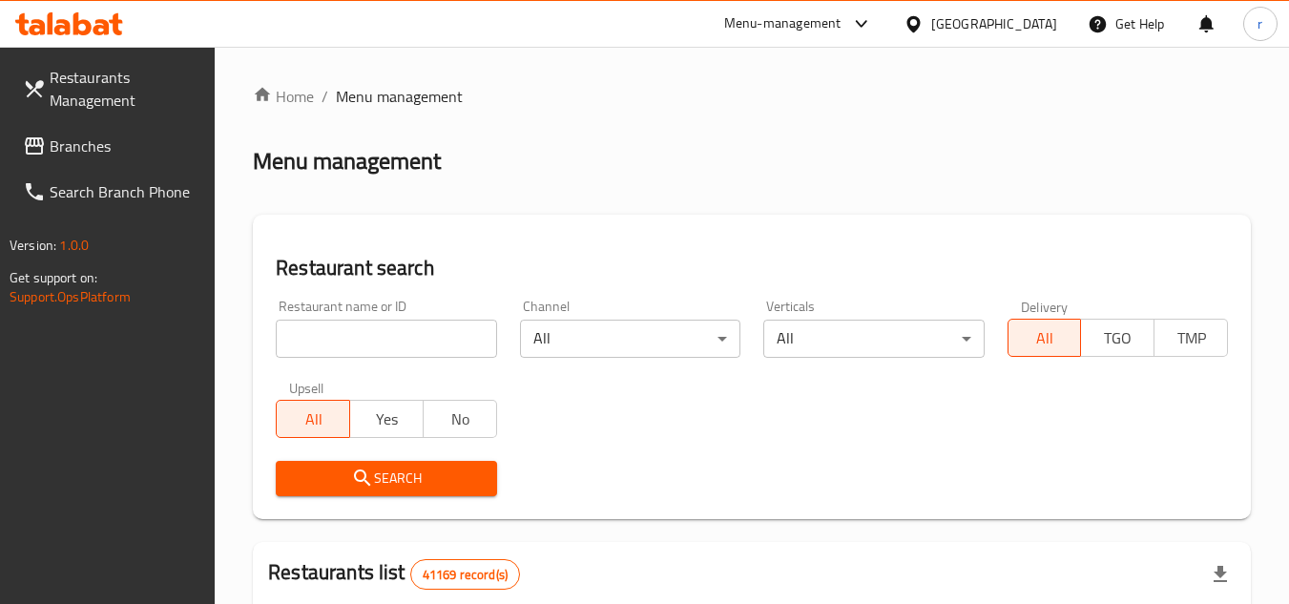
click at [411, 342] on div at bounding box center [644, 302] width 1289 height 604
click at [412, 342] on input "search" at bounding box center [386, 339] width 220 height 38
paste input "694937"
type input "694937"
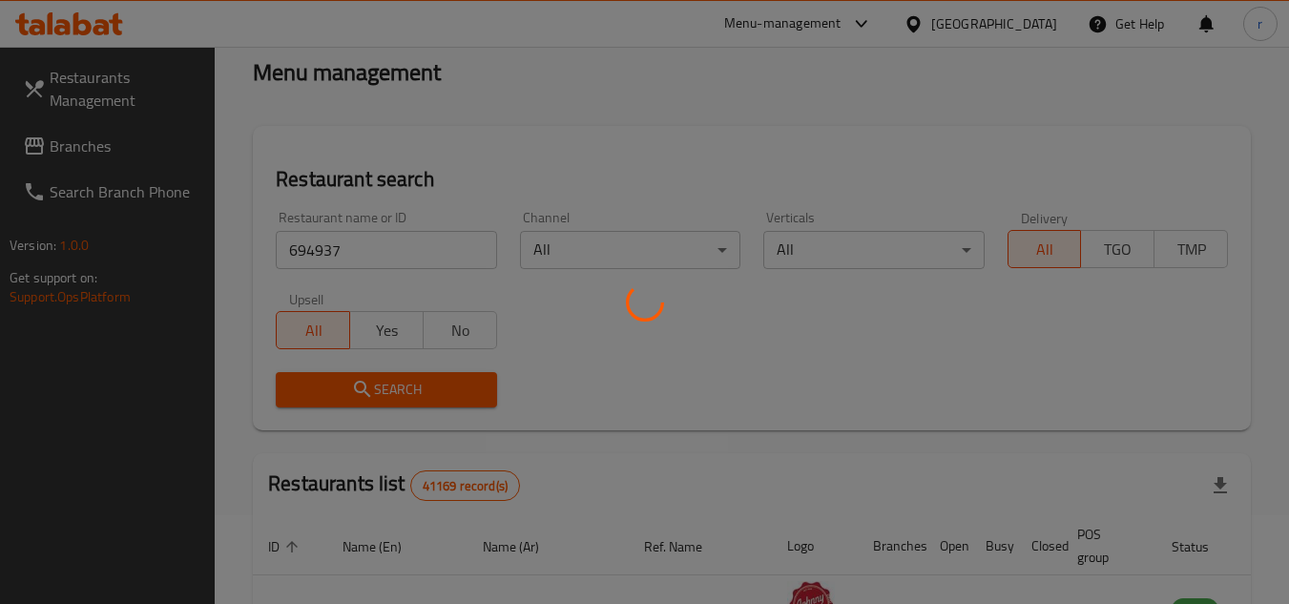
scroll to position [191, 0]
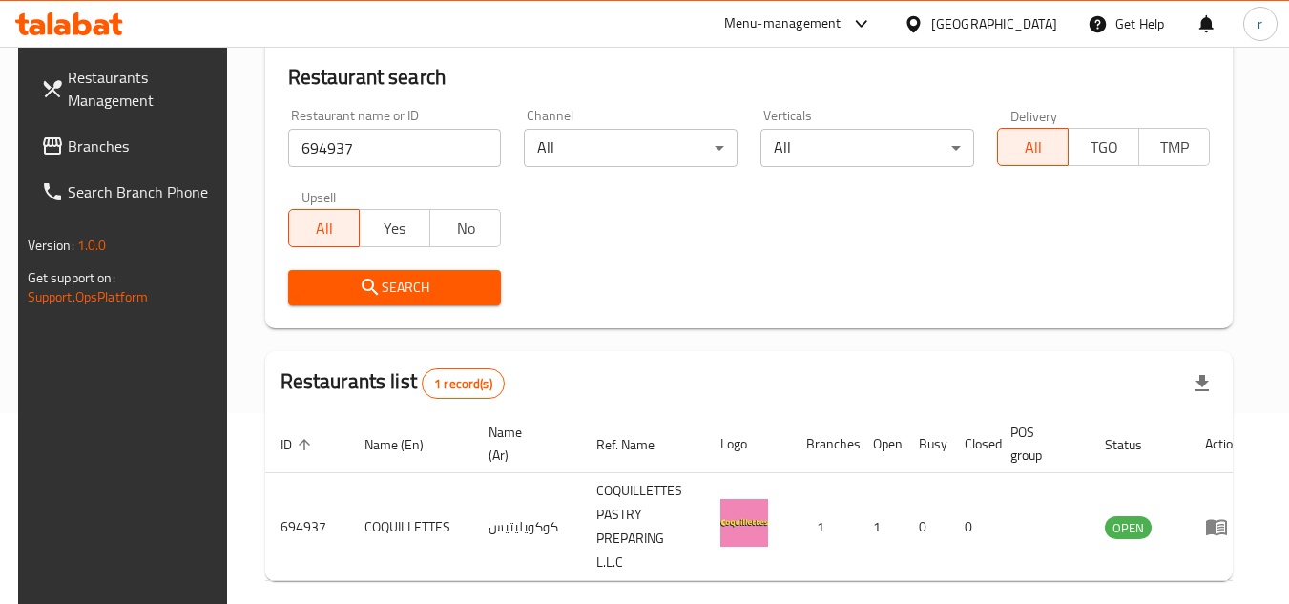
click at [986, 21] on div "[GEOGRAPHIC_DATA]" at bounding box center [994, 23] width 126 height 21
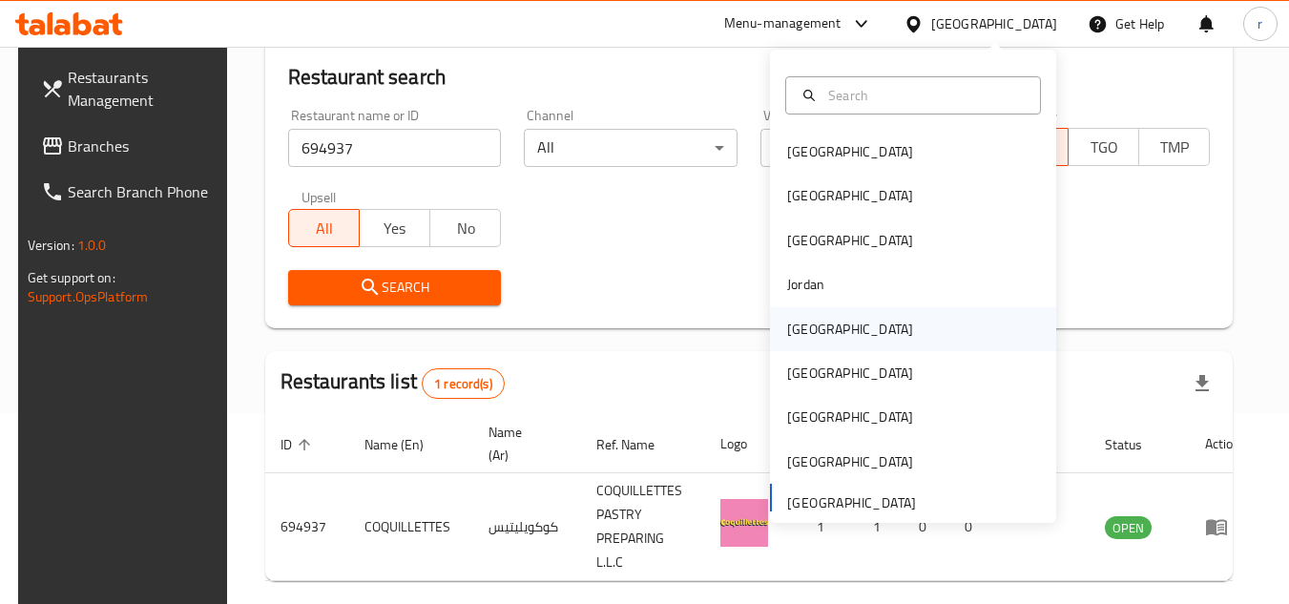
click at [860, 321] on div "Kuwait" at bounding box center [913, 329] width 286 height 44
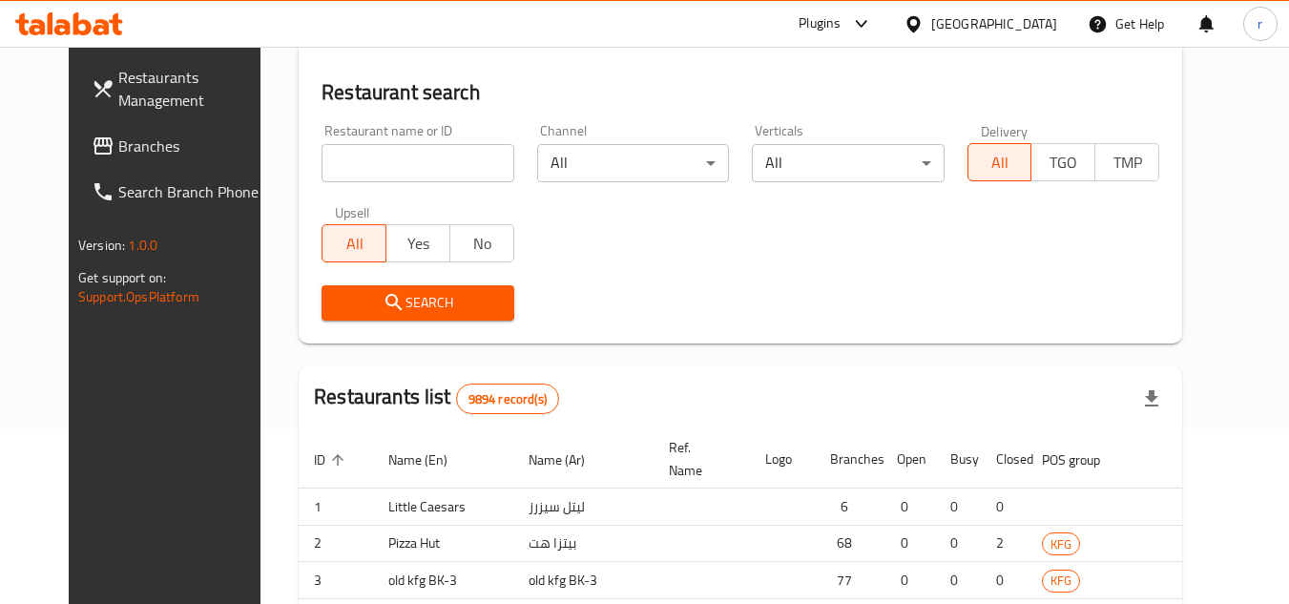
scroll to position [191, 0]
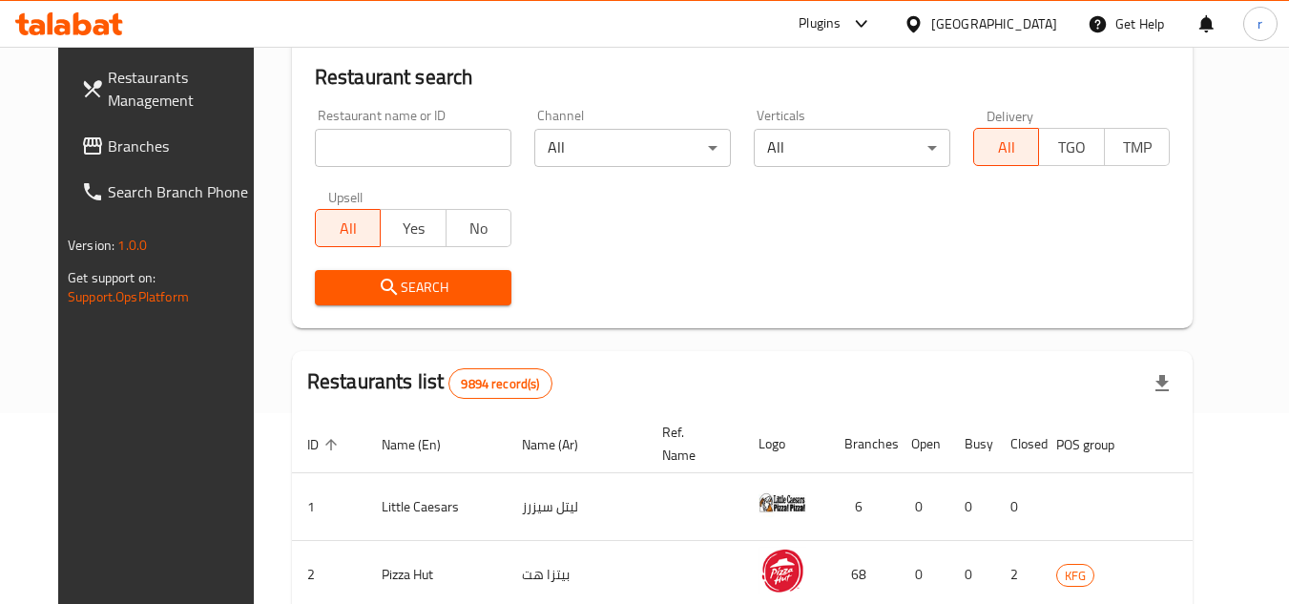
click at [81, 136] on icon at bounding box center [92, 146] width 23 height 23
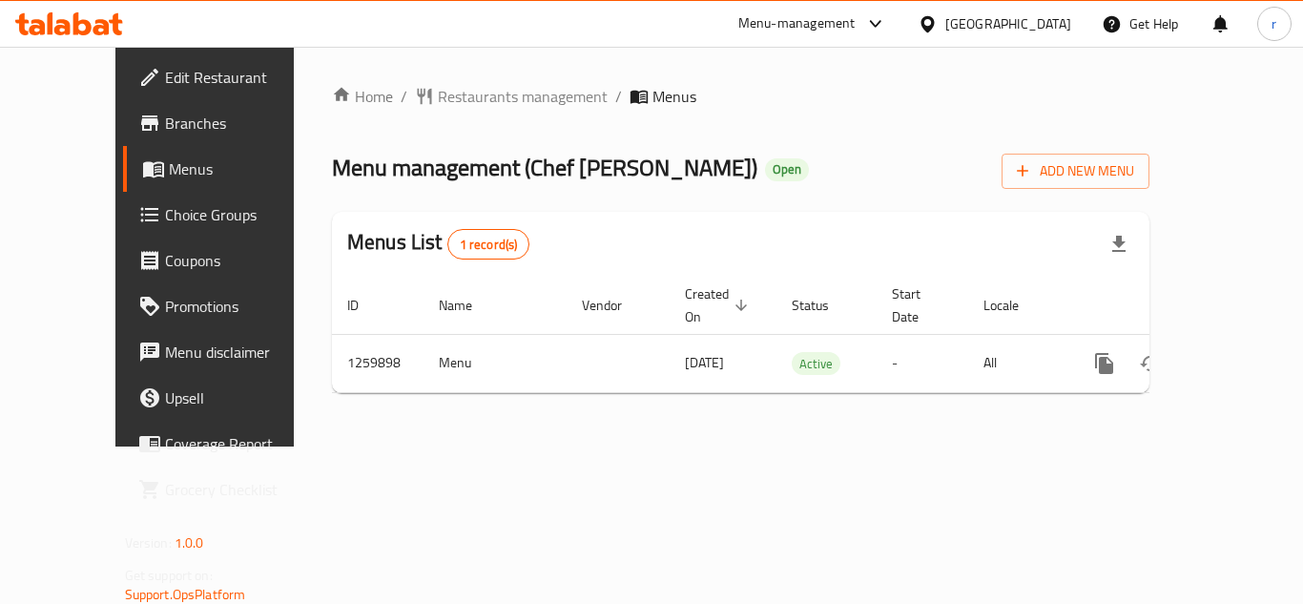
click at [455, 99] on span "Restaurants management" at bounding box center [523, 96] width 170 height 23
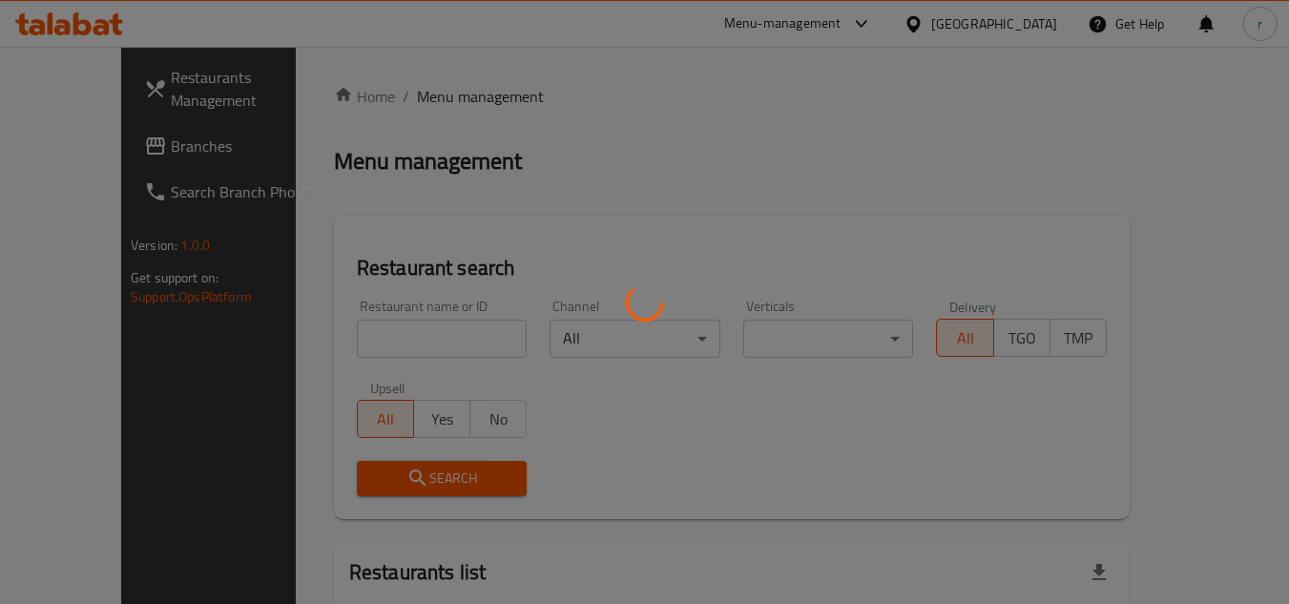
click at [354, 336] on div at bounding box center [644, 302] width 1289 height 604
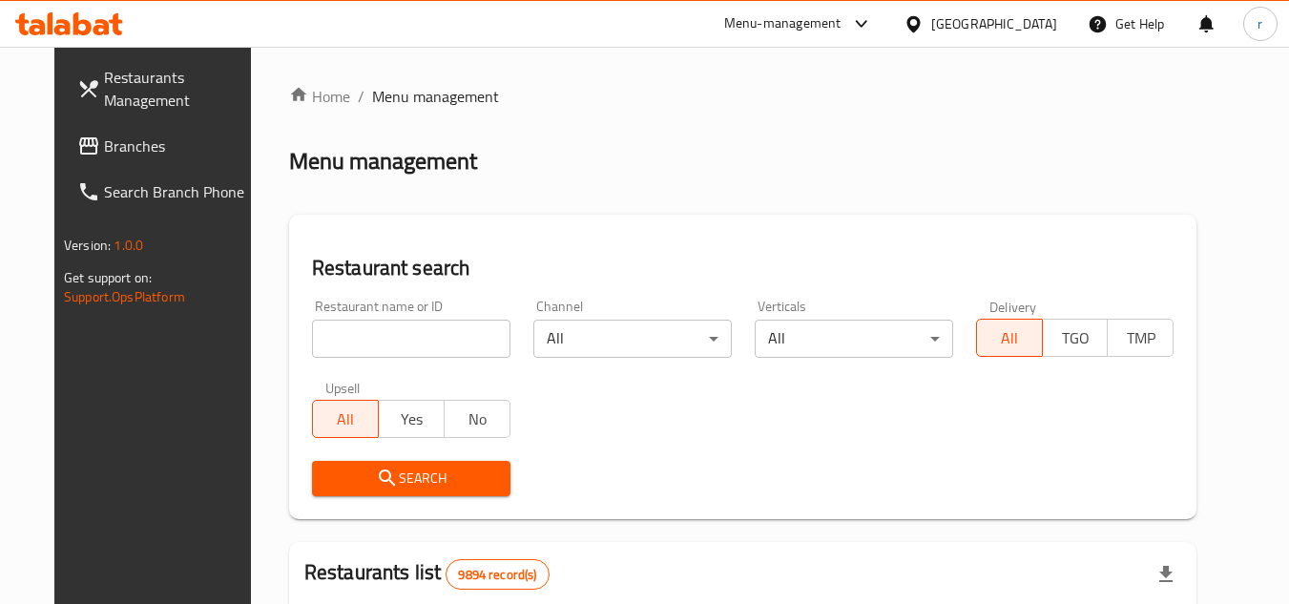
click at [354, 336] on input "search" at bounding box center [411, 339] width 198 height 38
paste input "684761"
type input "684761"
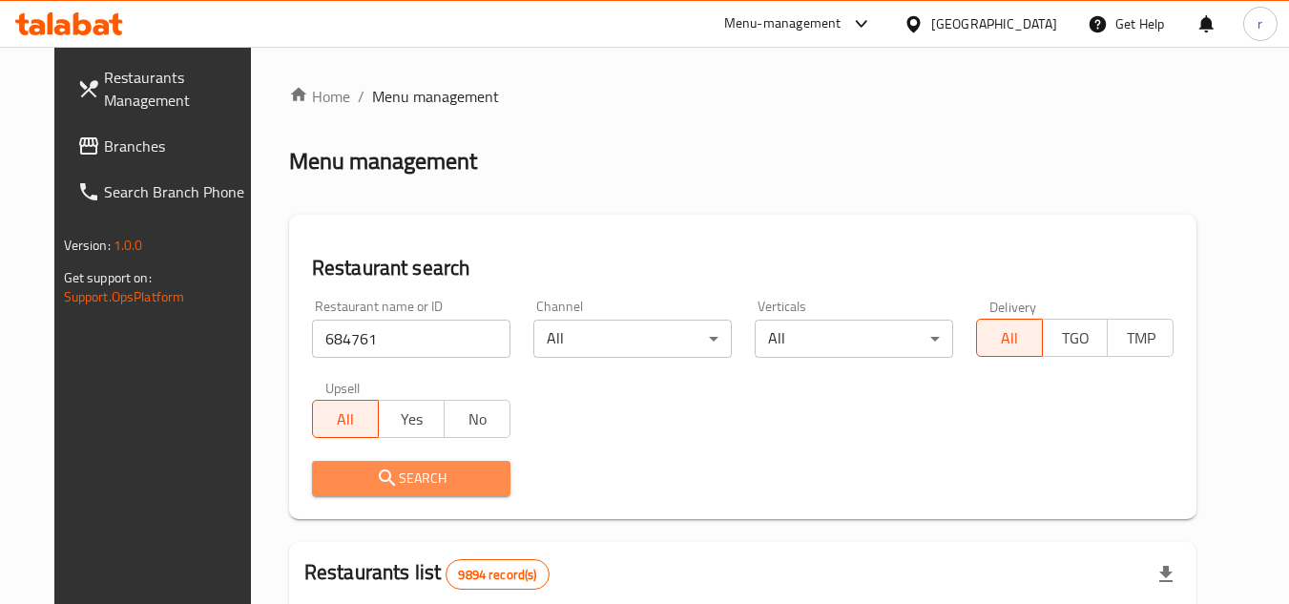
click at [327, 473] on span "Search" at bounding box center [411, 478] width 168 height 24
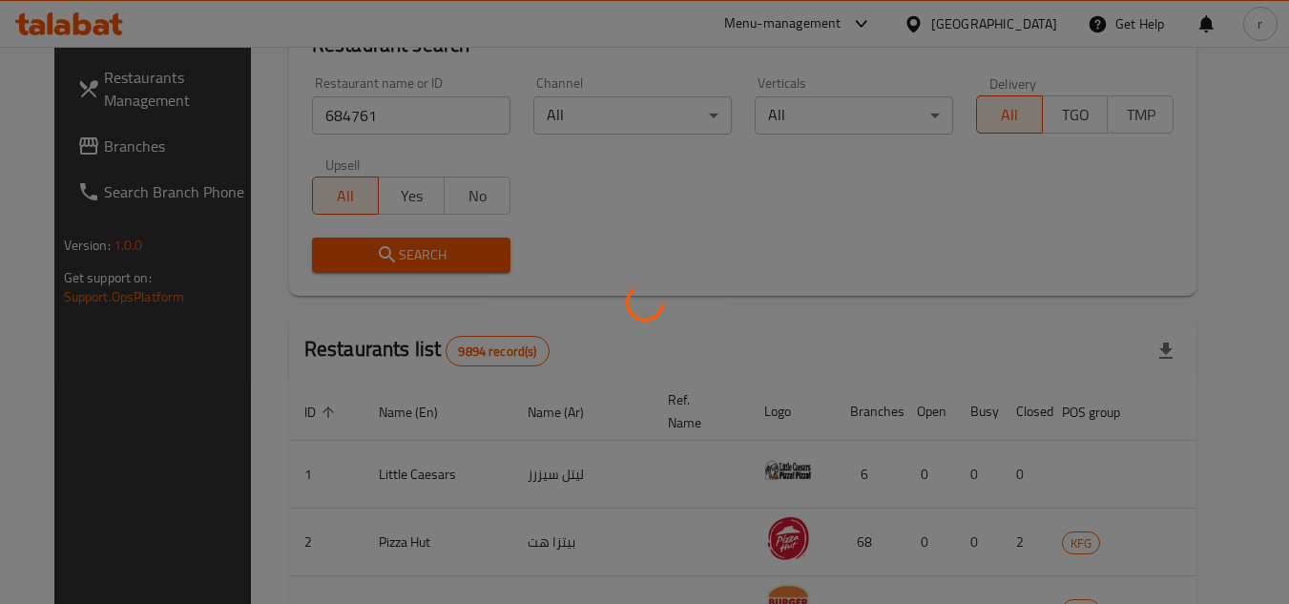
scroll to position [231, 0]
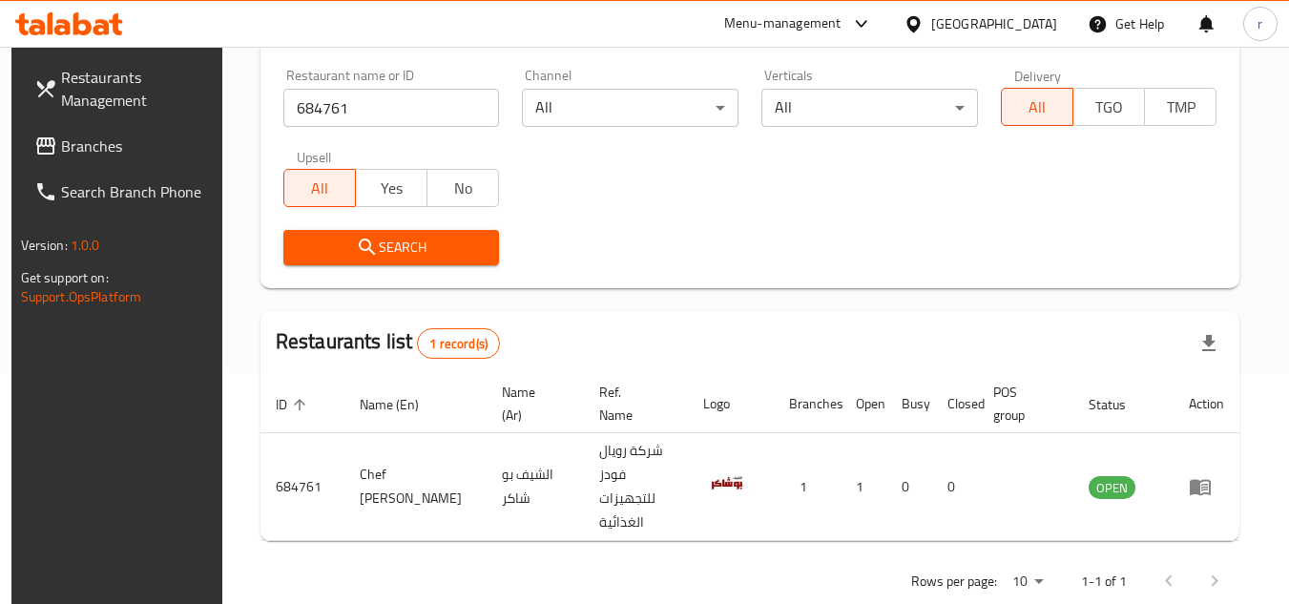
click at [1004, 10] on div "[GEOGRAPHIC_DATA]" at bounding box center [980, 24] width 184 height 46
click at [1032, 25] on div "[GEOGRAPHIC_DATA]" at bounding box center [994, 23] width 126 height 21
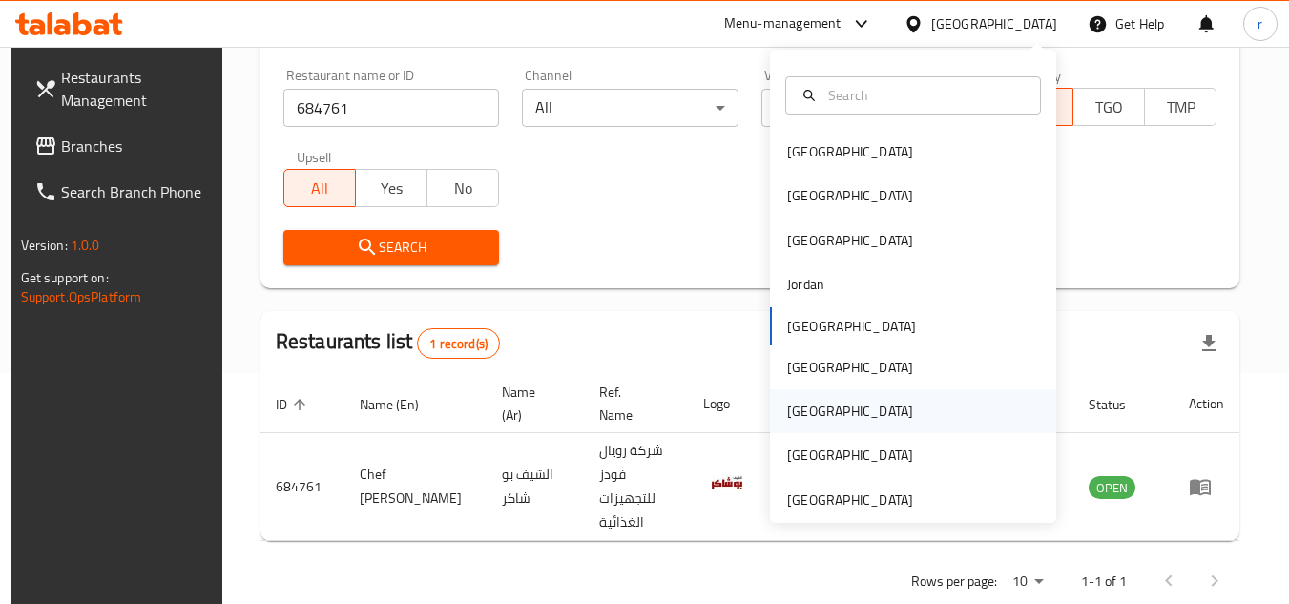
click at [843, 399] on div "[GEOGRAPHIC_DATA]" at bounding box center [913, 411] width 286 height 44
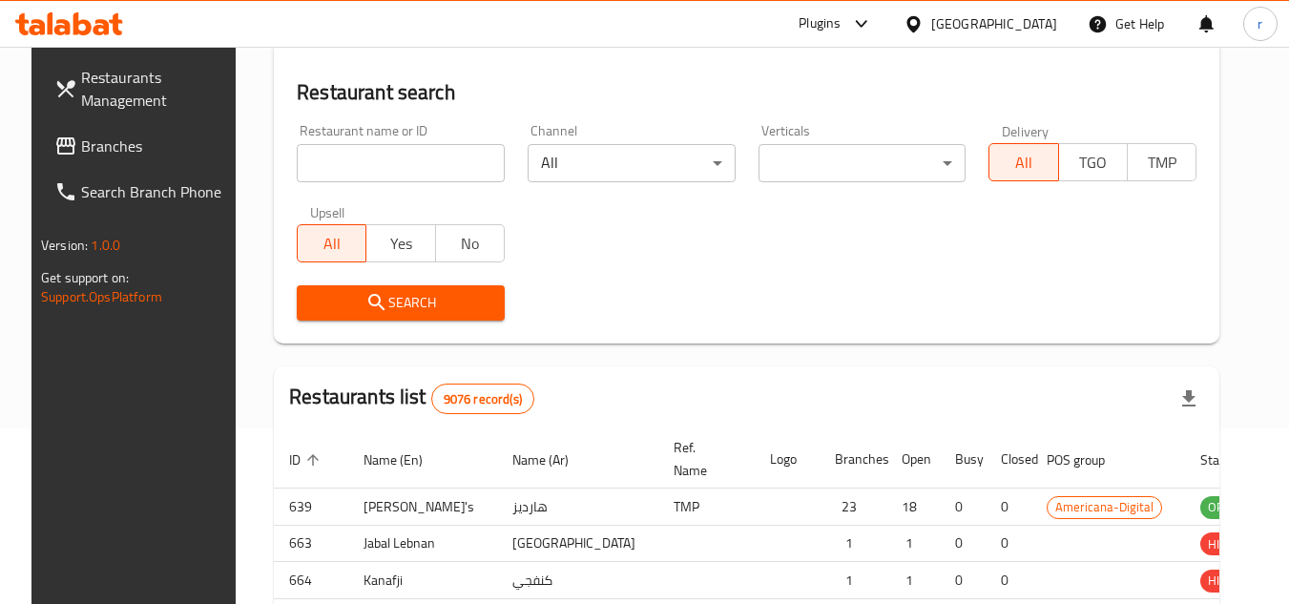
scroll to position [231, 0]
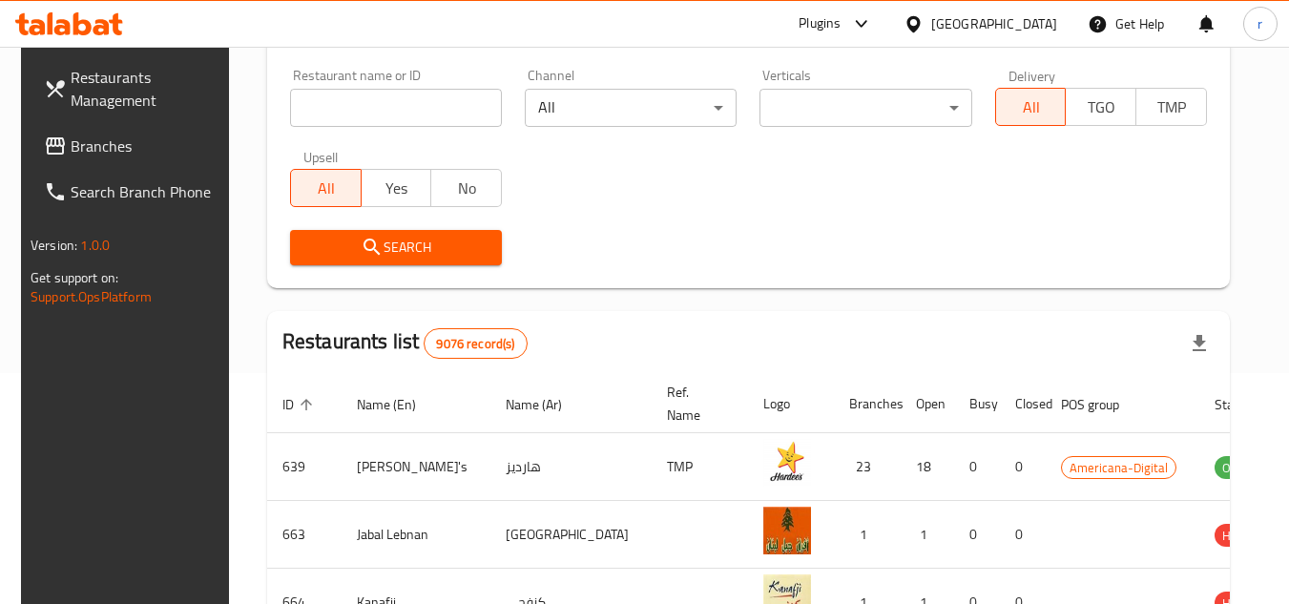
click at [111, 145] on span "Branches" at bounding box center [146, 146] width 151 height 23
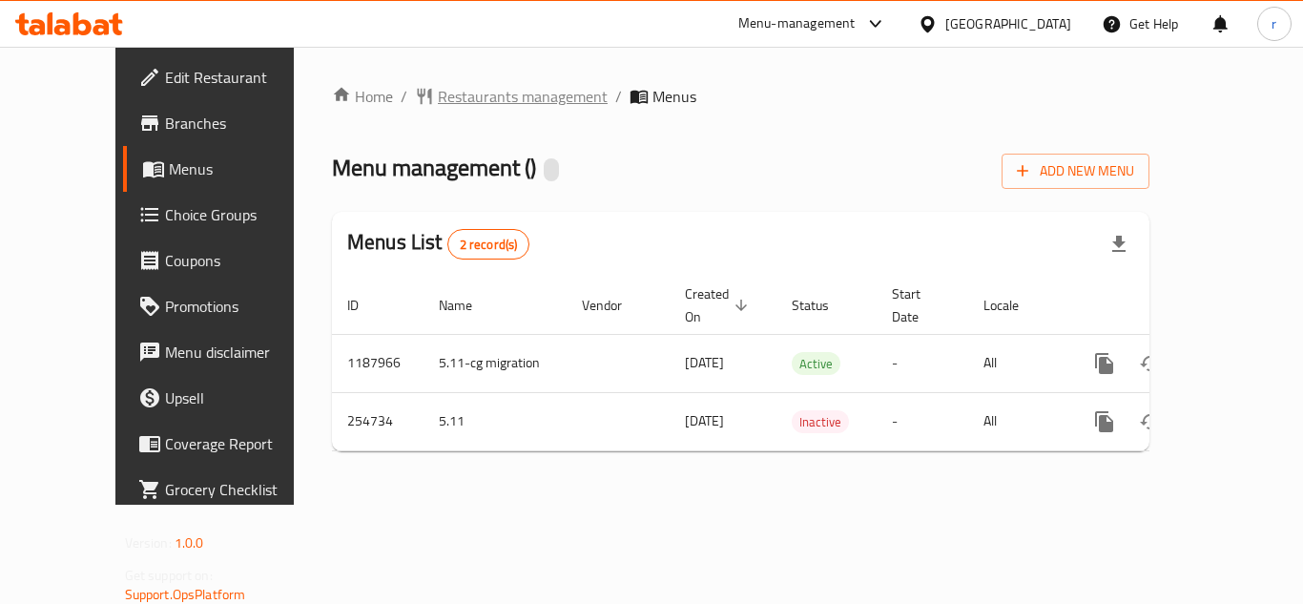
click at [471, 103] on span "Restaurants management" at bounding box center [523, 96] width 170 height 23
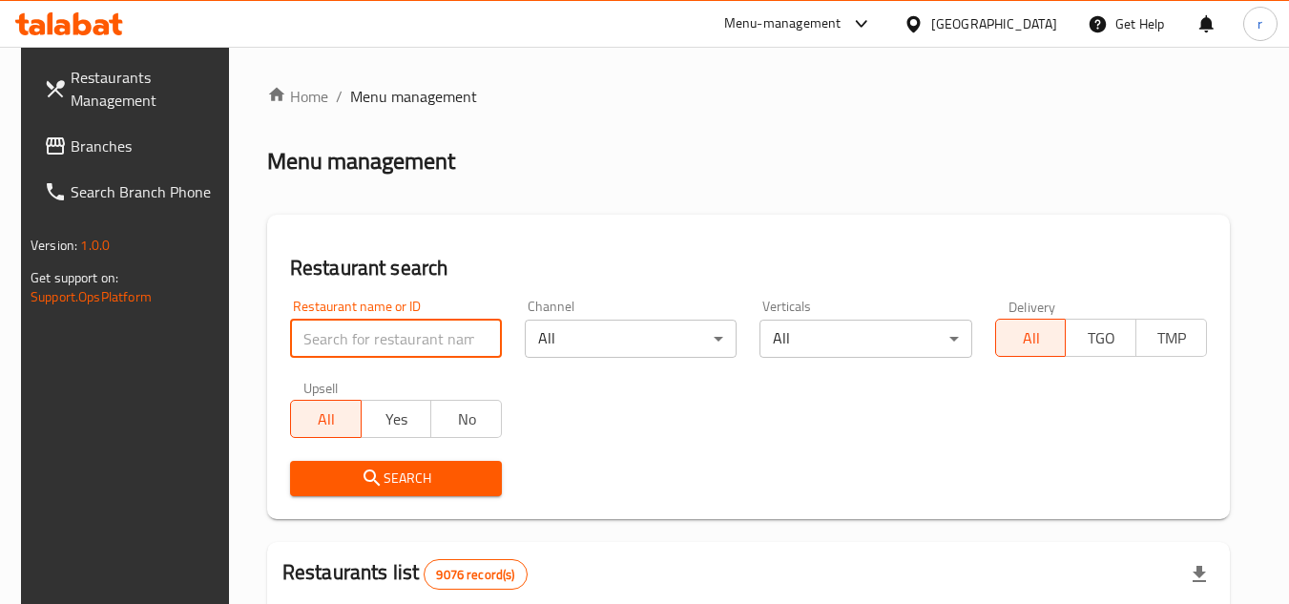
click at [353, 338] on input "search" at bounding box center [396, 339] width 212 height 38
paste input "627452"
type input "627452"
click at [340, 474] on span "Search" at bounding box center [395, 478] width 181 height 24
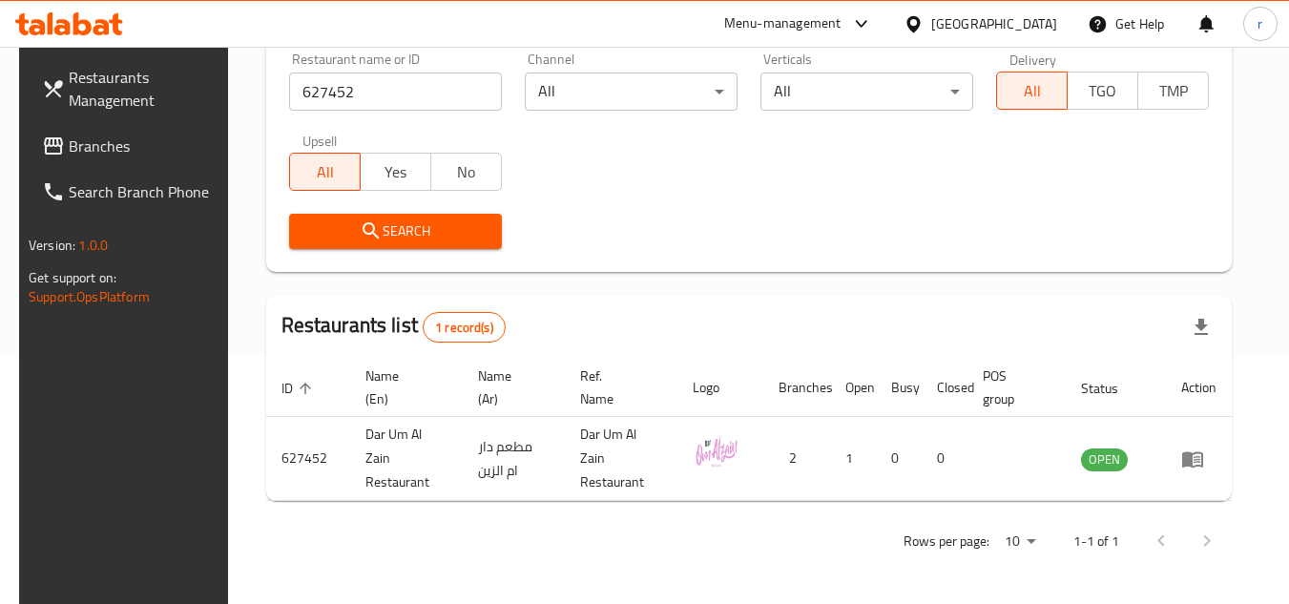
scroll to position [231, 0]
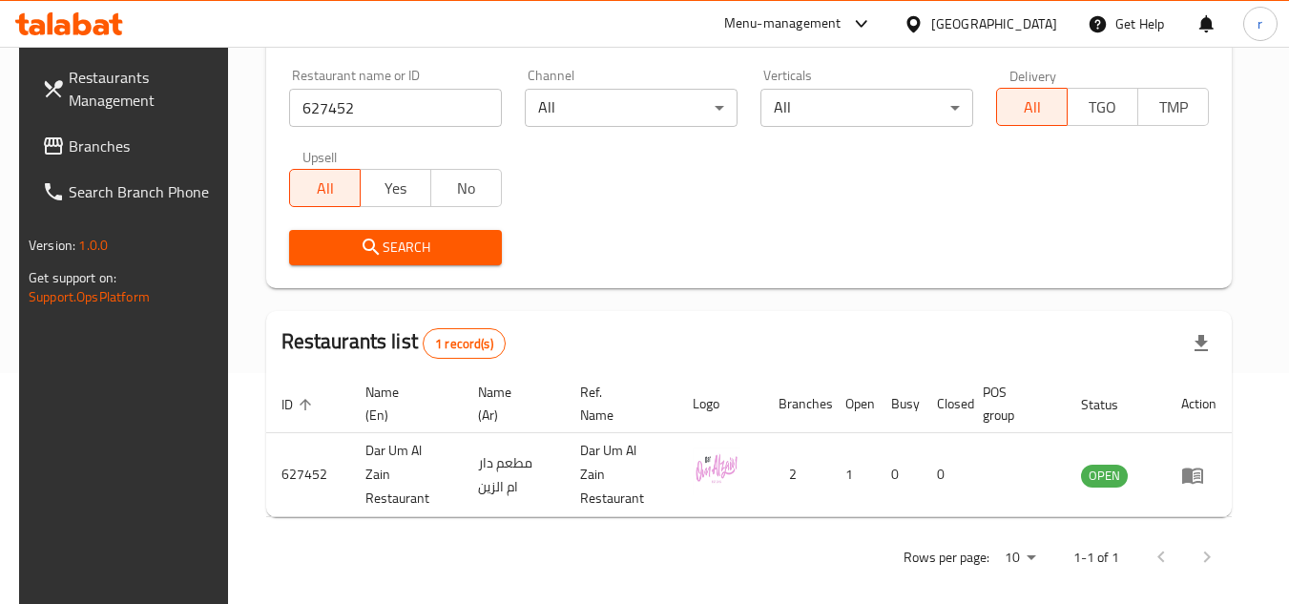
click at [1044, 7] on div "[GEOGRAPHIC_DATA]" at bounding box center [980, 24] width 184 height 46
click at [1037, 17] on div "[GEOGRAPHIC_DATA]" at bounding box center [994, 23] width 126 height 21
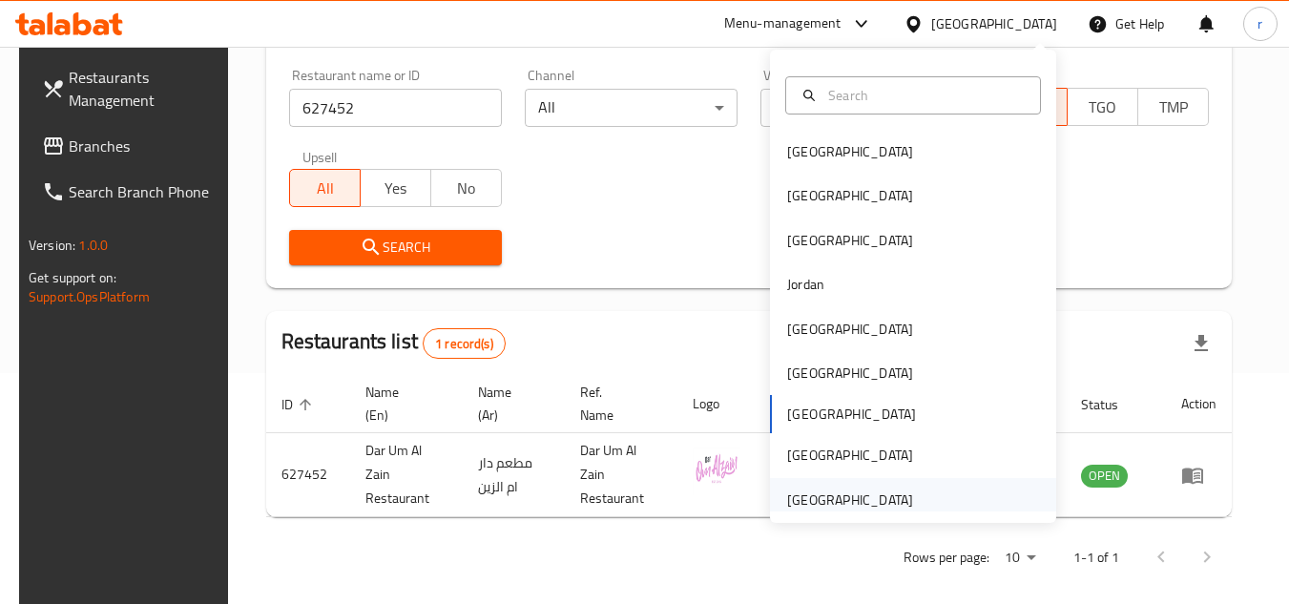
click at [863, 510] on div "[GEOGRAPHIC_DATA]" at bounding box center [850, 499] width 126 height 21
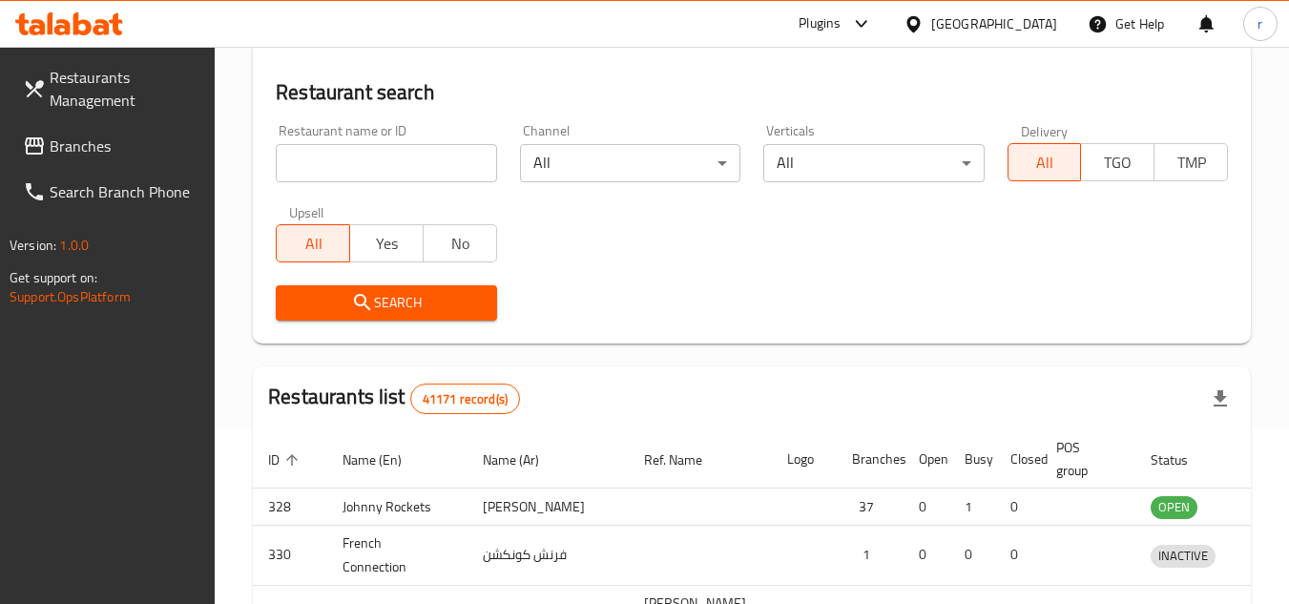
scroll to position [231, 0]
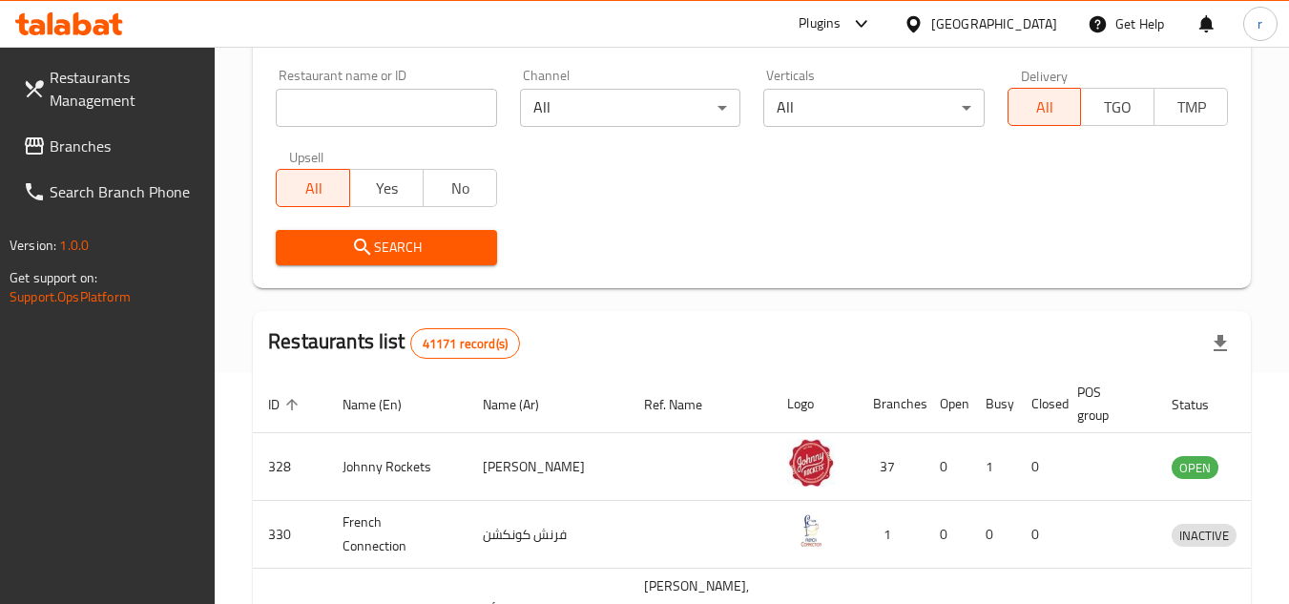
click at [79, 143] on span "Branches" at bounding box center [125, 146] width 151 height 23
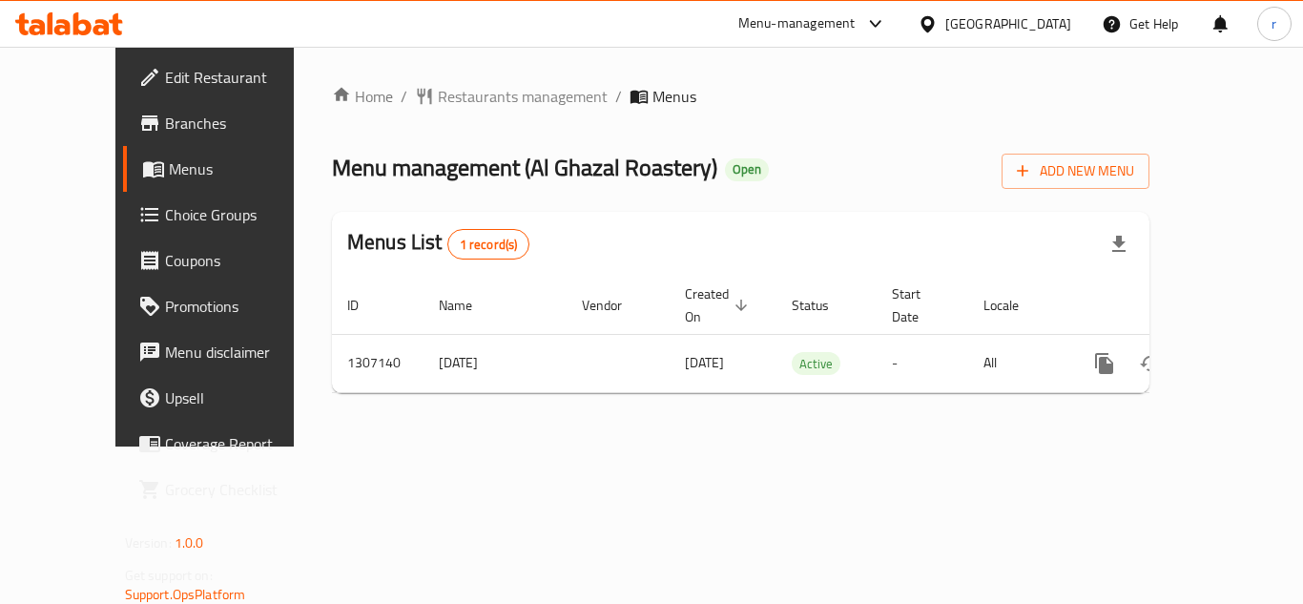
click at [487, 102] on span "Restaurants management" at bounding box center [523, 96] width 170 height 23
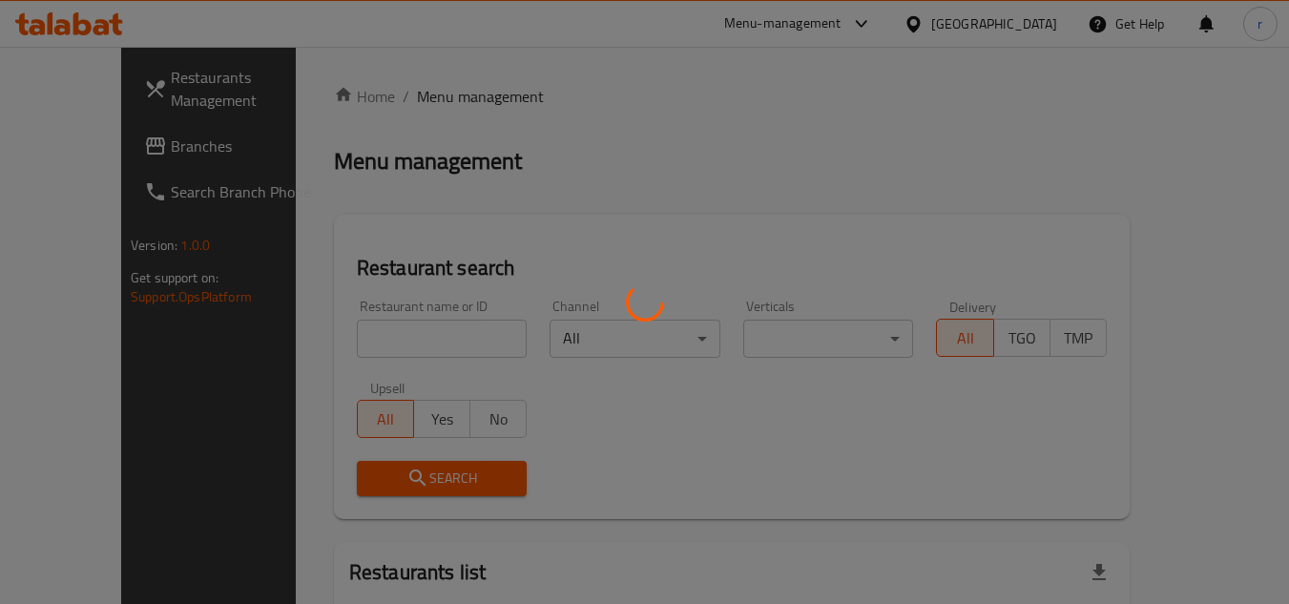
click at [424, 342] on div at bounding box center [644, 302] width 1289 height 604
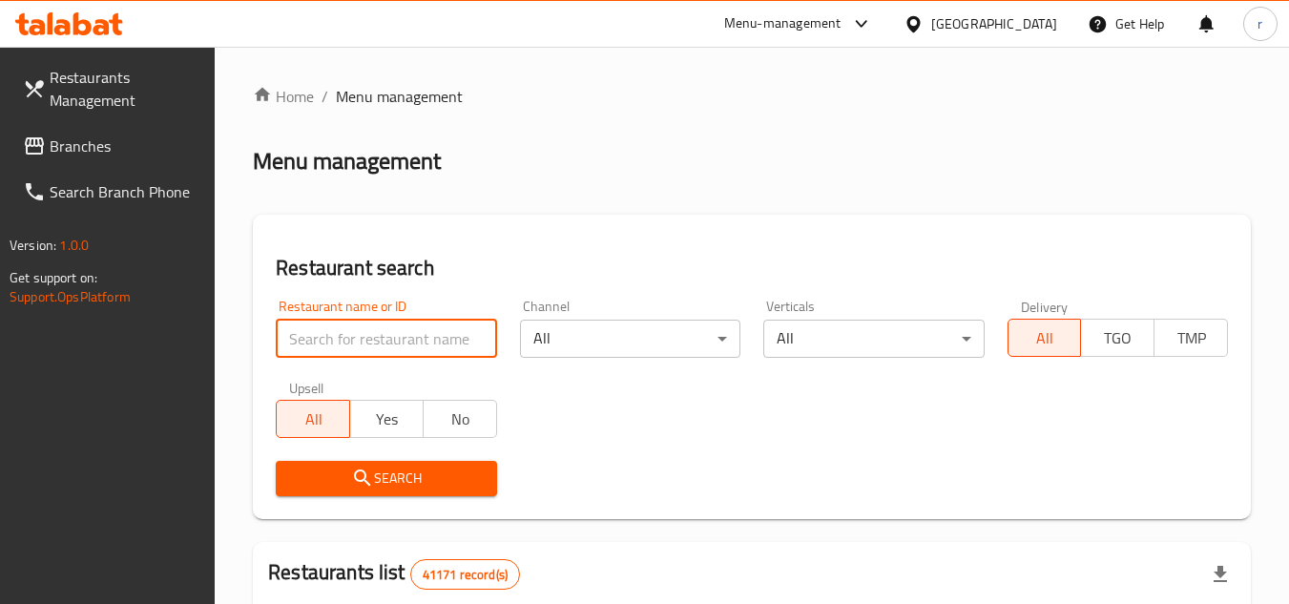
click at [424, 342] on input "search" at bounding box center [386, 339] width 220 height 38
paste input "704156"
type input "704156"
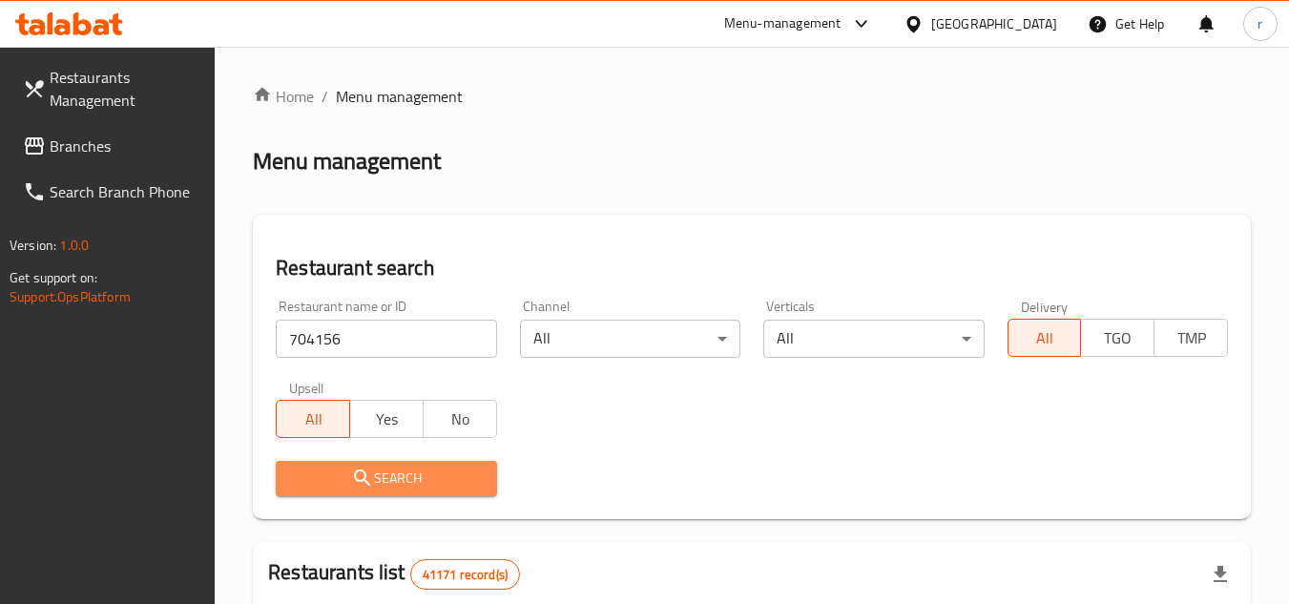
click at [357, 472] on icon "submit" at bounding box center [362, 477] width 16 height 16
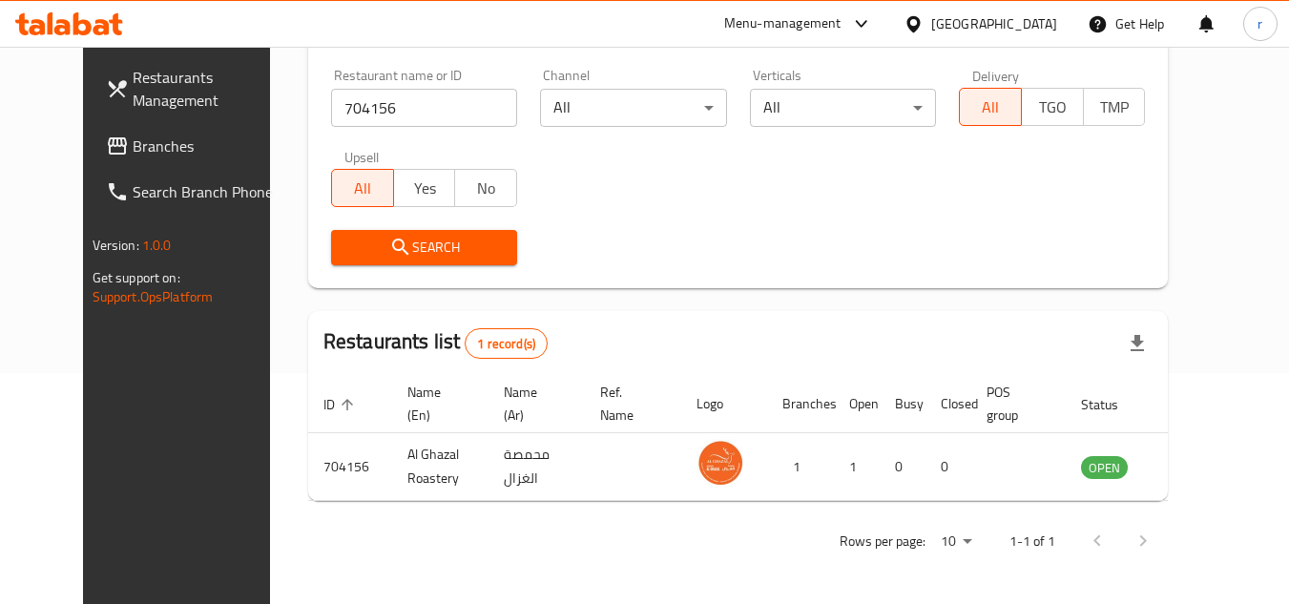
scroll to position [231, 0]
click at [134, 144] on span "Branches" at bounding box center [208, 146] width 151 height 23
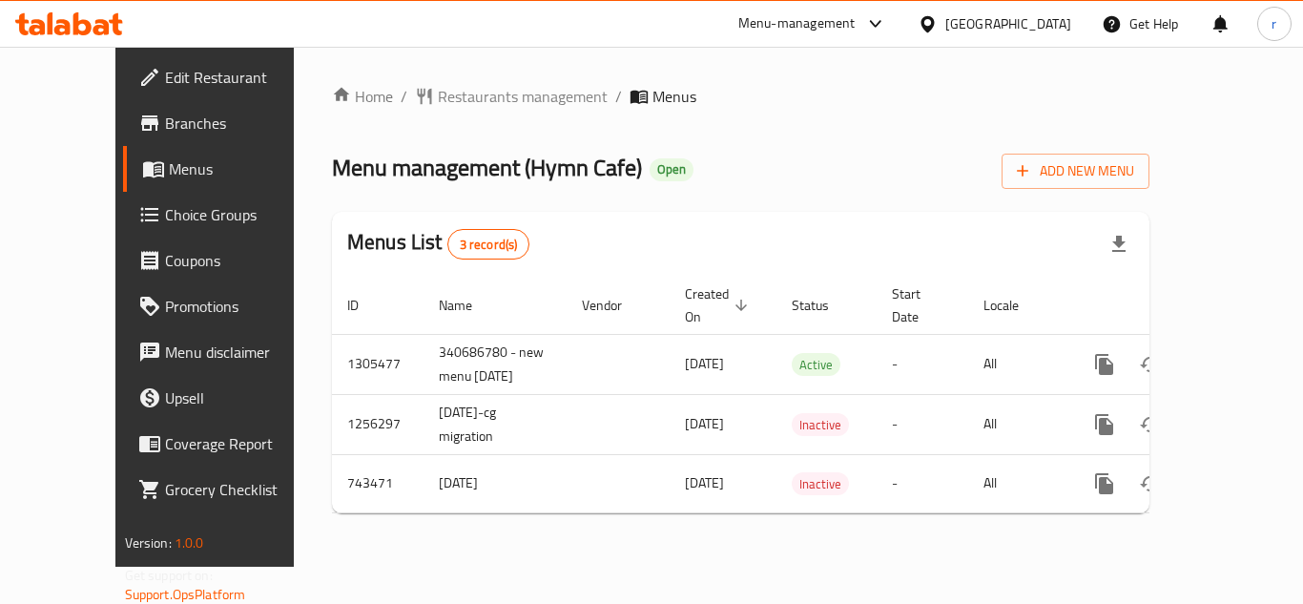
click at [1005, 19] on div "[GEOGRAPHIC_DATA]" at bounding box center [1008, 23] width 126 height 21
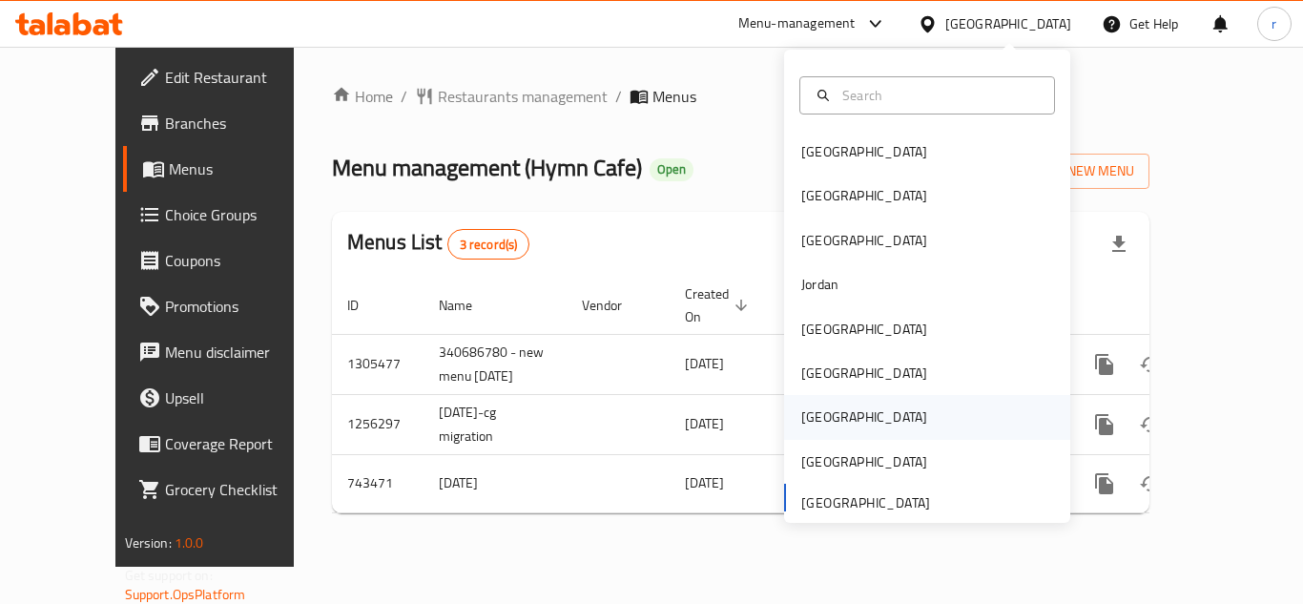
click at [801, 416] on div "[GEOGRAPHIC_DATA]" at bounding box center [864, 416] width 126 height 21
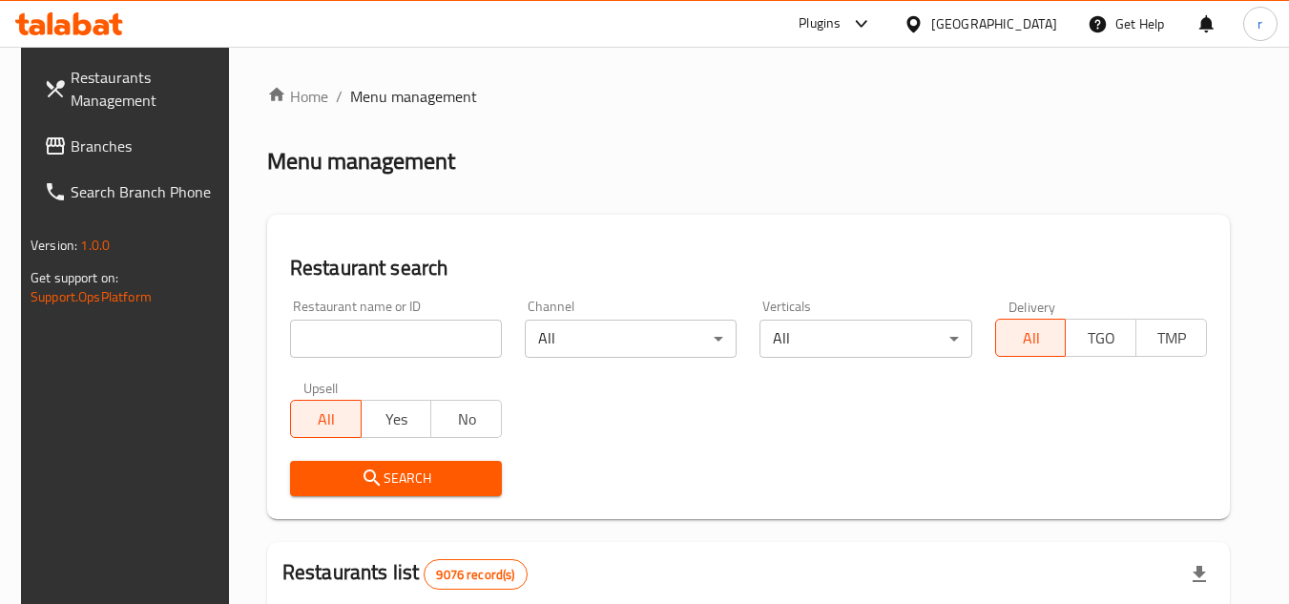
click at [88, 136] on span "Branches" at bounding box center [146, 146] width 151 height 23
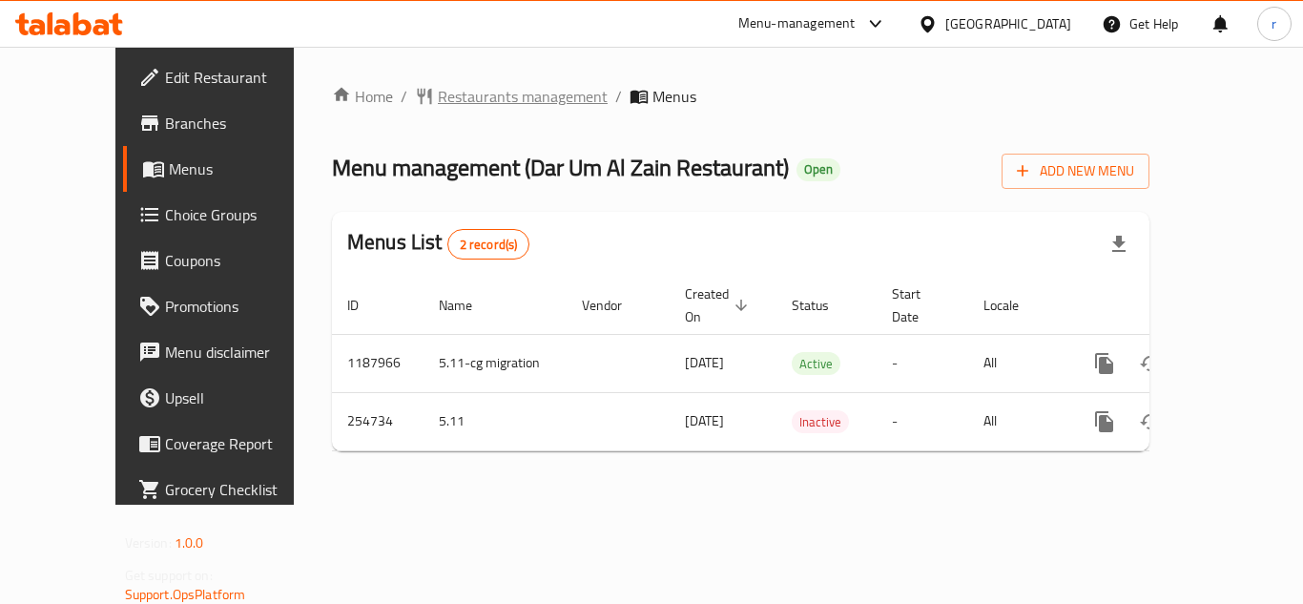
click at [438, 106] on span "Restaurants management" at bounding box center [523, 96] width 170 height 23
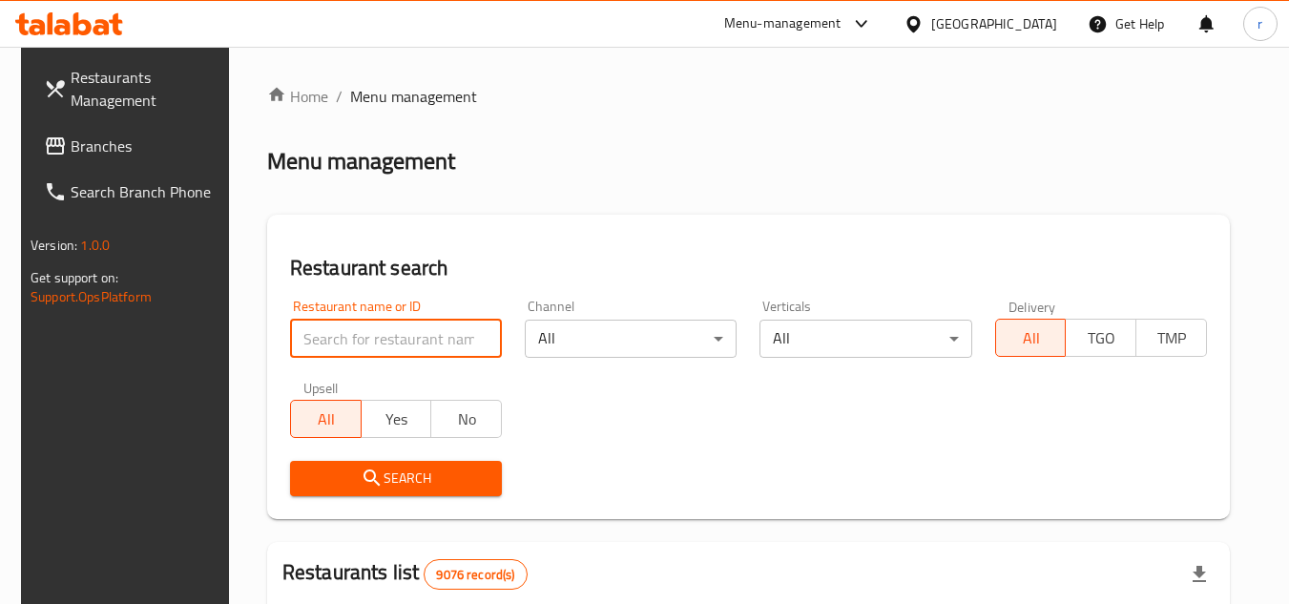
click at [393, 332] on input "search" at bounding box center [396, 339] width 212 height 38
paste input "627452"
type input "627452"
click at [361, 467] on icon "submit" at bounding box center [372, 477] width 23 height 23
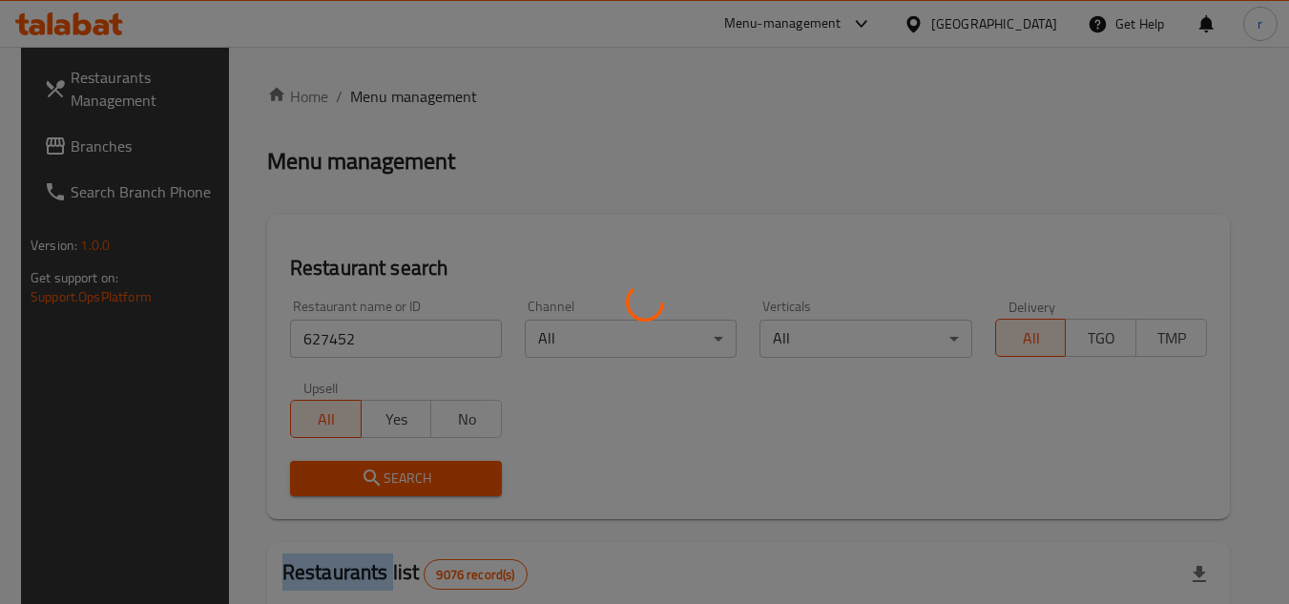
click at [356, 467] on div at bounding box center [644, 302] width 1289 height 604
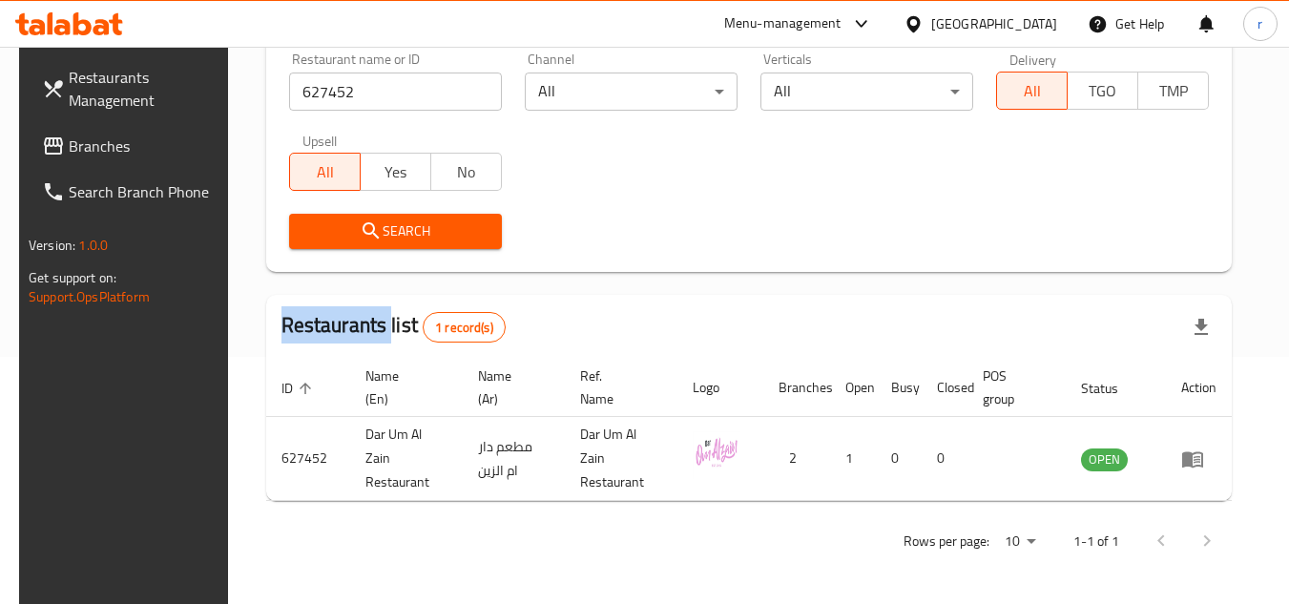
scroll to position [231, 0]
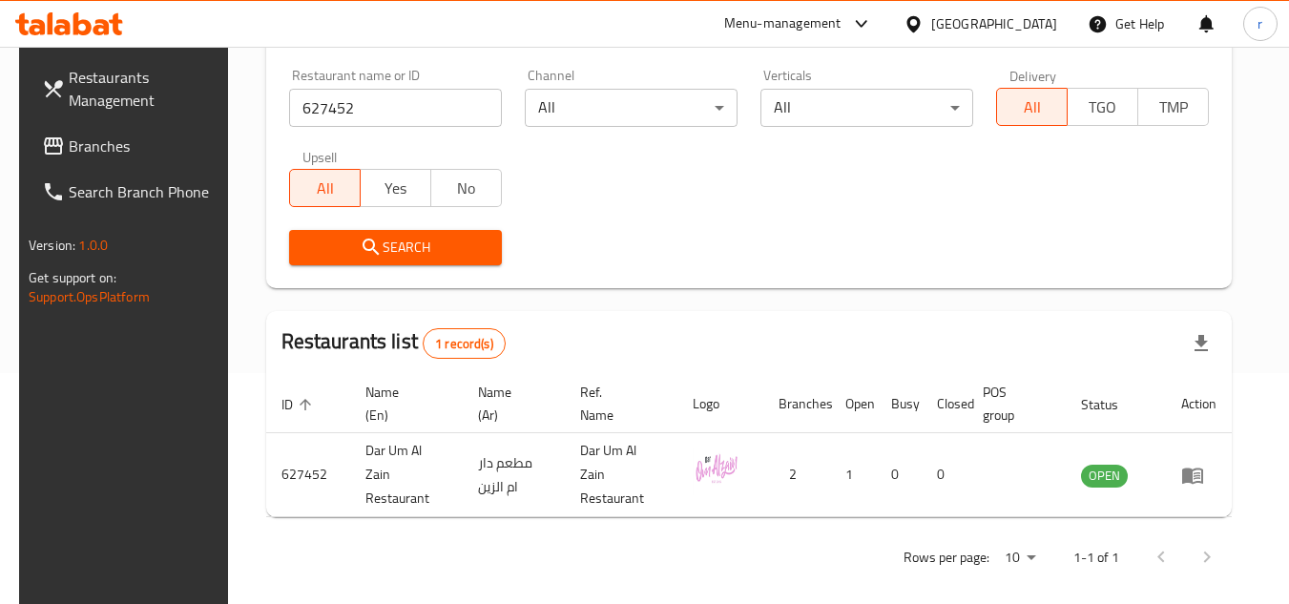
click at [1047, 17] on div "Qatar" at bounding box center [994, 23] width 126 height 21
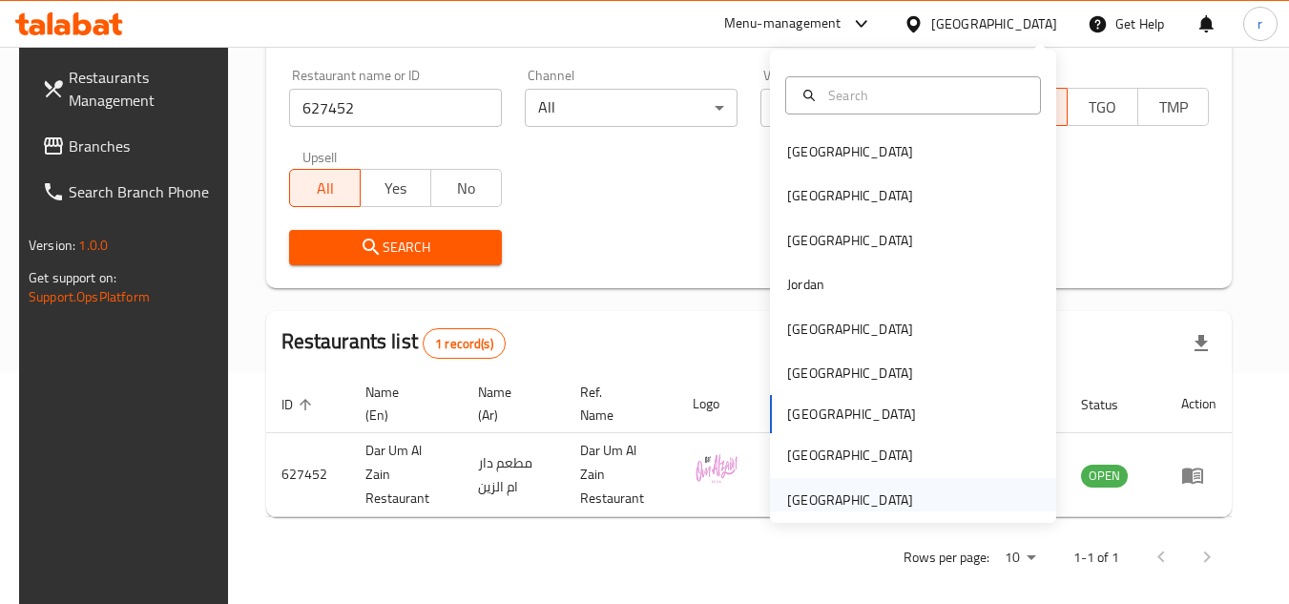
click at [794, 490] on div "[GEOGRAPHIC_DATA]" at bounding box center [850, 499] width 126 height 21
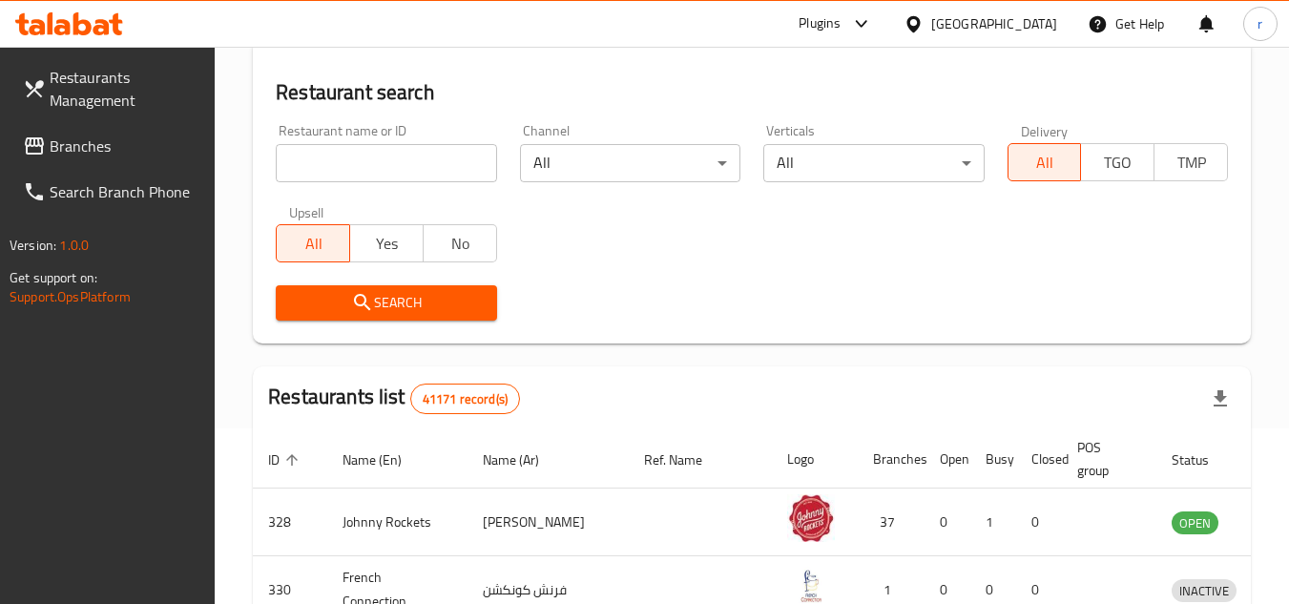
scroll to position [231, 0]
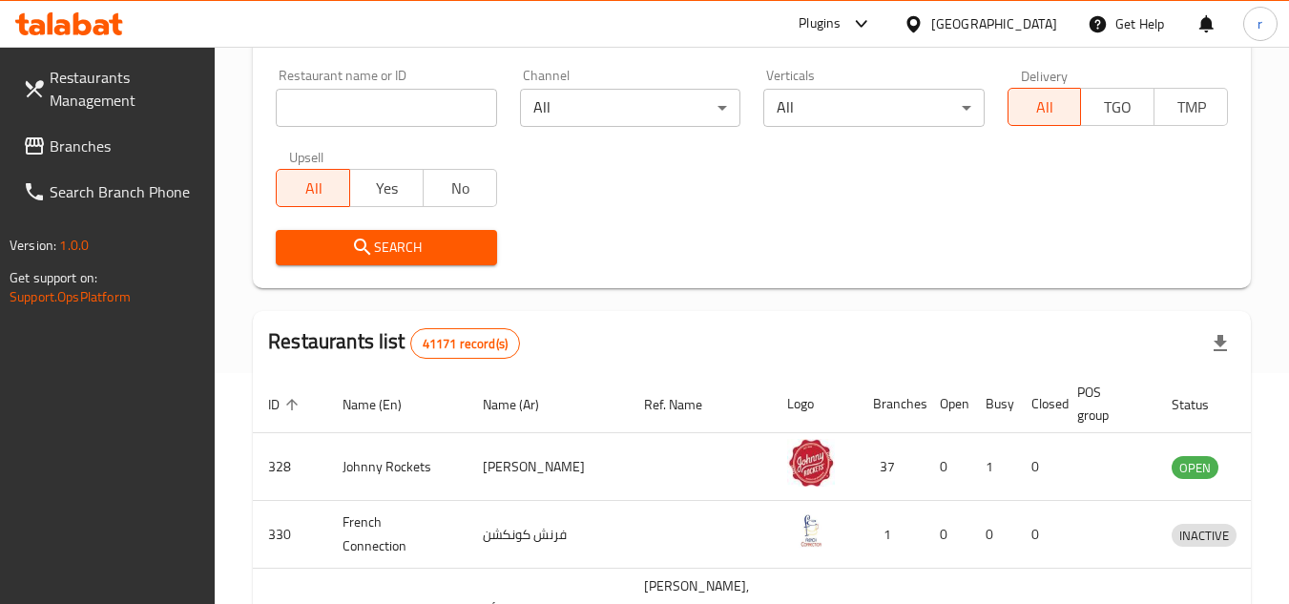
click at [77, 147] on span "Branches" at bounding box center [125, 146] width 151 height 23
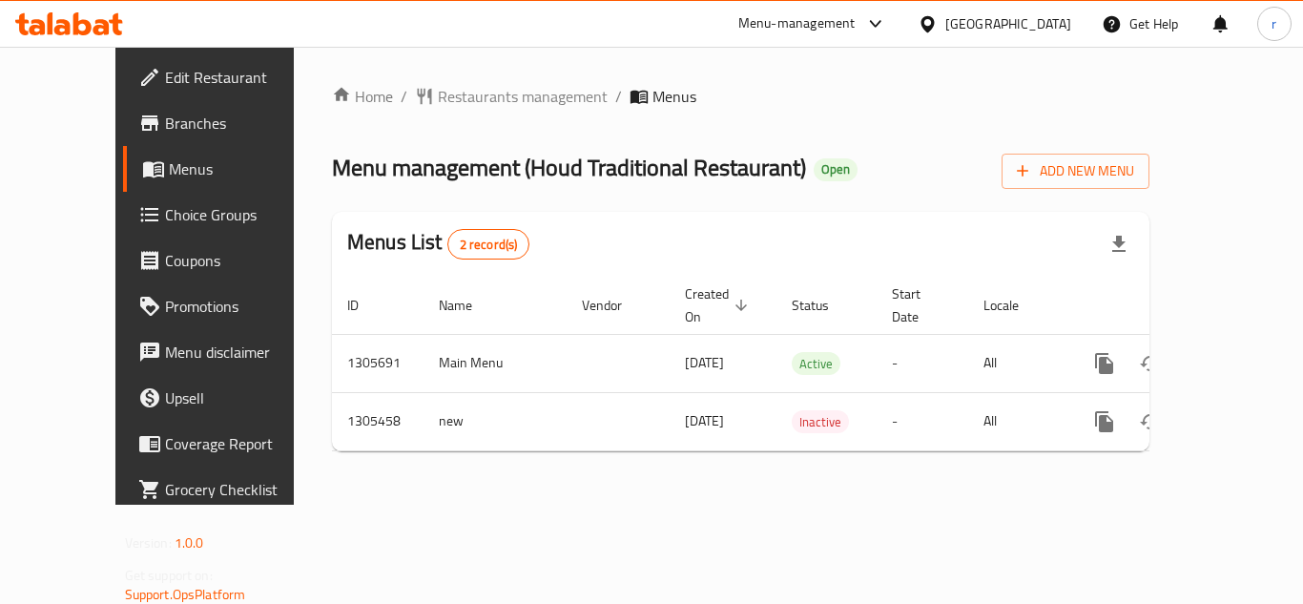
click at [438, 98] on span "Restaurants management" at bounding box center [523, 96] width 170 height 23
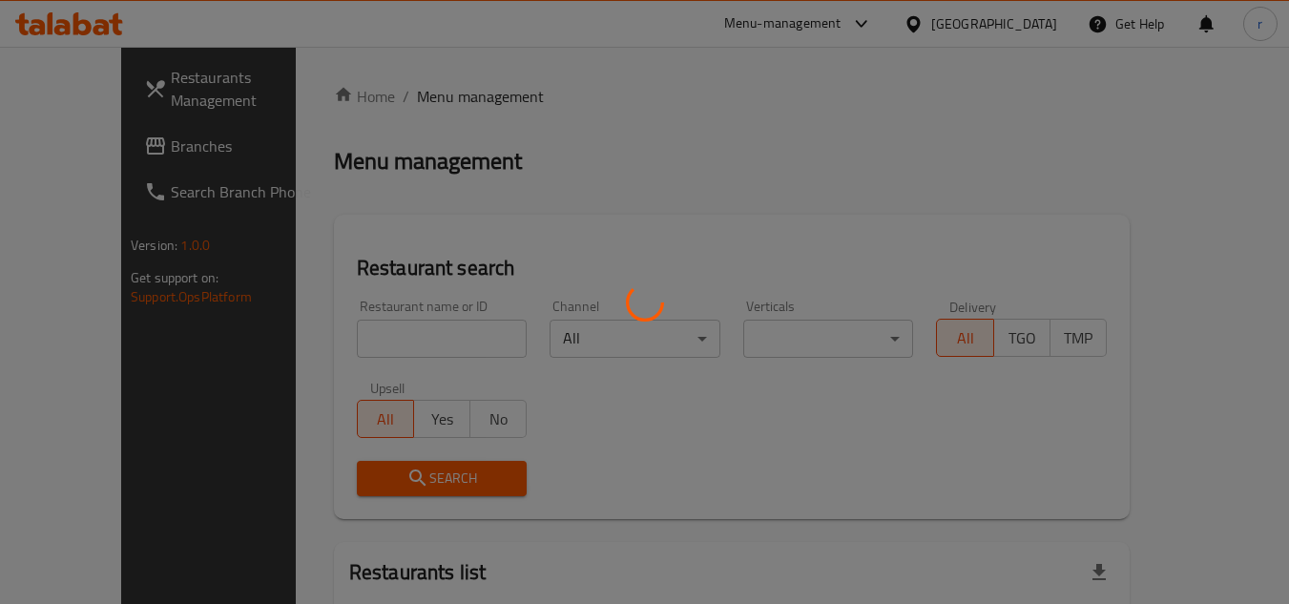
click at [381, 343] on div at bounding box center [644, 302] width 1289 height 604
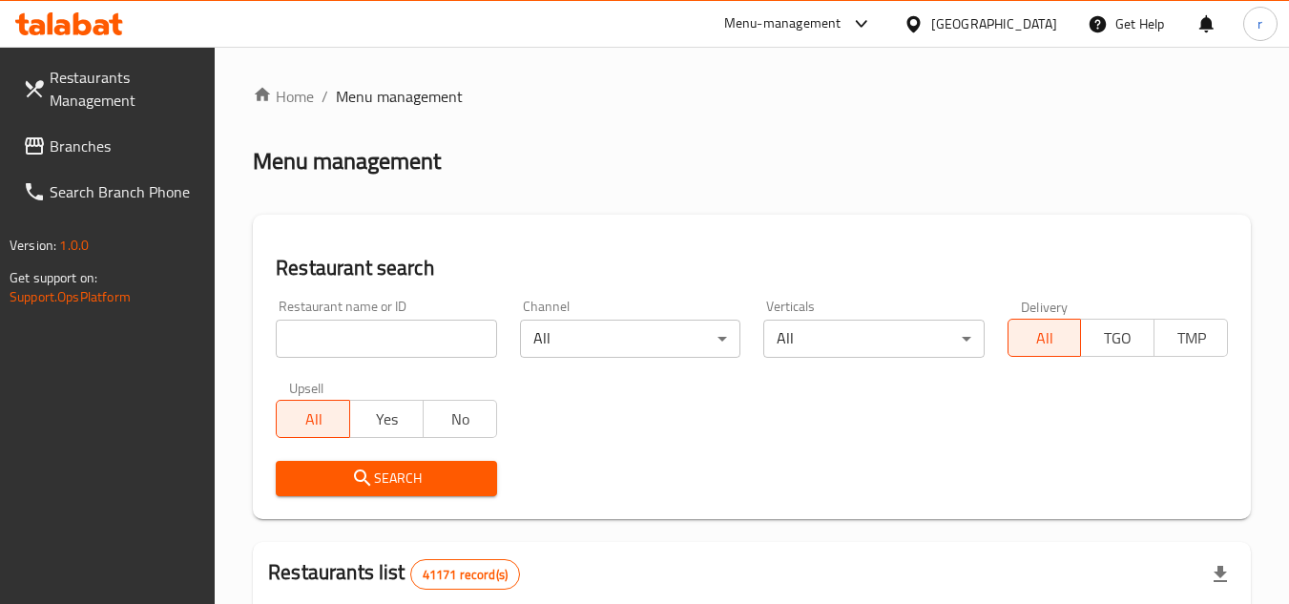
click at [385, 338] on input "search" at bounding box center [386, 339] width 220 height 38
paste input "703704"
type input "703704"
click at [361, 478] on icon "submit" at bounding box center [362, 477] width 23 height 23
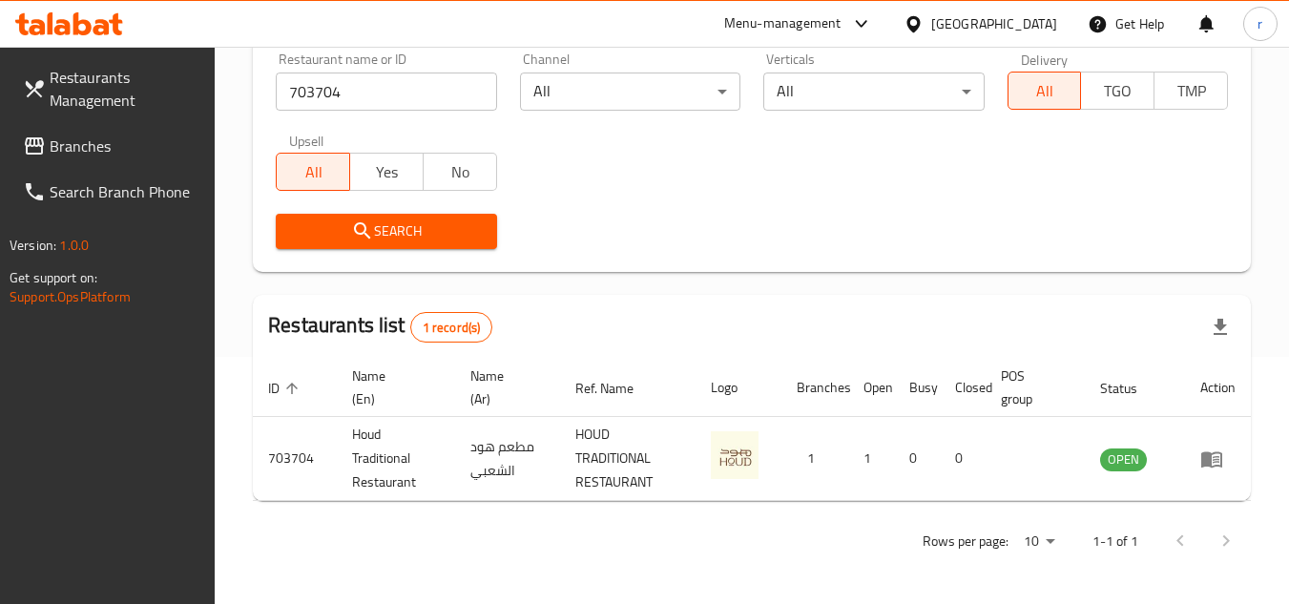
scroll to position [247, 0]
click at [79, 150] on span "Branches" at bounding box center [125, 146] width 151 height 23
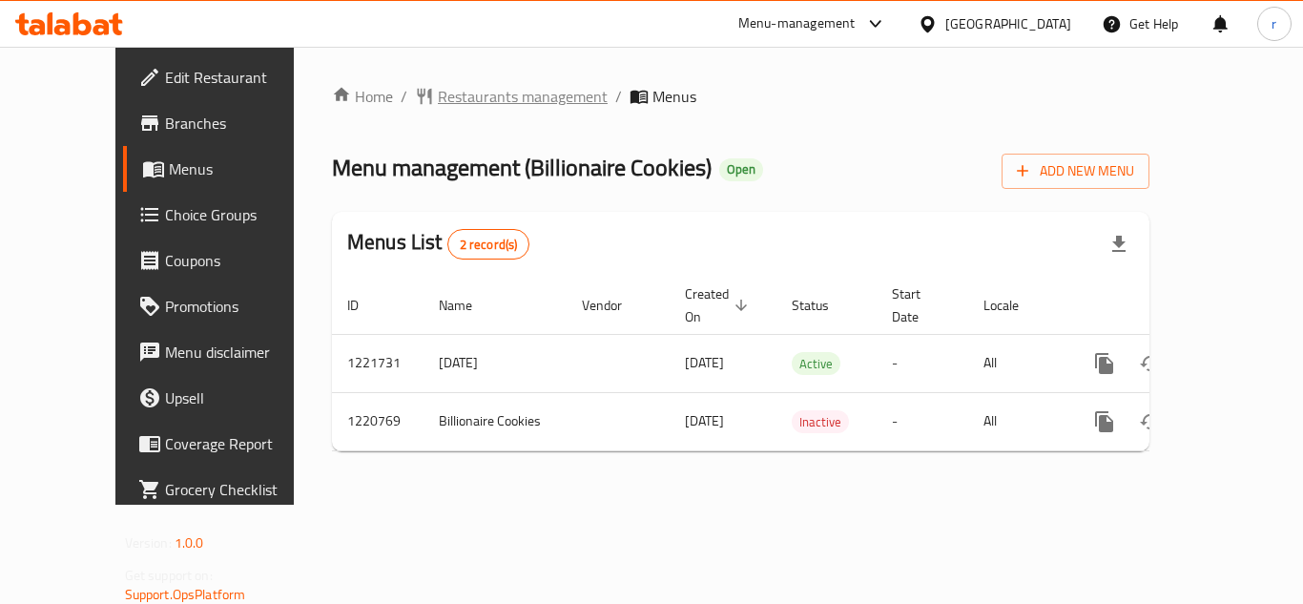
click at [438, 97] on span "Restaurants management" at bounding box center [523, 96] width 170 height 23
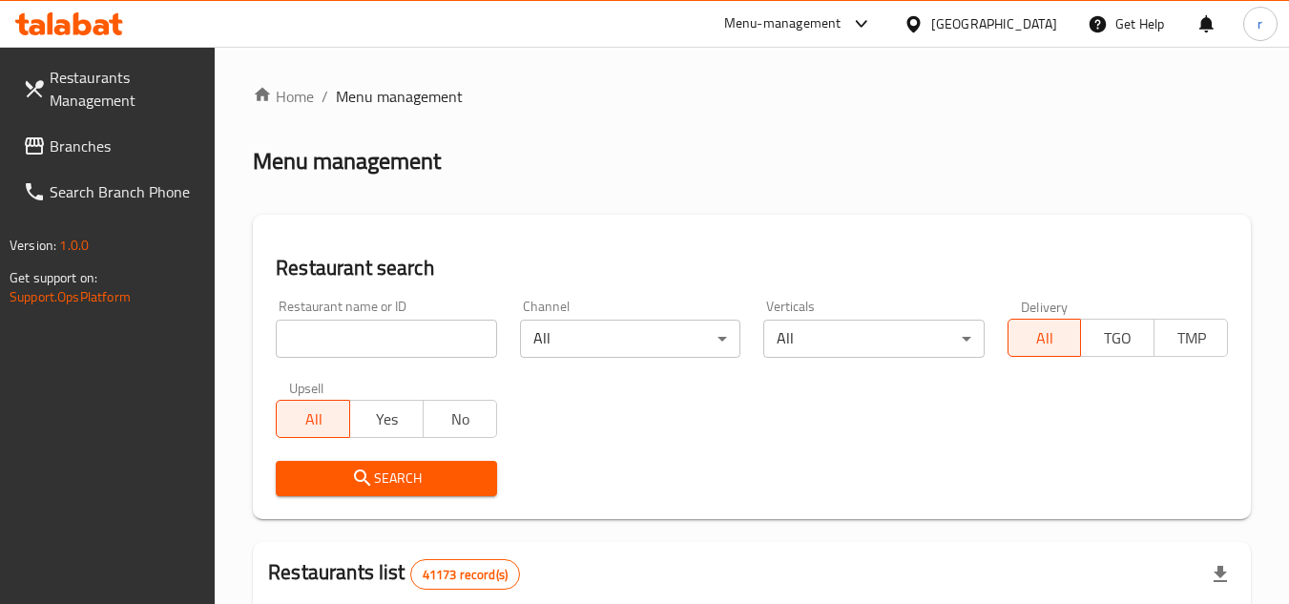
click at [333, 338] on div at bounding box center [644, 302] width 1289 height 604
click at [333, 337] on input "search" at bounding box center [386, 339] width 220 height 38
paste input "673484"
type input "673484"
click at [347, 473] on span "Search" at bounding box center [386, 478] width 190 height 24
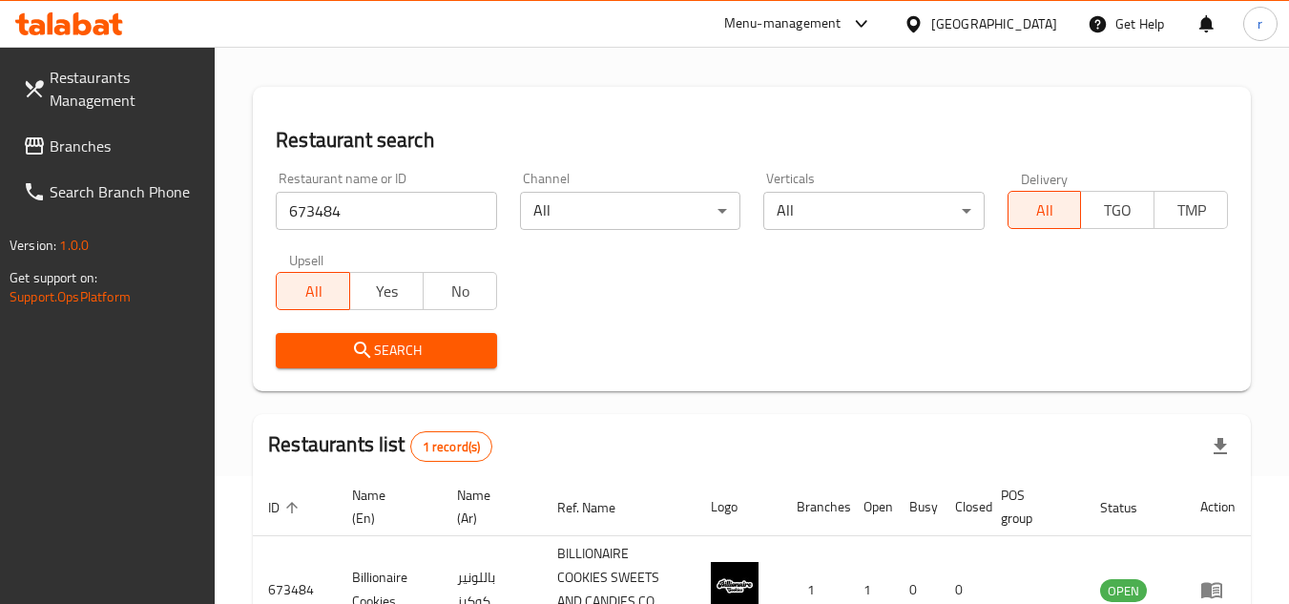
scroll to position [271, 0]
